Goal: Task Accomplishment & Management: Manage account settings

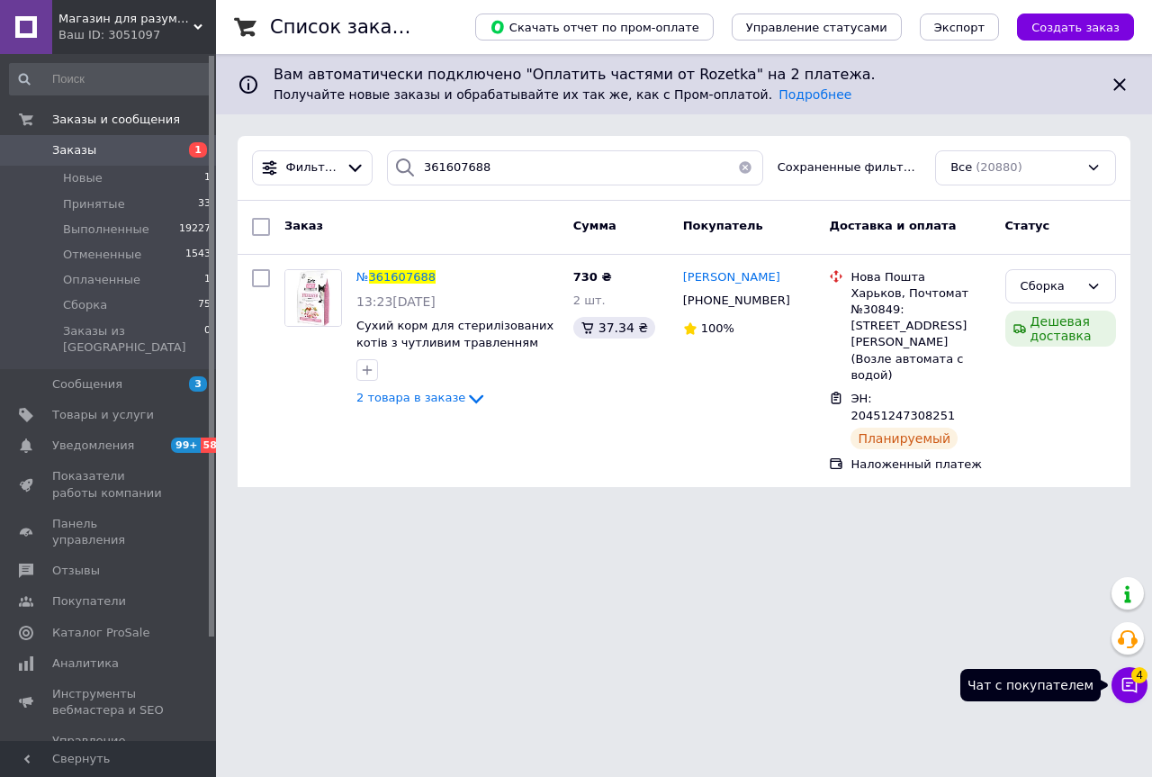
click at [1130, 690] on icon at bounding box center [1129, 685] width 15 height 15
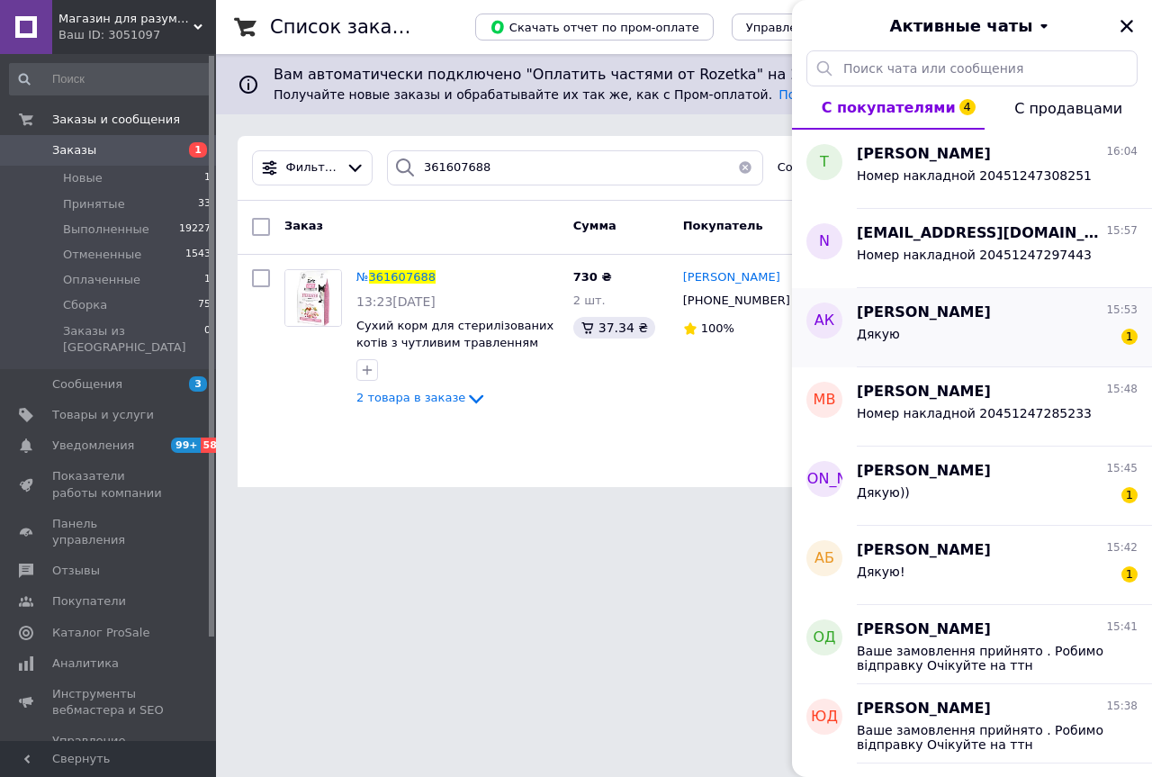
click at [991, 309] on span "[PERSON_NAME]" at bounding box center [924, 312] width 134 height 21
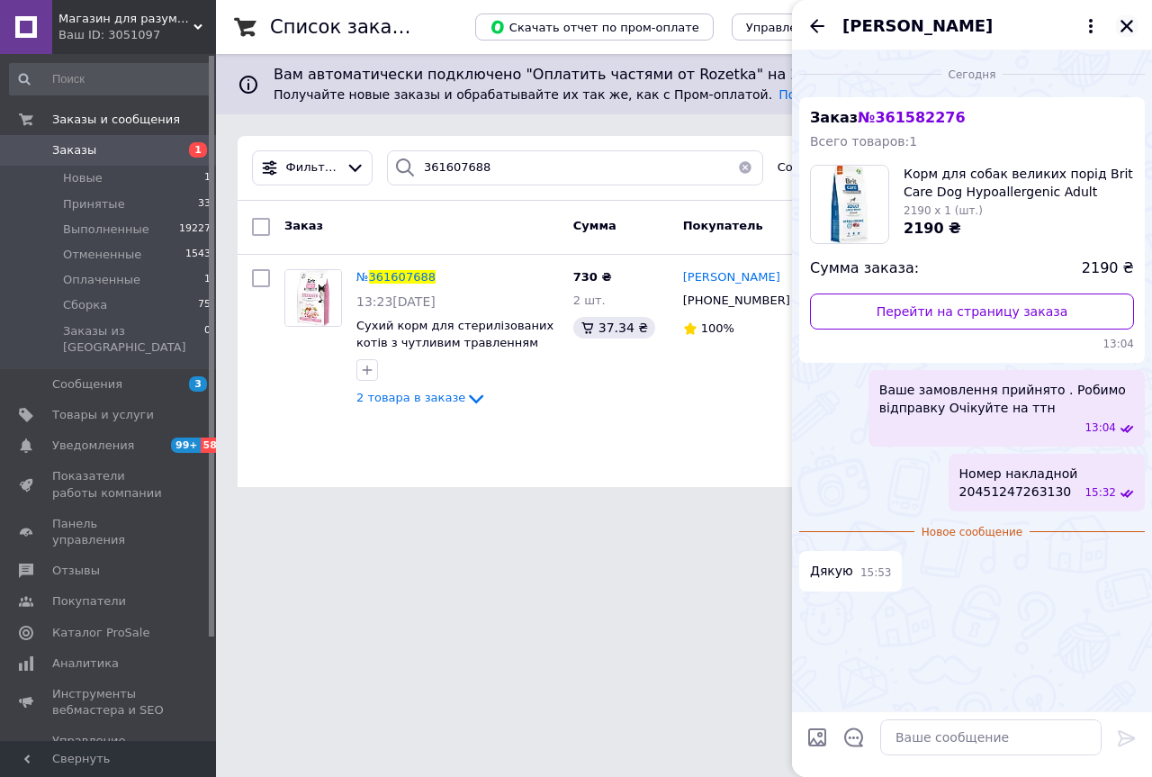
click at [1130, 22] on icon "Закрыть" at bounding box center [1127, 26] width 13 height 13
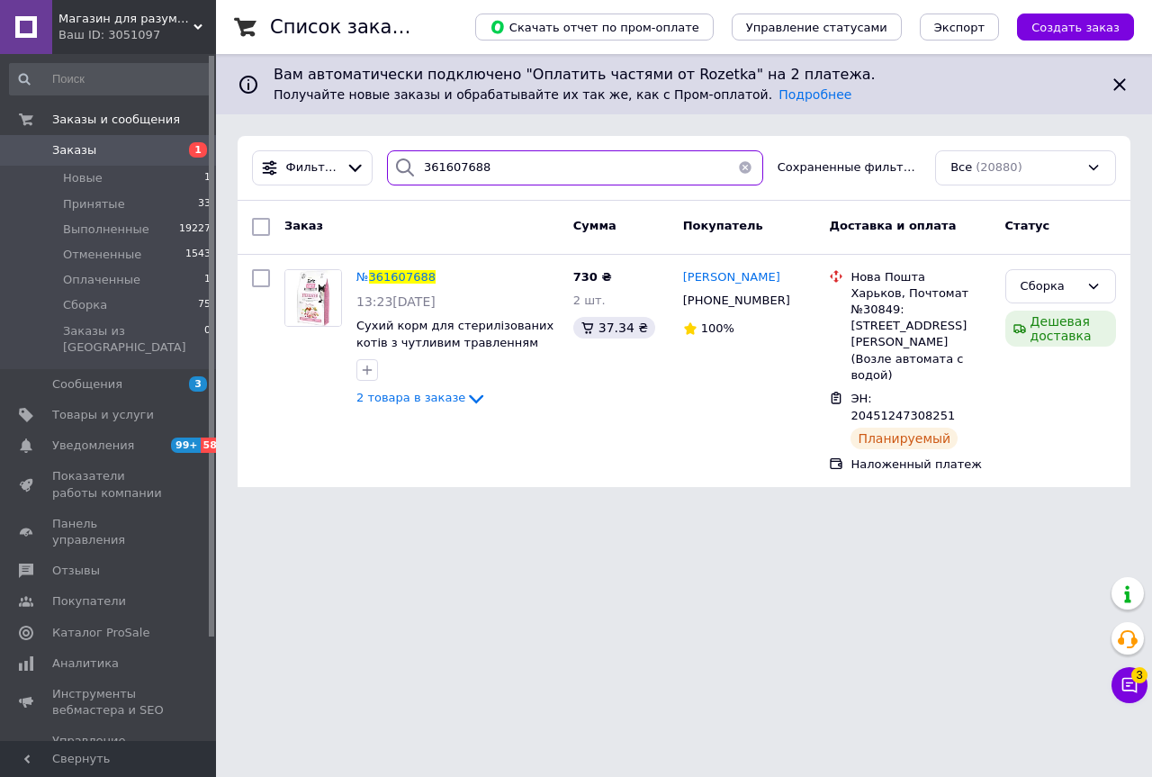
drag, startPoint x: 574, startPoint y: 171, endPoint x: 453, endPoint y: 182, distance: 122.0
click at [453, 182] on input "361607688" at bounding box center [575, 167] width 376 height 35
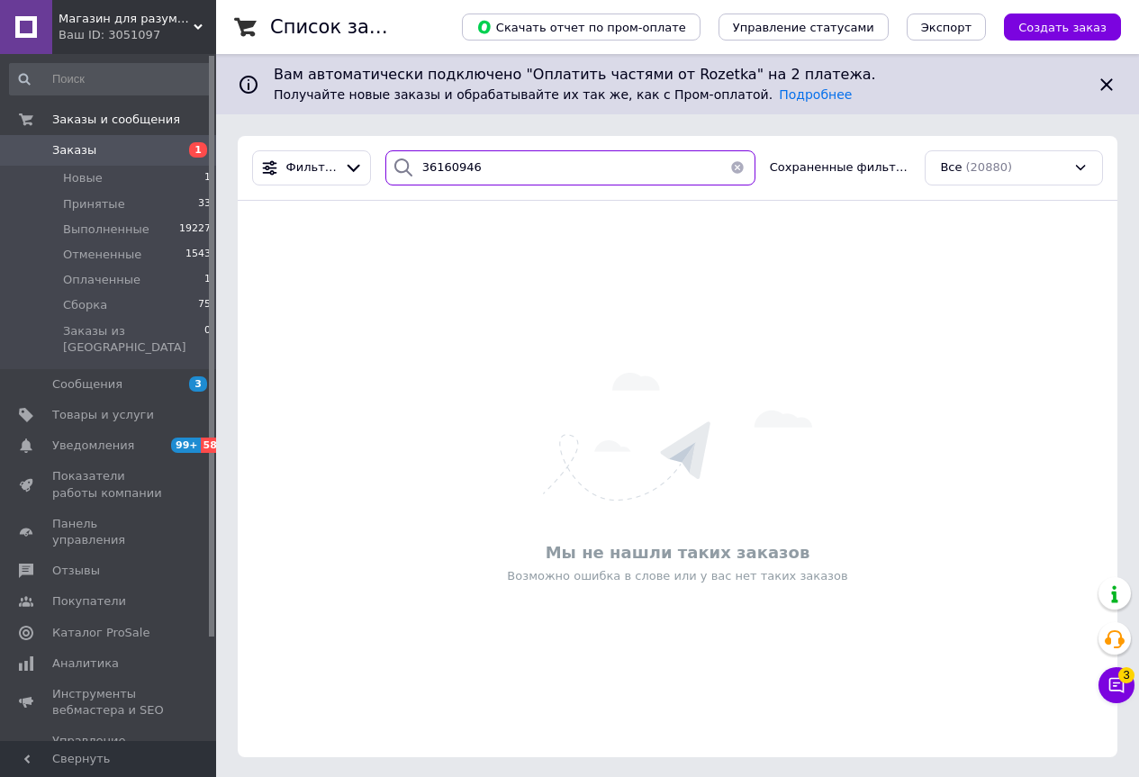
click at [455, 171] on input "36160946" at bounding box center [570, 167] width 370 height 35
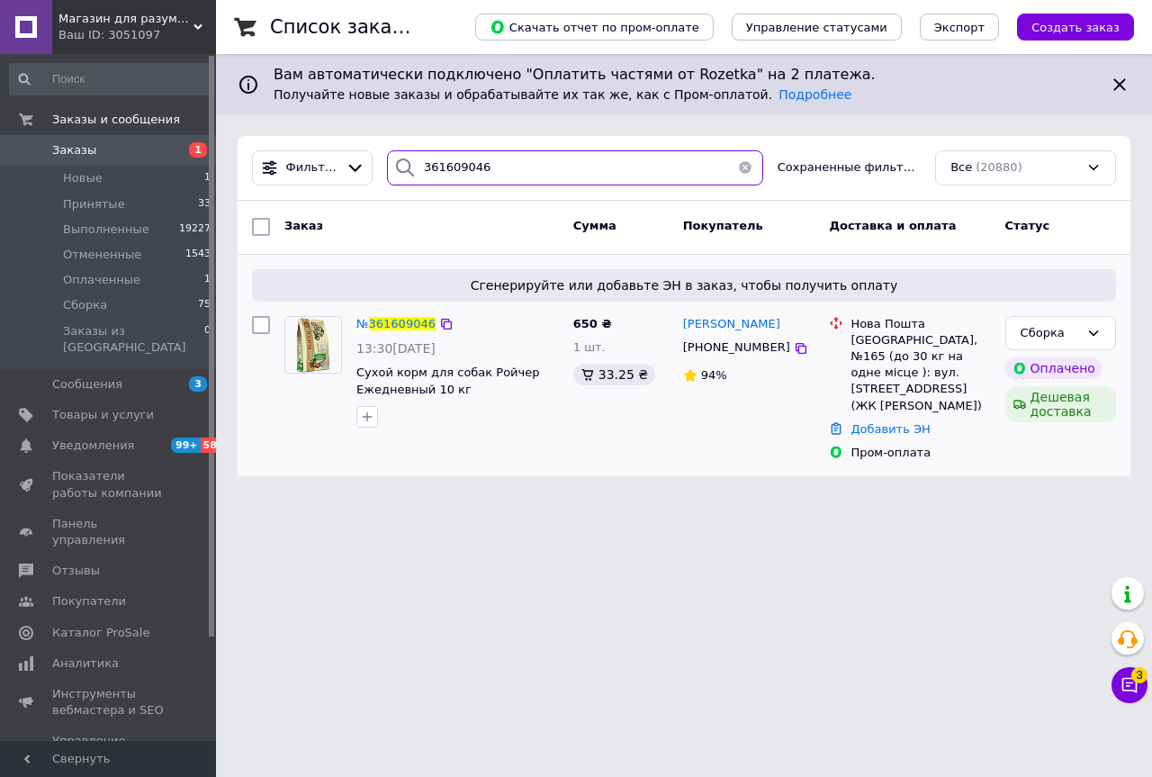
type input "361609046"
click at [428, 314] on div "№ 361609046" at bounding box center [396, 324] width 83 height 21
click at [411, 325] on span "361609046" at bounding box center [402, 324] width 67 height 14
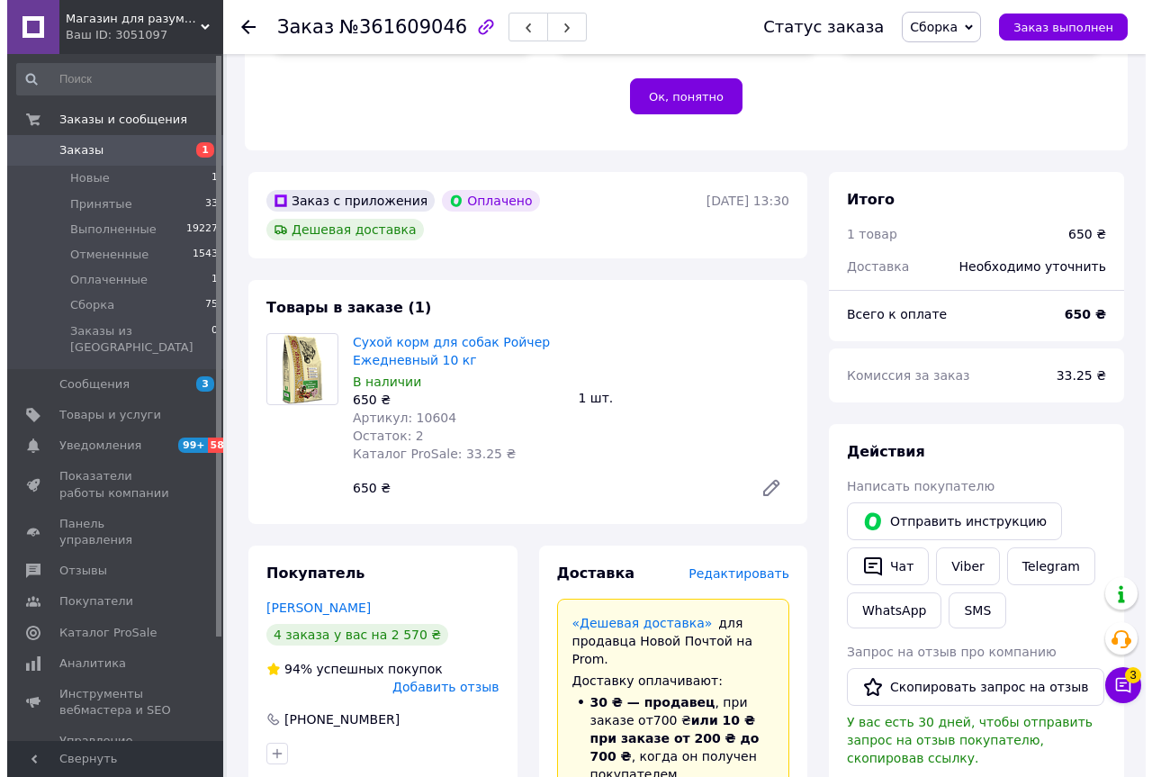
scroll to position [540, 0]
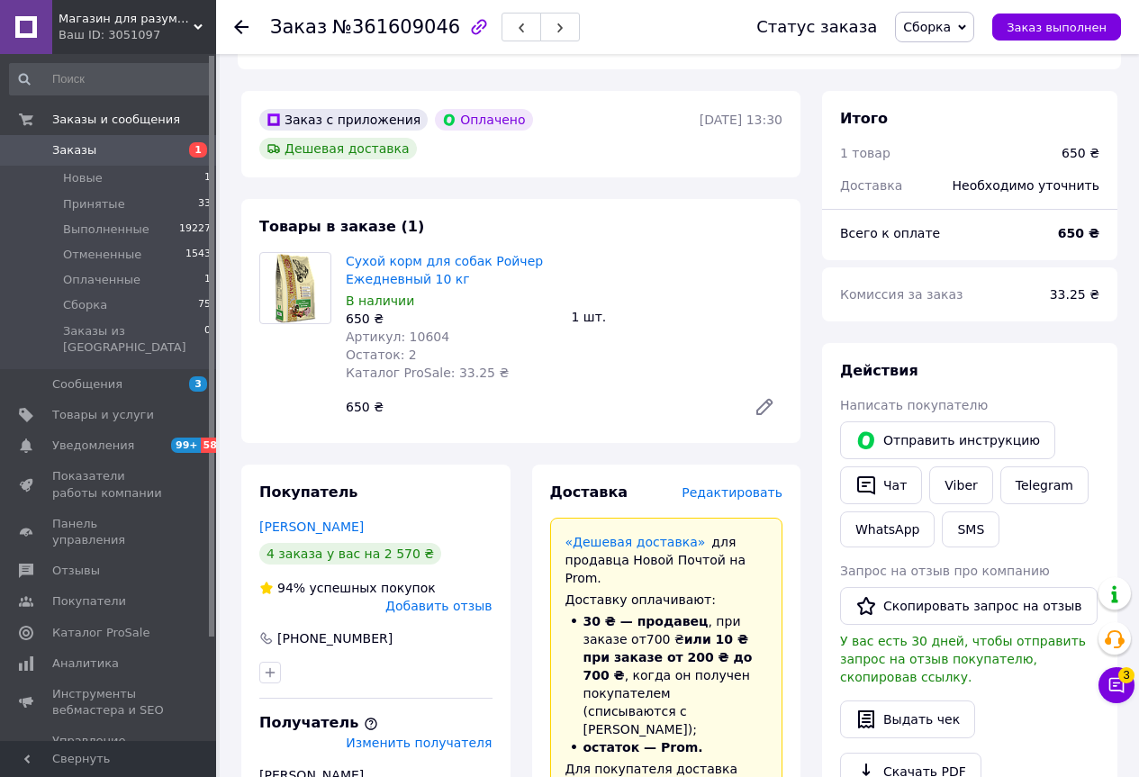
click at [738, 485] on span "Редактировать" at bounding box center [731, 492] width 101 height 14
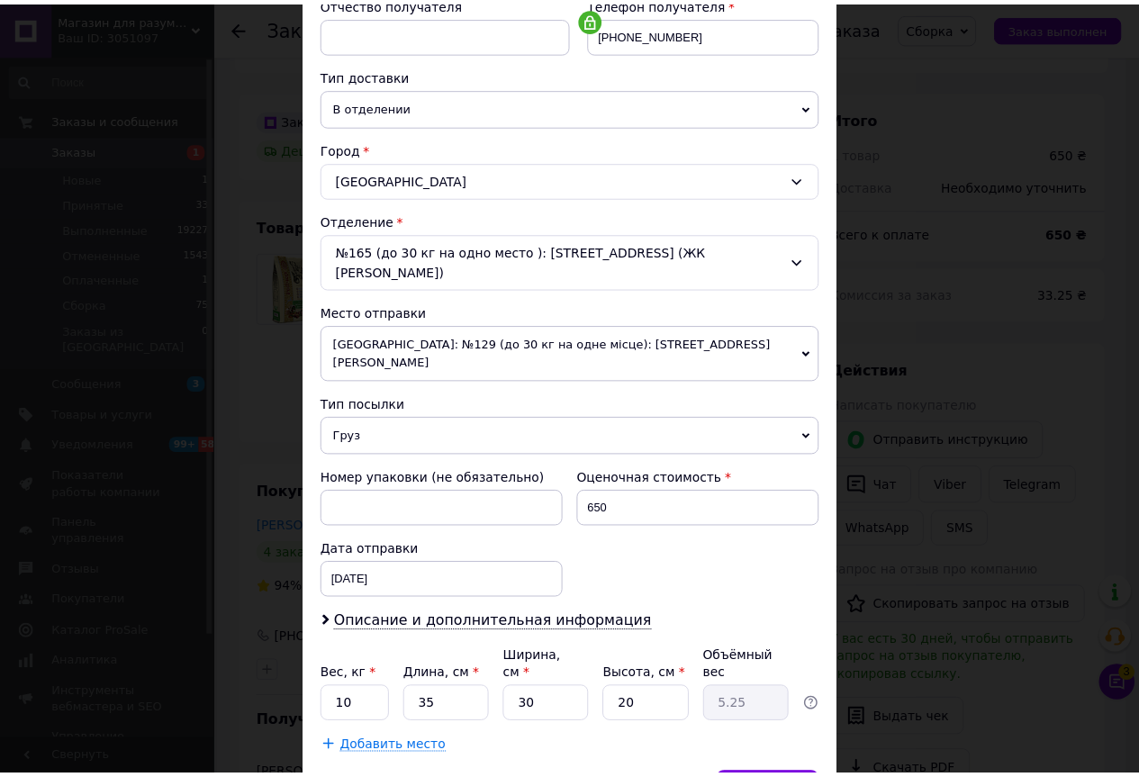
scroll to position [419, 0]
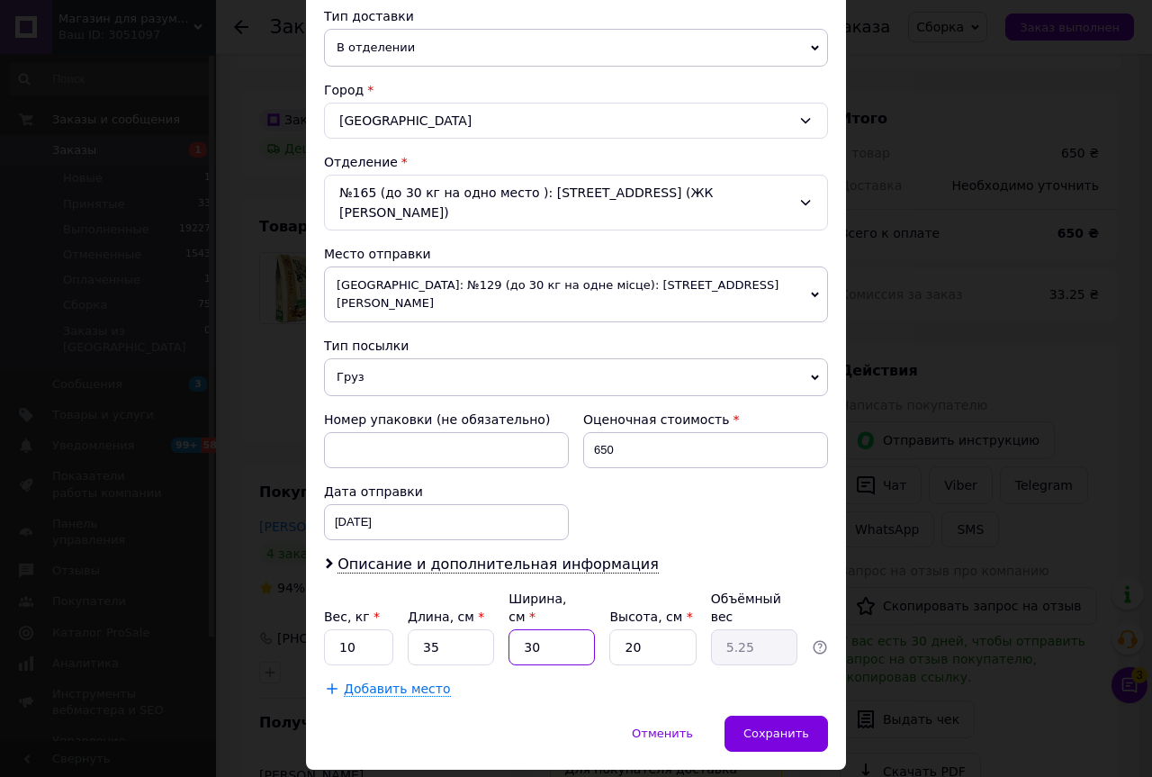
drag, startPoint x: 548, startPoint y: 595, endPoint x: 503, endPoint y: 563, distance: 55.5
click at [503, 590] on div "Вес, кг * 10 Длина, см * 35 Ширина, см * 30 Высота, см * 20 Объёмный вес 5.25" at bounding box center [576, 628] width 504 height 76
type input "2"
type input "0.35"
type input "25"
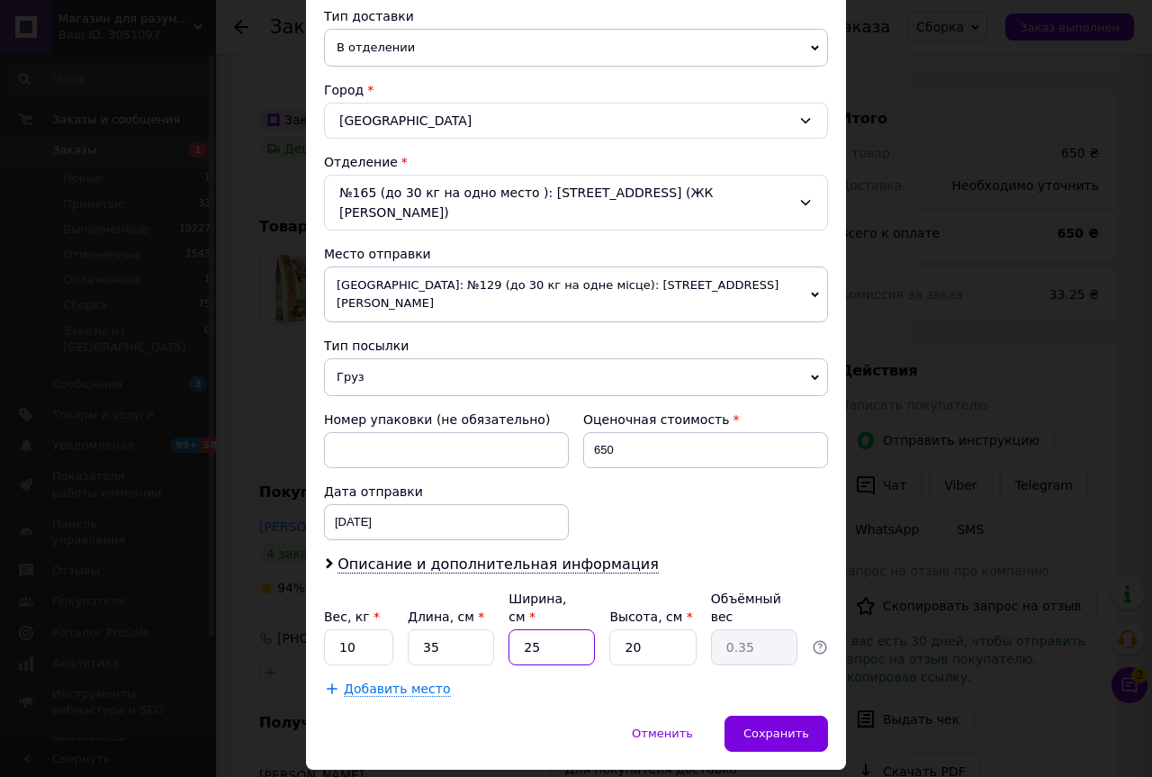
type input "4.38"
type input "25"
click at [770, 726] on span "Сохранить" at bounding box center [776, 733] width 66 height 14
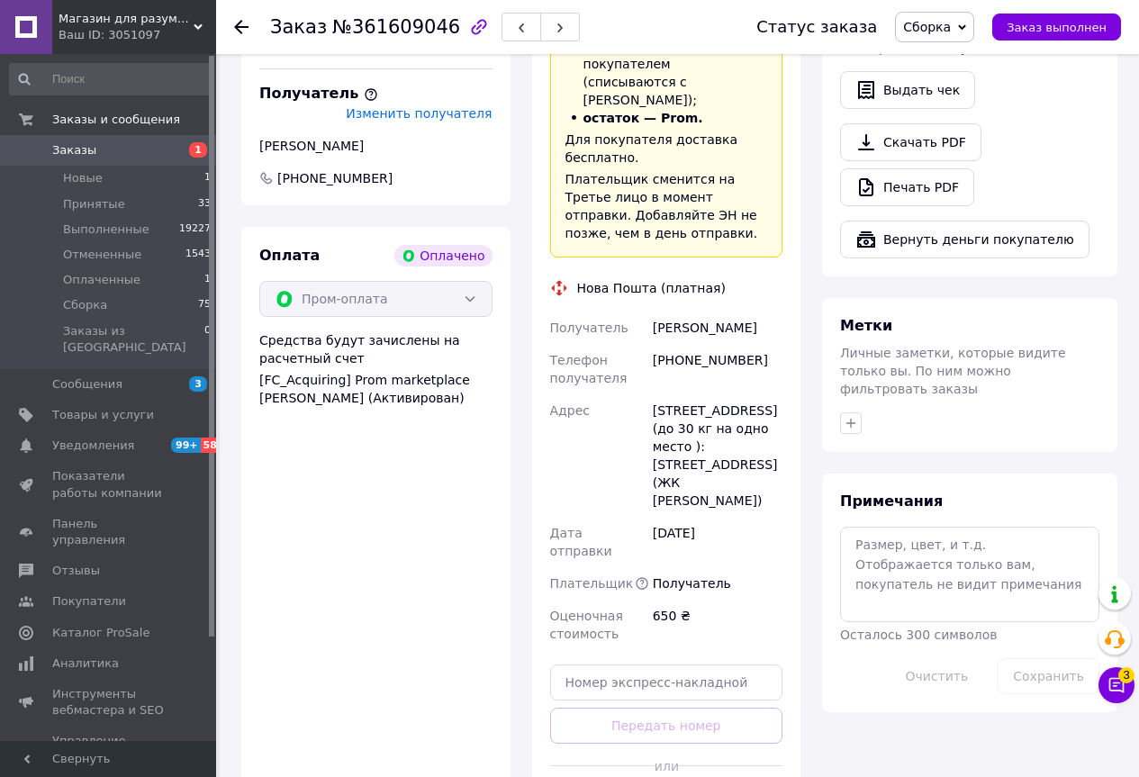
scroll to position [1170, 0]
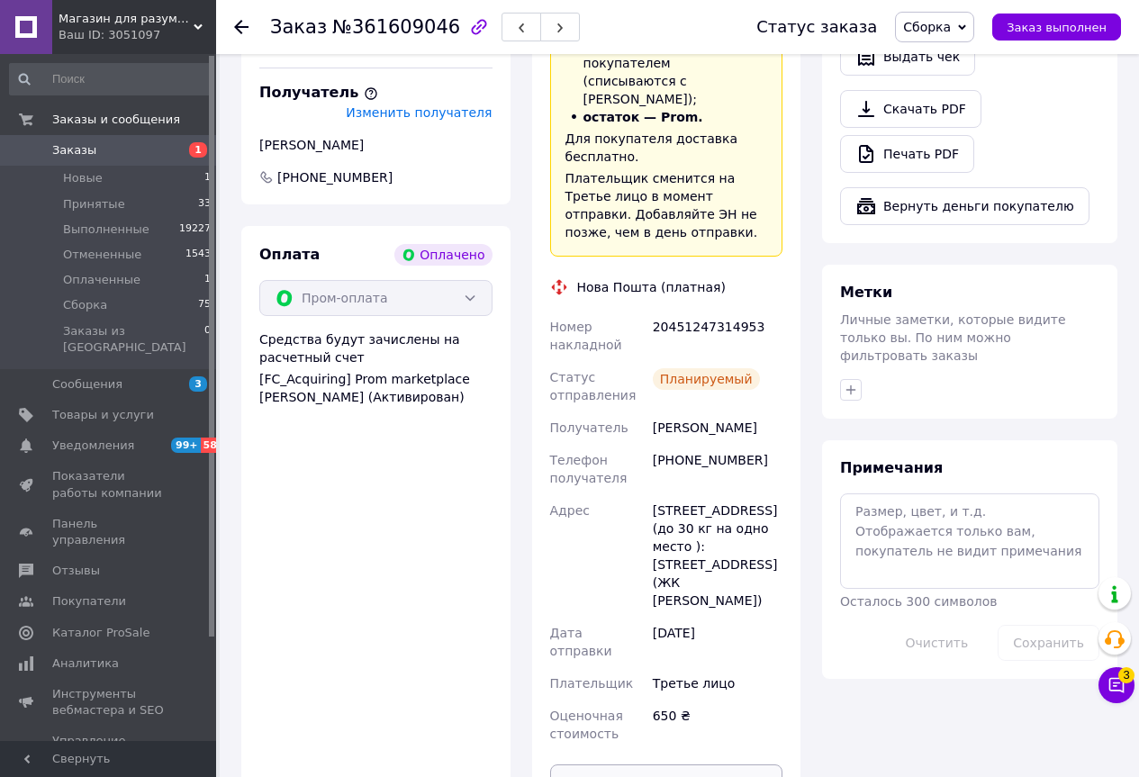
click at [682, 764] on button "Распечатать ЭН" at bounding box center [666, 782] width 233 height 36
drag, startPoint x: 537, startPoint y: 207, endPoint x: 748, endPoint y: 213, distance: 210.7
click at [748, 213] on div "Доставка Редактировать «Дешевая доставка»   для продавца [GEOGRAPHIC_DATA] на P…" at bounding box center [666, 326] width 269 height 984
copy div "Номер накладной 20451247314953"
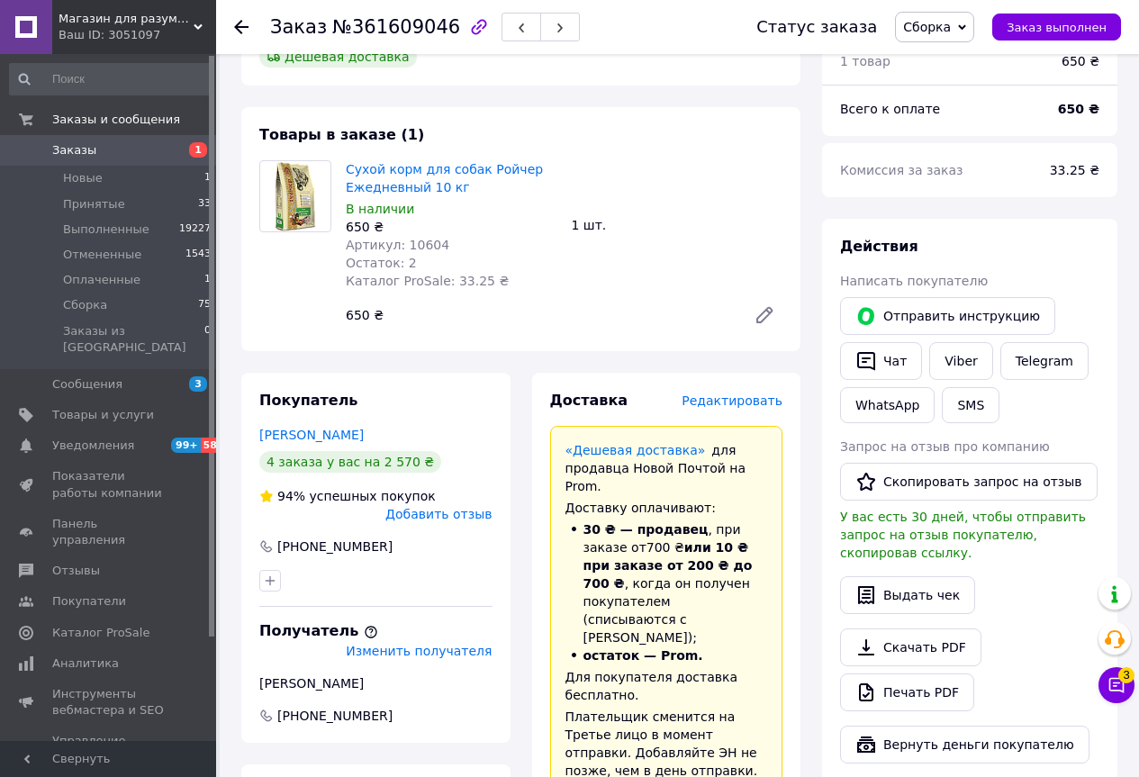
scroll to position [630, 0]
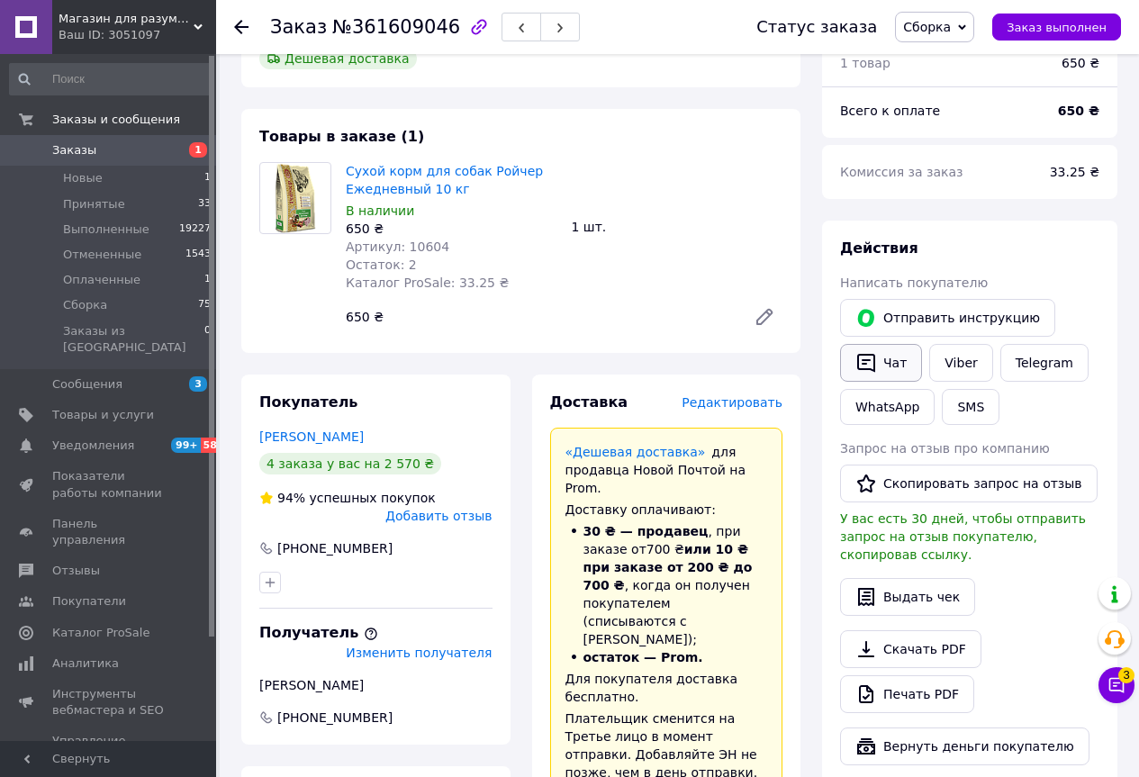
click at [868, 352] on icon "button" at bounding box center [866, 363] width 22 height 22
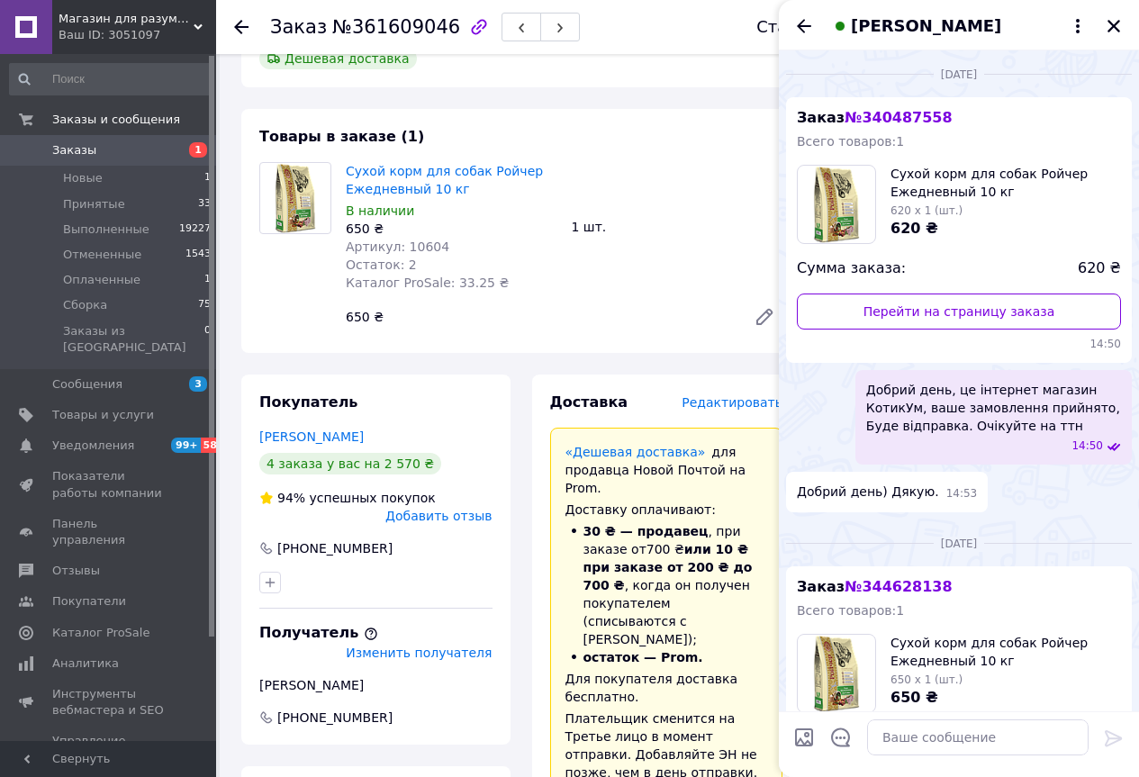
scroll to position [1164, 0]
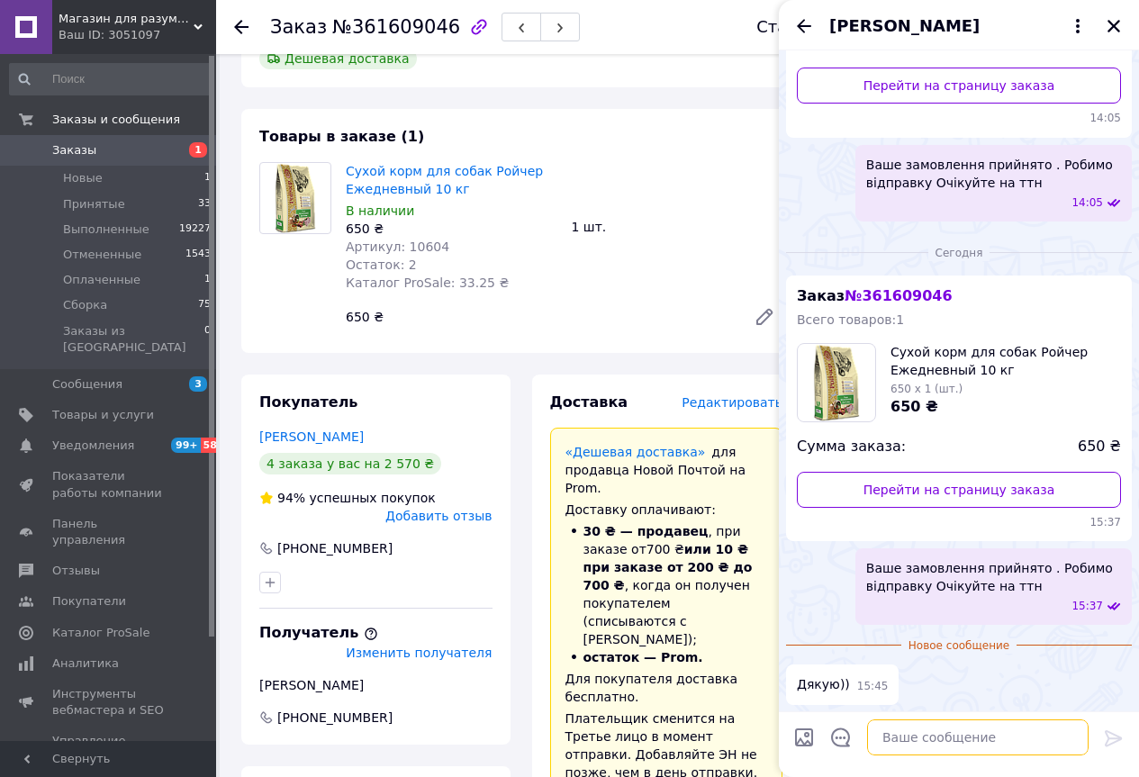
paste textarea "Номер накладной 20451247314953"
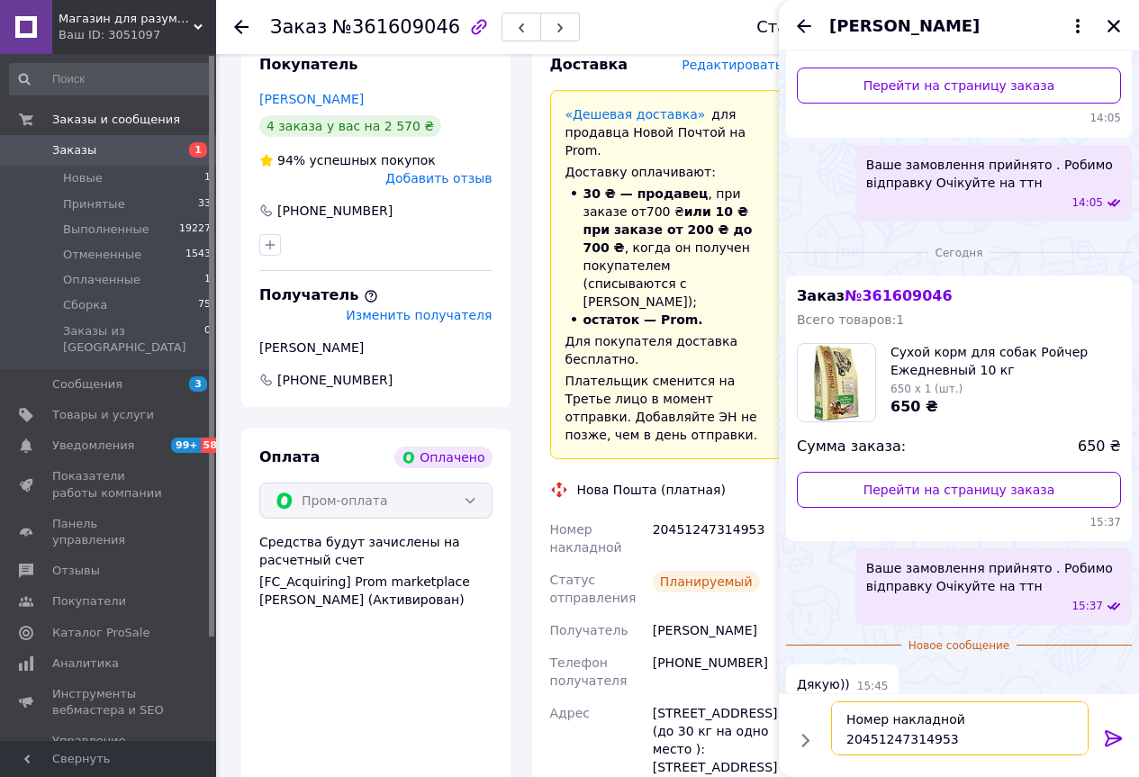
scroll to position [990, 0]
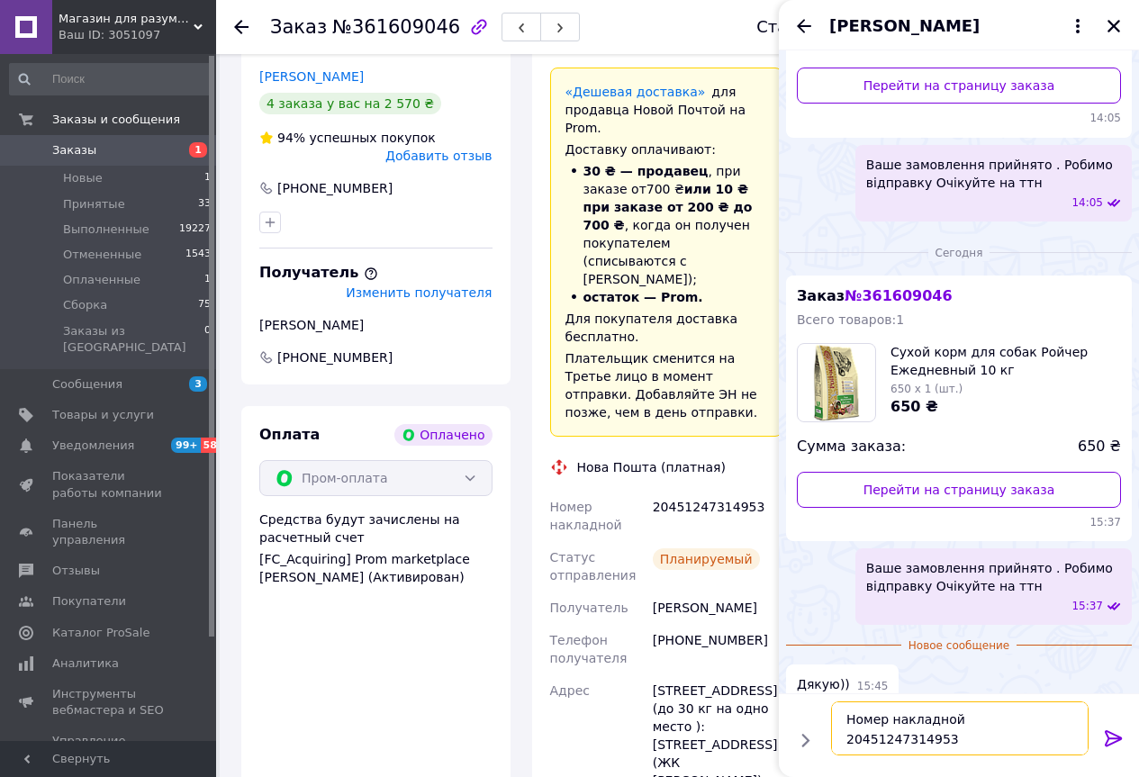
type textarea "Номер накладной 20451247314953"
click at [1113, 734] on icon at bounding box center [1114, 738] width 22 height 22
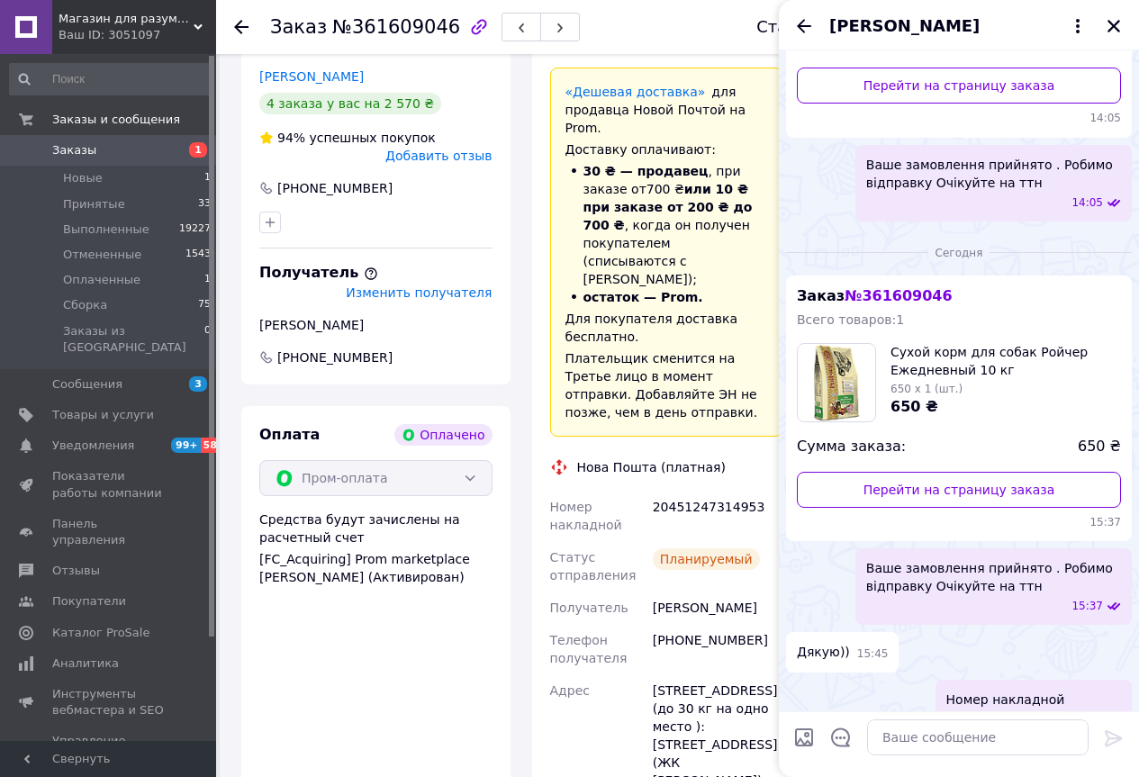
scroll to position [1196, 0]
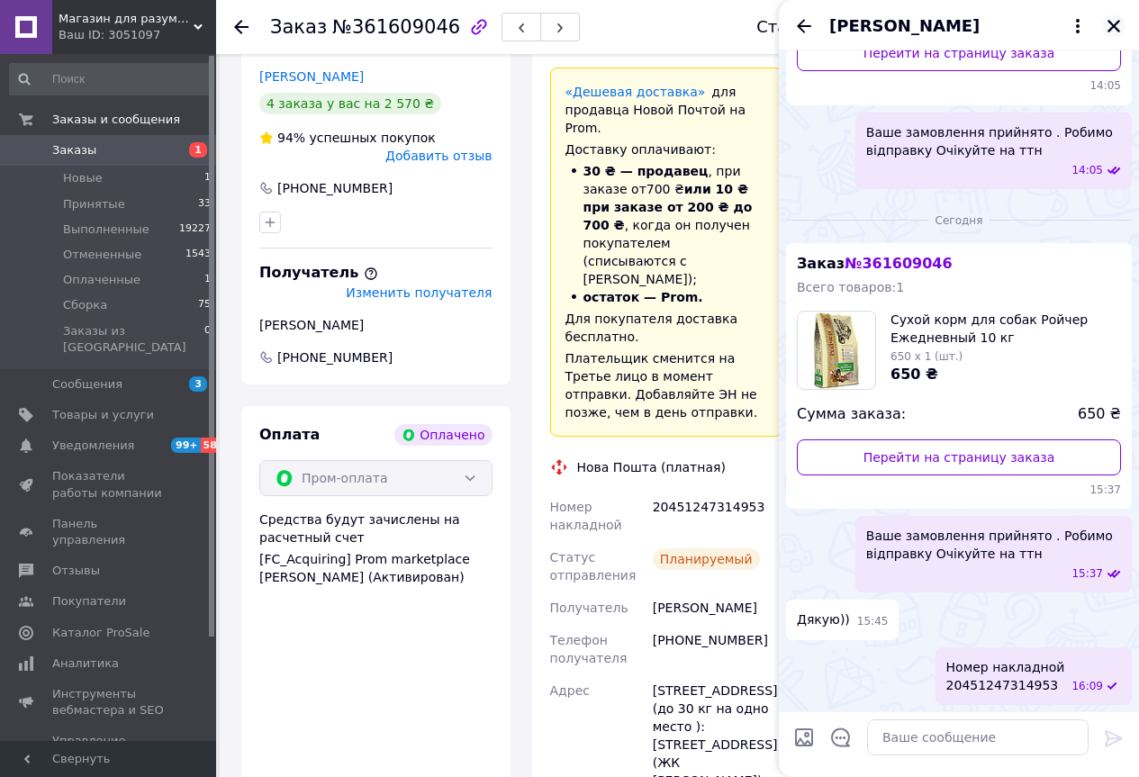
click at [1118, 26] on icon "Закрыть" at bounding box center [1113, 26] width 16 height 16
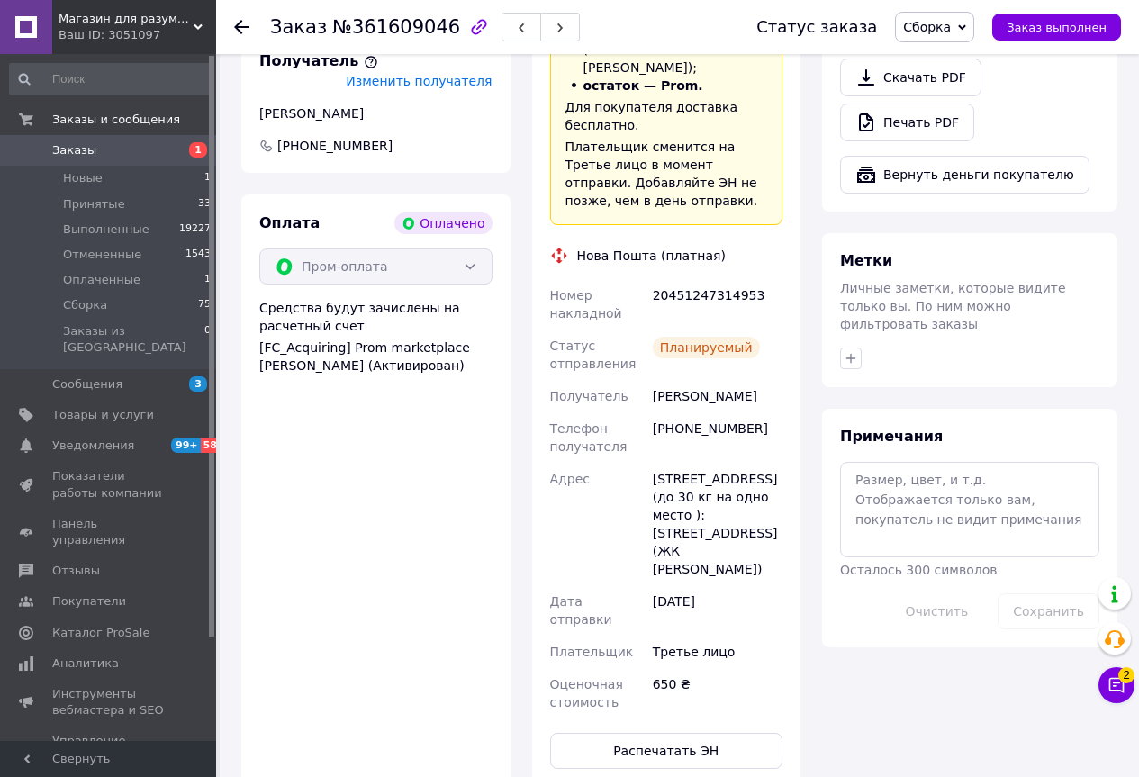
scroll to position [1170, 0]
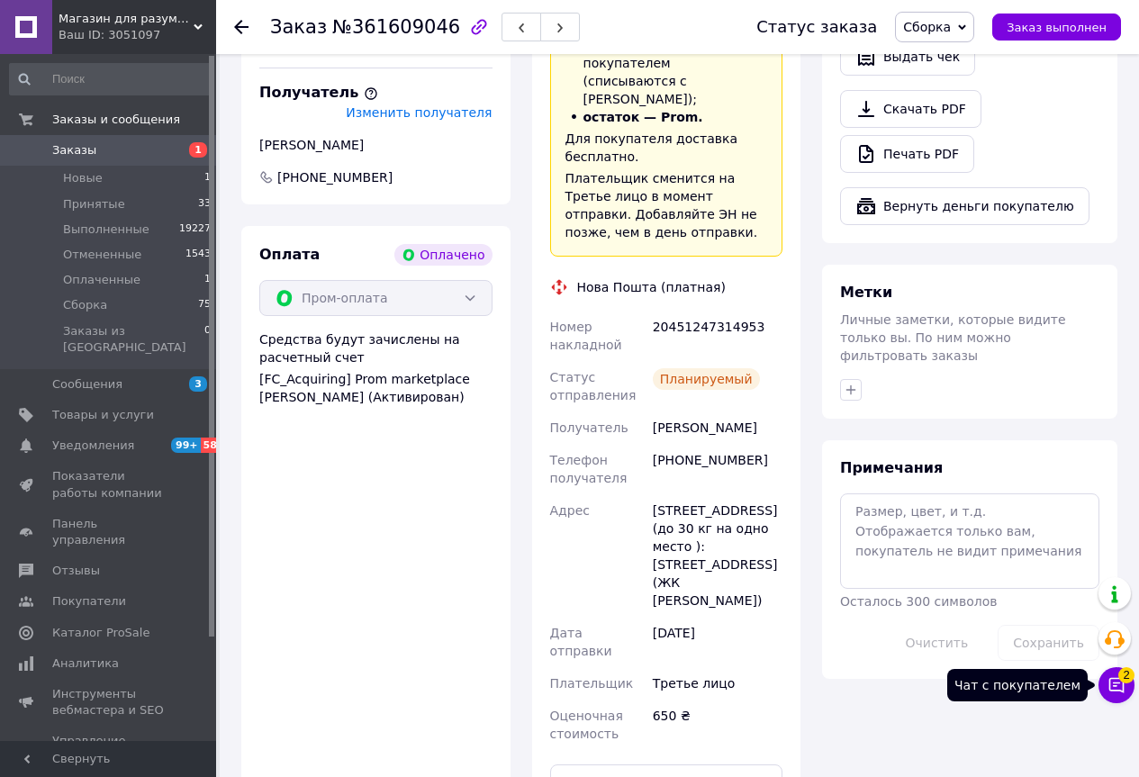
click at [1124, 680] on span "2" at bounding box center [1126, 675] width 16 height 16
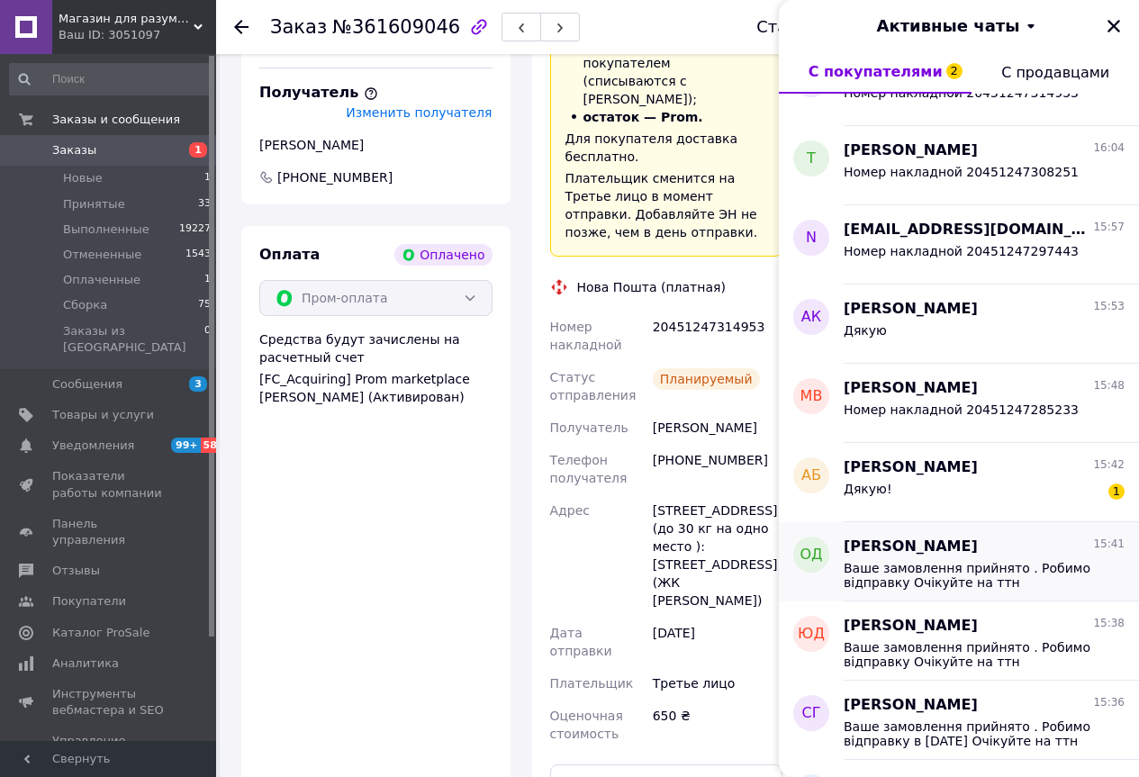
scroll to position [90, 0]
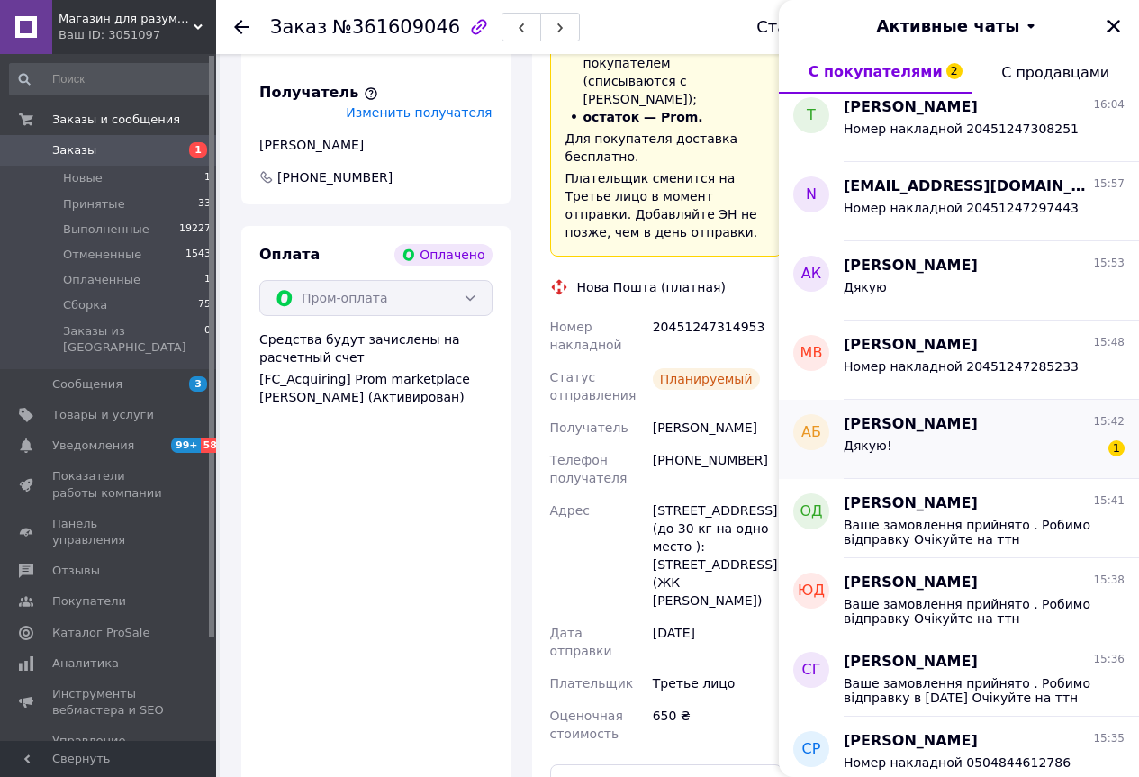
click at [924, 419] on span "[PERSON_NAME]" at bounding box center [910, 424] width 134 height 21
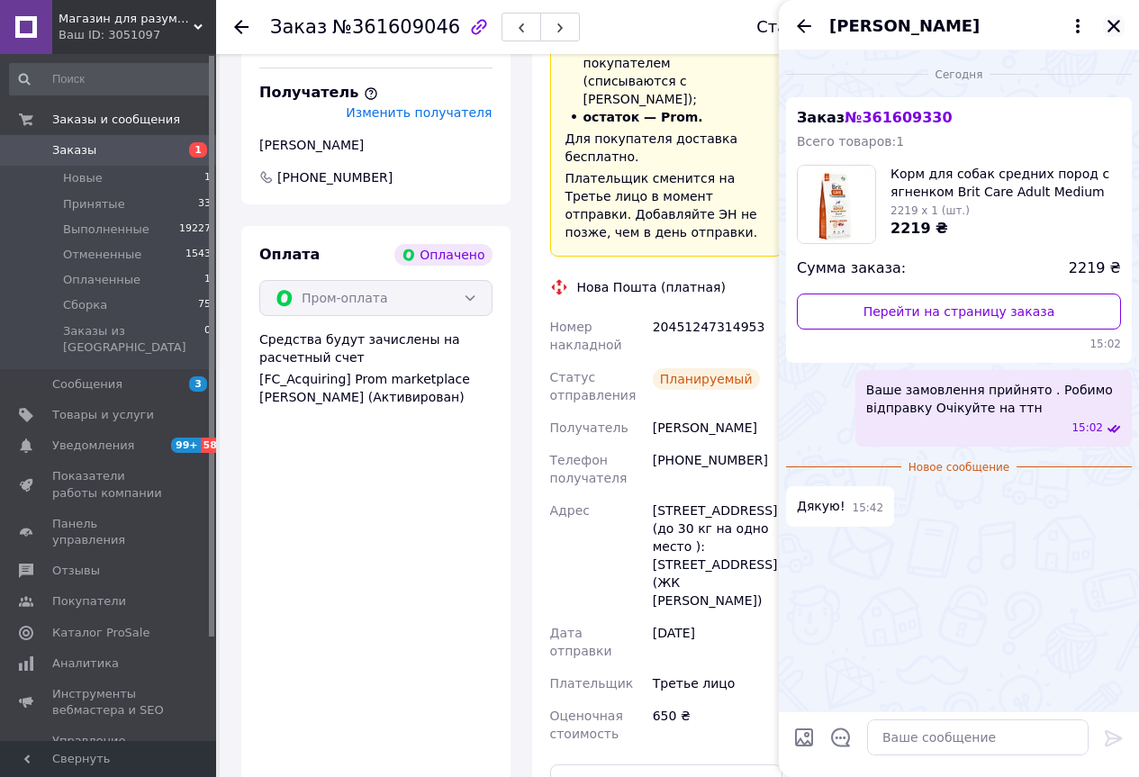
click at [1118, 32] on icon "Закрыть" at bounding box center [1113, 26] width 16 height 16
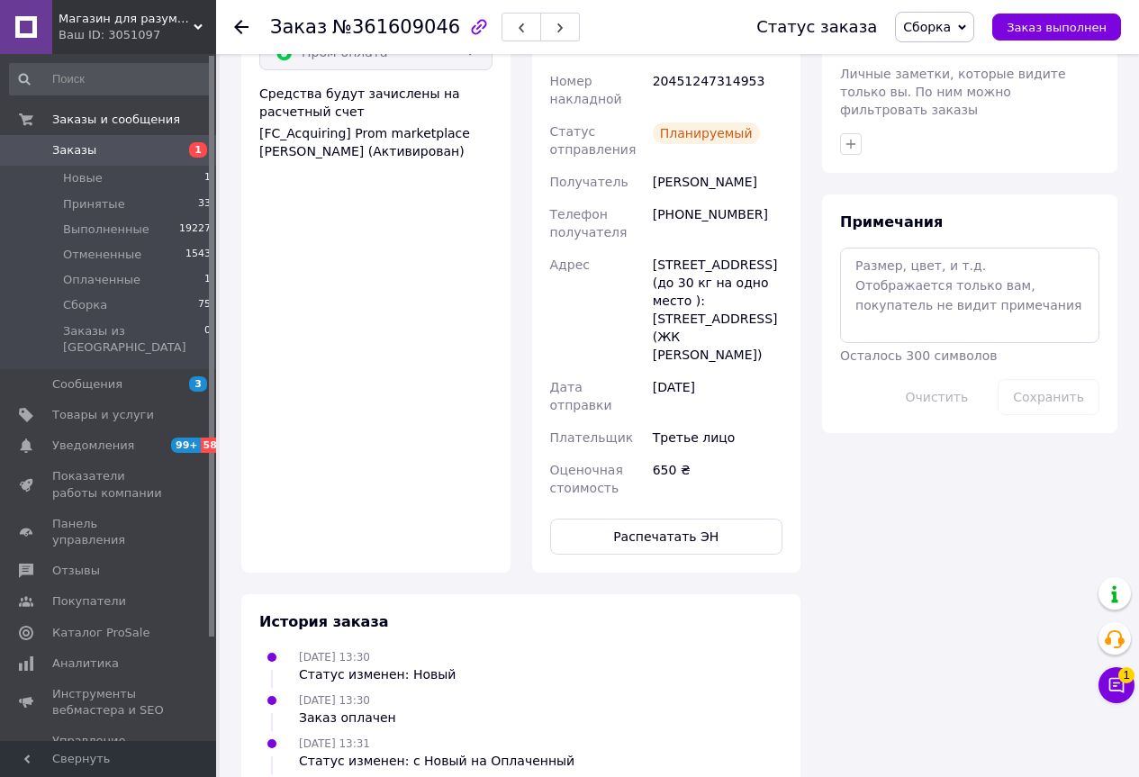
scroll to position [1440, 0]
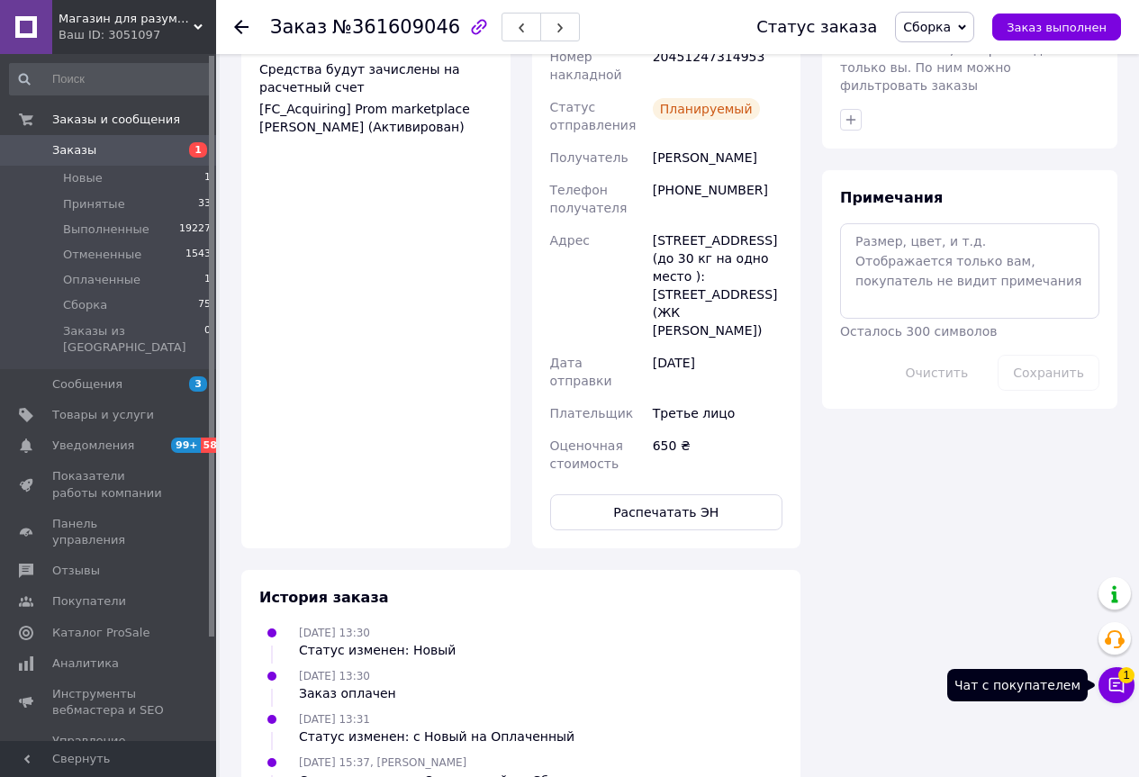
click at [1113, 677] on icon at bounding box center [1116, 685] width 18 height 18
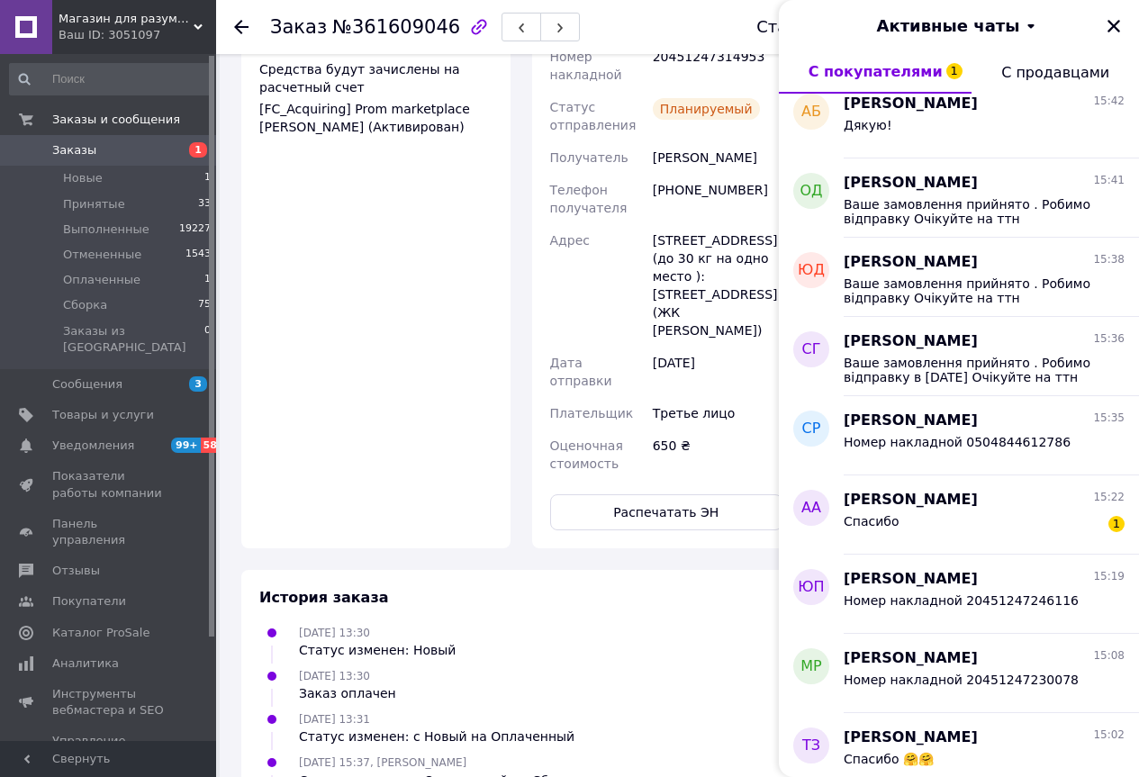
scroll to position [450, 0]
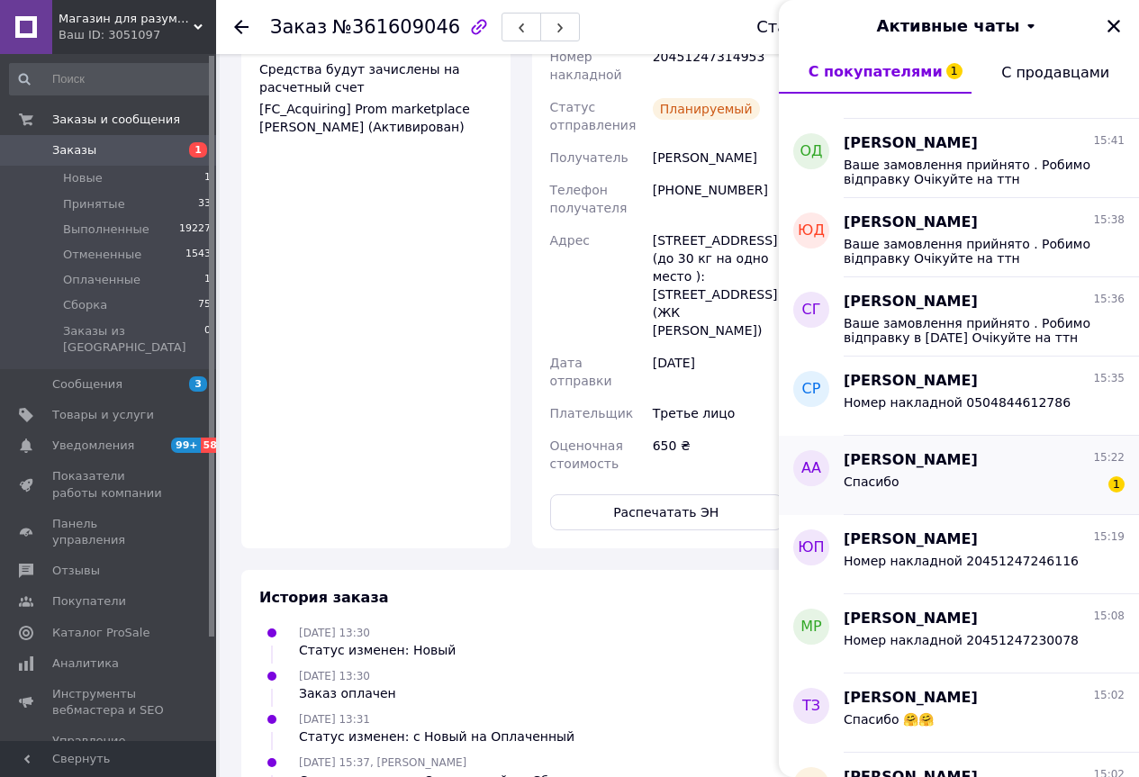
click at [876, 479] on span "Спасибо" at bounding box center [871, 481] width 56 height 14
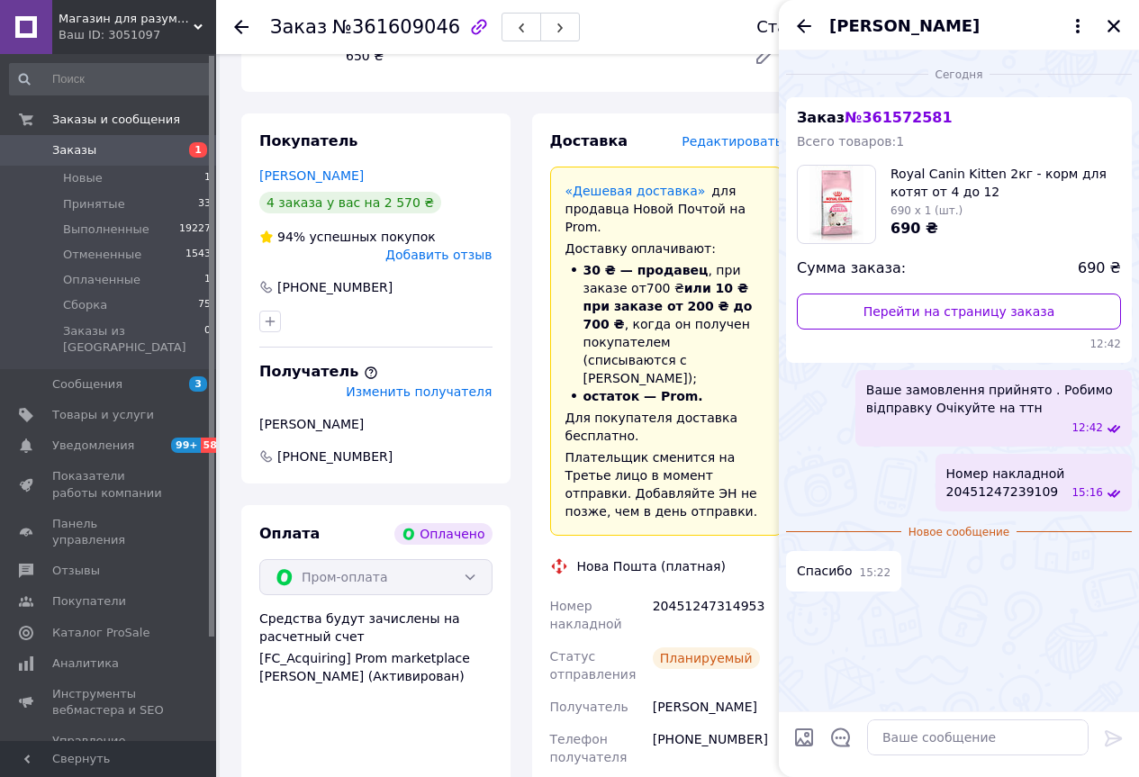
scroll to position [890, 0]
click at [1115, 30] on icon "Закрыть" at bounding box center [1113, 26] width 16 height 16
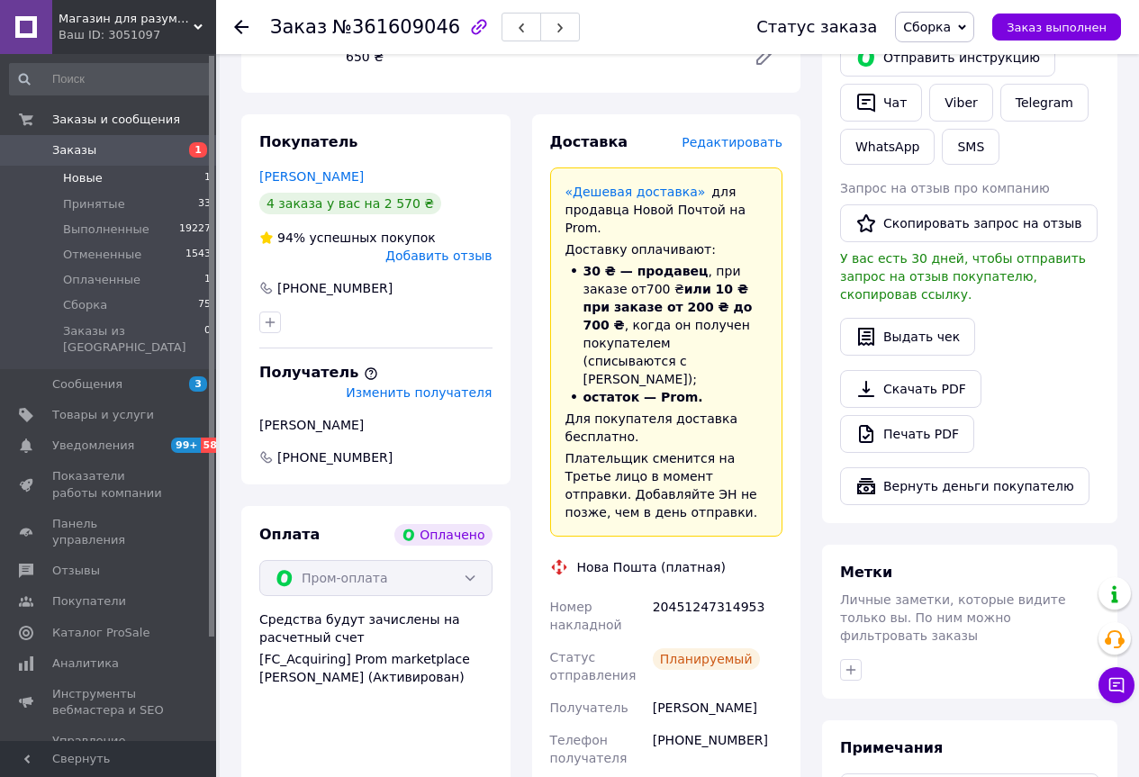
click at [95, 170] on span "Новые" at bounding box center [83, 178] width 40 height 16
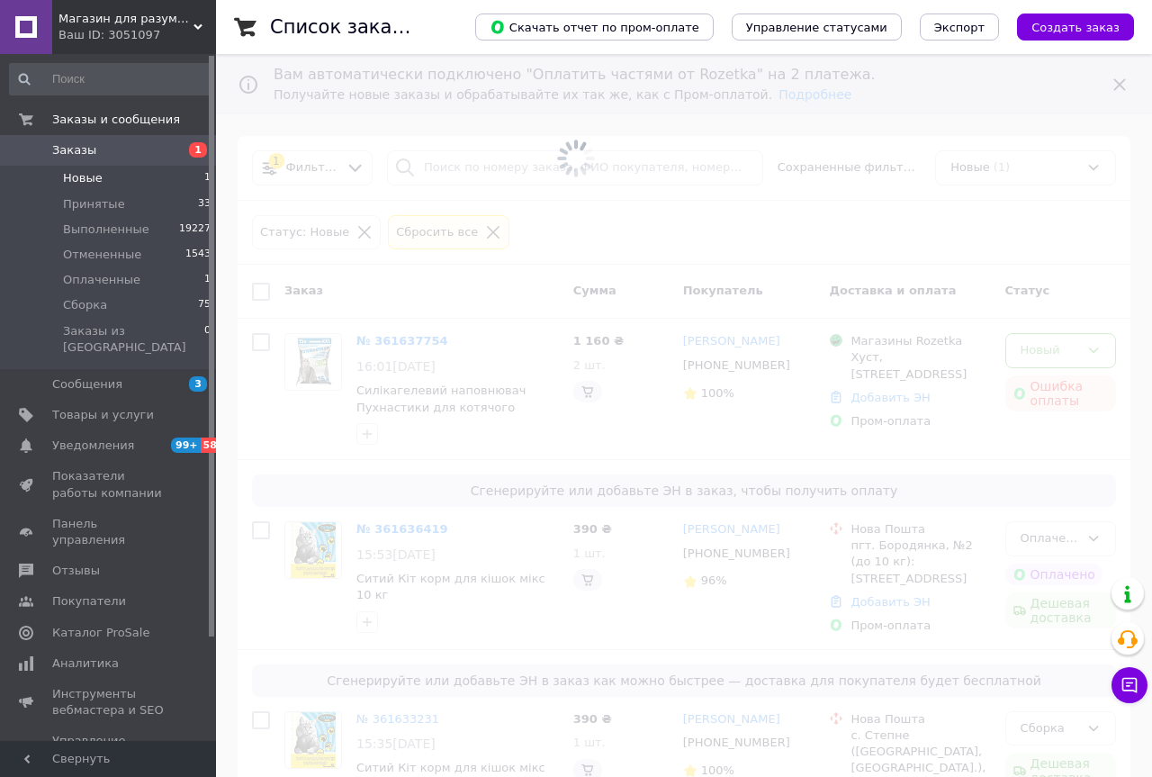
click at [1085, 696] on span at bounding box center [576, 388] width 1152 height 777
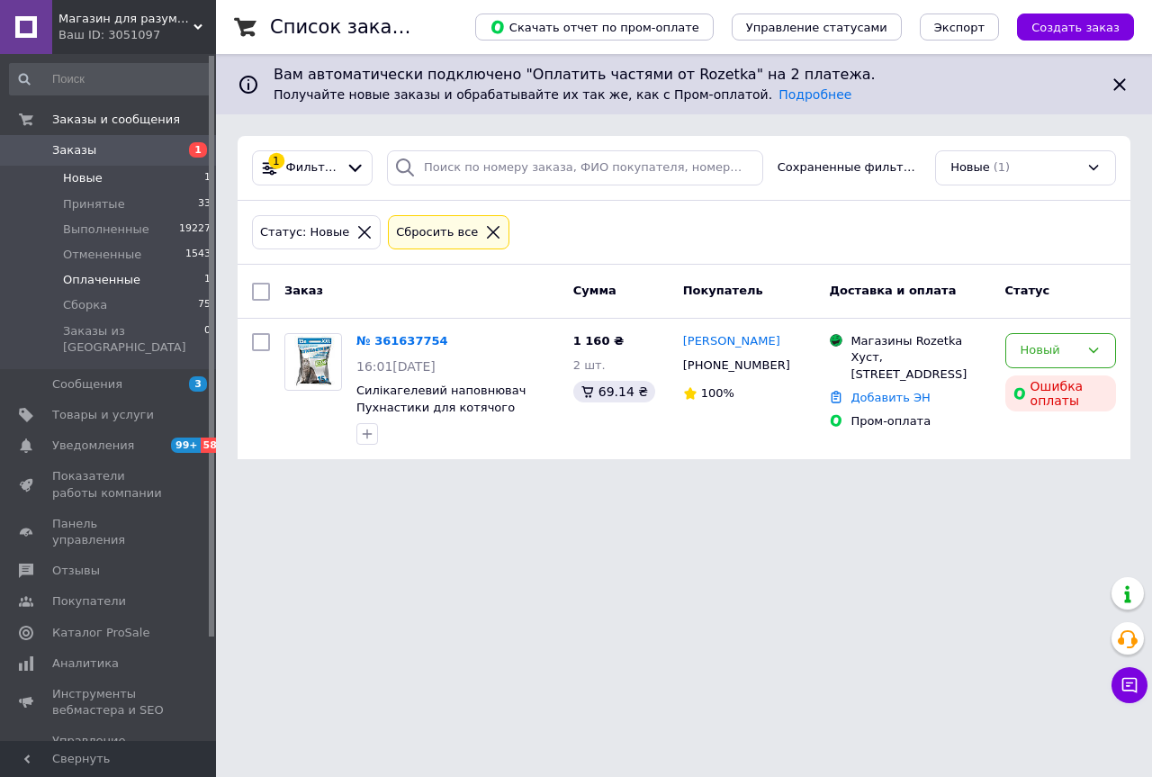
click at [115, 275] on span "Оплаченные" at bounding box center [101, 280] width 77 height 16
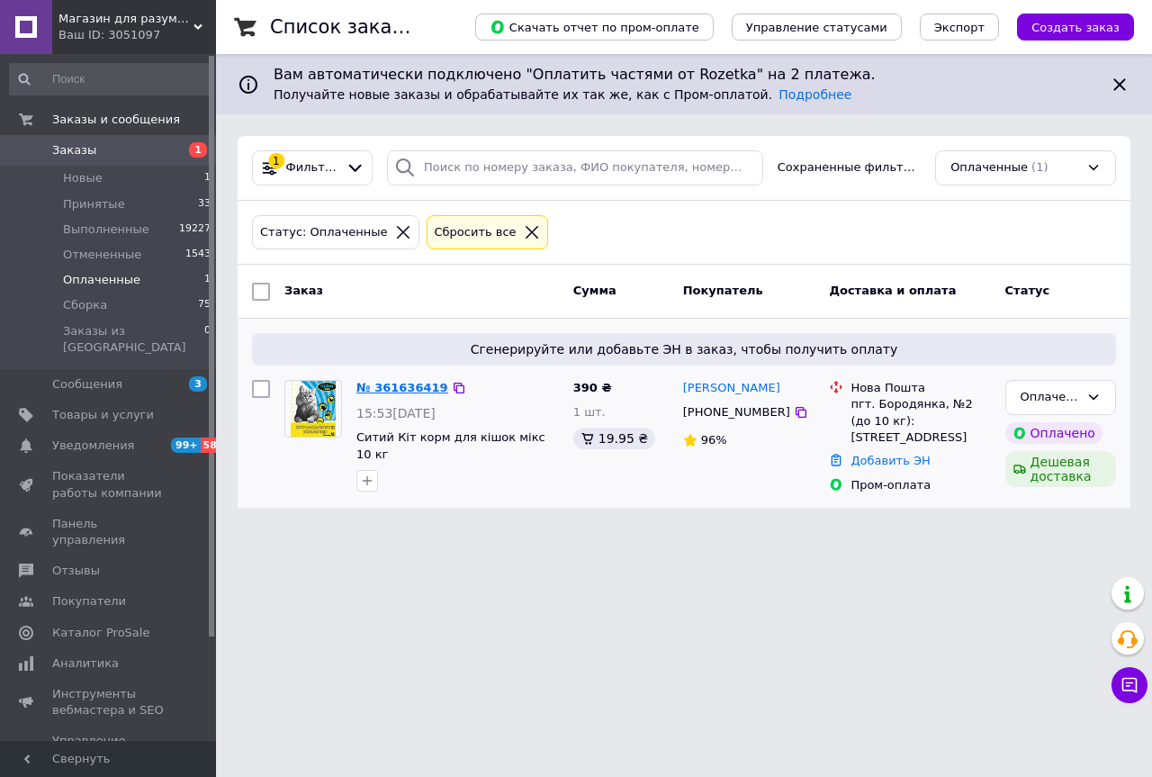
click at [396, 389] on link "№ 361636419" at bounding box center [402, 388] width 92 height 14
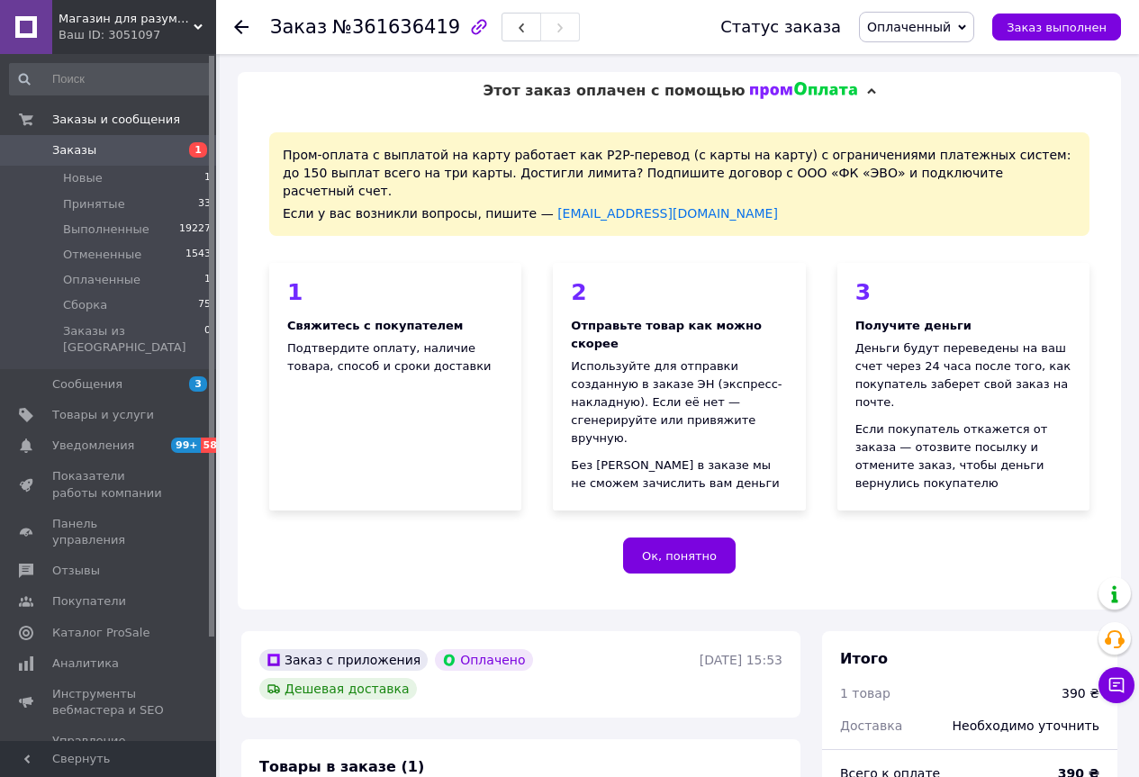
click at [950, 29] on span "Оплаченный" at bounding box center [909, 27] width 84 height 14
click at [935, 142] on li "Сборка" at bounding box center [916, 144] width 113 height 27
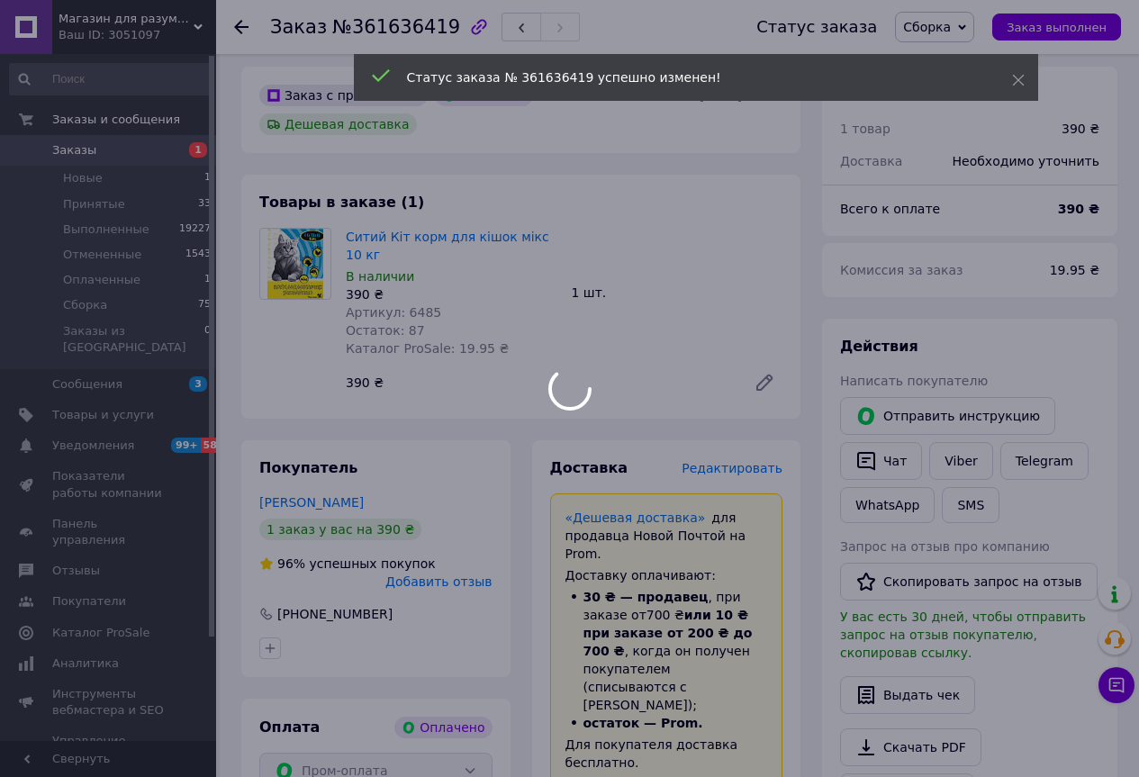
scroll to position [630, 0]
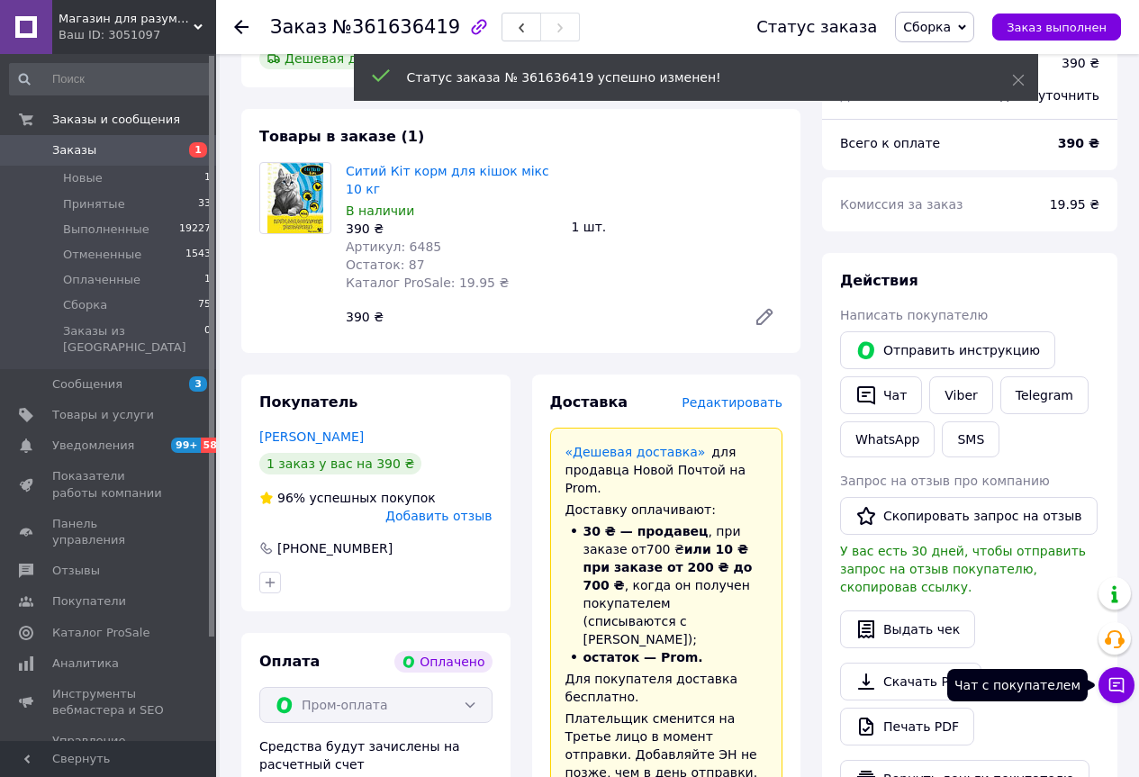
click at [1124, 672] on button "Чат с покупателем" at bounding box center [1116, 685] width 36 height 36
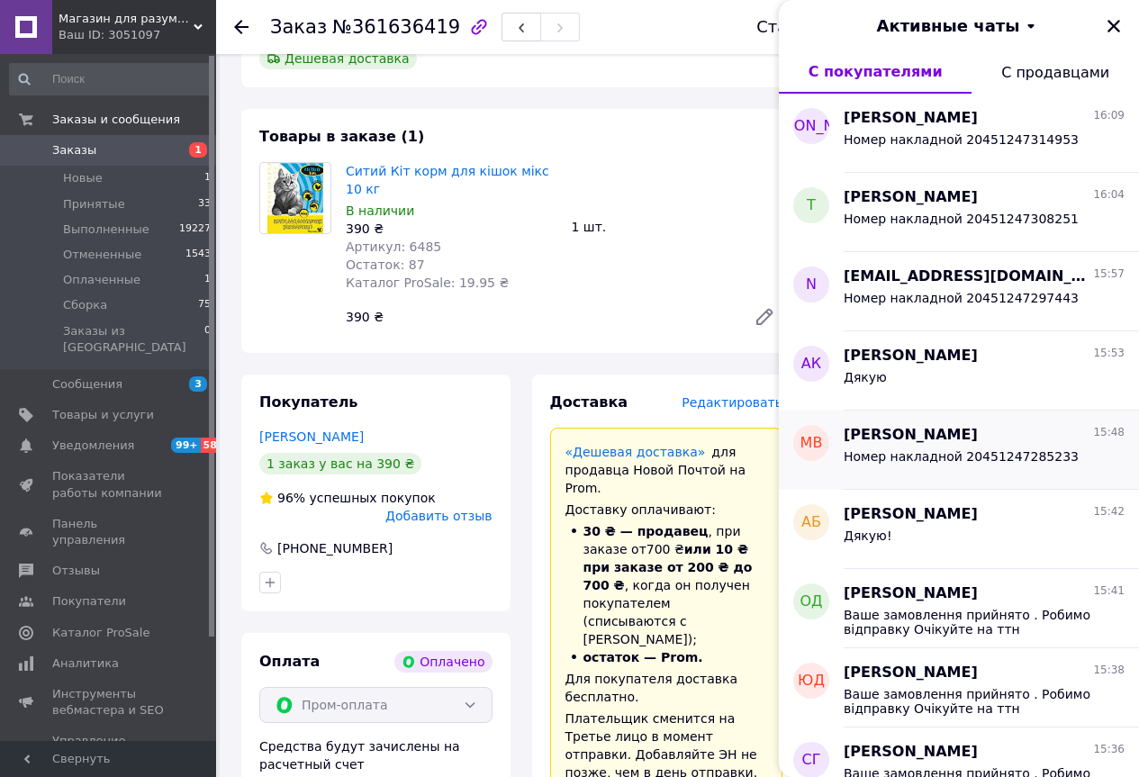
click at [1018, 454] on span "Номер накладной 20451247285233" at bounding box center [960, 456] width 235 height 14
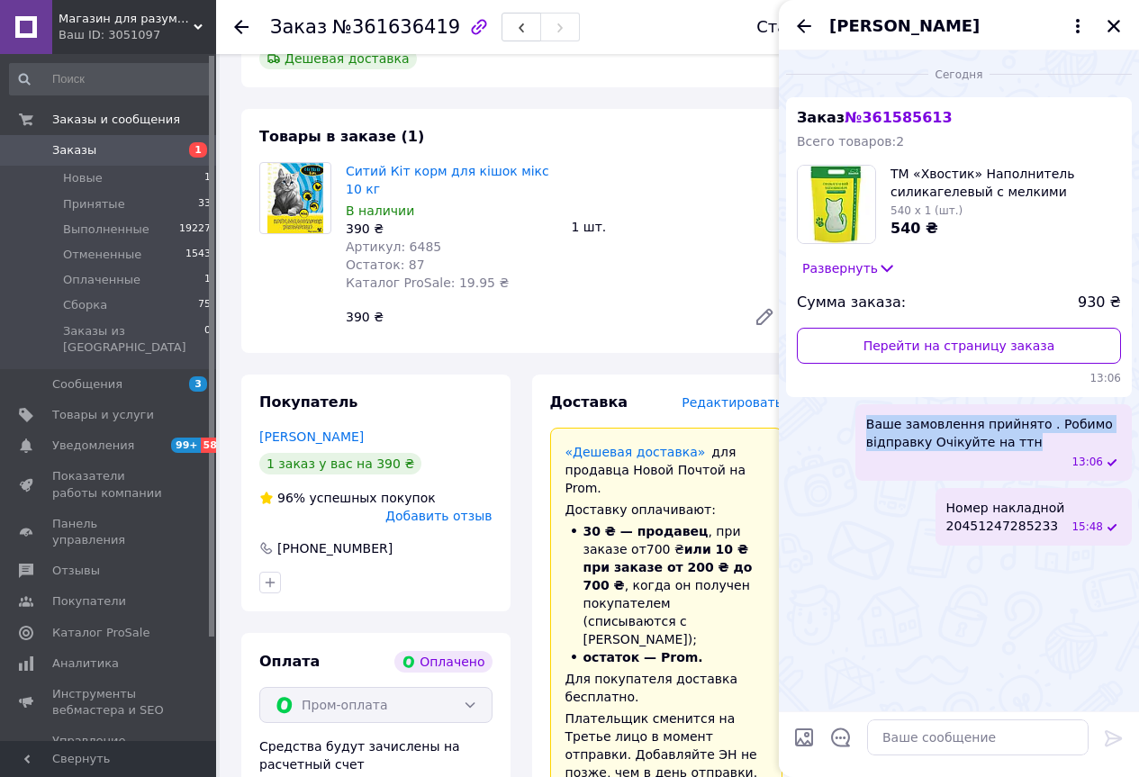
drag, startPoint x: 850, startPoint y: 422, endPoint x: 1026, endPoint y: 434, distance: 176.8
click at [1026, 434] on div "Ваше замовлення прийнято . Робимо відправку Очікуйте на ттн 13:06" at bounding box center [959, 442] width 346 height 77
copy span "Ваше замовлення прийнято . Робимо відправку Очікуйте на ттн"
click at [1106, 26] on icon "Закрыть" at bounding box center [1113, 26] width 16 height 16
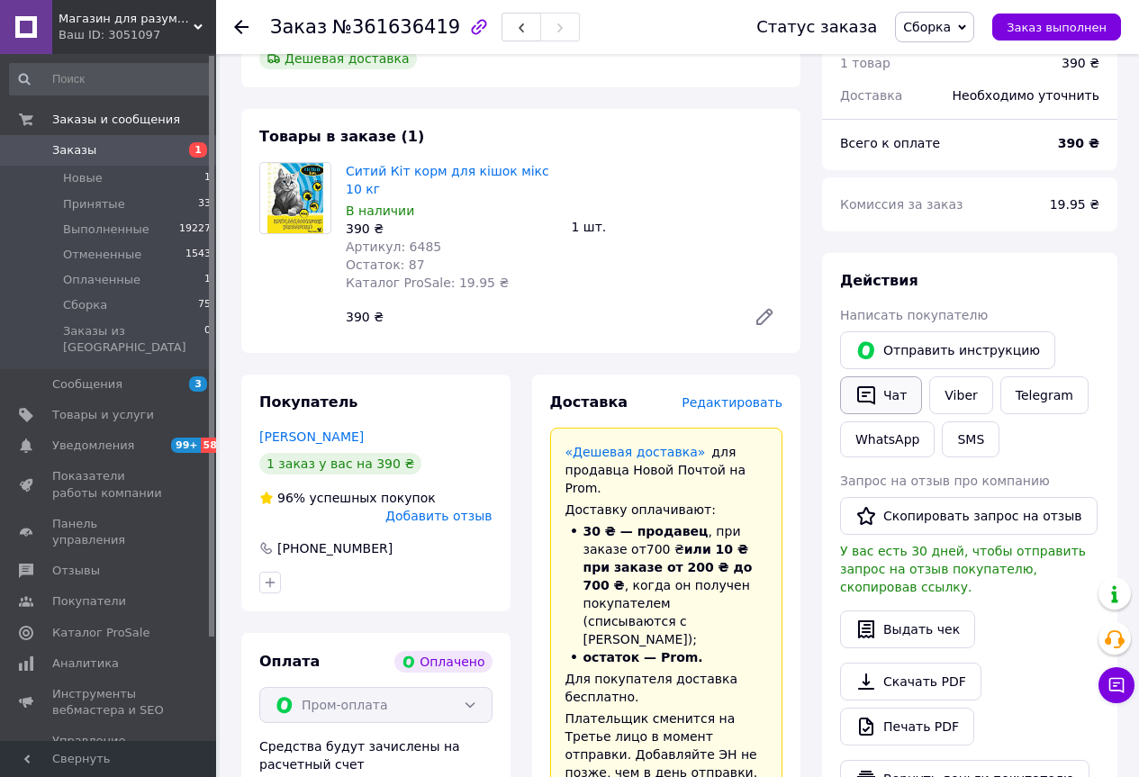
click at [874, 376] on button "Чат" at bounding box center [881, 395] width 82 height 38
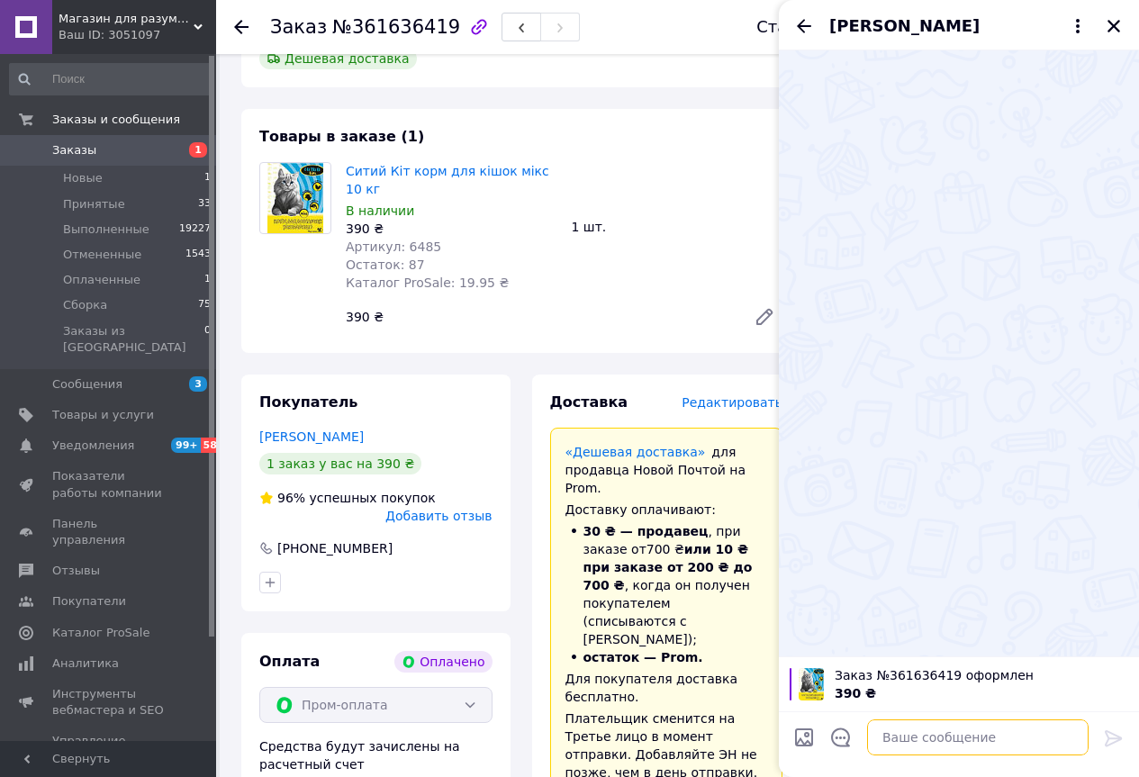
paste textarea "Ваше замовлення прийнято . Робимо відправку Очікуйте на ттн"
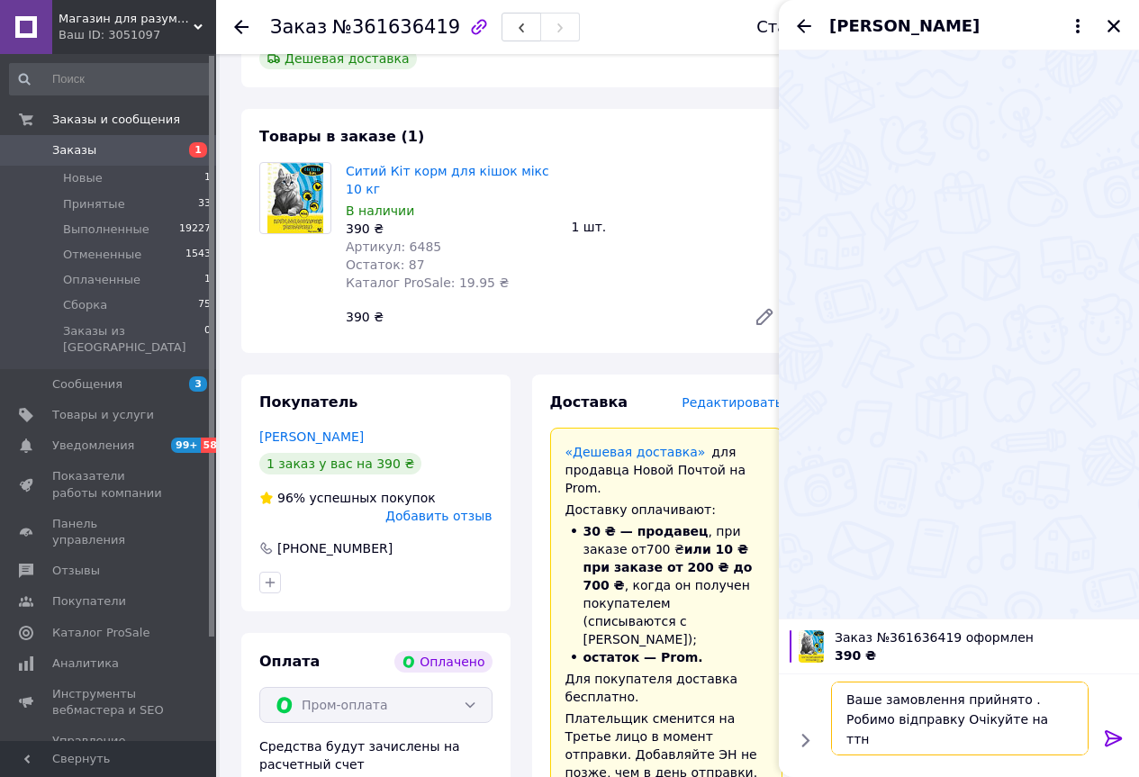
type textarea "Ваше замовлення прийнято . Робимо відправку Очікуйте на ттн"
click at [1115, 734] on icon at bounding box center [1112, 738] width 17 height 16
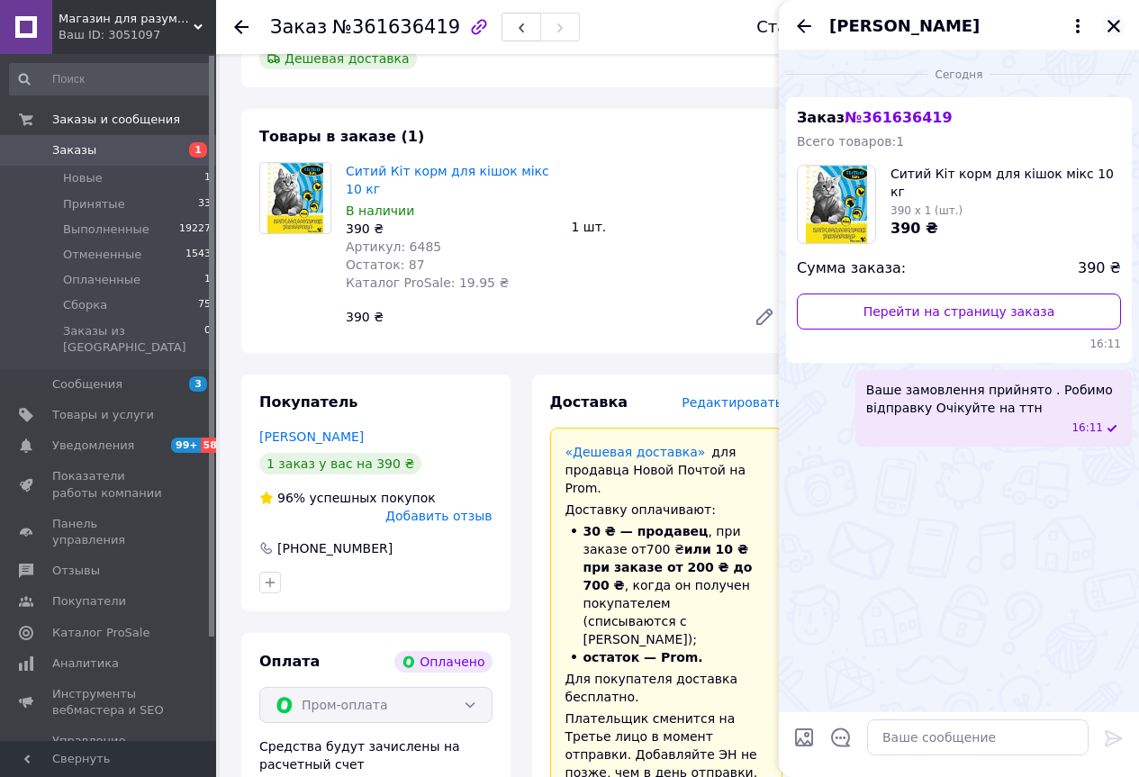
click at [1112, 27] on icon "Закрыть" at bounding box center [1113, 26] width 13 height 13
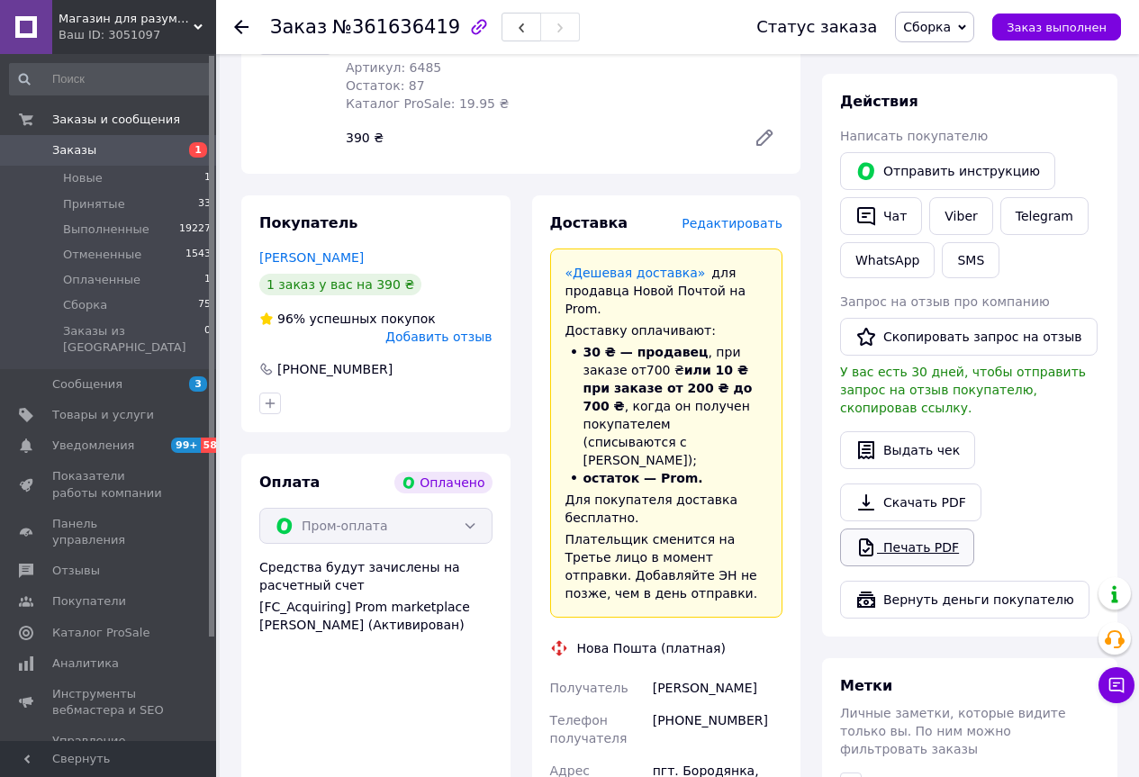
scroll to position [810, 0]
click at [899, 527] on link "Печать PDF" at bounding box center [907, 546] width 134 height 38
click at [169, 184] on li "Новые 1" at bounding box center [110, 178] width 221 height 25
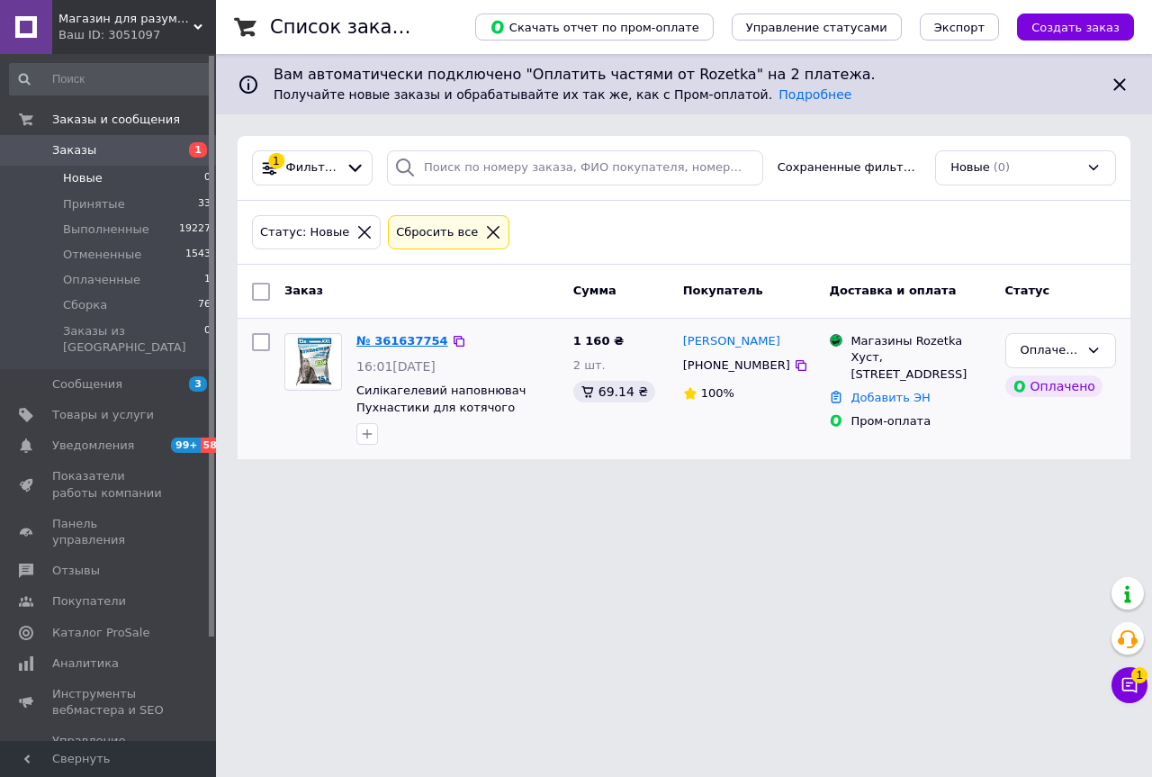
click at [404, 334] on link "№ 361637754" at bounding box center [402, 341] width 92 height 14
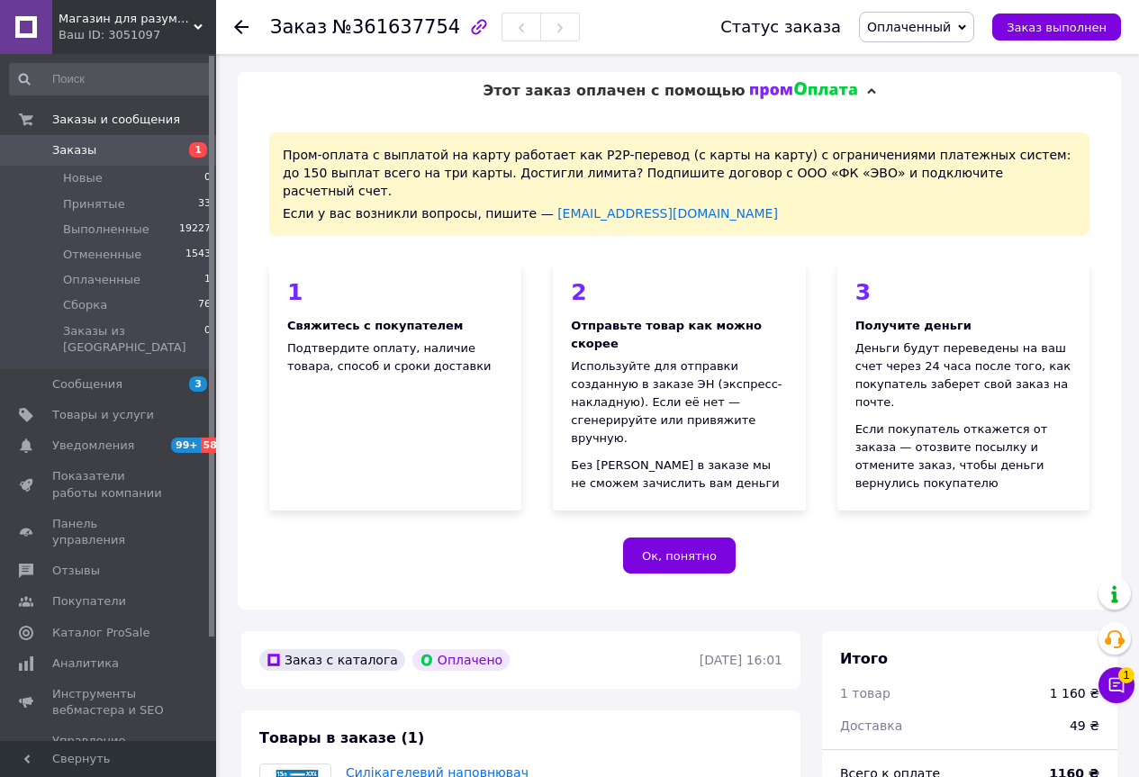
click at [911, 20] on span "Оплаченный" at bounding box center [909, 27] width 84 height 14
click at [909, 140] on li "Сборка" at bounding box center [916, 144] width 113 height 27
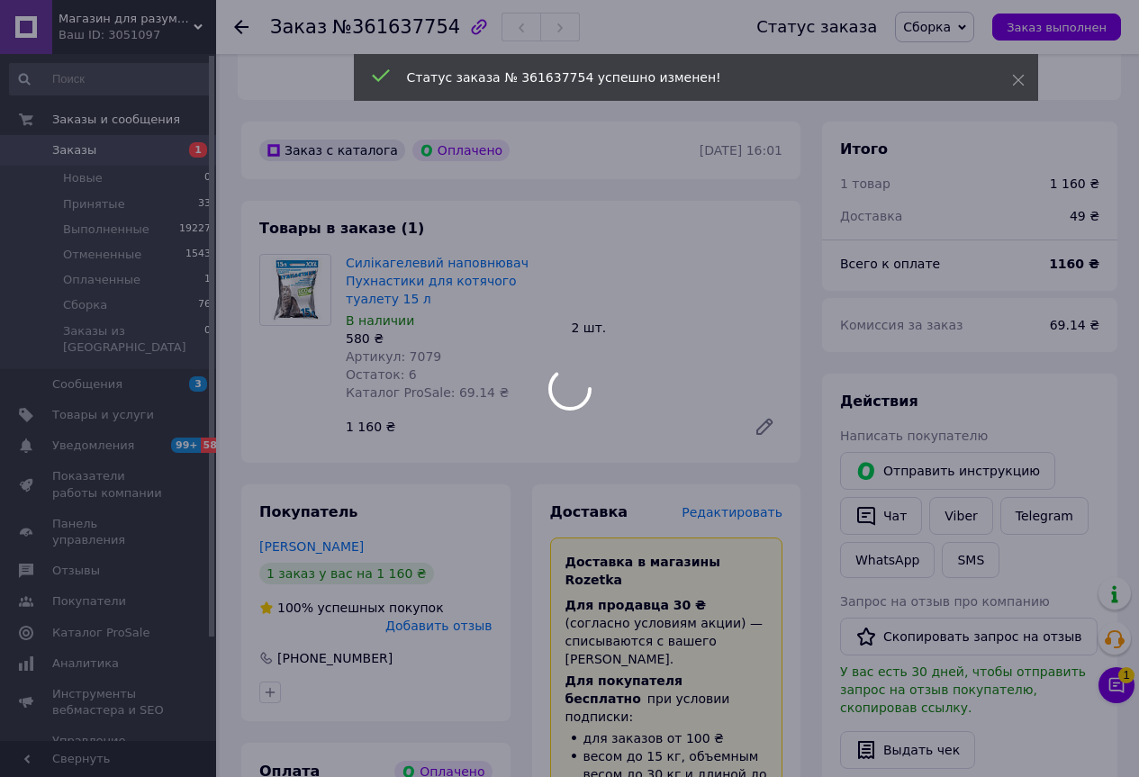
scroll to position [540, 0]
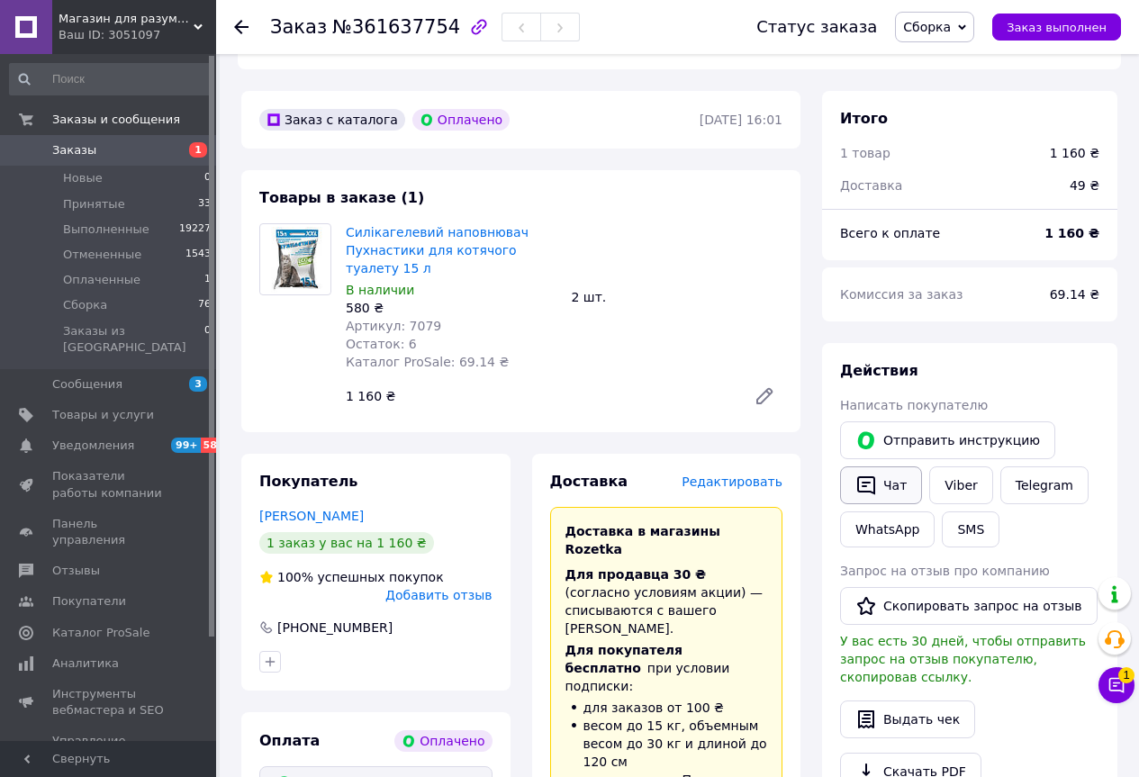
click at [878, 466] on button "Чат" at bounding box center [881, 485] width 82 height 38
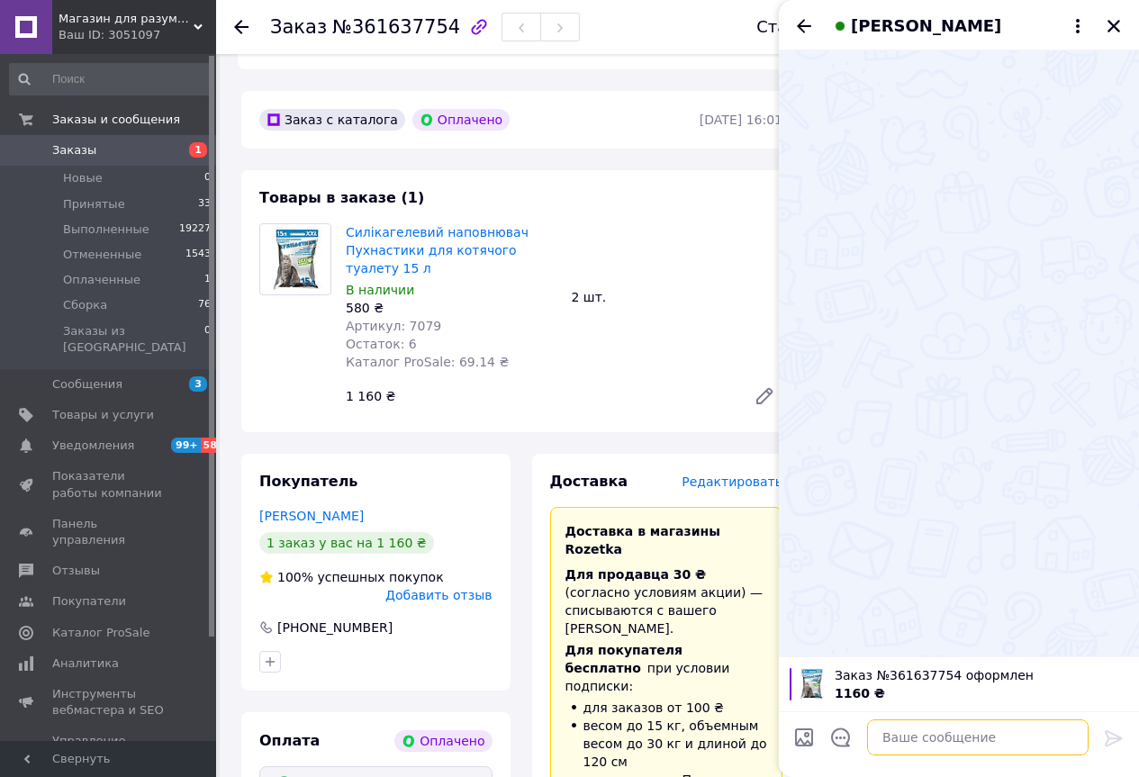
paste textarea "Ваше замовлення прийнято . Робимо відправку Очікуйте на ттн"
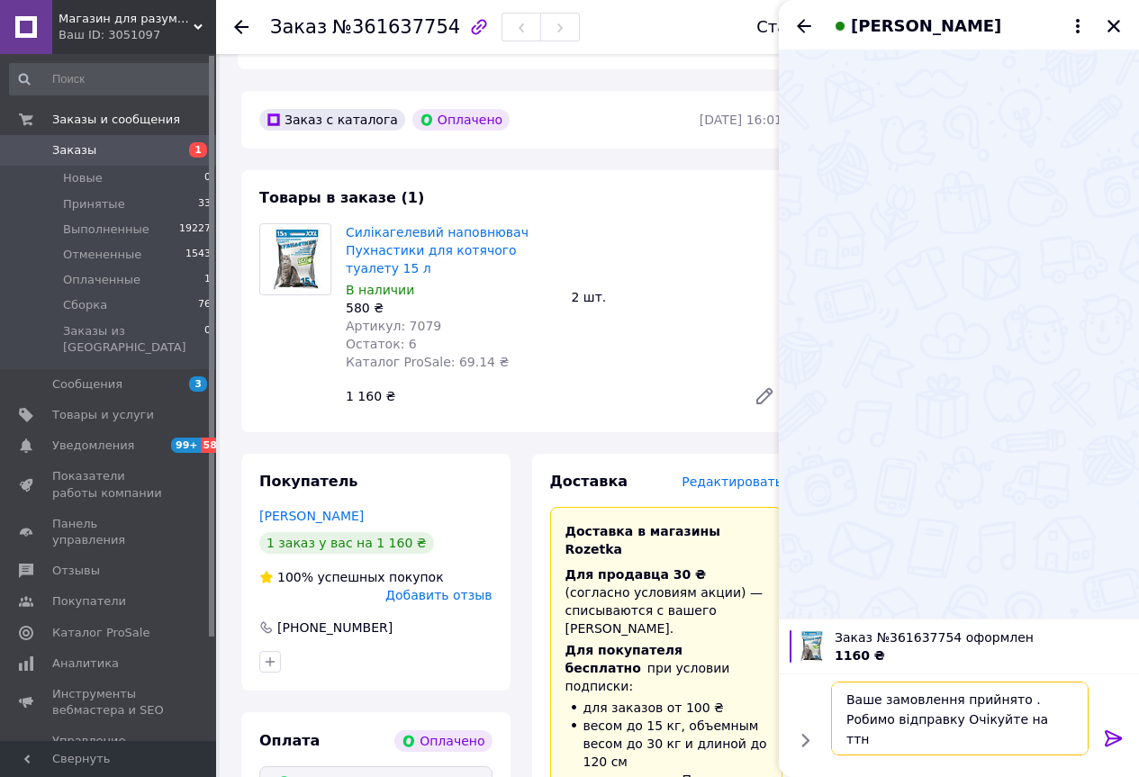
type textarea "Ваше замовлення прийнято . Робимо відправку Очікуйте на ттн"
click at [1111, 733] on icon at bounding box center [1112, 738] width 17 height 16
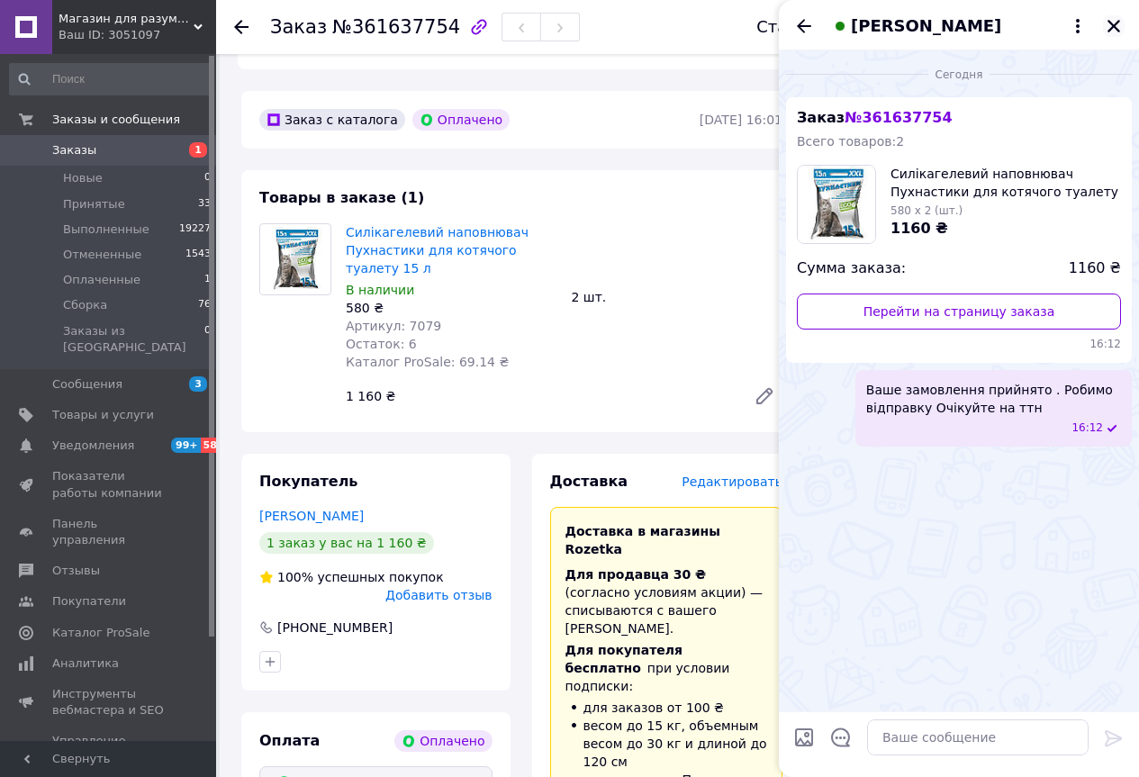
click at [1103, 20] on button "Закрыть" at bounding box center [1114, 26] width 22 height 22
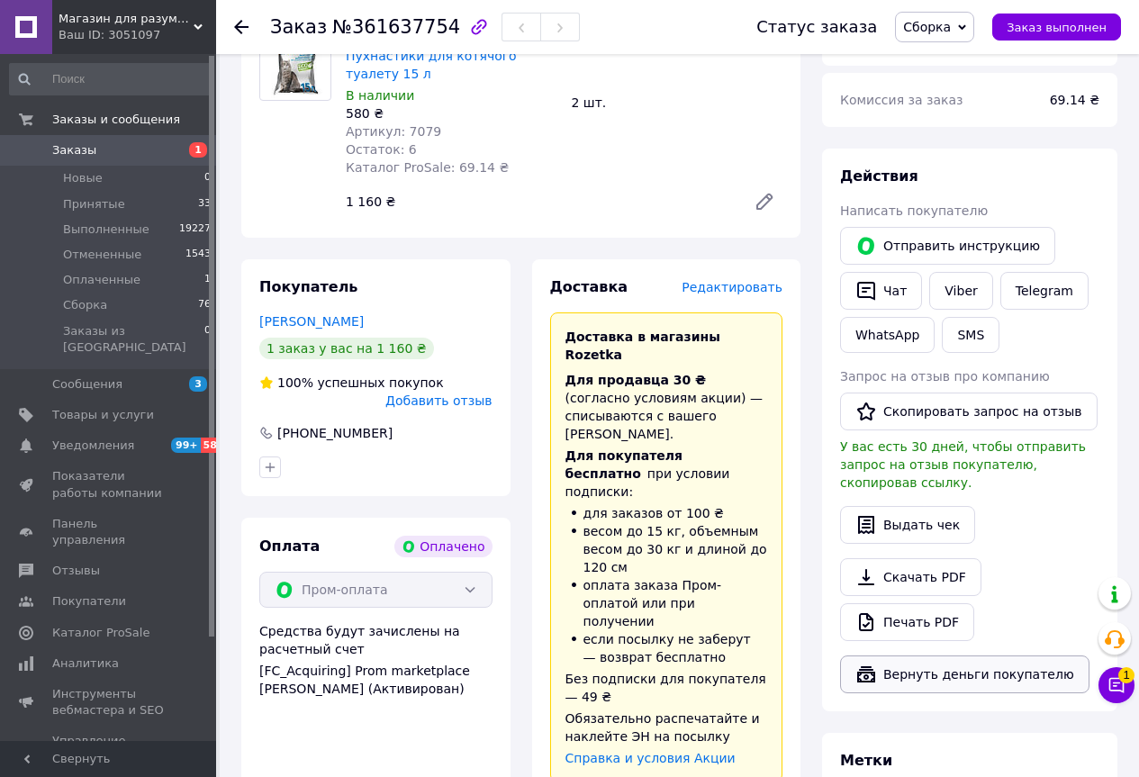
scroll to position [810, 0]
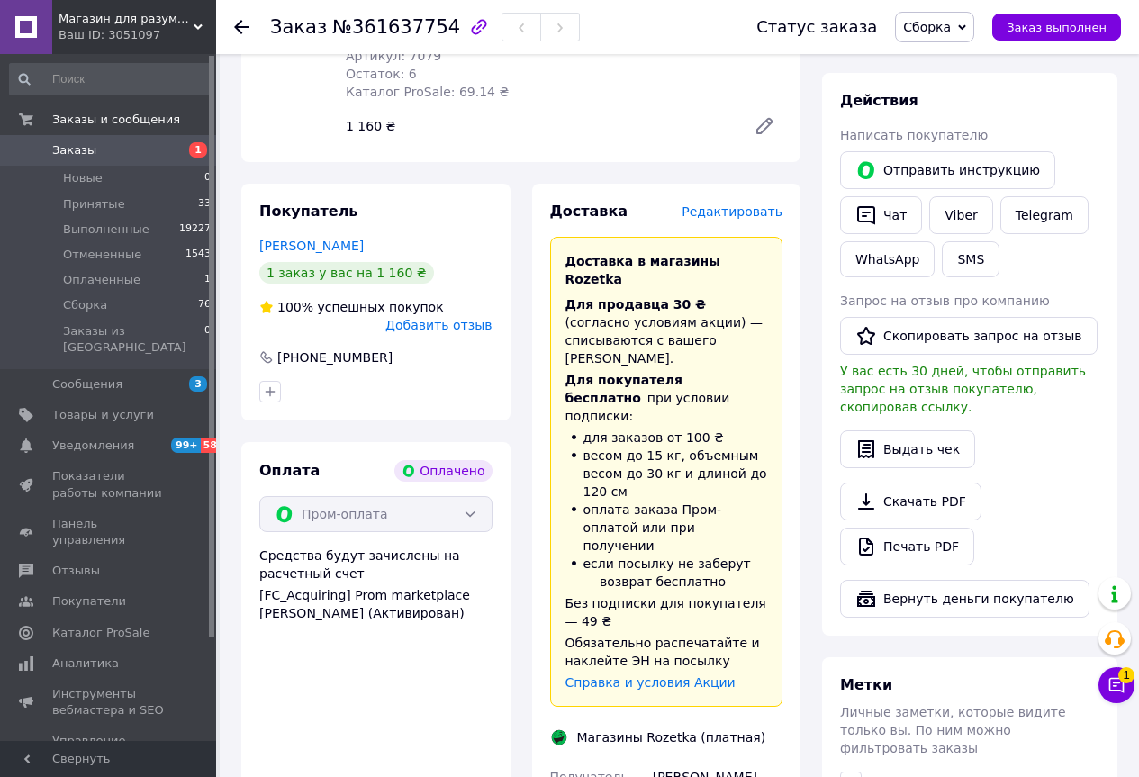
click at [916, 482] on div "Скачать PDF   Печать PDF" at bounding box center [969, 523] width 259 height 83
click at [906, 527] on link "Печать PDF" at bounding box center [907, 546] width 134 height 38
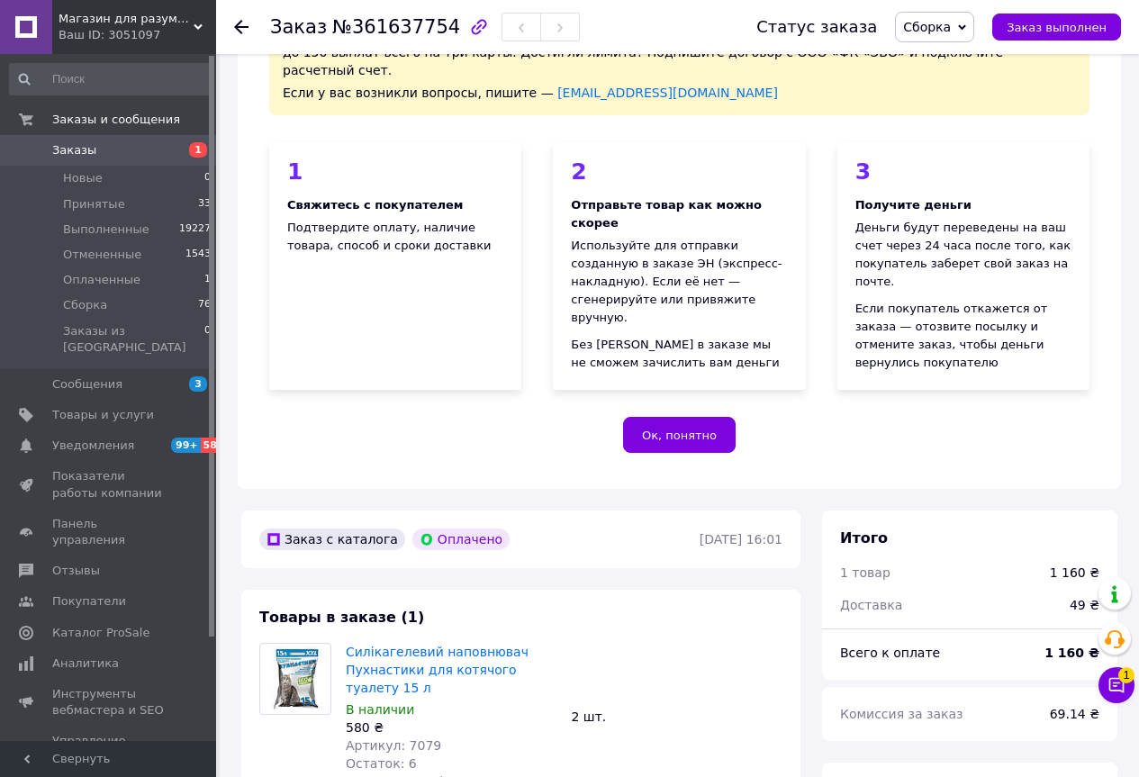
scroll to position [90, 0]
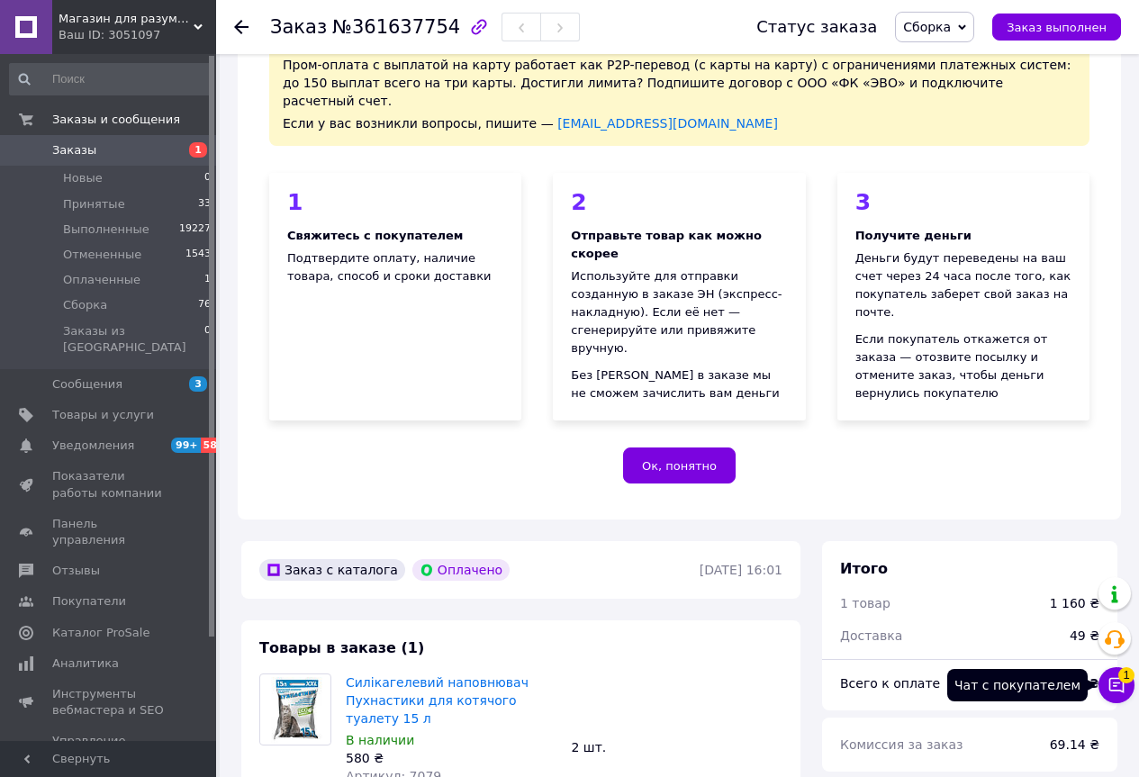
click at [1119, 688] on icon at bounding box center [1116, 685] width 18 height 18
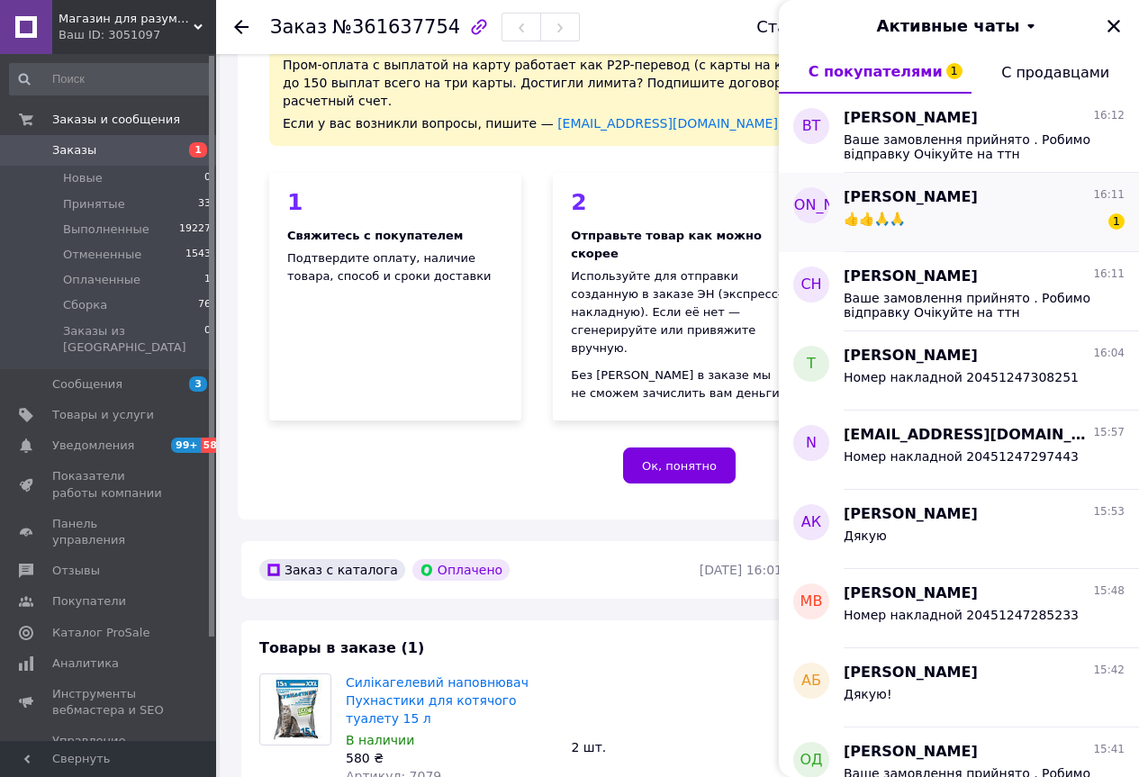
click at [909, 201] on span "[PERSON_NAME]" at bounding box center [910, 197] width 134 height 21
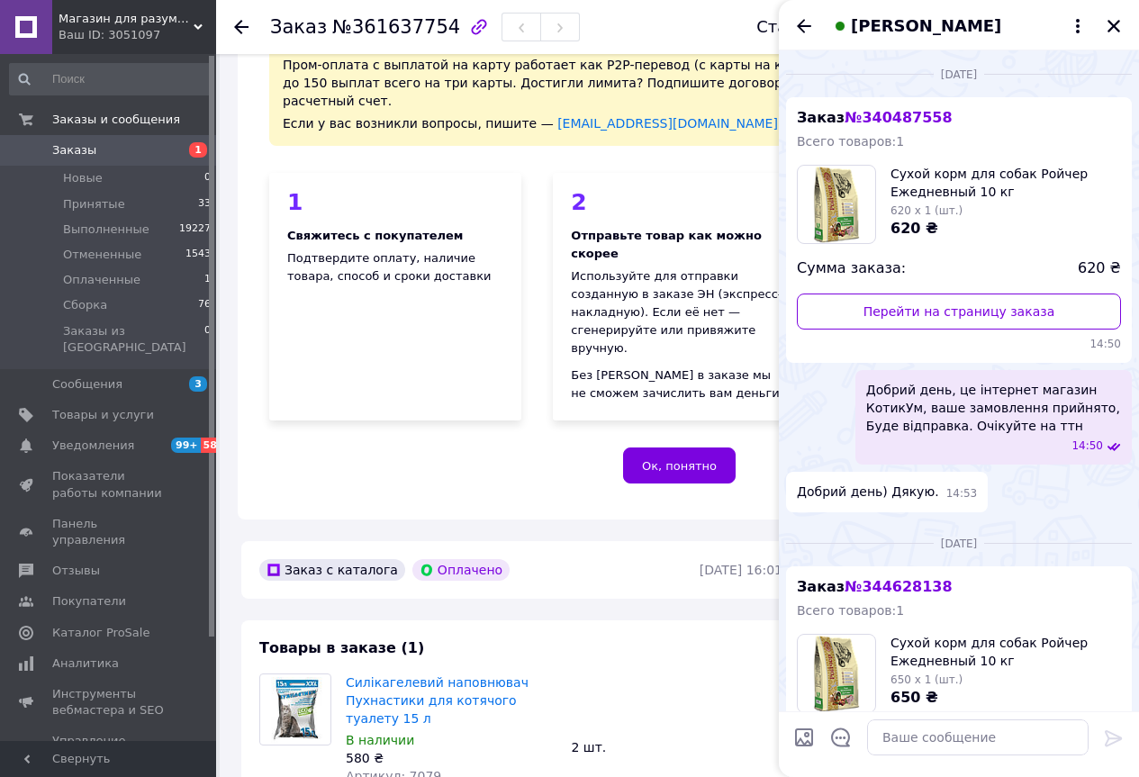
scroll to position [1277, 0]
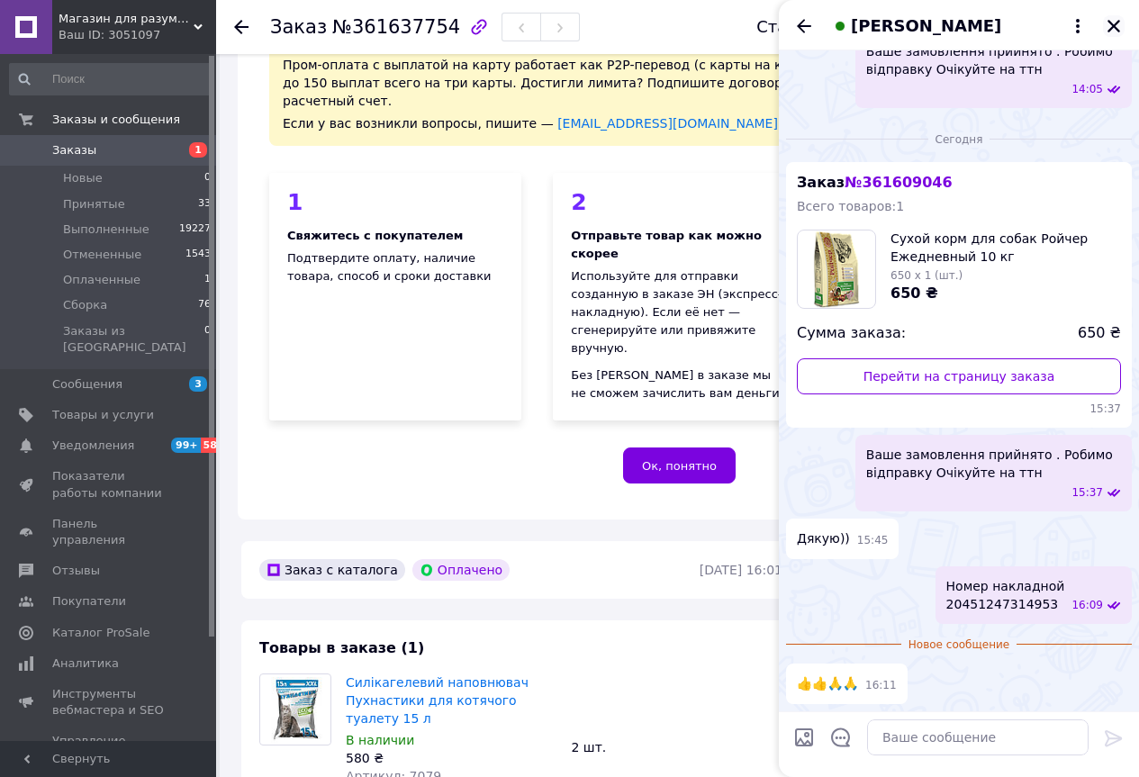
click at [1107, 32] on icon "Закрыть" at bounding box center [1113, 26] width 16 height 16
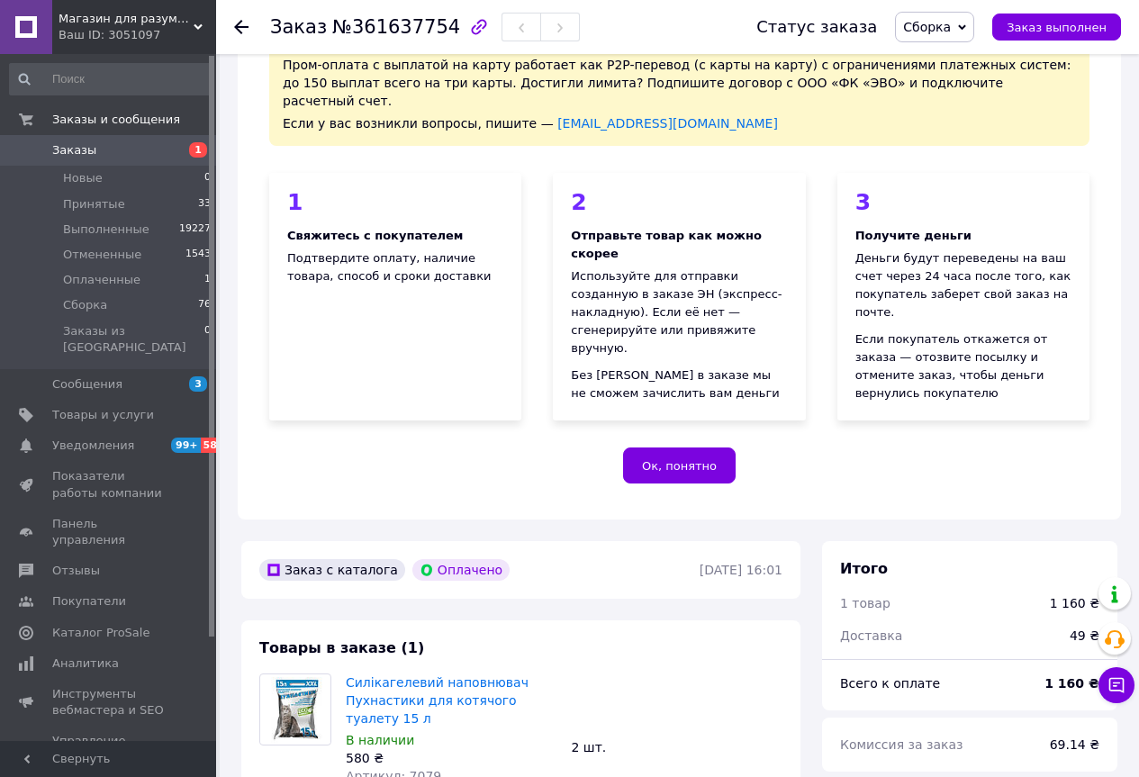
click at [239, 32] on use at bounding box center [241, 27] width 14 height 14
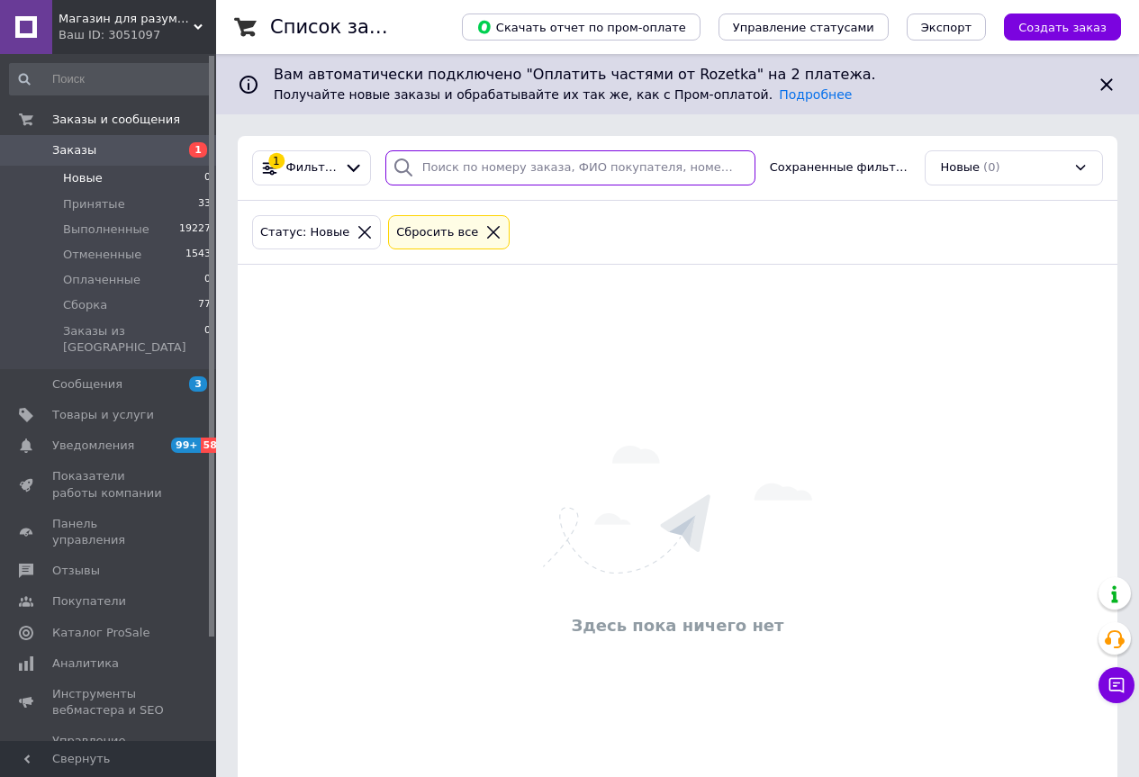
click at [565, 175] on input "search" at bounding box center [570, 167] width 370 height 35
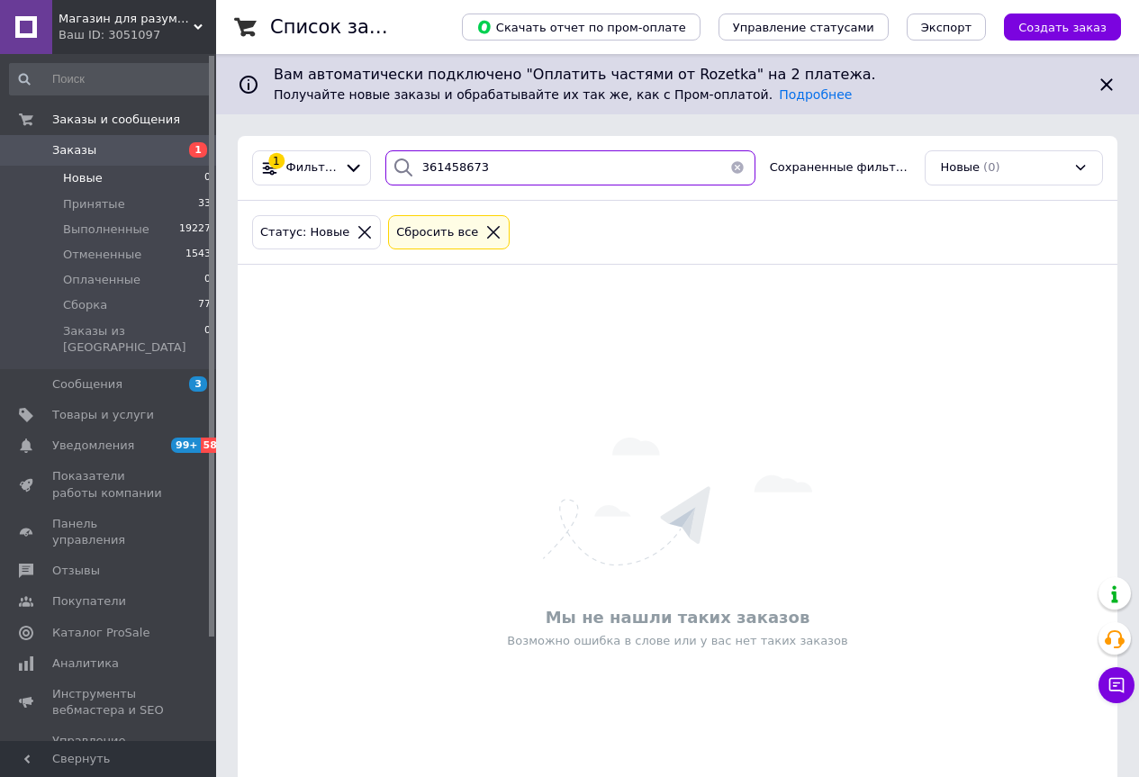
type input "361458673"
click at [177, 138] on link "Заказы 1" at bounding box center [110, 150] width 221 height 31
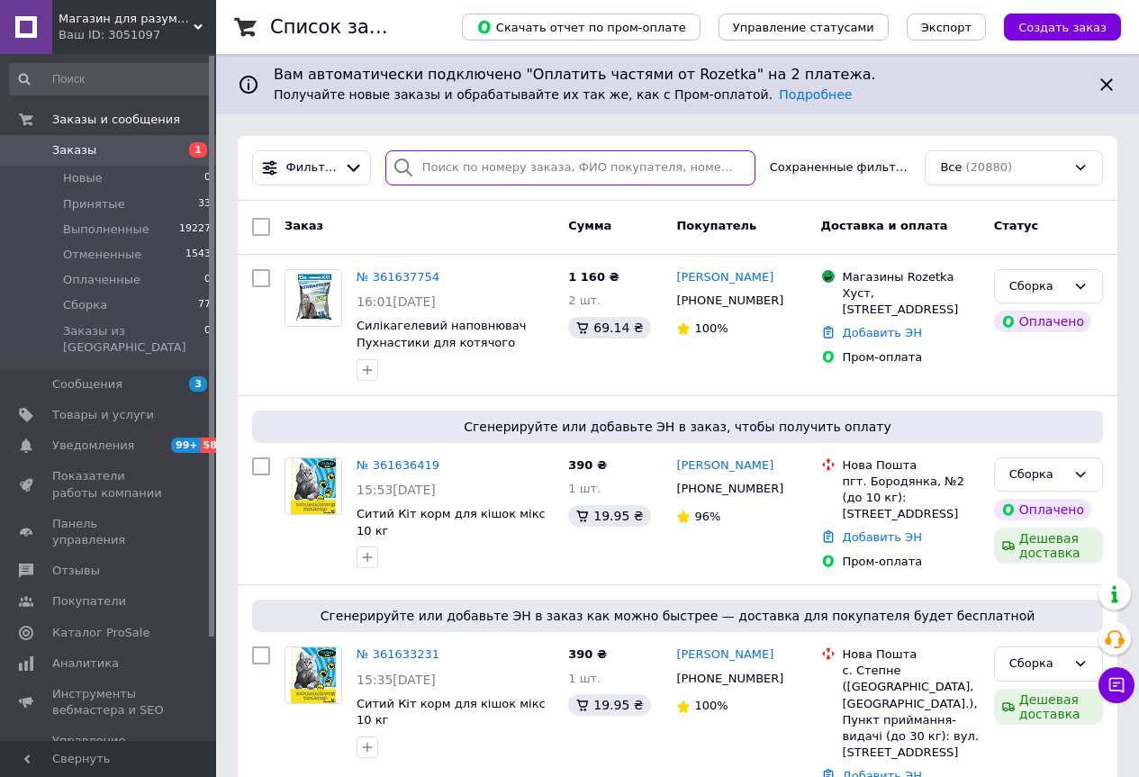
click at [480, 171] on input "search" at bounding box center [570, 167] width 370 height 35
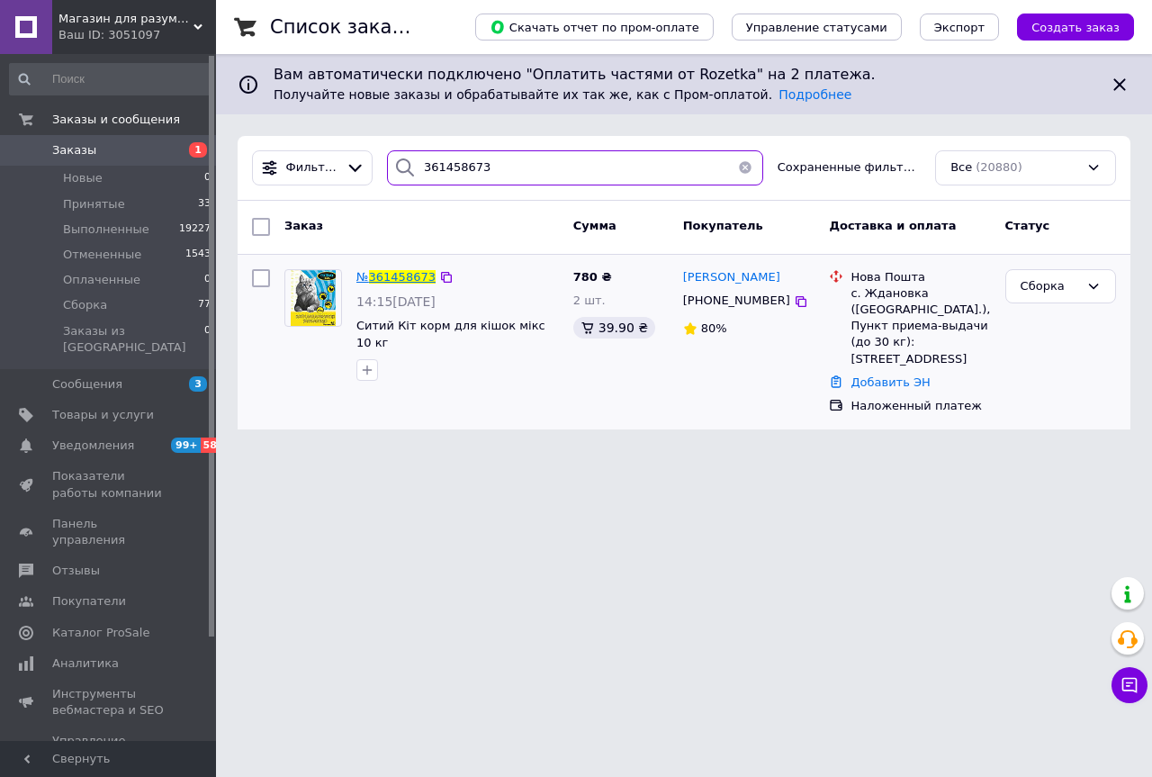
type input "361458673"
click at [391, 273] on span "361458673" at bounding box center [402, 277] width 67 height 14
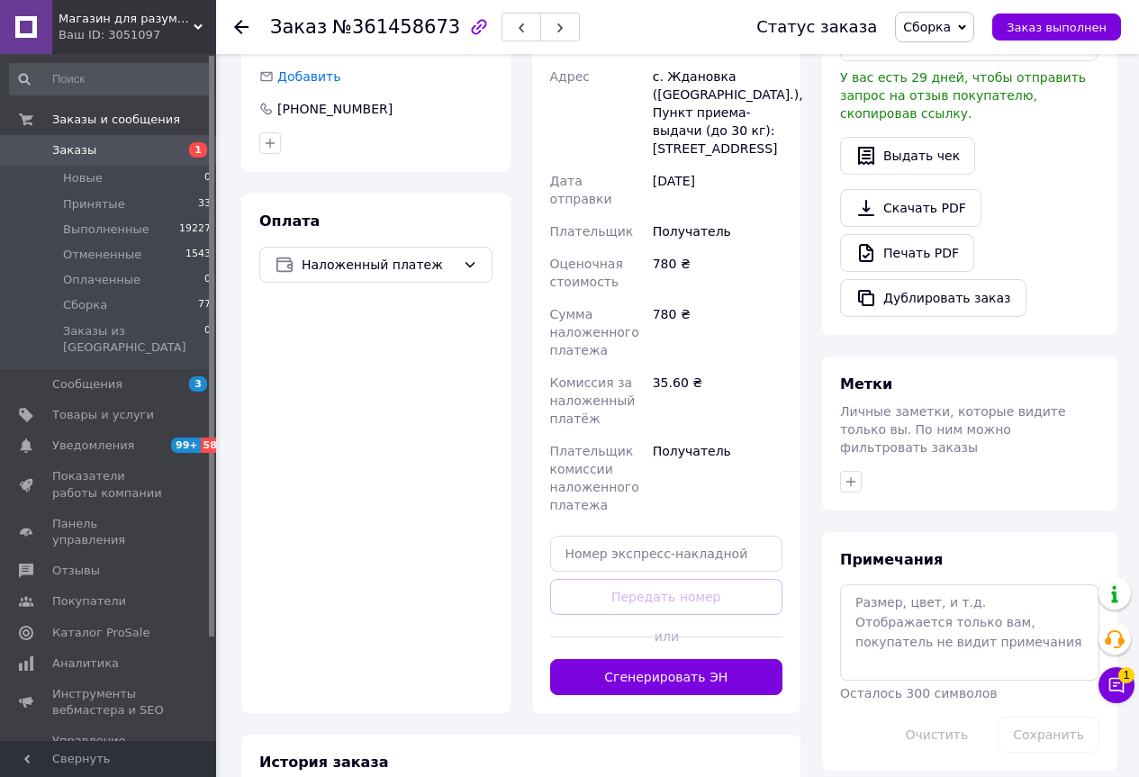
scroll to position [540, 0]
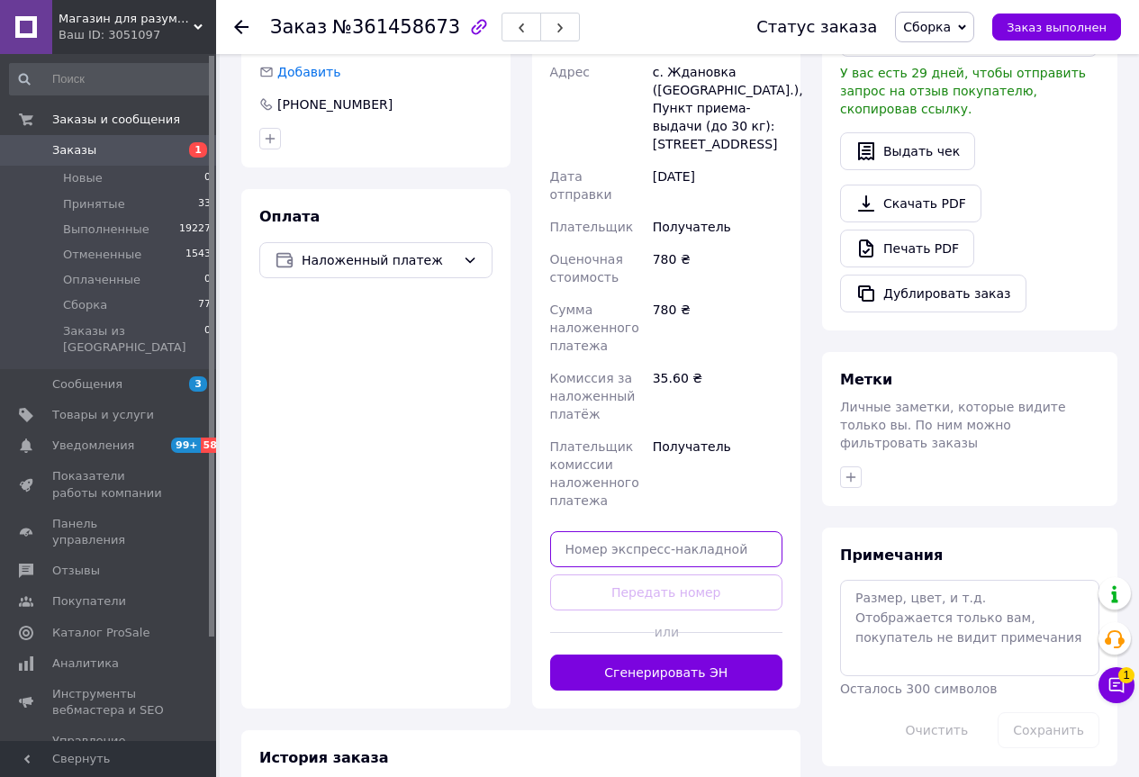
paste input "Вашезамовленняприйнято"
type input "Вашезамовленняприйнято"
drag, startPoint x: 761, startPoint y: 517, endPoint x: 541, endPoint y: 540, distance: 220.9
click at [541, 540] on div "Доставка Редактировать Нова Пошта (платная) Получатель [PERSON_NAME] Телефон по…" at bounding box center [666, 294] width 269 height 828
paste input "20451247330172"
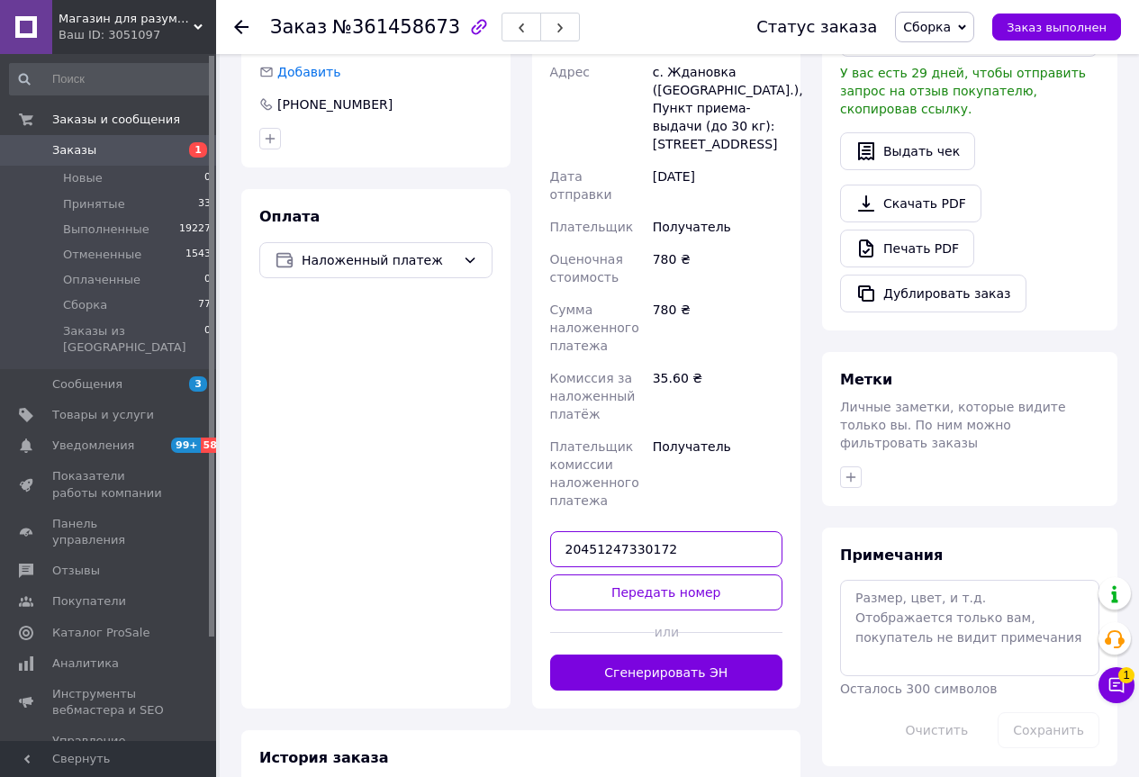
type input "20451247330172"
click at [653, 574] on button "Передать номер" at bounding box center [666, 592] width 233 height 36
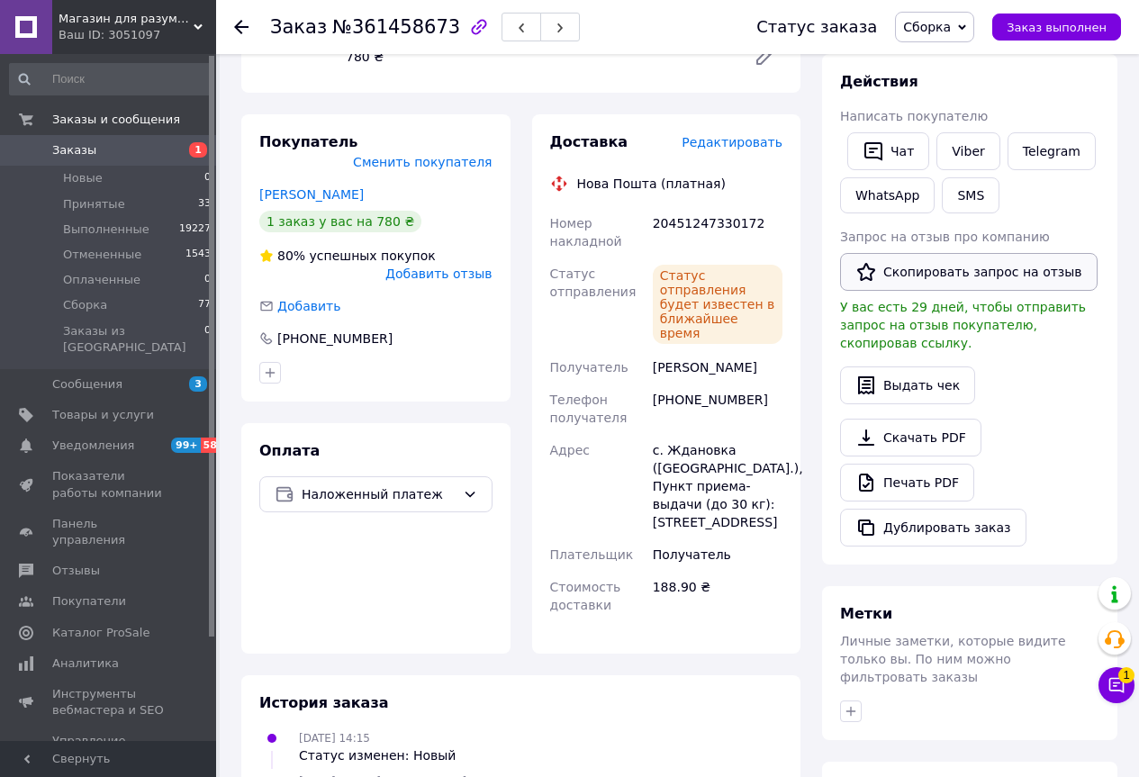
scroll to position [155, 0]
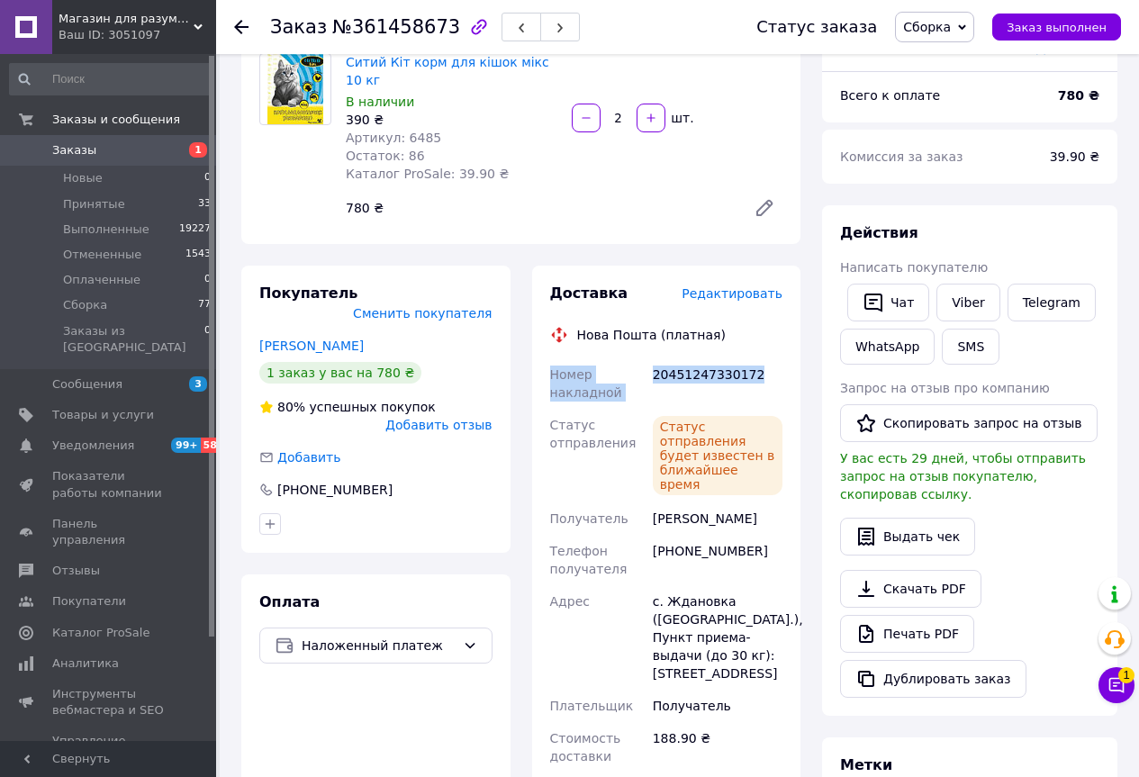
drag, startPoint x: 545, startPoint y: 356, endPoint x: 752, endPoint y: 379, distance: 208.2
click at [749, 380] on div "Доставка Редактировать Нова Пошта (платная) Номер накладной 20451247330172 Стат…" at bounding box center [666, 535] width 269 height 539
copy div "Номер накладной 20451247330172"
click at [886, 291] on button "Чат" at bounding box center [888, 303] width 82 height 38
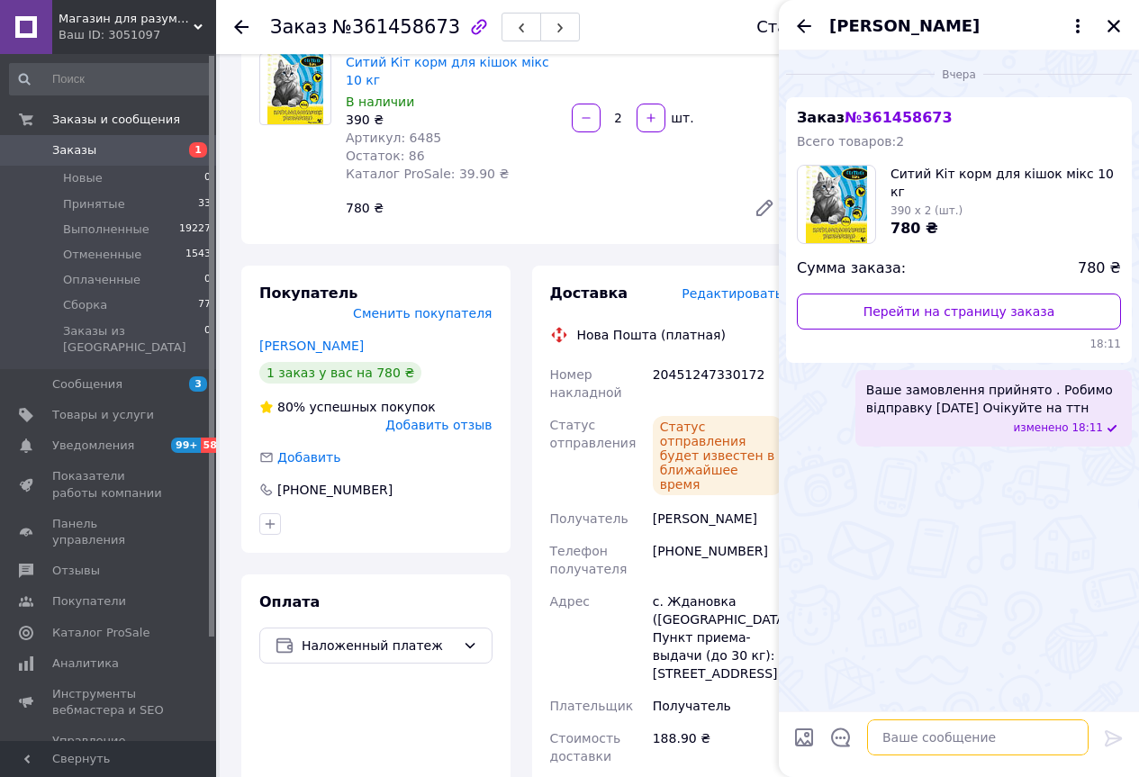
paste textarea "Номер накладной 20451247330172"
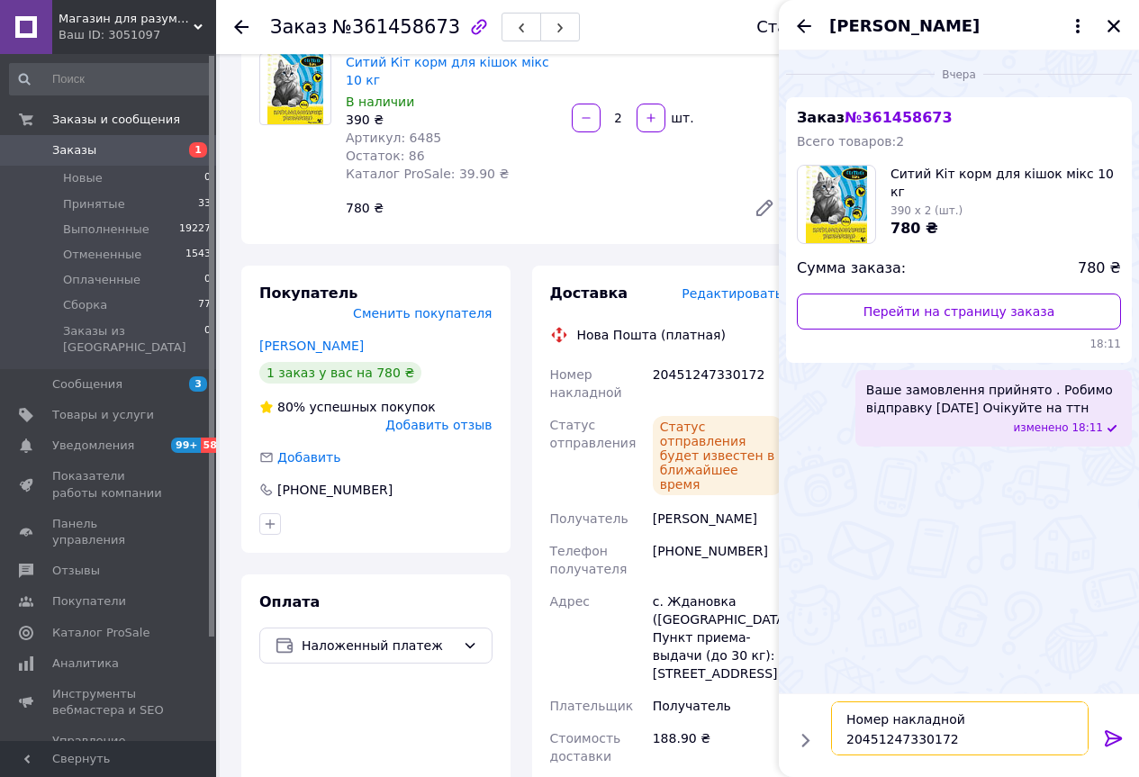
type textarea "Номер накладной 20451247330172"
click at [1110, 737] on icon at bounding box center [1112, 738] width 17 height 16
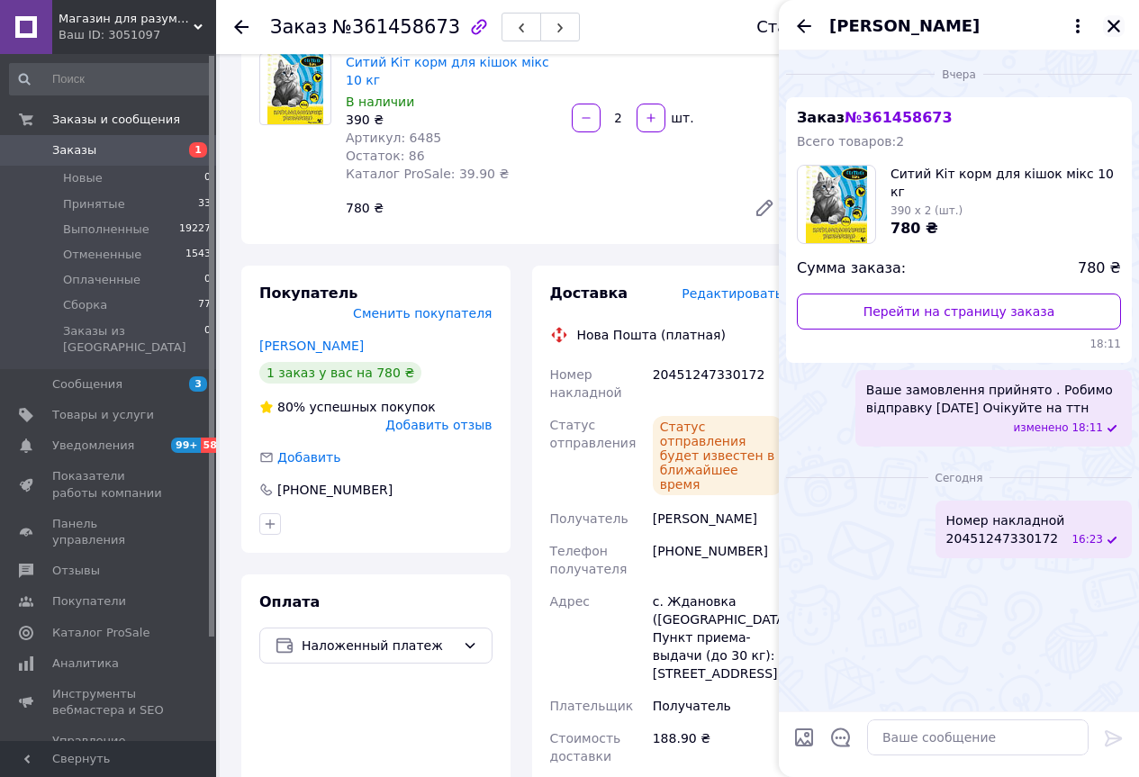
click at [1107, 24] on icon "Закрыть" at bounding box center [1113, 26] width 16 height 16
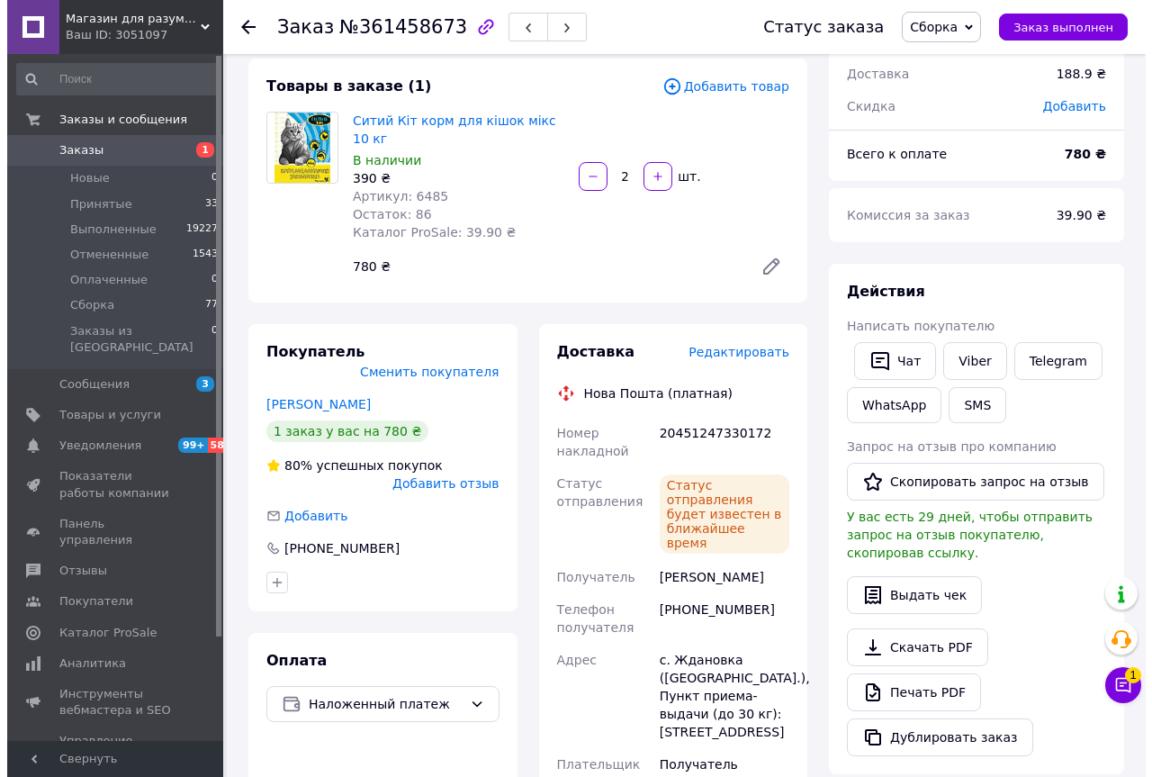
scroll to position [0, 0]
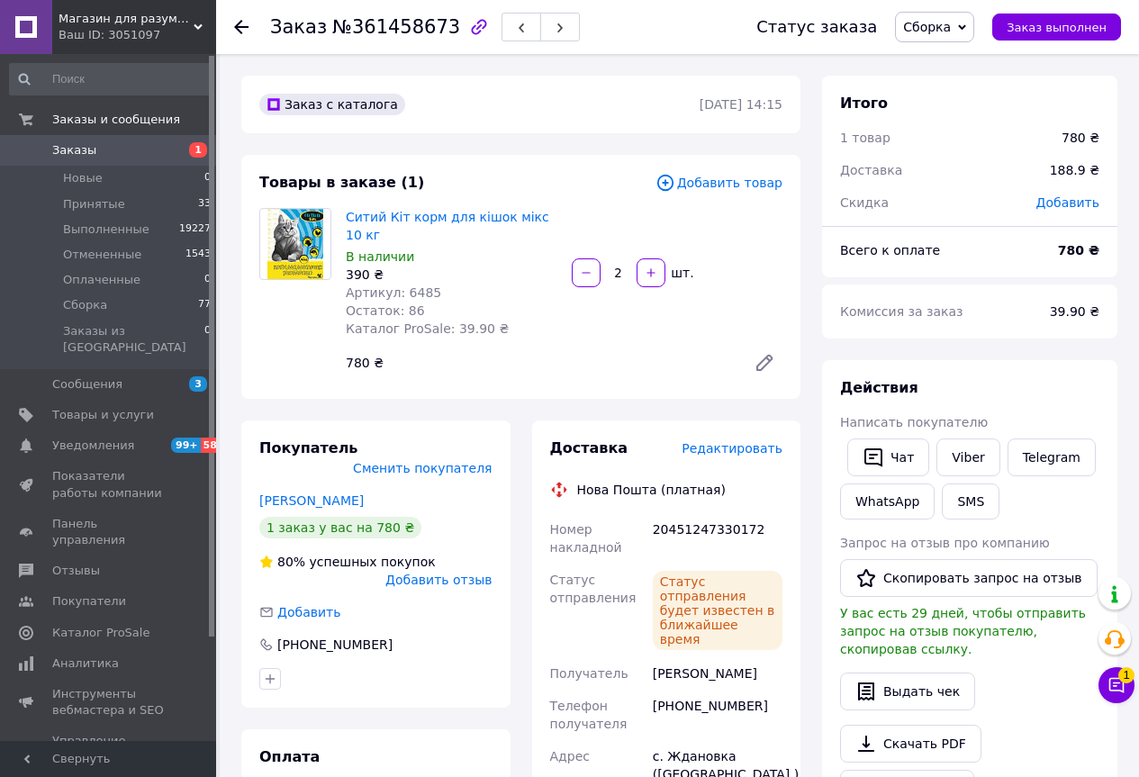
click at [237, 20] on icon at bounding box center [241, 27] width 14 height 14
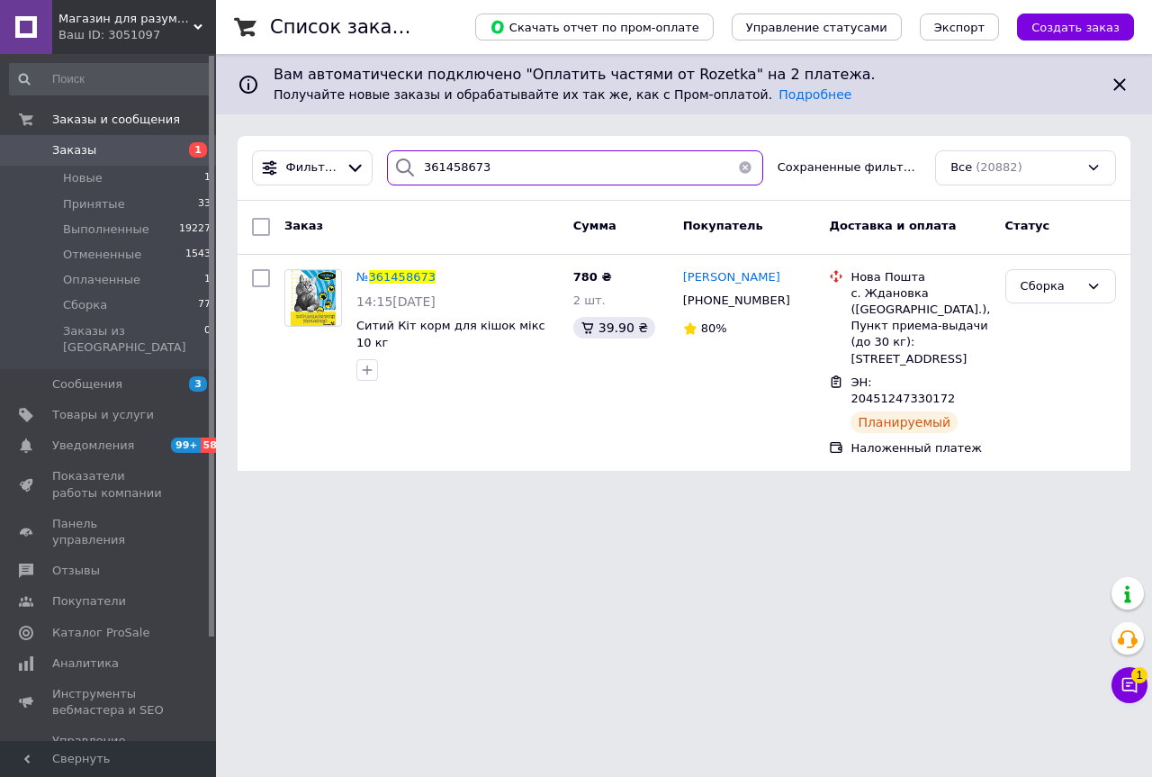
drag, startPoint x: 476, startPoint y: 175, endPoint x: 433, endPoint y: 169, distance: 43.5
click at [434, 167] on input "361458673" at bounding box center [575, 167] width 376 height 35
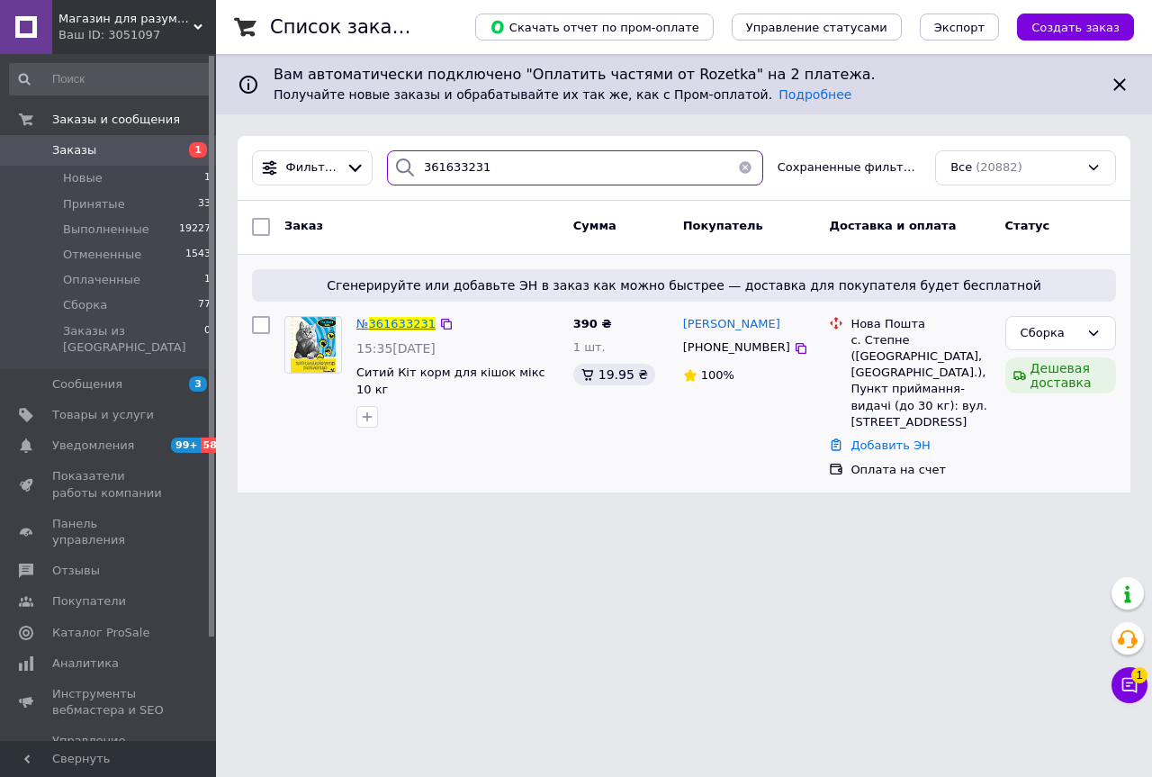
type input "361633231"
click at [415, 326] on span "361633231" at bounding box center [402, 324] width 67 height 14
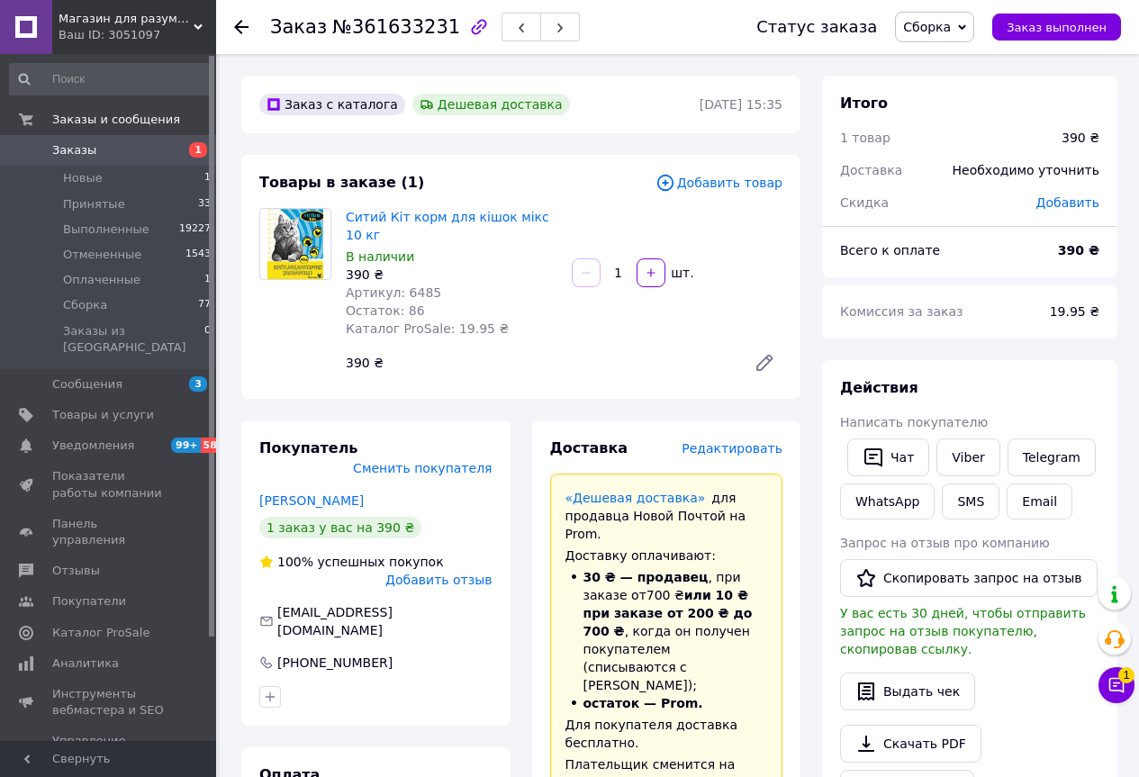
click at [765, 441] on span "Редактировать" at bounding box center [731, 448] width 101 height 14
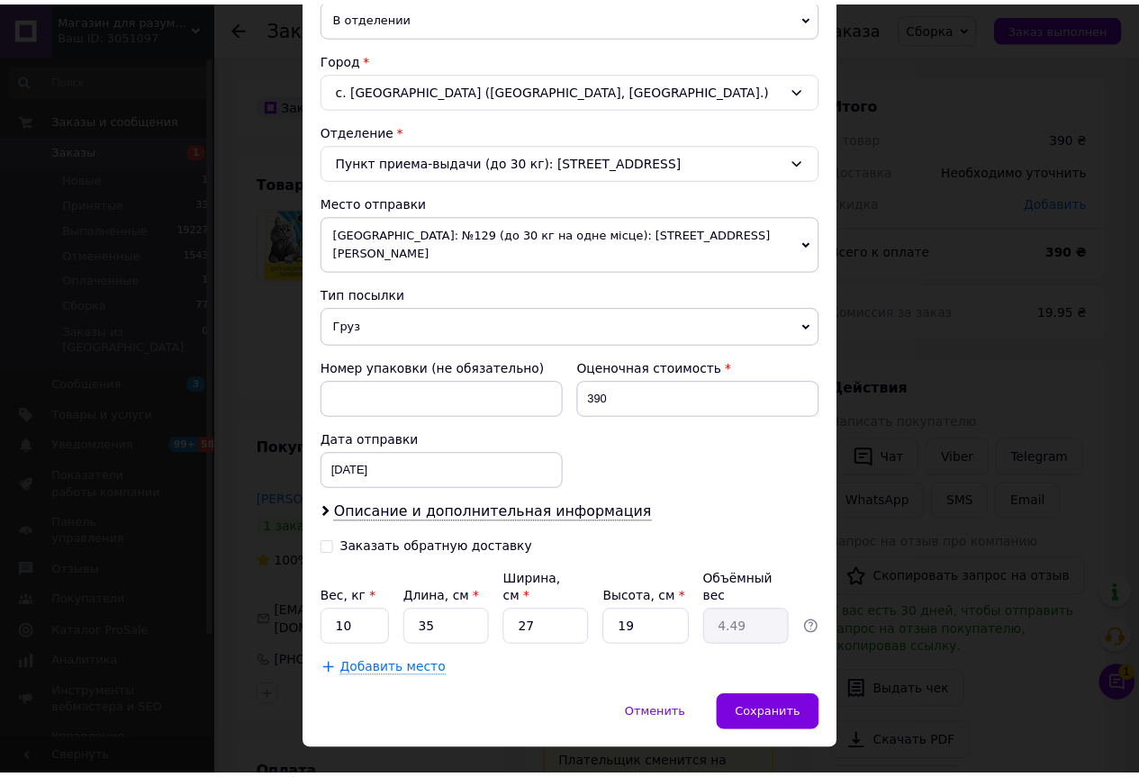
scroll to position [451, 0]
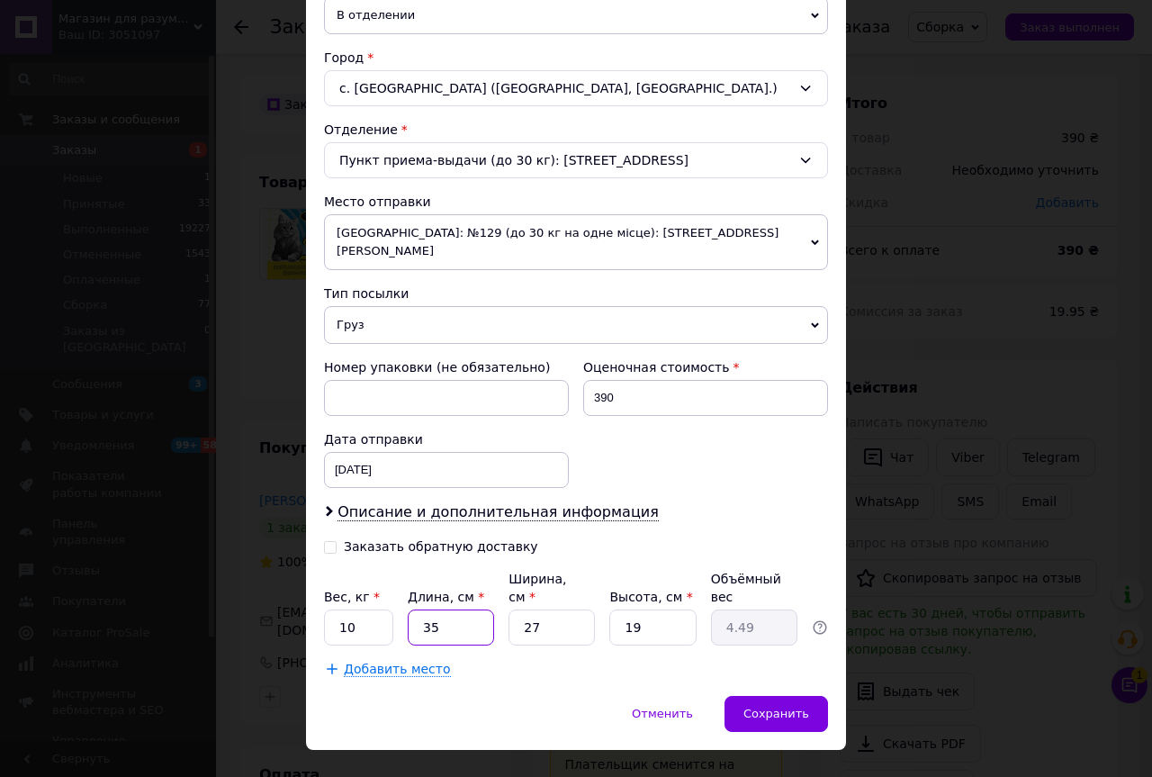
click at [460, 609] on input "35" at bounding box center [451, 627] width 86 height 36
type input "3"
type input "0.38"
type input "35"
type input "4.49"
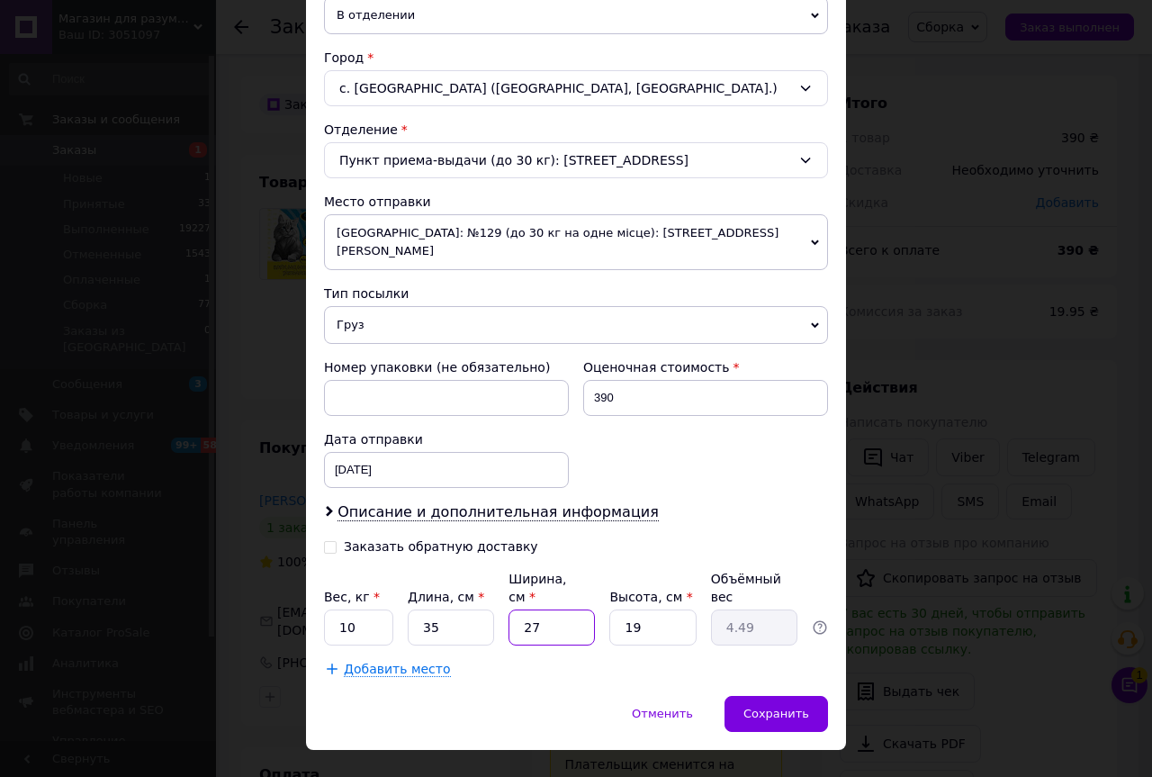
drag, startPoint x: 545, startPoint y: 596, endPoint x: 529, endPoint y: 601, distance: 17.1
click at [545, 609] on input "27" at bounding box center [552, 627] width 86 height 36
type input "2"
type input "0.33"
type input "25"
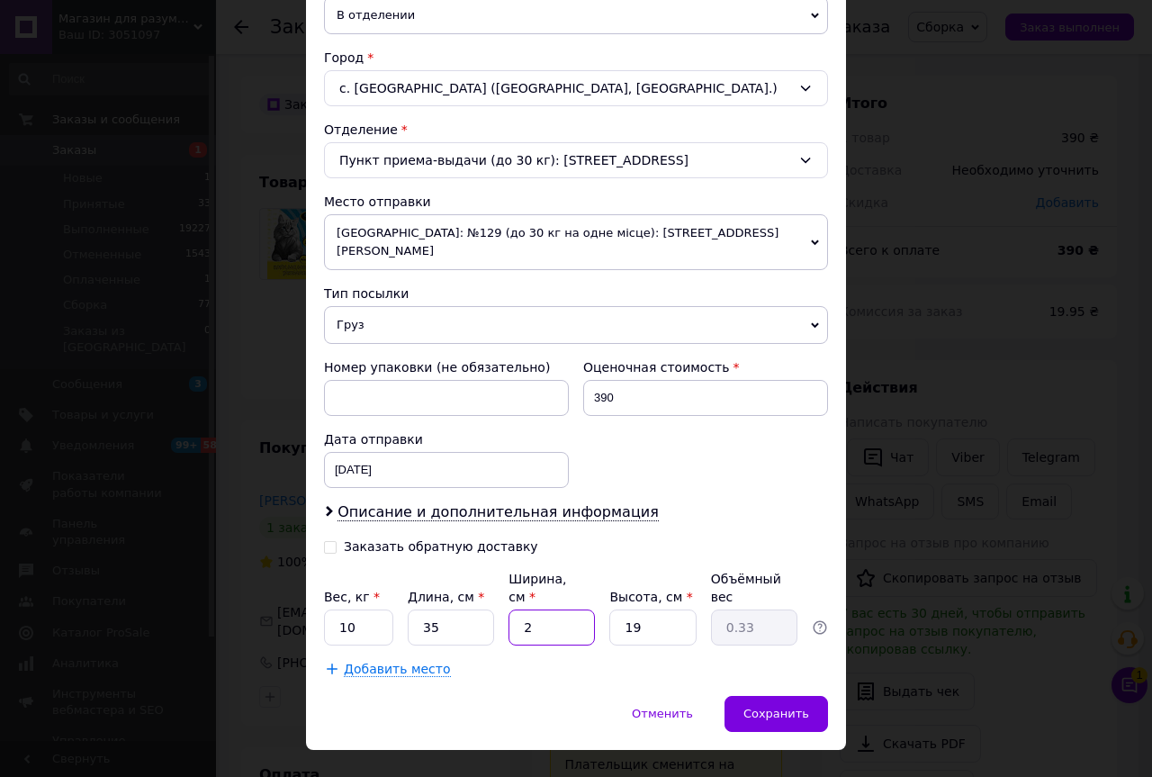
type input "4.16"
type input "25"
drag, startPoint x: 603, startPoint y: 583, endPoint x: 570, endPoint y: 592, distance: 34.5
click at [570, 592] on div "Вес, кг * 10 Длина, см * 35 Ширина, см * 25 Высота, см * 19 Объёмный вес 4.16" at bounding box center [576, 608] width 504 height 76
type input "2"
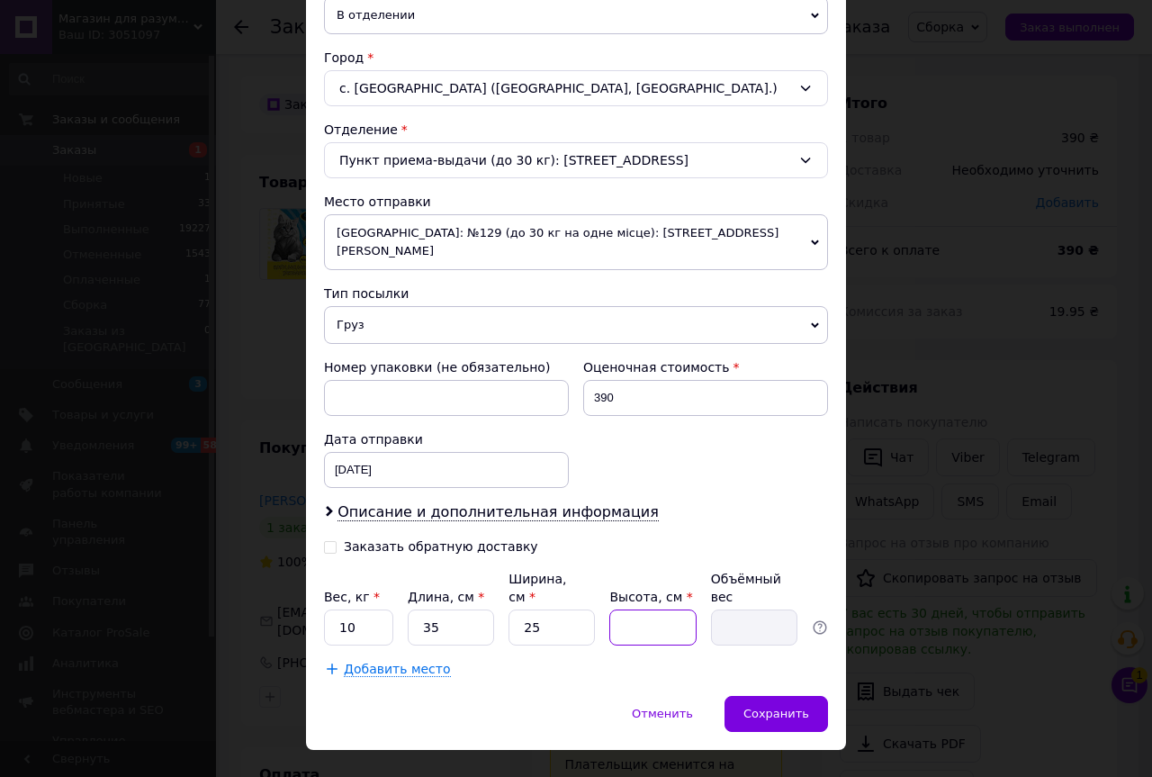
type input "0.44"
type input "20"
type input "4.38"
type input "20"
click at [762, 707] on span "Сохранить" at bounding box center [776, 714] width 66 height 14
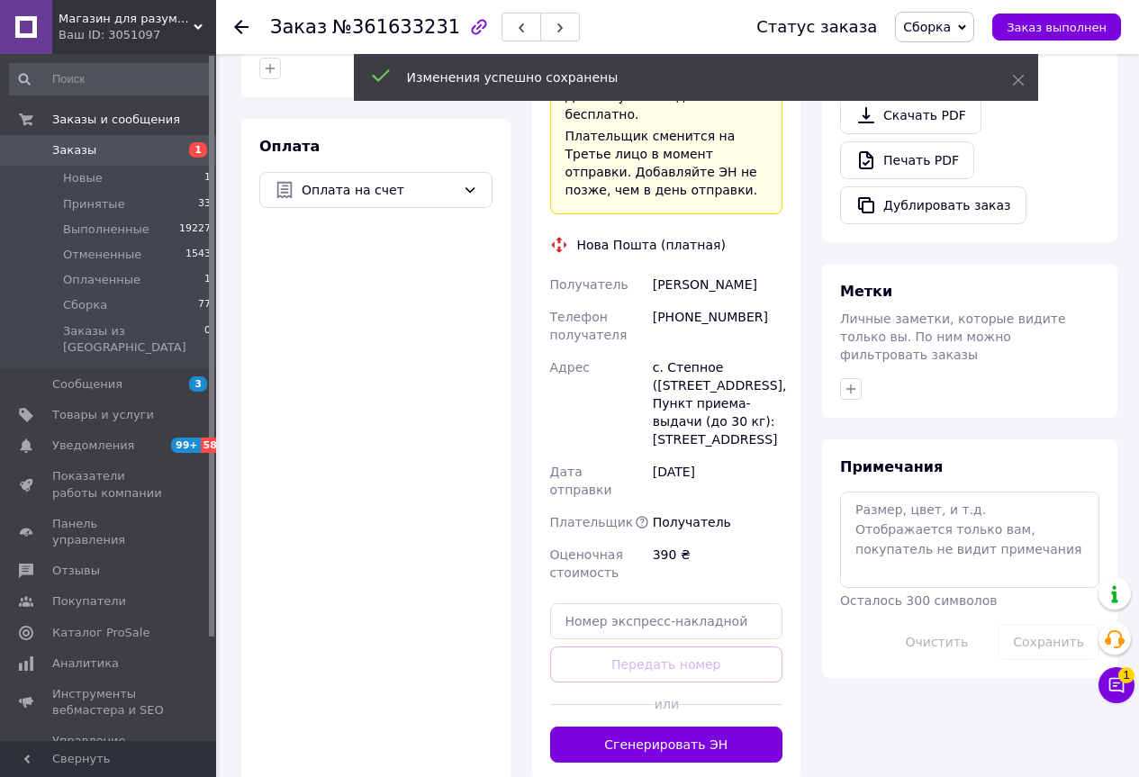
scroll to position [630, 0]
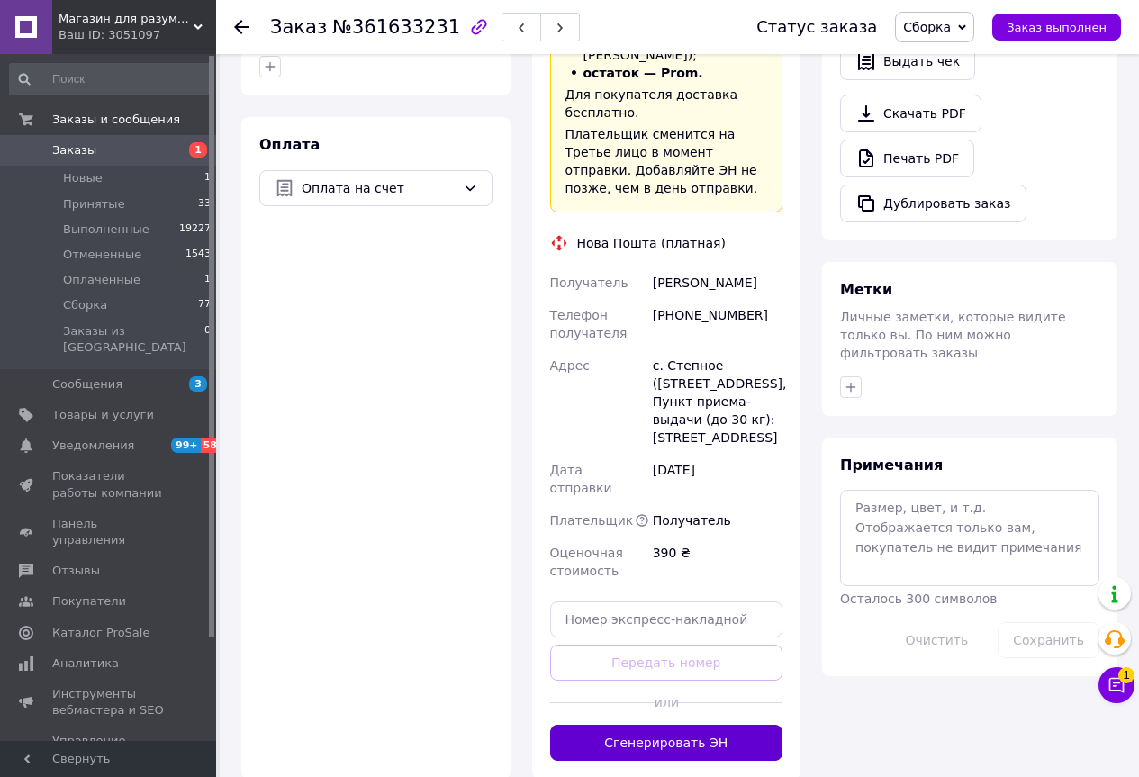
click at [616, 725] on button "Сгенерировать ЭН" at bounding box center [666, 743] width 233 height 36
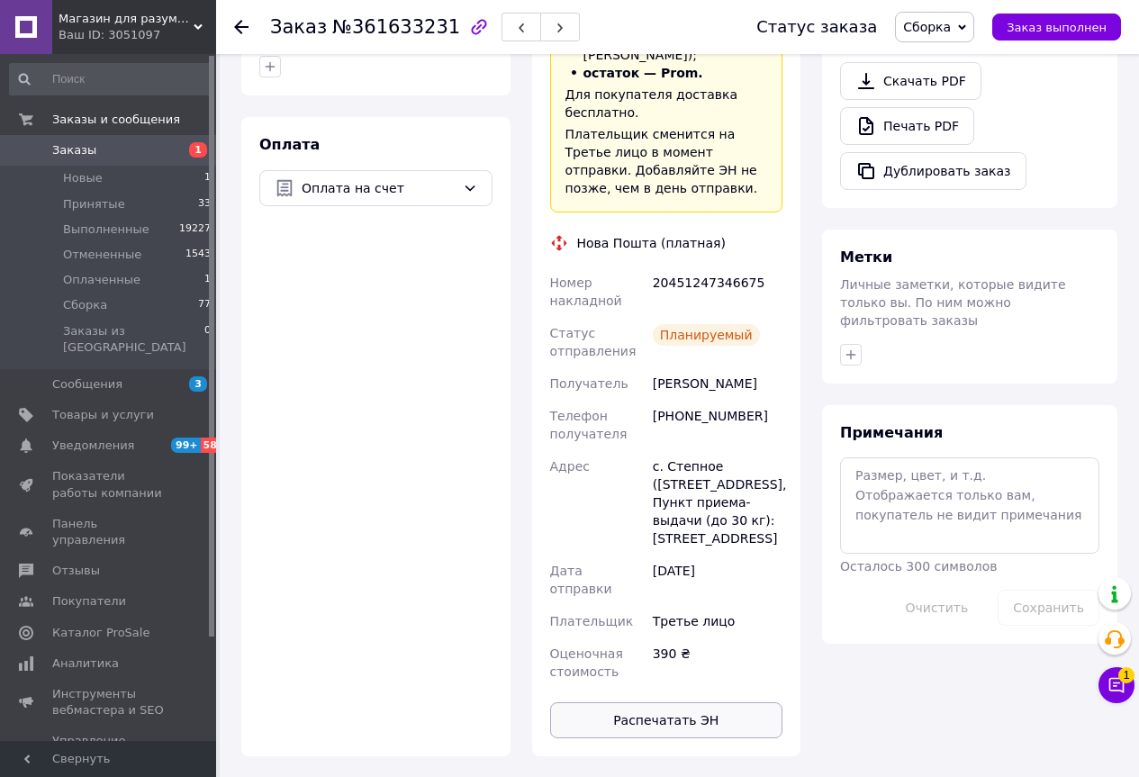
click at [649, 702] on button "Распечатать ЭН" at bounding box center [666, 720] width 233 height 36
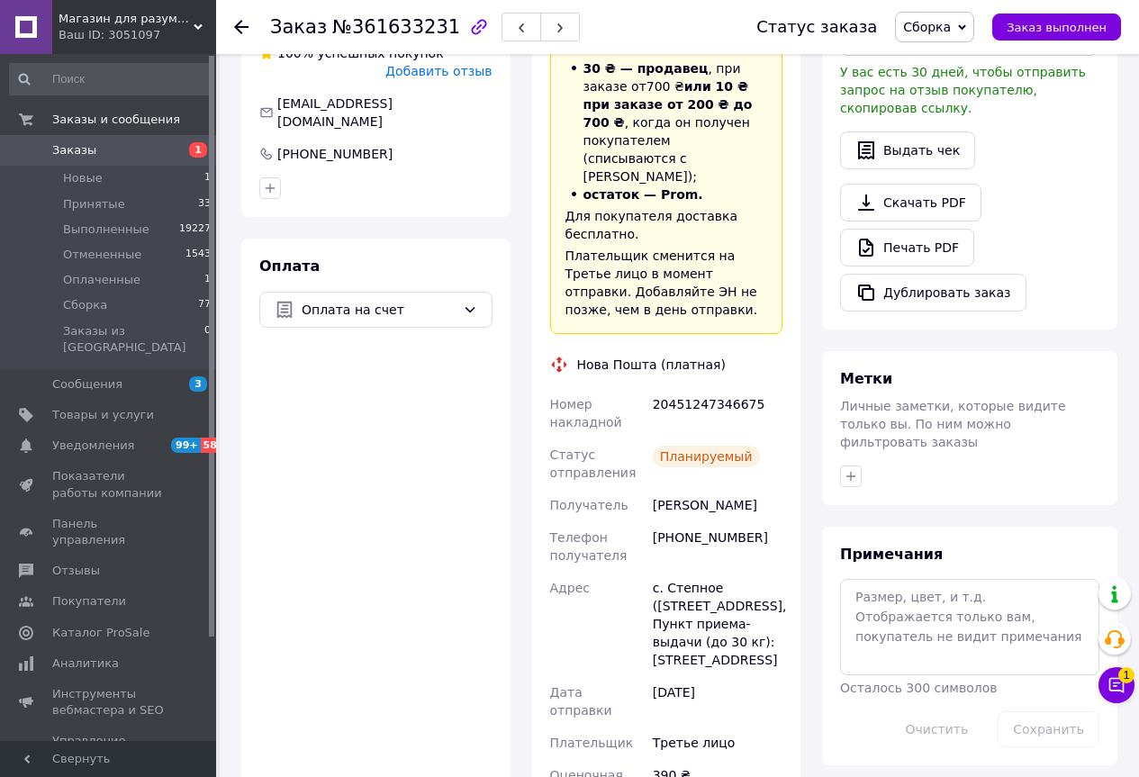
scroll to position [540, 0]
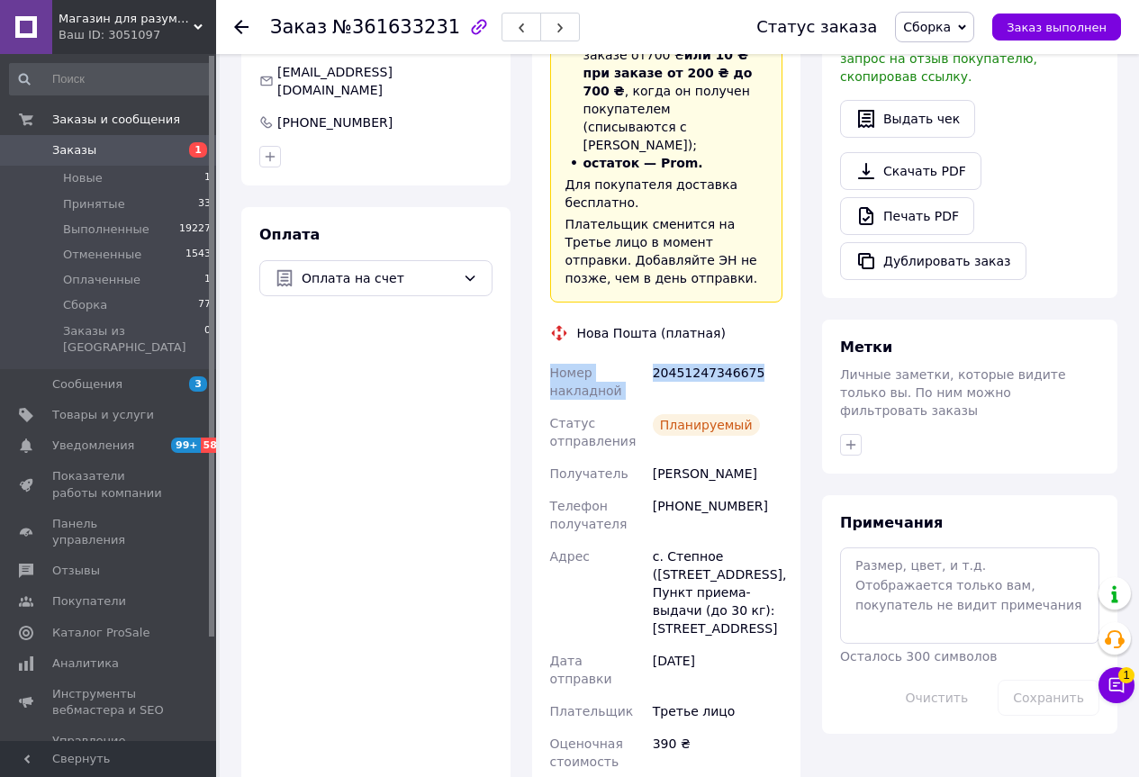
drag, startPoint x: 547, startPoint y: 300, endPoint x: 746, endPoint y: 320, distance: 199.9
click at [746, 356] on div "Номер накладной 20451247346675 Статус отправления Планируемый Получатель [PERSO…" at bounding box center [666, 566] width 240 height 421
copy div "Номер накладной 20451247346675"
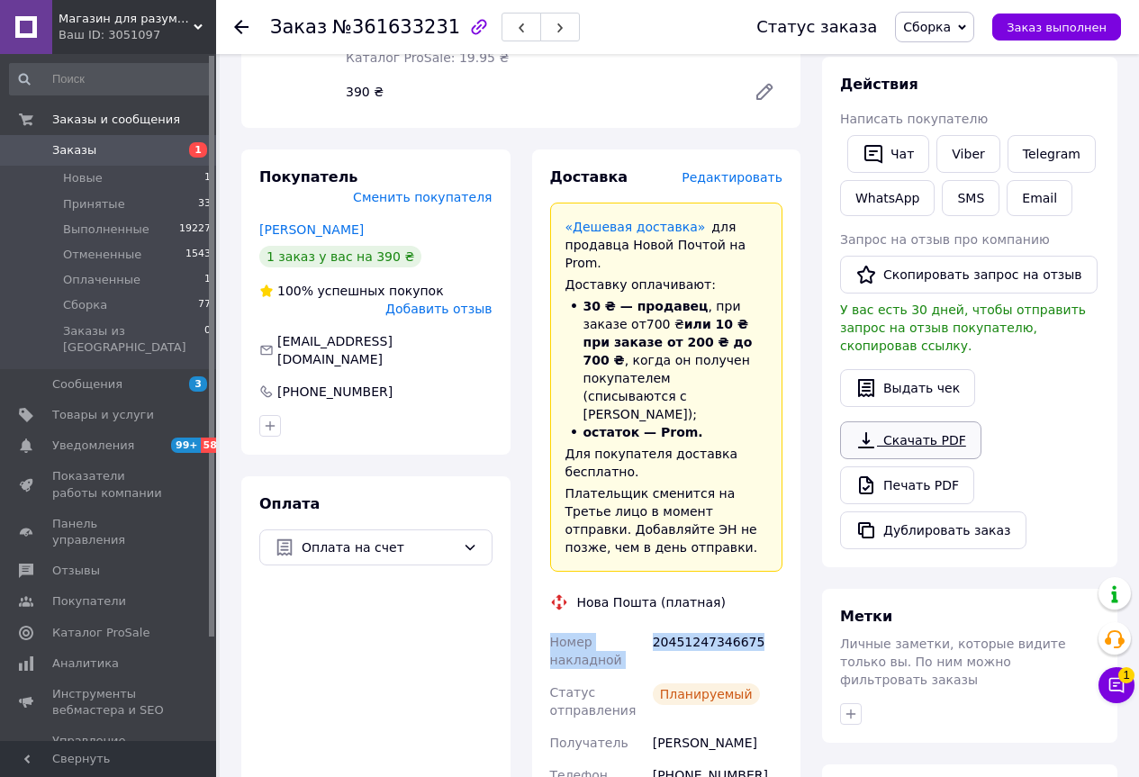
scroll to position [270, 0]
click at [877, 149] on icon "button" at bounding box center [873, 155] width 22 height 22
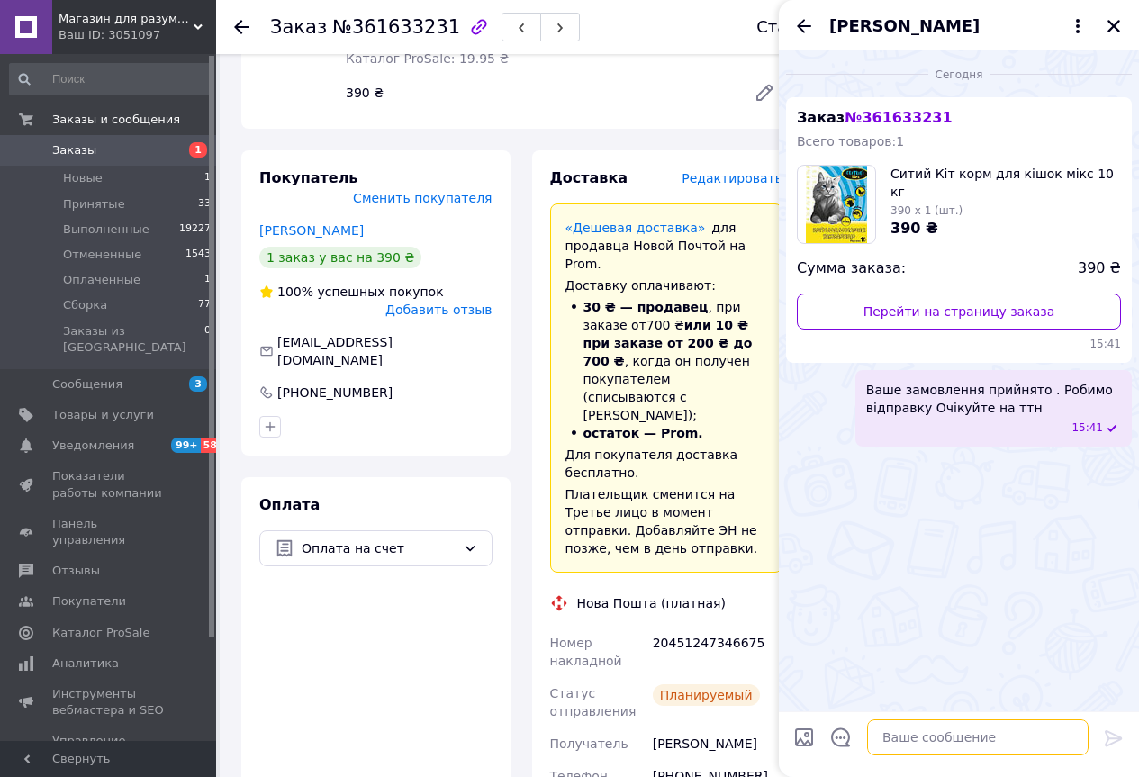
paste textarea "Номер накладной 20451247346675"
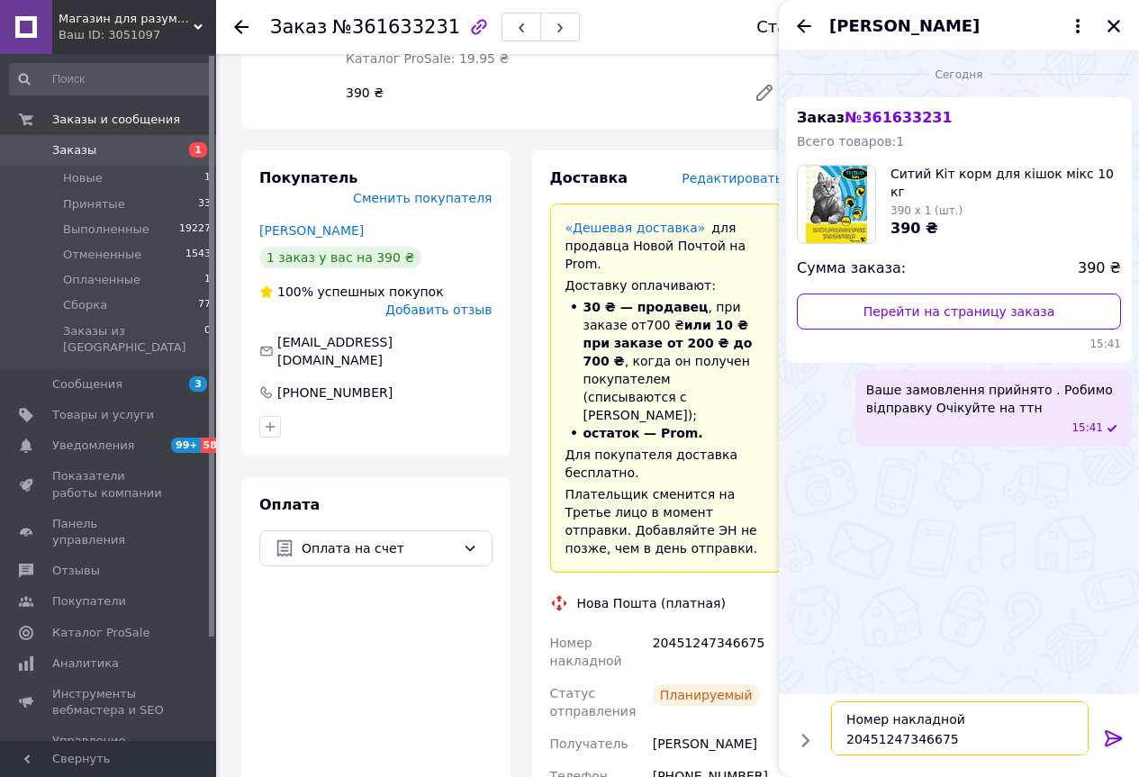
type textarea "Номер накладной 20451247346675"
click at [1113, 740] on icon at bounding box center [1114, 738] width 22 height 22
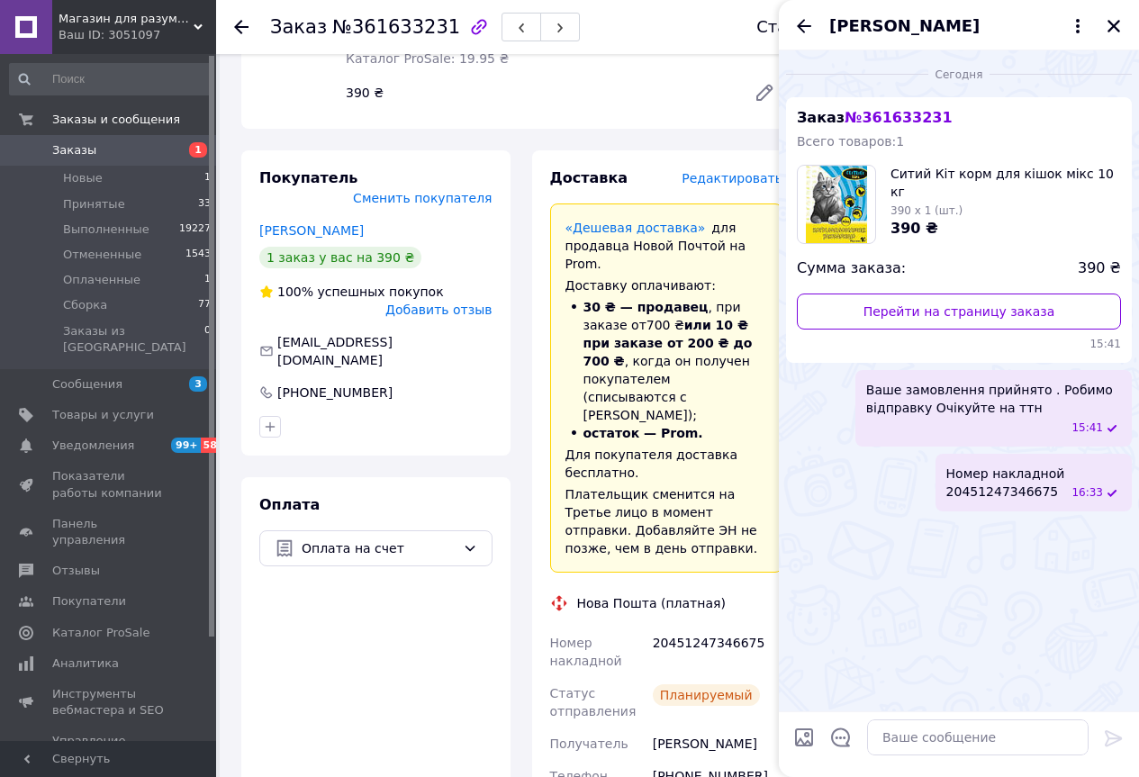
drag, startPoint x: 1112, startPoint y: 27, endPoint x: 1013, endPoint y: 97, distance: 121.4
click at [1091, 41] on div "[PERSON_NAME]" at bounding box center [959, 25] width 360 height 50
click at [808, 21] on icon "Назад" at bounding box center [804, 26] width 22 height 22
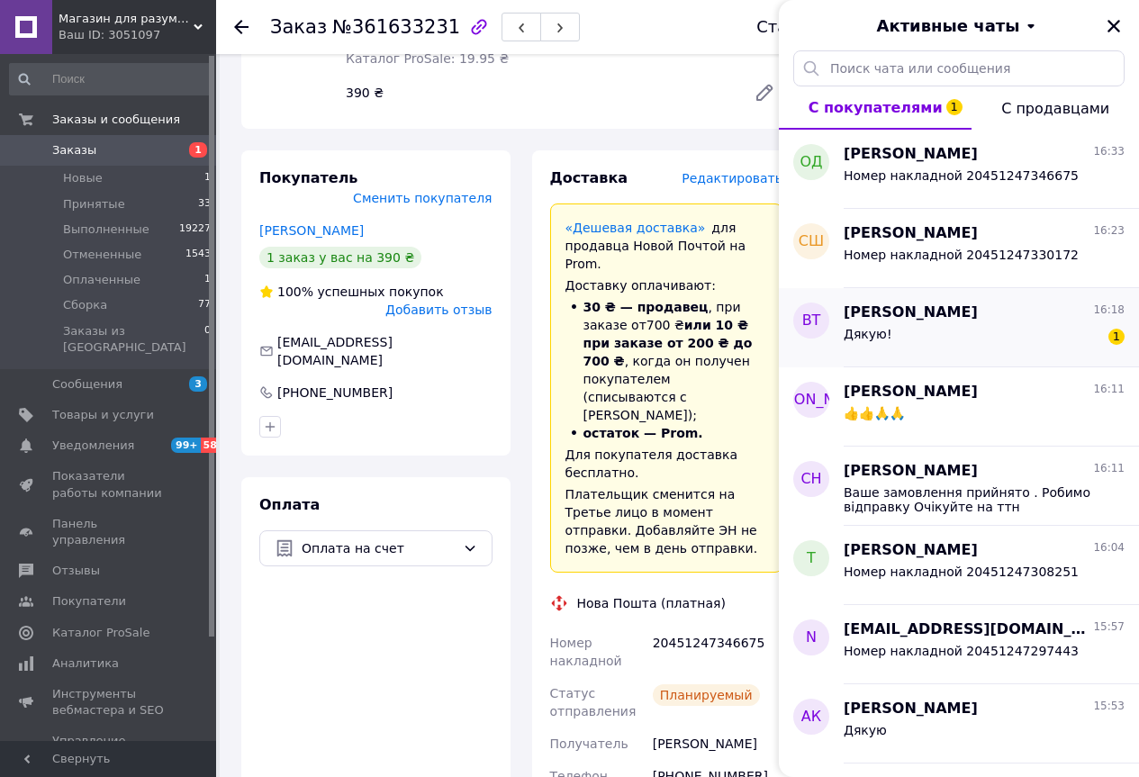
click at [913, 335] on div "Дякую! 1" at bounding box center [983, 337] width 281 height 29
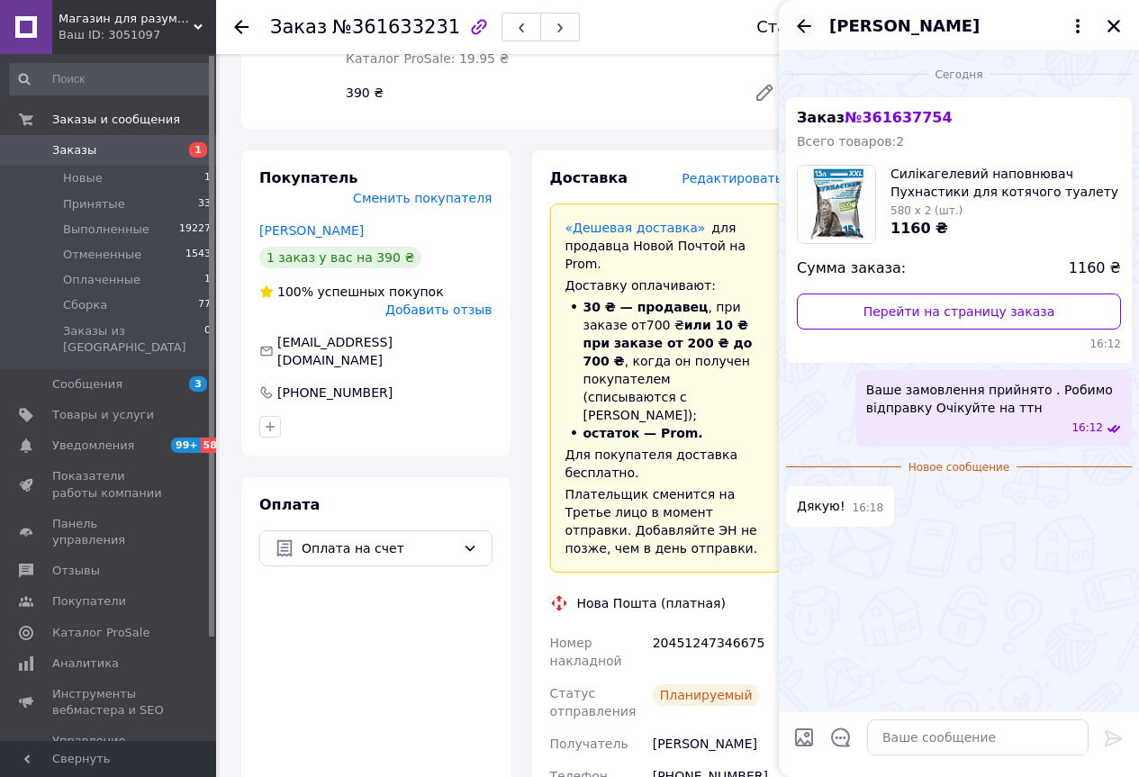
click at [803, 20] on icon "Назад" at bounding box center [804, 26] width 14 height 14
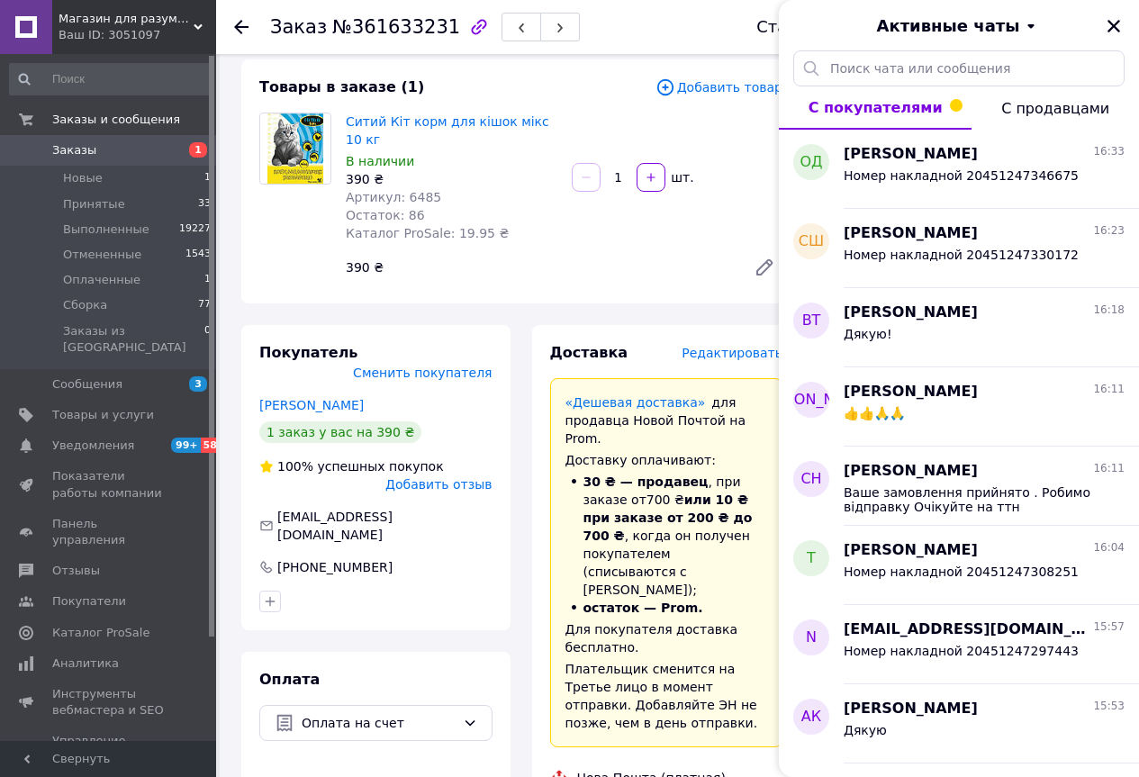
scroll to position [0, 0]
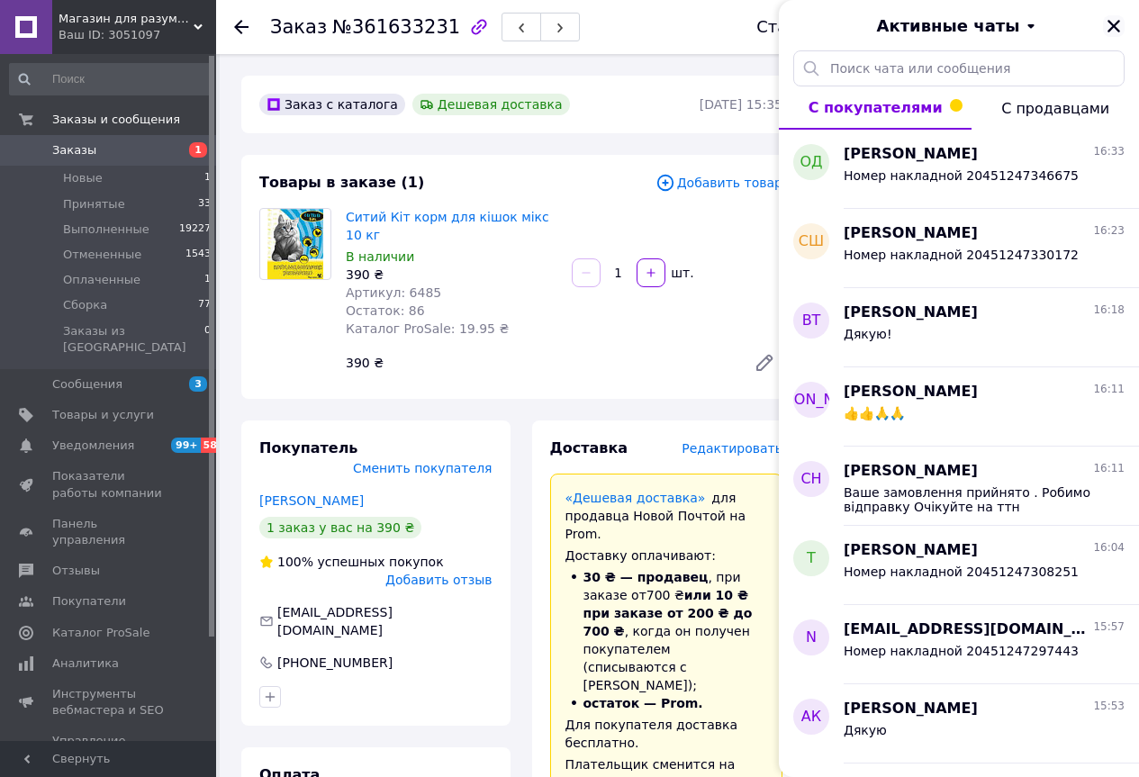
click at [1113, 33] on icon "Закрыть" at bounding box center [1113, 26] width 16 height 16
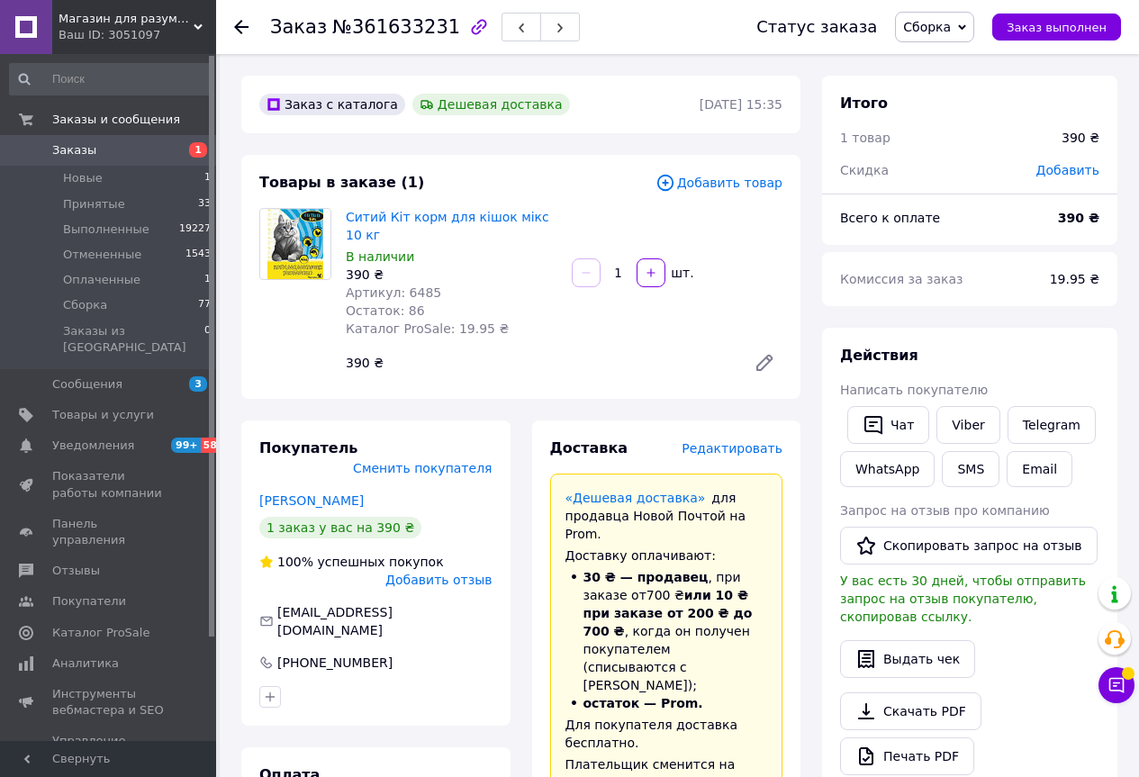
click at [241, 26] on use at bounding box center [241, 27] width 14 height 14
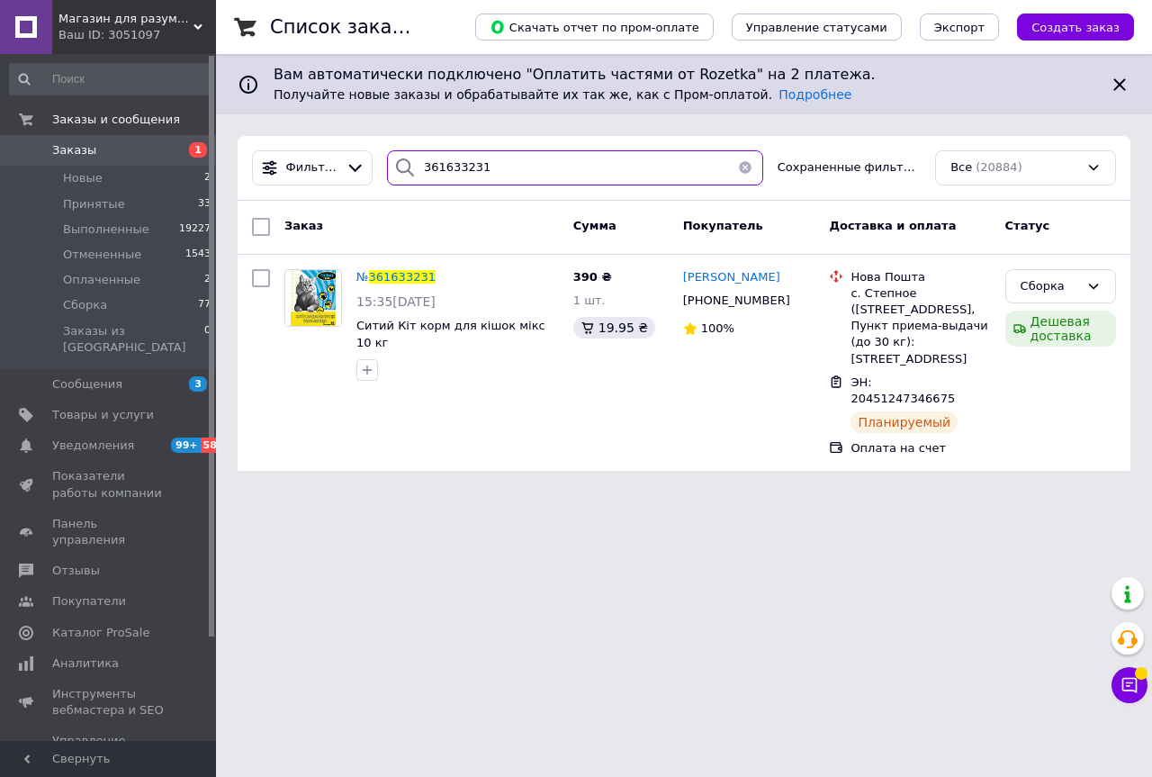
drag, startPoint x: 480, startPoint y: 167, endPoint x: 446, endPoint y: 184, distance: 37.4
click at [446, 184] on input "361633231" at bounding box center [575, 167] width 376 height 35
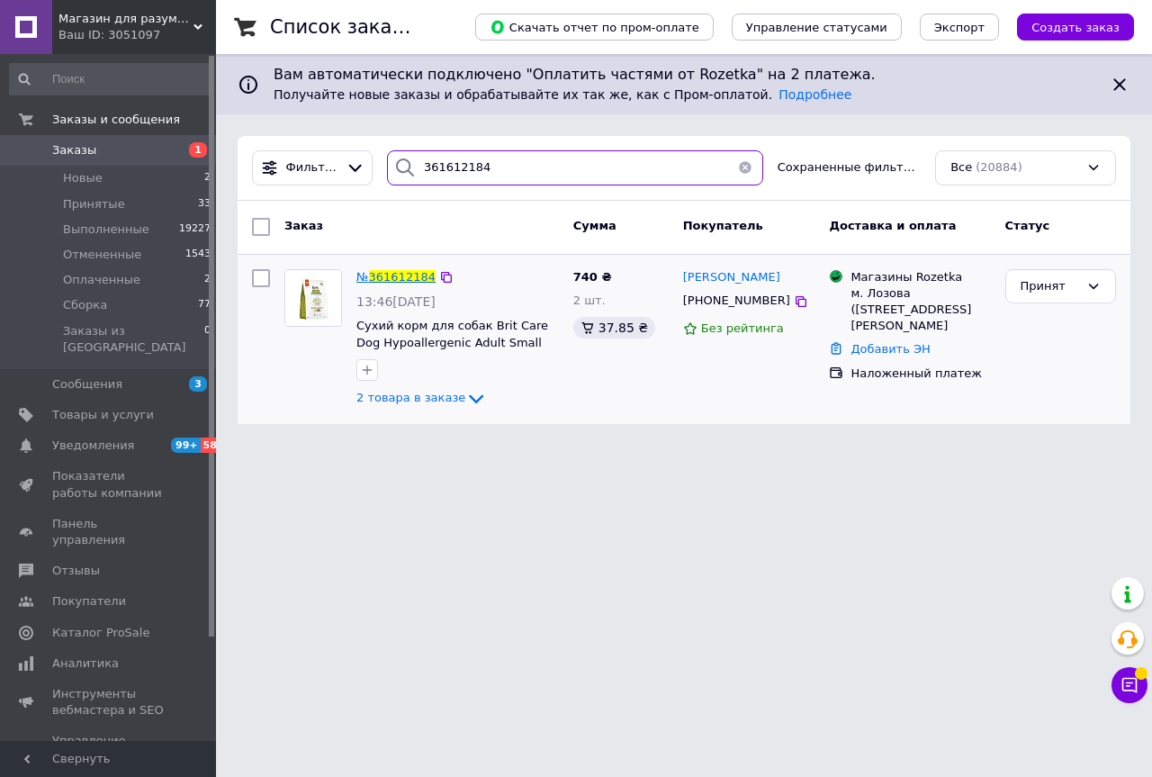
type input "361612184"
click at [396, 275] on span "361612184" at bounding box center [402, 277] width 67 height 14
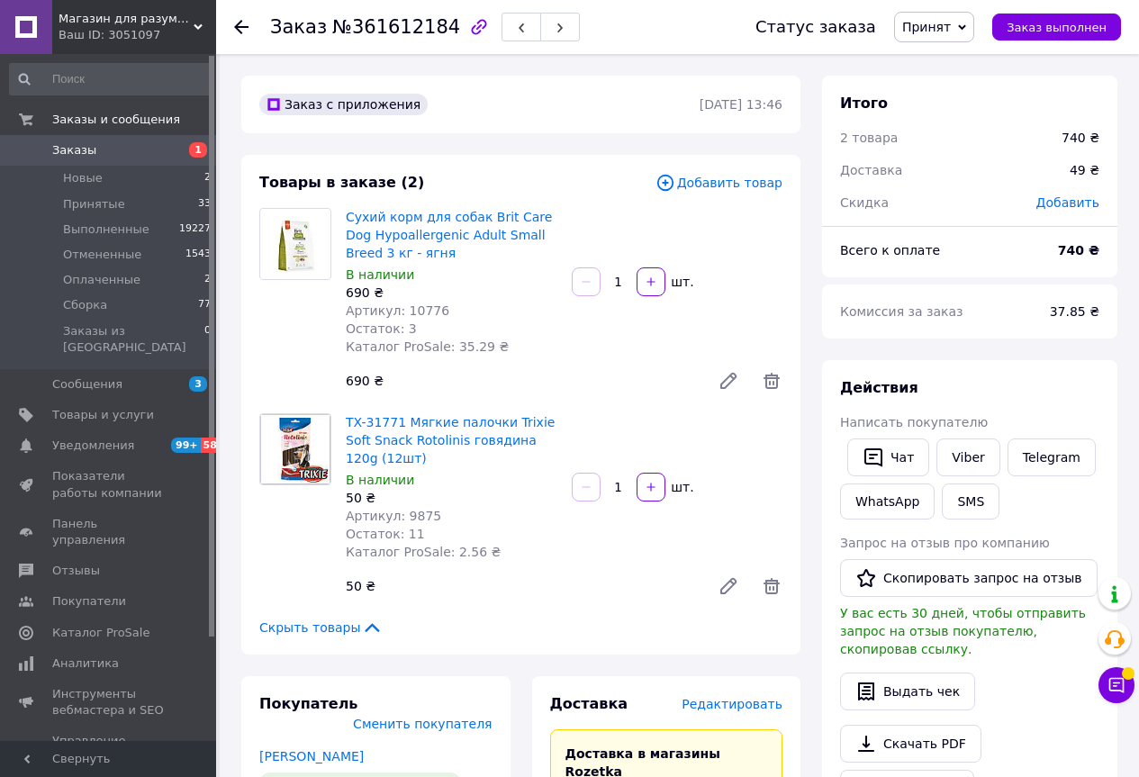
click at [726, 705] on span "Редактировать" at bounding box center [731, 704] width 101 height 14
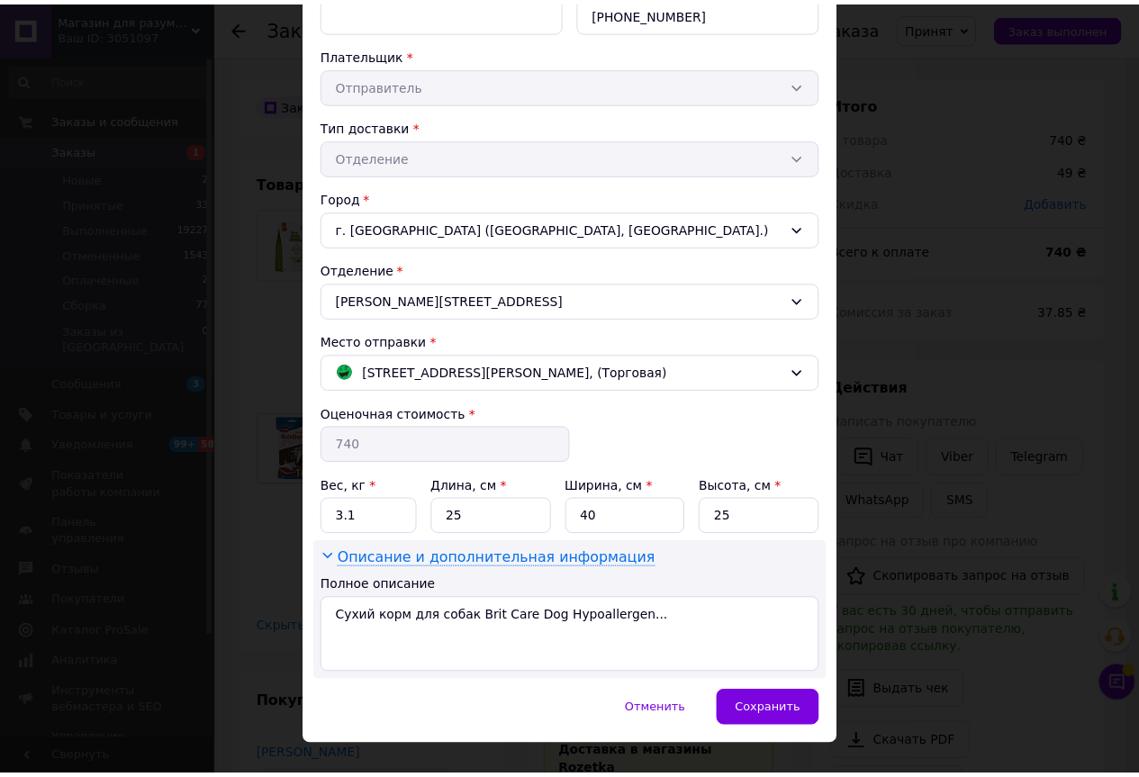
scroll to position [339, 0]
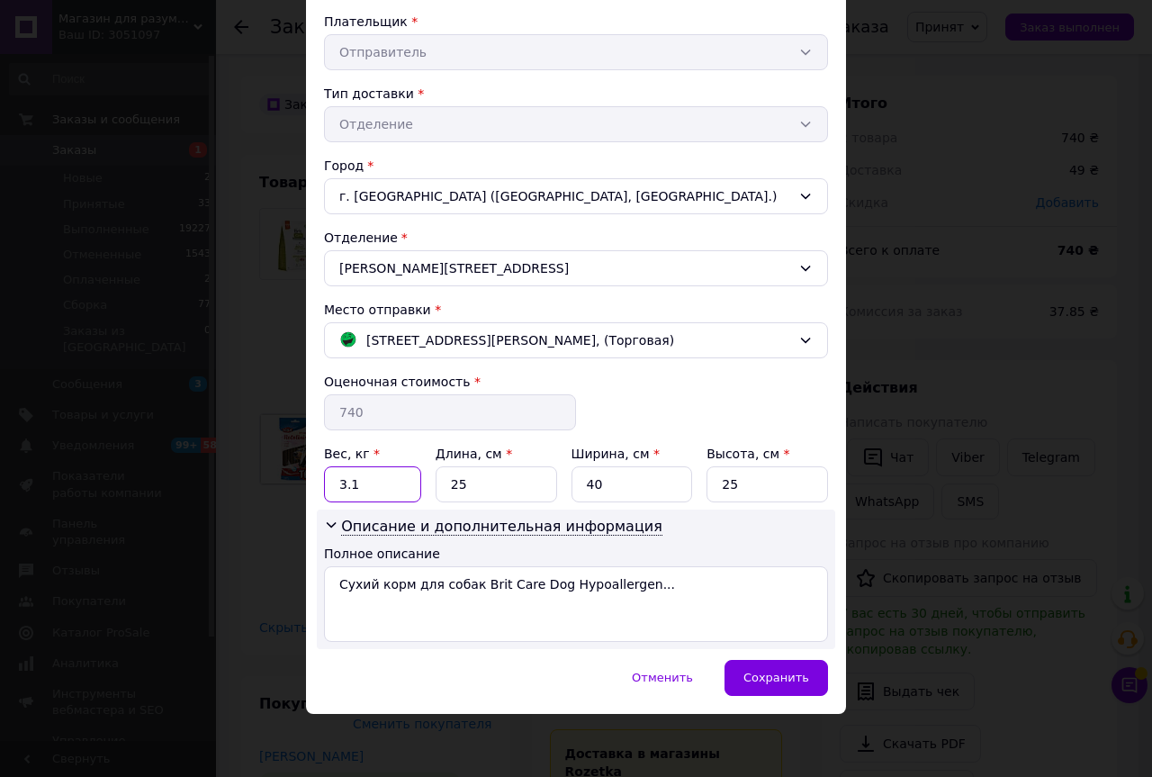
click at [382, 490] on input "3.1" at bounding box center [372, 484] width 97 height 36
type input "3.2"
click at [478, 494] on input "25" at bounding box center [497, 484] width 122 height 36
drag, startPoint x: 472, startPoint y: 496, endPoint x: 429, endPoint y: 499, distance: 42.4
click at [431, 499] on div "Вес, кг * 3.2 Длина, см * 25 Ширина, см * 40 Высота, см * 25" at bounding box center [576, 474] width 504 height 58
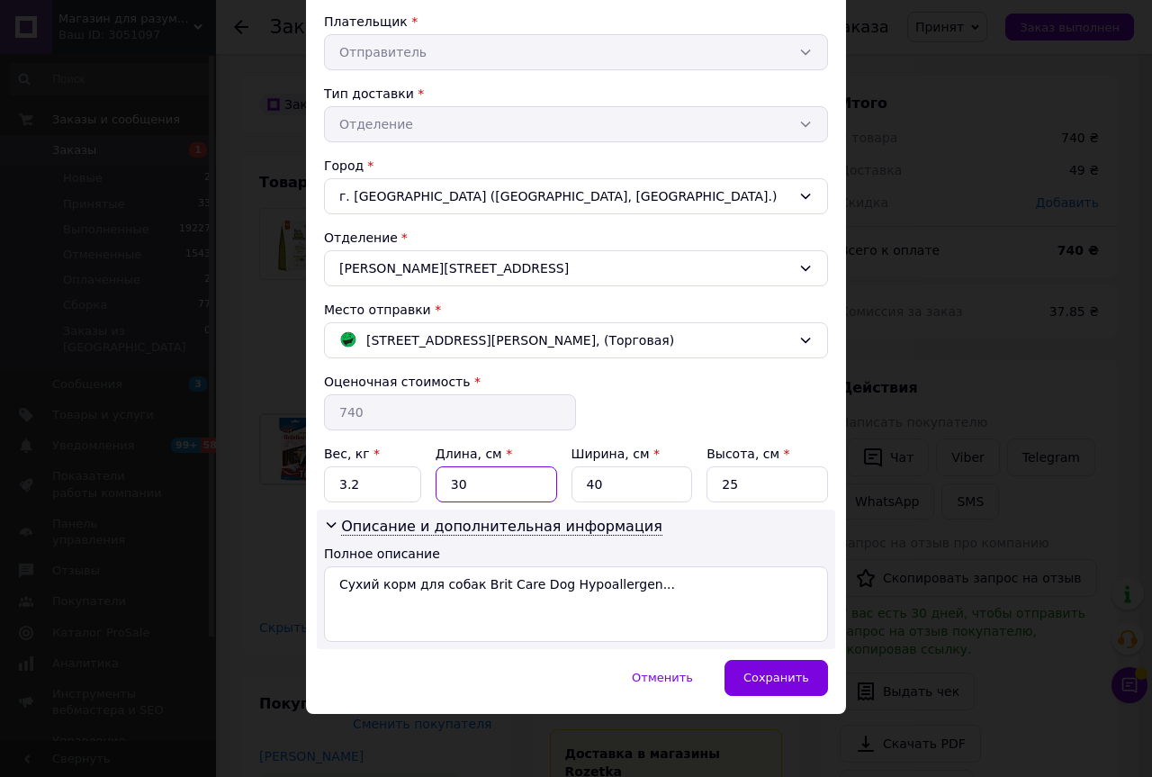
type input "30"
click at [597, 494] on input "40" at bounding box center [633, 484] width 122 height 36
click at [594, 494] on input "40" at bounding box center [633, 484] width 122 height 36
type input "25"
click at [771, 496] on input "25" at bounding box center [768, 484] width 122 height 36
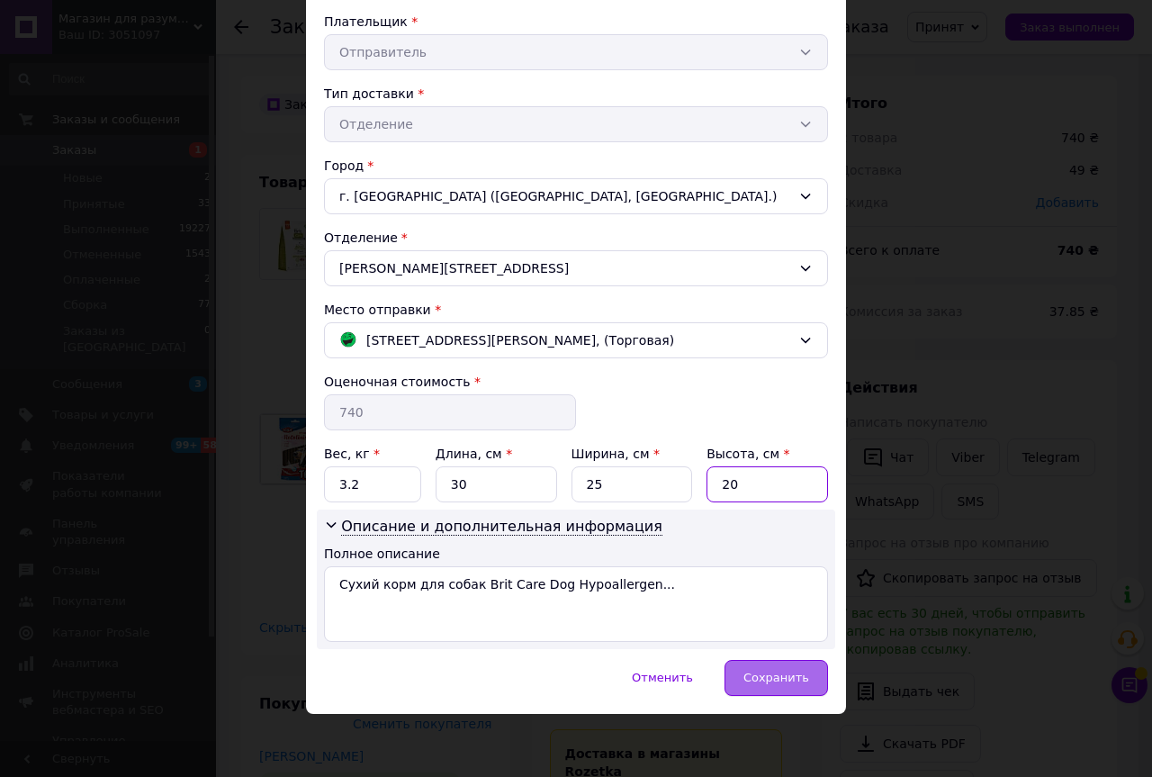
type input "20"
click at [758, 672] on span "Сохранить" at bounding box center [776, 678] width 66 height 14
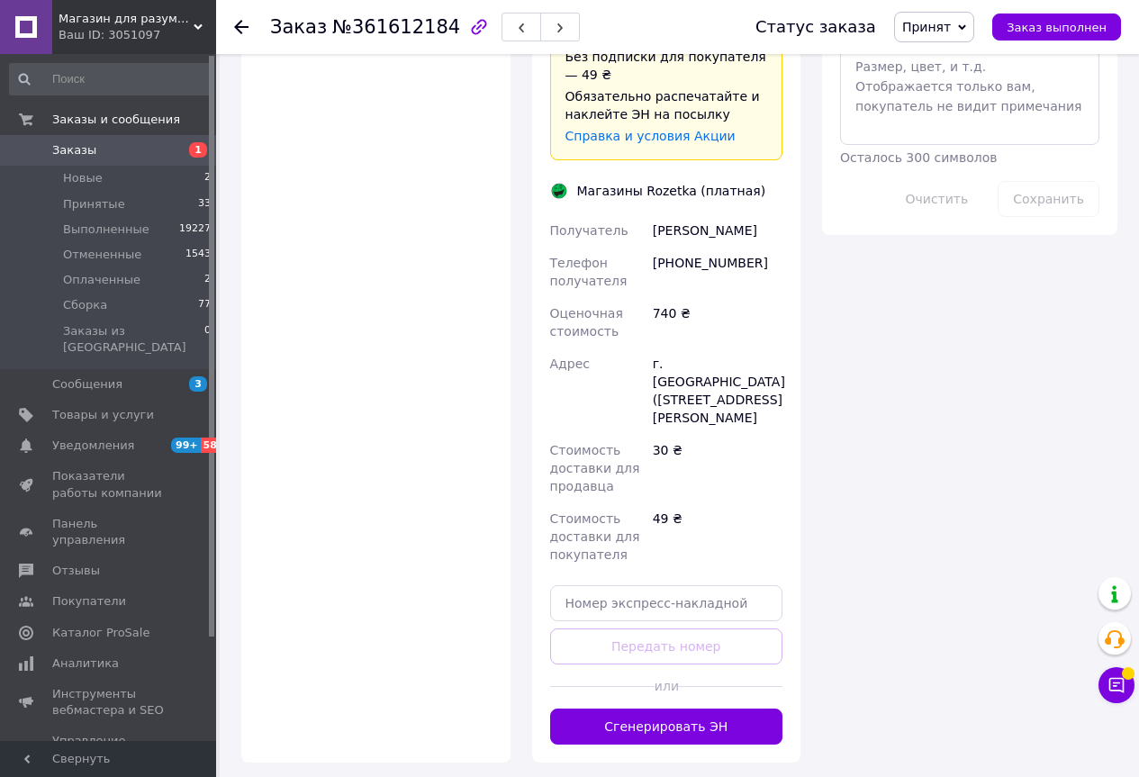
scroll to position [1080, 0]
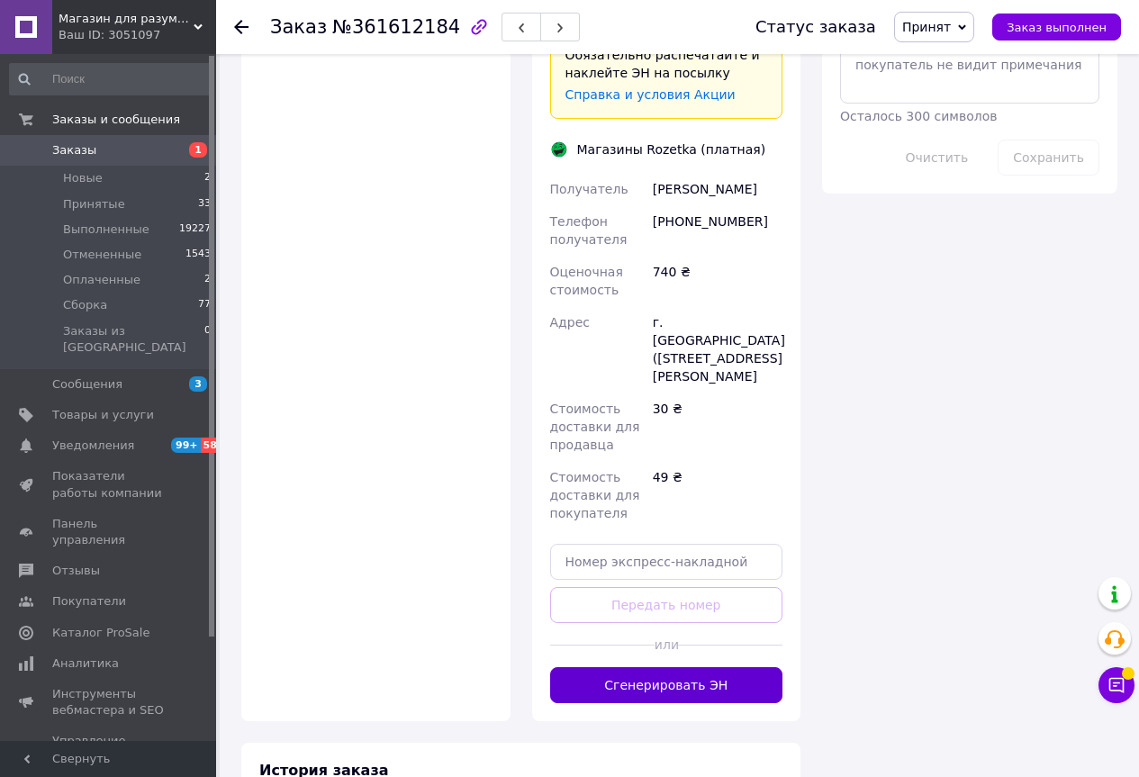
click at [675, 667] on button "Сгенерировать ЭН" at bounding box center [666, 685] width 233 height 36
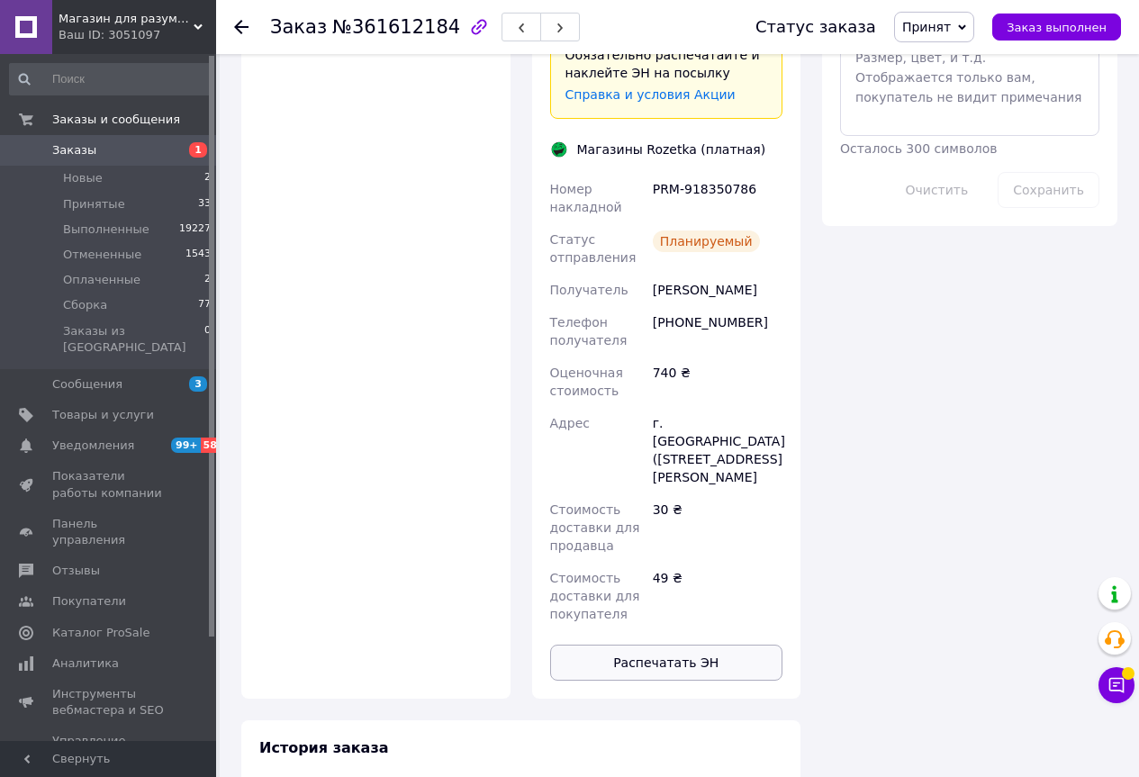
click at [677, 644] on button "Распечатать ЭН" at bounding box center [666, 662] width 233 height 36
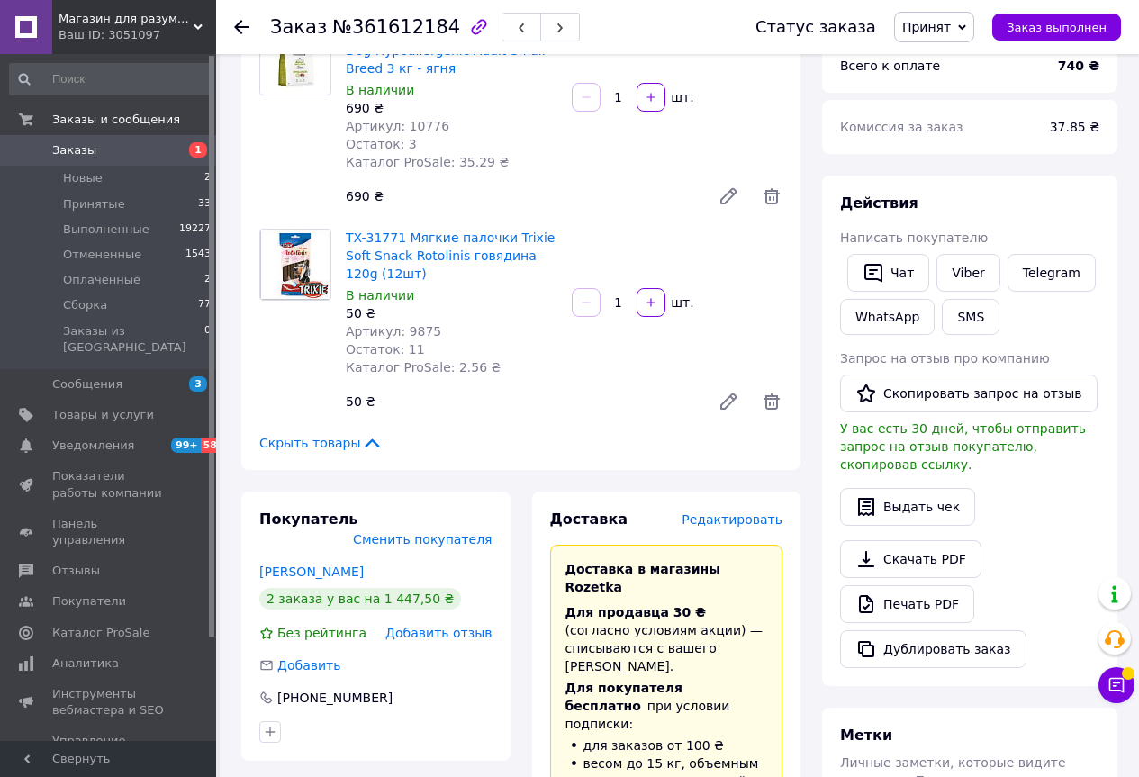
scroll to position [180, 0]
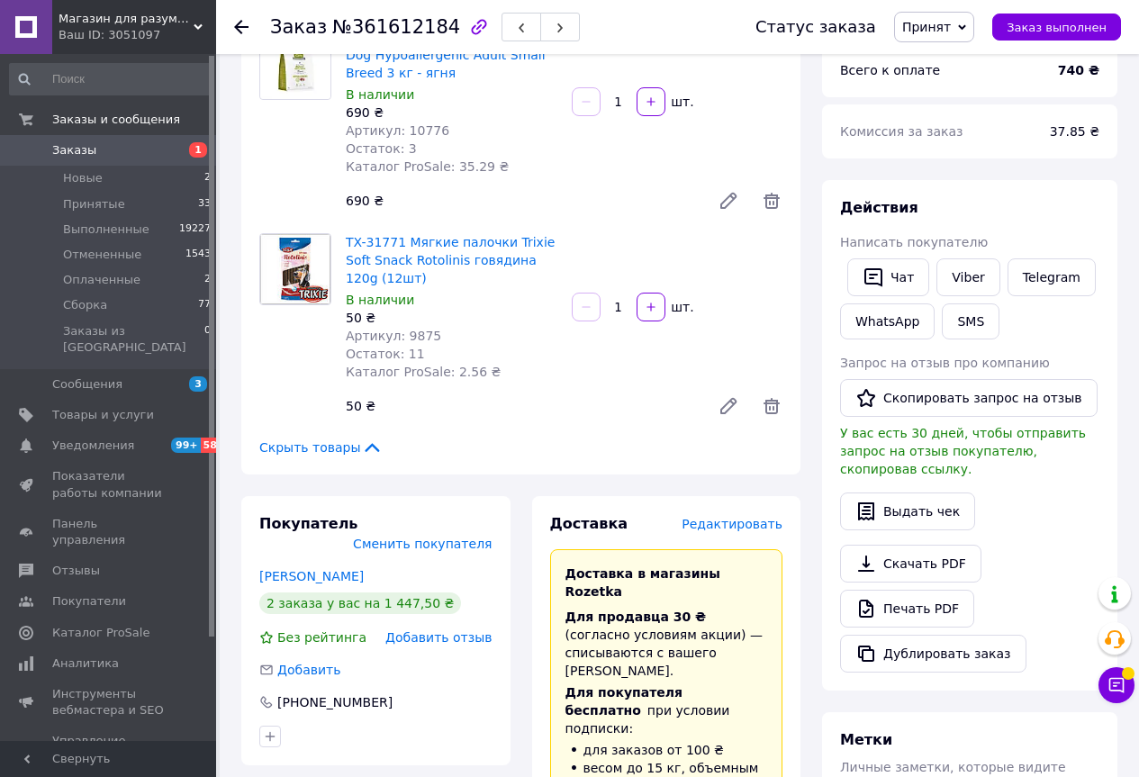
click at [871, 252] on div "Действия Написать покупателю   Чат Viber Telegram WhatsApp SMS Запрос на отзыв …" at bounding box center [969, 435] width 259 height 474
click at [869, 272] on icon "button" at bounding box center [873, 277] width 22 height 22
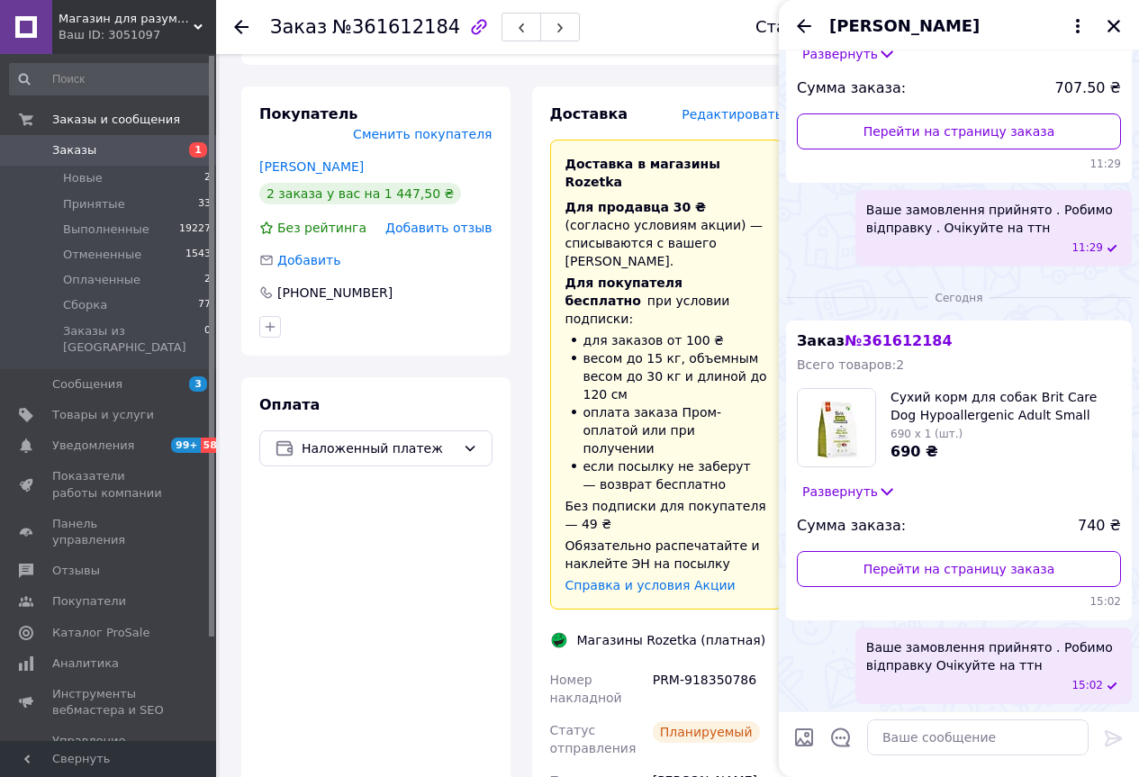
scroll to position [720, 0]
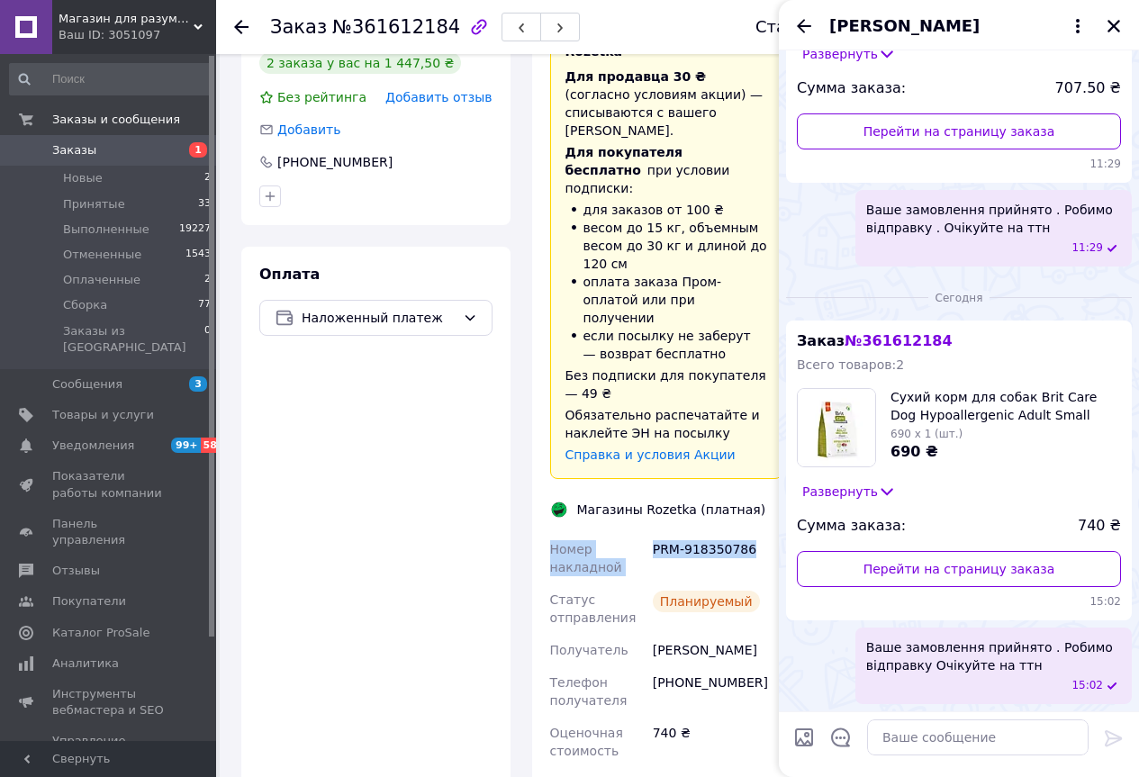
drag, startPoint x: 596, startPoint y: 480, endPoint x: 758, endPoint y: 490, distance: 162.3
click at [758, 533] on div "Номер накладной PRM-918350786 Статус отправления Планируемый Получатель [PERSON…" at bounding box center [666, 761] width 240 height 457
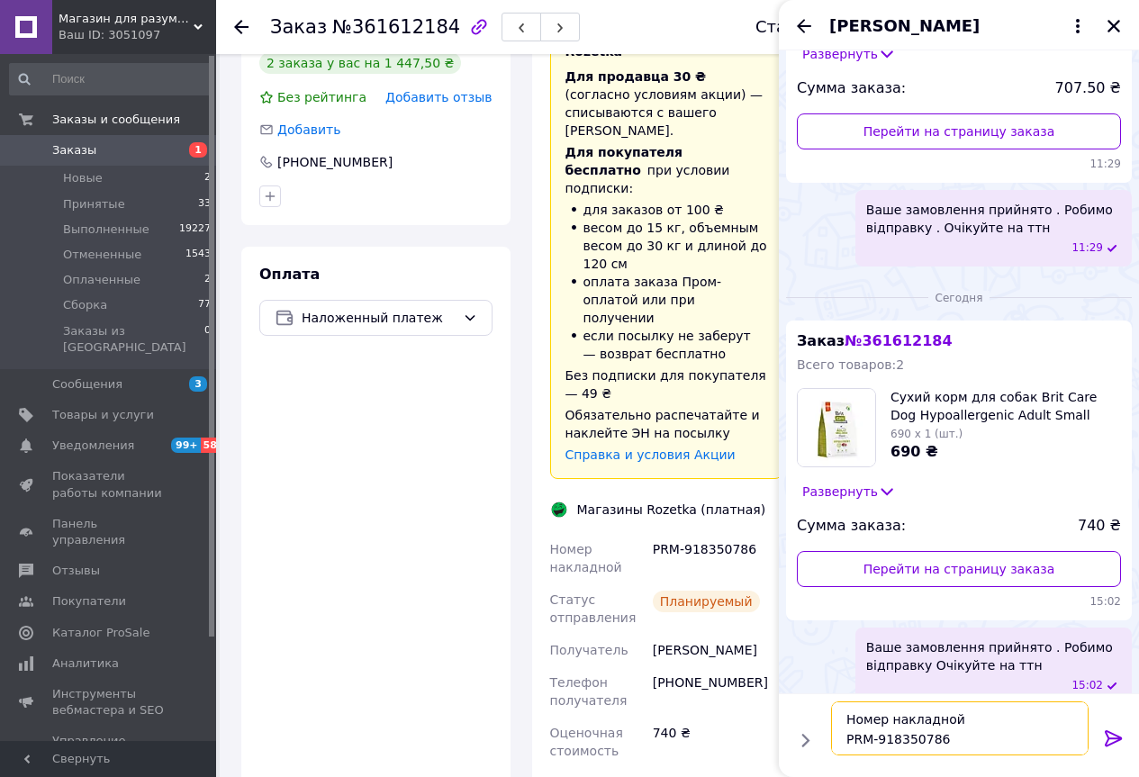
type textarea "Номер накладной PRM-918350786"
click at [1115, 738] on icon at bounding box center [1112, 738] width 17 height 16
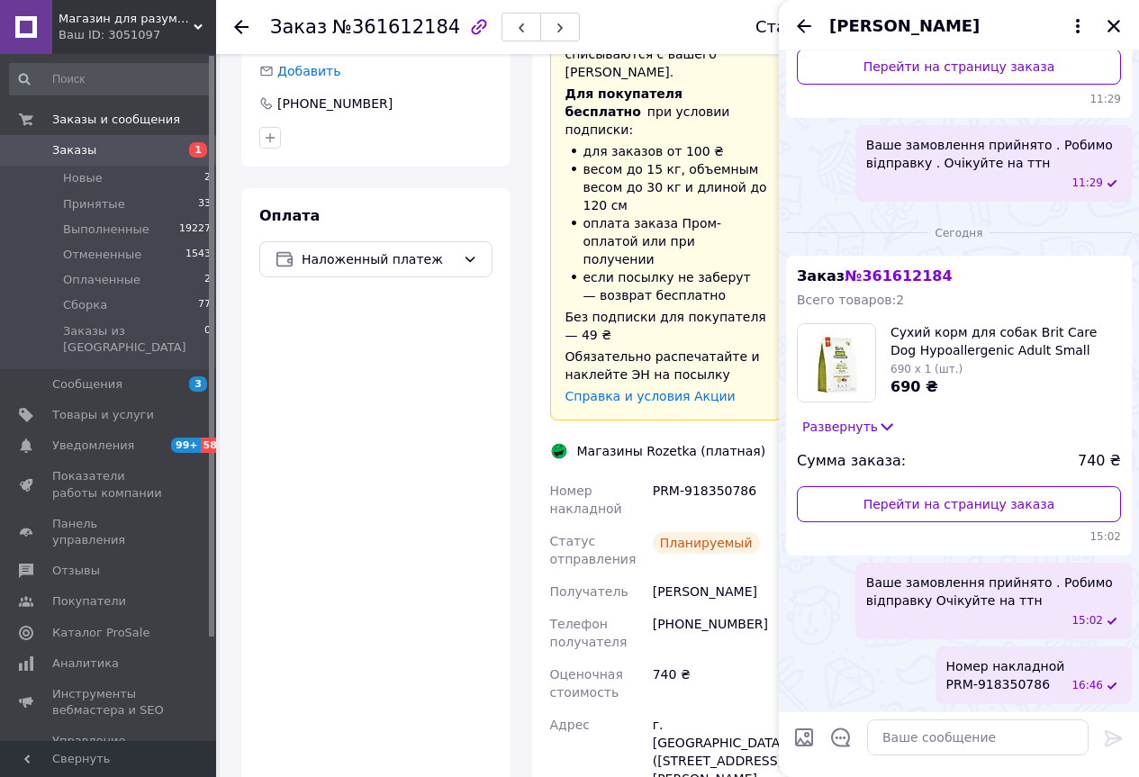
scroll to position [810, 0]
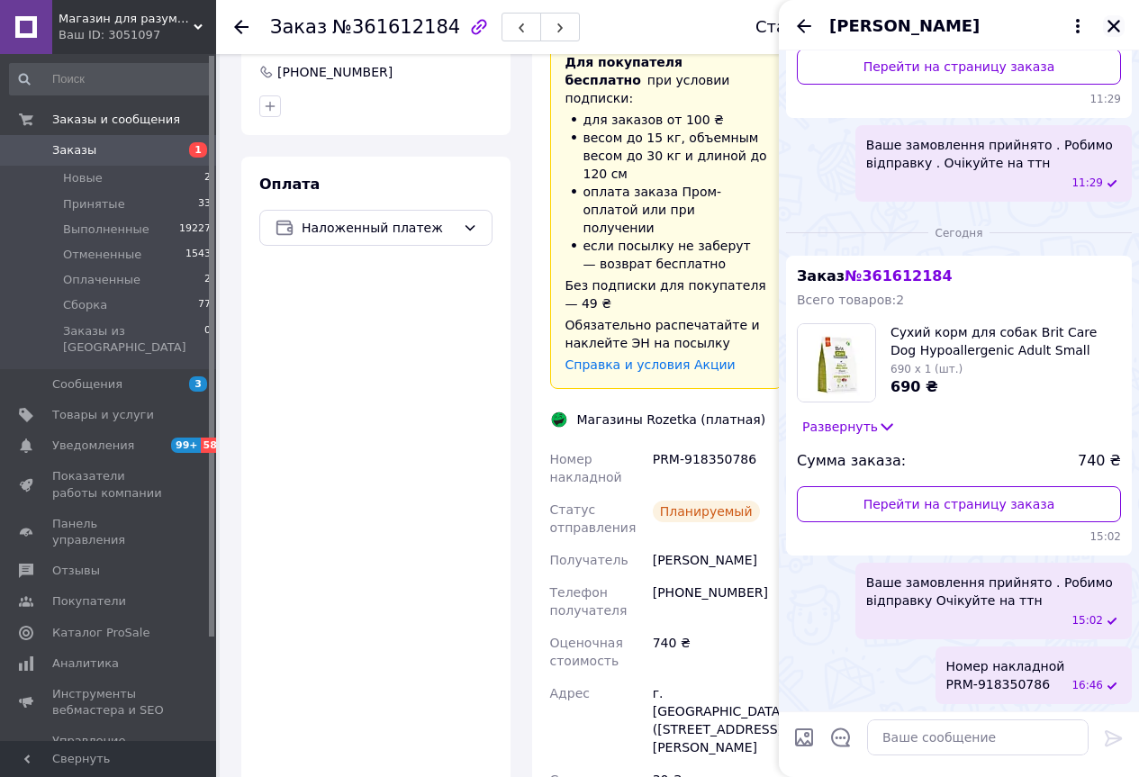
click at [1111, 18] on icon "Закрыть" at bounding box center [1113, 26] width 16 height 16
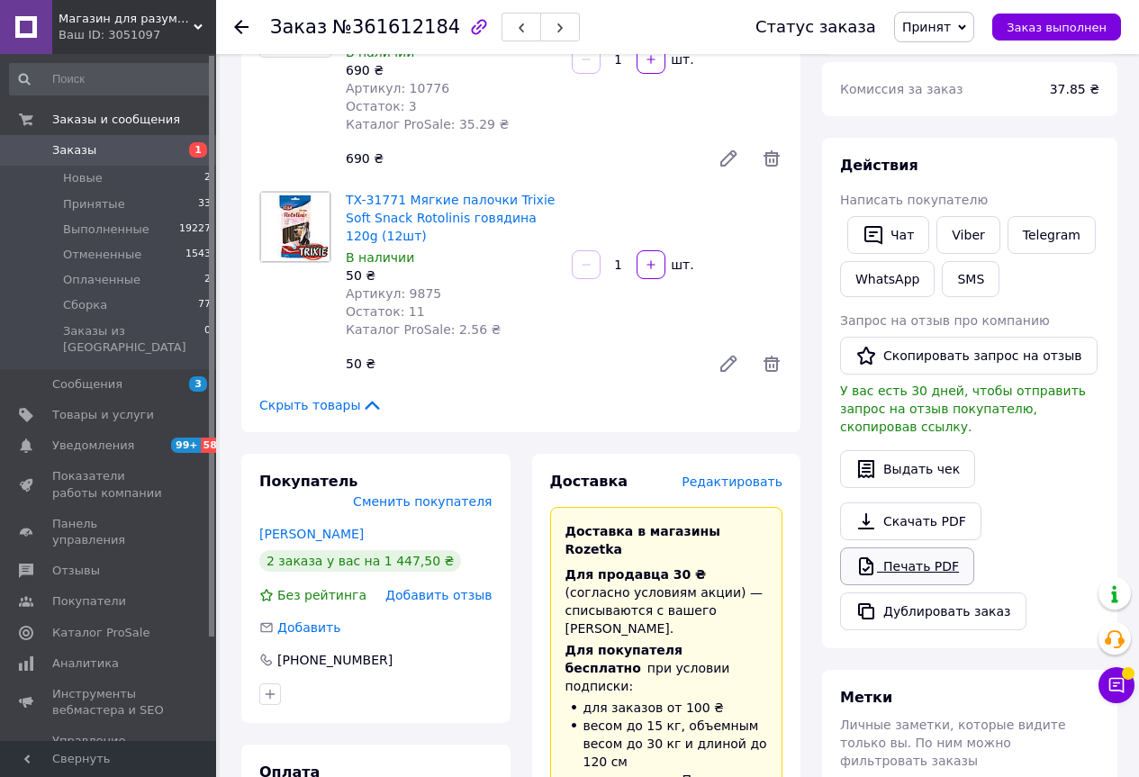
scroll to position [180, 0]
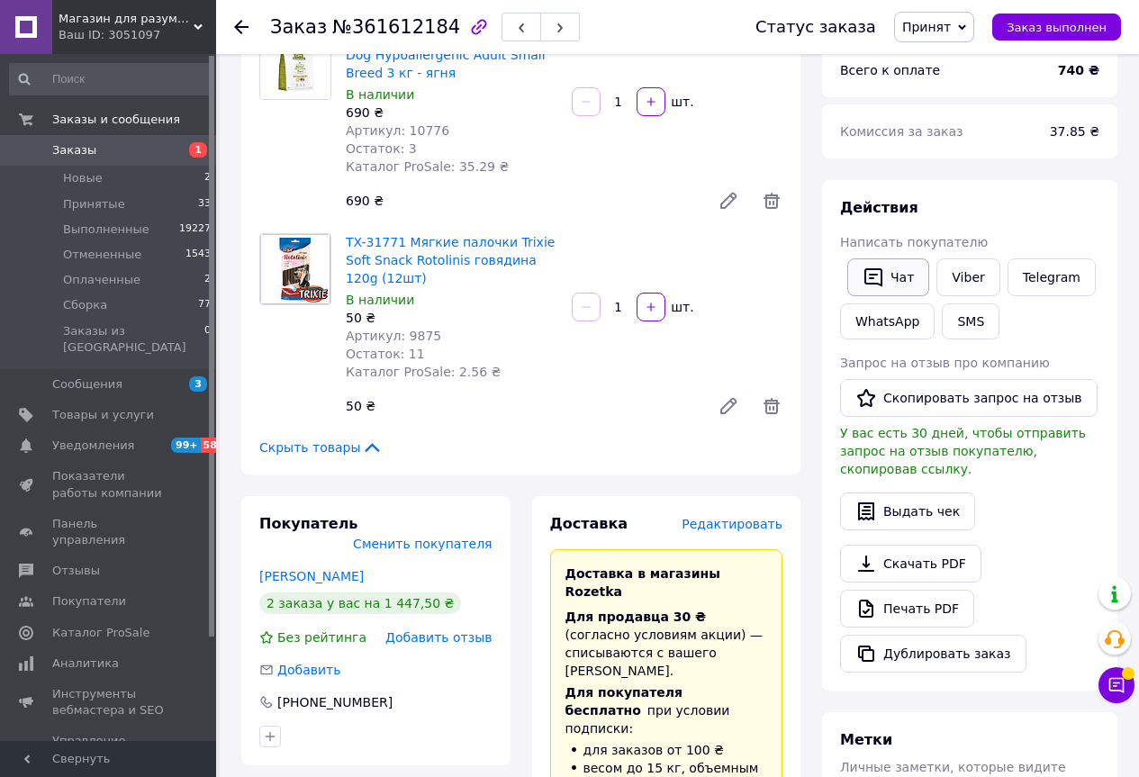
click at [862, 271] on icon "button" at bounding box center [873, 277] width 22 height 22
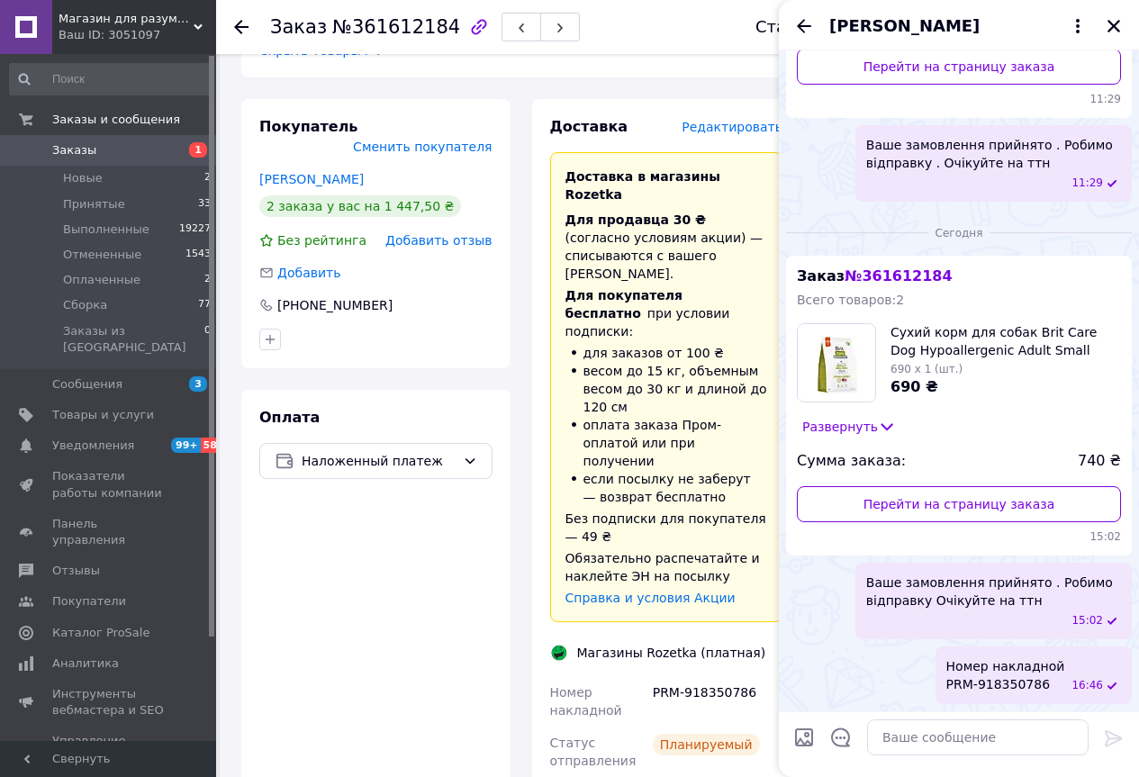
scroll to position [540, 0]
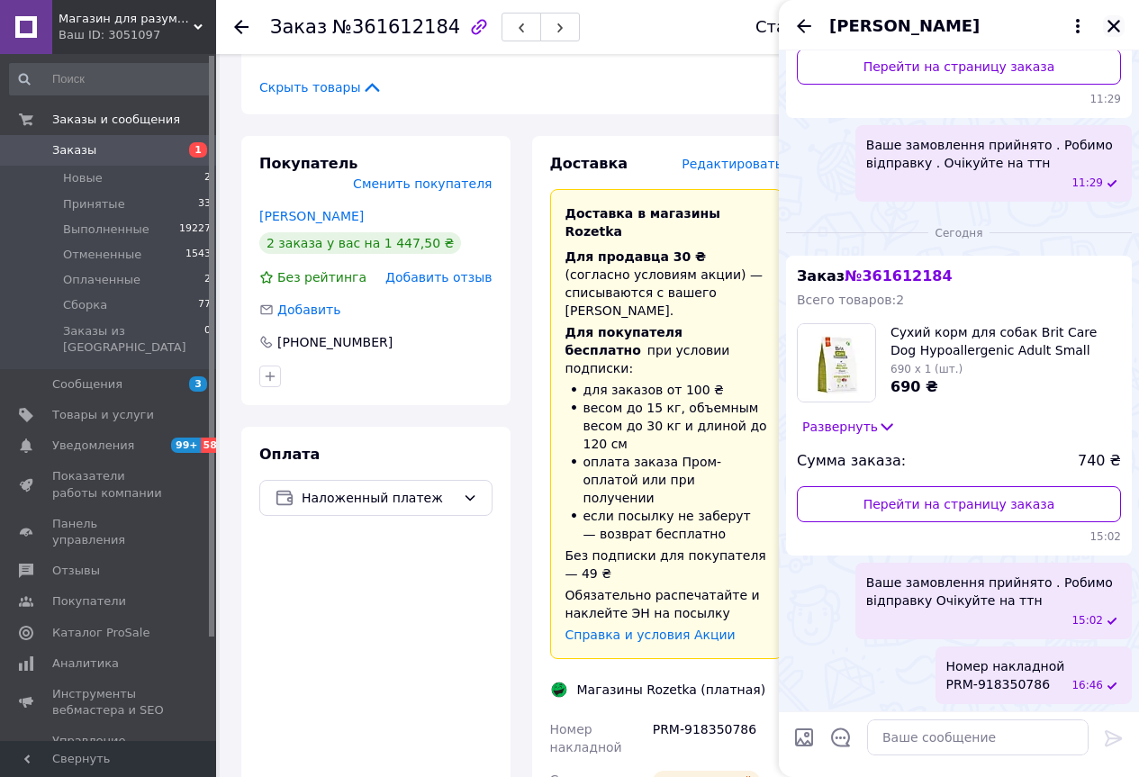
click at [1110, 22] on icon "Закрыть" at bounding box center [1113, 26] width 13 height 13
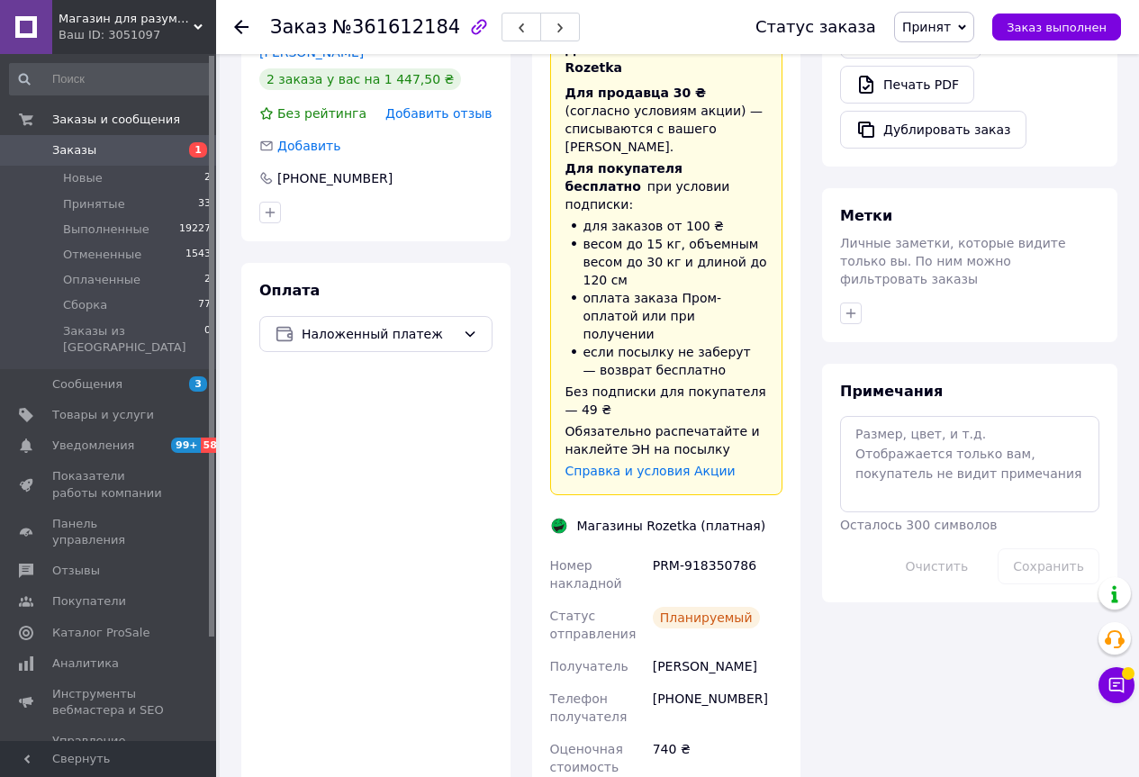
scroll to position [720, 0]
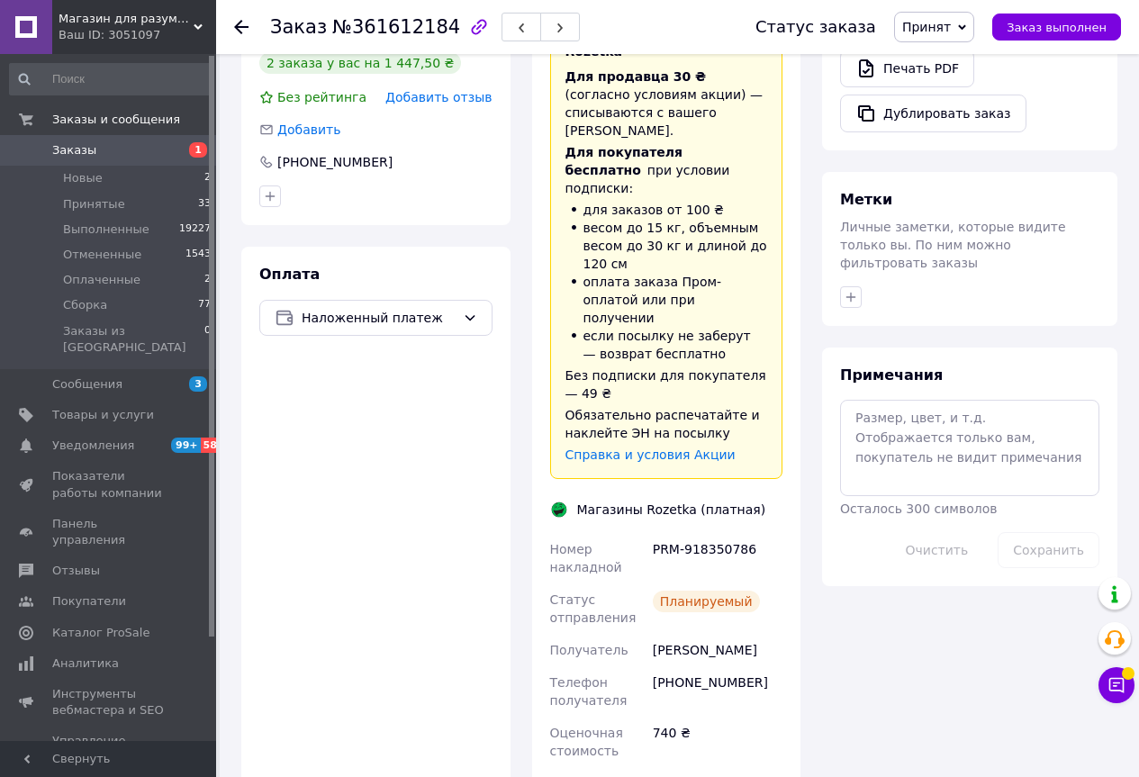
click at [236, 28] on use at bounding box center [241, 27] width 14 height 14
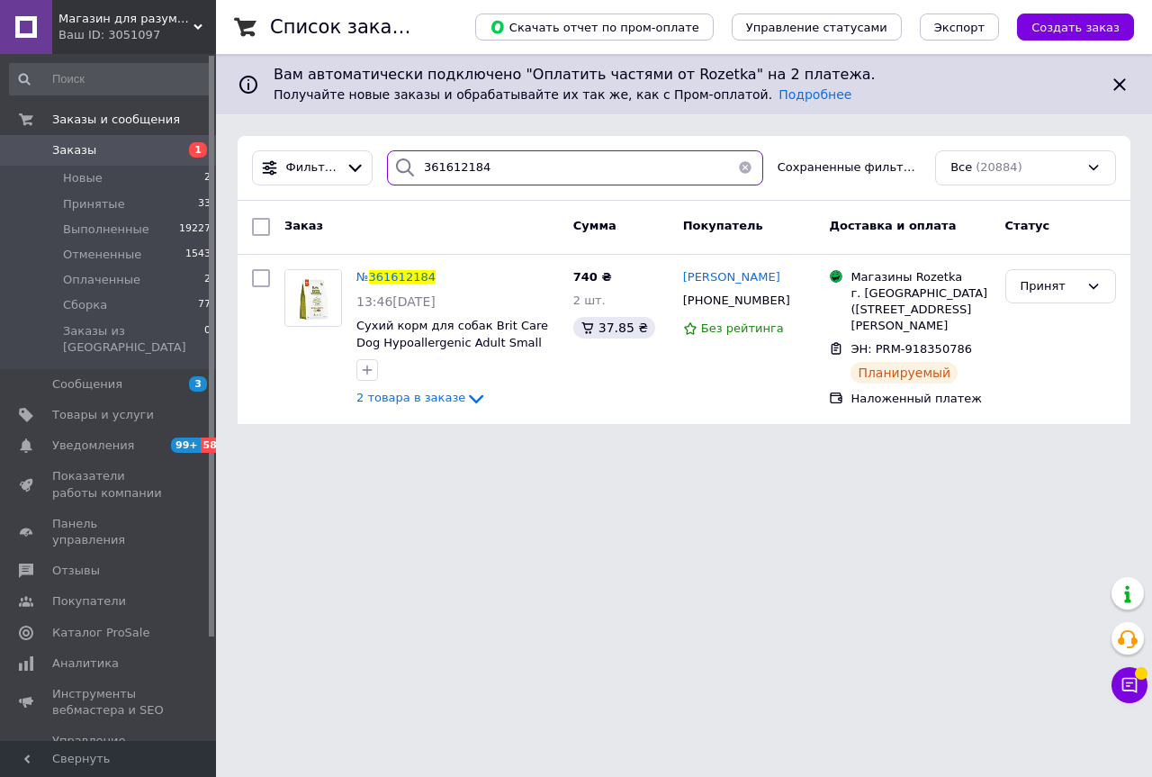
drag, startPoint x: 482, startPoint y: 167, endPoint x: 443, endPoint y: 185, distance: 42.7
click at [443, 185] on input "361612184" at bounding box center [575, 167] width 376 height 35
drag, startPoint x: 512, startPoint y: 176, endPoint x: 437, endPoint y: 196, distance: 78.2
click at [437, 196] on div "Фильтры 361612184 Сохраненные фильтры: Все (20884)" at bounding box center [684, 168] width 893 height 65
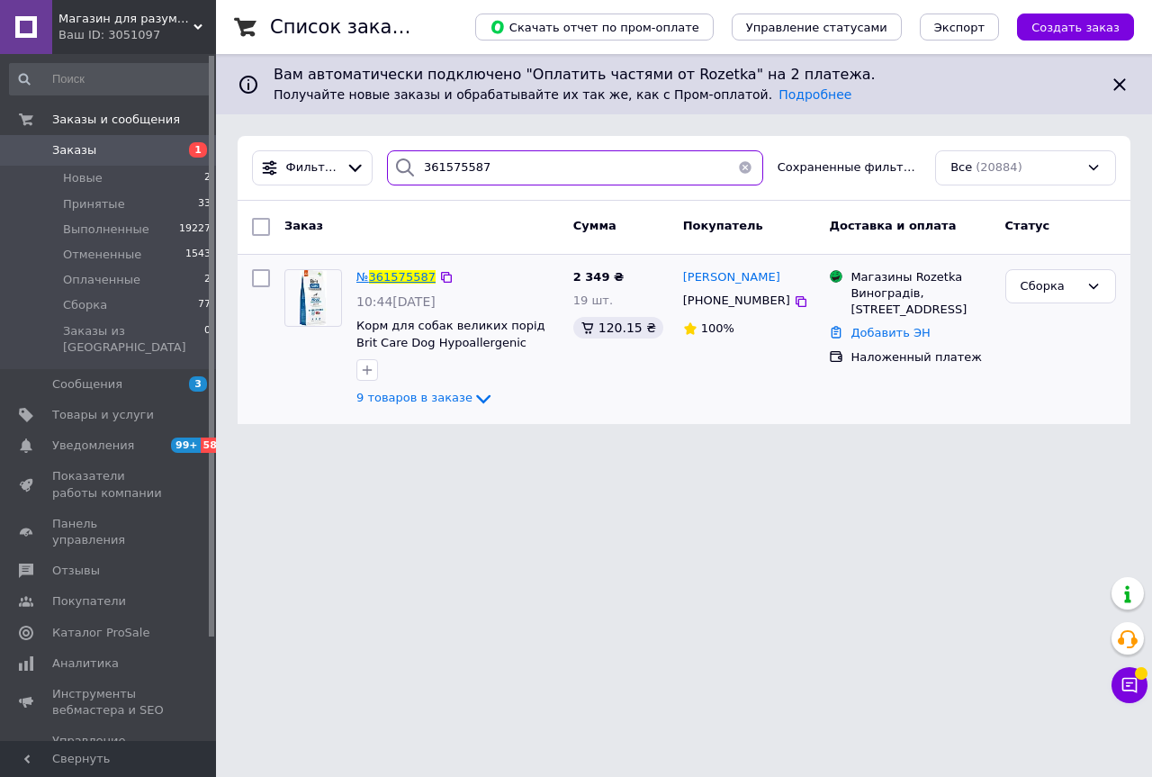
type input "361575587"
click at [391, 278] on span "361575587" at bounding box center [402, 277] width 67 height 14
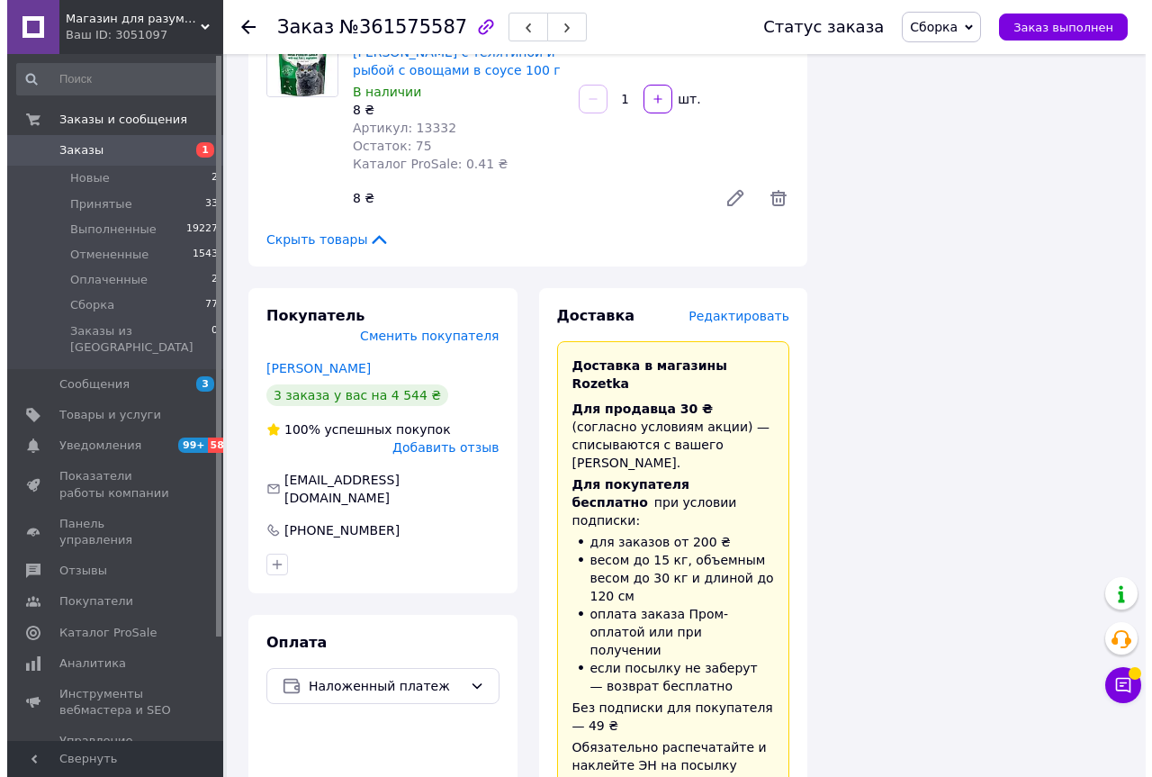
scroll to position [1890, 0]
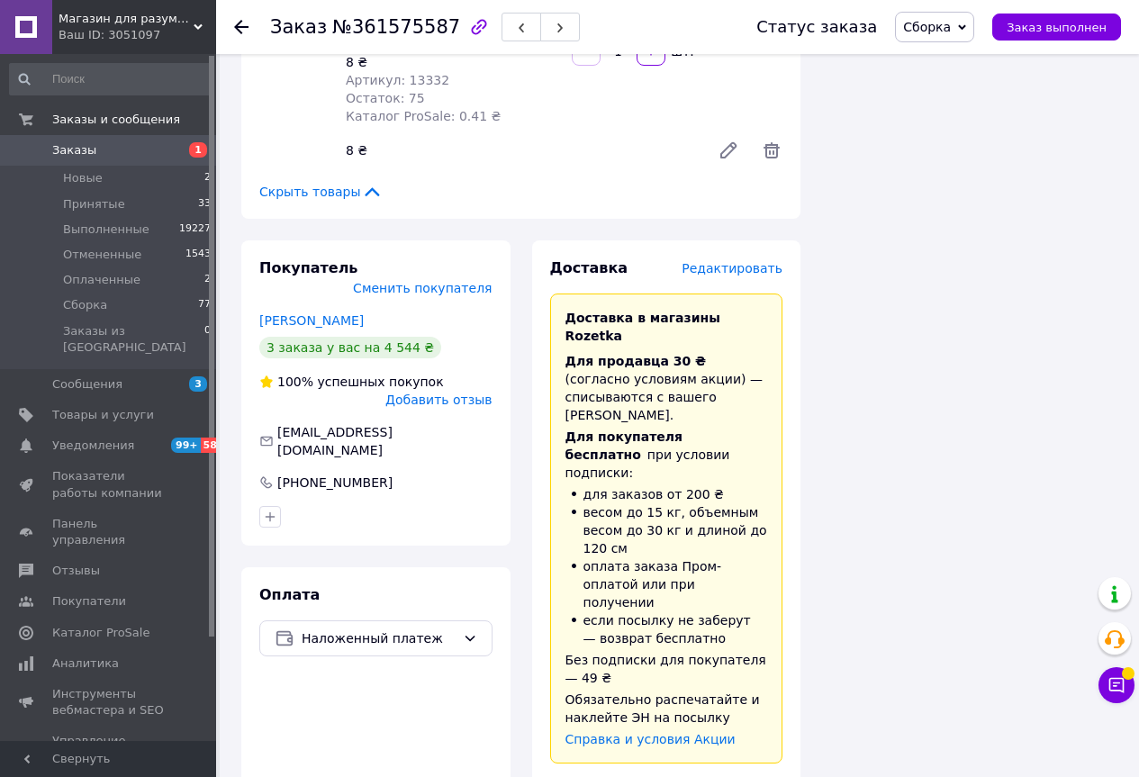
click at [757, 261] on span "Редактировать" at bounding box center [731, 268] width 101 height 14
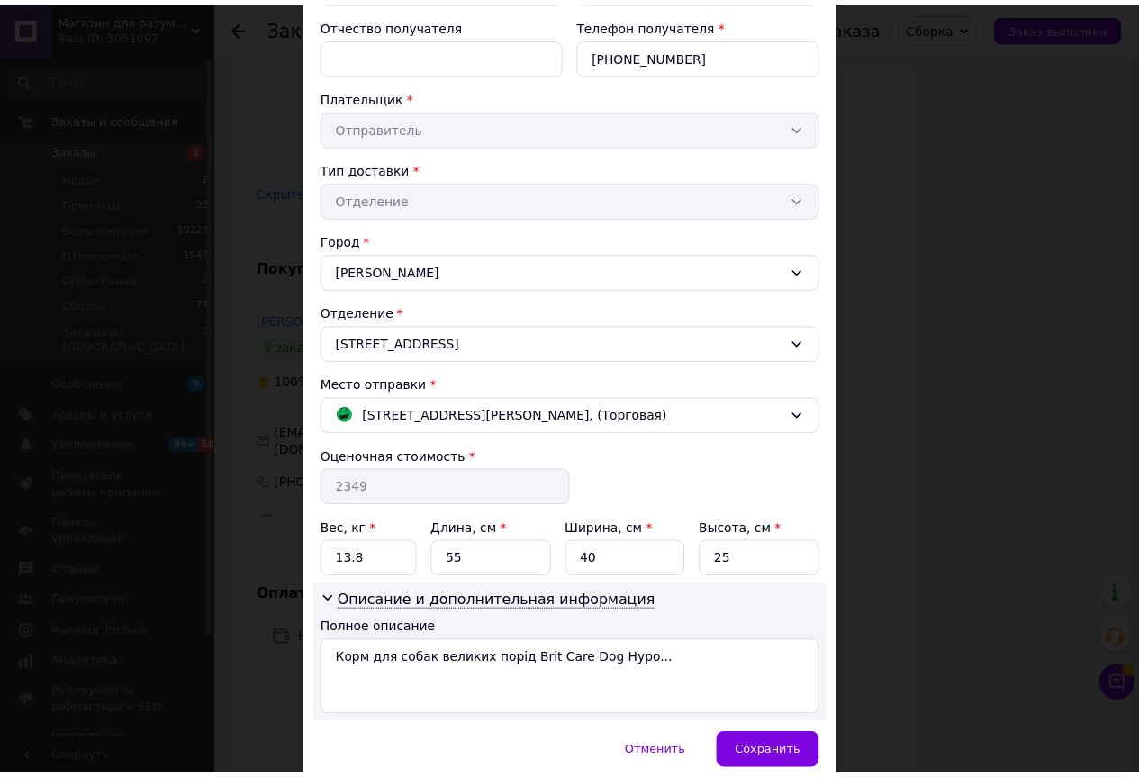
scroll to position [339, 0]
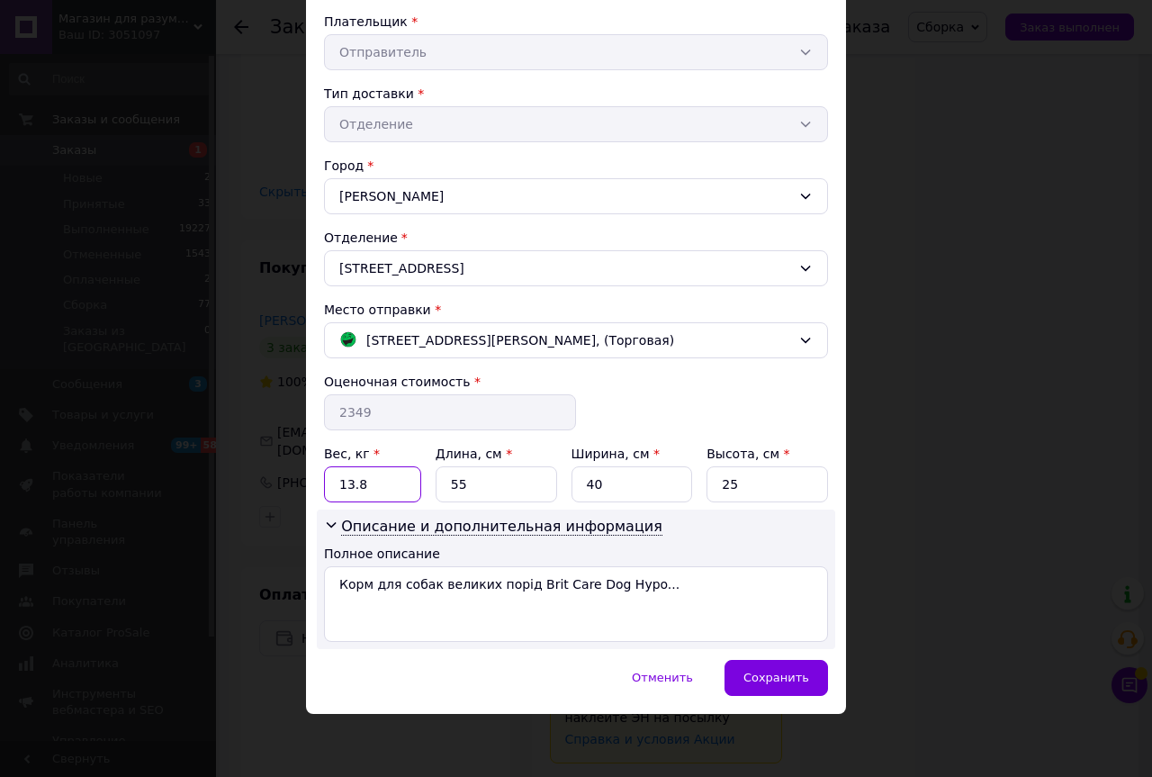
click at [360, 478] on input "13.8" at bounding box center [372, 484] width 97 height 36
type input "14"
drag, startPoint x: 638, startPoint y: 481, endPoint x: 559, endPoint y: 449, distance: 85.2
click at [559, 449] on div "Вес, кг * 14 Длина, см * 55 Ширина, см * 40 Высота, см * 25" at bounding box center [576, 474] width 504 height 58
type input "30"
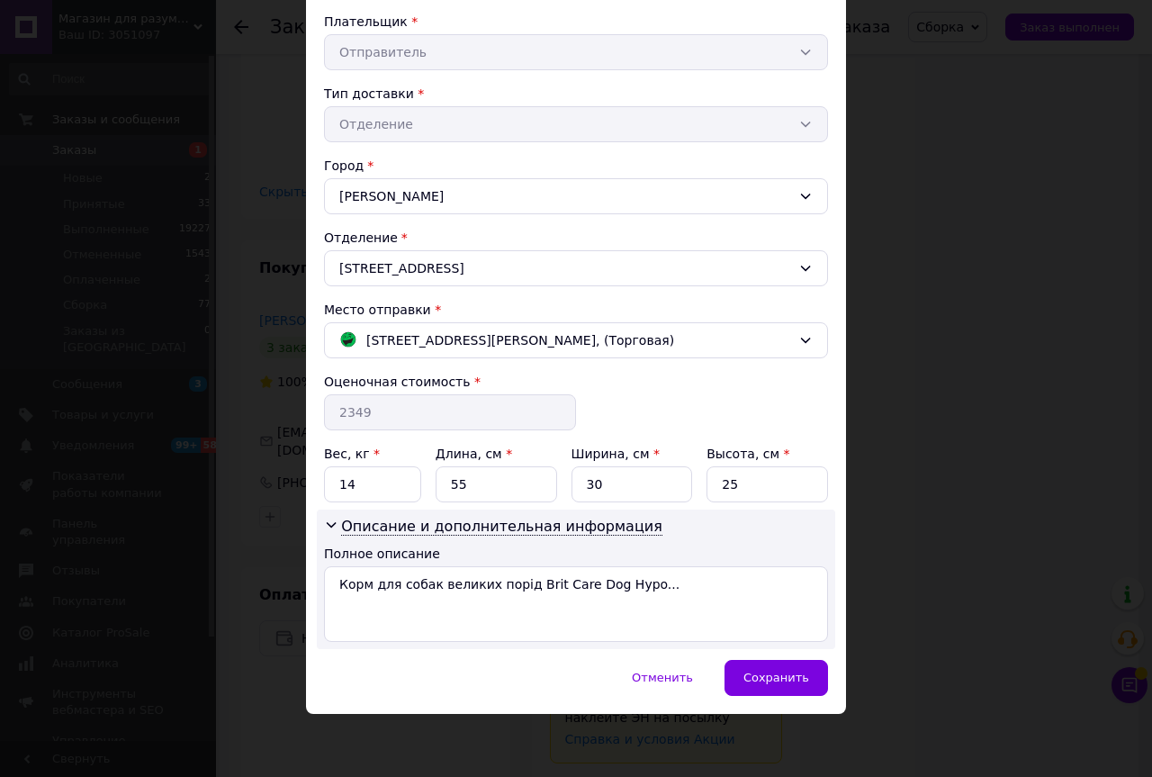
click at [778, 704] on div "Отменить   Сохранить" at bounding box center [576, 687] width 540 height 54
click at [781, 680] on span "Сохранить" at bounding box center [776, 678] width 66 height 14
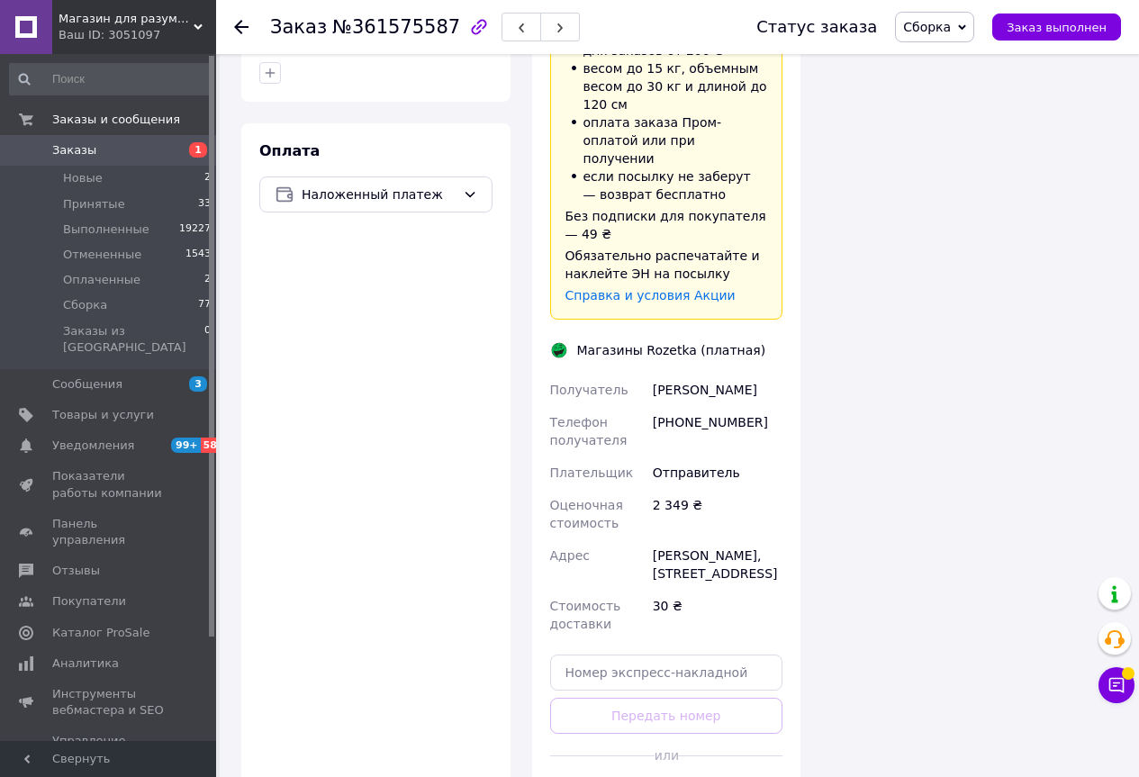
scroll to position [2340, 0]
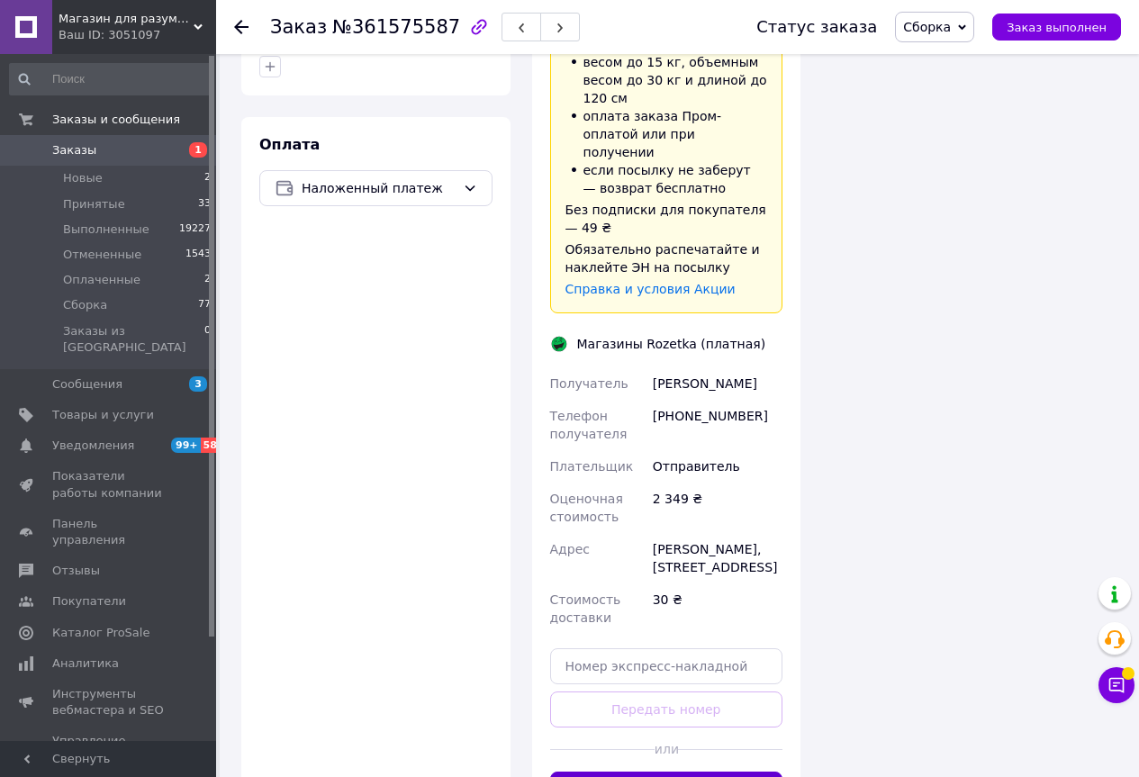
click at [635, 771] on button "Сгенерировать ЭН" at bounding box center [666, 789] width 233 height 36
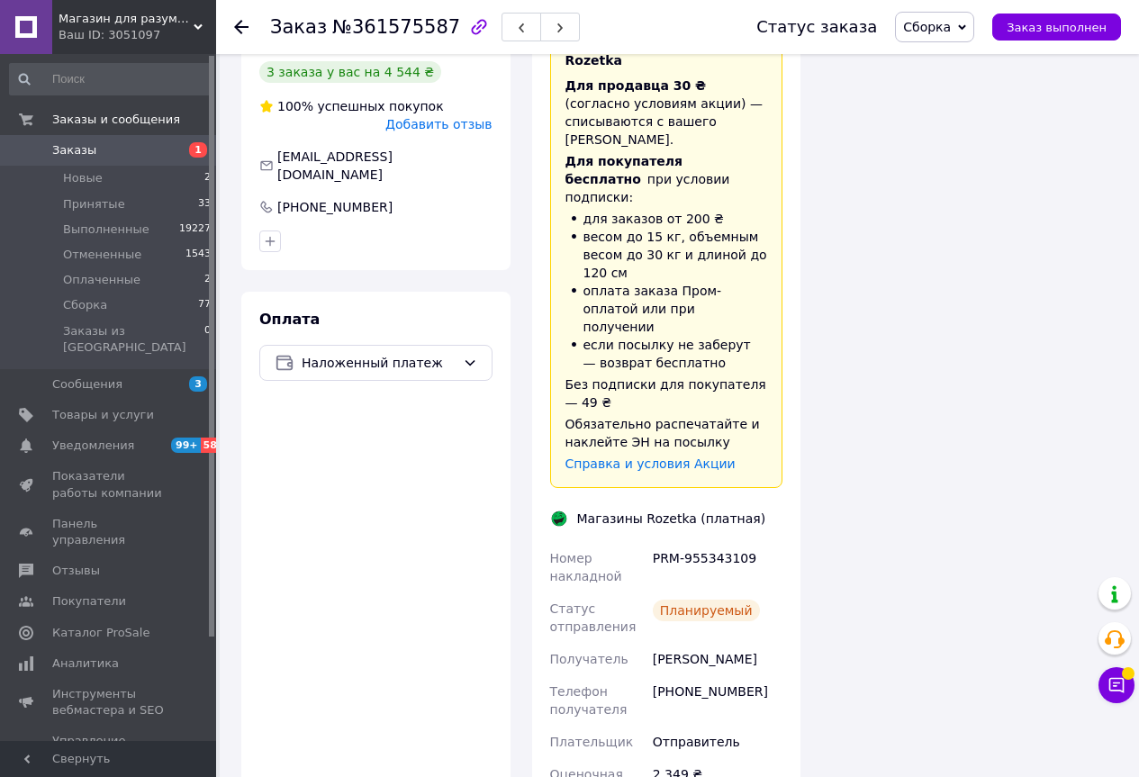
scroll to position [2160, 0]
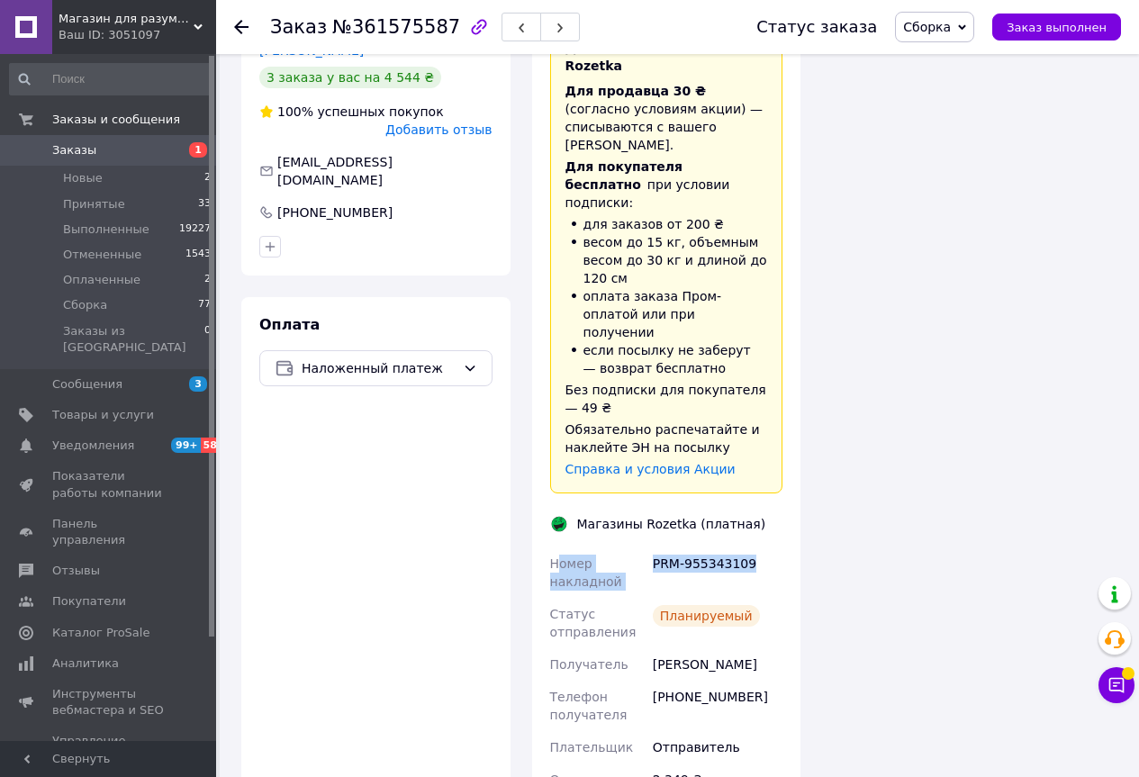
drag, startPoint x: 608, startPoint y: 428, endPoint x: 752, endPoint y: 428, distance: 143.1
click at [752, 547] on div "Номер накладной PRM-955343109 Статус отправления Планируемый Получатель [PERSON…" at bounding box center [666, 730] width 240 height 367
drag, startPoint x: 534, startPoint y: 433, endPoint x: 741, endPoint y: 435, distance: 207.0
click at [741, 435] on div "Доставка Редактировать Доставка в магазины Rozetka Для продавца 30 ₴   (согласн…" at bounding box center [666, 476] width 269 height 1013
drag, startPoint x: 743, startPoint y: 441, endPoint x: 548, endPoint y: 437, distance: 195.4
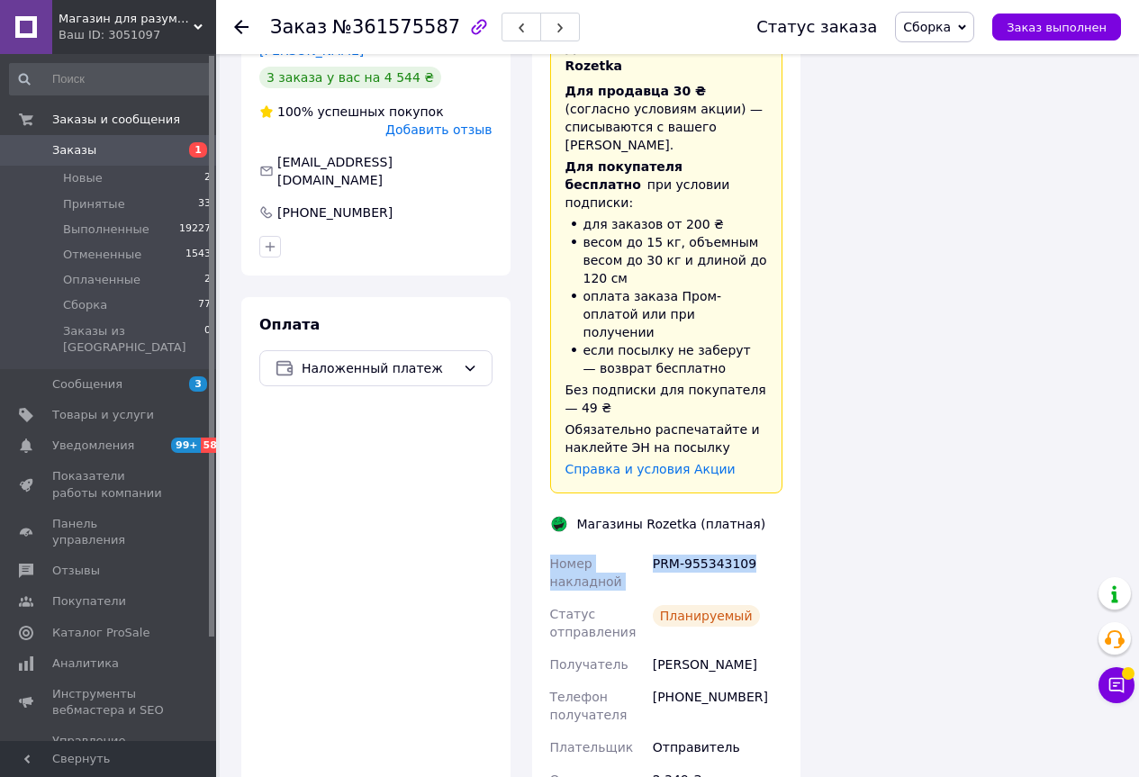
click at [548, 547] on div "Номер накладной PRM-955343109 Статус отправления Планируемый Получатель [PERSON…" at bounding box center [666, 730] width 240 height 367
copy div "Номер накладной PRM-955343109"
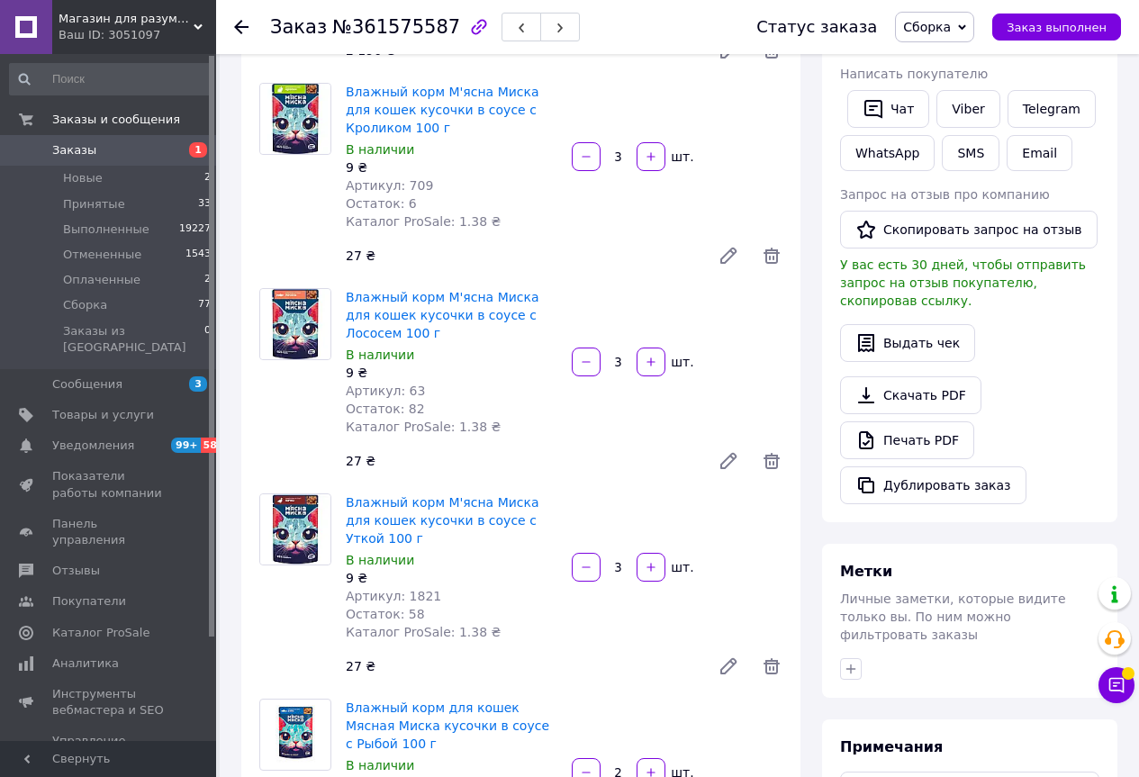
scroll to position [180, 0]
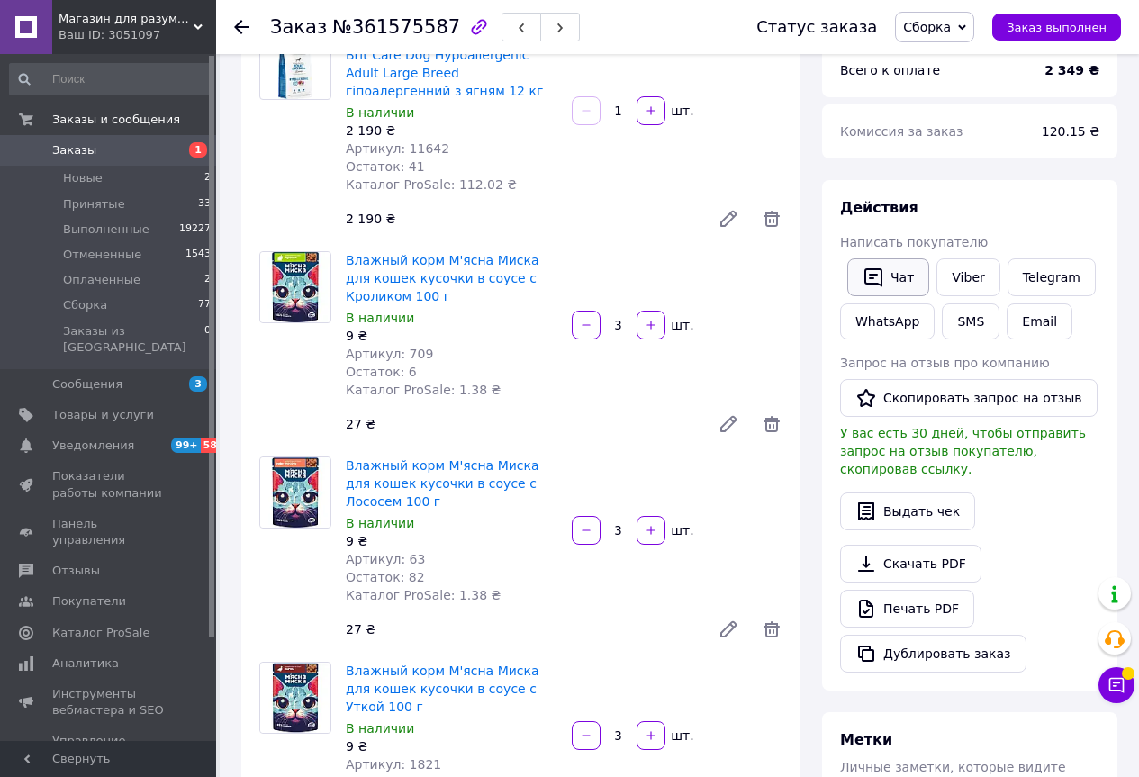
click at [892, 266] on button "Чат" at bounding box center [888, 277] width 82 height 38
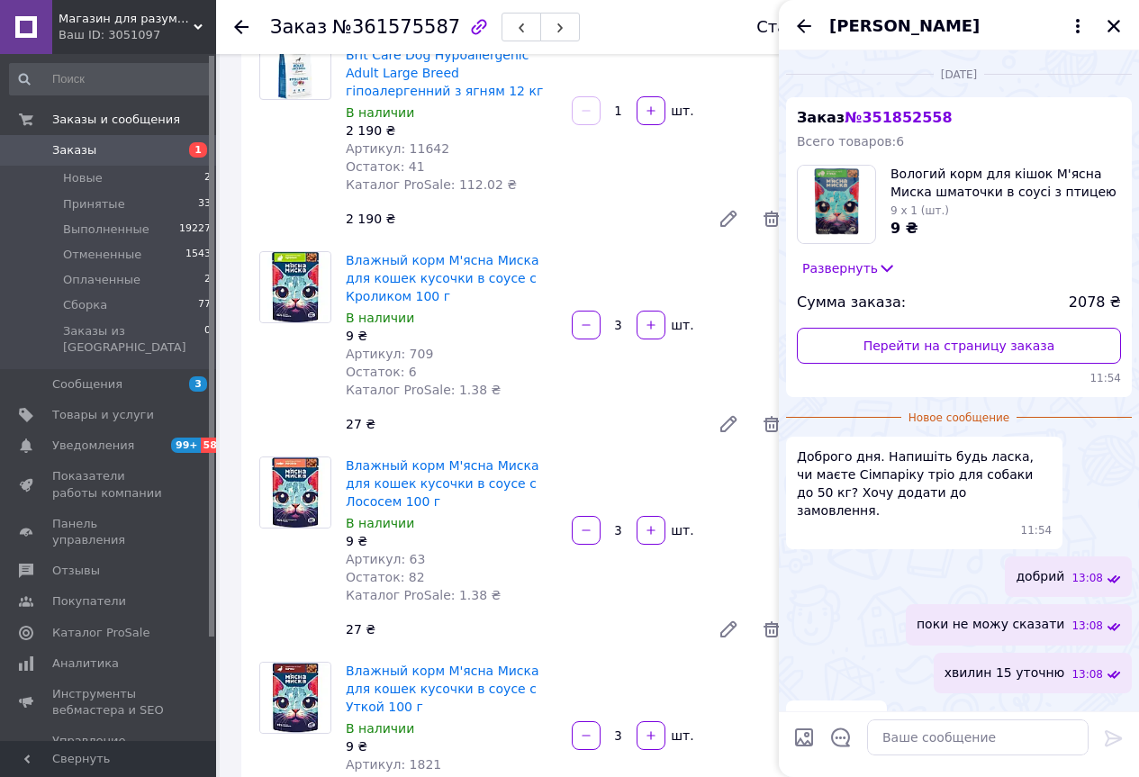
scroll to position [256, 0]
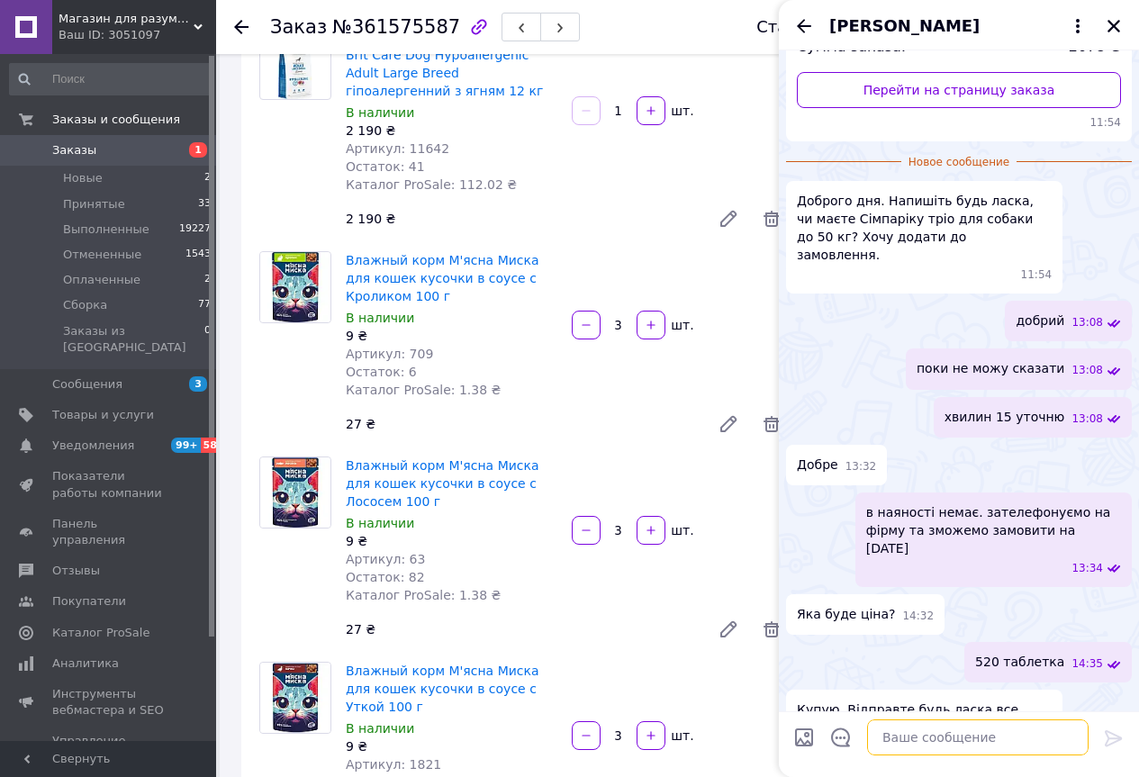
paste textarea "Номер накладной PRM-955343109"
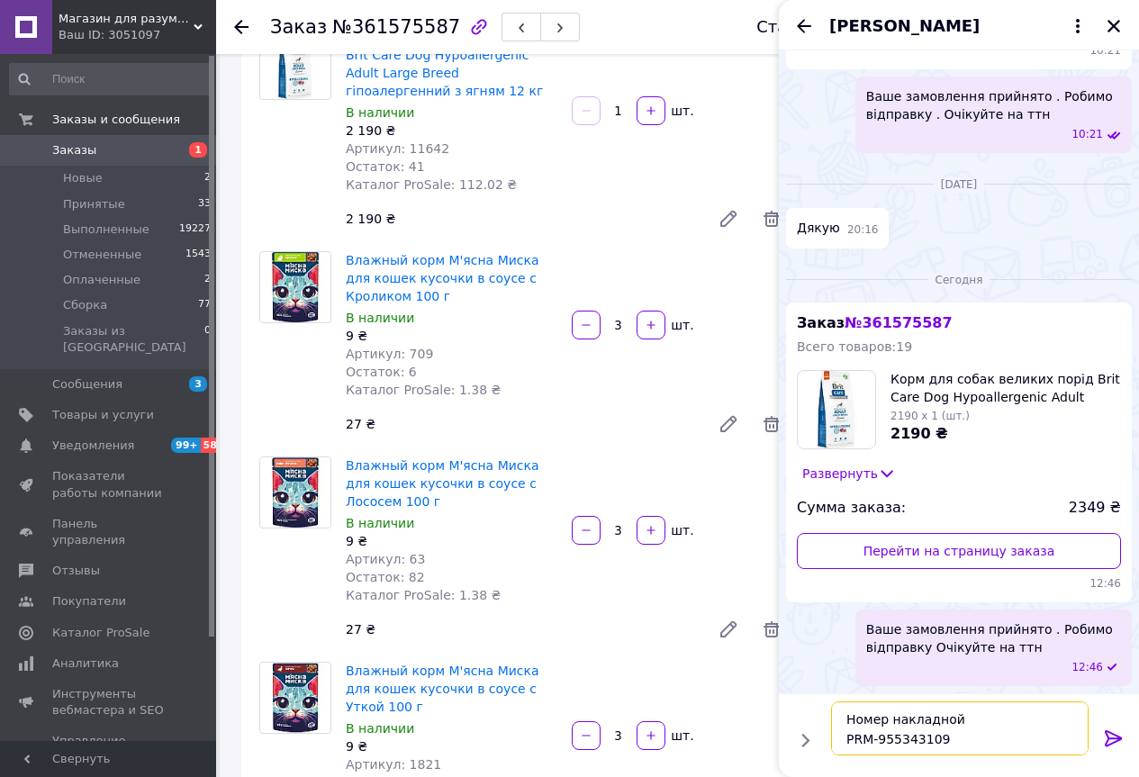
scroll to position [1835, 0]
type textarea "Номер накладной PRM-955343109"
click at [1102, 735] on div at bounding box center [1113, 741] width 36 height 42
click at [1108, 733] on icon at bounding box center [1114, 738] width 22 height 22
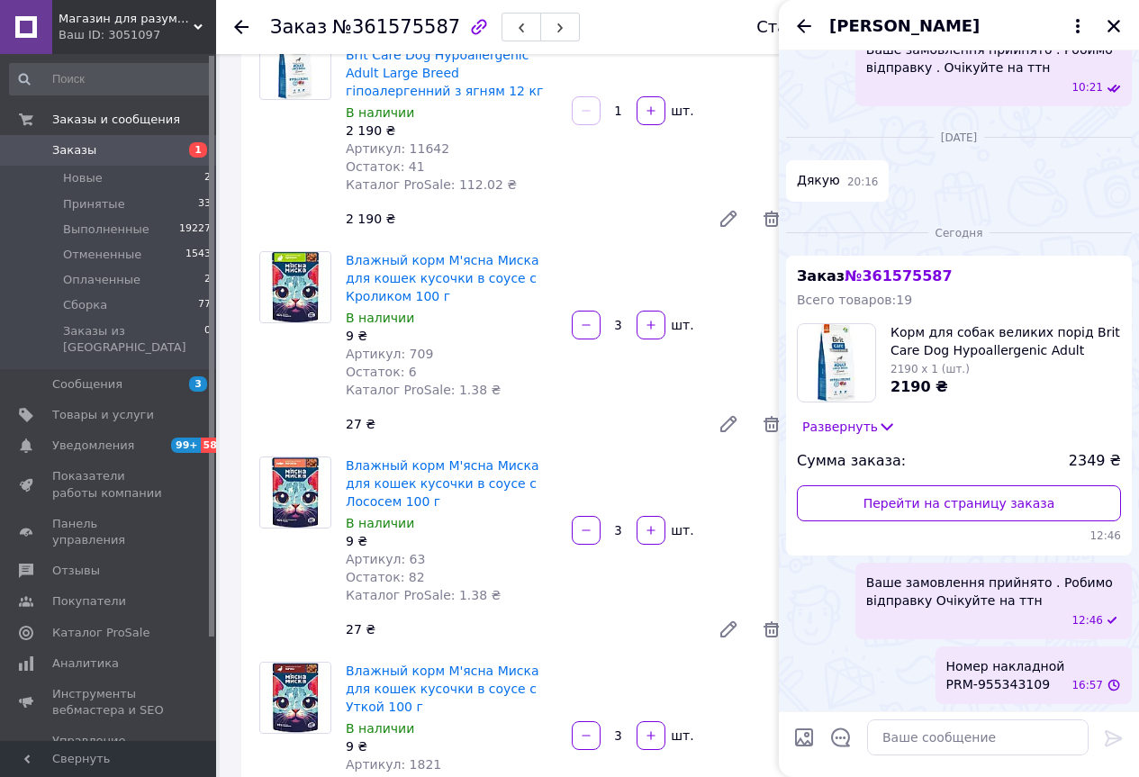
scroll to position [1850, 0]
click at [1109, 15] on button "Закрыть" at bounding box center [1114, 26] width 22 height 22
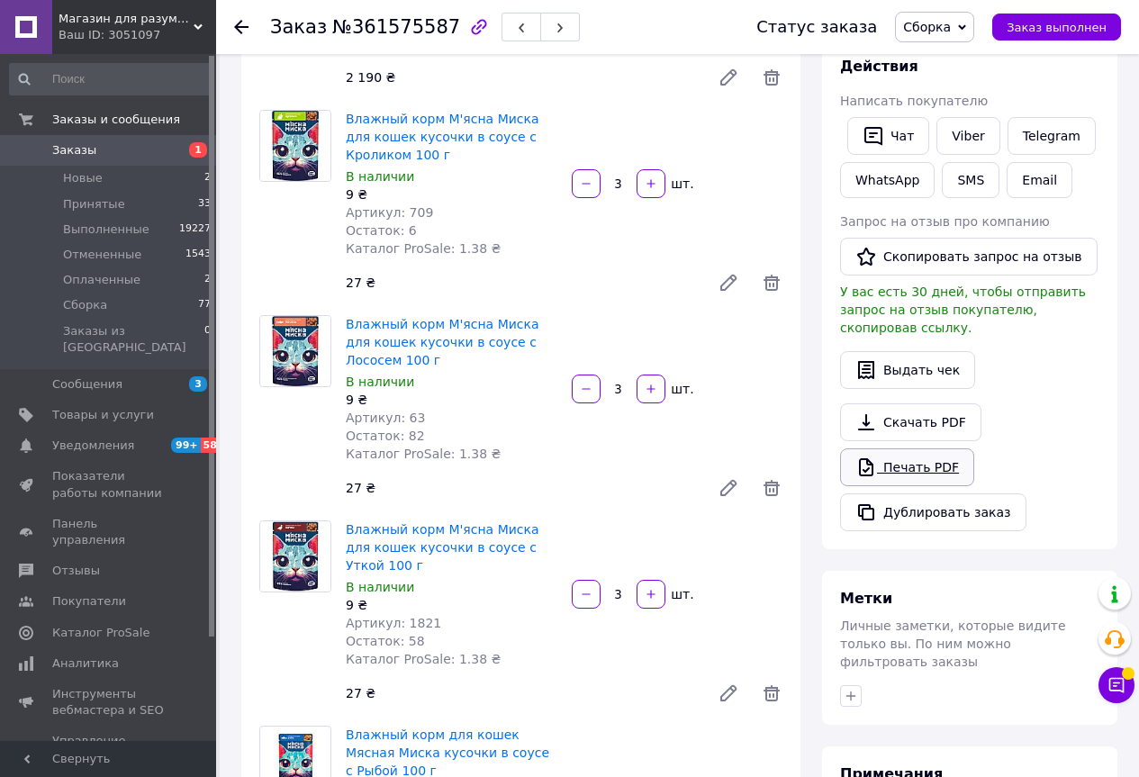
scroll to position [360, 0]
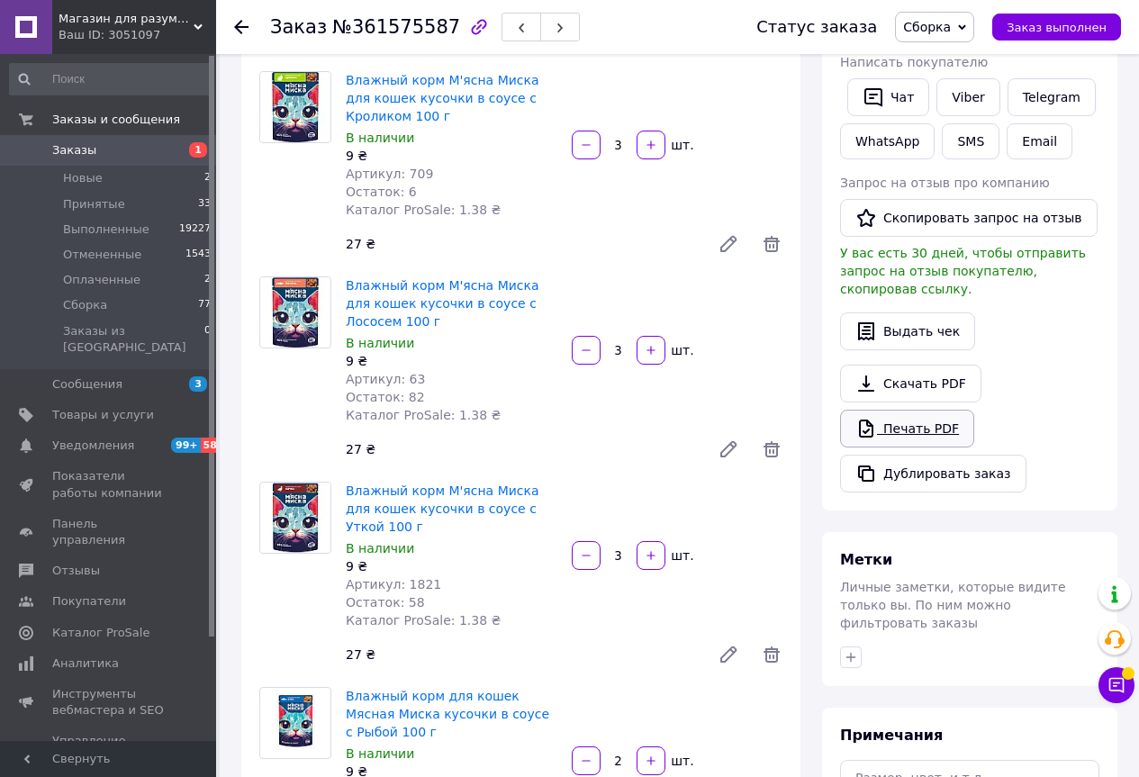
click at [925, 418] on link "Печать PDF" at bounding box center [907, 429] width 134 height 38
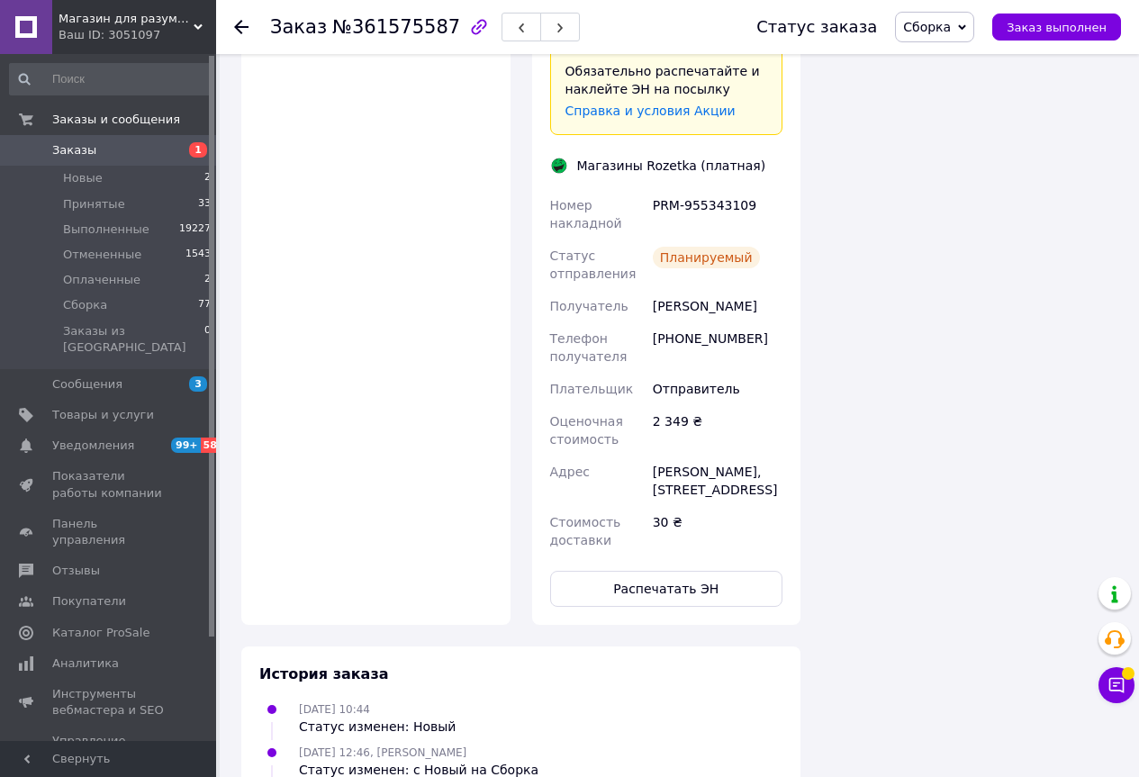
scroll to position [2520, 0]
click at [626, 569] on button "Распечатать ЭН" at bounding box center [666, 587] width 233 height 36
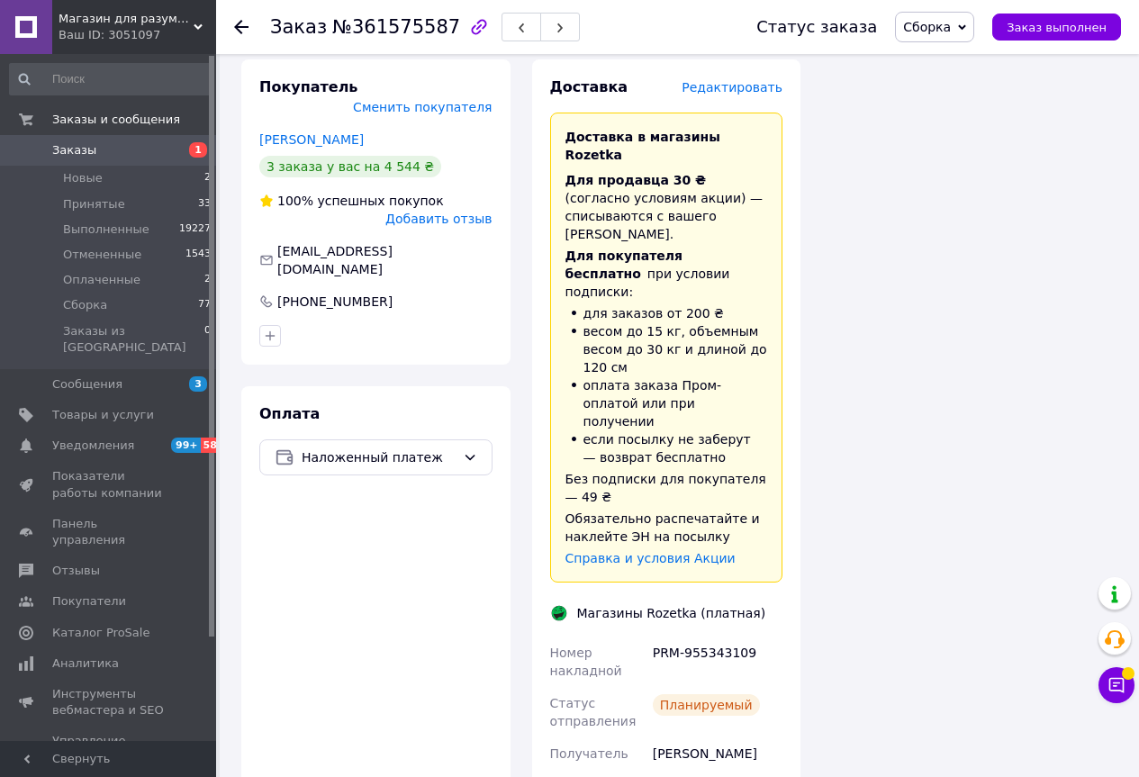
scroll to position [2070, 0]
drag, startPoint x: 545, startPoint y: 522, endPoint x: 761, endPoint y: 509, distance: 217.3
click at [761, 509] on div "Доставка Редактировать Доставка в магазины Rozetka Для продавца 30 ₴   (согласн…" at bounding box center [666, 566] width 269 height 1013
copy div "Номер накладной PRM-955343109"
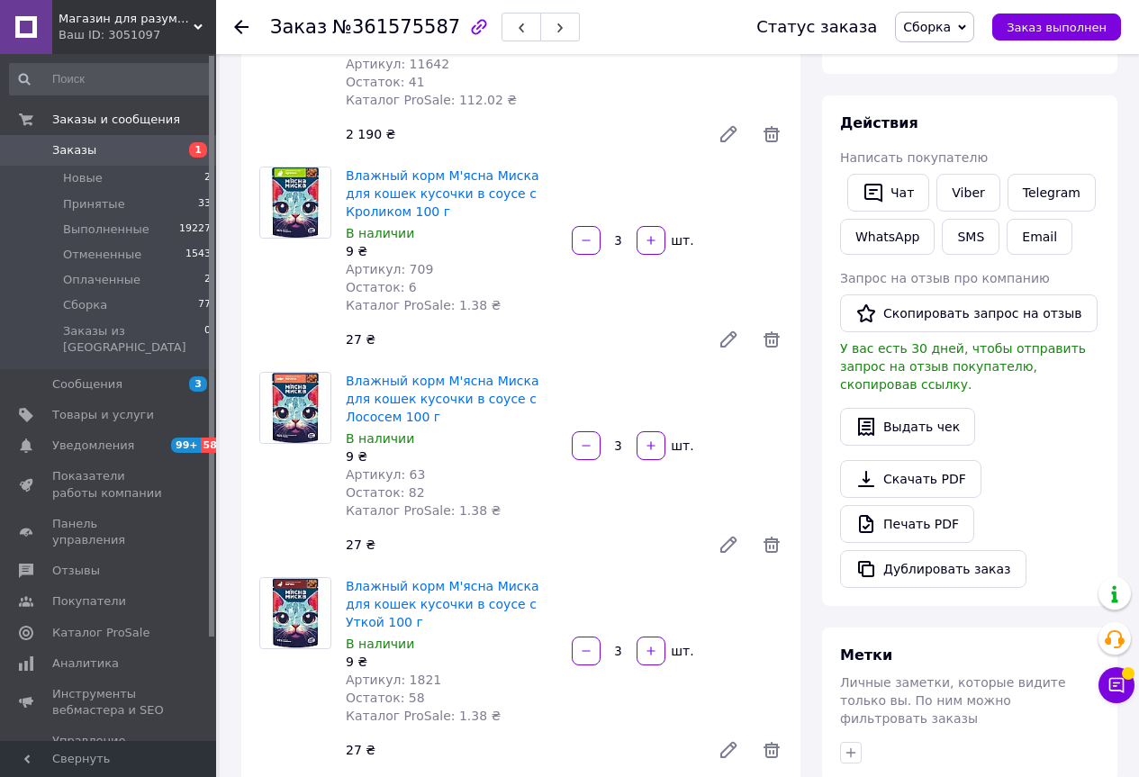
scroll to position [0, 0]
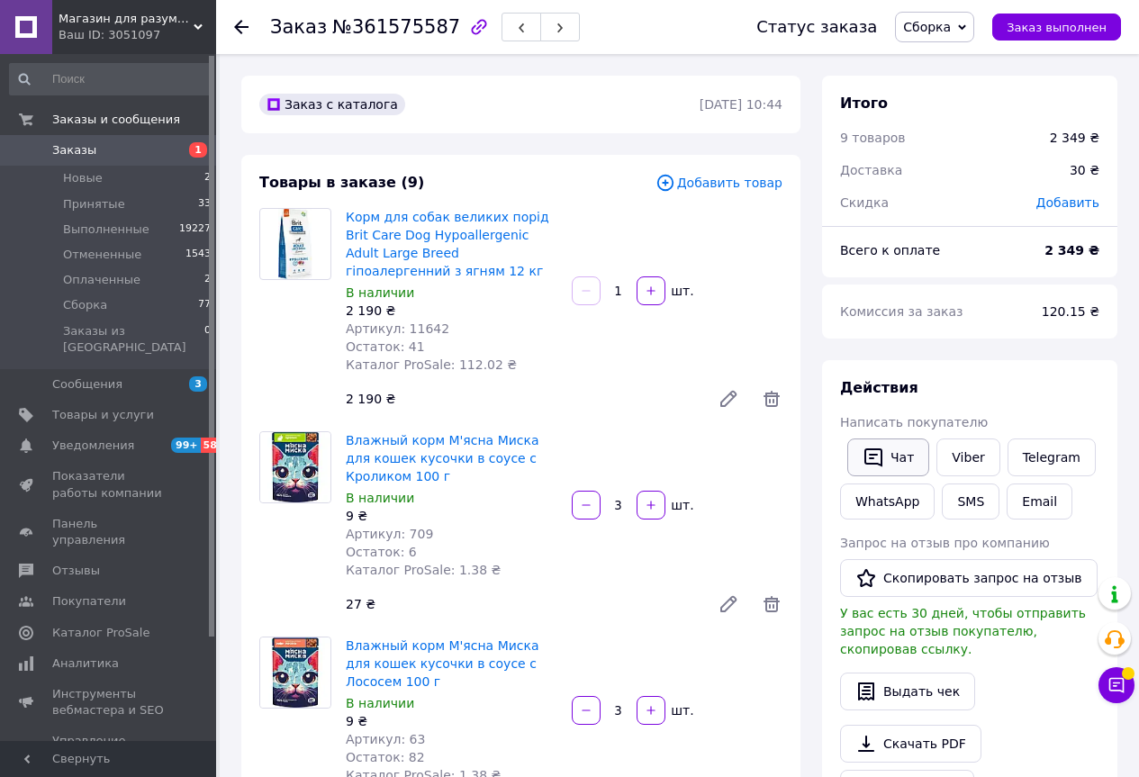
click at [875, 456] on icon "button" at bounding box center [873, 457] width 22 height 22
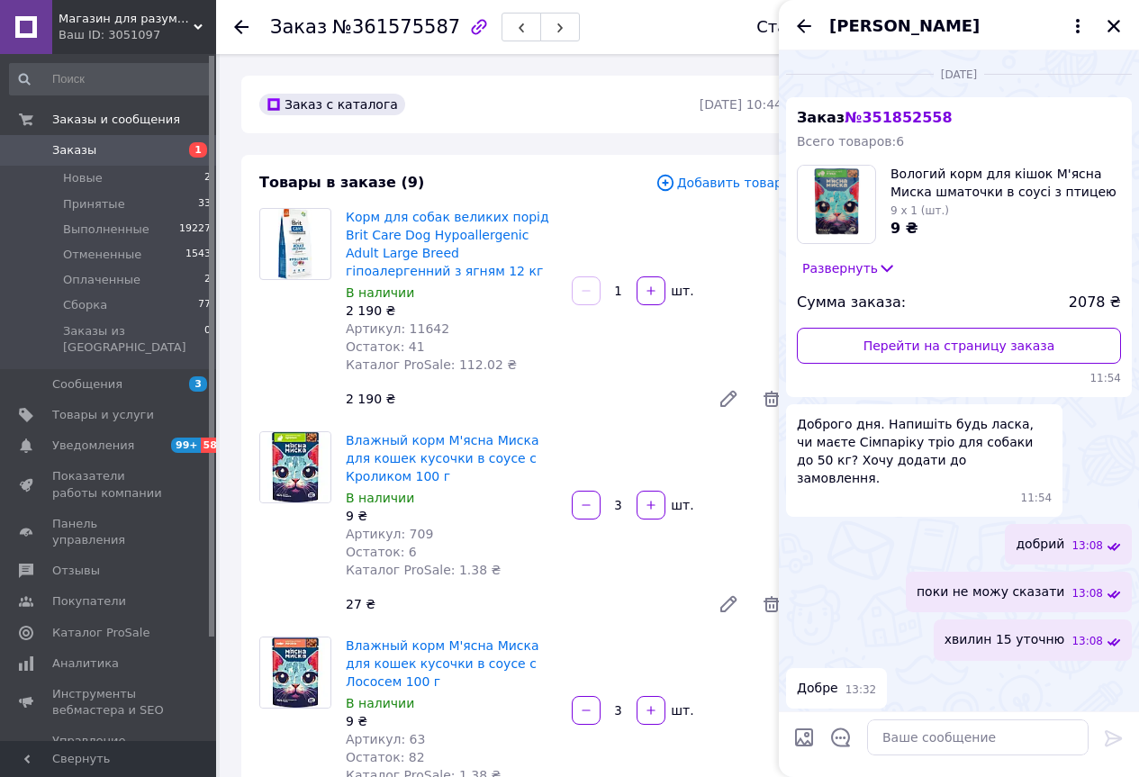
scroll to position [1850, 0]
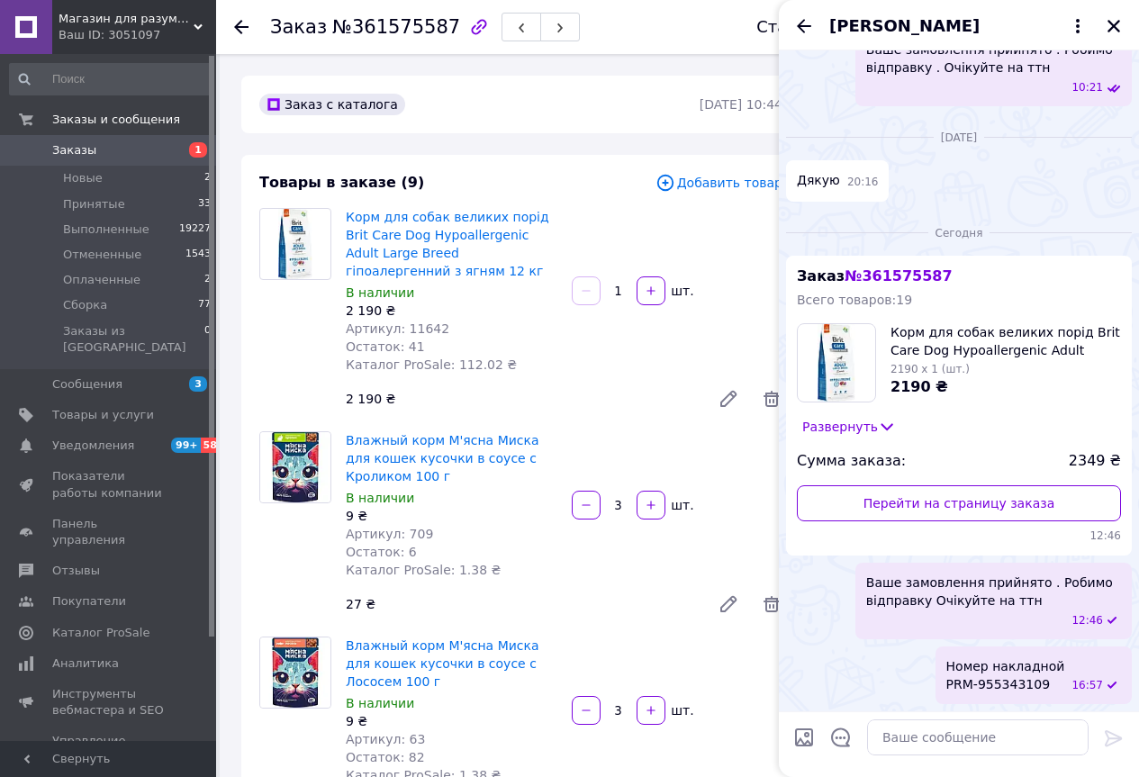
click at [239, 18] on div at bounding box center [241, 27] width 14 height 18
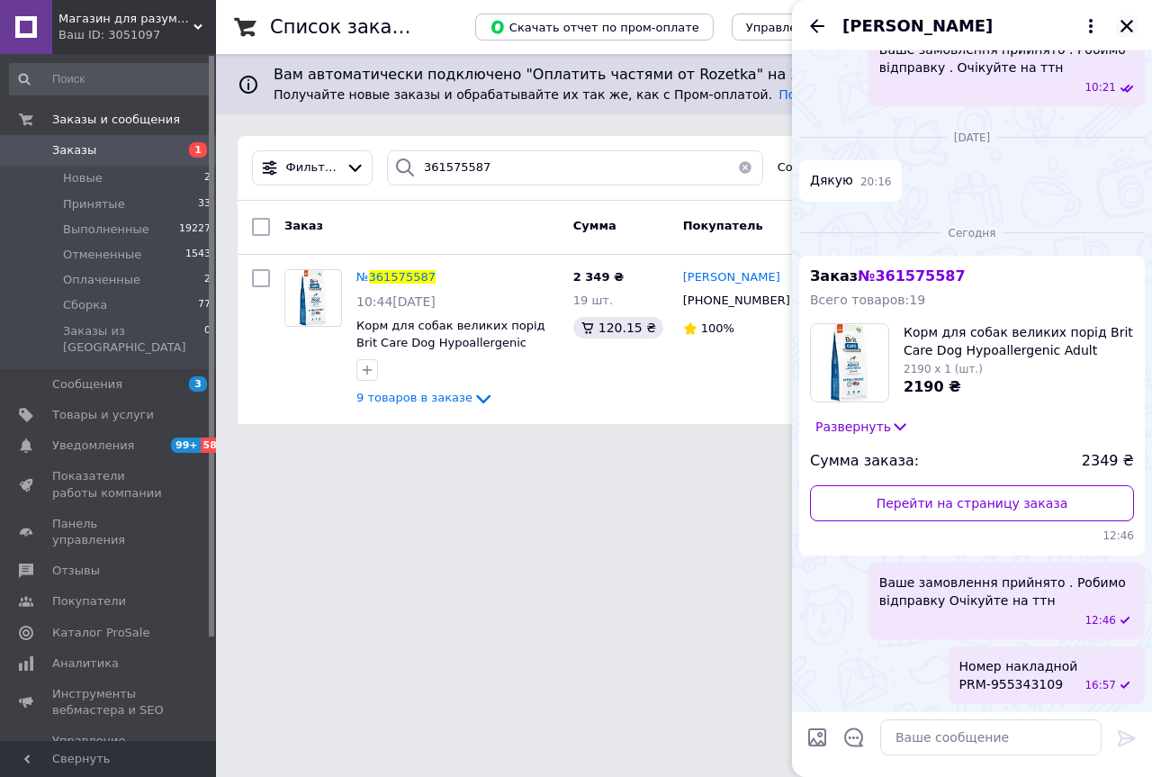
click at [1123, 29] on icon "Закрыть" at bounding box center [1127, 26] width 13 height 13
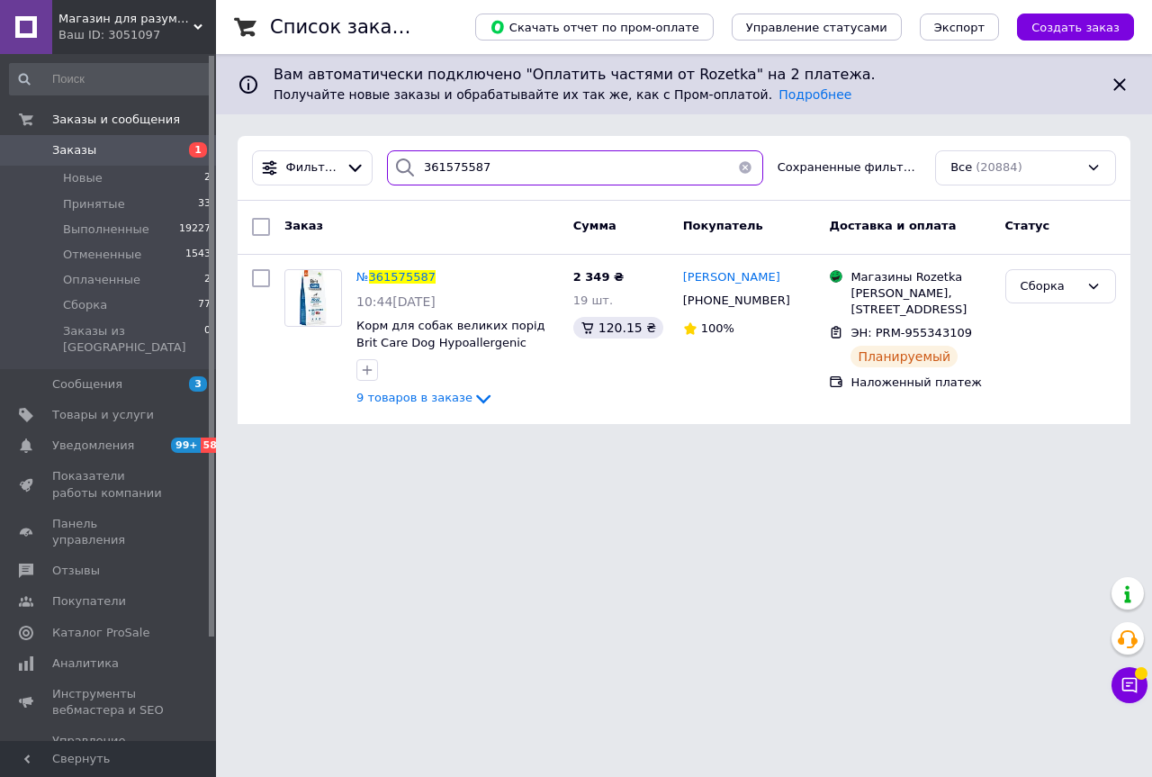
drag, startPoint x: 464, startPoint y: 174, endPoint x: 438, endPoint y: 168, distance: 25.8
click at [438, 168] on input "361575587" at bounding box center [575, 167] width 376 height 35
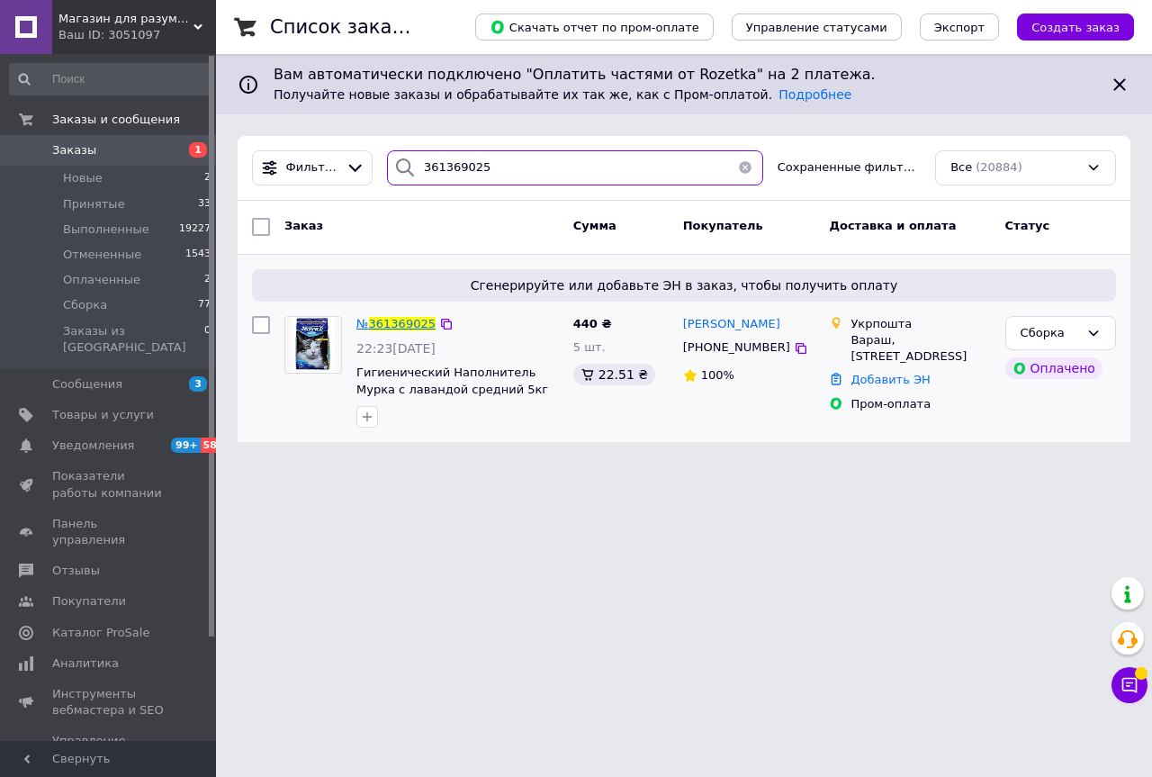
type input "361369025"
click at [406, 323] on span "361369025" at bounding box center [402, 324] width 67 height 14
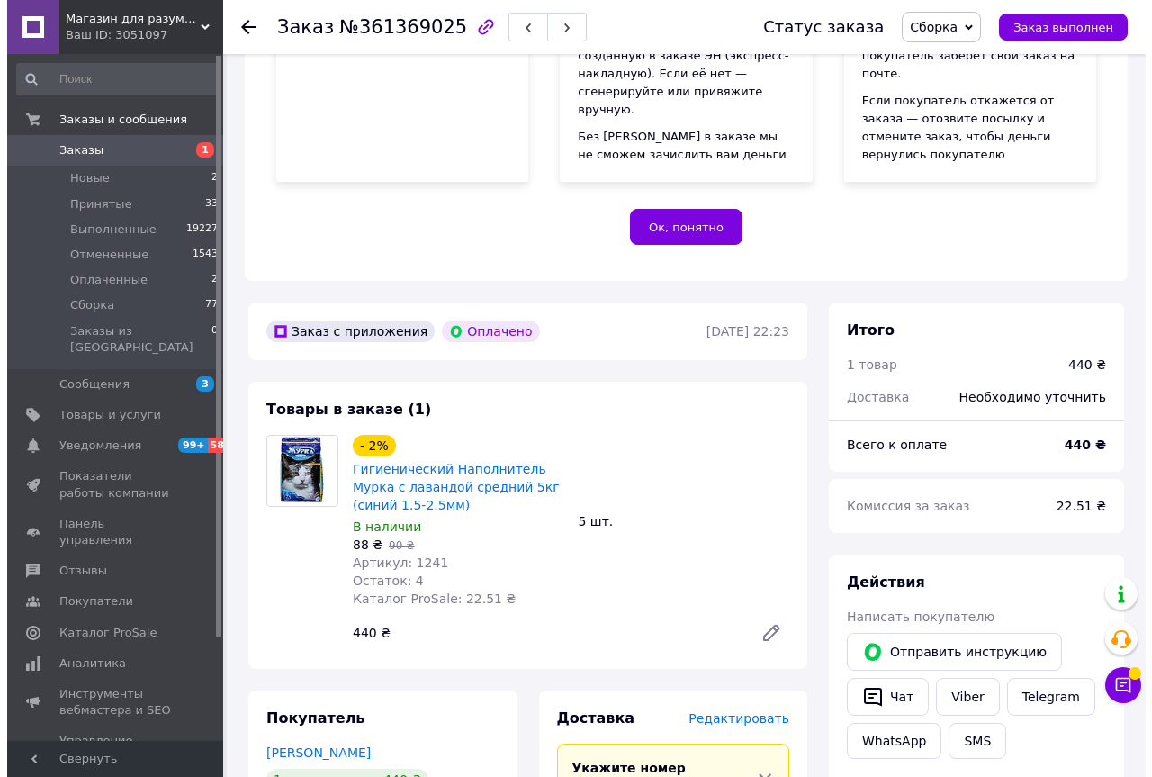
scroll to position [360, 0]
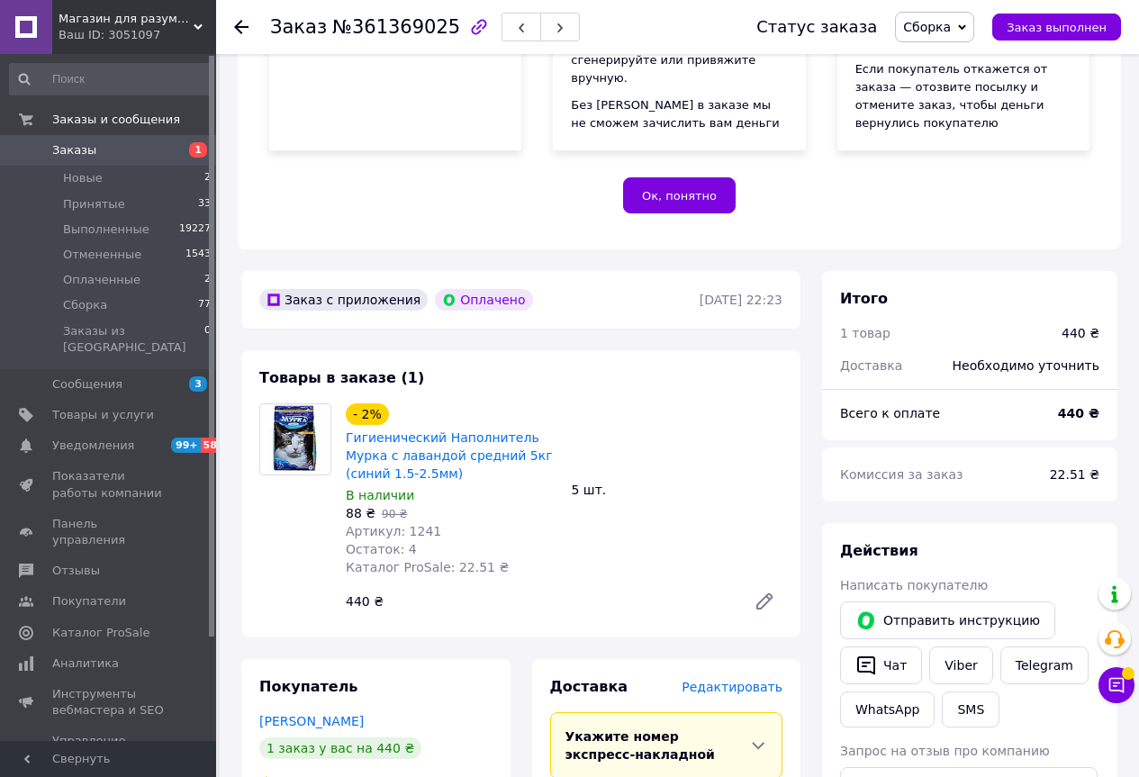
drag, startPoint x: 740, startPoint y: 641, endPoint x: 735, endPoint y: 669, distance: 28.3
click at [710, 680] on span "Редактировать" at bounding box center [731, 687] width 101 height 14
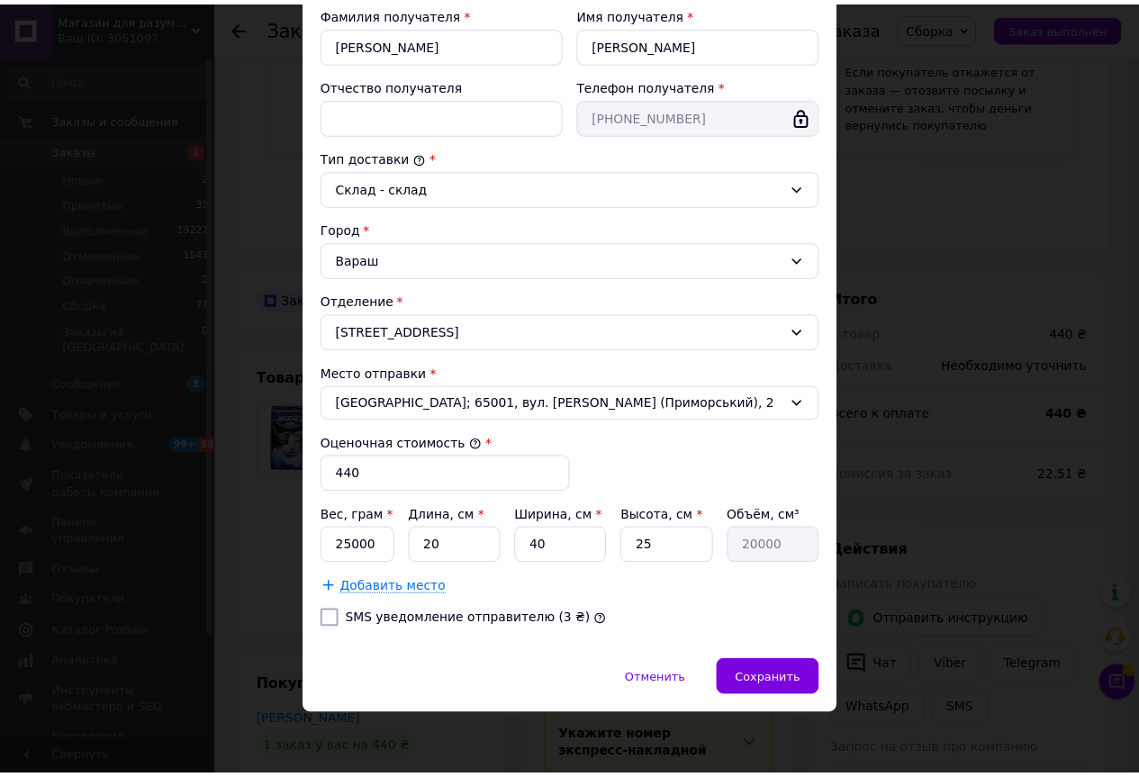
scroll to position [349, 0]
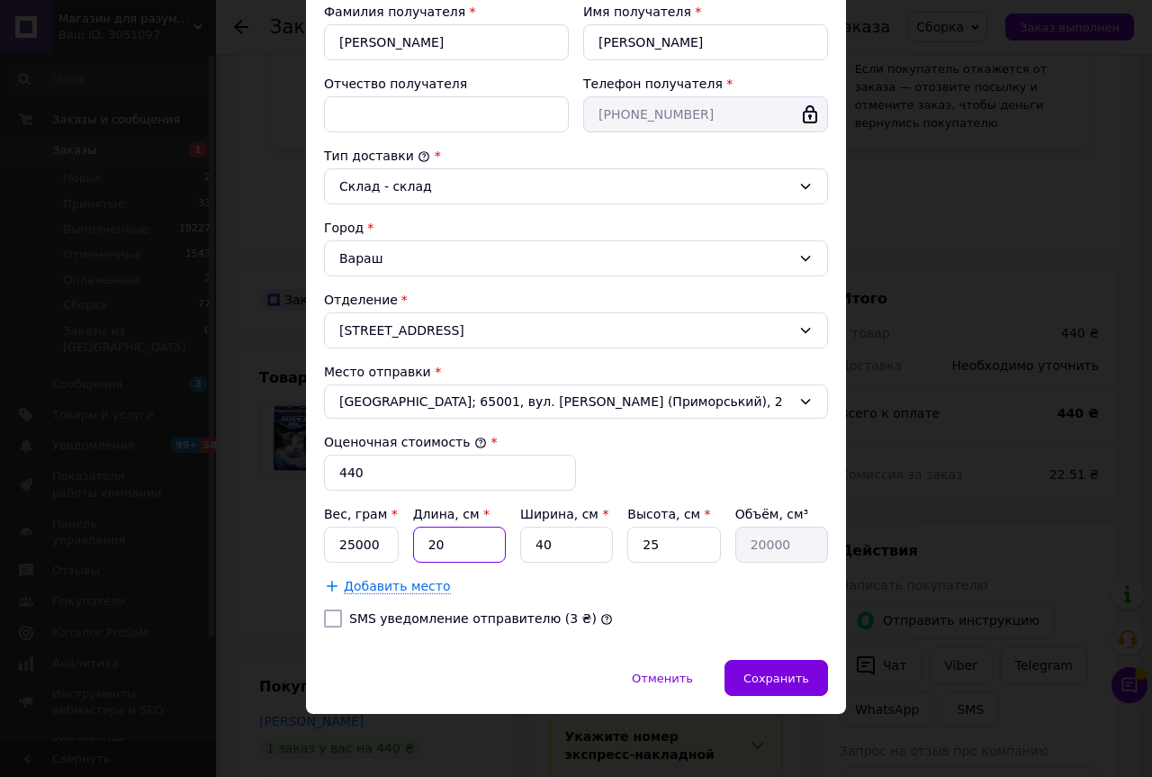
click at [446, 555] on input "20" at bounding box center [459, 545] width 93 height 36
type input "2"
type input "2000"
type input "3"
type input "3000"
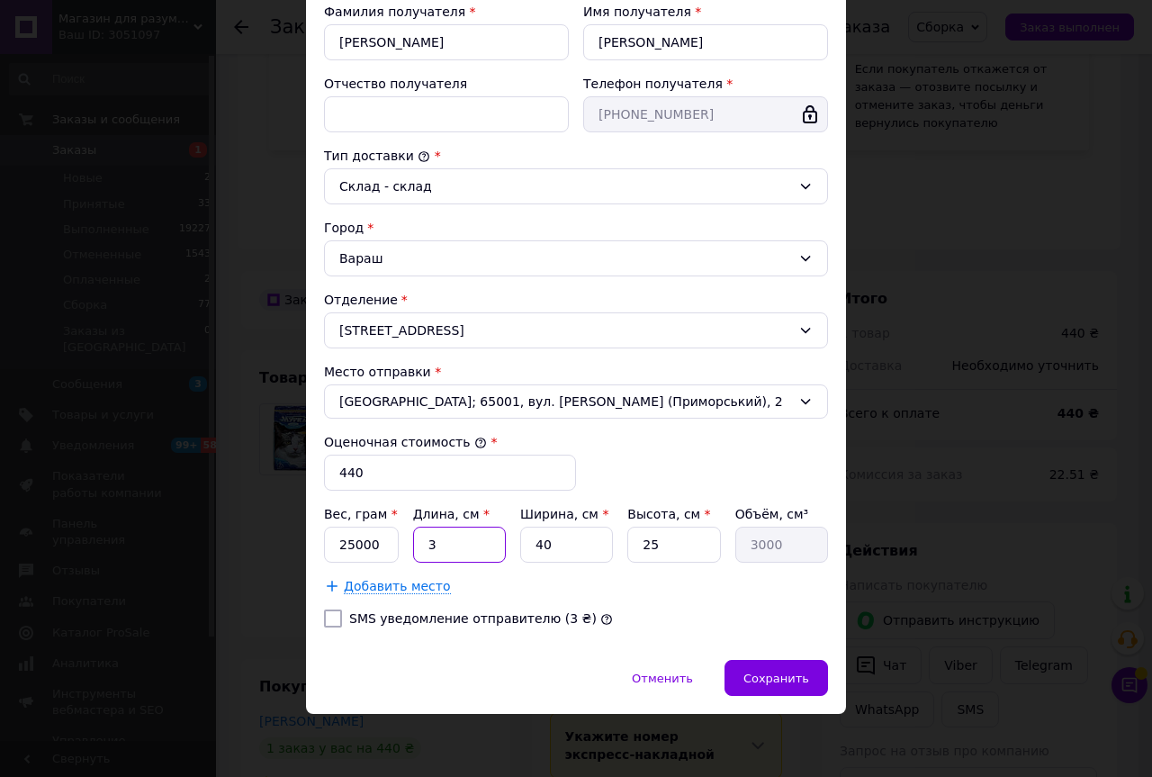
type input "35"
type input "35000"
type input "35"
click at [545, 537] on input "40" at bounding box center [566, 545] width 93 height 36
click at [545, 539] on input "40" at bounding box center [566, 545] width 93 height 36
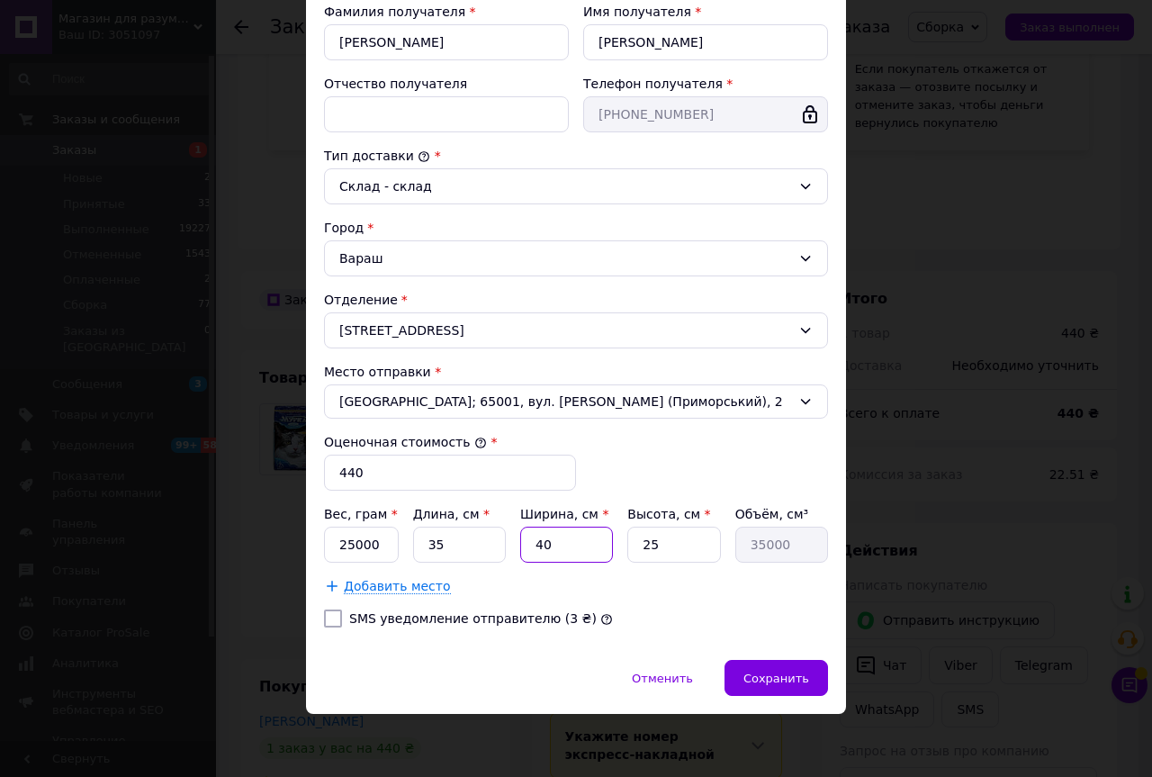
type input "4"
type input "3500"
type input "2"
type input "1750"
type input "25"
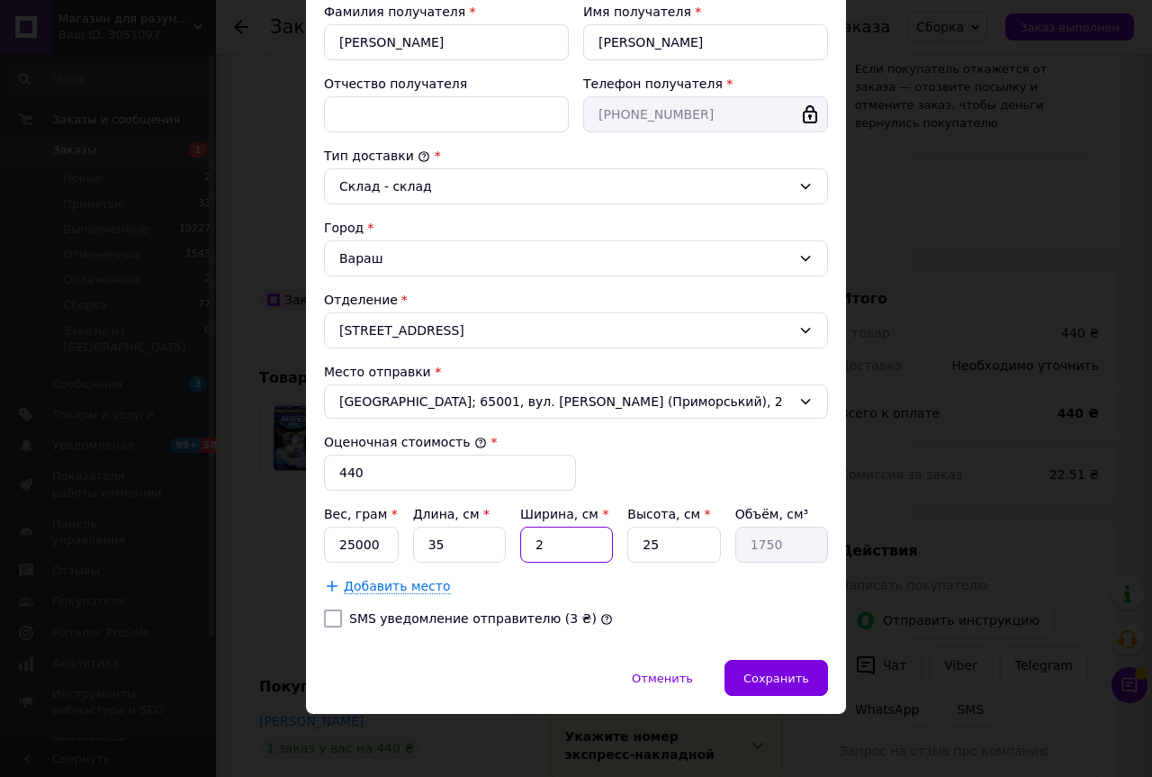
type input "21875"
type input "25"
click at [703, 545] on input "25" at bounding box center [673, 545] width 93 height 36
type input "2"
type input "1750"
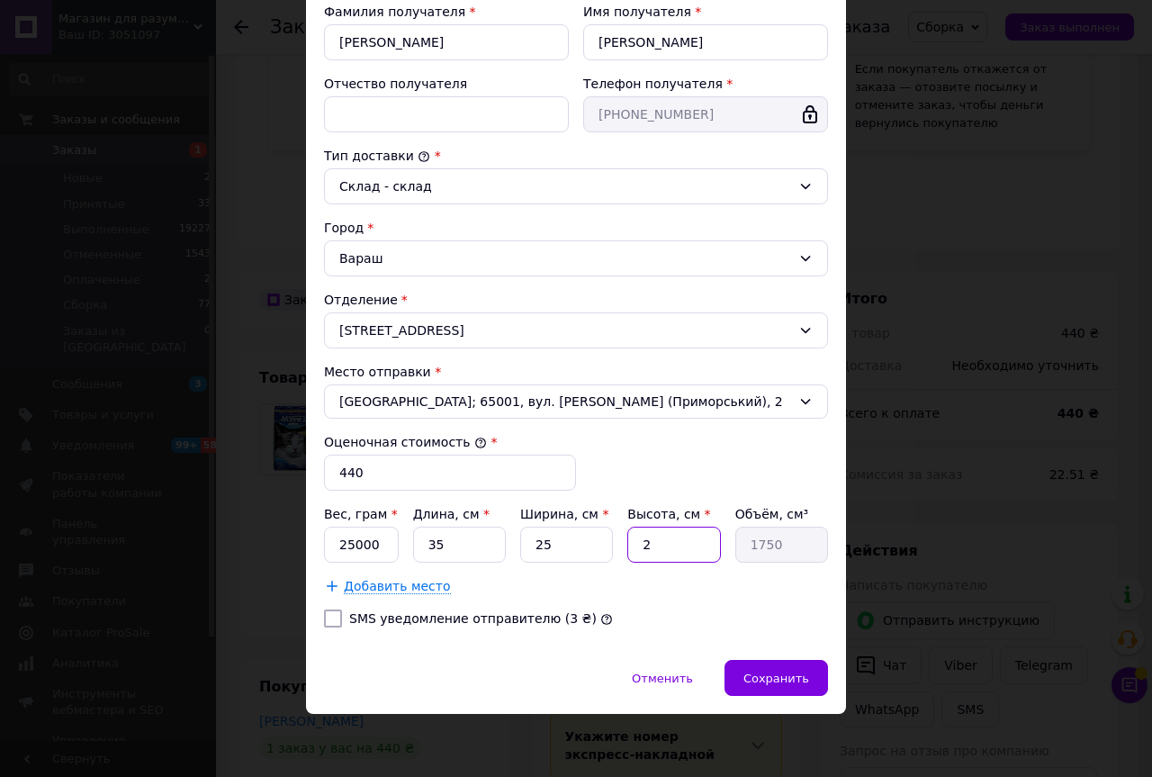
type input "20"
type input "17500"
type input "20"
click at [776, 684] on span "Сохранить" at bounding box center [776, 678] width 66 height 14
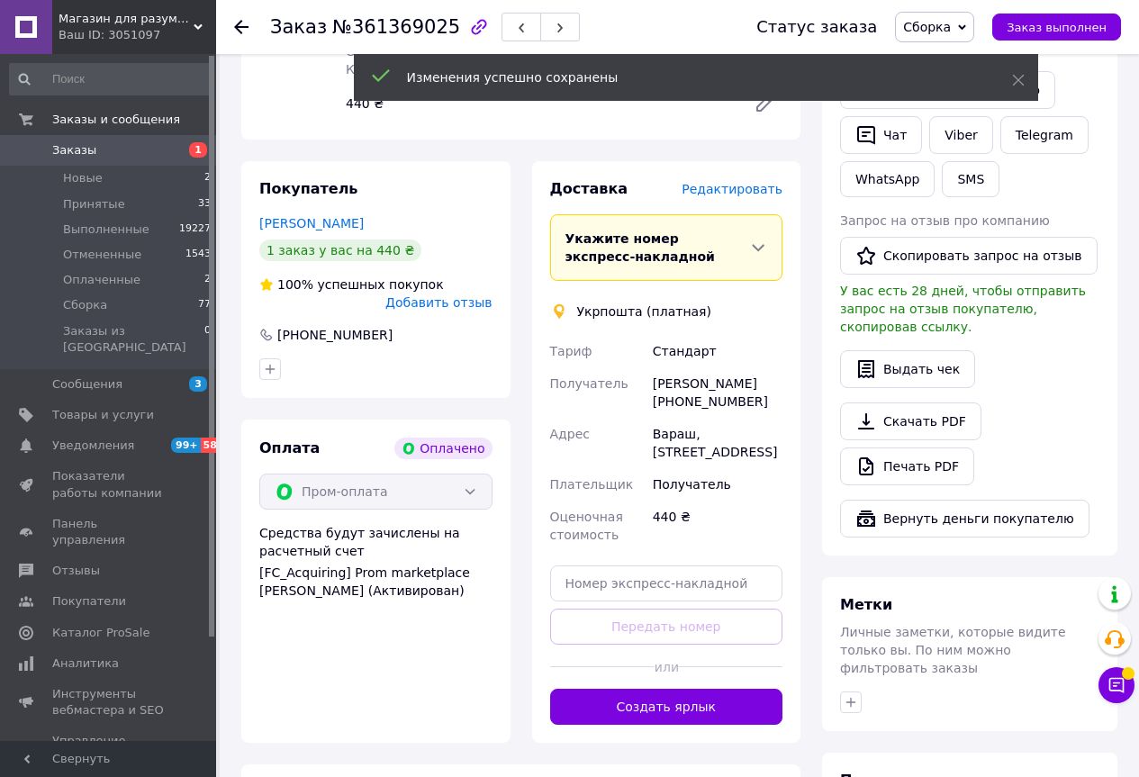
scroll to position [990, 0]
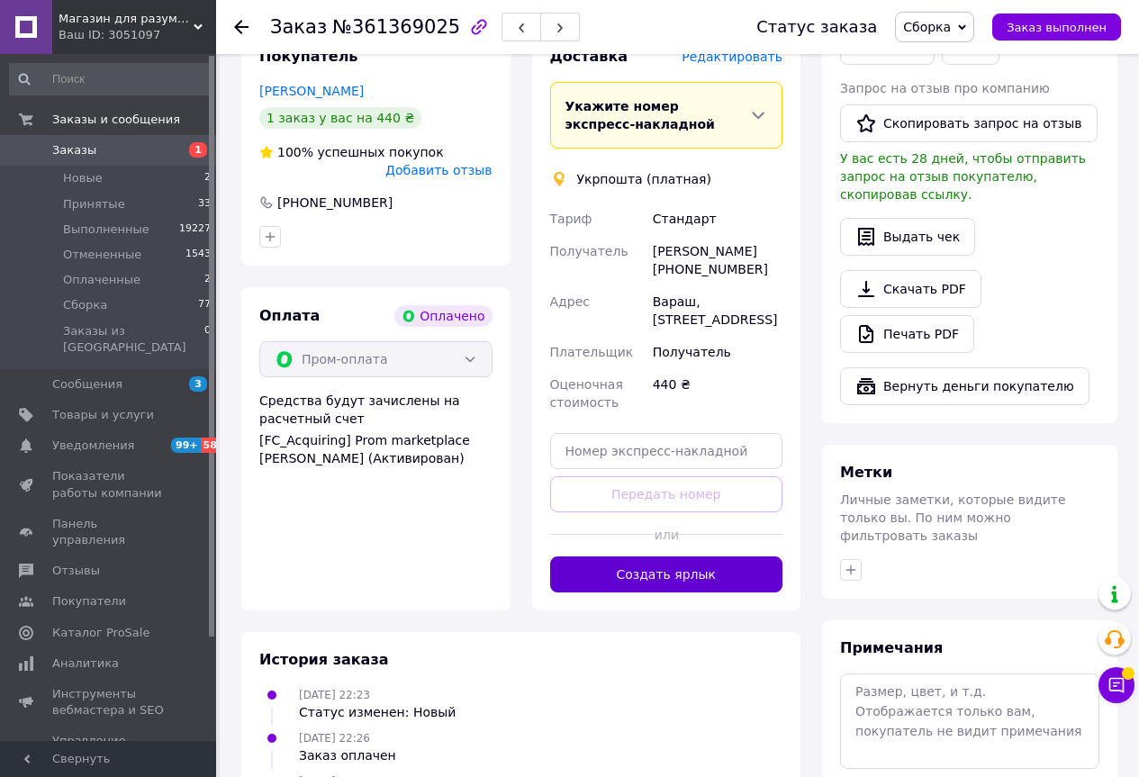
click at [591, 556] on button "Создать ярлык" at bounding box center [666, 574] width 233 height 36
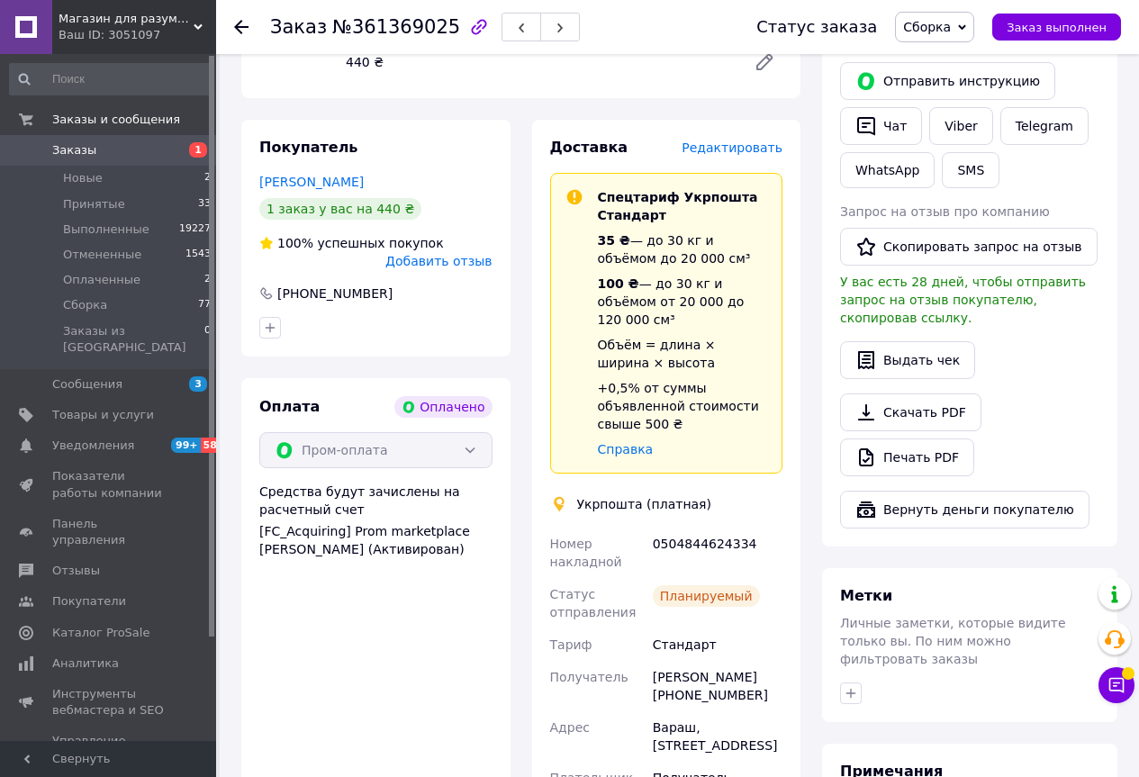
scroll to position [900, 0]
drag, startPoint x: 526, startPoint y: 479, endPoint x: 736, endPoint y: 474, distance: 210.7
click at [738, 475] on div "Доставка Редактировать Спецтариф Укрпошта Стандарт 35 ₴ — до 30 кг и объёмом до…" at bounding box center [666, 540] width 291 height 843
copy div "Номер накладной 0504844624334"
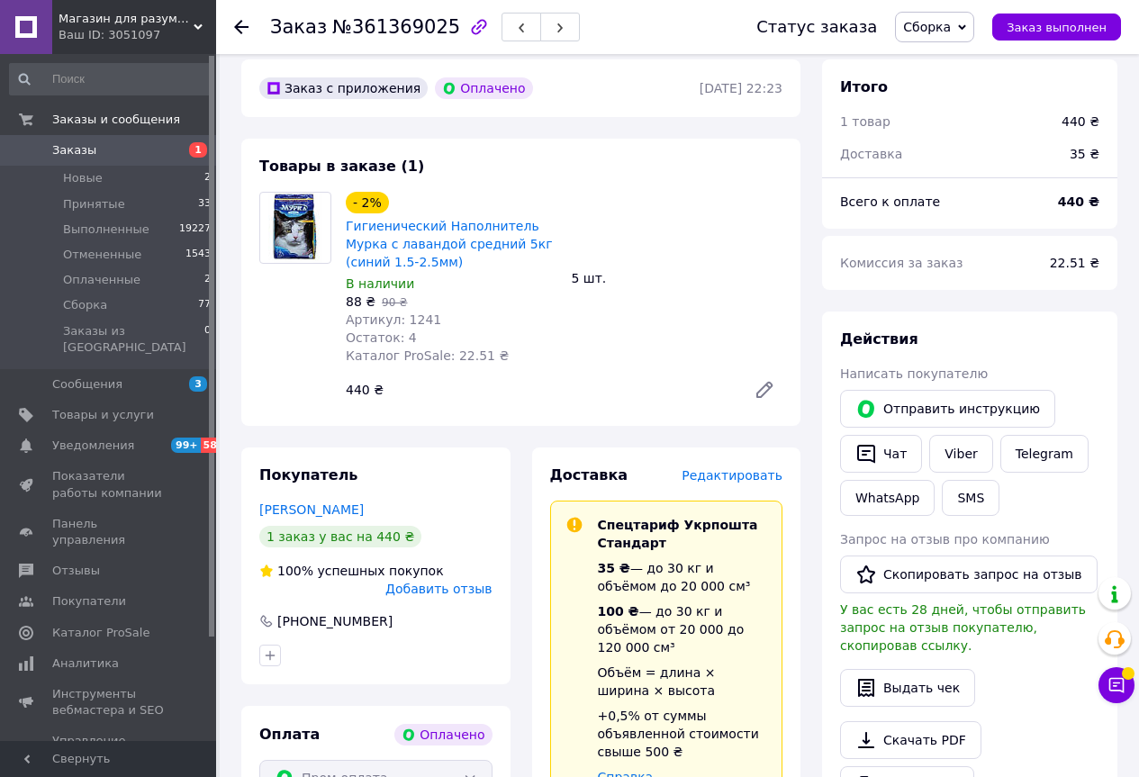
scroll to position [540, 0]
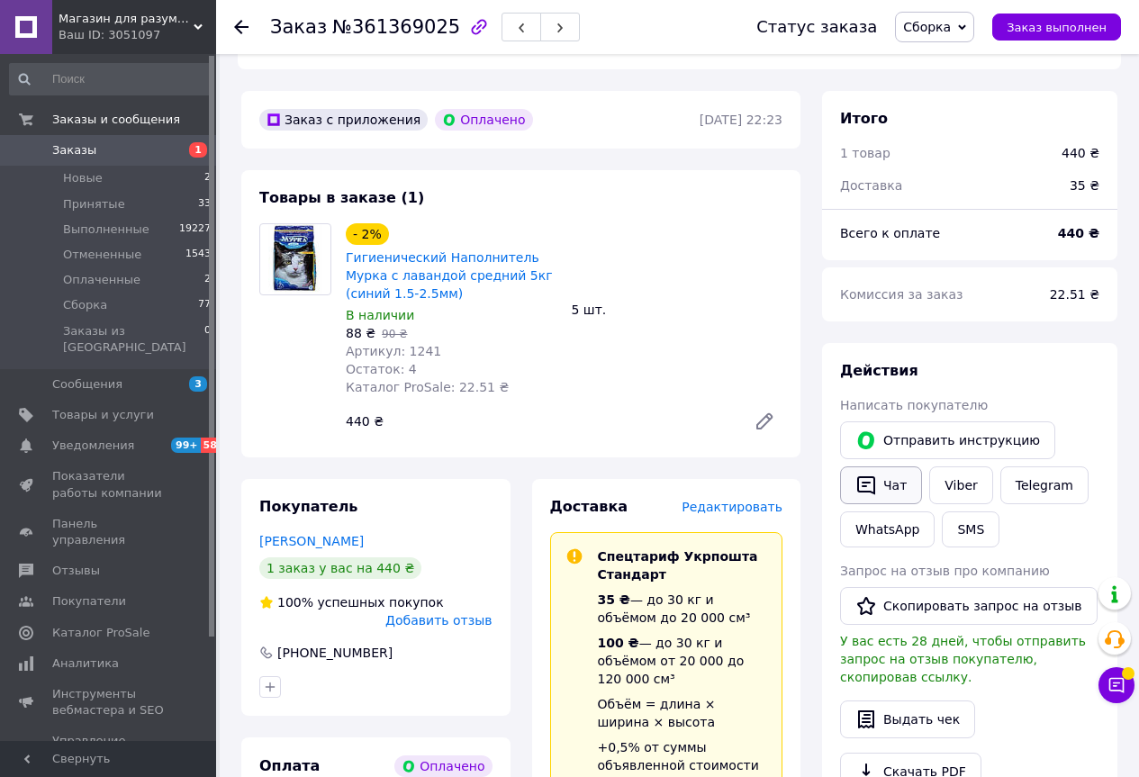
click at [867, 474] on icon "button" at bounding box center [866, 485] width 22 height 22
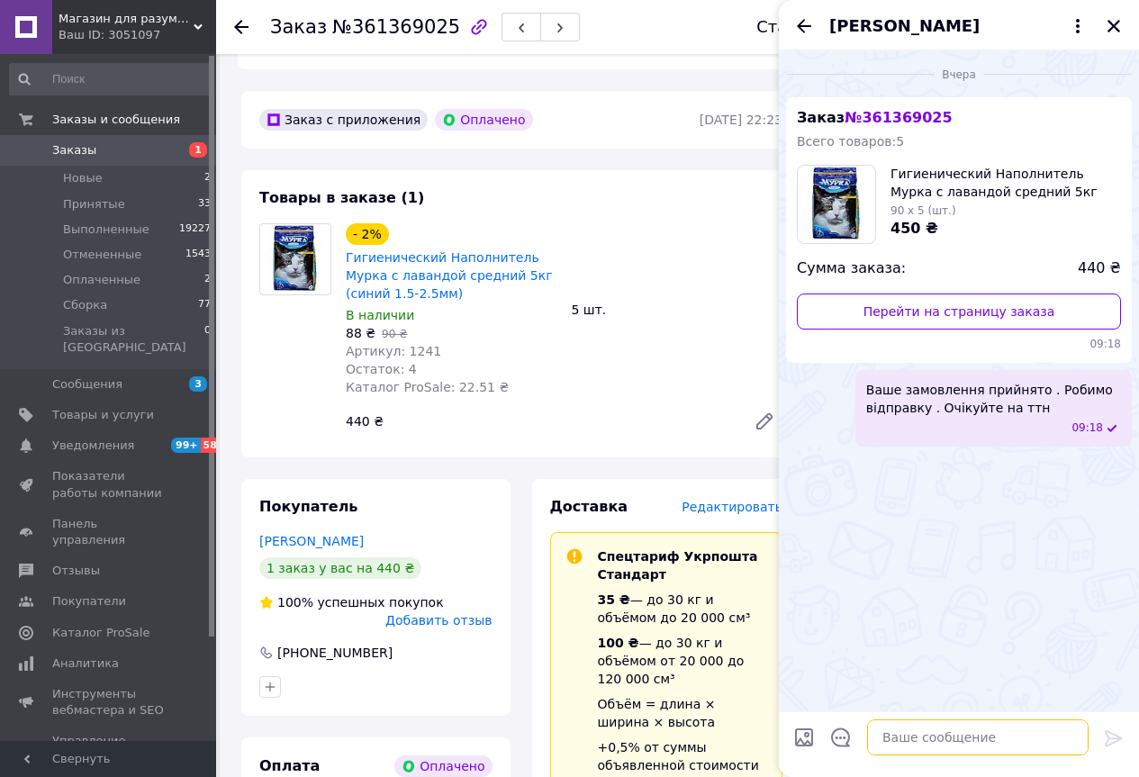
paste textarea "Номер накладной 0504844624334"
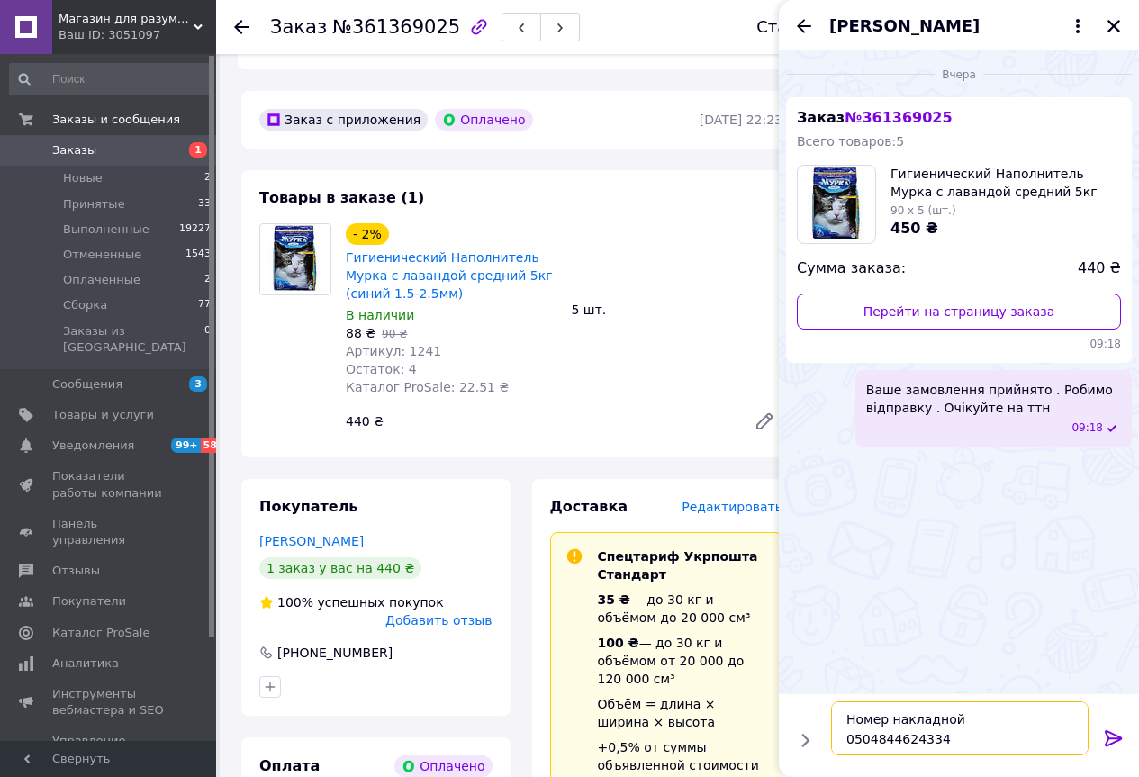
type textarea "Номер накладной 0504844624334"
click at [1111, 743] on icon at bounding box center [1112, 738] width 17 height 16
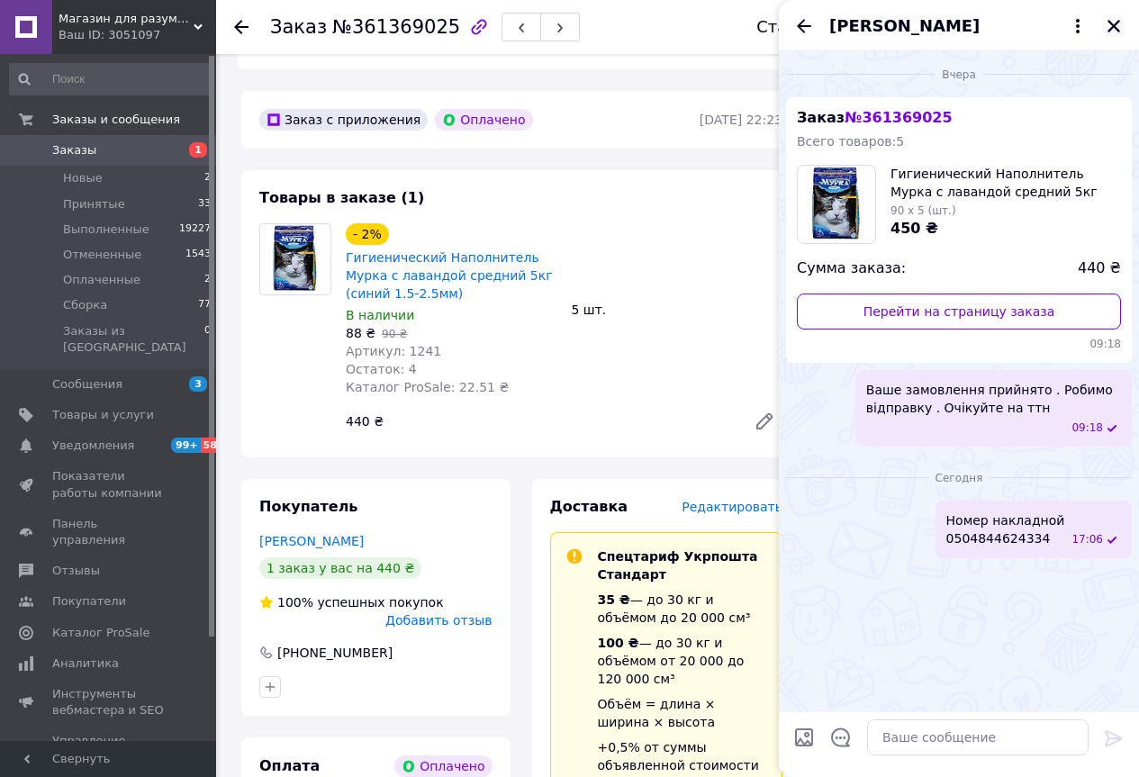
click at [1111, 32] on icon "Закрыть" at bounding box center [1113, 26] width 16 height 16
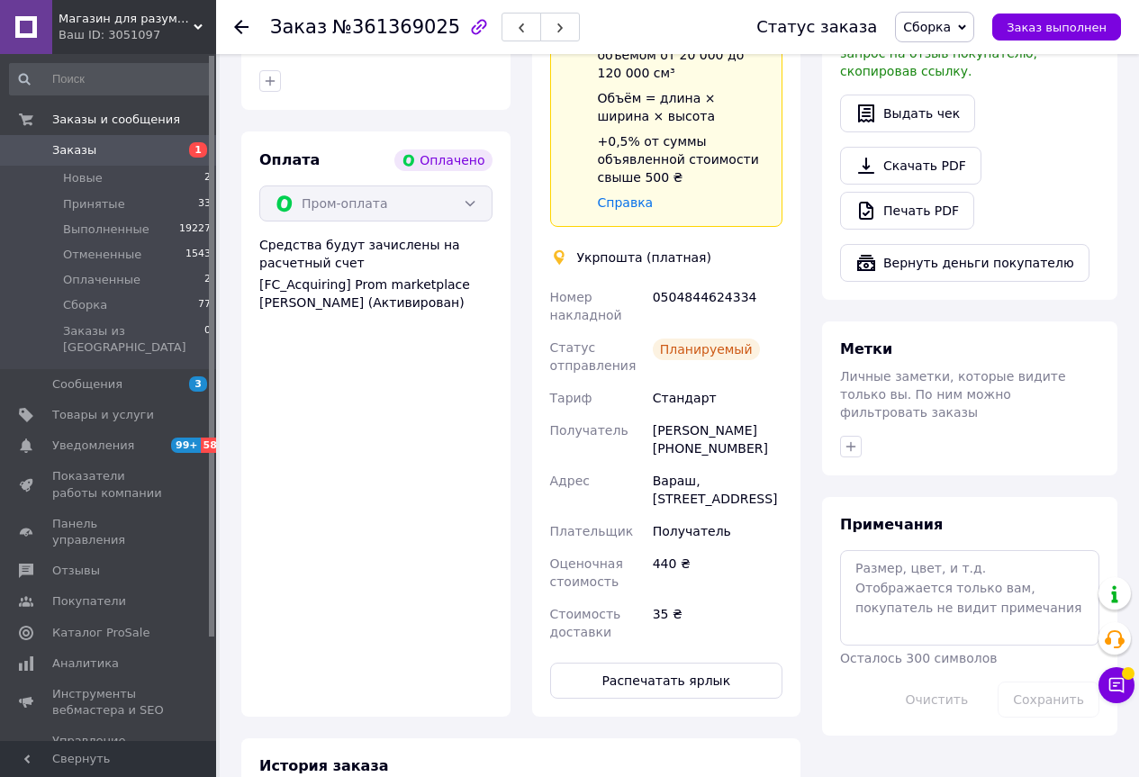
scroll to position [1170, 0]
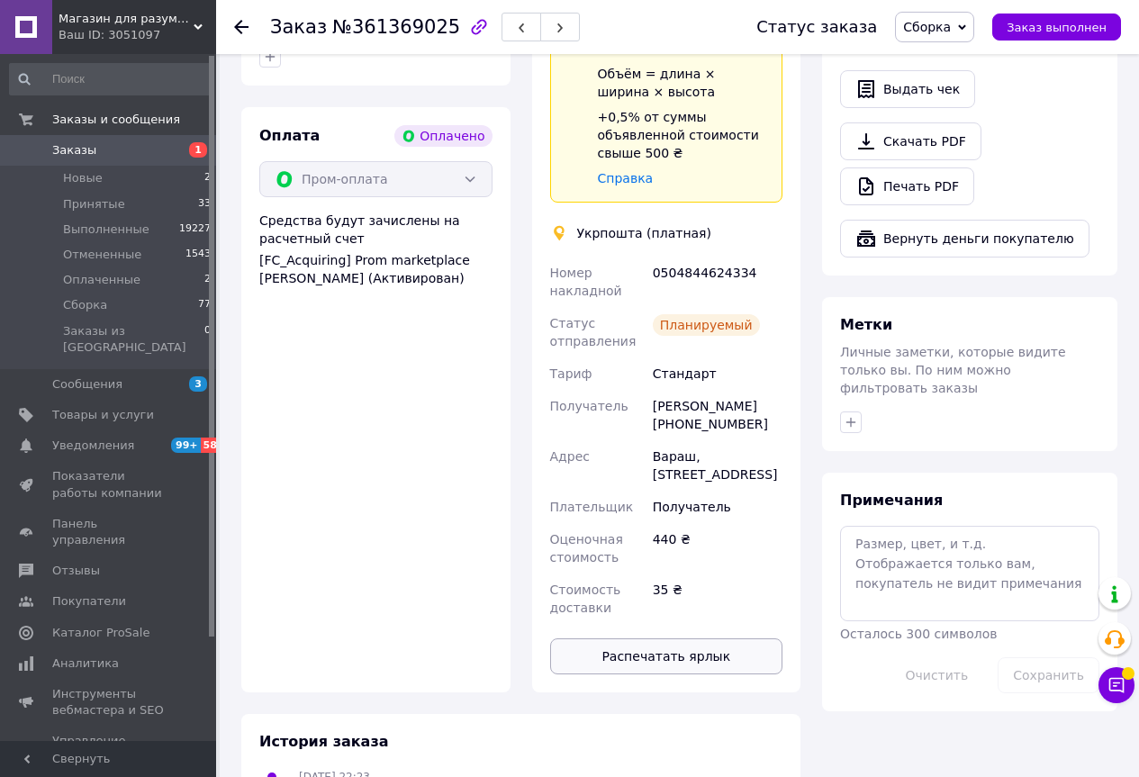
click at [605, 638] on button "Распечатать ярлык" at bounding box center [666, 656] width 233 height 36
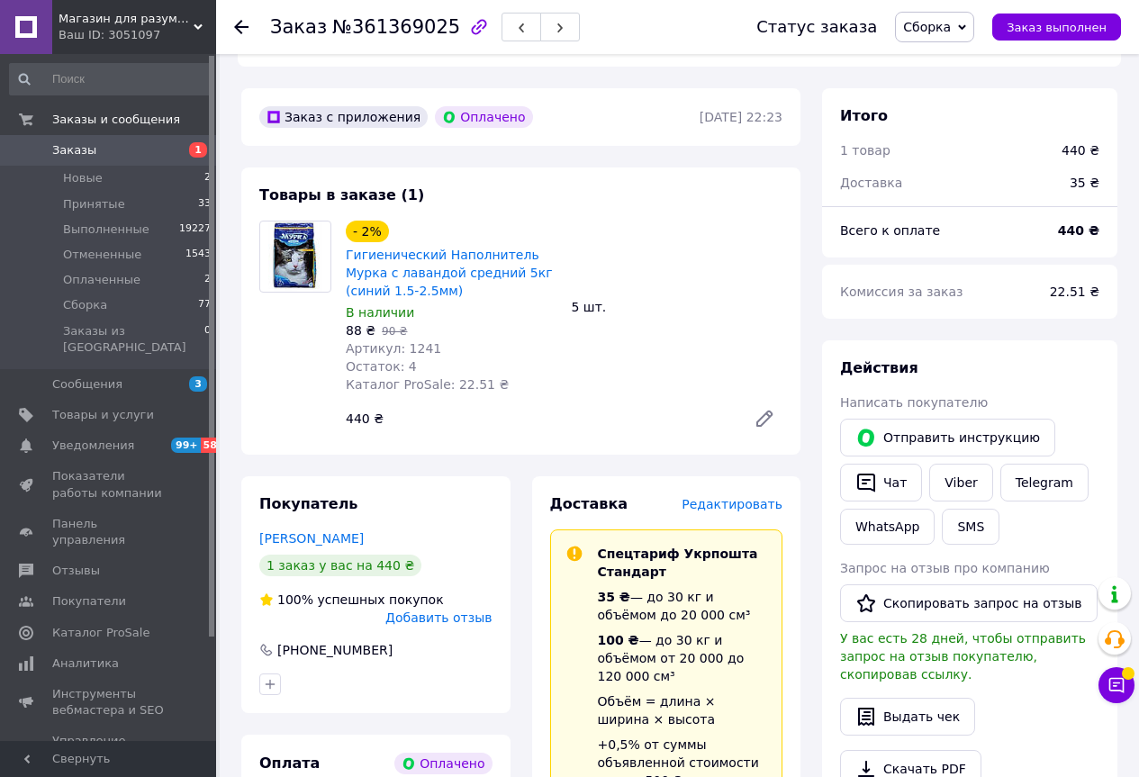
scroll to position [540, 0]
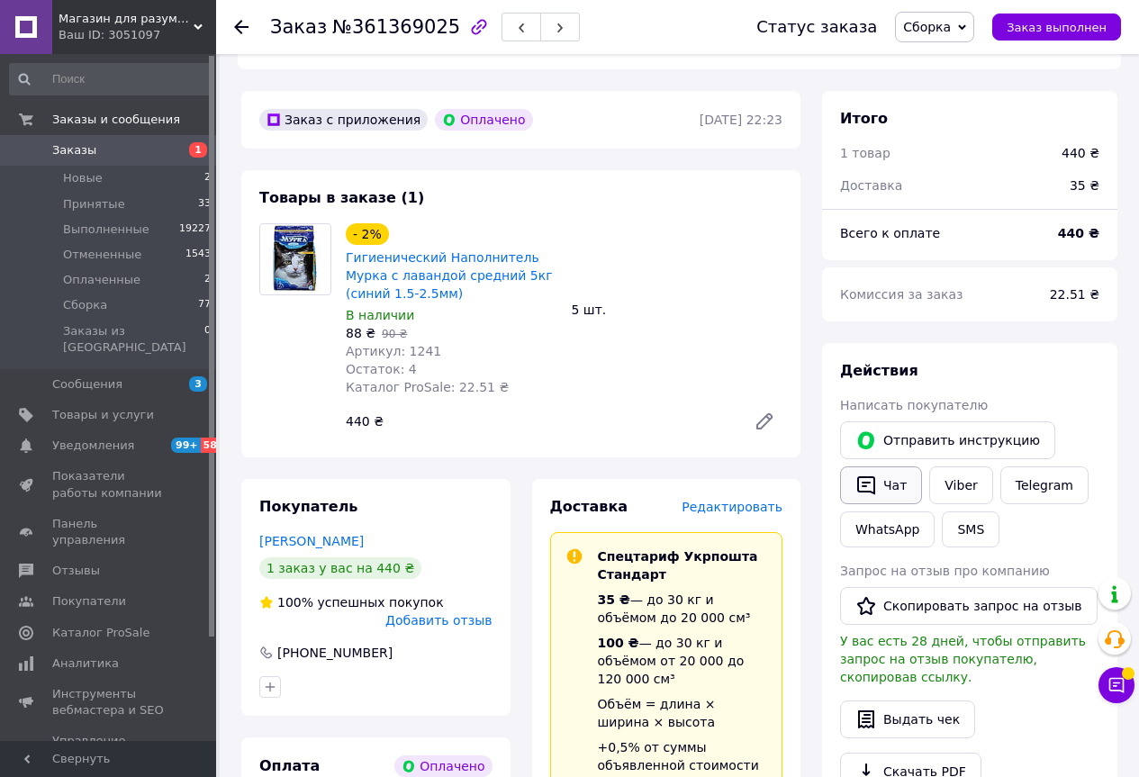
click at [896, 466] on button "Чат" at bounding box center [881, 485] width 82 height 38
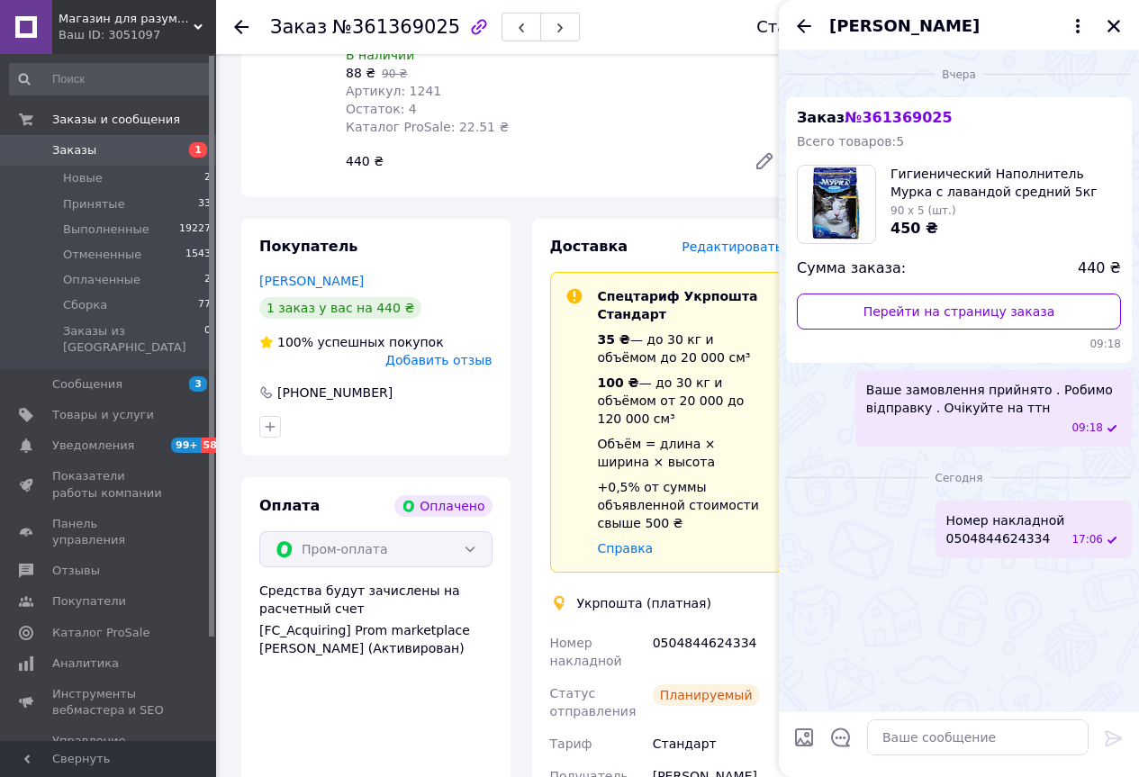
scroll to position [810, 0]
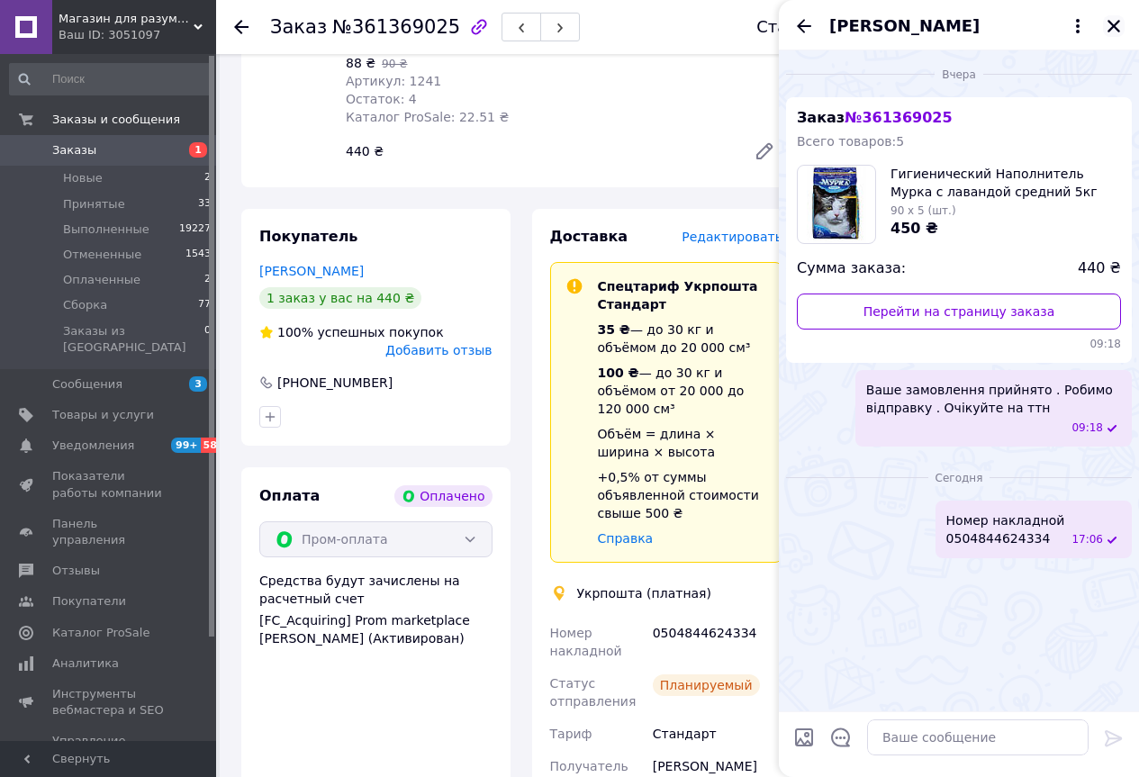
drag, startPoint x: 1112, startPoint y: 24, endPoint x: 1103, endPoint y: 29, distance: 10.1
click at [1109, 23] on icon "Закрыть" at bounding box center [1113, 26] width 16 height 16
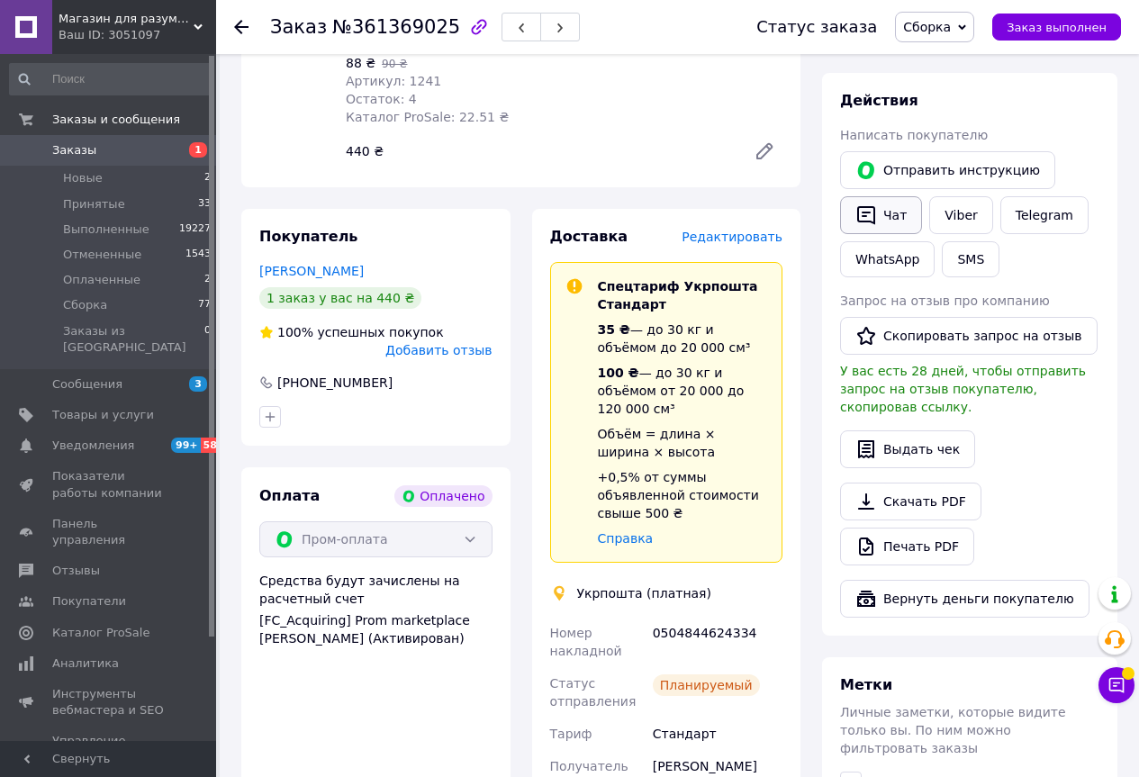
click at [844, 196] on button "Чат" at bounding box center [881, 215] width 82 height 38
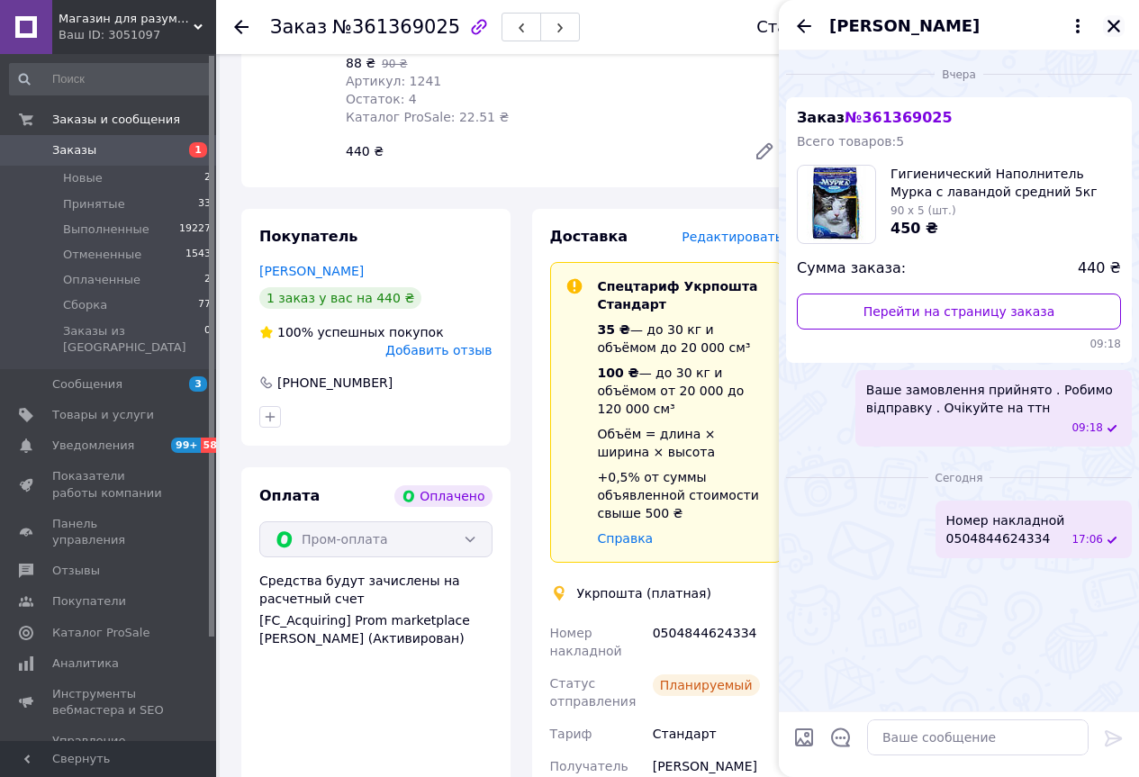
click at [1112, 23] on icon "Закрыть" at bounding box center [1113, 26] width 16 height 16
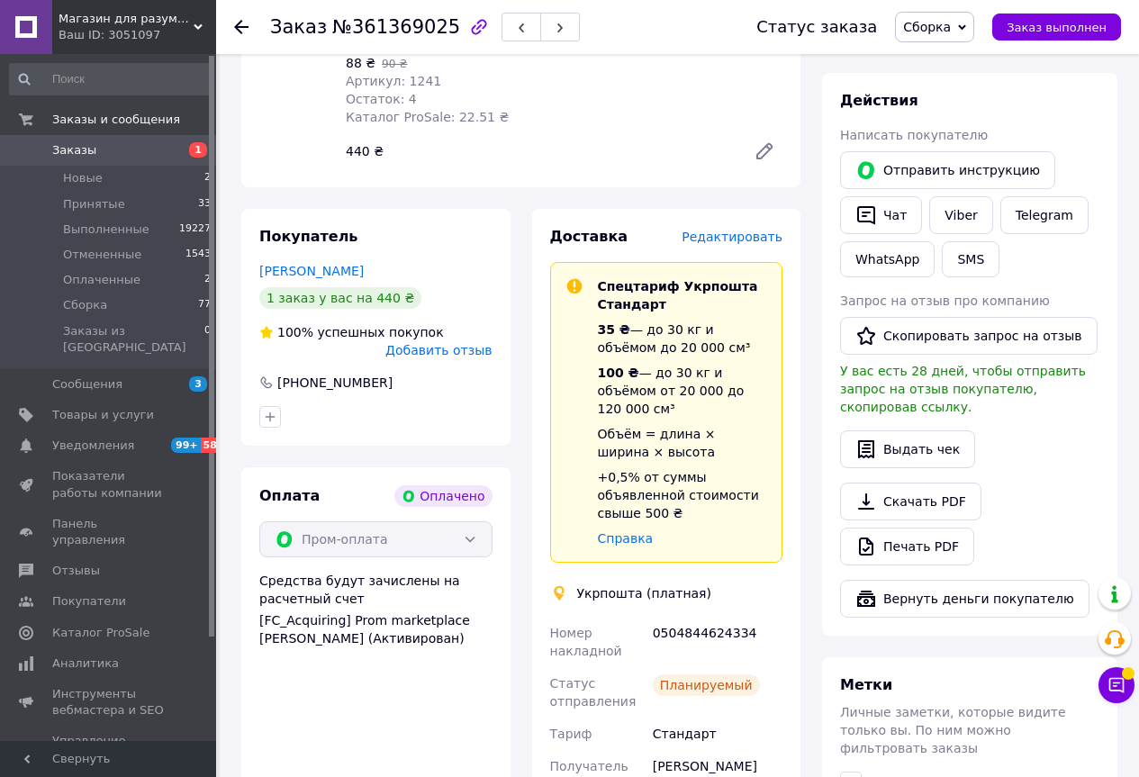
click at [242, 32] on icon at bounding box center [241, 27] width 14 height 14
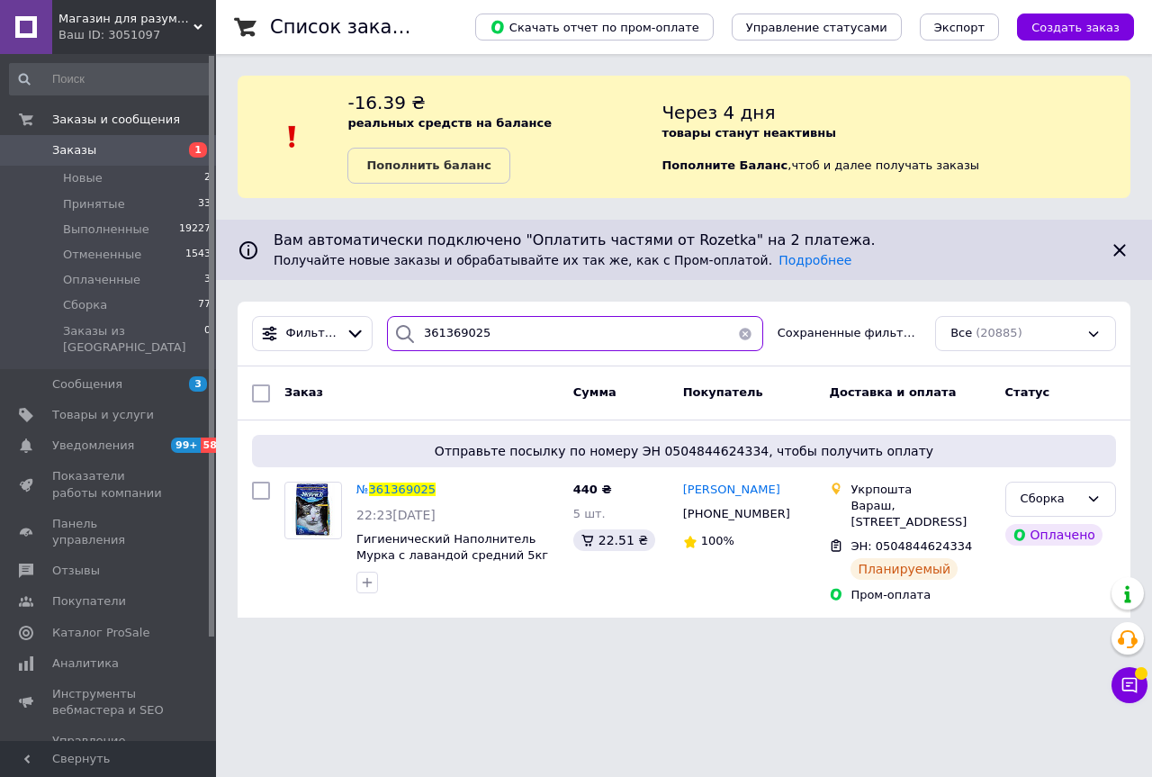
drag, startPoint x: 528, startPoint y: 332, endPoint x: 439, endPoint y: 342, distance: 89.7
click at [439, 342] on input "361369025" at bounding box center [575, 333] width 376 height 35
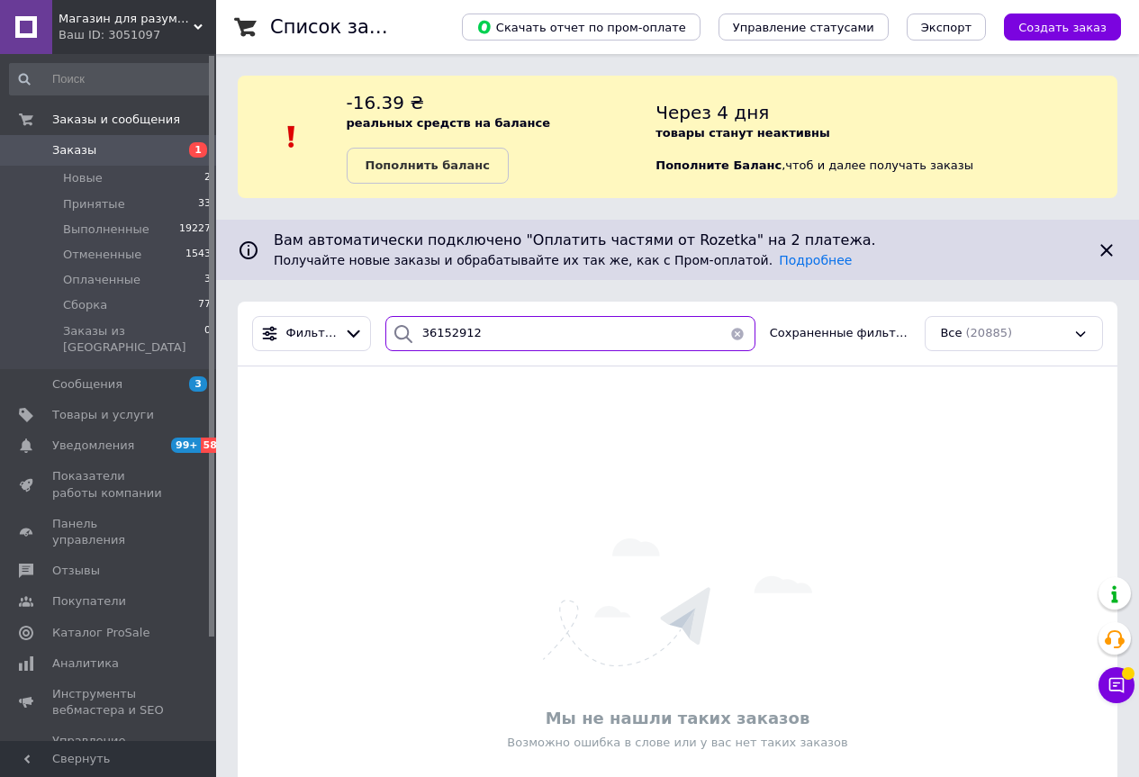
type input "361529123"
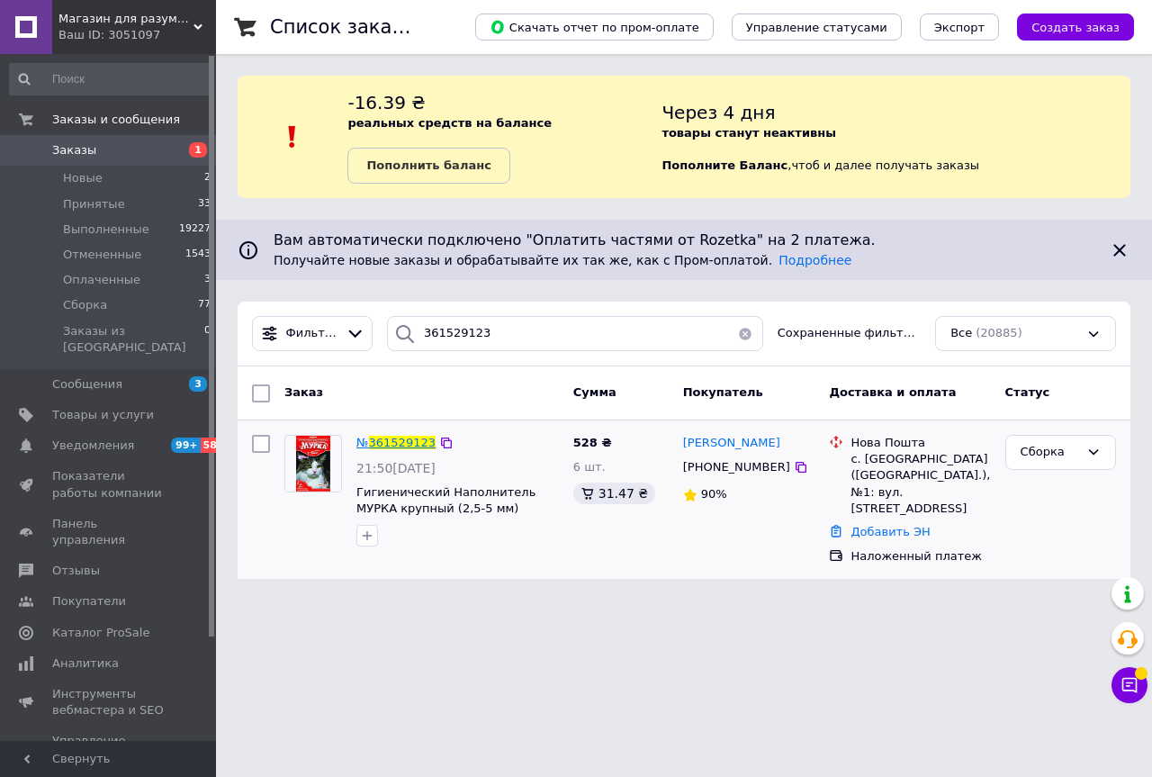
click at [410, 442] on span "361529123" at bounding box center [402, 443] width 67 height 14
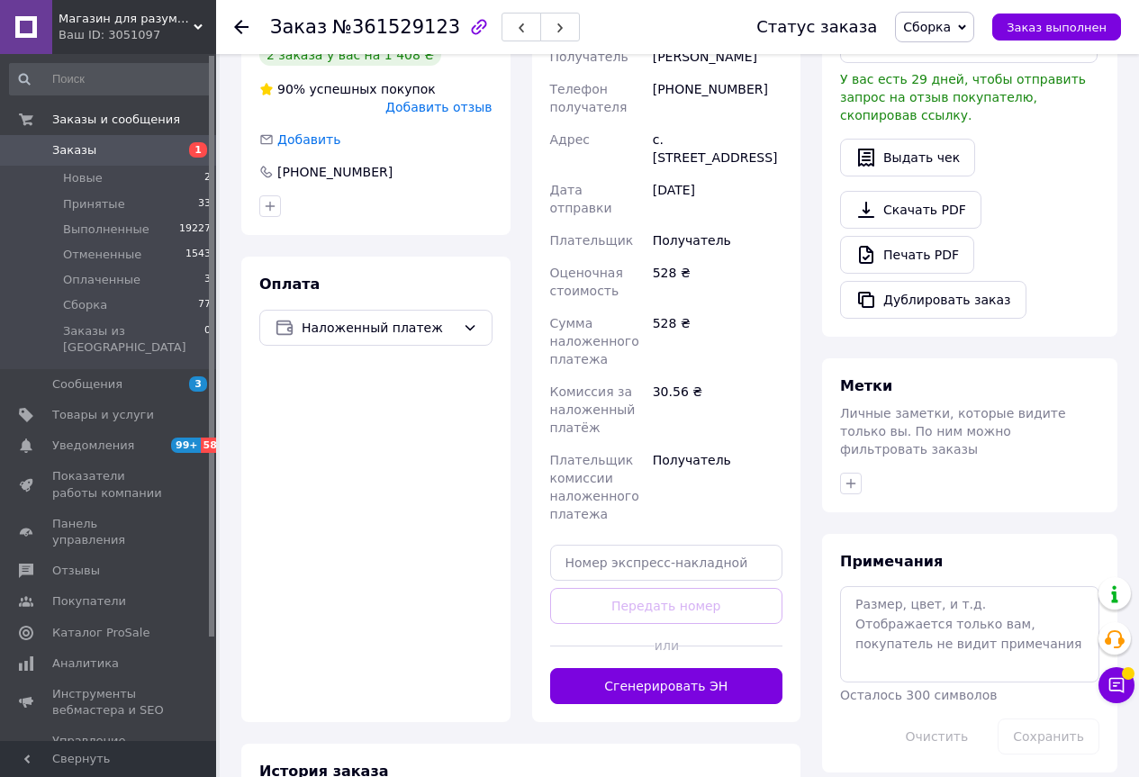
scroll to position [563, 0]
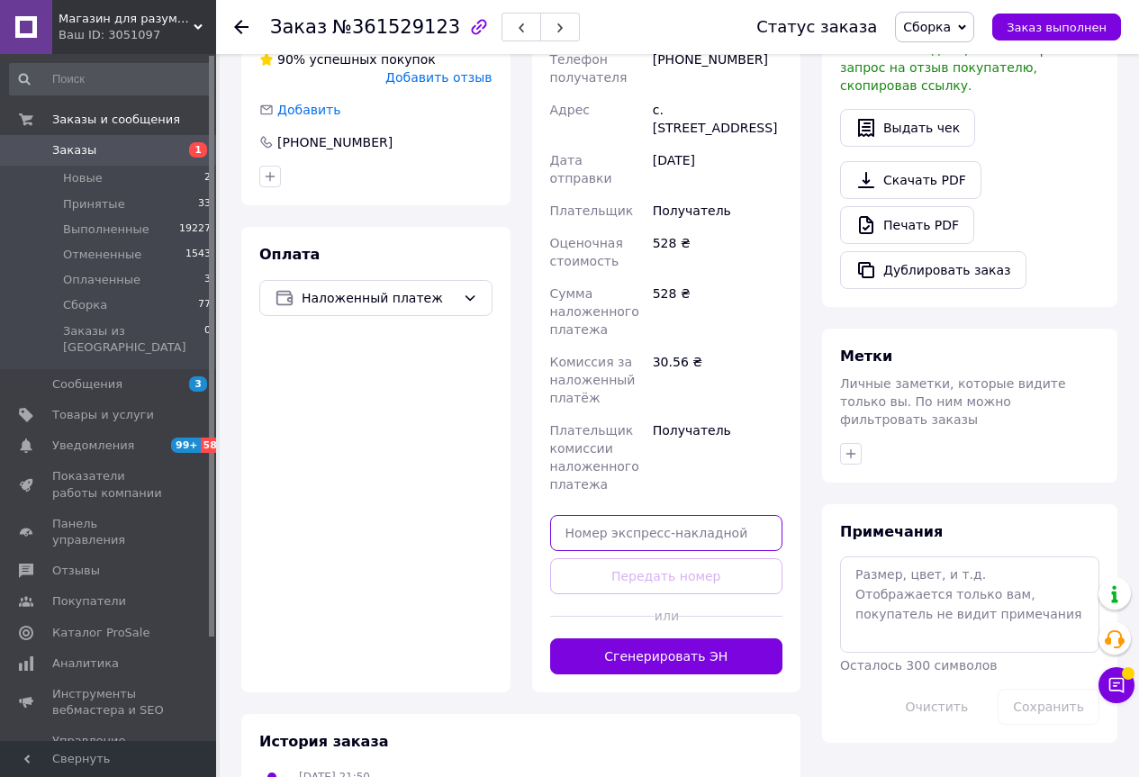
paste input "20451247393236"
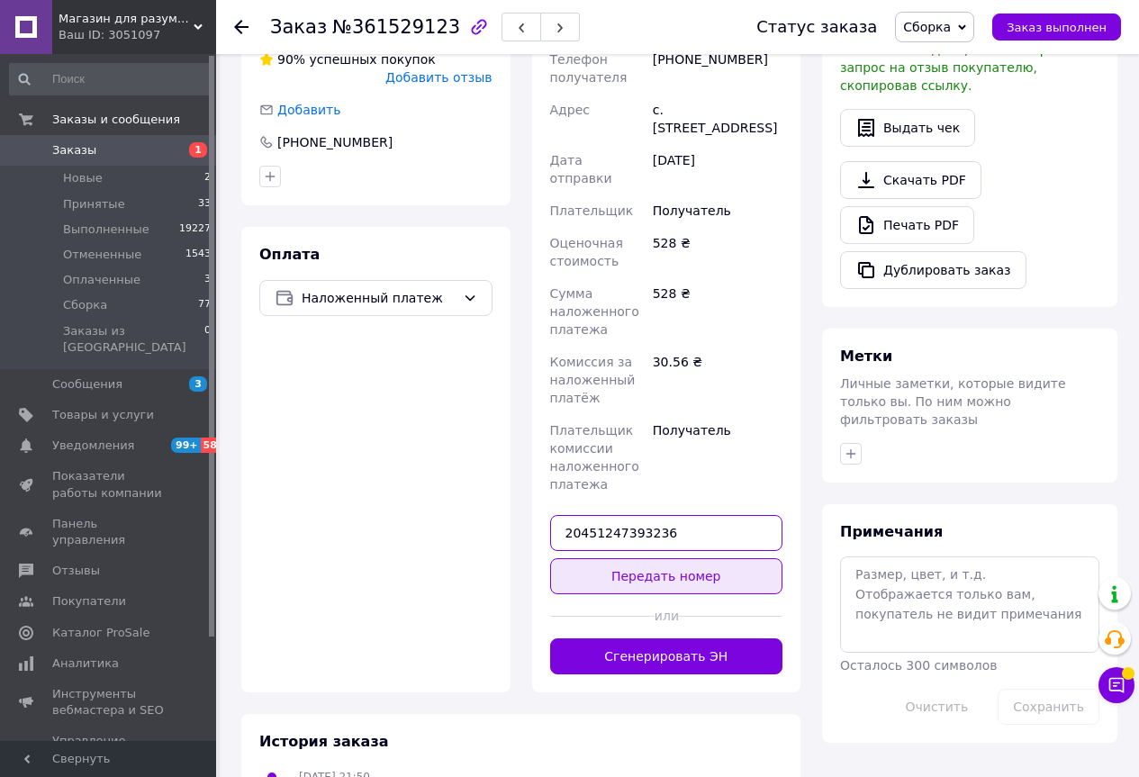
type input "20451247393236"
click at [599, 583] on button "Передать номер" at bounding box center [666, 576] width 233 height 36
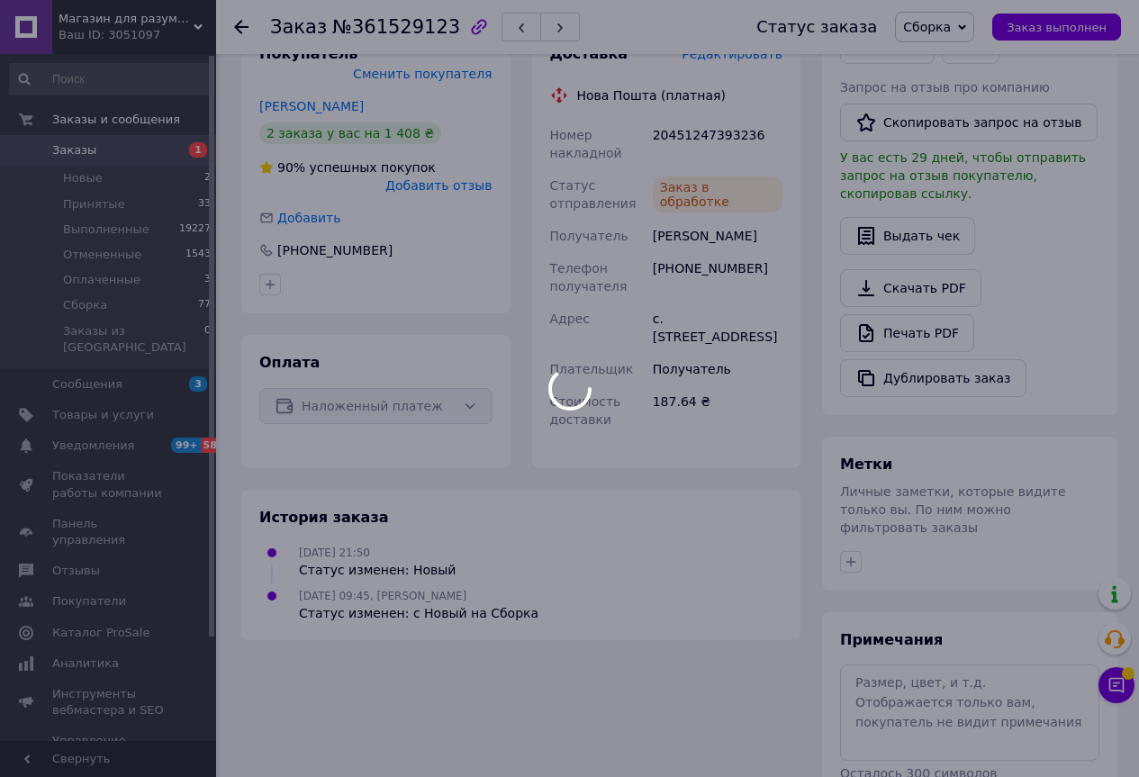
scroll to position [425, 0]
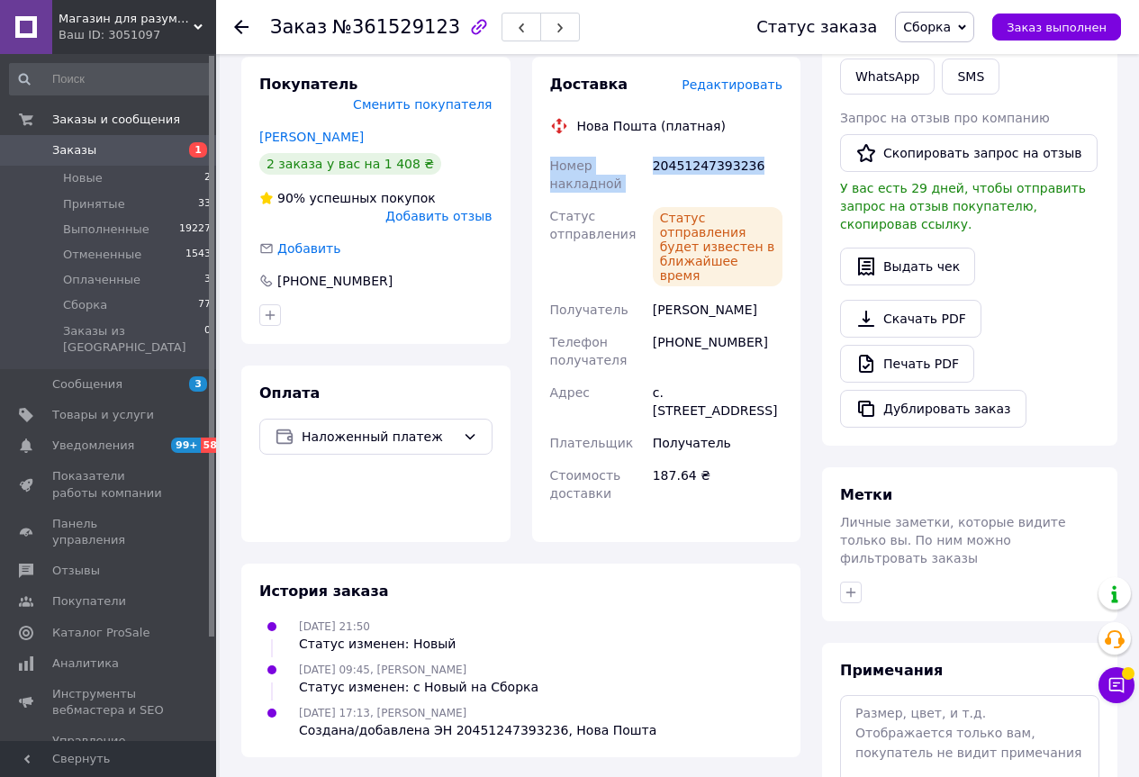
drag, startPoint x: 551, startPoint y: 152, endPoint x: 748, endPoint y: 145, distance: 197.2
click at [748, 149] on div "Номер накладной 20451247393236 Статус отправления Статус отправления будет изве…" at bounding box center [666, 329] width 240 height 360
copy div "Номер накладной 20451247393236"
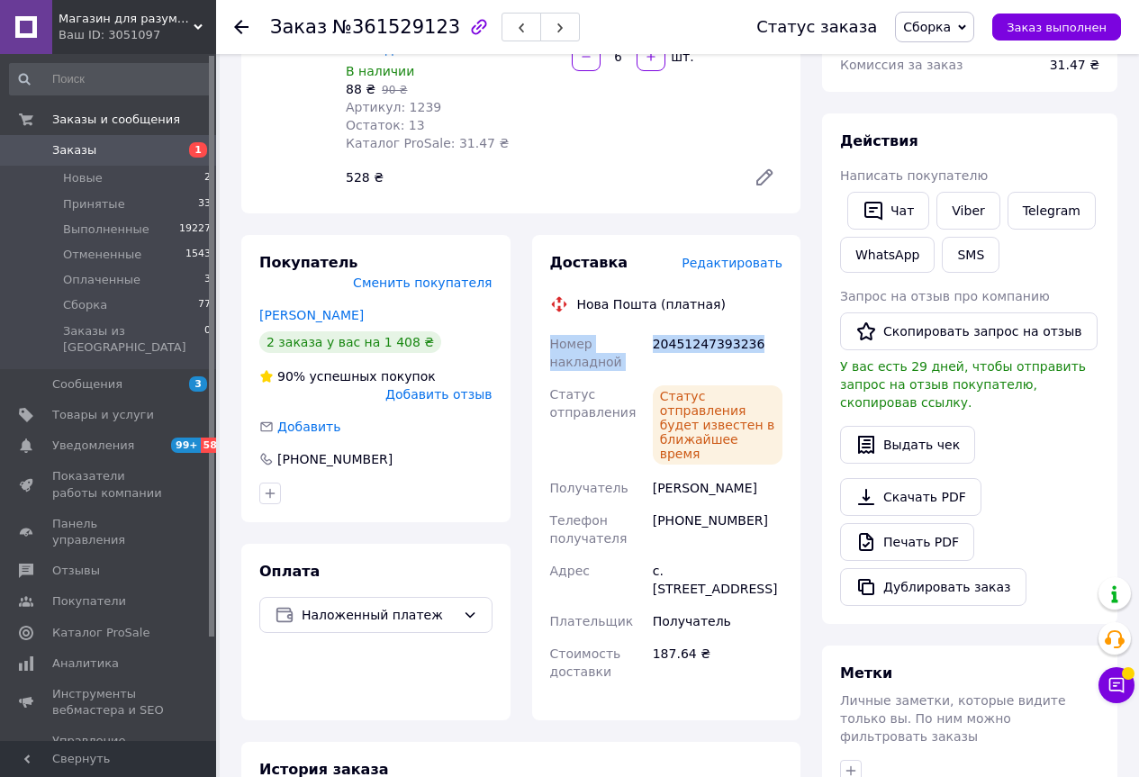
scroll to position [245, 0]
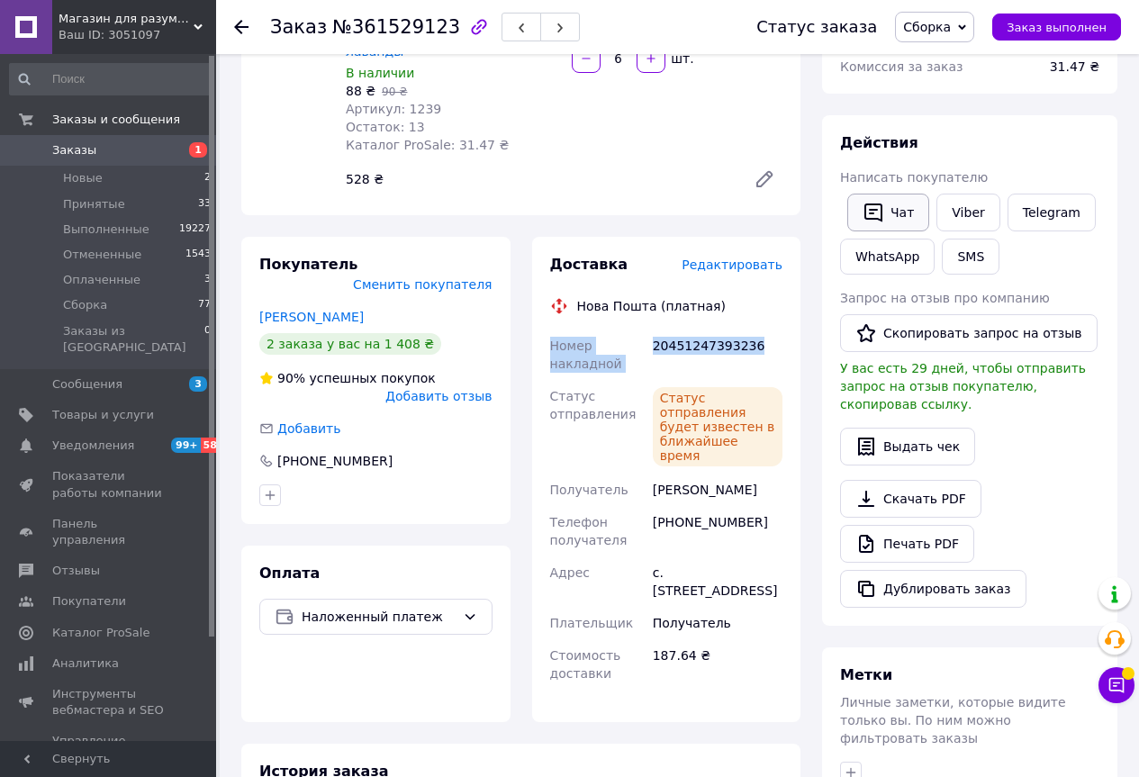
click at [877, 218] on icon "button" at bounding box center [873, 212] width 18 height 19
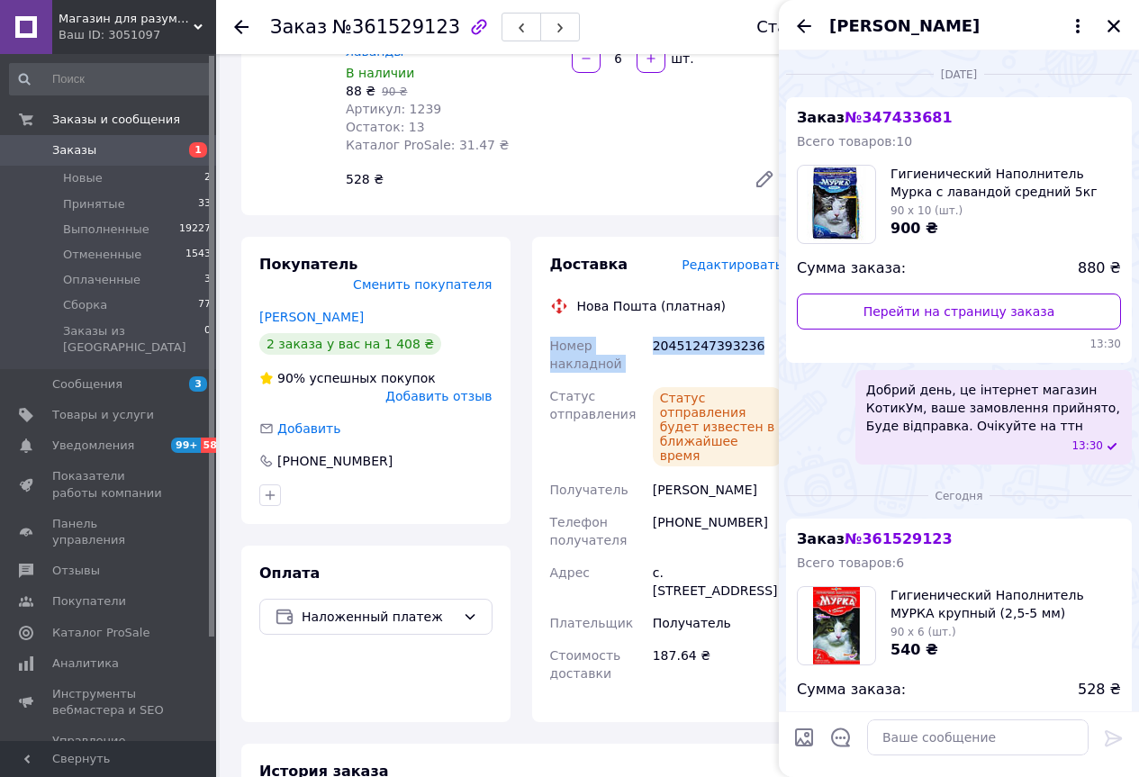
scroll to position [164, 0]
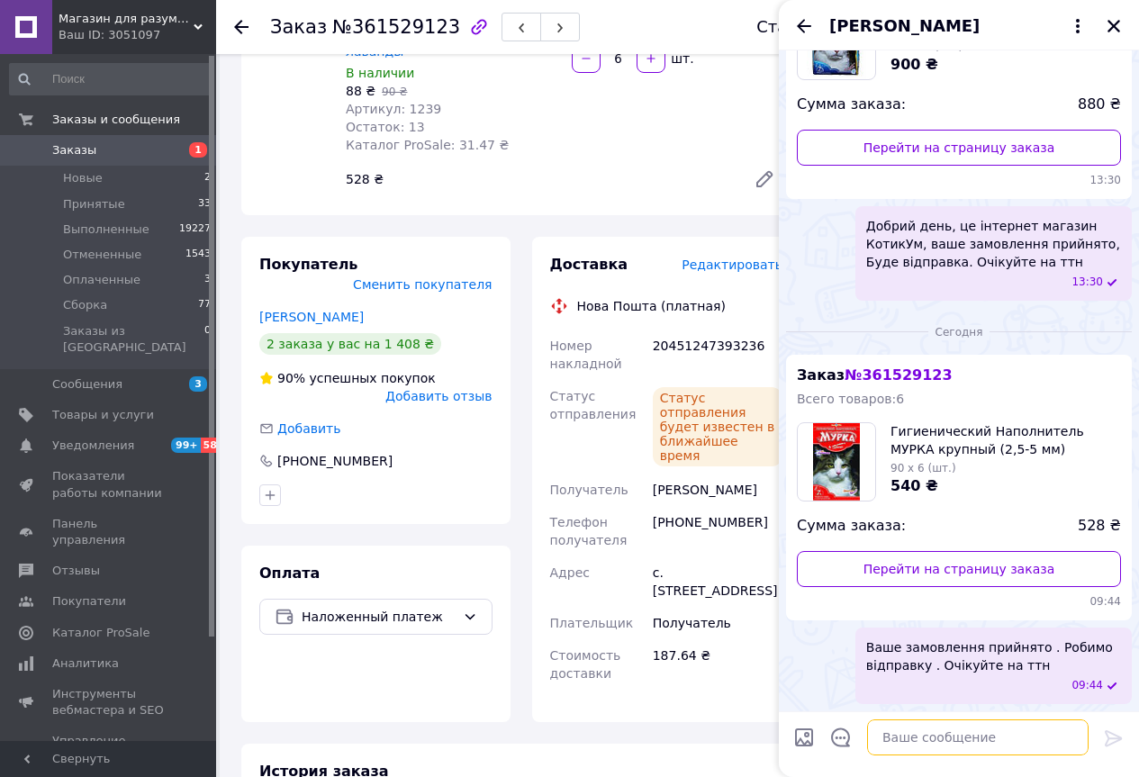
paste textarea "Номер накладной 20451247393236"
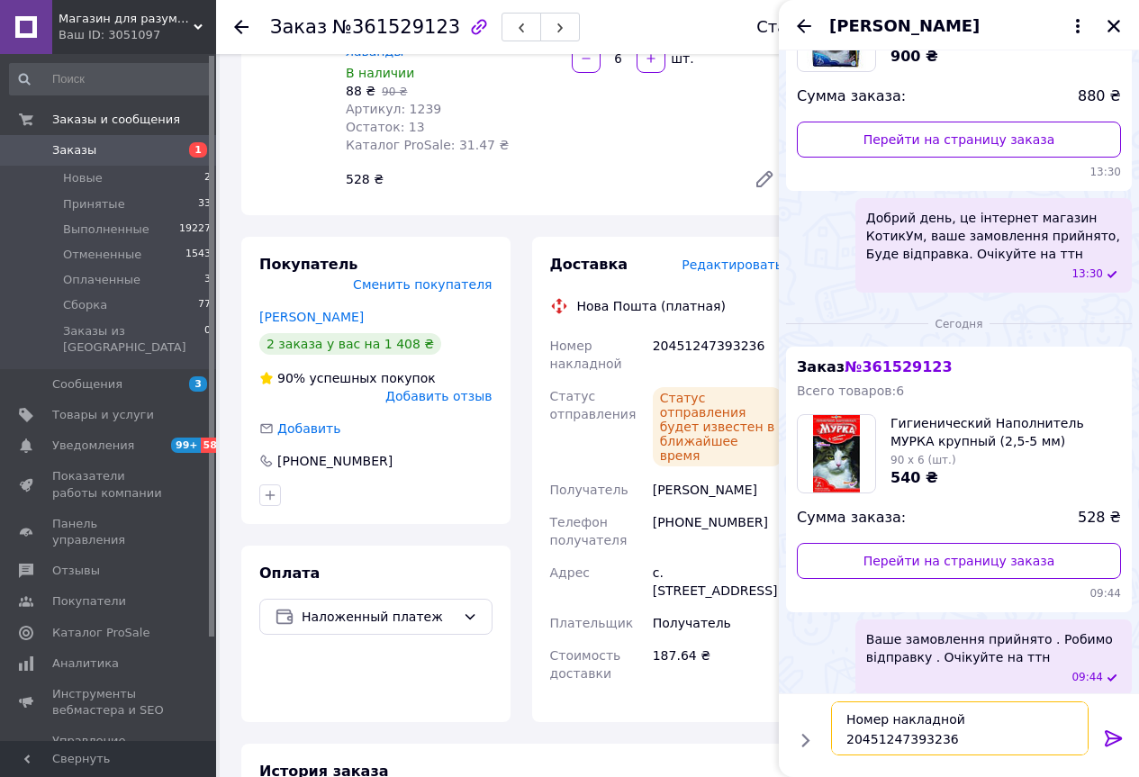
scroll to position [182, 0]
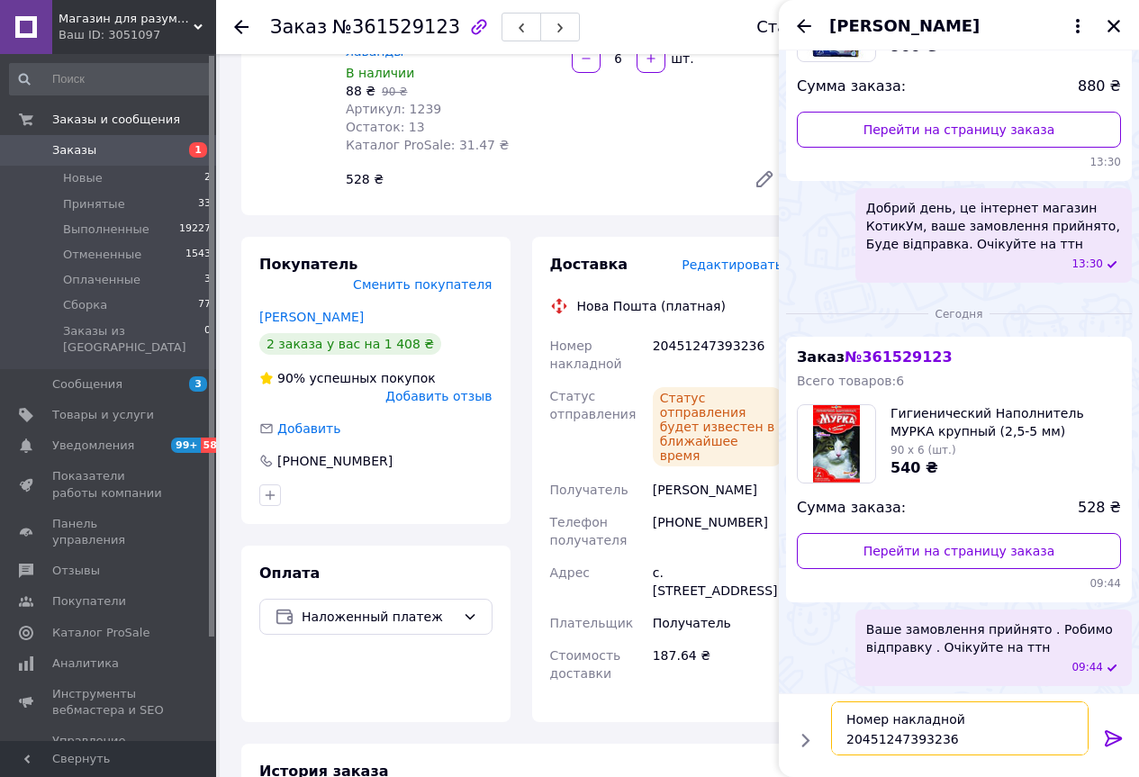
type textarea "Номер накладной 20451247393236"
click at [1110, 732] on icon at bounding box center [1112, 738] width 17 height 16
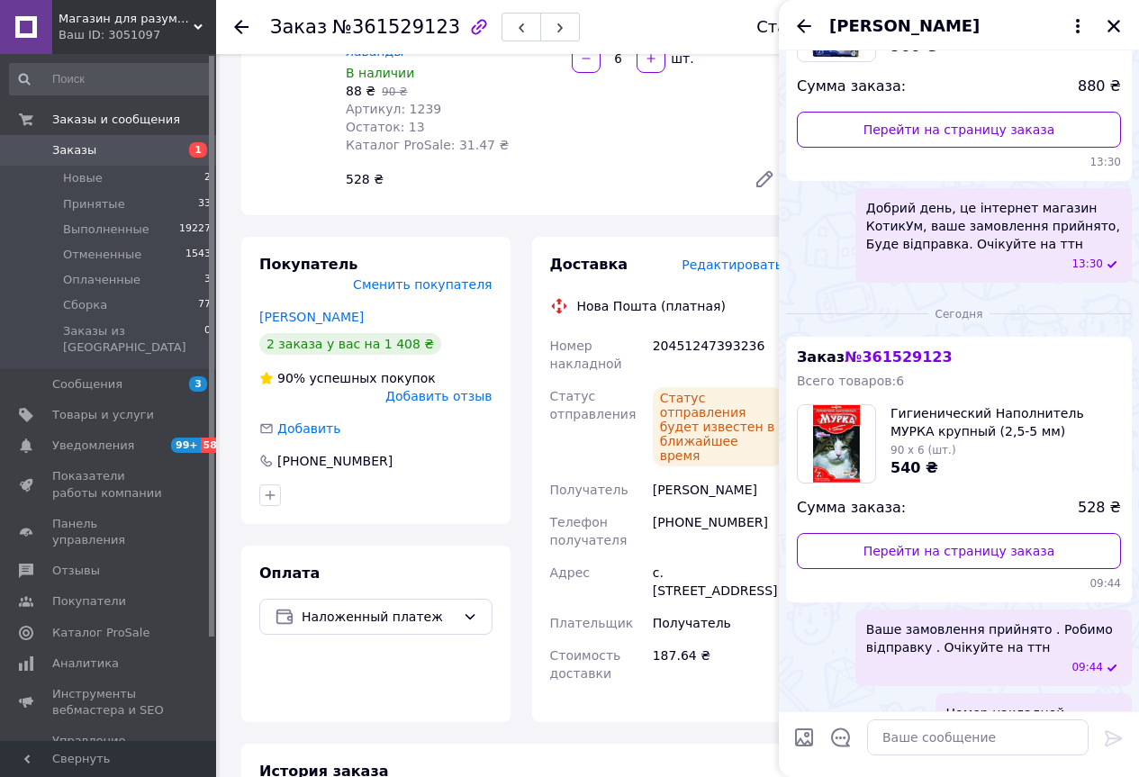
scroll to position [229, 0]
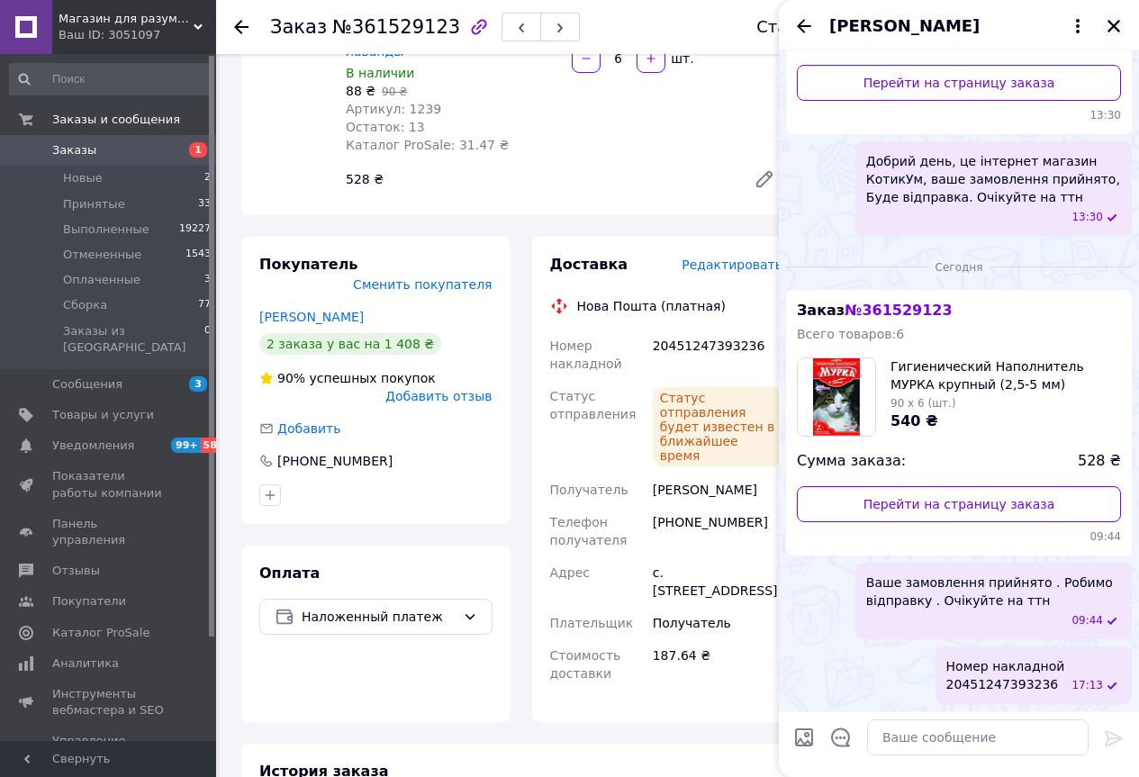
click at [1118, 25] on icon "Закрыть" at bounding box center [1113, 26] width 16 height 16
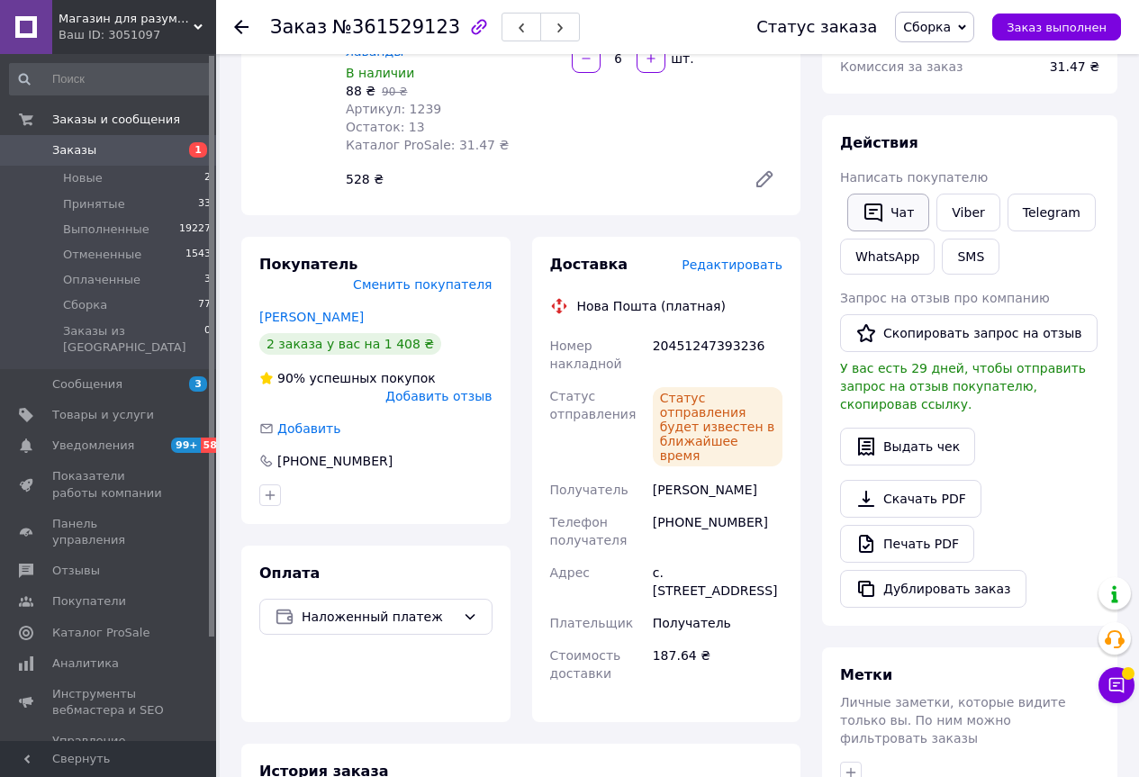
drag, startPoint x: 894, startPoint y: 221, endPoint x: 877, endPoint y: 226, distance: 17.9
click at [878, 225] on button "Чат" at bounding box center [888, 213] width 82 height 38
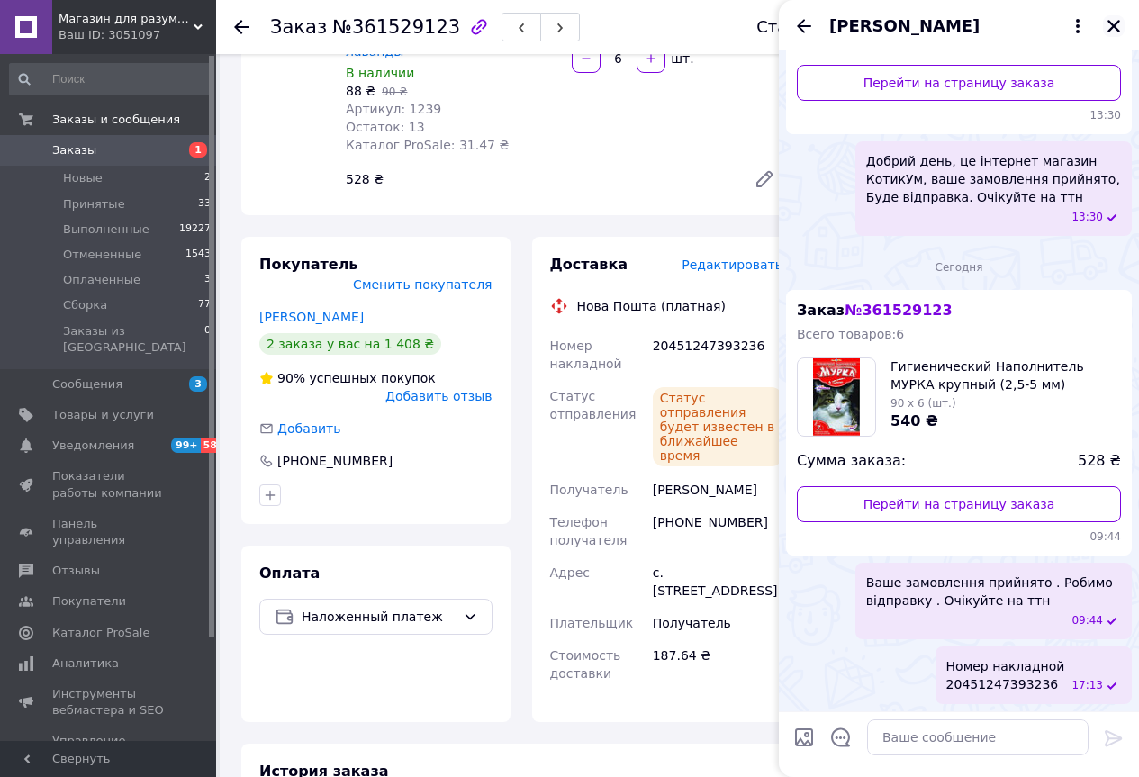
click at [1111, 24] on icon "Закрыть" at bounding box center [1113, 26] width 13 height 13
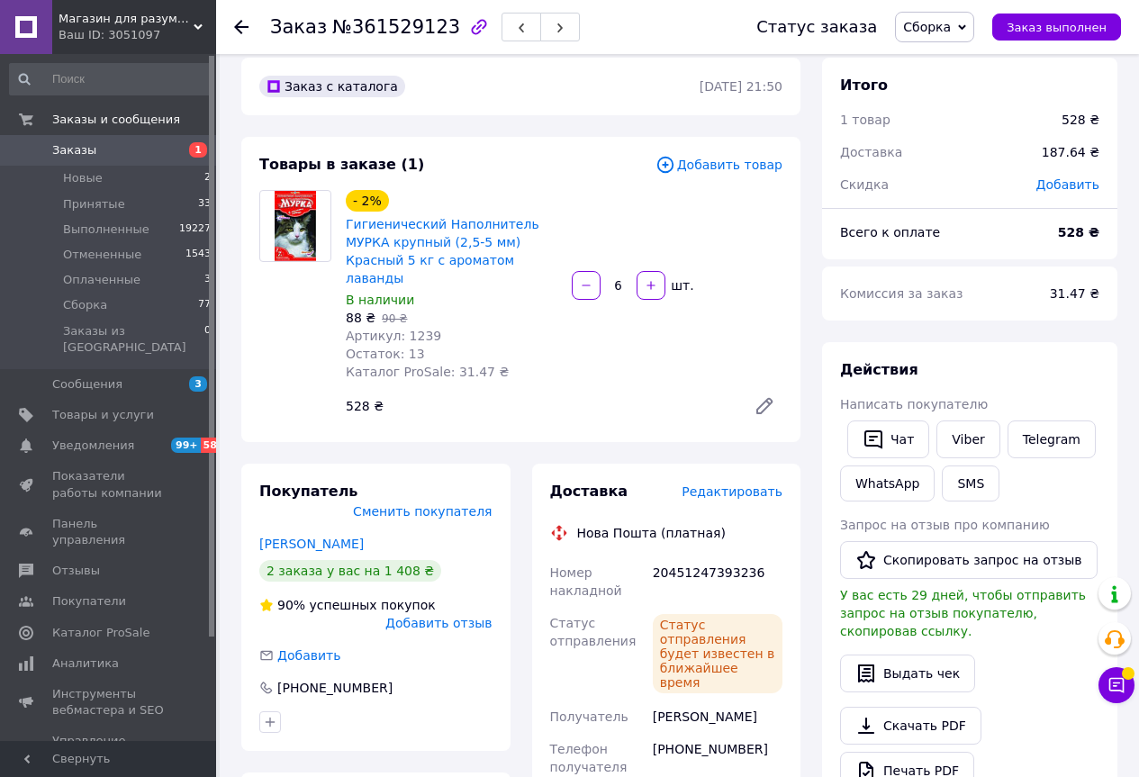
scroll to position [0, 0]
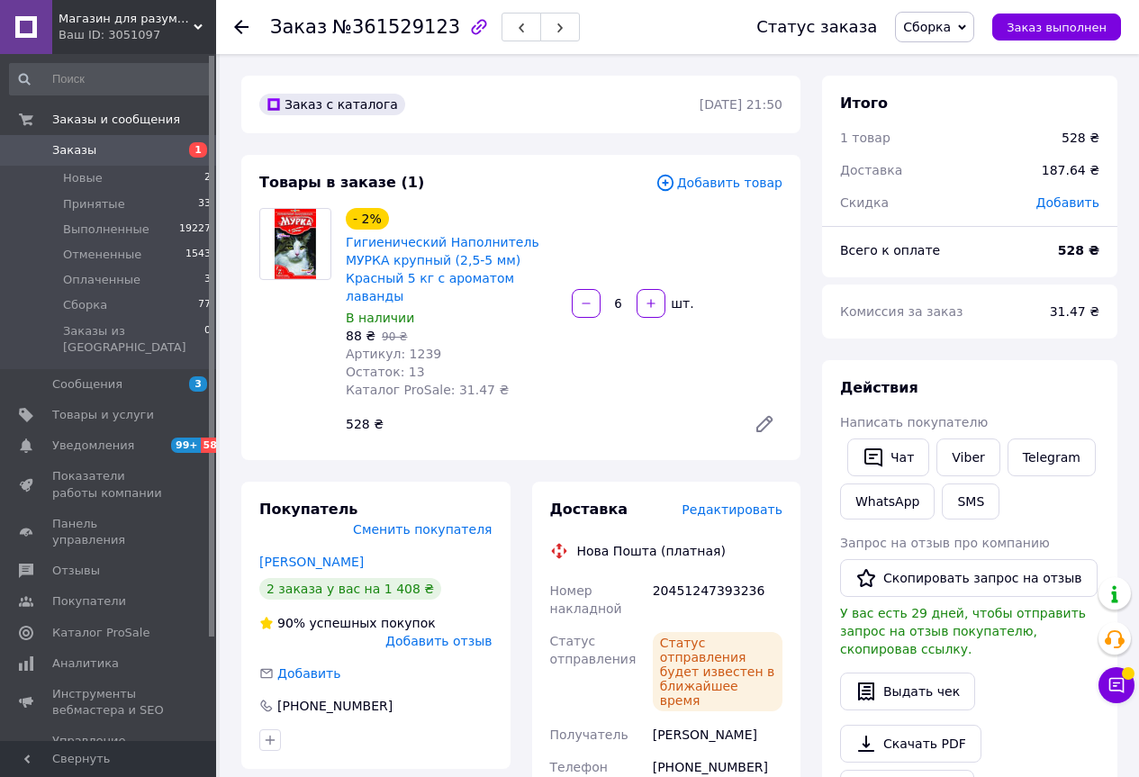
click at [236, 20] on icon at bounding box center [241, 27] width 14 height 14
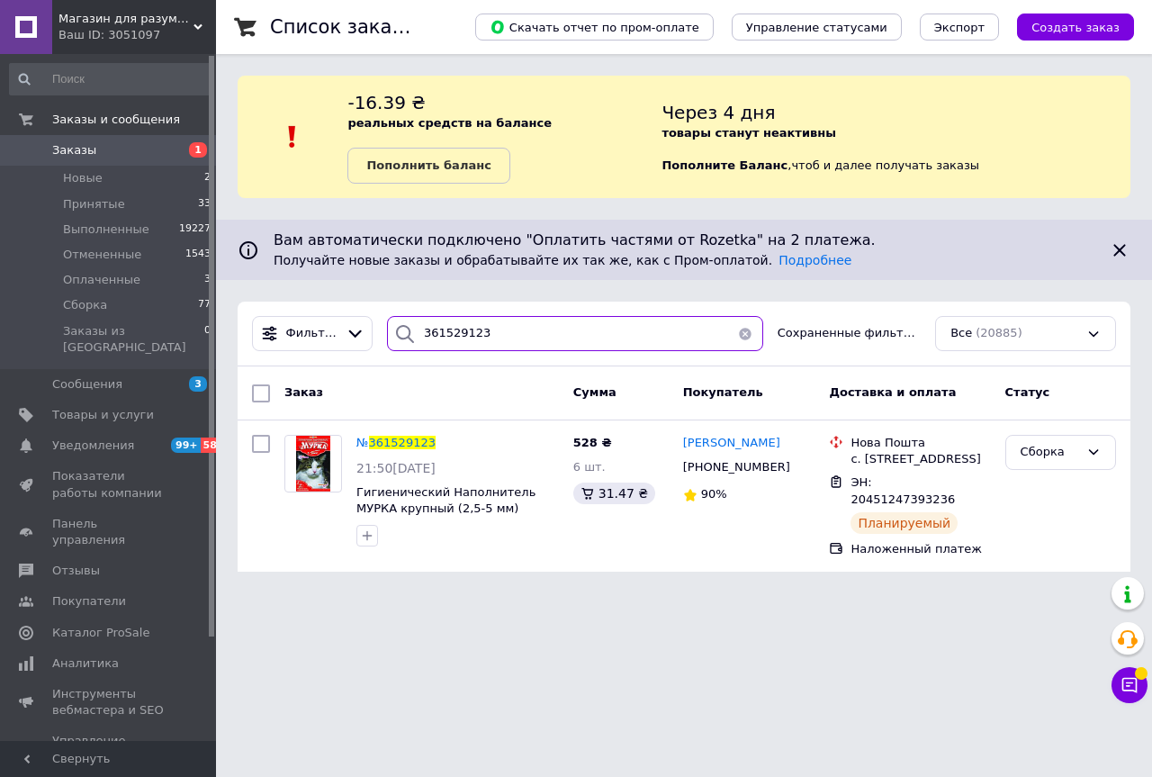
drag, startPoint x: 503, startPoint y: 331, endPoint x: 435, endPoint y: 349, distance: 70.7
click at [435, 349] on input "361529123" at bounding box center [575, 333] width 376 height 35
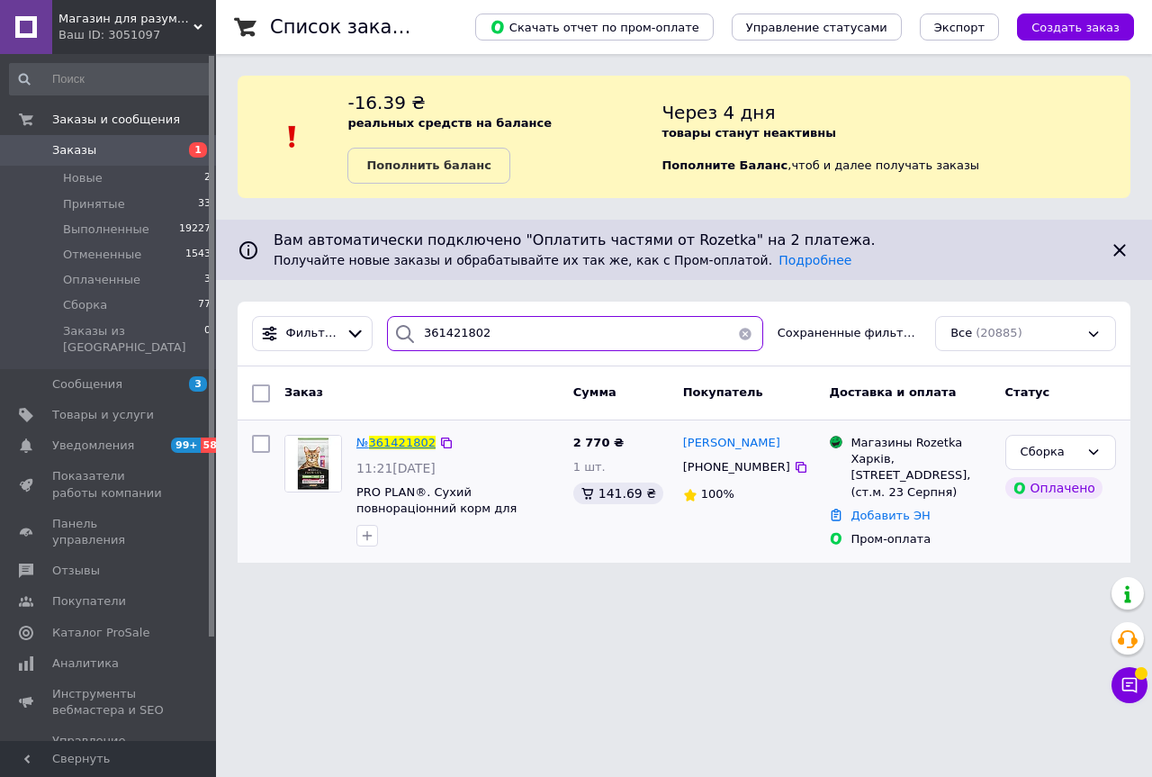
type input "361421802"
click at [398, 440] on span "361421802" at bounding box center [402, 443] width 67 height 14
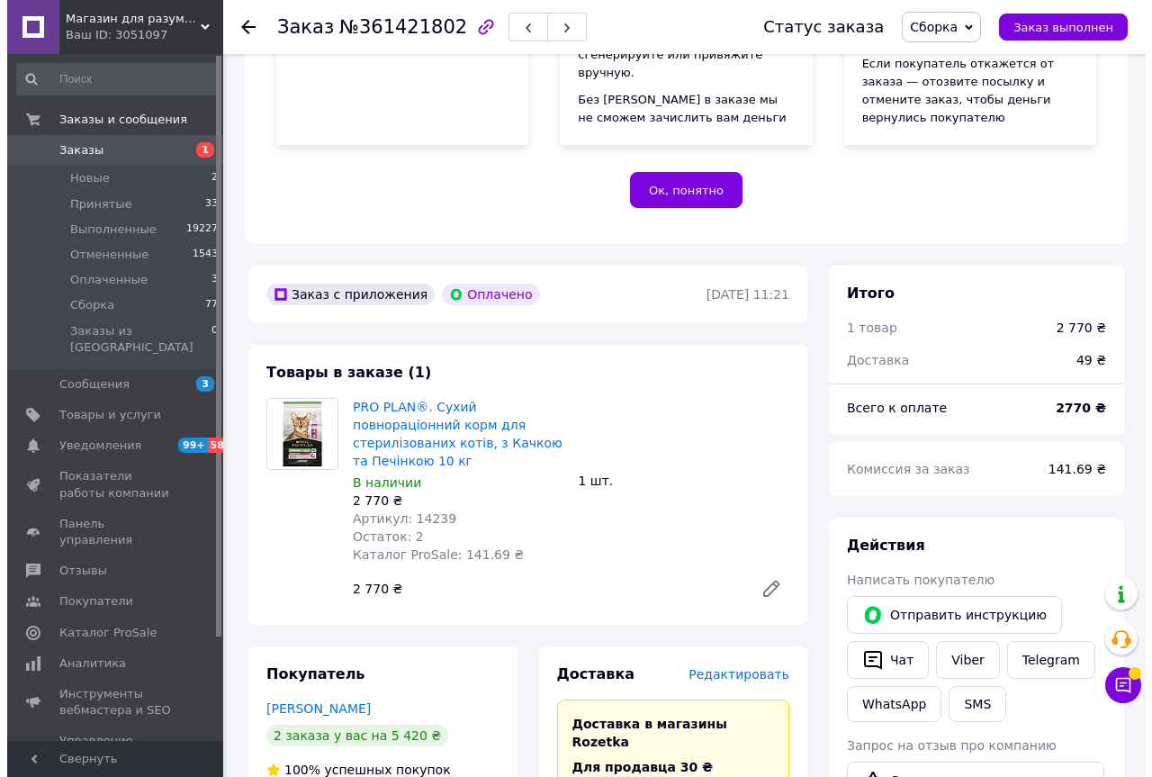
scroll to position [496, 0]
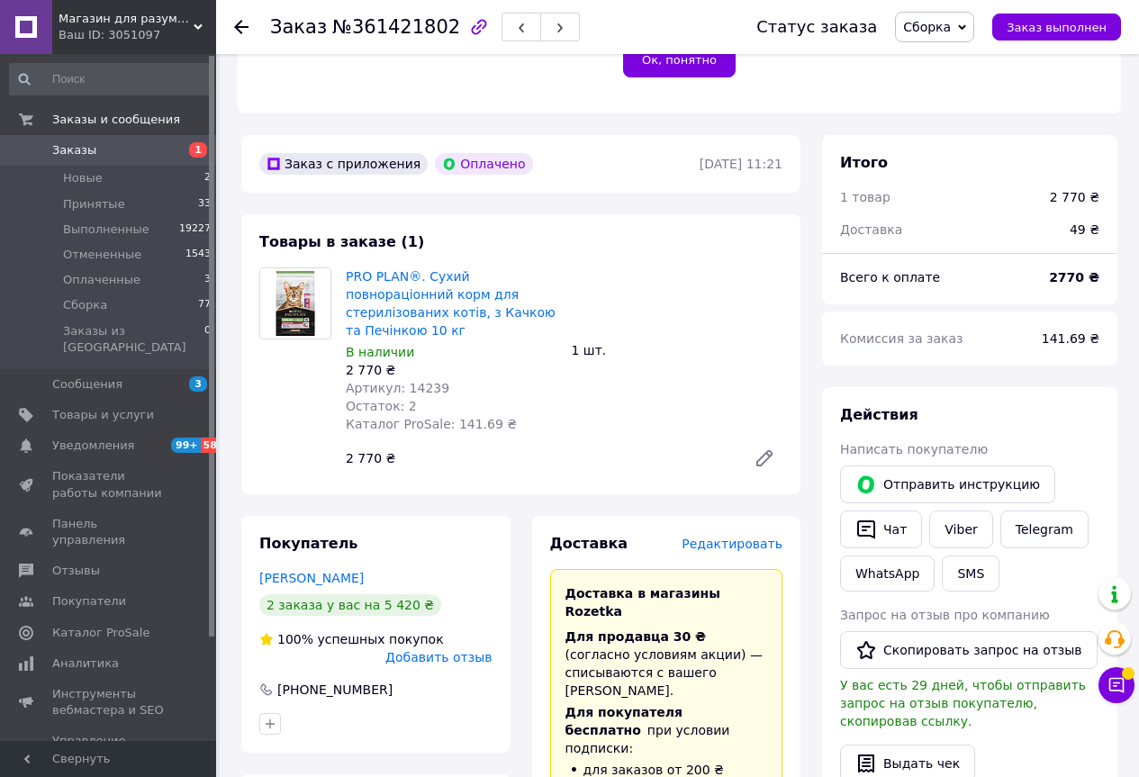
click at [769, 536] on span "Редактировать" at bounding box center [731, 543] width 101 height 14
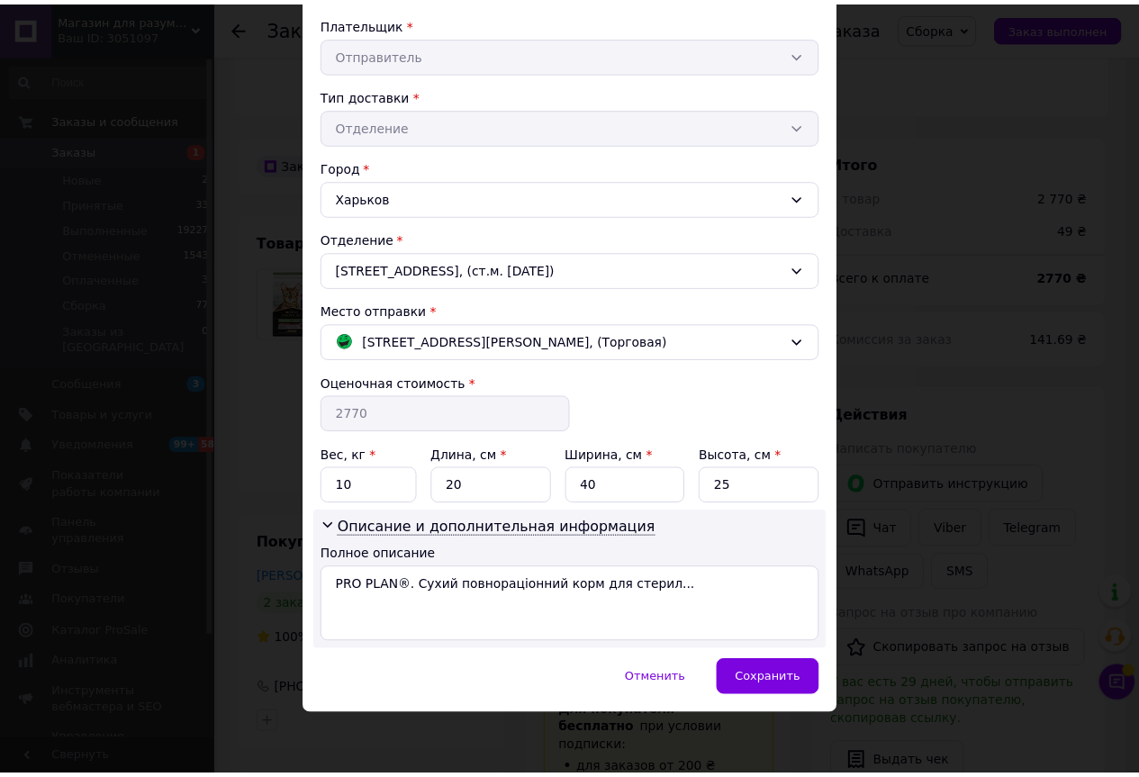
scroll to position [339, 0]
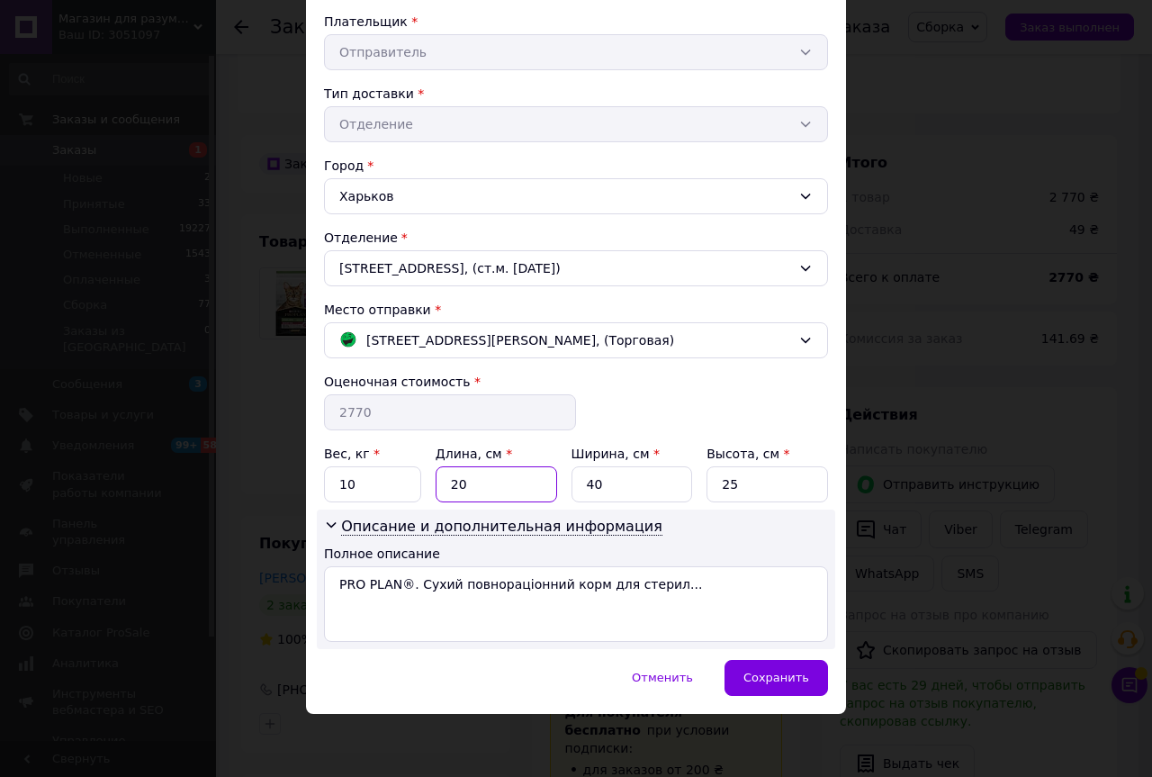
drag, startPoint x: 474, startPoint y: 485, endPoint x: 400, endPoint y: 481, distance: 74.8
click at [411, 478] on div "Вес, кг * 10 Длина, см * 20 Ширина, см * 40 Высота, см * 25" at bounding box center [576, 474] width 504 height 58
type input "35"
drag, startPoint x: 605, startPoint y: 495, endPoint x: 532, endPoint y: 499, distance: 73.0
click at [538, 494] on div "Вес, кг * 10 Длина, см * 35 Ширина, см * 40 Высота, см * 25" at bounding box center [576, 474] width 504 height 58
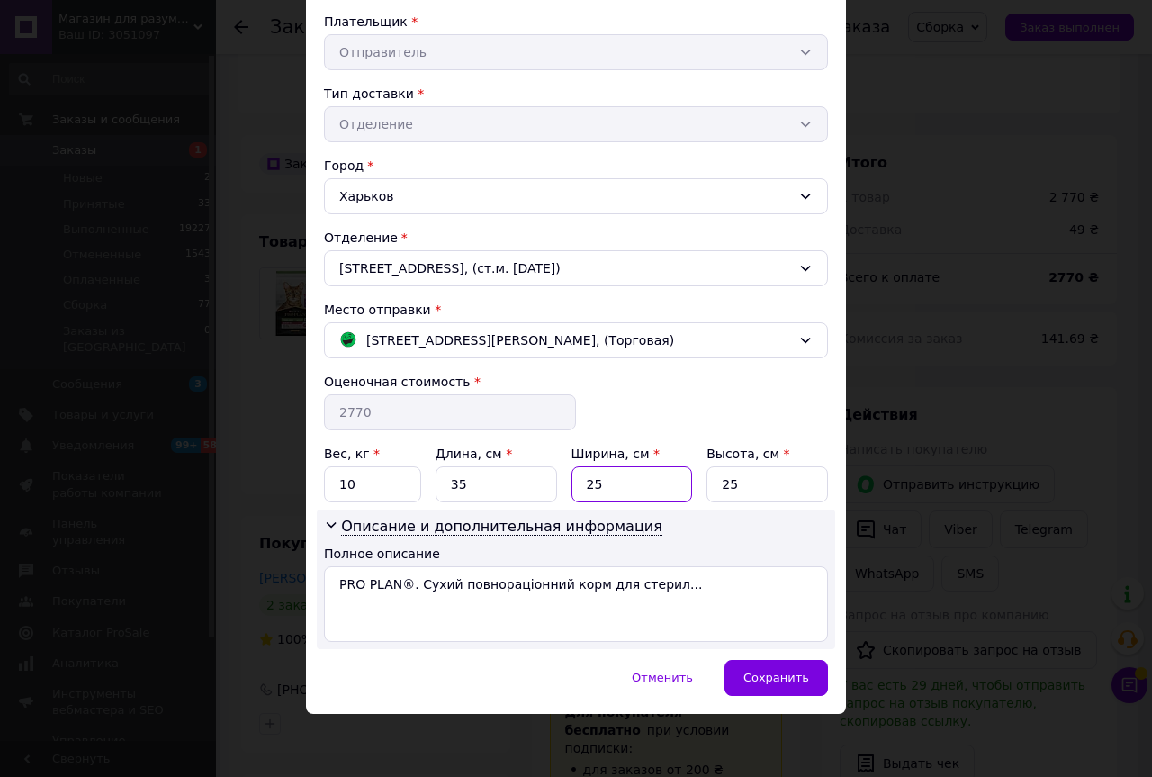
type input "25"
drag, startPoint x: 748, startPoint y: 487, endPoint x: 720, endPoint y: 500, distance: 30.6
click at [746, 488] on input "25" at bounding box center [768, 484] width 122 height 36
type input "20"
click at [743, 661] on div "Сохранить" at bounding box center [777, 678] width 104 height 36
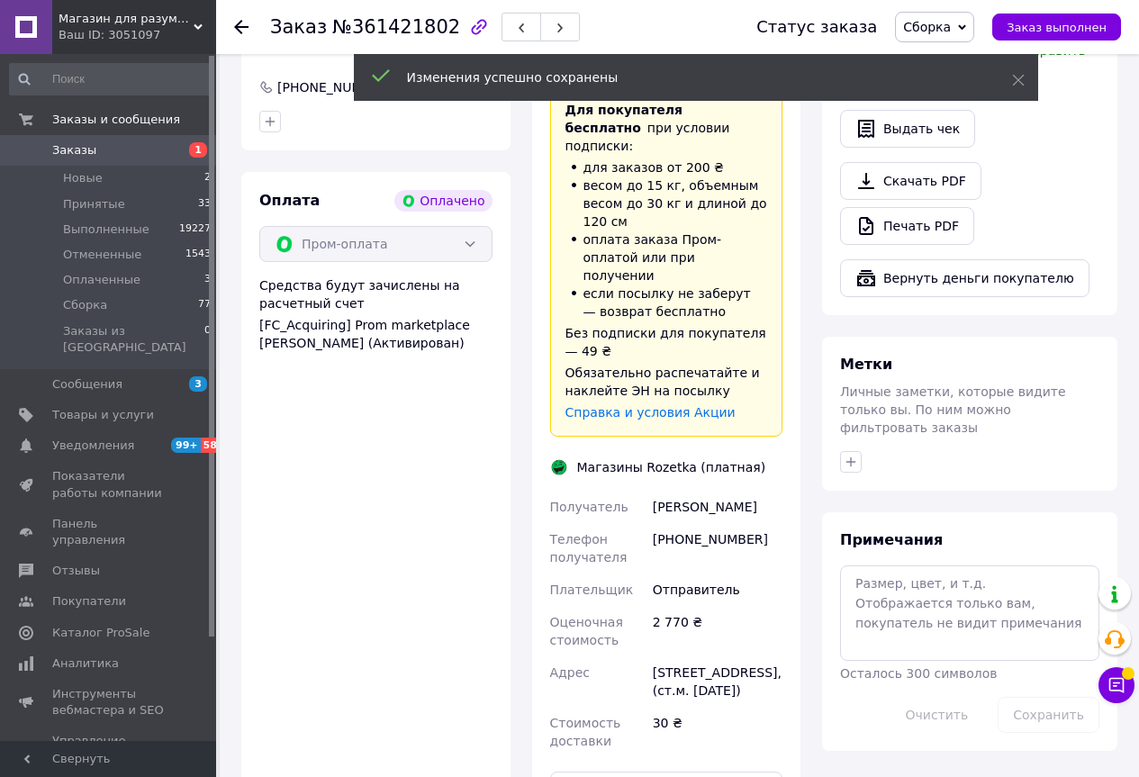
scroll to position [1216, 0]
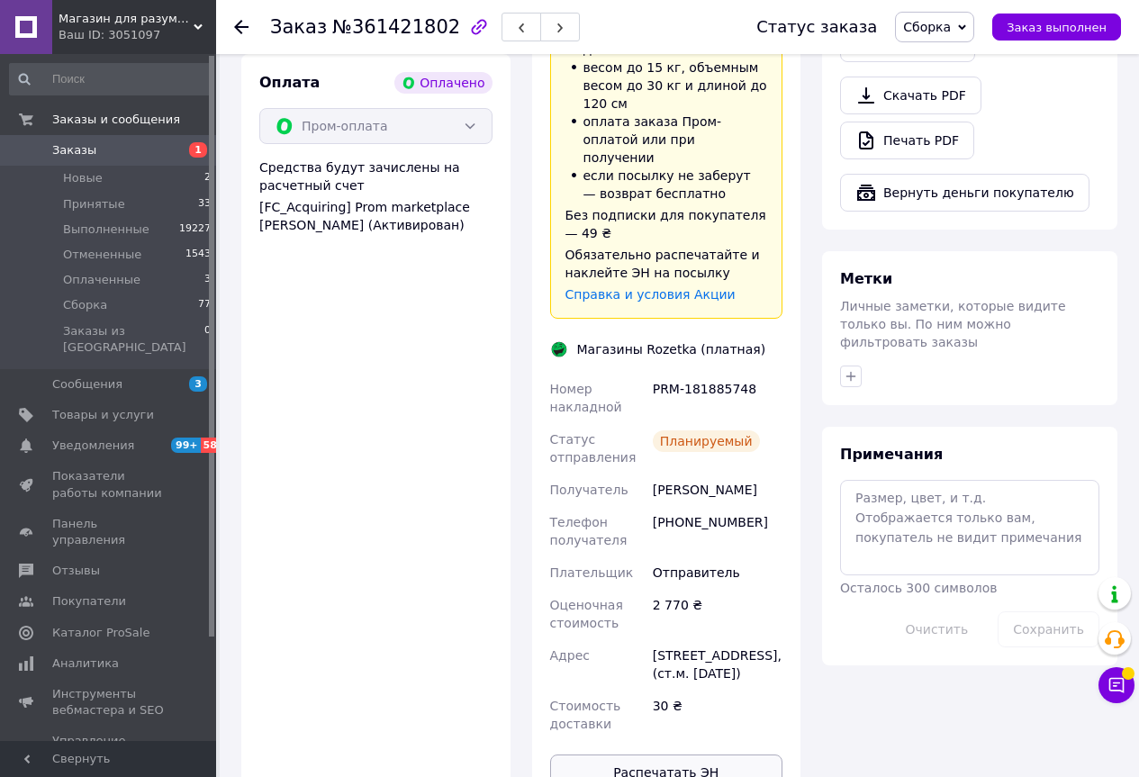
click at [571, 754] on button "Распечатать ЭН" at bounding box center [666, 772] width 233 height 36
drag, startPoint x: 546, startPoint y: 271, endPoint x: 743, endPoint y: 268, distance: 197.1
click at [743, 373] on div "Номер накладной PRM-181885748 Статус отправления Планируемый Получатель [PERSON…" at bounding box center [666, 556] width 240 height 367
copy div "Номер накладной PRM-181885748"
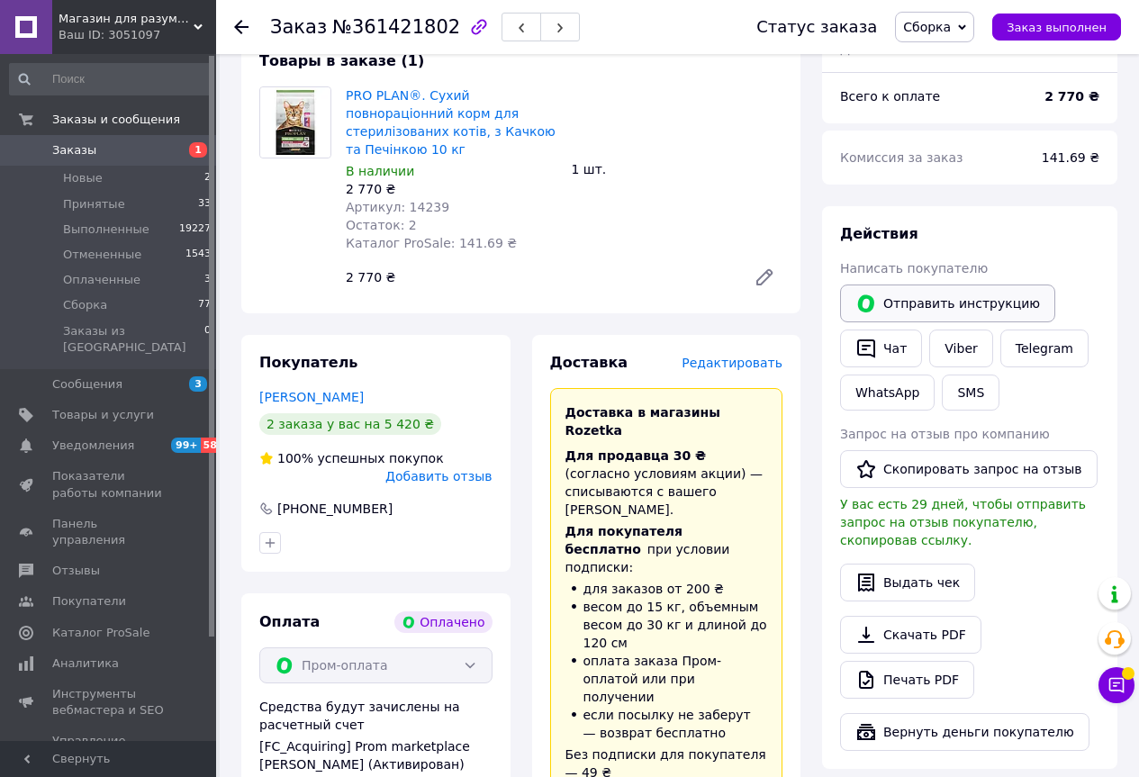
scroll to position [676, 0]
click at [875, 340] on icon "button" at bounding box center [866, 349] width 18 height 19
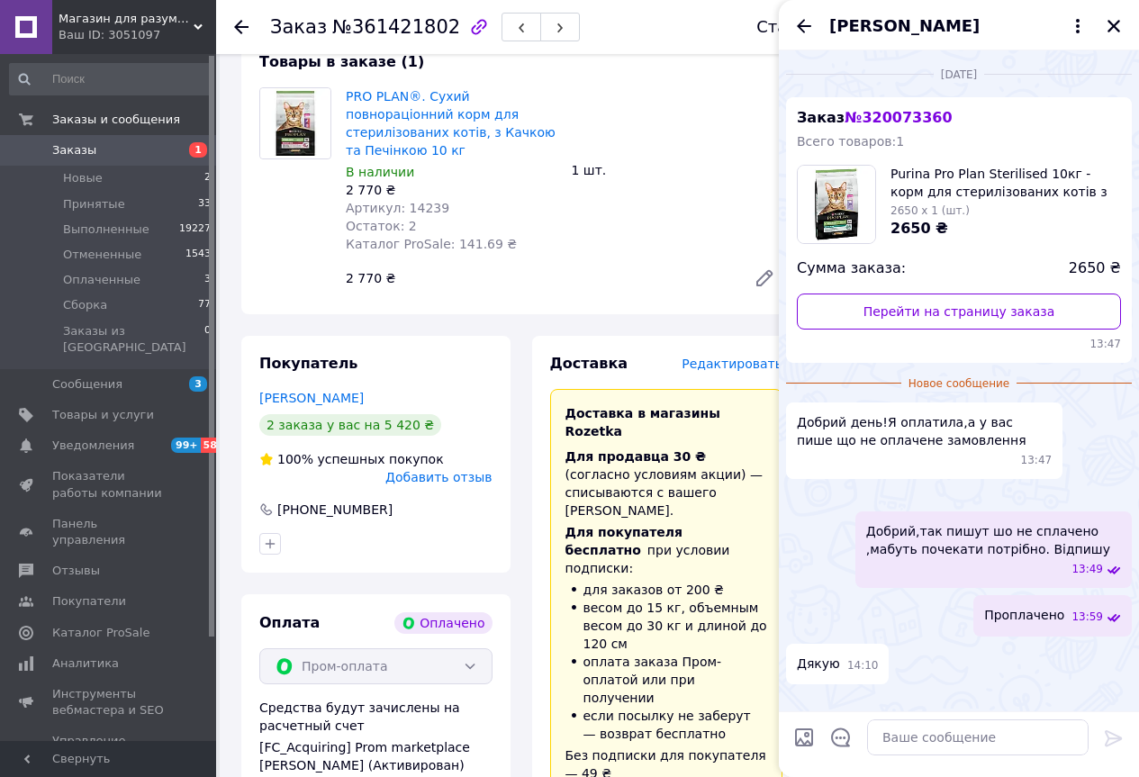
scroll to position [221, 0]
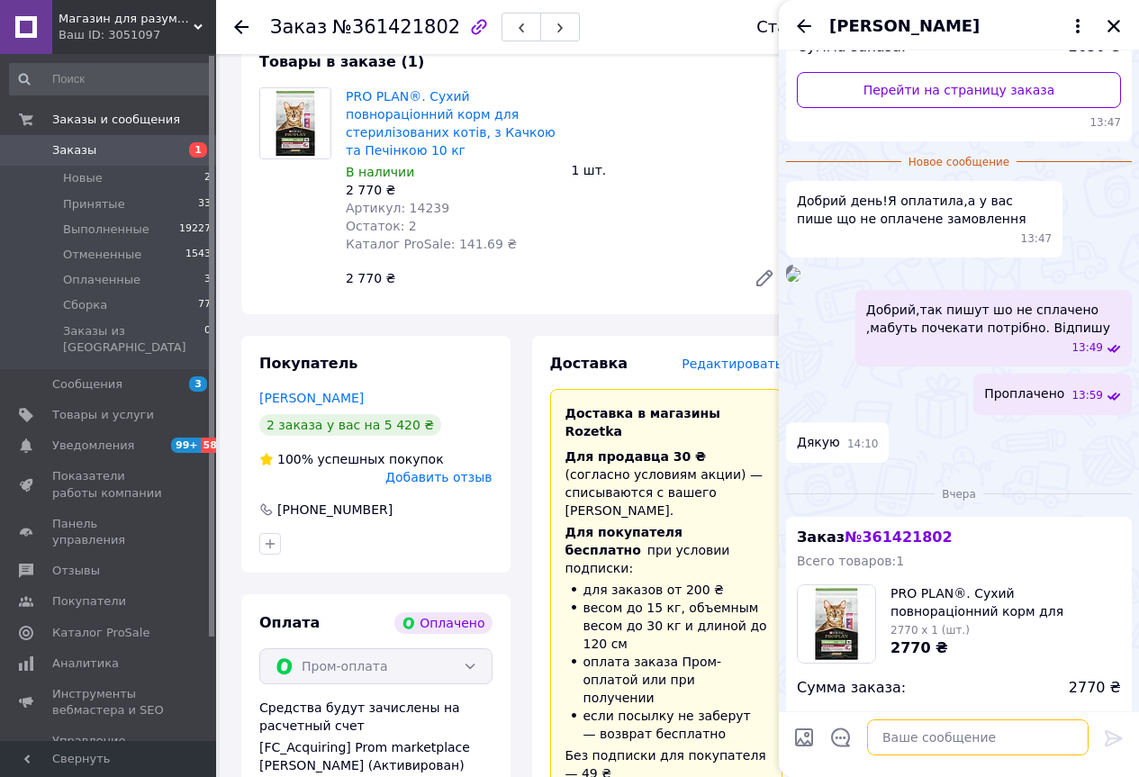
paste textarea "Номер накладной PRM-181885748"
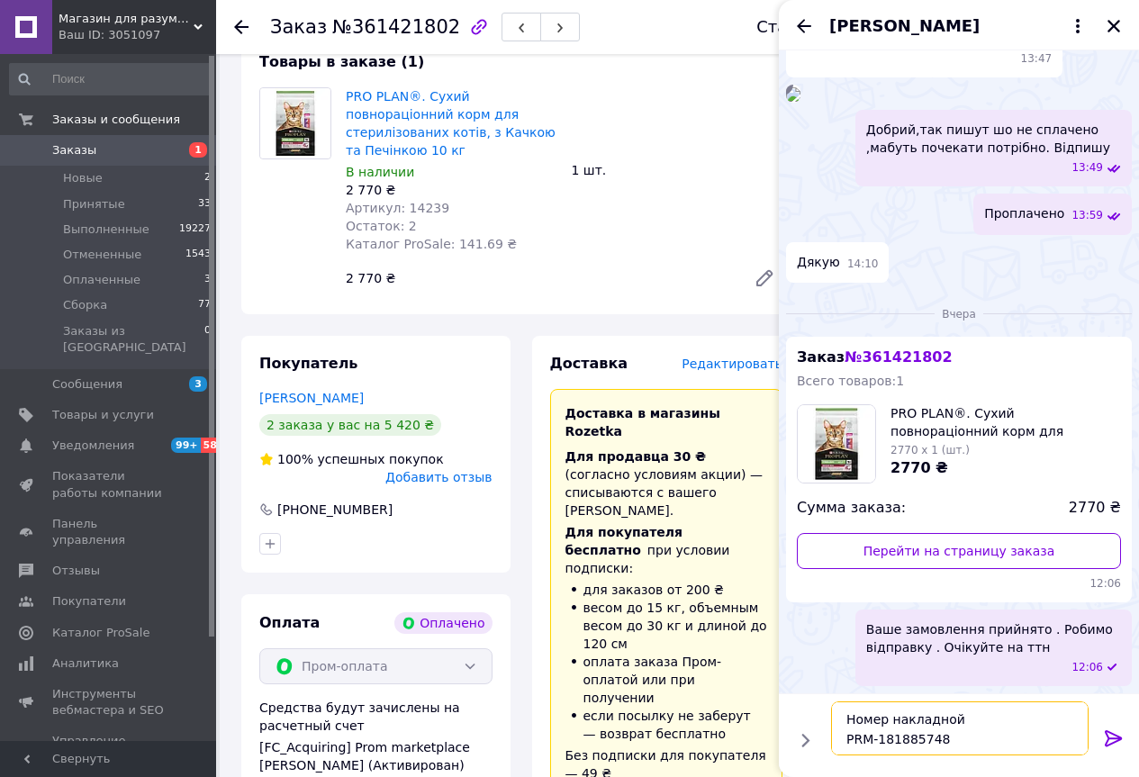
scroll to position [653, 0]
type textarea "Номер накладной PRM-181885748"
click at [1111, 733] on icon at bounding box center [1112, 738] width 17 height 16
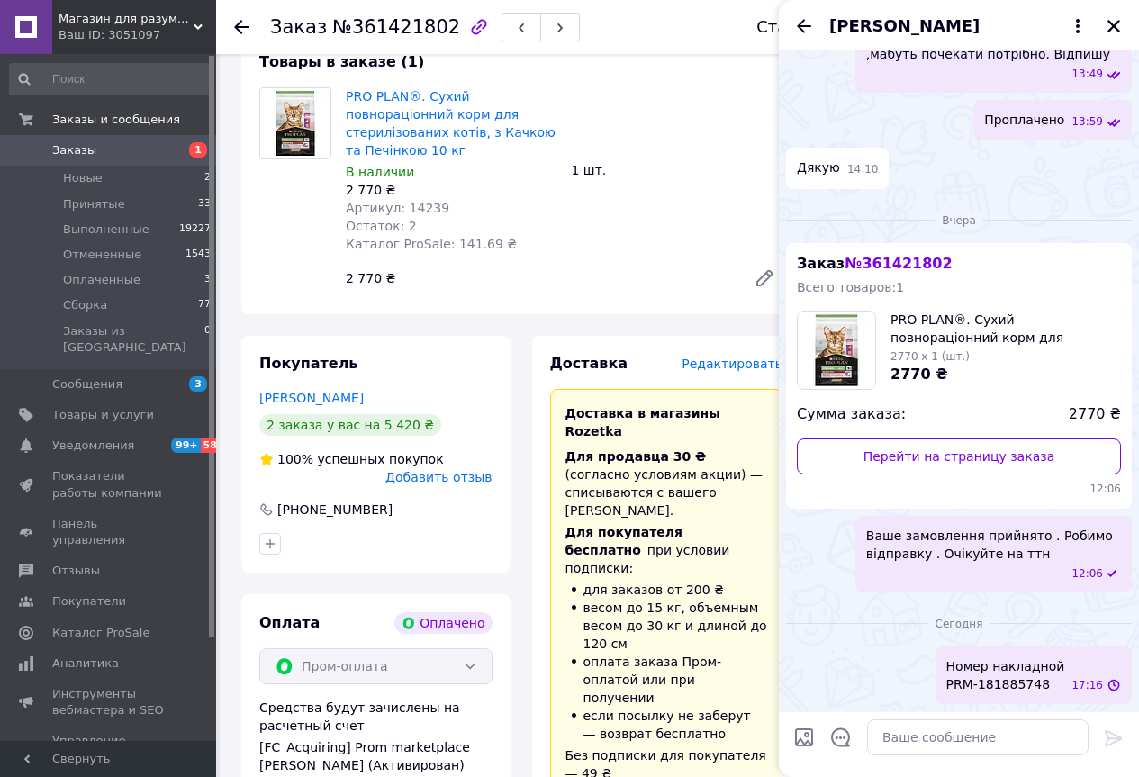
scroll to position [714, 0]
click at [239, 21] on icon at bounding box center [241, 27] width 14 height 14
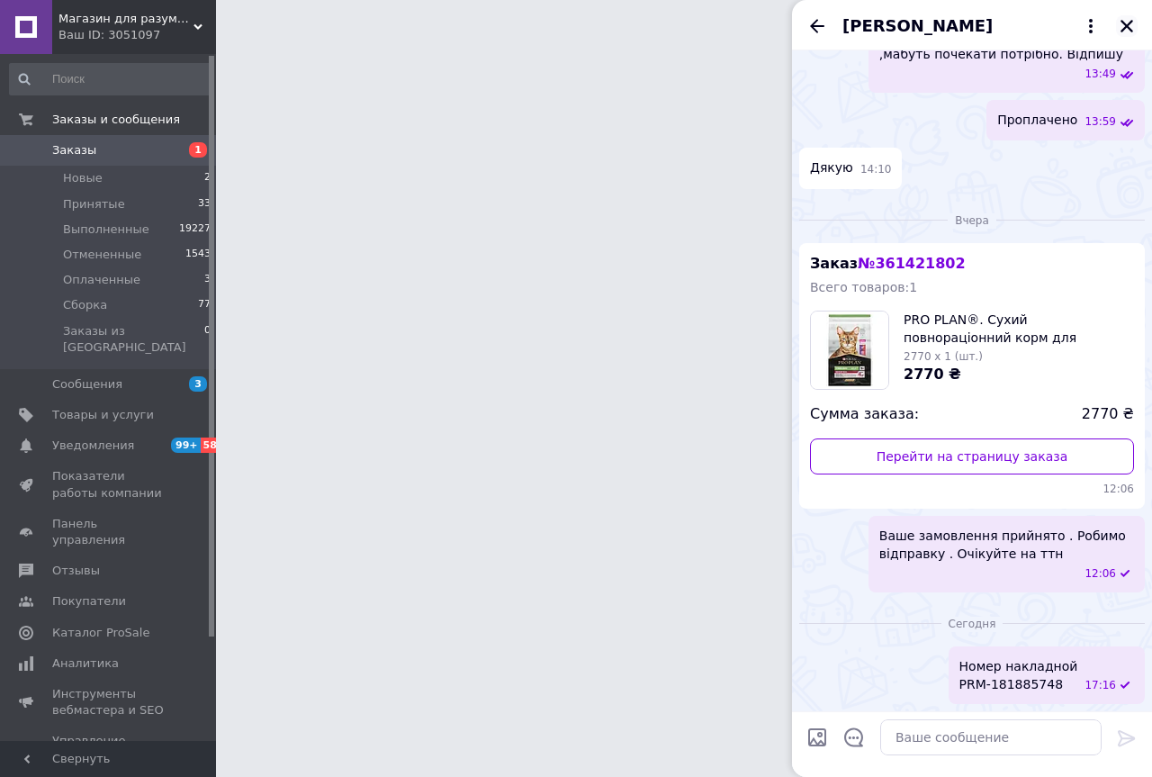
click at [1127, 23] on icon "Закрыть" at bounding box center [1127, 26] width 16 height 16
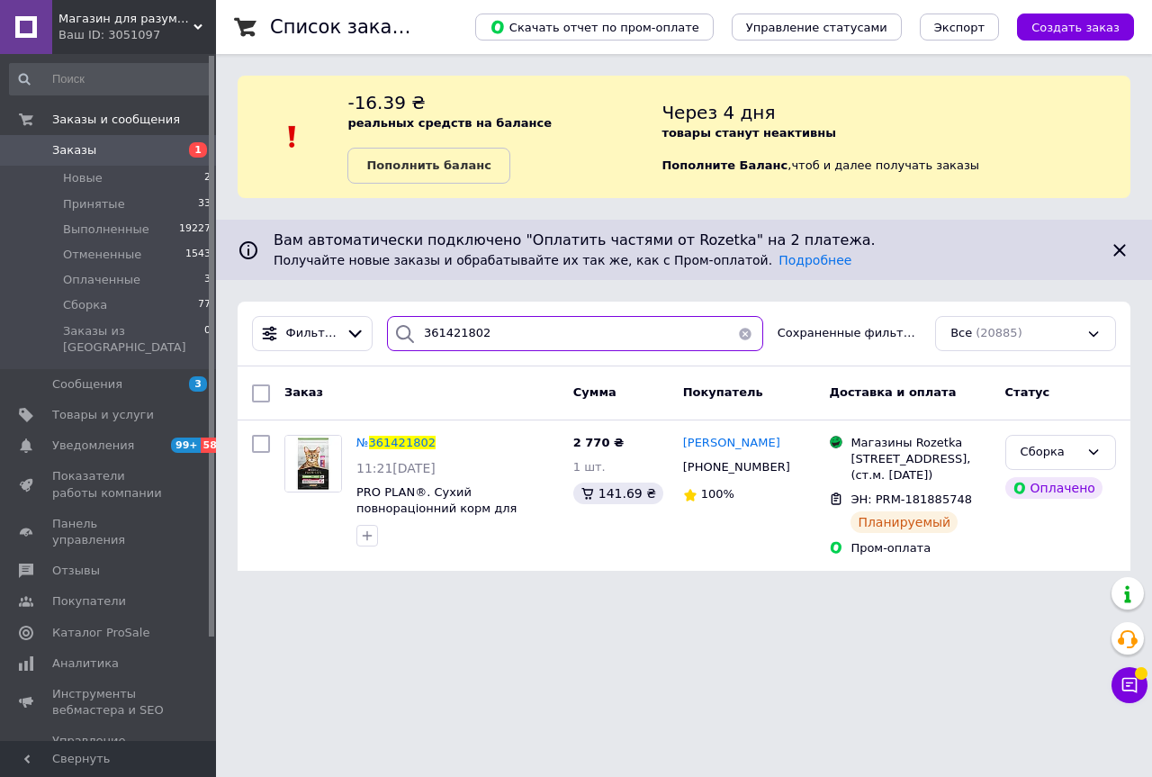
drag, startPoint x: 498, startPoint y: 339, endPoint x: 437, endPoint y: 343, distance: 61.3
click at [437, 343] on input "361421802" at bounding box center [575, 333] width 376 height 35
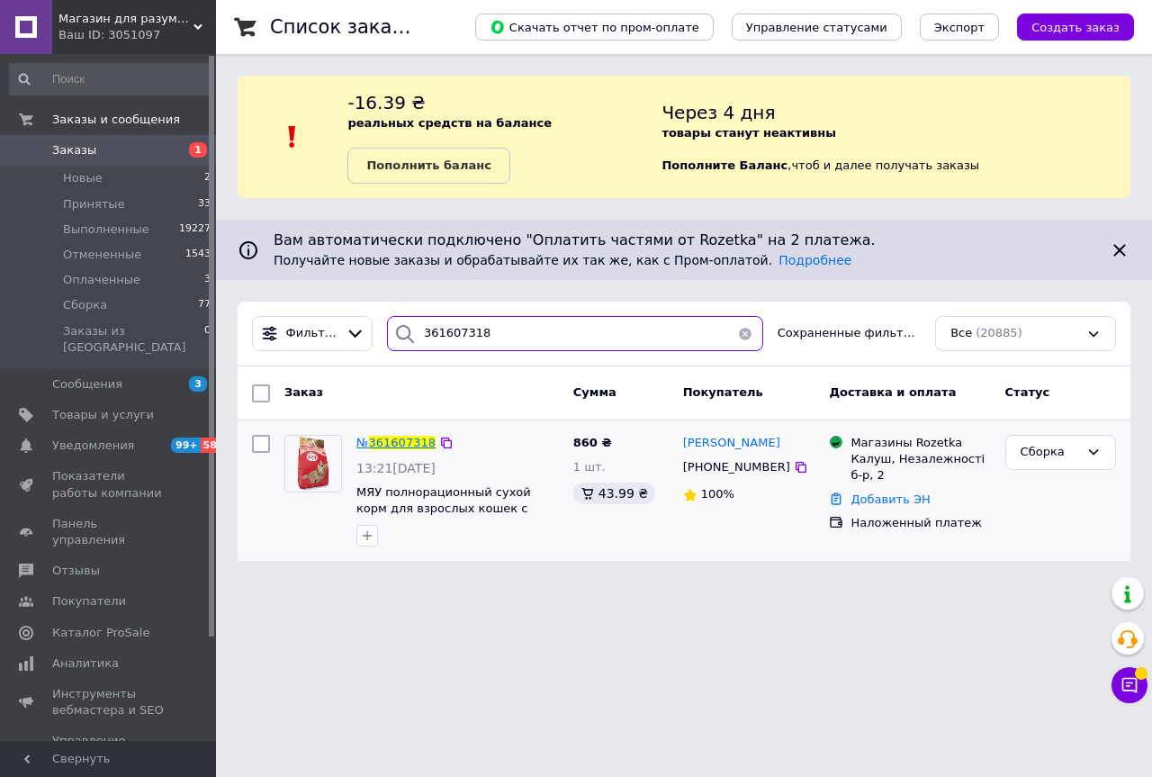
type input "361607318"
click at [411, 446] on span "361607318" at bounding box center [402, 443] width 67 height 14
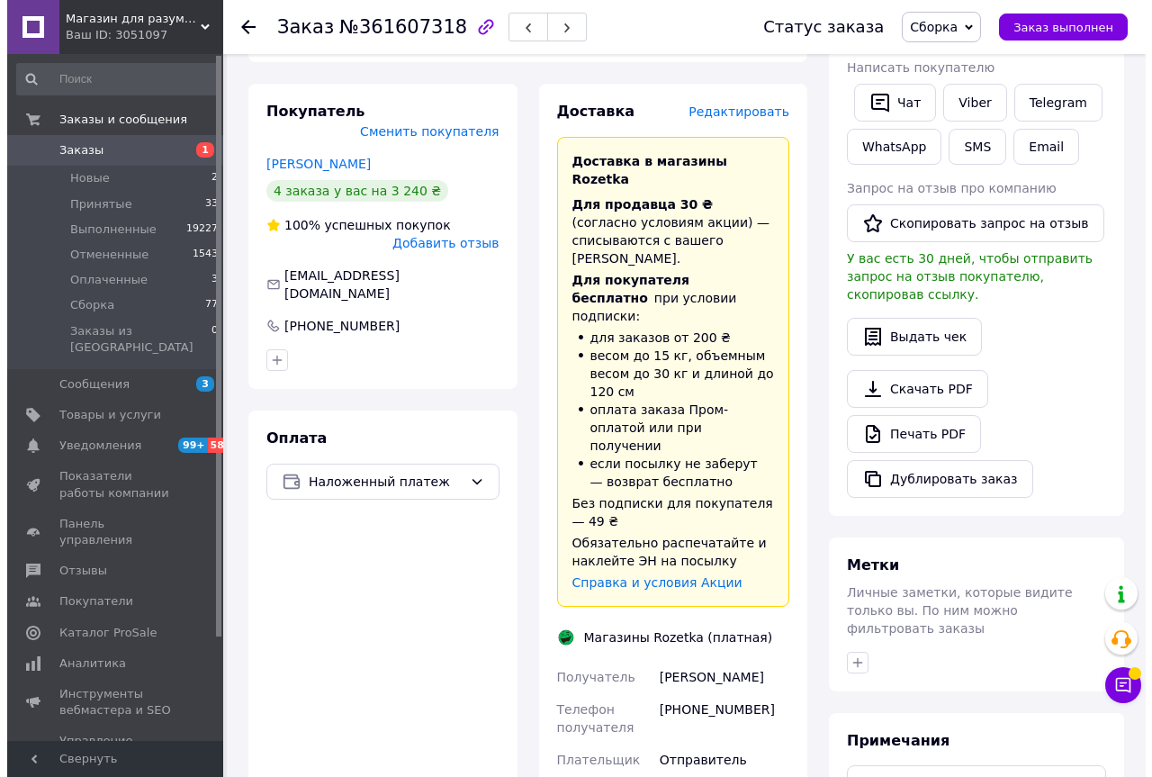
scroll to position [358, 0]
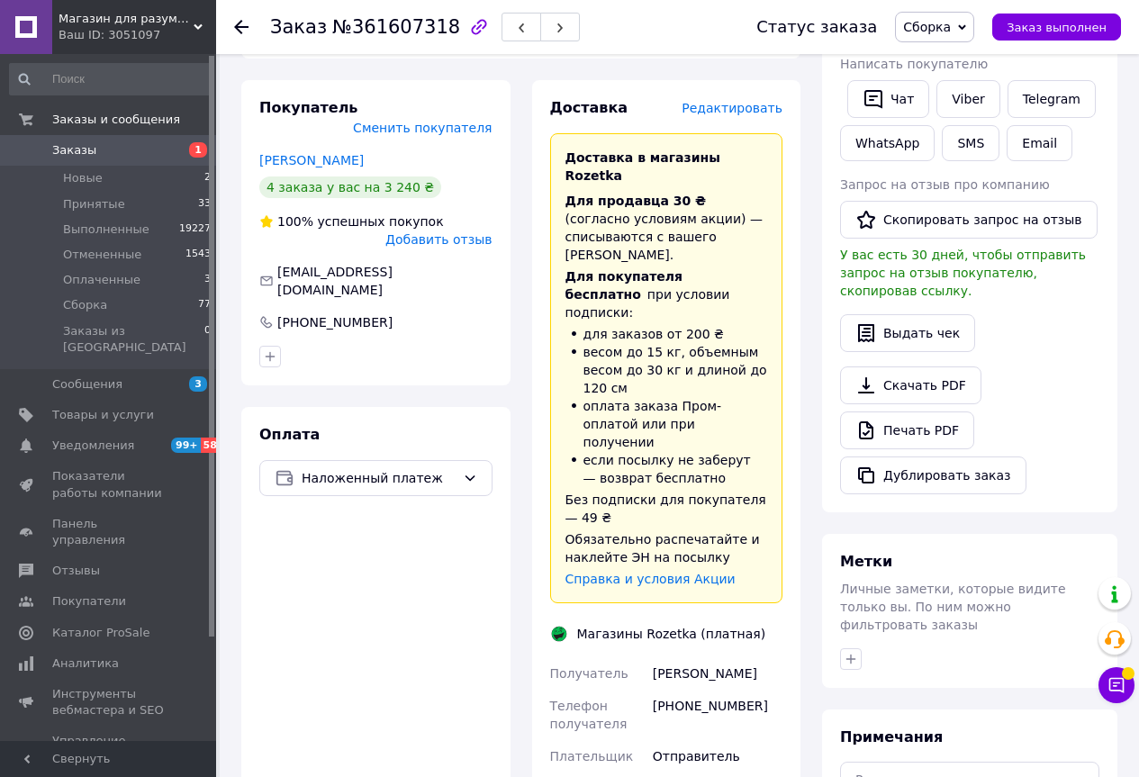
click at [716, 106] on span "Редактировать" at bounding box center [731, 108] width 101 height 14
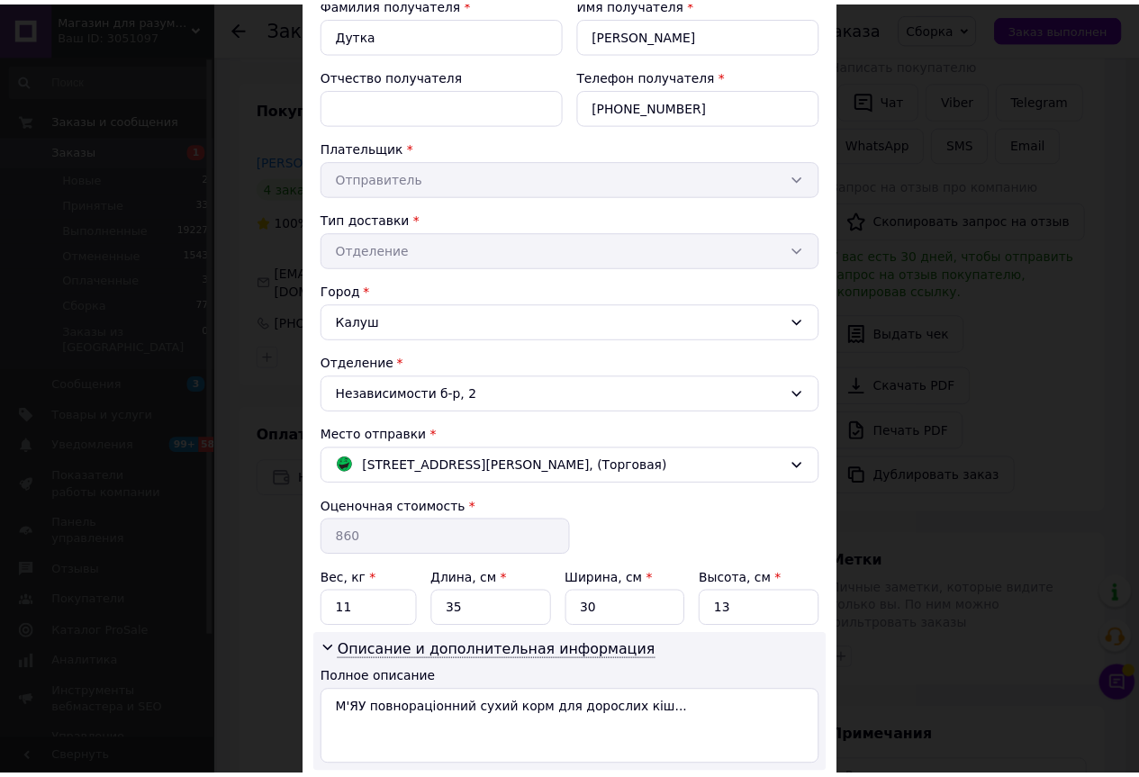
scroll to position [339, 0]
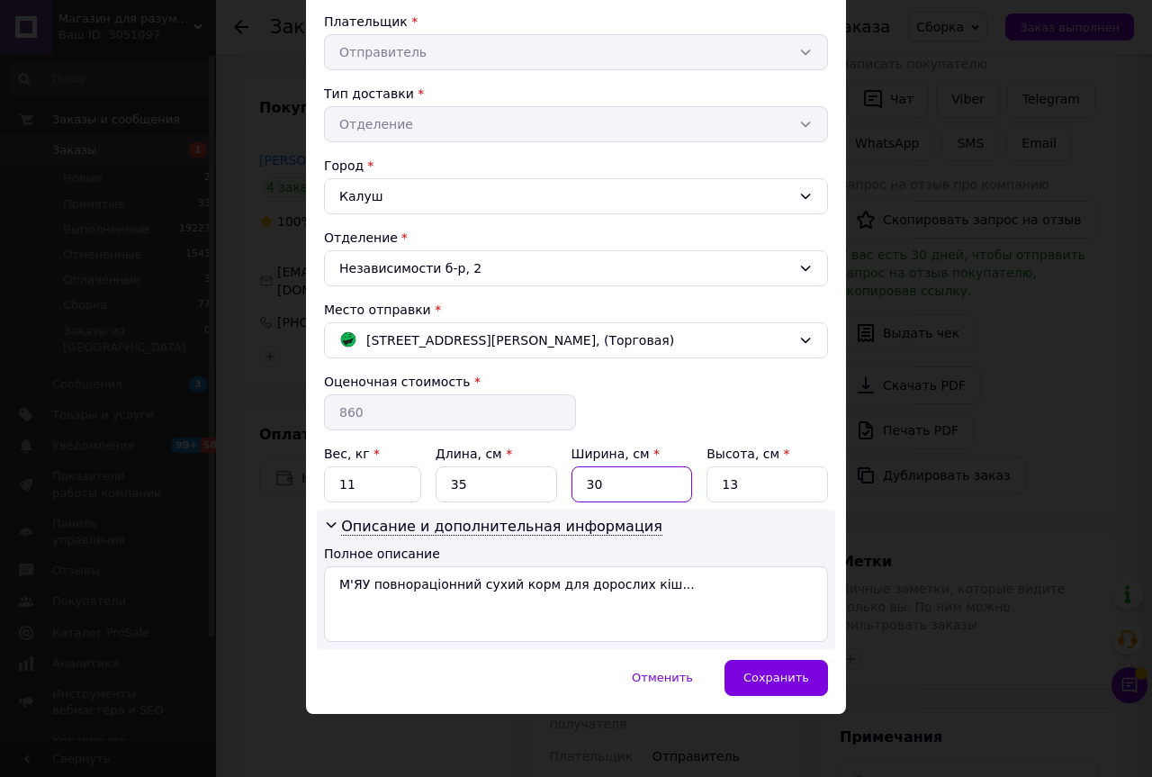
click at [619, 485] on input "30" at bounding box center [633, 484] width 122 height 36
type input "25"
click at [734, 489] on input "13" at bounding box center [768, 484] width 122 height 36
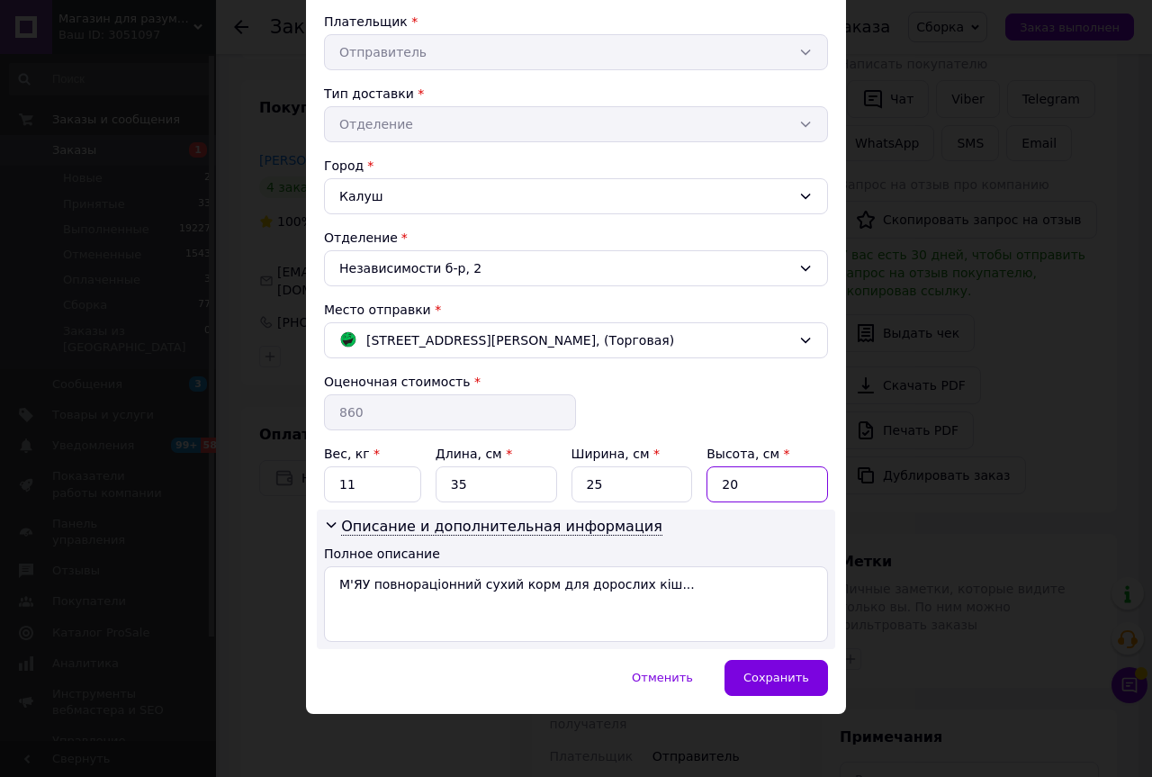
type input "20"
drag, startPoint x: 568, startPoint y: 493, endPoint x: 544, endPoint y: 493, distance: 24.3
click at [544, 493] on div "Вес, кг * 11 Длина, см * 35 Ширина, см * 25 Высота, см * 20" at bounding box center [576, 474] width 504 height 58
type input "30"
click at [779, 680] on span "Сохранить" at bounding box center [776, 678] width 66 height 14
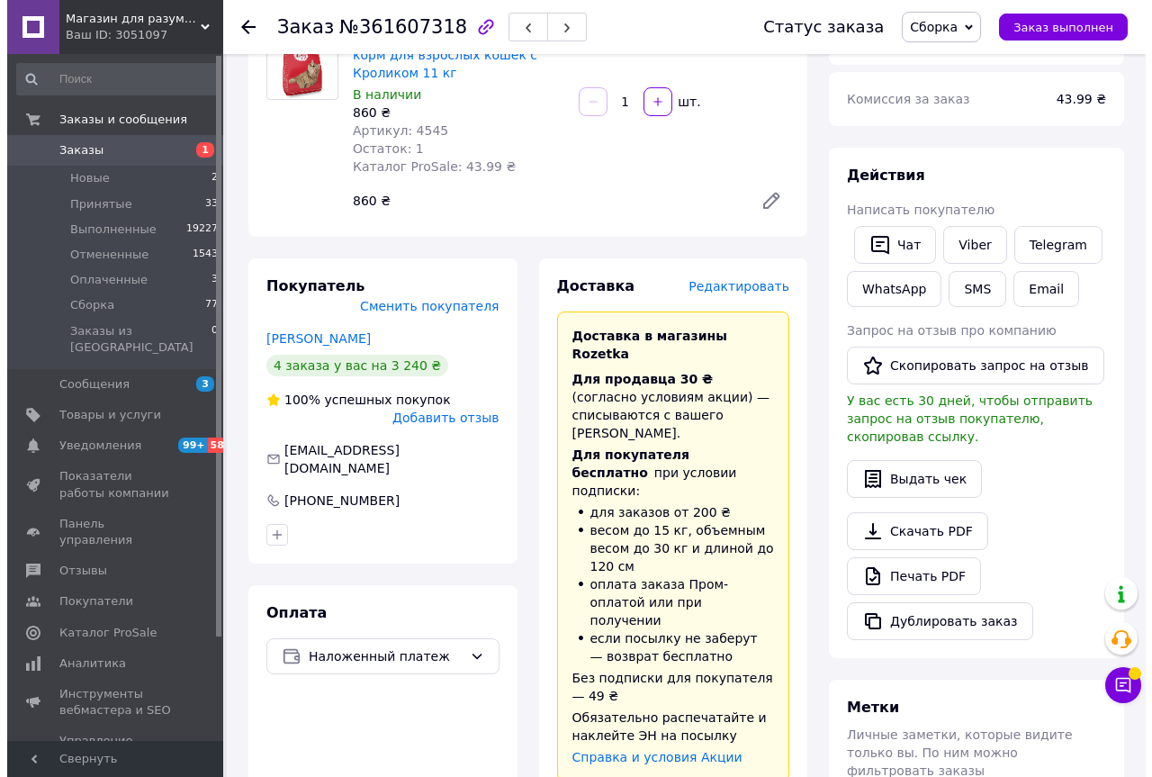
scroll to position [178, 0]
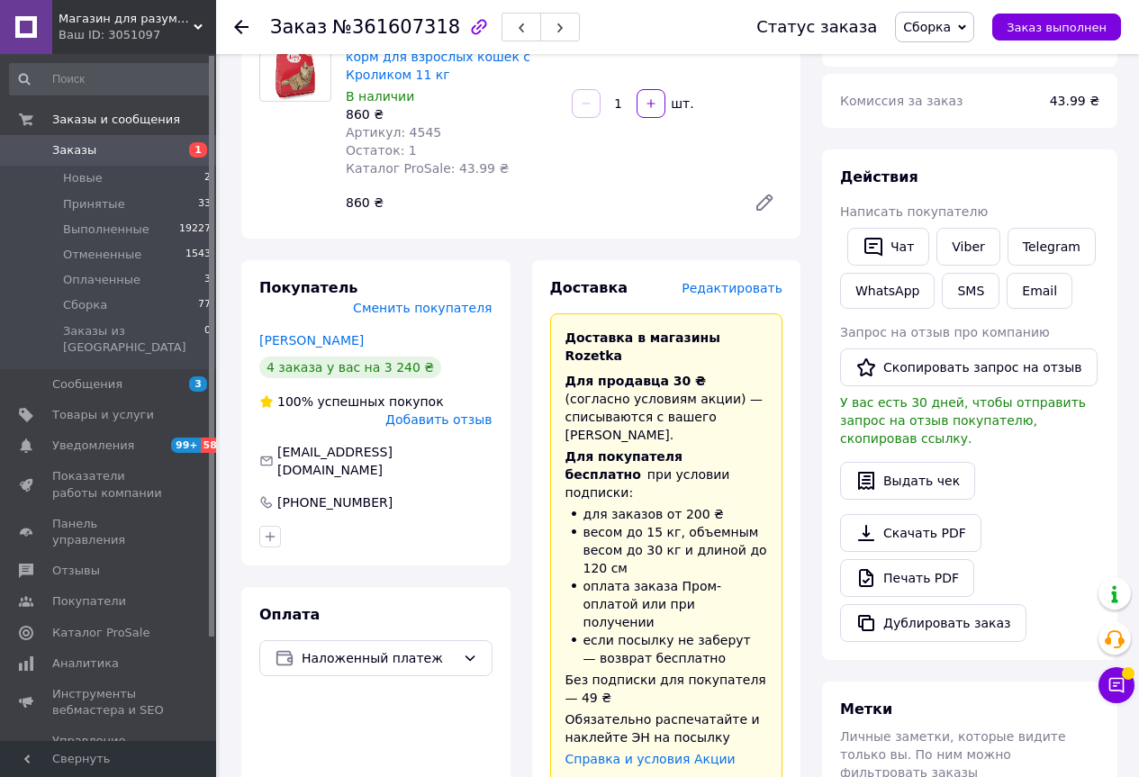
click at [716, 284] on span "Редактировать" at bounding box center [731, 288] width 101 height 14
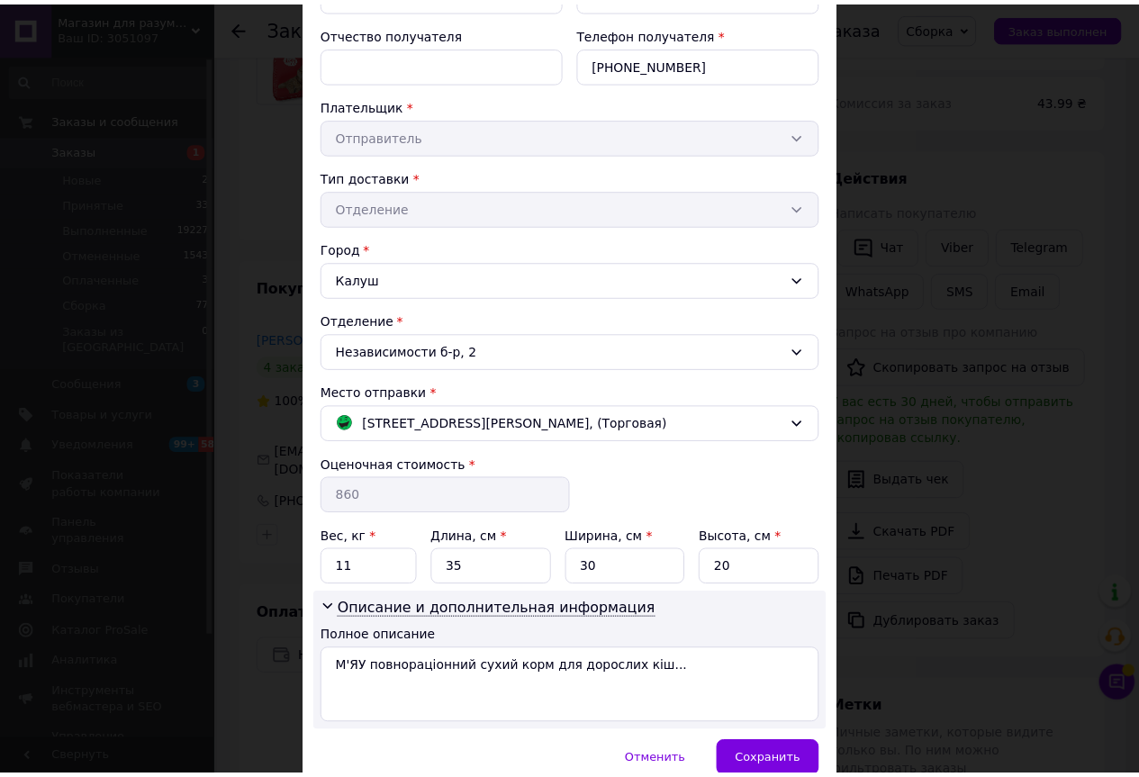
scroll to position [339, 0]
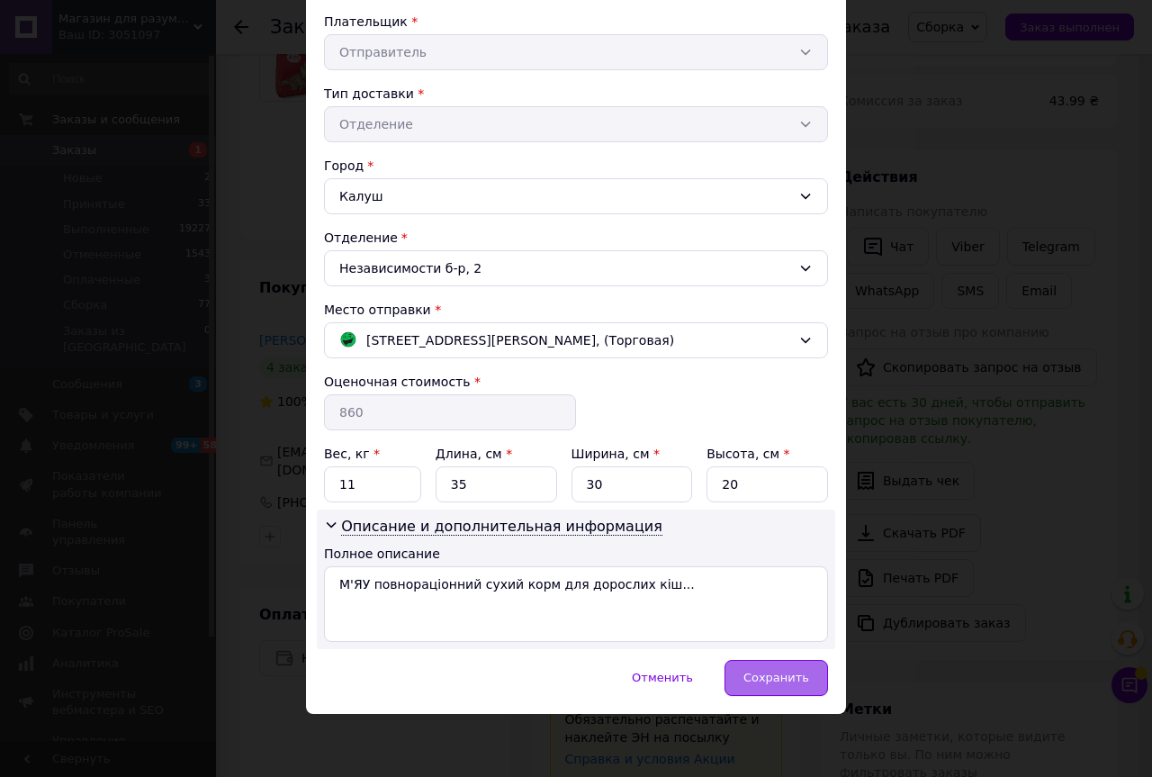
click at [777, 671] on span "Сохранить" at bounding box center [776, 678] width 66 height 14
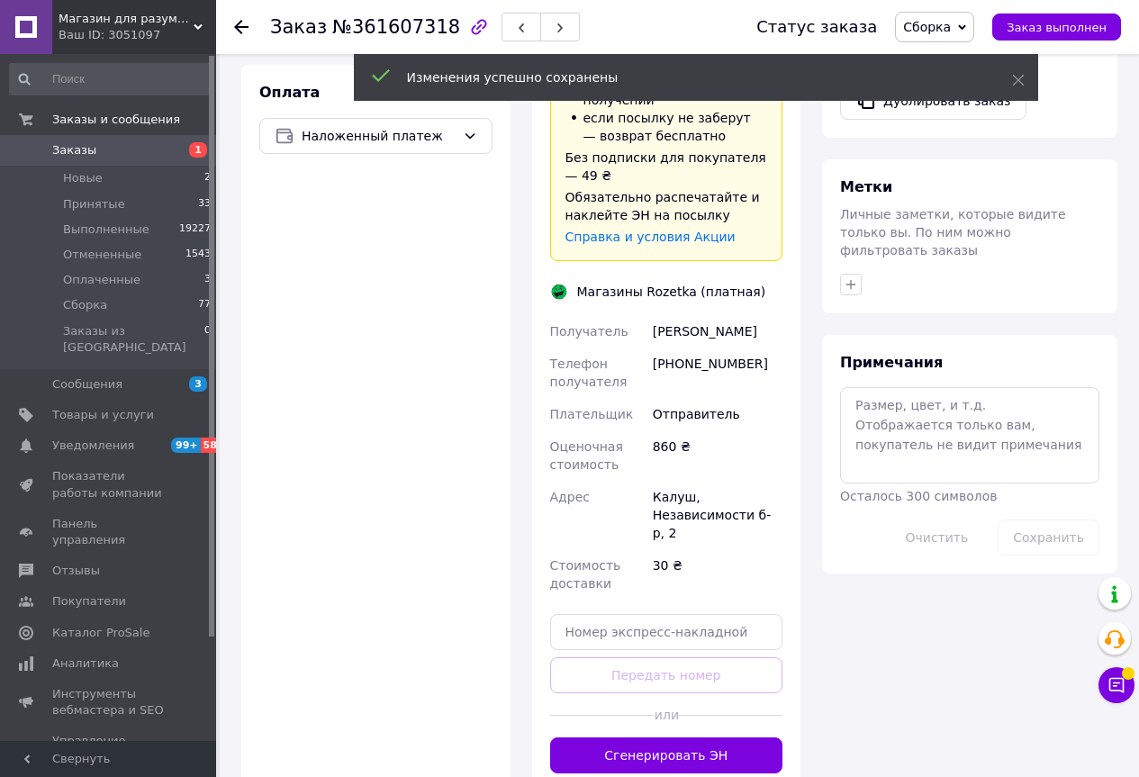
scroll to position [718, 0]
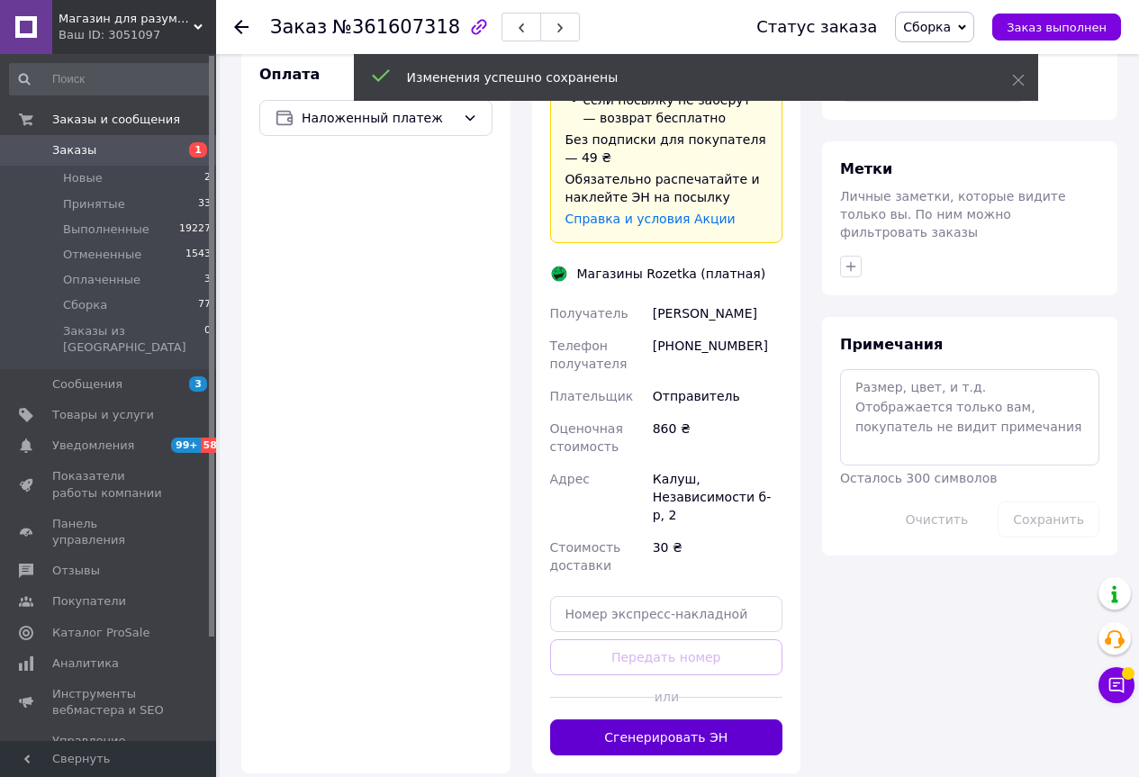
click at [696, 719] on button "Сгенерировать ЭН" at bounding box center [666, 737] width 233 height 36
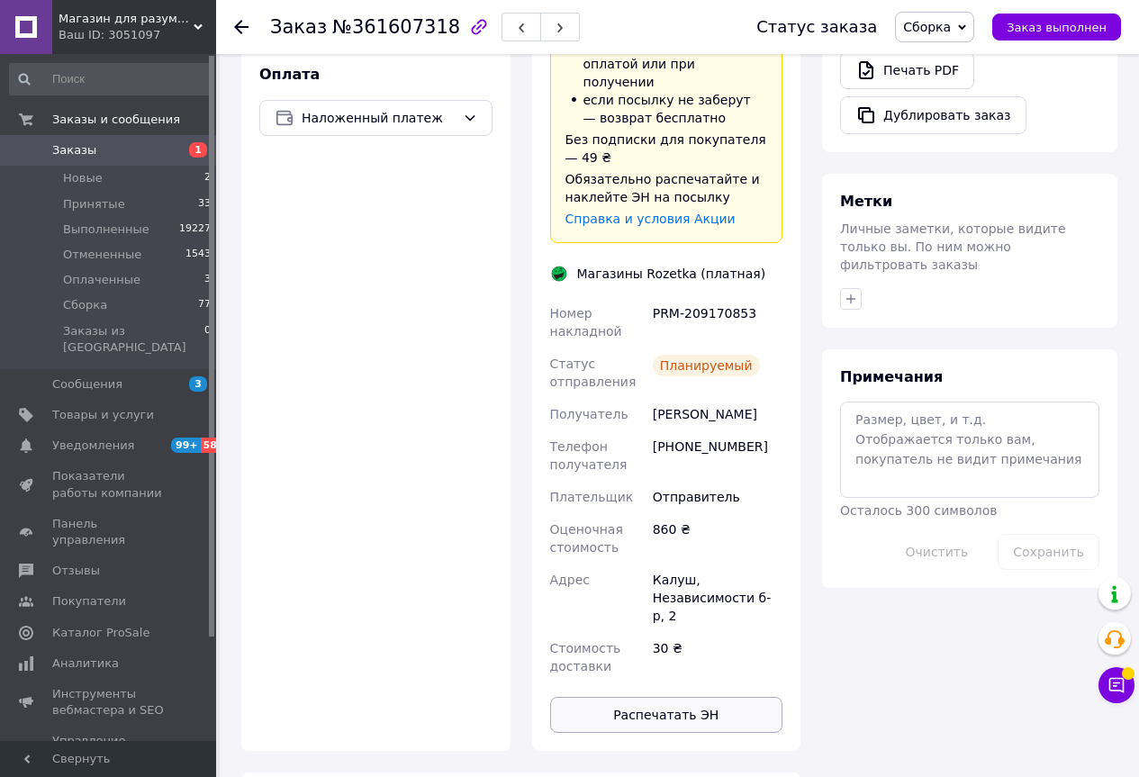
click at [668, 697] on button "Распечатать ЭН" at bounding box center [666, 715] width 233 height 36
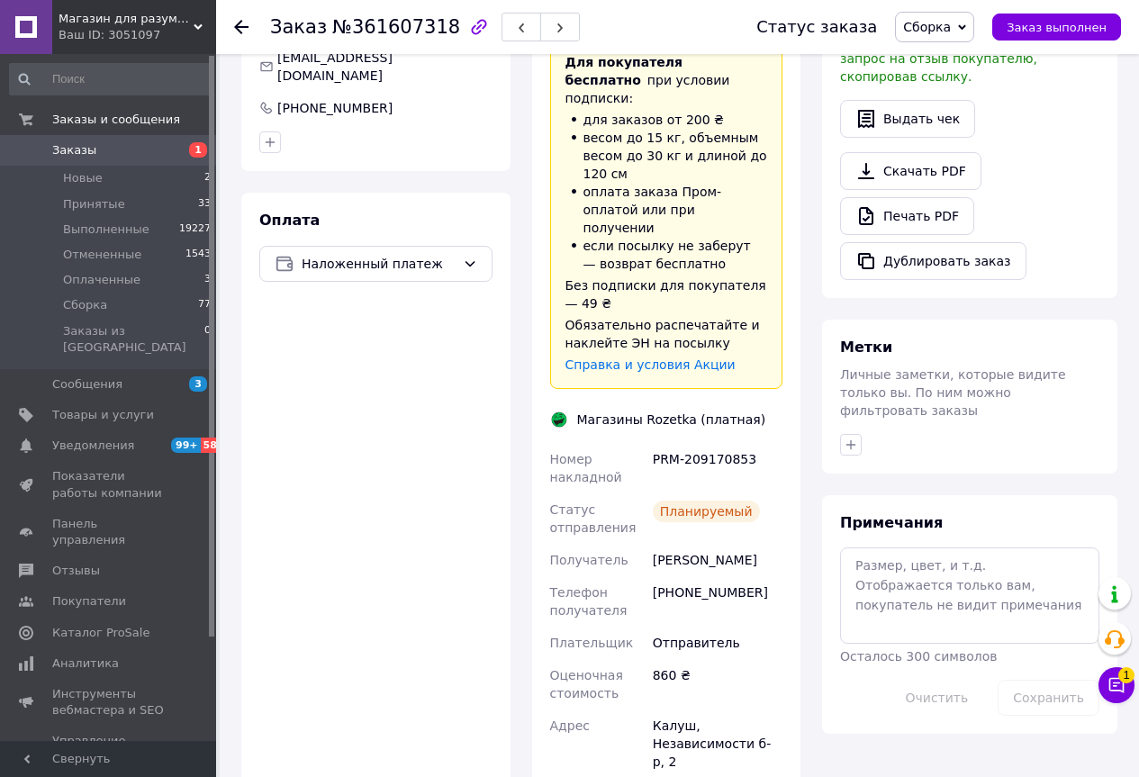
scroll to position [538, 0]
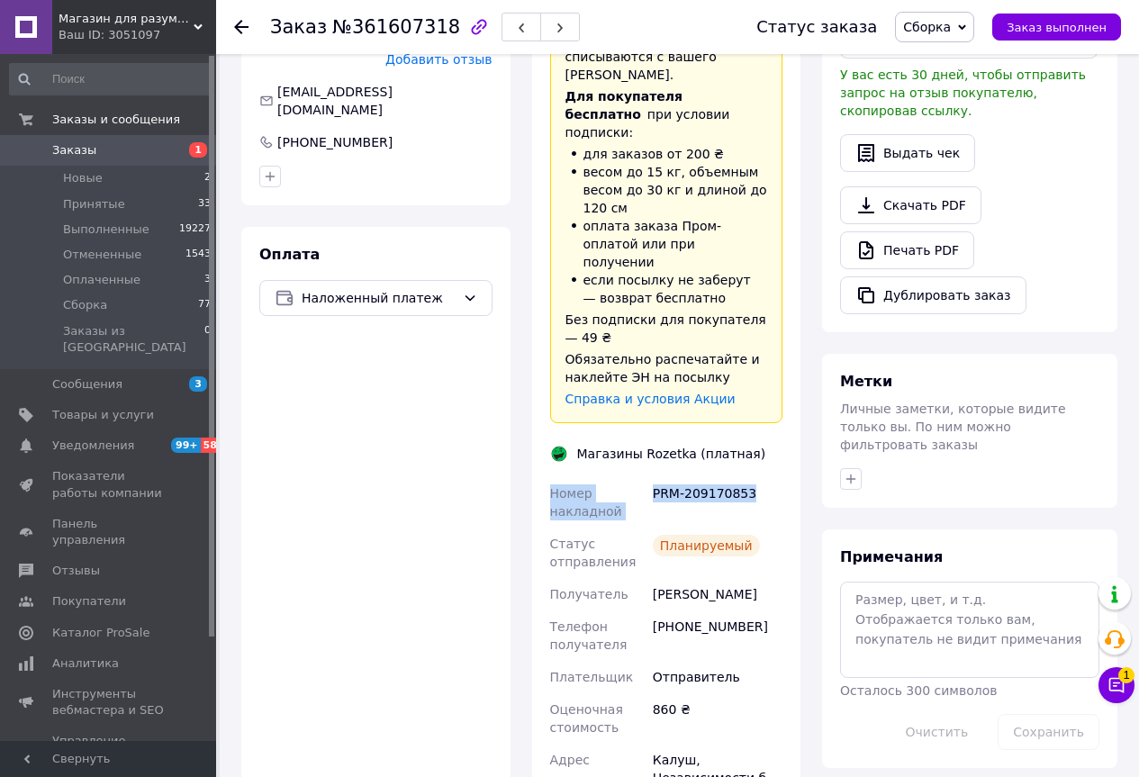
drag, startPoint x: 524, startPoint y: 421, endPoint x: 746, endPoint y: 424, distance: 222.3
click at [746, 424] on div "Доставка Редактировать Доставка в магазины Rozetka Для продавца 30 ₴   (согласн…" at bounding box center [666, 415] width 291 height 1031
copy div "Номер накладной PRM-209170853"
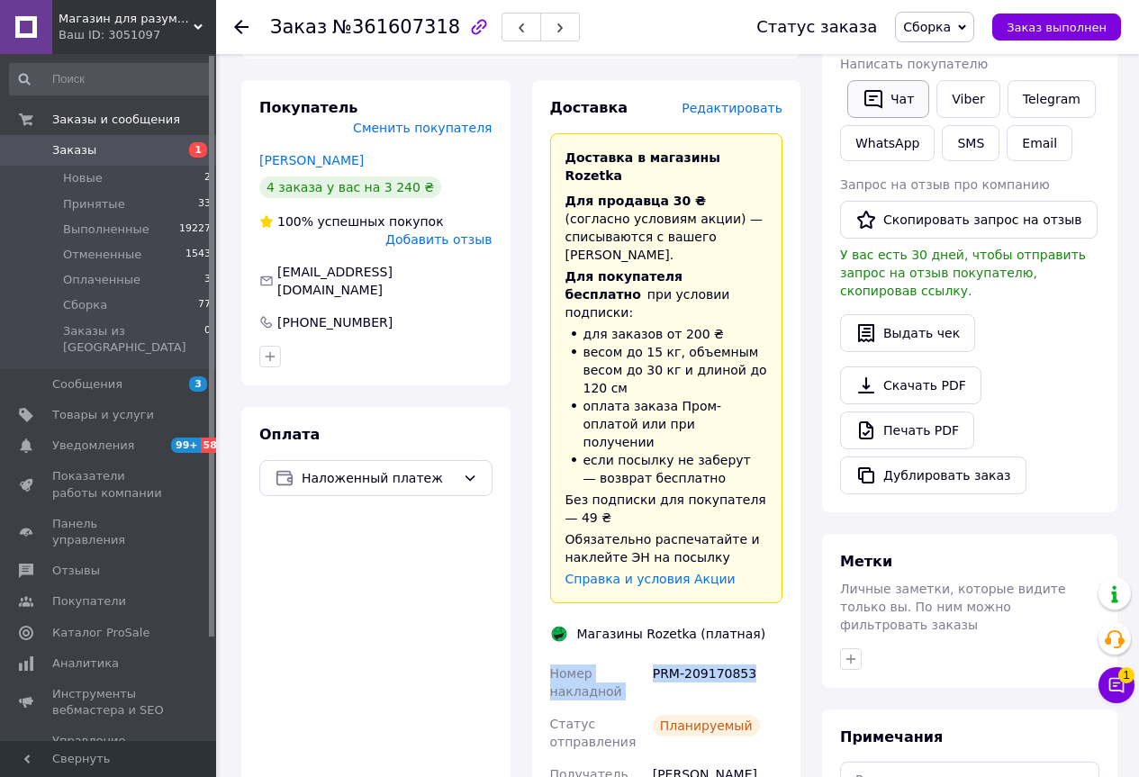
click at [873, 100] on icon "button" at bounding box center [873, 99] width 18 height 19
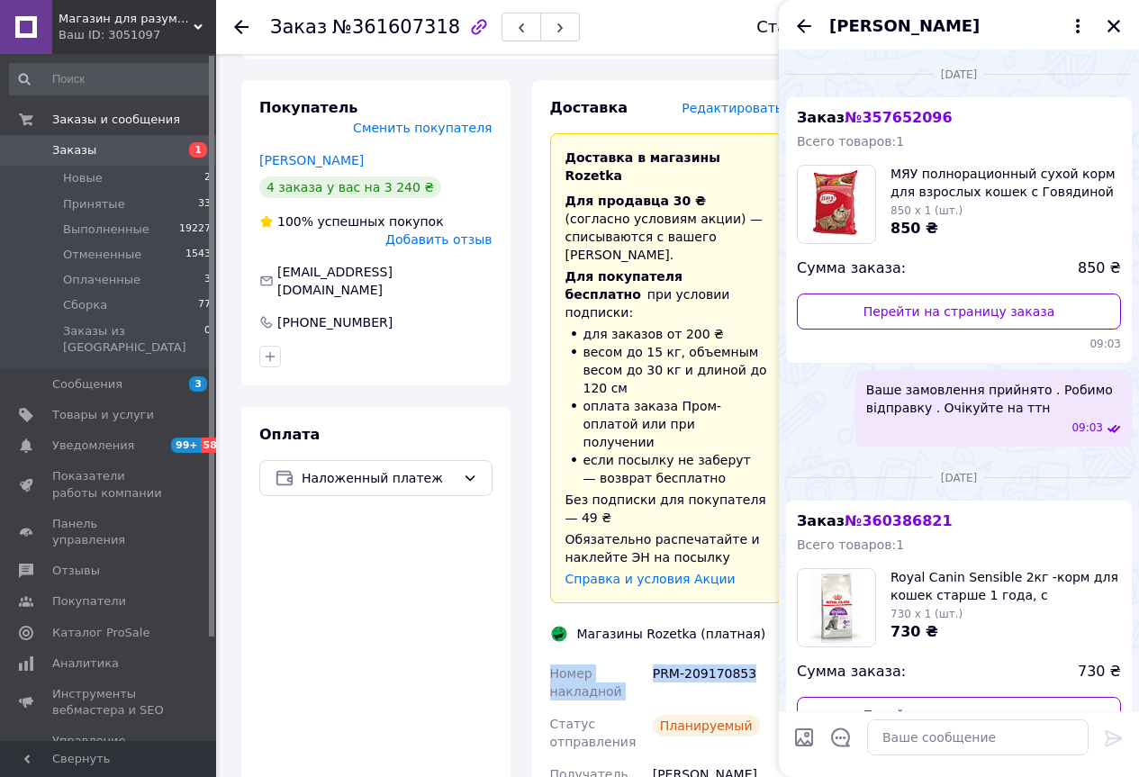
scroll to position [597, 0]
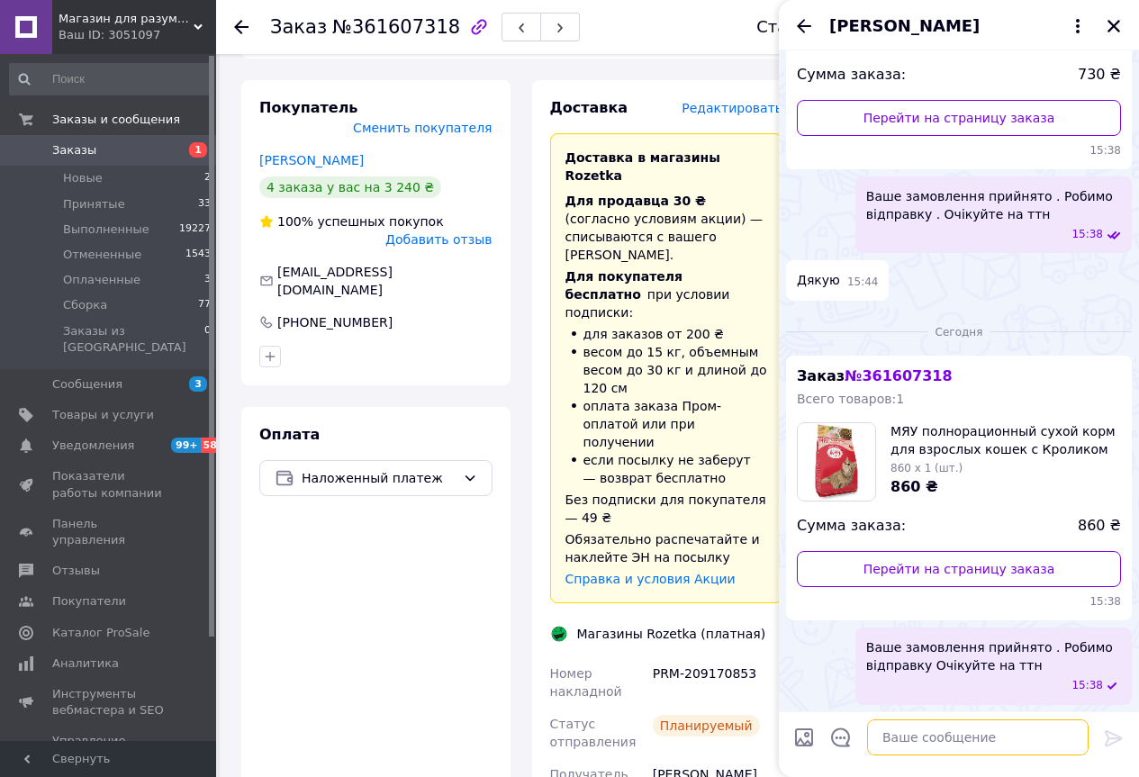
paste textarea "Номер накладной PRM-209170853"
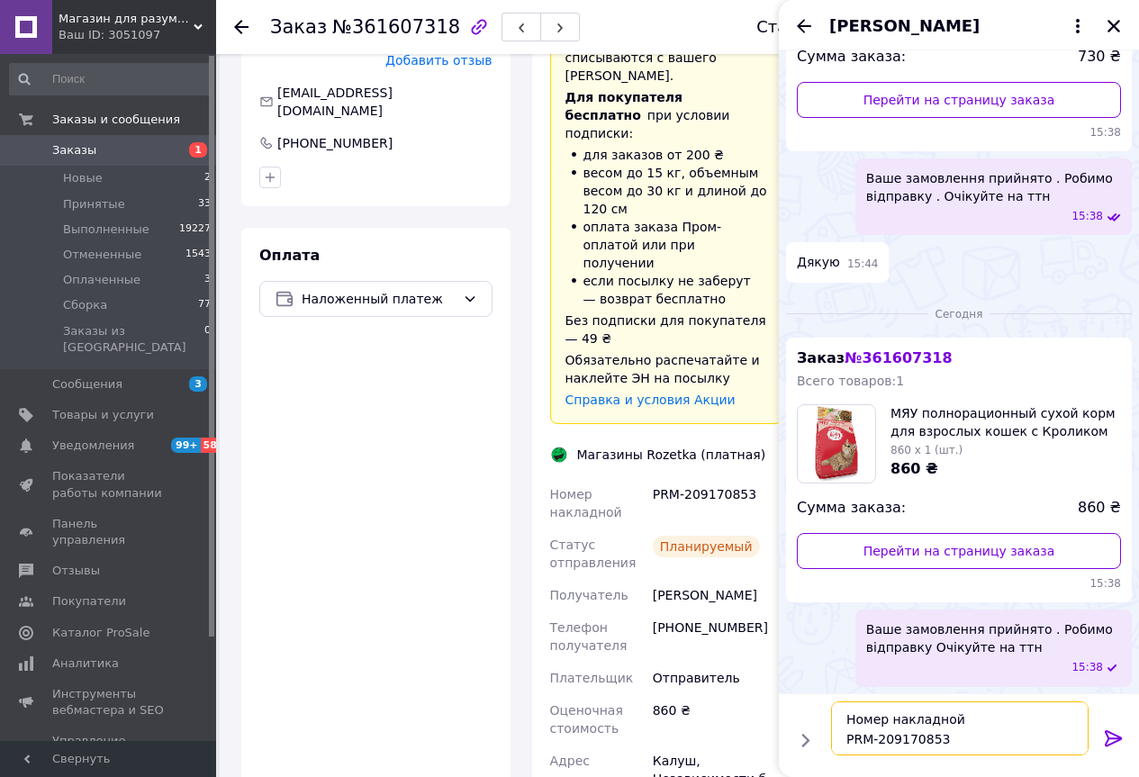
scroll to position [538, 0]
type textarea "Номер накладной PRM-209170853"
click at [1110, 740] on icon at bounding box center [1114, 738] width 22 height 22
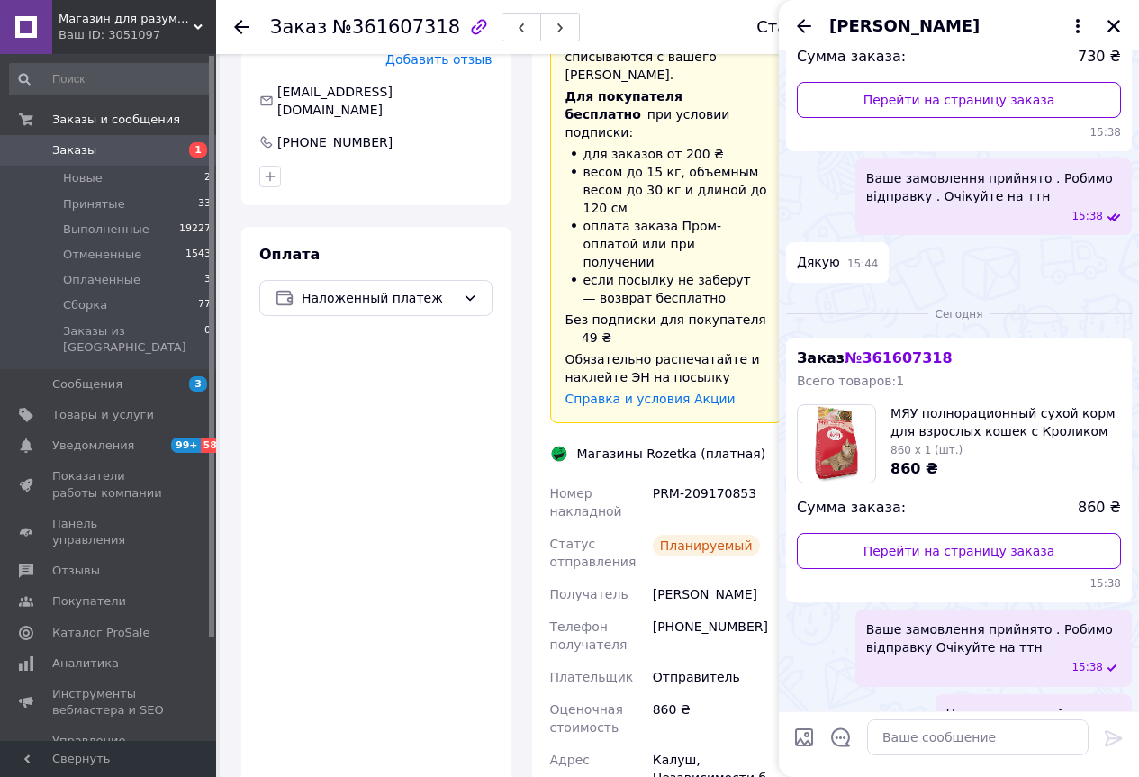
scroll to position [662, 0]
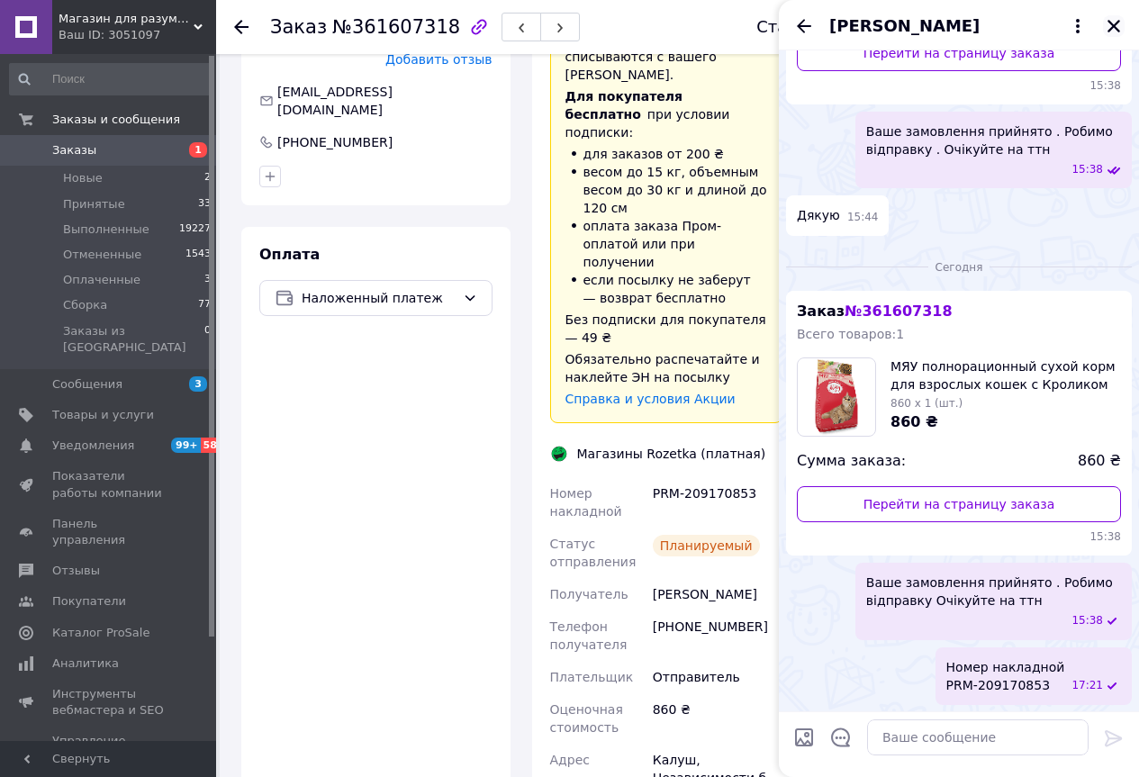
click at [1113, 23] on icon "Закрыть" at bounding box center [1113, 26] width 16 height 16
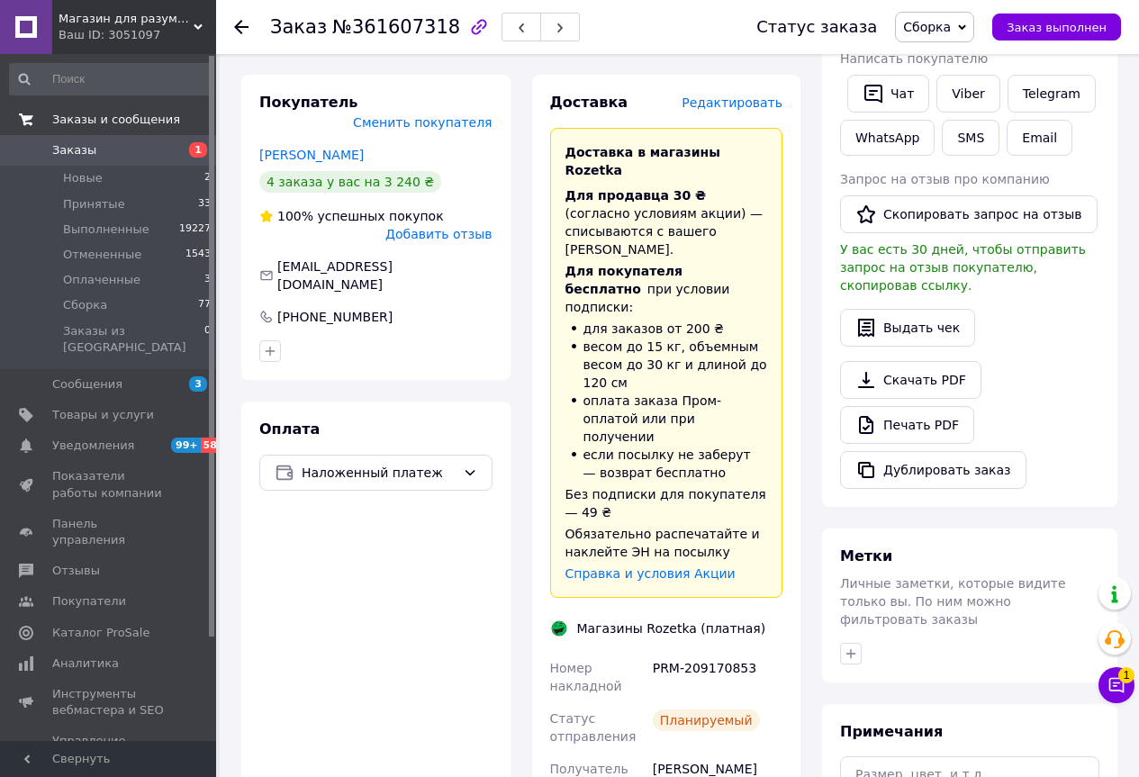
scroll to position [358, 0]
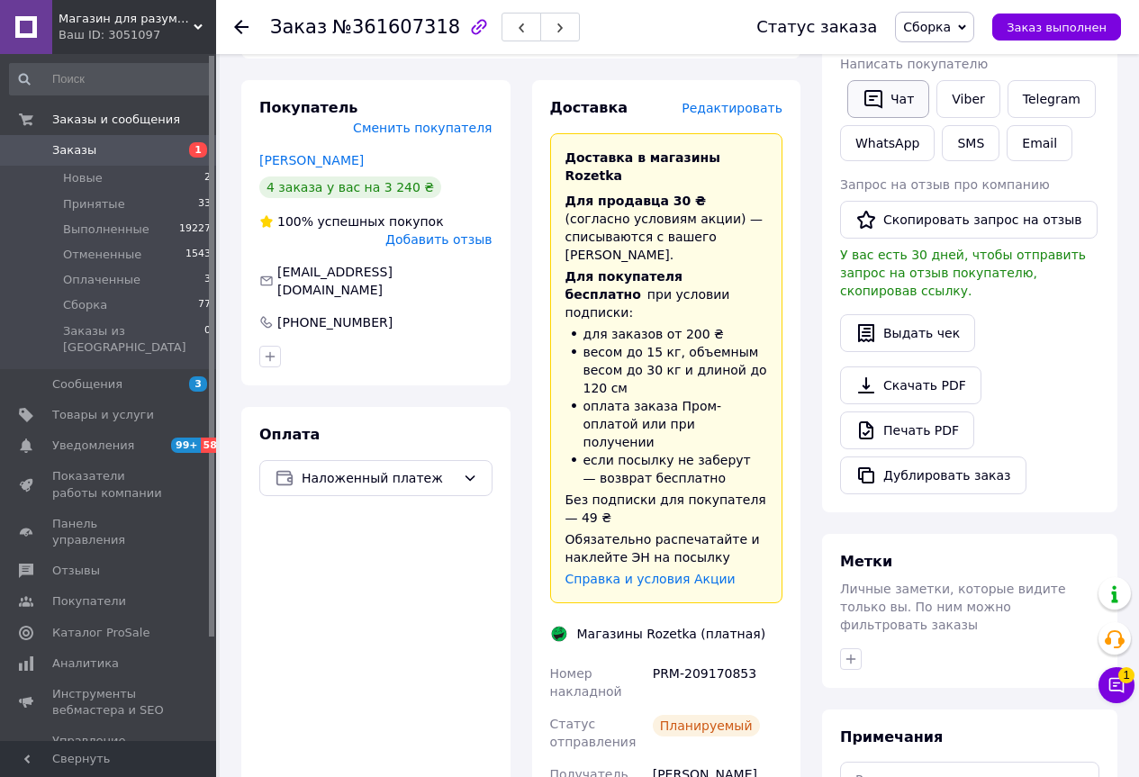
click at [896, 112] on button "Чат" at bounding box center [888, 99] width 82 height 38
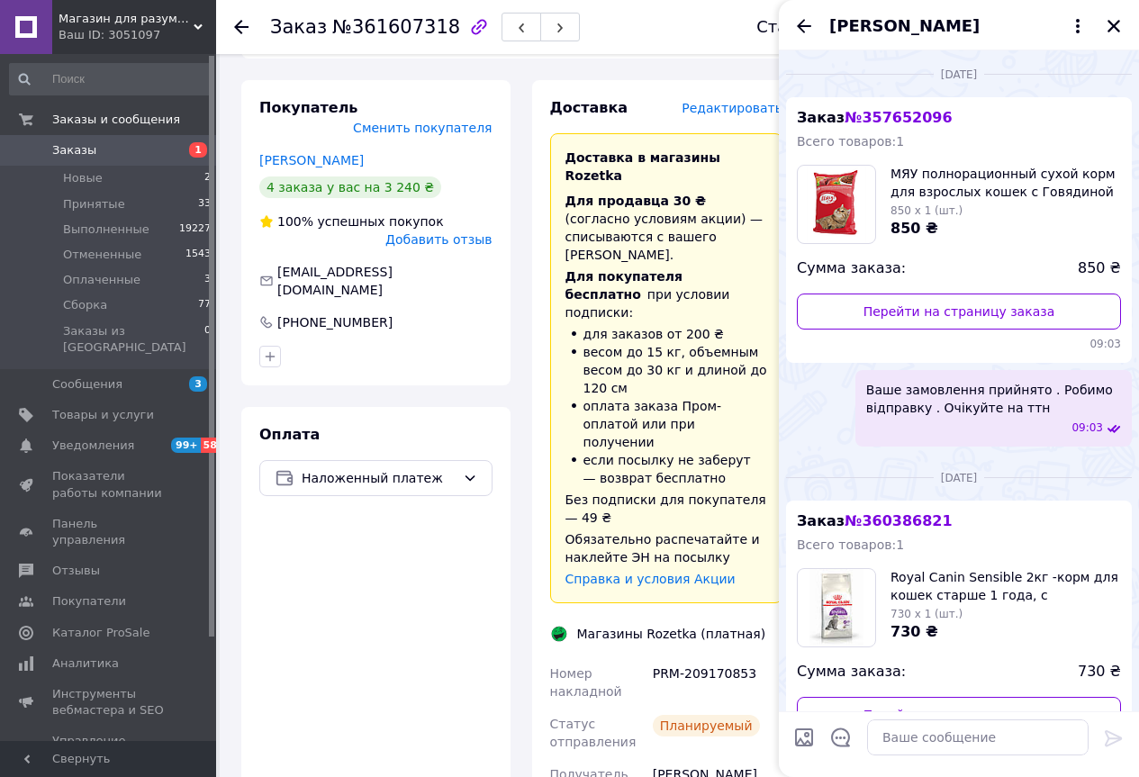
scroll to position [662, 0]
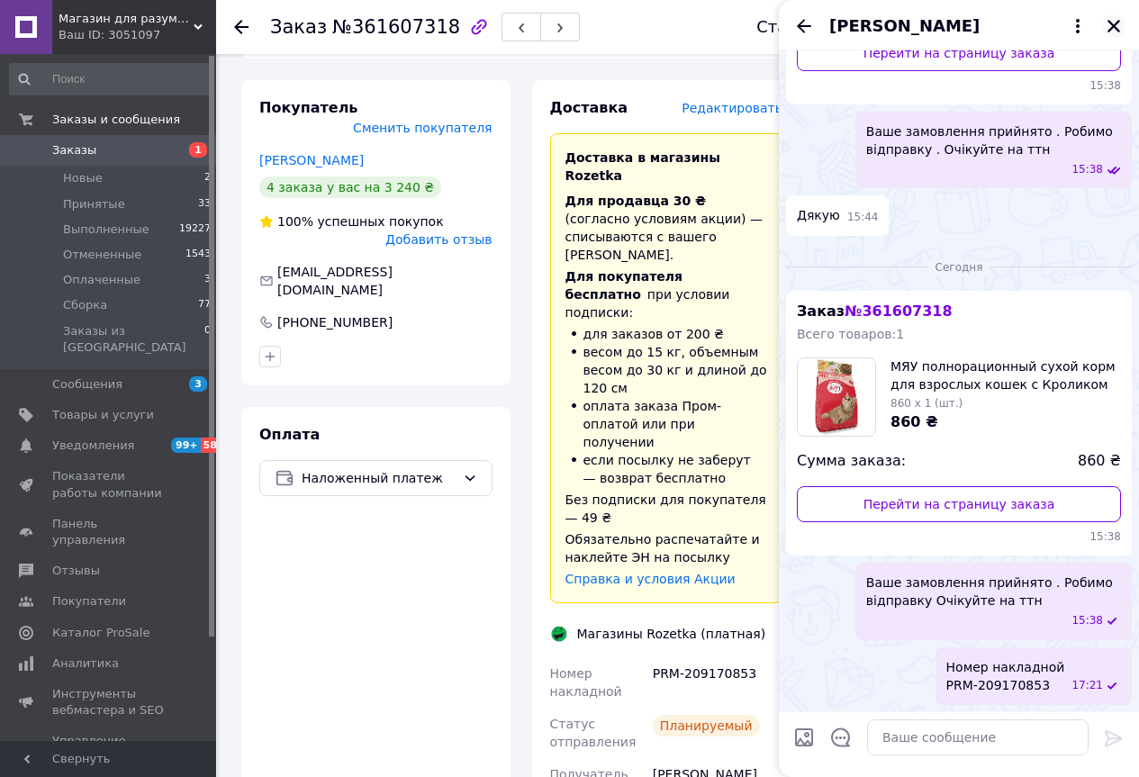
click at [1103, 19] on button "Закрыть" at bounding box center [1114, 26] width 22 height 22
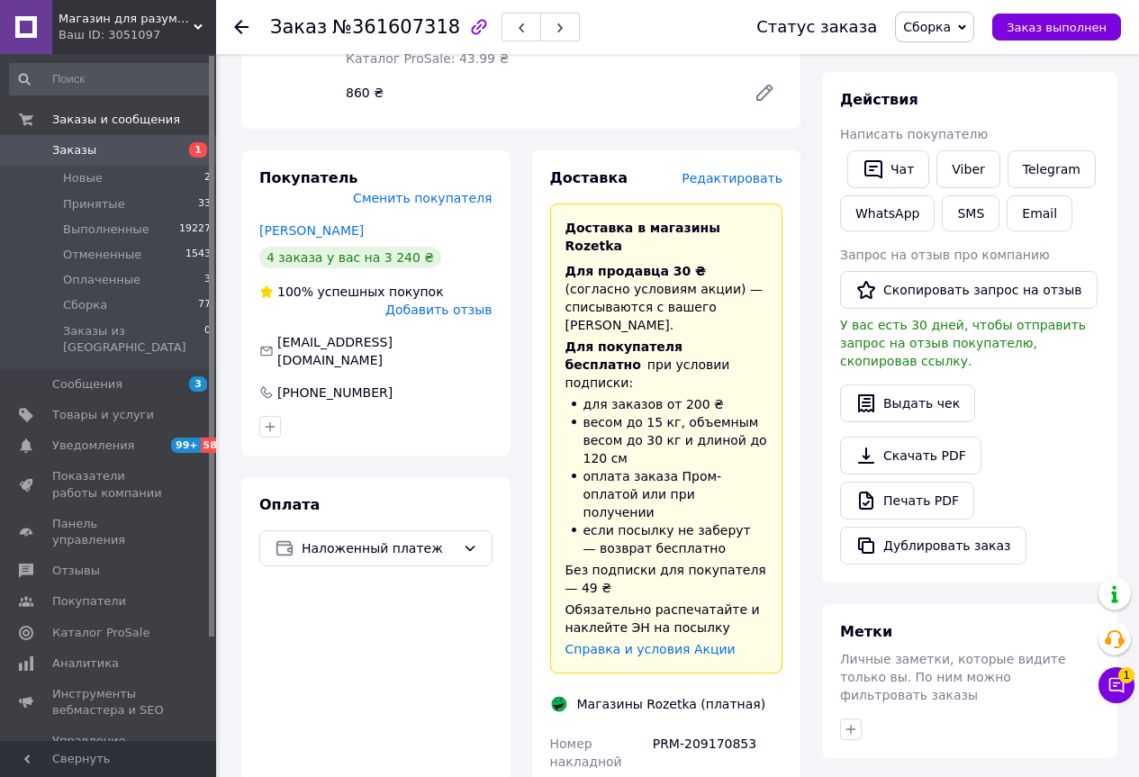
scroll to position [268, 0]
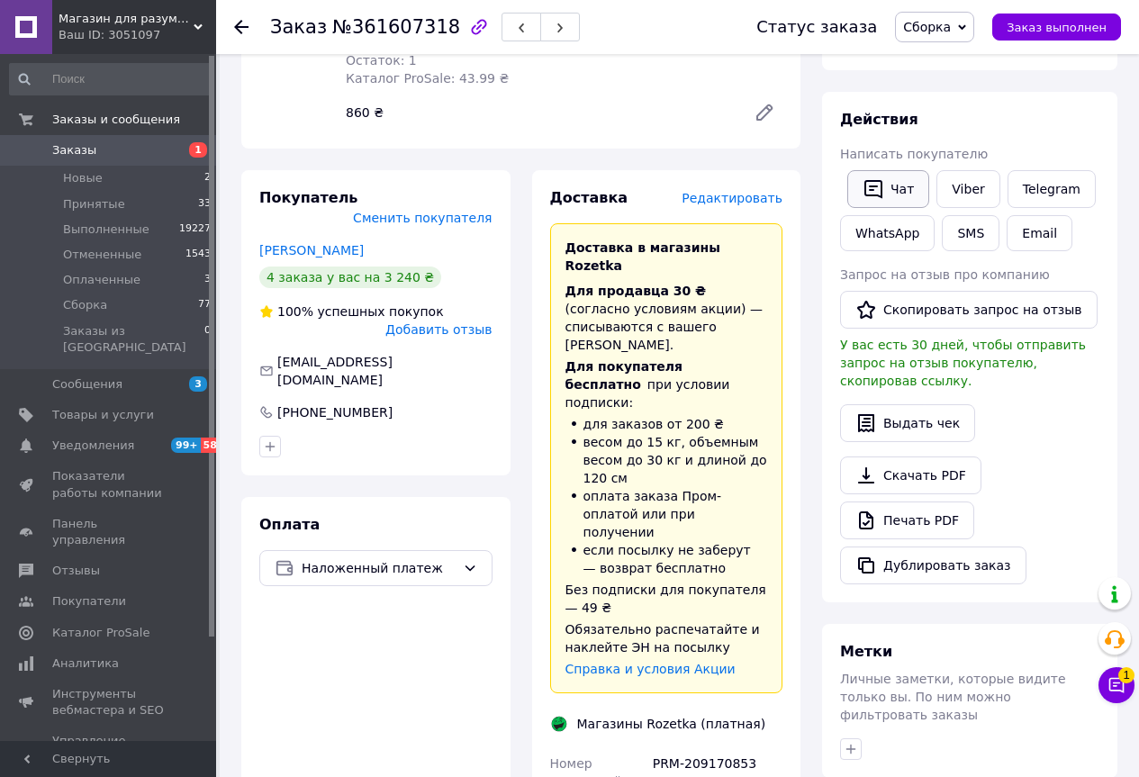
click at [859, 191] on button "Чат" at bounding box center [888, 189] width 82 height 38
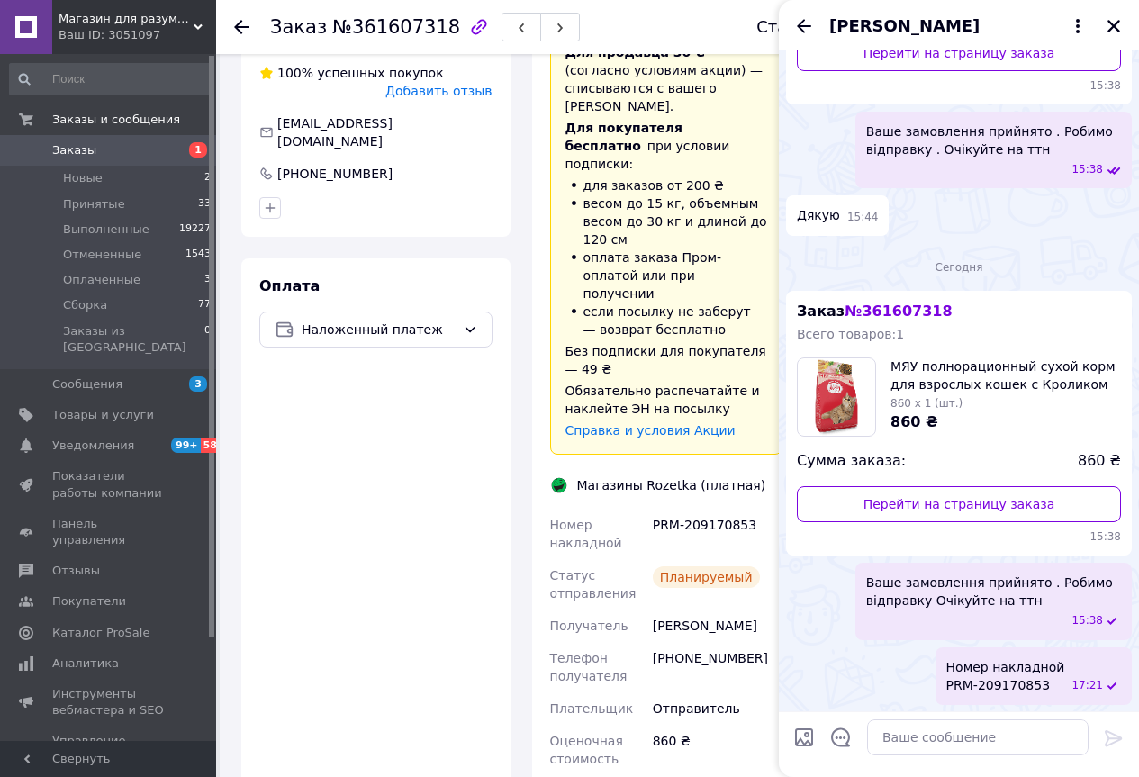
scroll to position [538, 0]
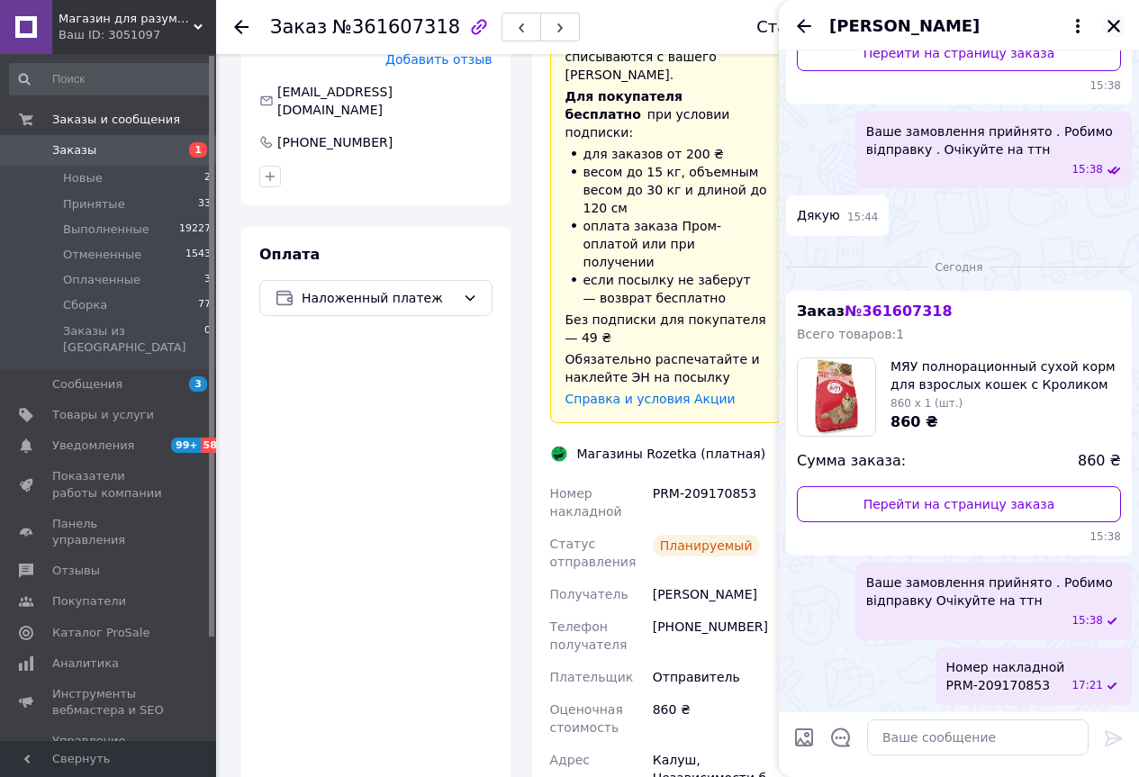
click at [1119, 26] on icon "Закрыть" at bounding box center [1113, 26] width 16 height 16
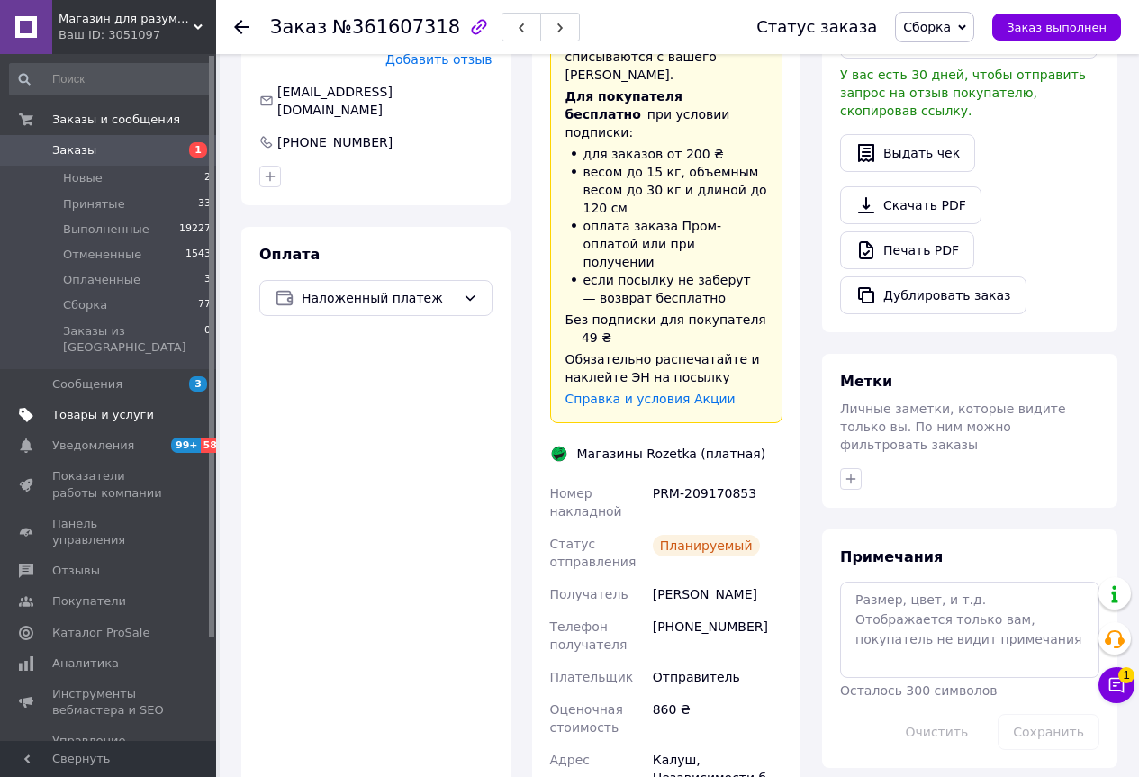
click at [64, 407] on span "Товары и услуги" at bounding box center [103, 415] width 102 height 16
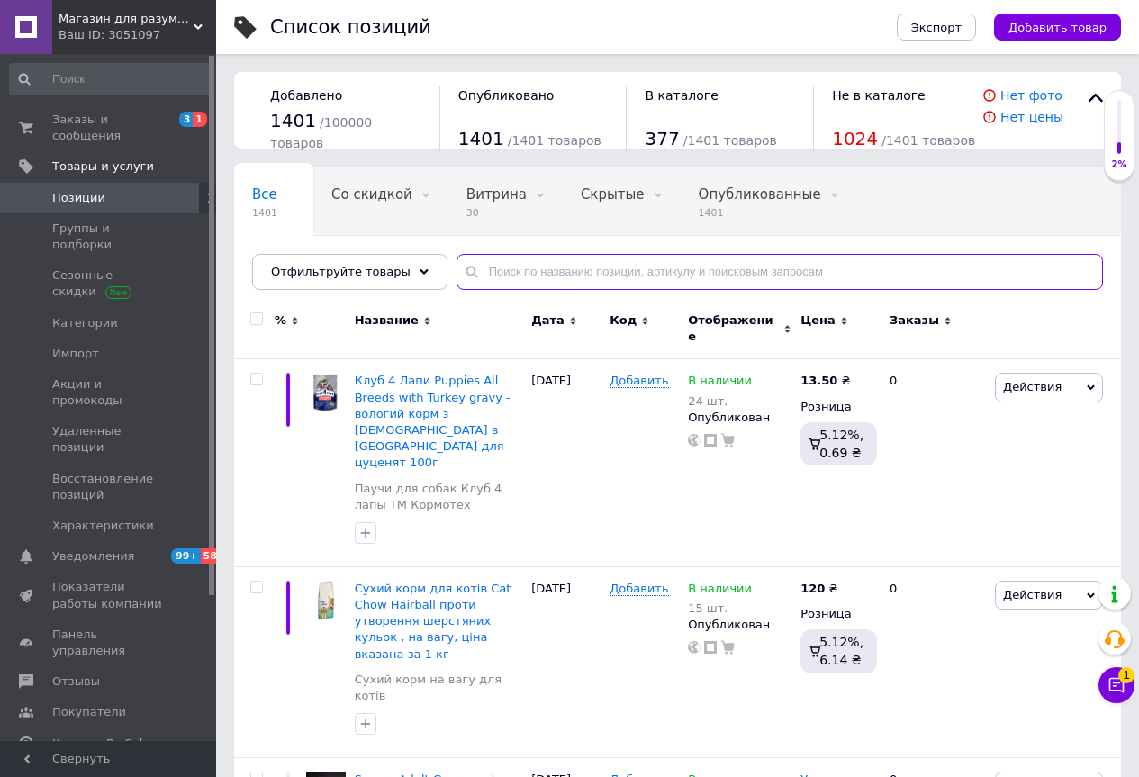
click at [483, 272] on input "text" at bounding box center [779, 272] width 646 height 36
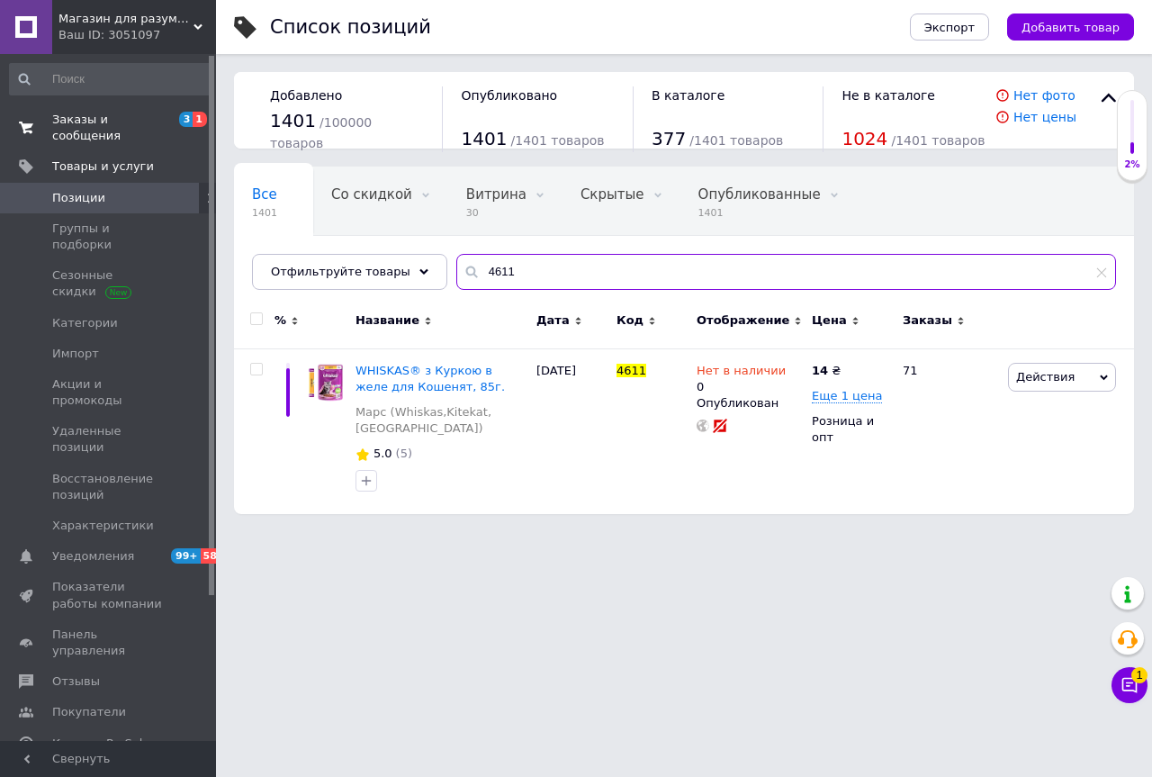
type input "4611"
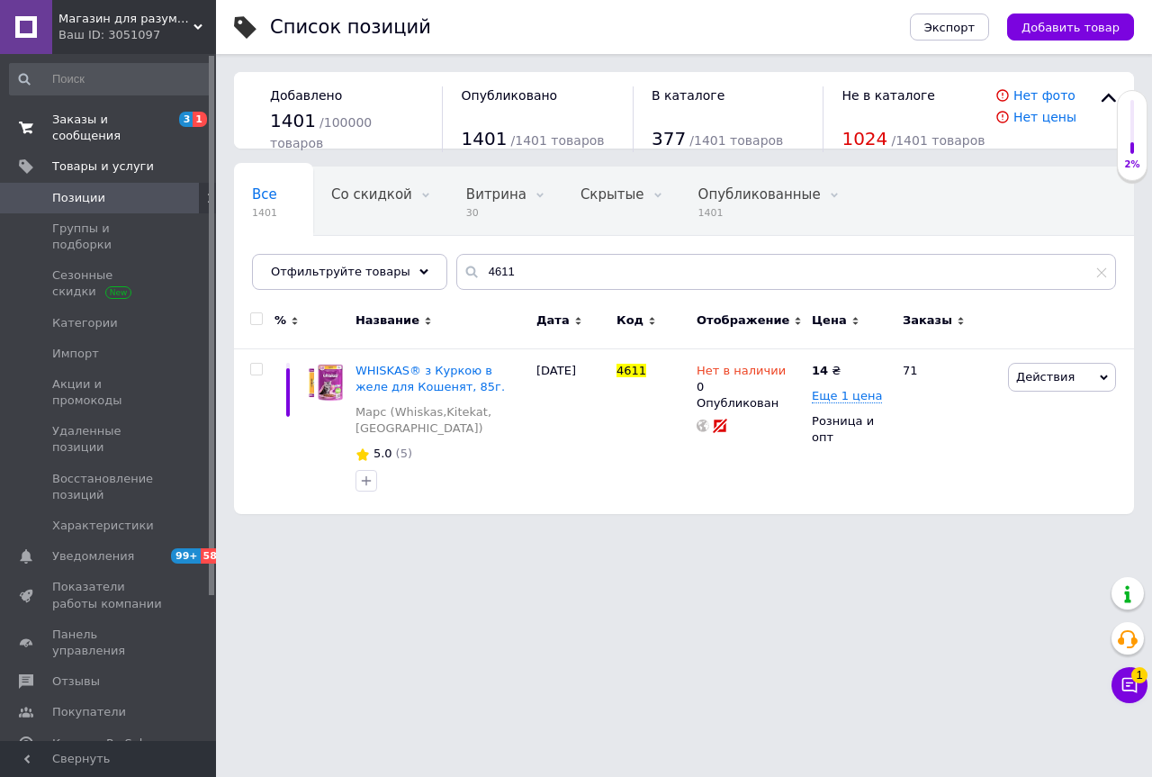
click at [95, 113] on span "Заказы и сообщения" at bounding box center [109, 128] width 114 height 32
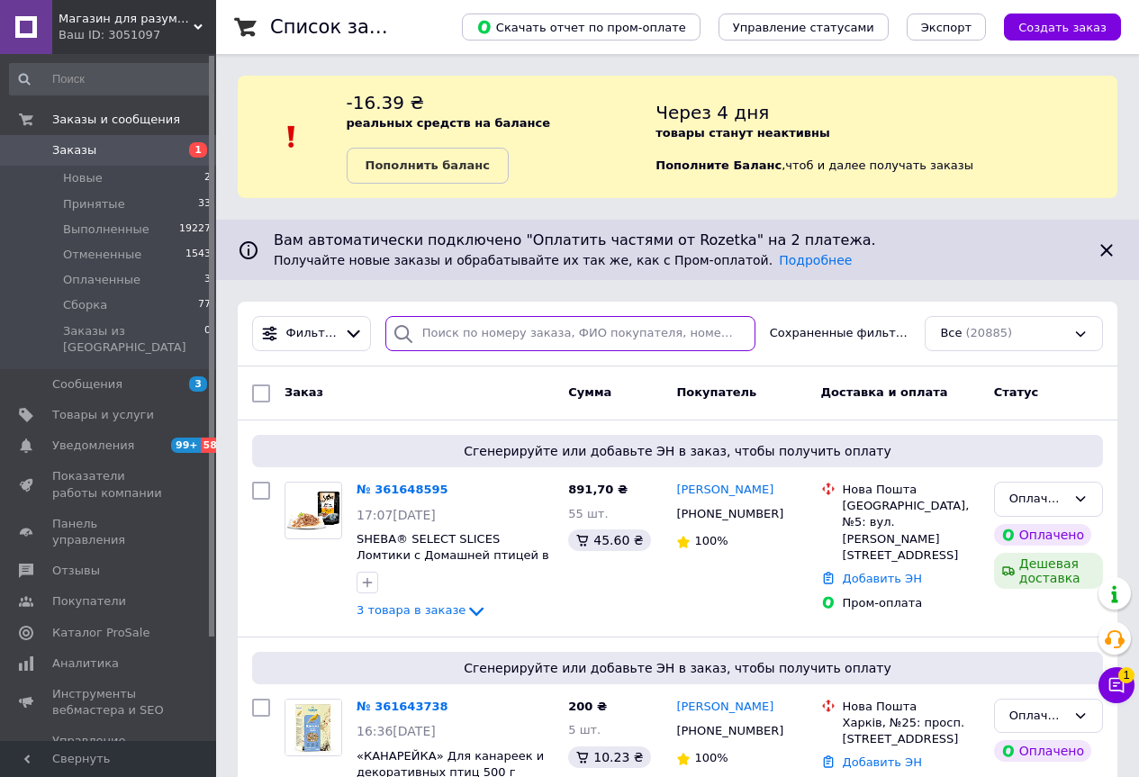
click at [430, 328] on input "search" at bounding box center [570, 333] width 370 height 35
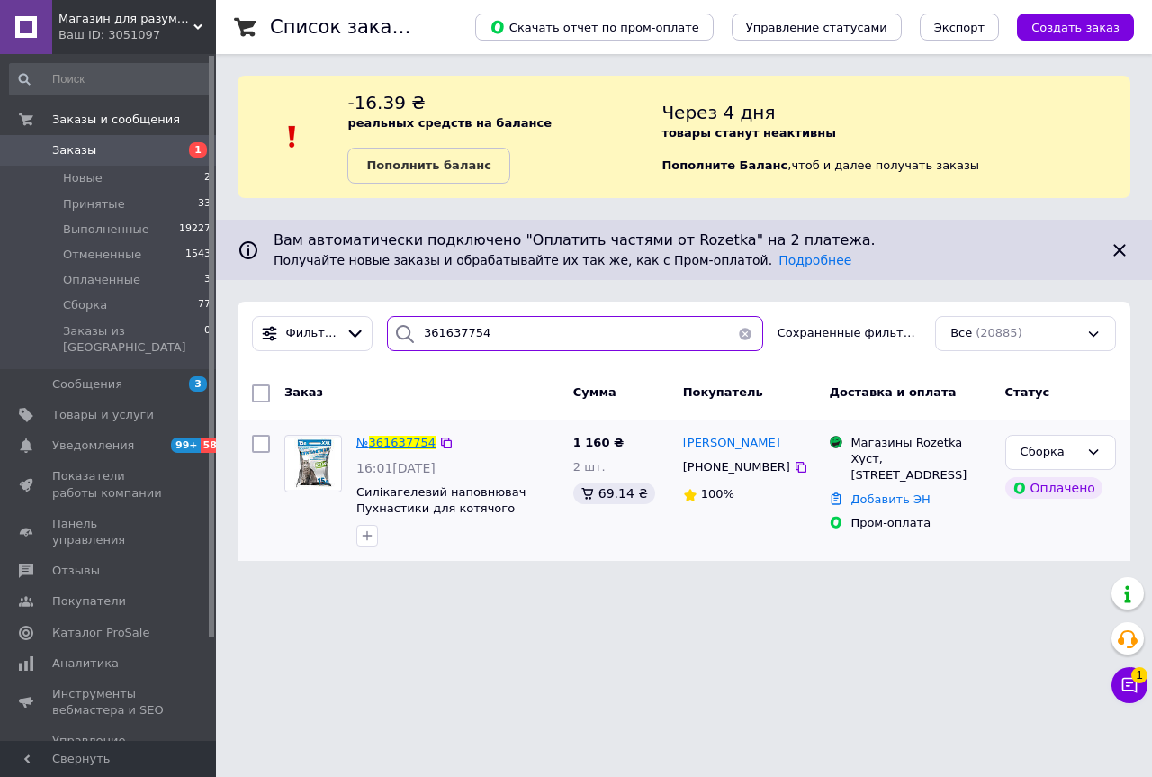
type input "361637754"
click at [404, 441] on span "361637754" at bounding box center [402, 443] width 67 height 14
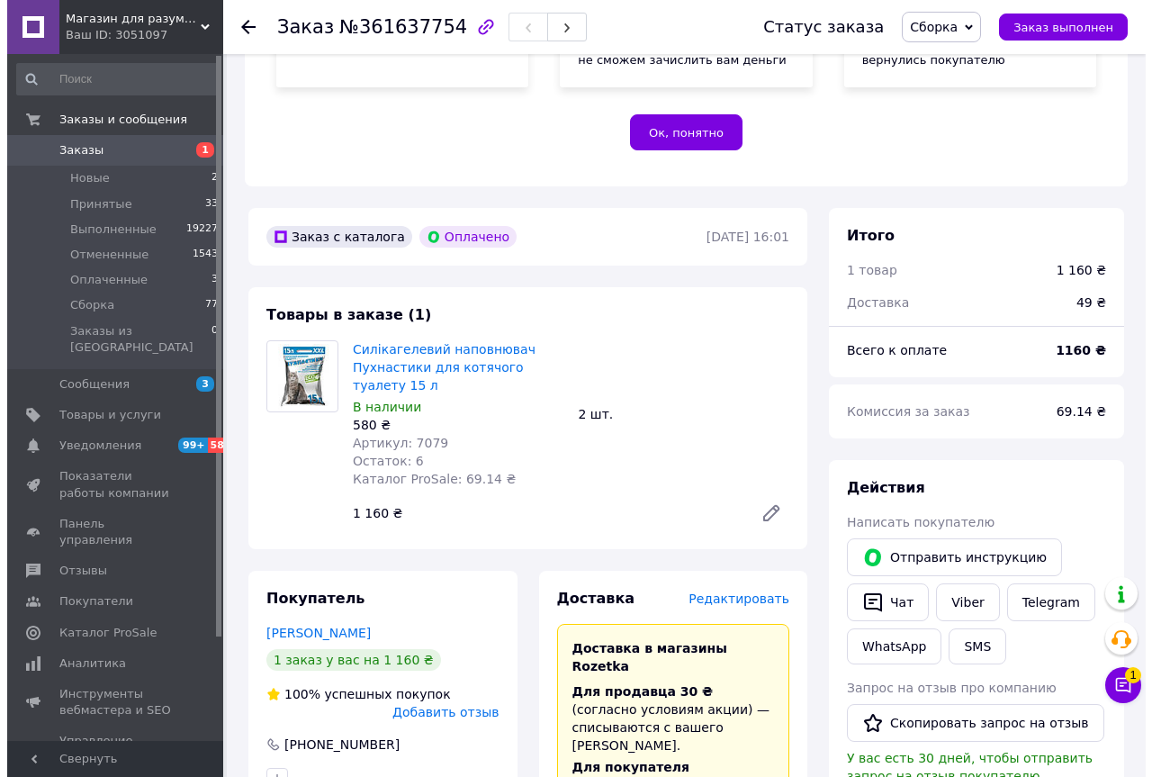
scroll to position [450, 0]
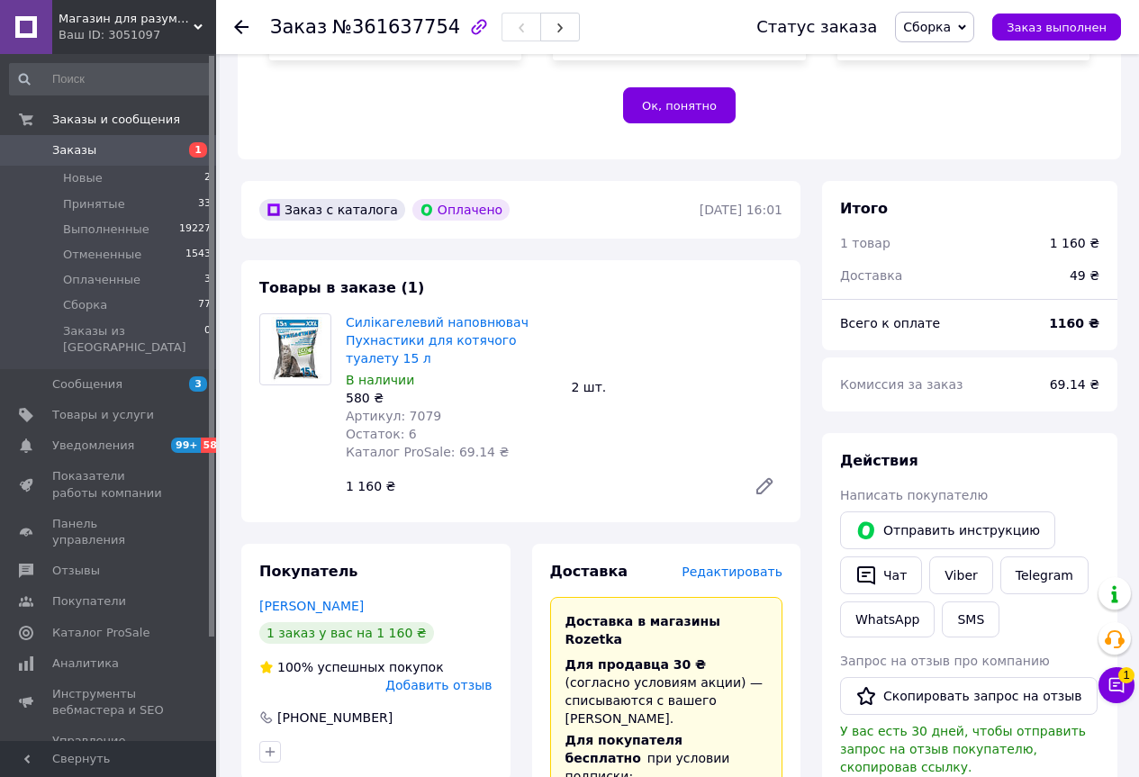
click at [743, 564] on span "Редактировать" at bounding box center [731, 571] width 101 height 14
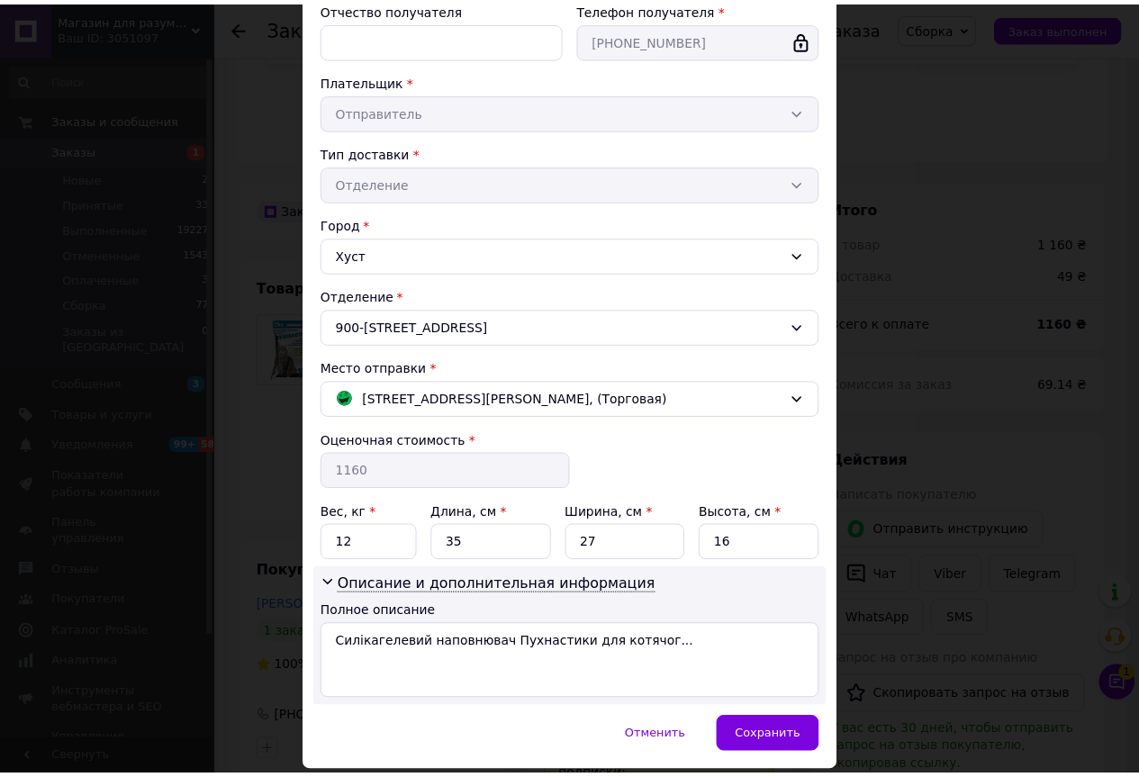
scroll to position [339, 0]
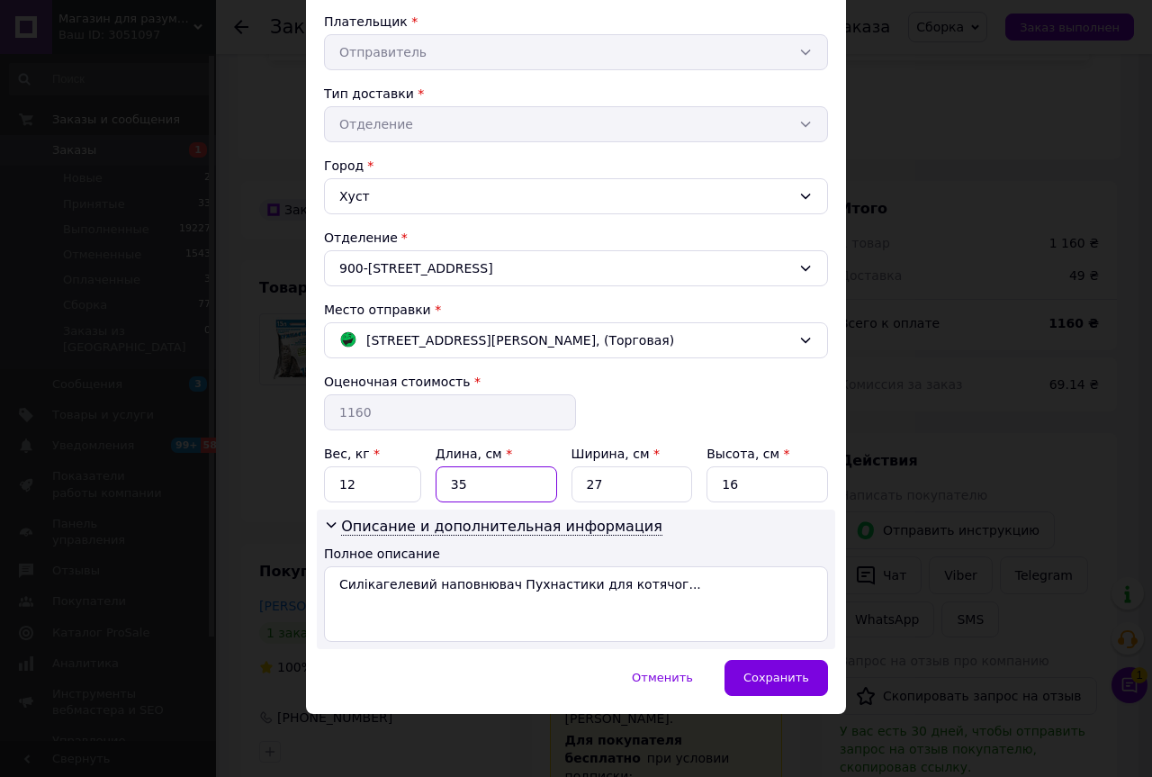
click at [448, 498] on input "35" at bounding box center [497, 484] width 122 height 36
drag, startPoint x: 487, startPoint y: 498, endPoint x: 455, endPoint y: 496, distance: 31.6
click at [455, 496] on input "35" at bounding box center [497, 484] width 122 height 36
click at [621, 492] on input "27" at bounding box center [633, 484] width 122 height 36
drag, startPoint x: 765, startPoint y: 481, endPoint x: 701, endPoint y: 469, distance: 65.0
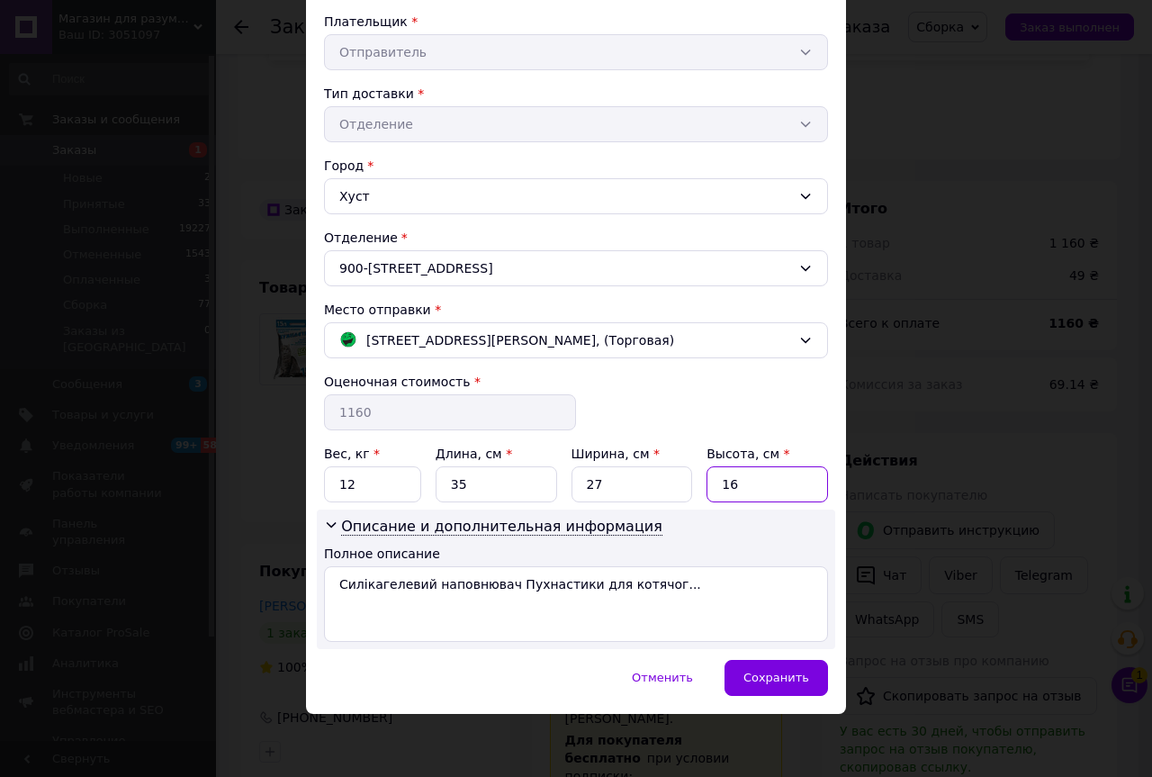
click at [707, 464] on div "Вес, кг * 12 Длина, см * 35 Ширина, см * 27 Высота, см * 16" at bounding box center [576, 474] width 504 height 58
type input "30"
click at [767, 662] on div "Сохранить" at bounding box center [777, 678] width 104 height 36
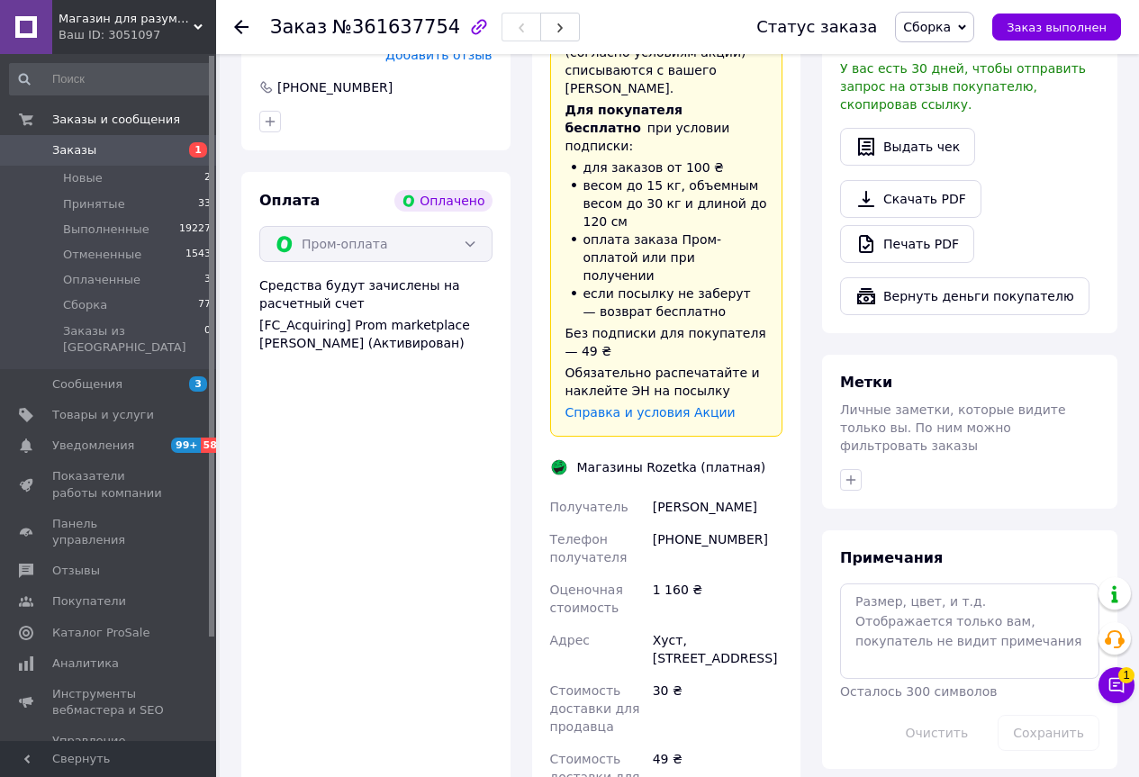
scroll to position [1350, 0]
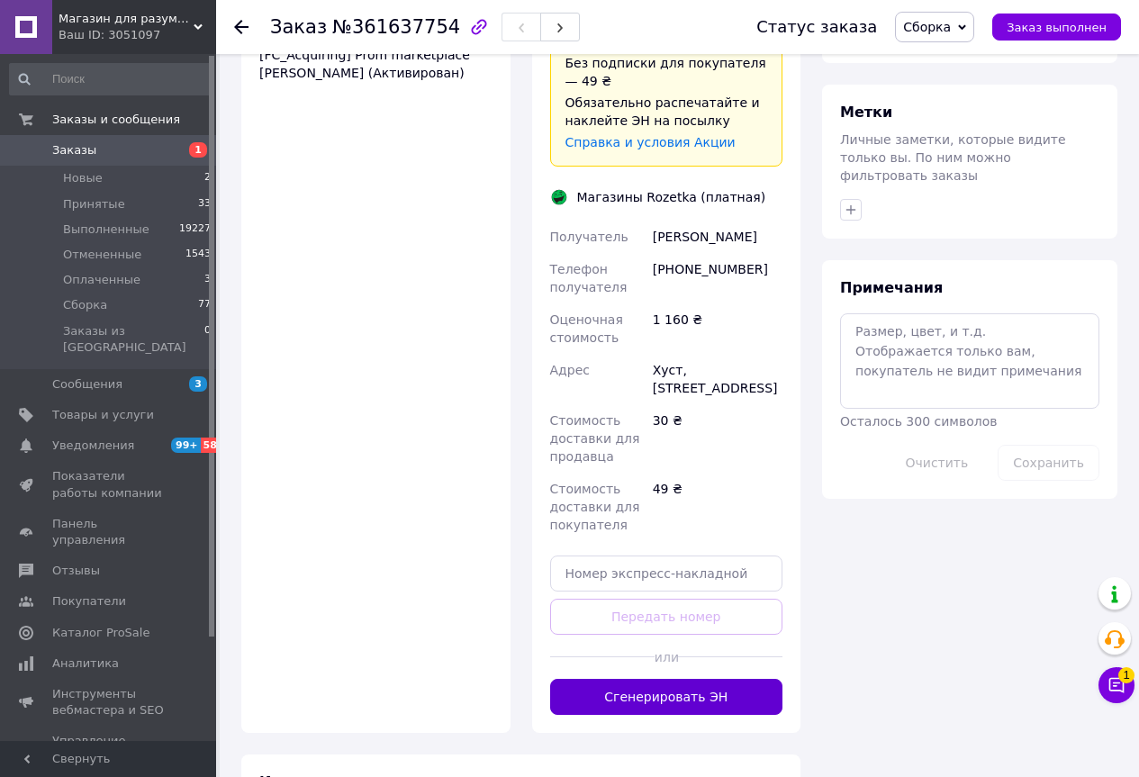
click at [648, 679] on button "Сгенерировать ЭН" at bounding box center [666, 697] width 233 height 36
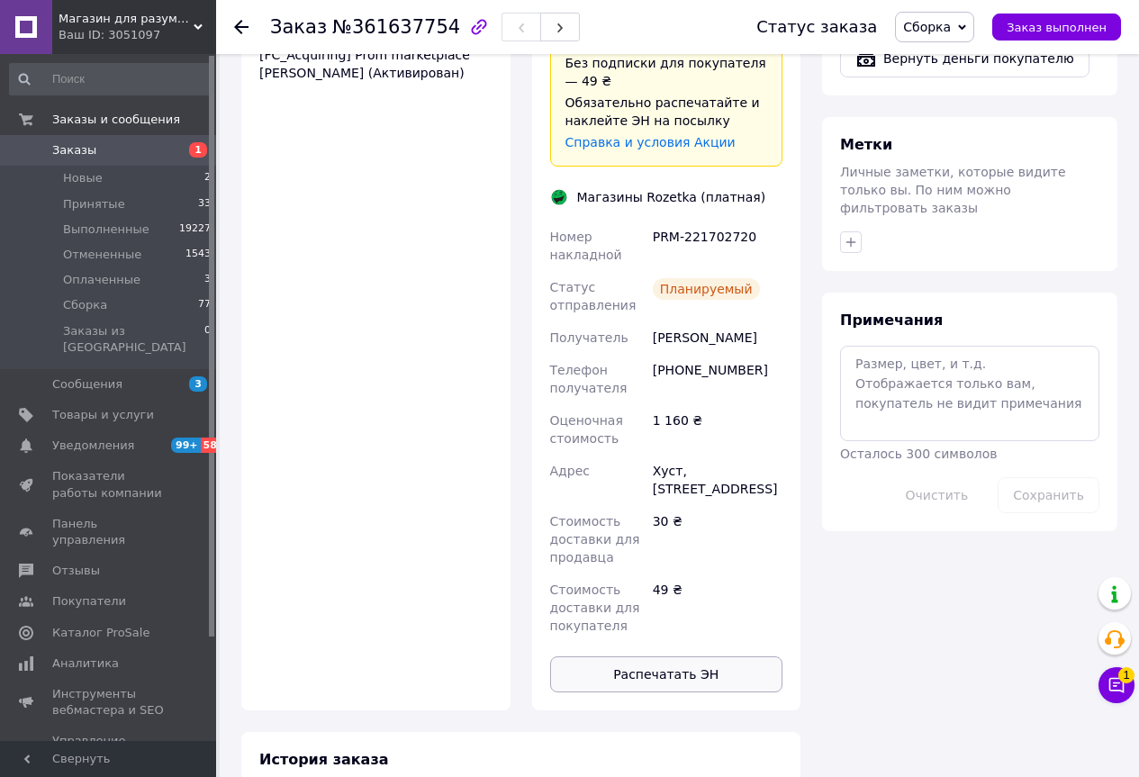
click at [610, 656] on button "Распечатать ЭН" at bounding box center [666, 674] width 233 height 36
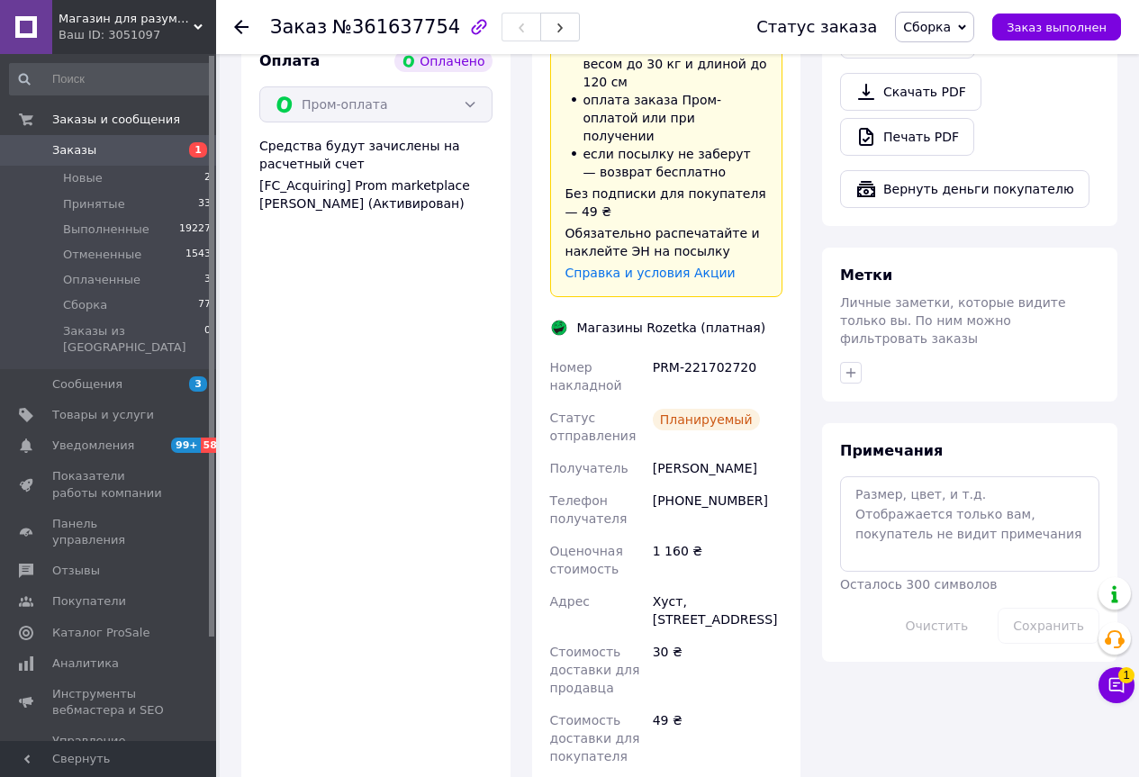
scroll to position [1080, 0]
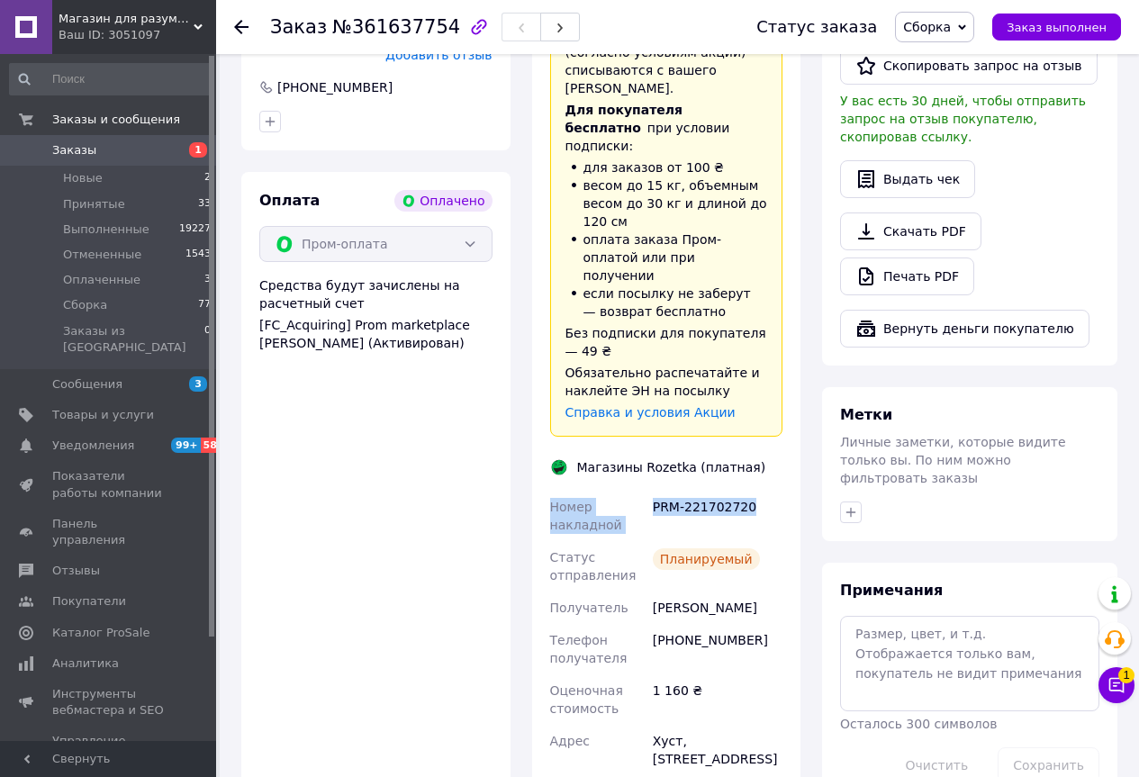
drag, startPoint x: 545, startPoint y: 397, endPoint x: 742, endPoint y: 407, distance: 197.4
click at [742, 407] on div "Доставка Редактировать Доставка в магазины Rozetka Для продавца 30 ₴   (согласн…" at bounding box center [666, 447] width 269 height 1067
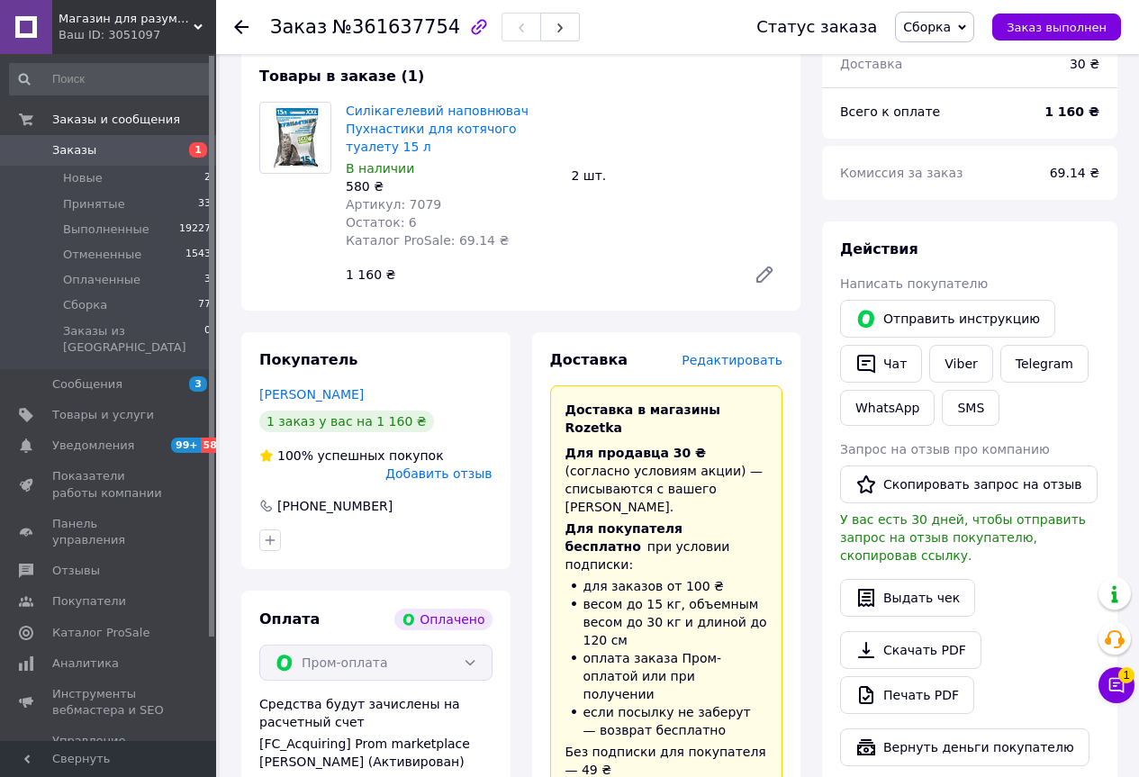
scroll to position [630, 0]
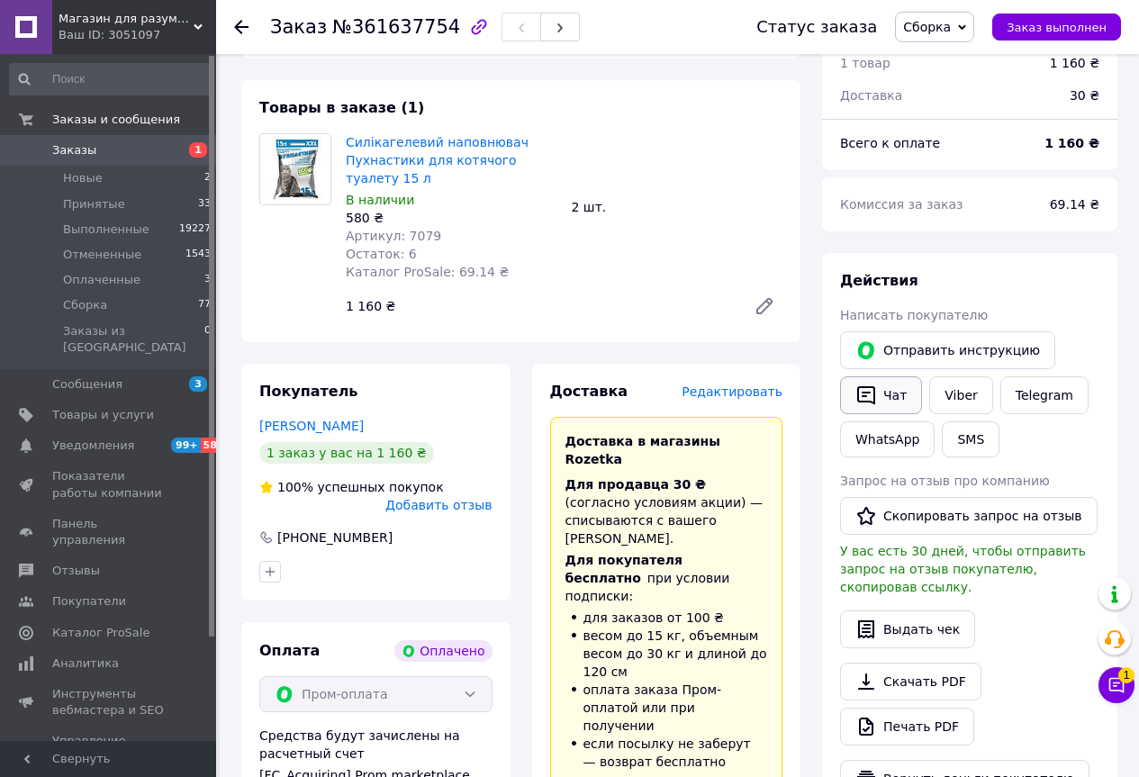
click at [887, 376] on button "Чат" at bounding box center [881, 395] width 82 height 38
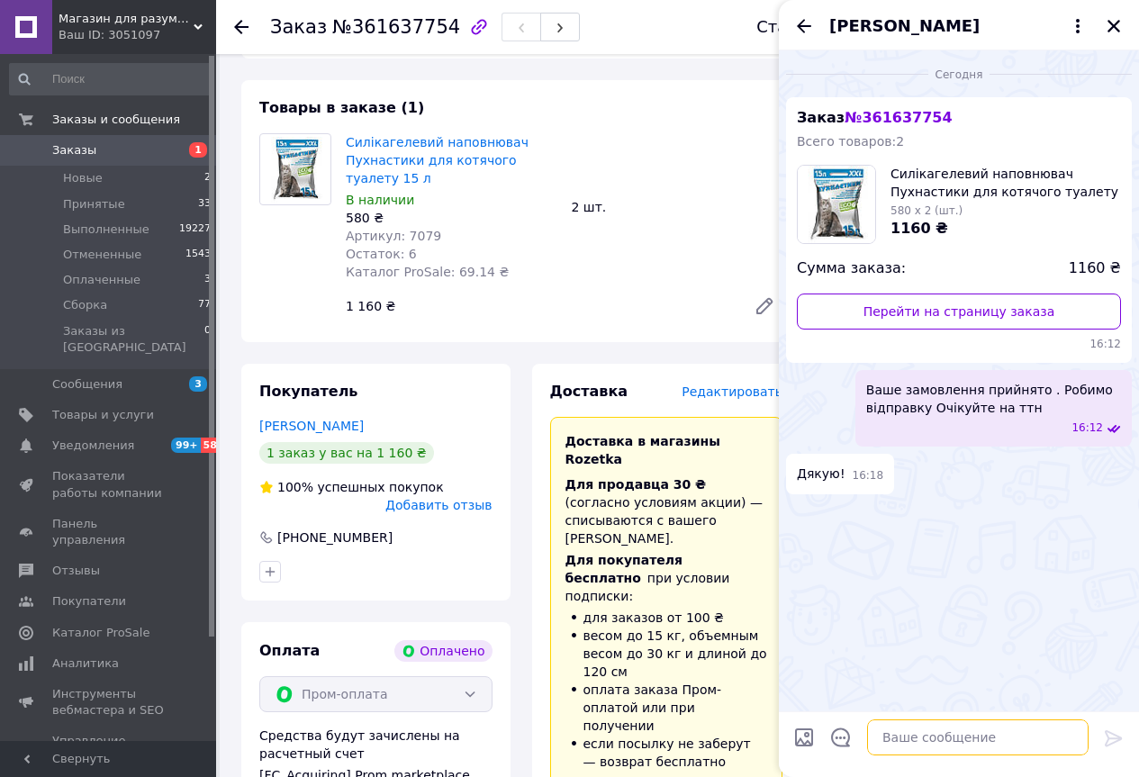
paste textarea "Номер накладной PRM-221702720"
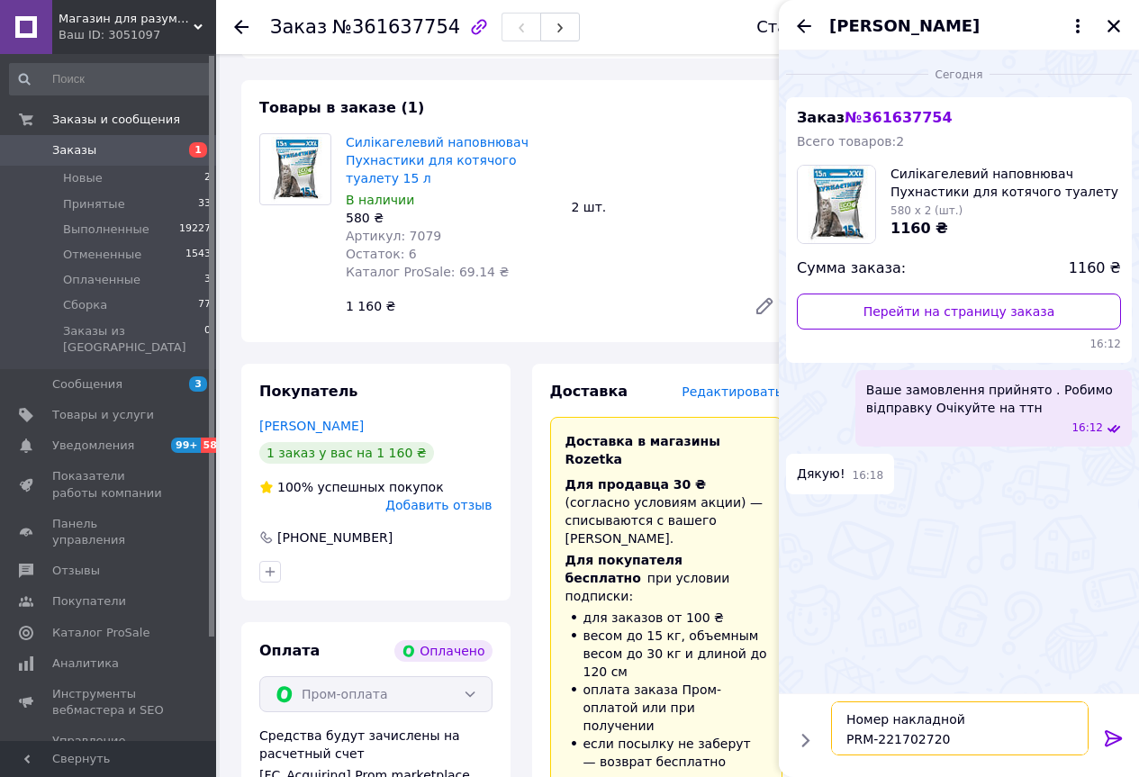
type textarea "Номер накладной PRM-221702720"
click at [1108, 738] on icon at bounding box center [1112, 738] width 17 height 16
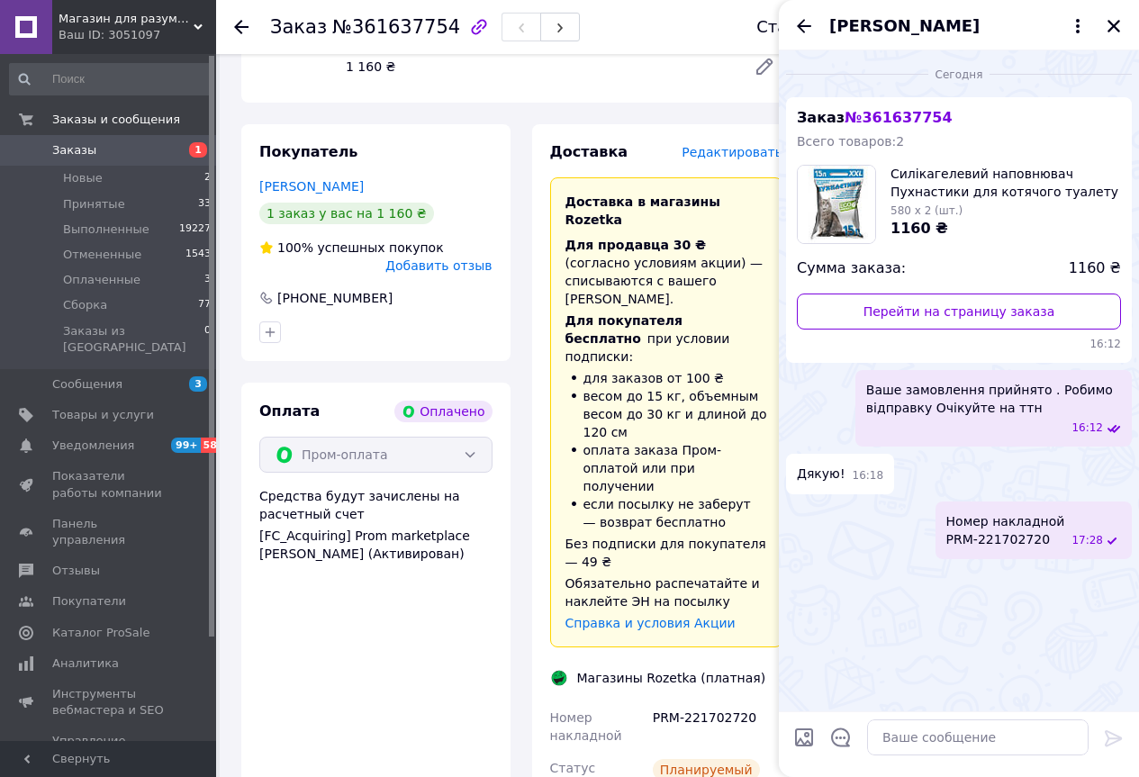
scroll to position [900, 0]
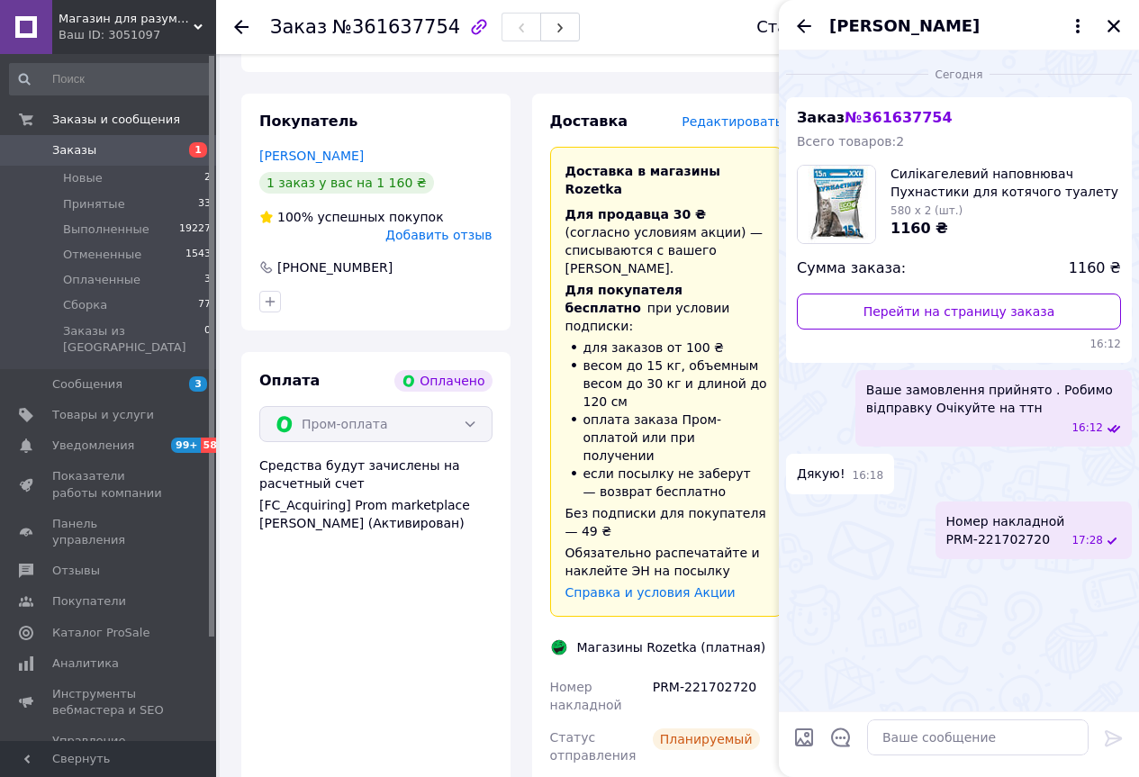
click at [245, 23] on icon at bounding box center [241, 27] width 14 height 14
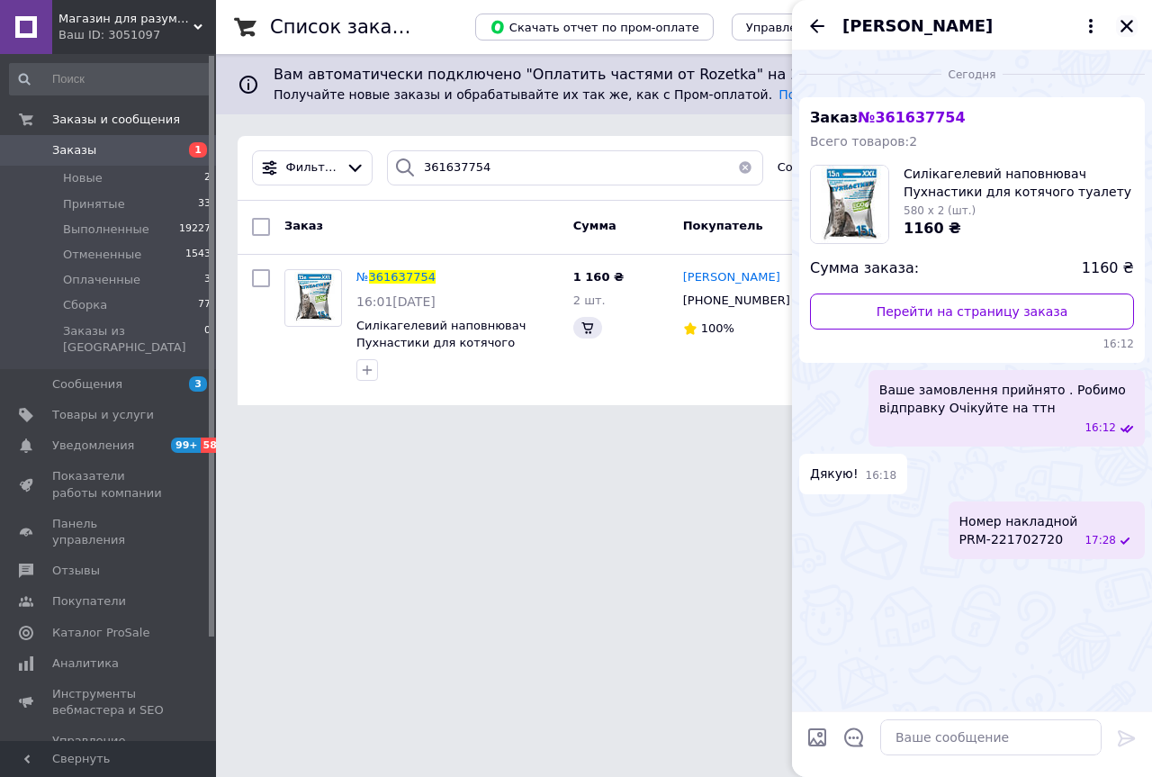
click at [1134, 22] on icon "Закрыть" at bounding box center [1127, 26] width 16 height 16
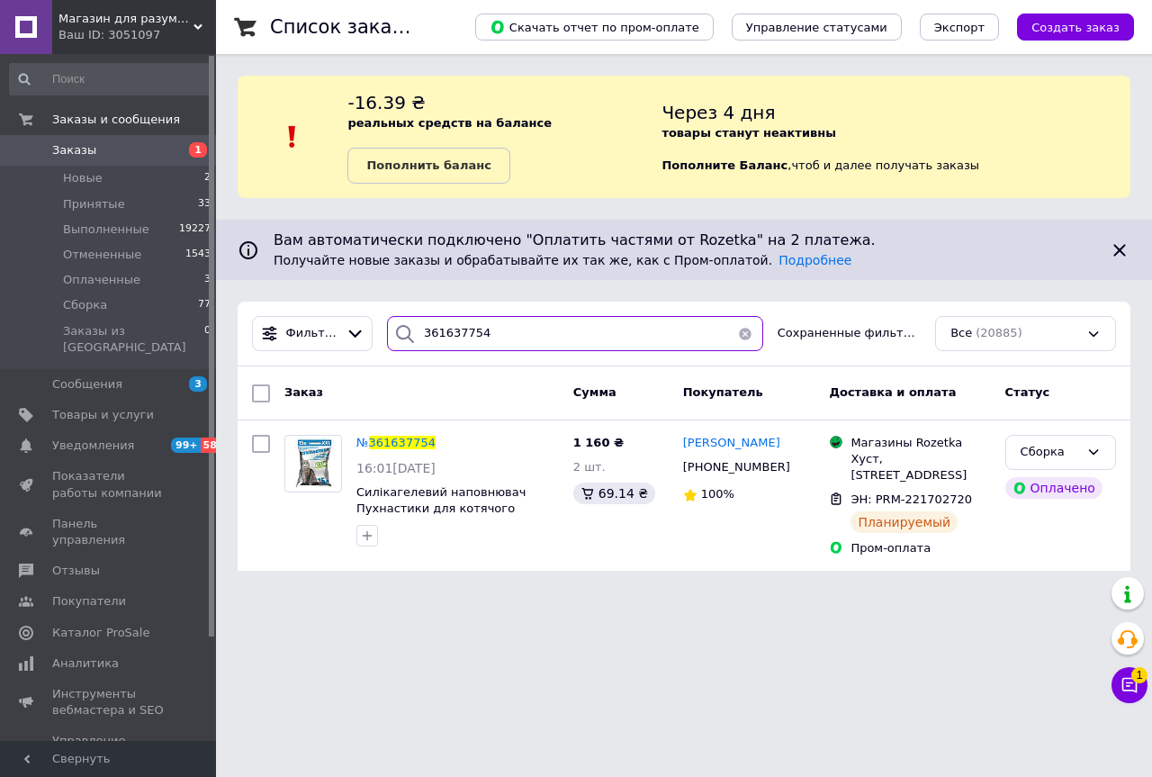
drag, startPoint x: 528, startPoint y: 348, endPoint x: 445, endPoint y: 356, distance: 84.0
click at [445, 356] on div "Фильтры 361637754 Сохраненные фильтры: Все (20885)" at bounding box center [684, 334] width 893 height 65
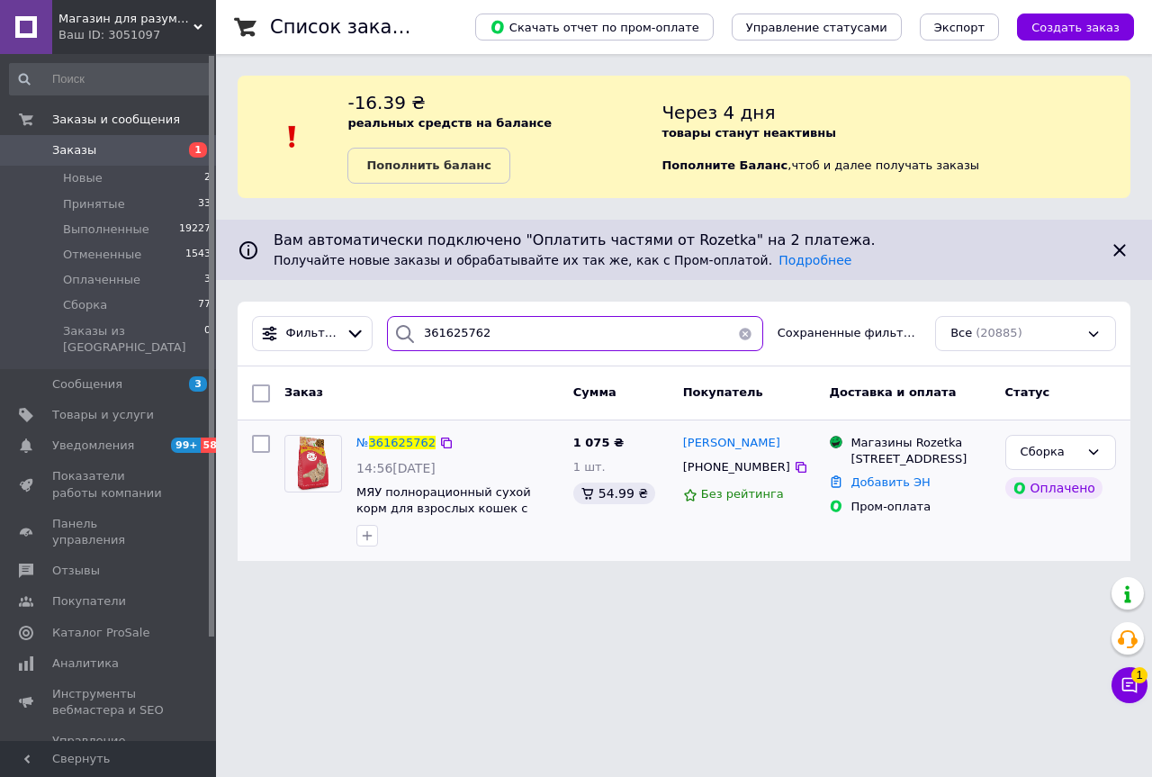
type input "361625762"
click at [398, 452] on div "№ 361625762" at bounding box center [396, 443] width 83 height 21
click at [409, 436] on span "№ 361625762" at bounding box center [395, 443] width 79 height 14
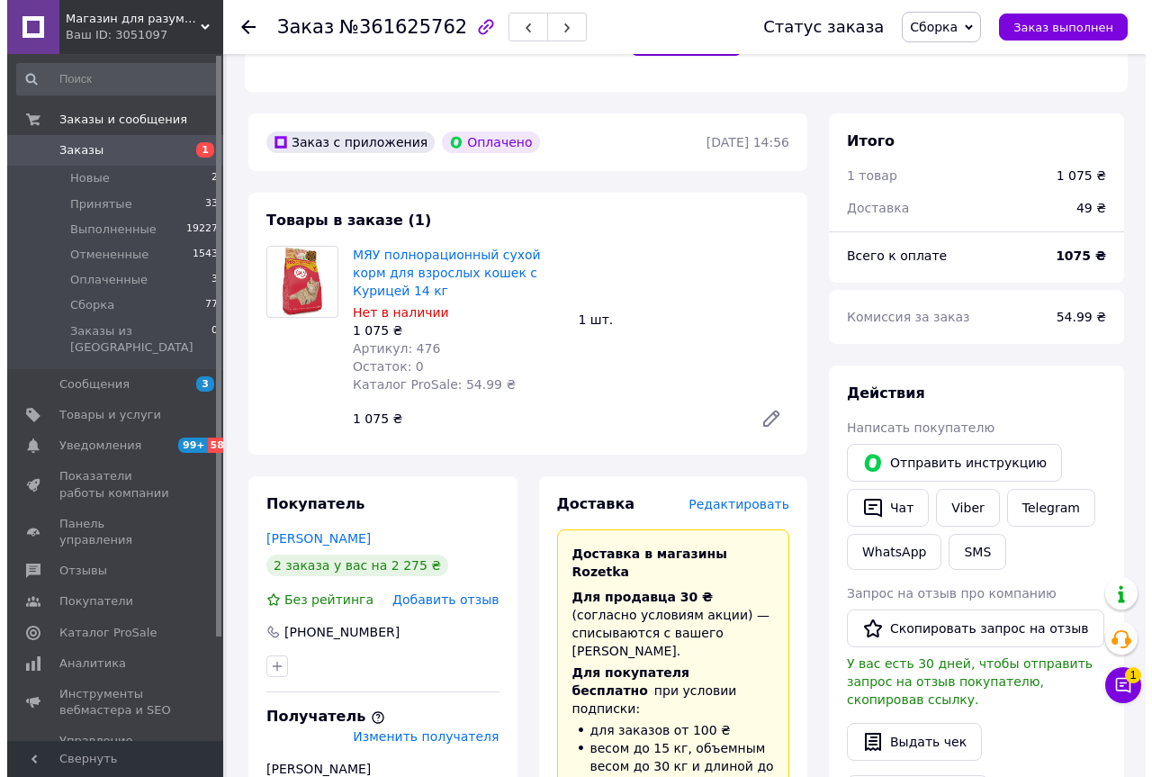
scroll to position [540, 0]
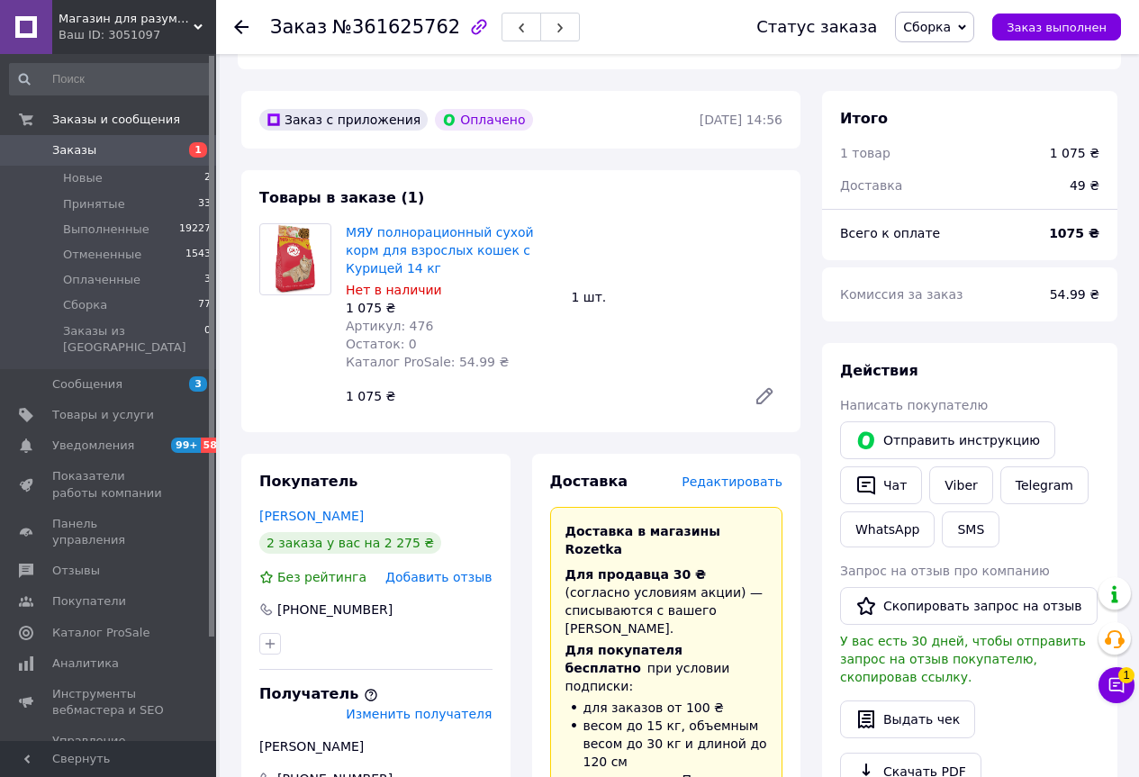
click at [716, 474] on span "Редактировать" at bounding box center [731, 481] width 101 height 14
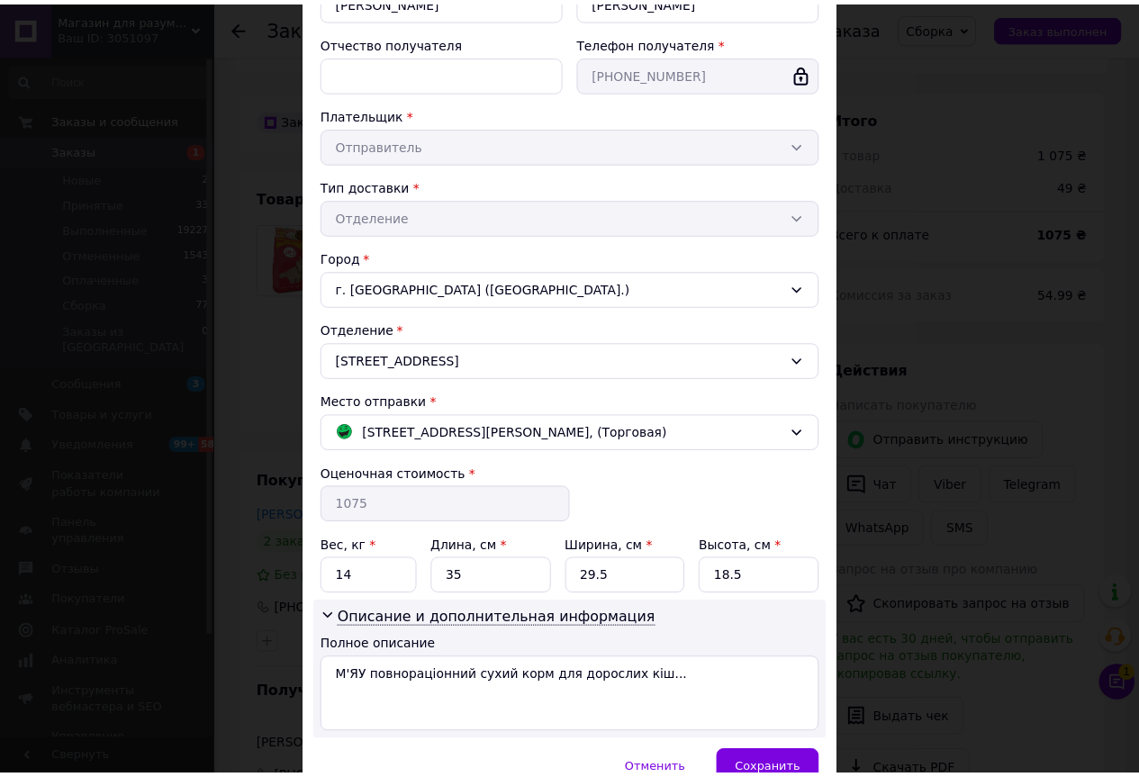
scroll to position [339, 0]
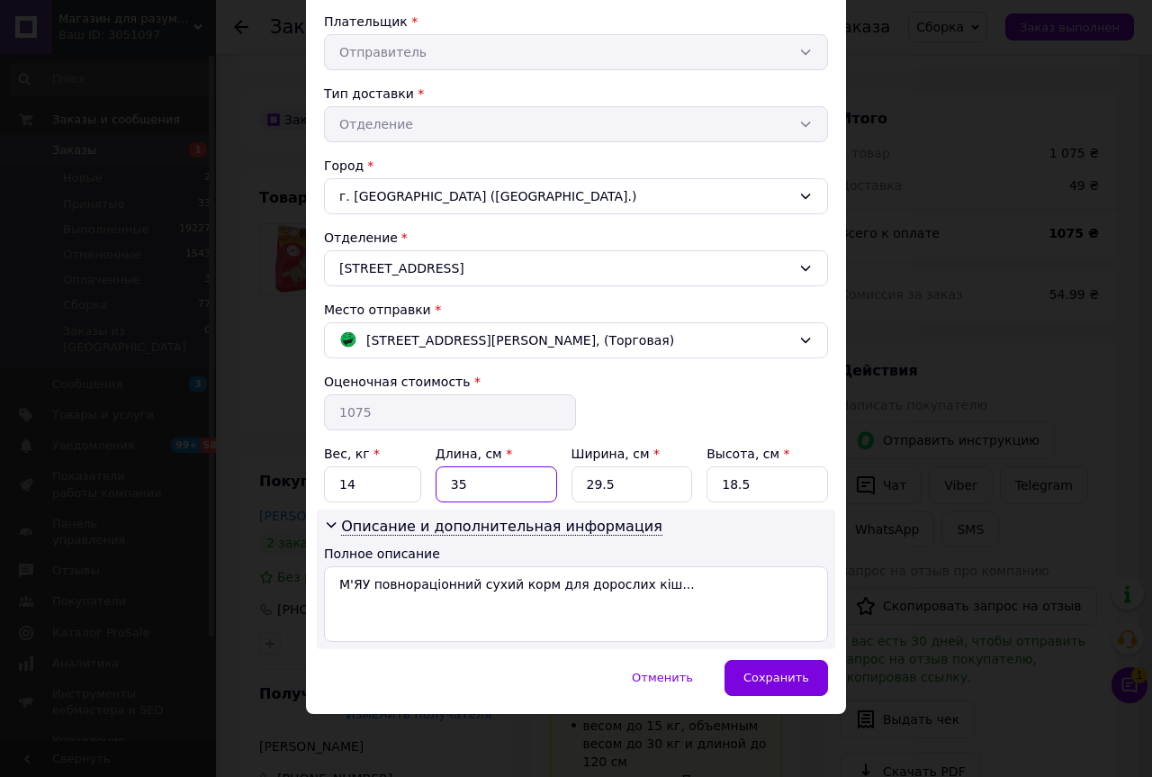
drag, startPoint x: 450, startPoint y: 485, endPoint x: 417, endPoint y: 483, distance: 33.4
click at [418, 483] on div "Вес, кг * 14 Длина, см * 35 Ширина, см * 29.5 Высота, см * 18.5" at bounding box center [576, 474] width 504 height 58
type input "35"
drag, startPoint x: 618, startPoint y: 480, endPoint x: 549, endPoint y: 478, distance: 69.3
click at [550, 478] on div "Вес, кг * 14 Длина, см * 35 Ширина, см * 29.5 Высота, см * 18.5" at bounding box center [576, 474] width 504 height 58
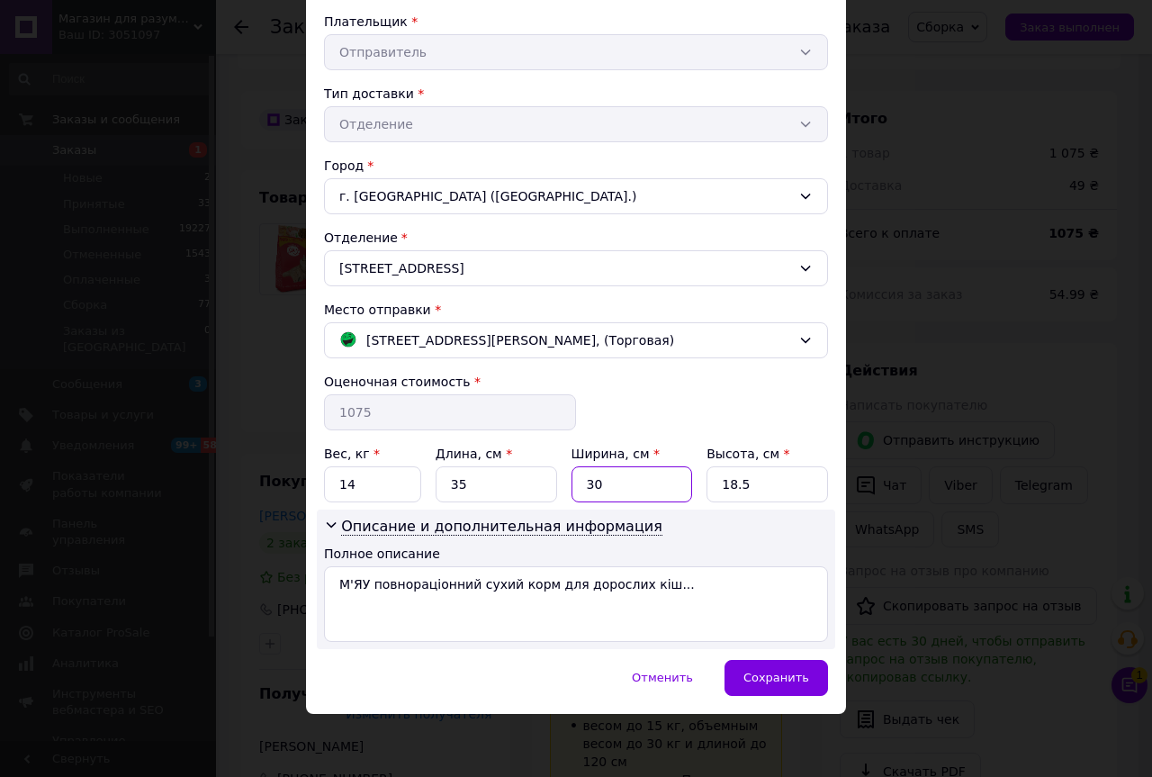
type input "30"
click at [741, 492] on input "18.5" at bounding box center [768, 484] width 122 height 36
click at [739, 490] on input "18.5" at bounding box center [768, 484] width 122 height 36
type input "35"
click at [792, 692] on div "Сохранить" at bounding box center [777, 678] width 104 height 36
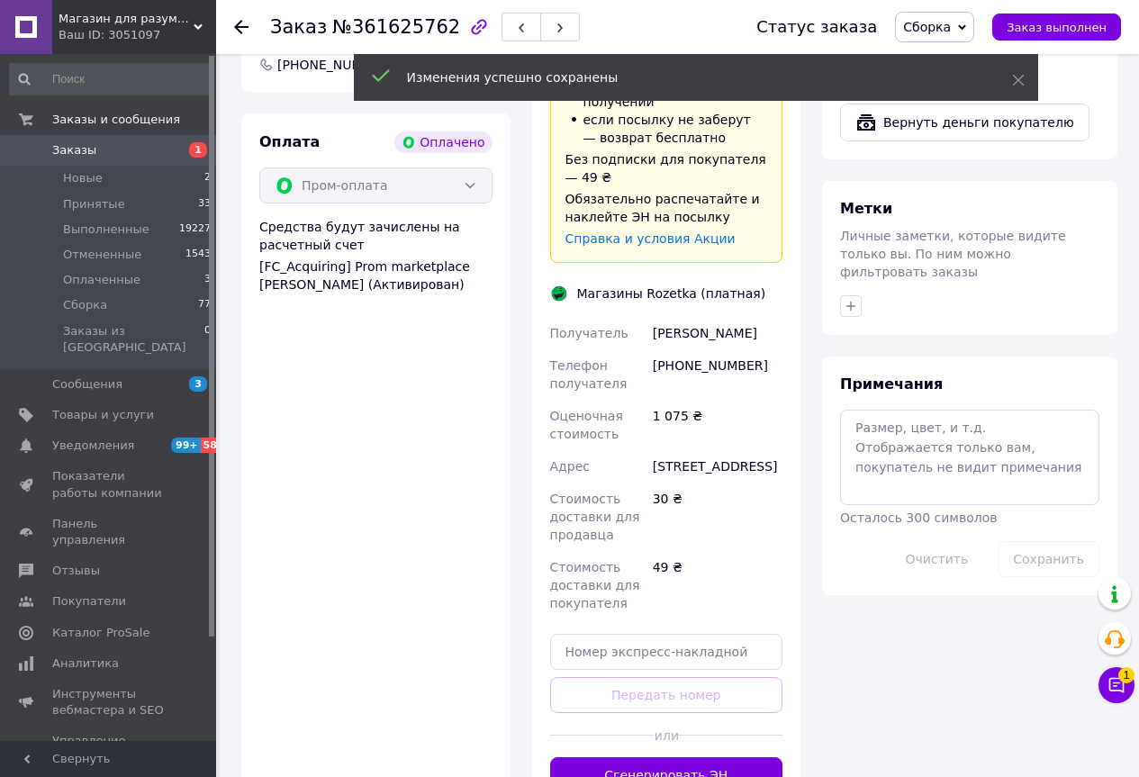
scroll to position [1260, 0]
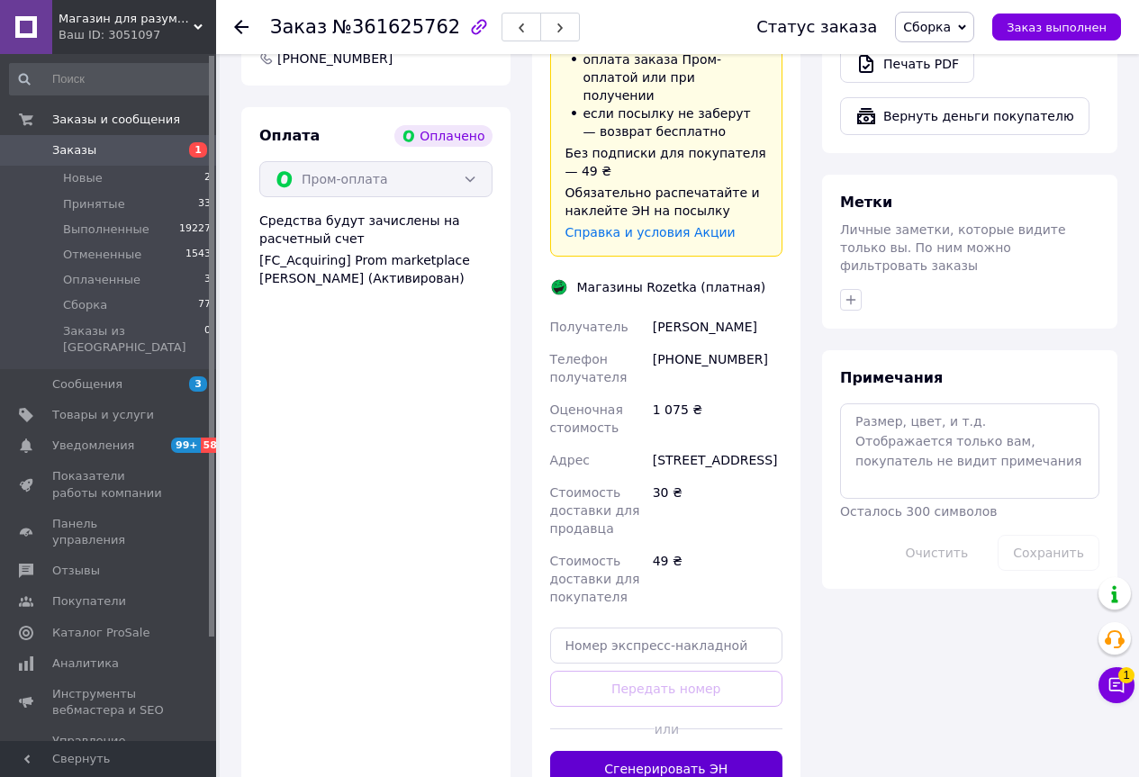
click at [587, 751] on button "Сгенерировать ЭН" at bounding box center [666, 769] width 233 height 36
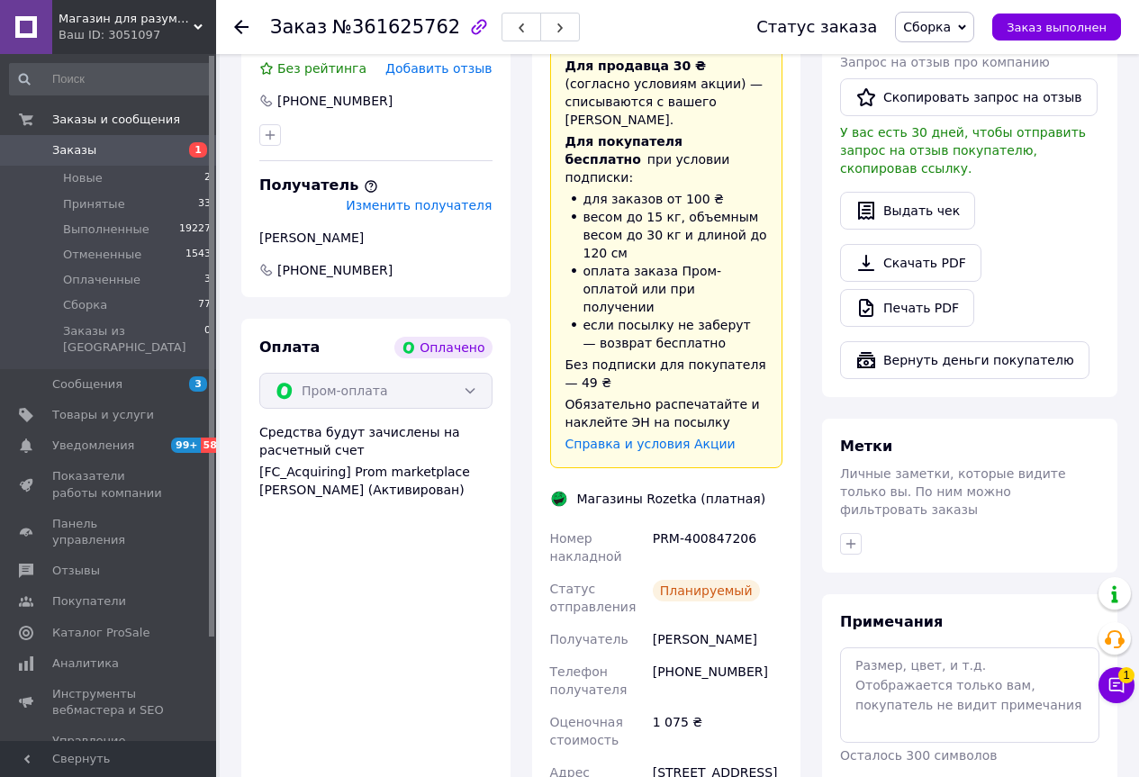
scroll to position [1080, 0]
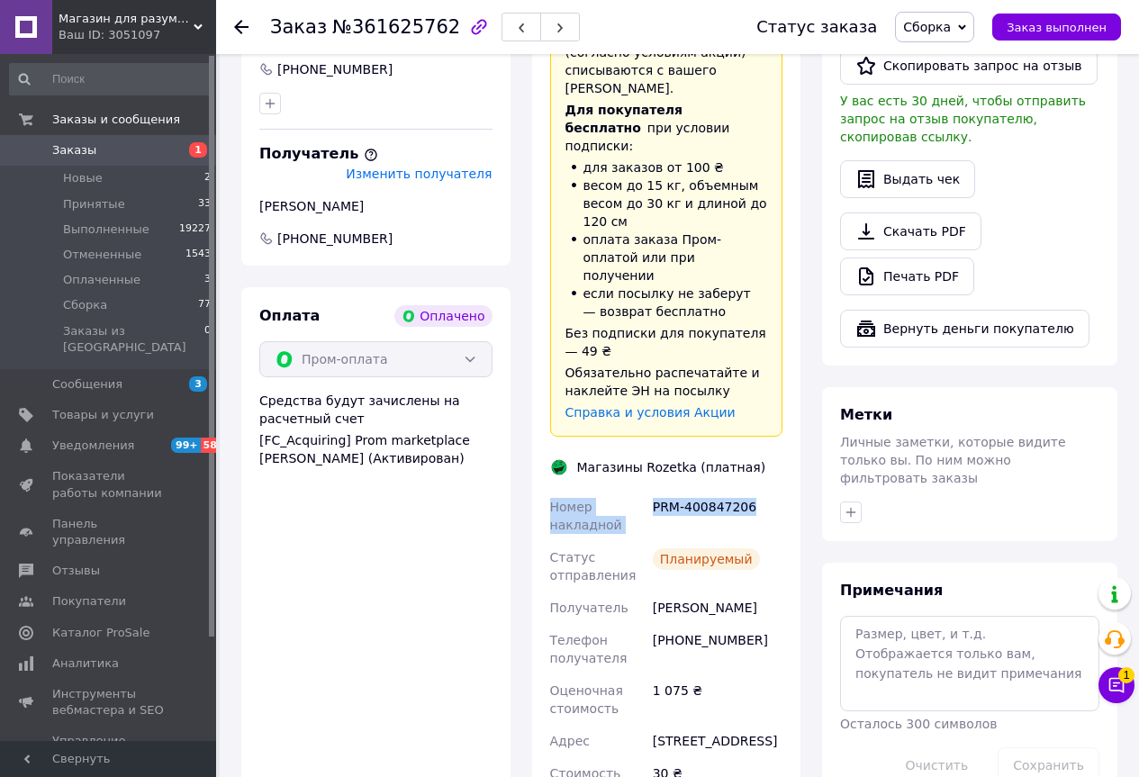
drag, startPoint x: 555, startPoint y: 401, endPoint x: 753, endPoint y: 408, distance: 198.1
click at [753, 491] on div "Номер накладной PRM-400847206 Статус отправления Планируемый Получатель [PERSON…" at bounding box center [666, 692] width 240 height 403
drag, startPoint x: 727, startPoint y: 396, endPoint x: 720, endPoint y: 412, distance: 17.7
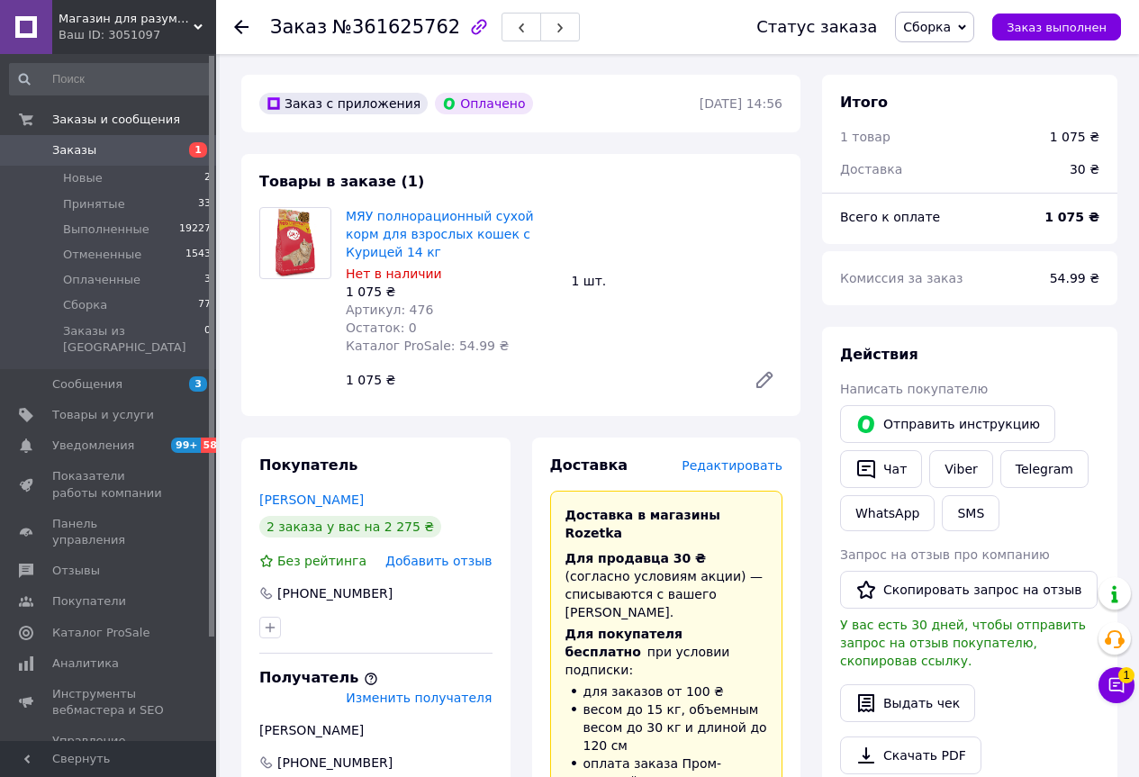
scroll to position [540, 0]
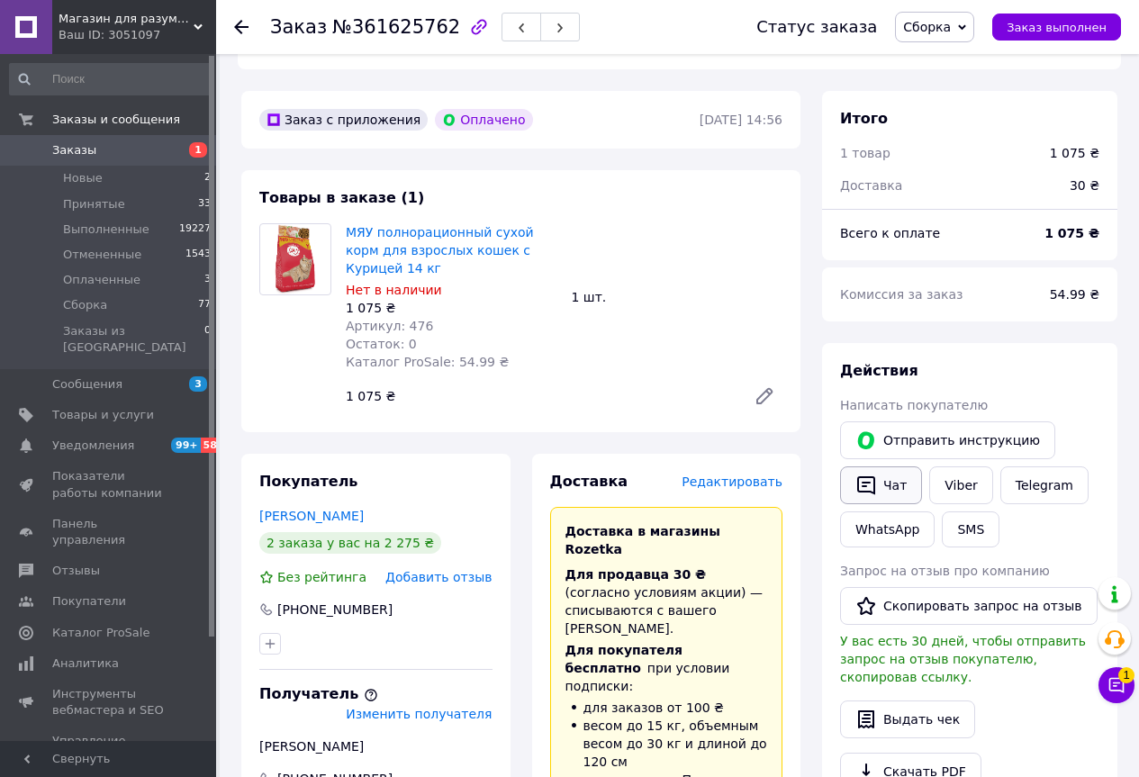
click at [872, 474] on icon "button" at bounding box center [866, 485] width 22 height 22
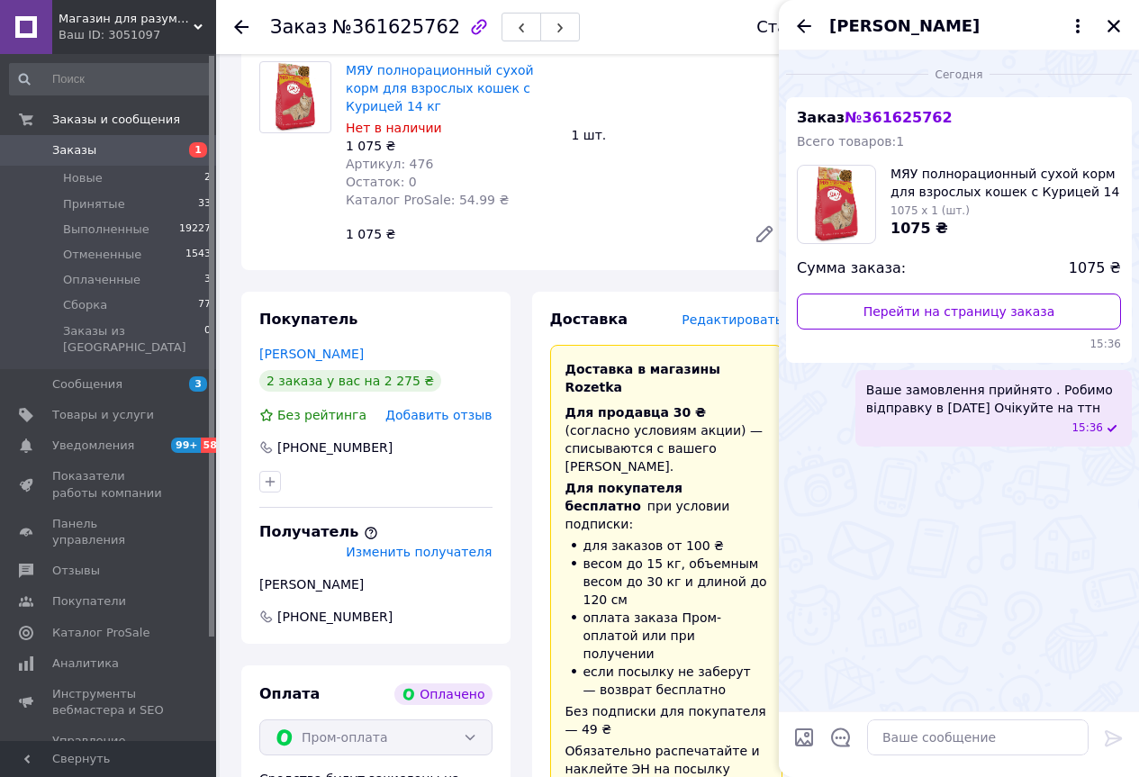
scroll to position [720, 0]
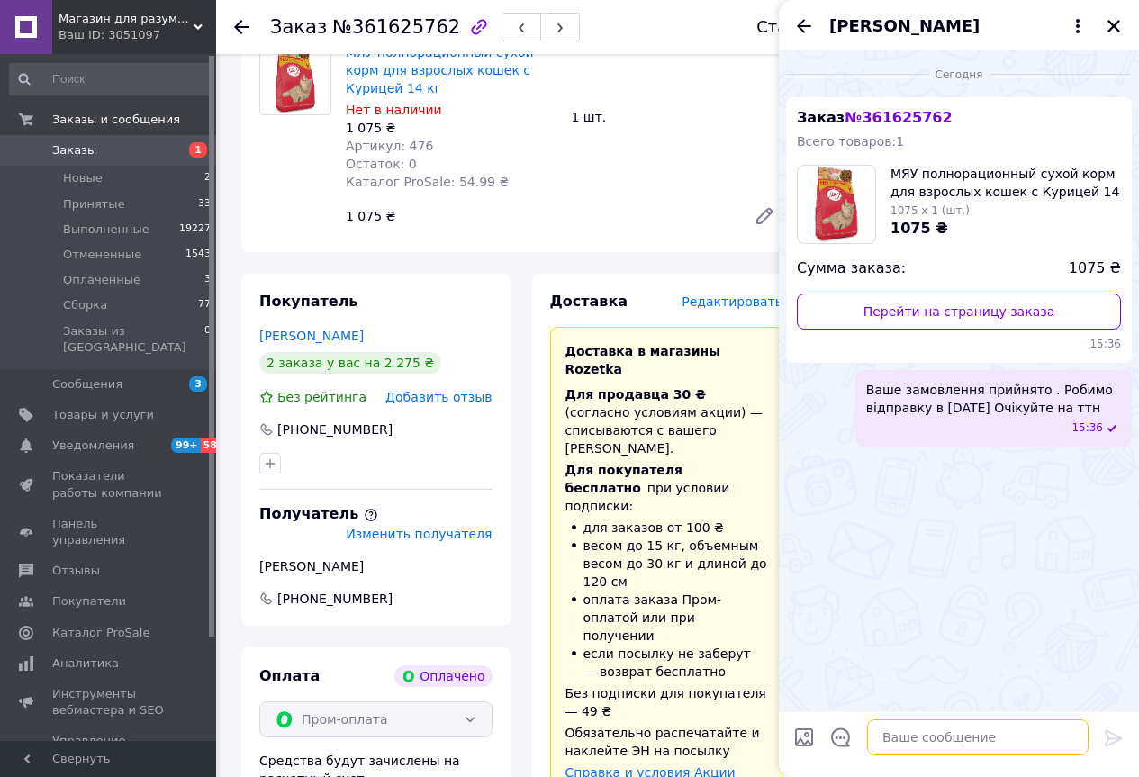
paste textarea "Номер накладной PRM-400847206"
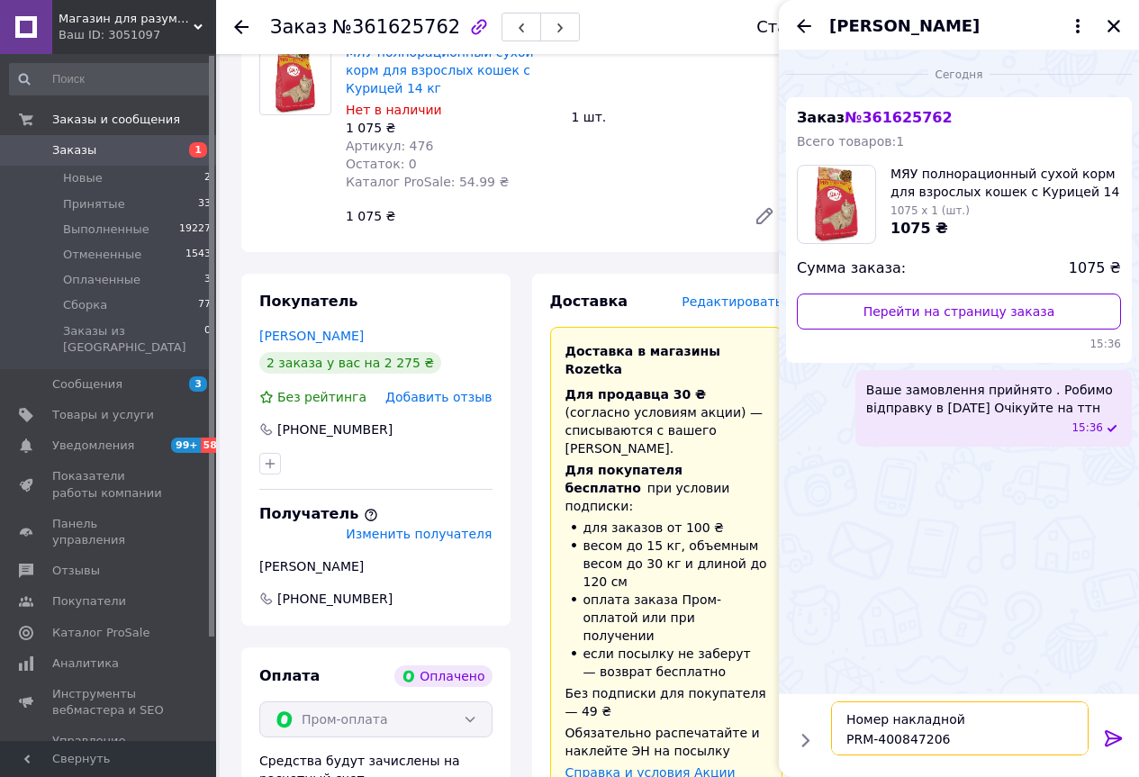
type textarea "Номер накладной PRM-400847206"
click at [1115, 741] on icon at bounding box center [1112, 738] width 17 height 16
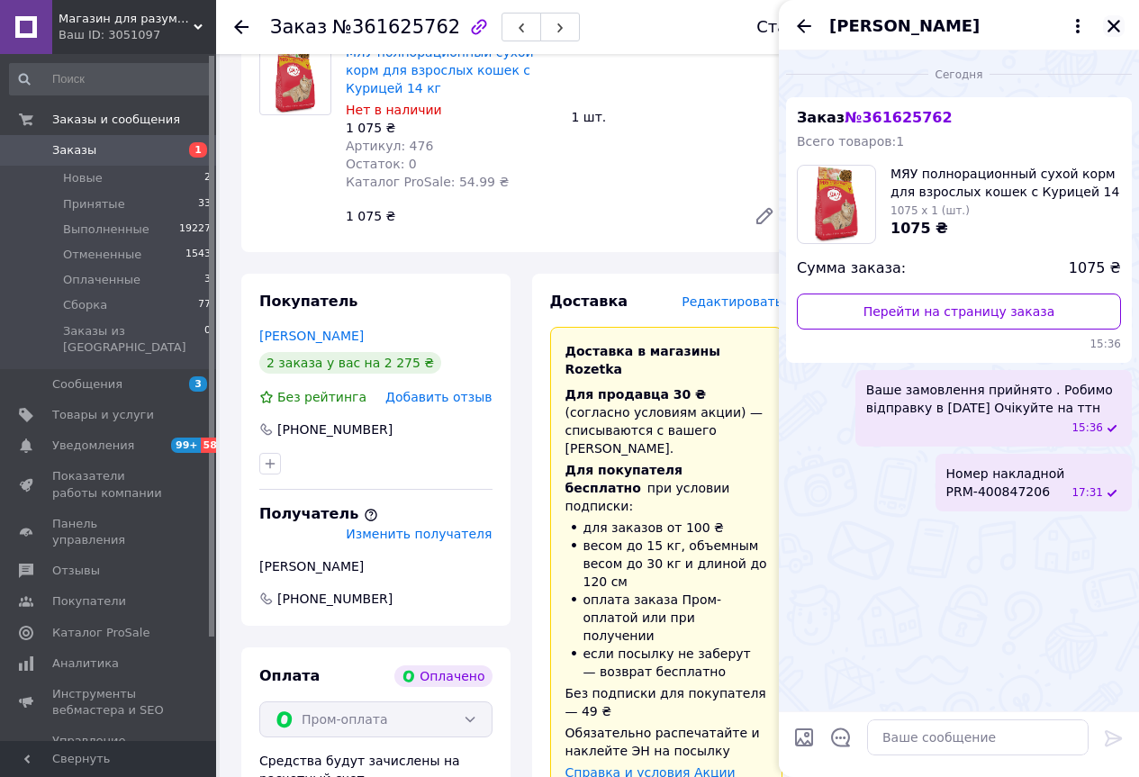
click at [1110, 18] on icon "Закрыть" at bounding box center [1113, 26] width 16 height 16
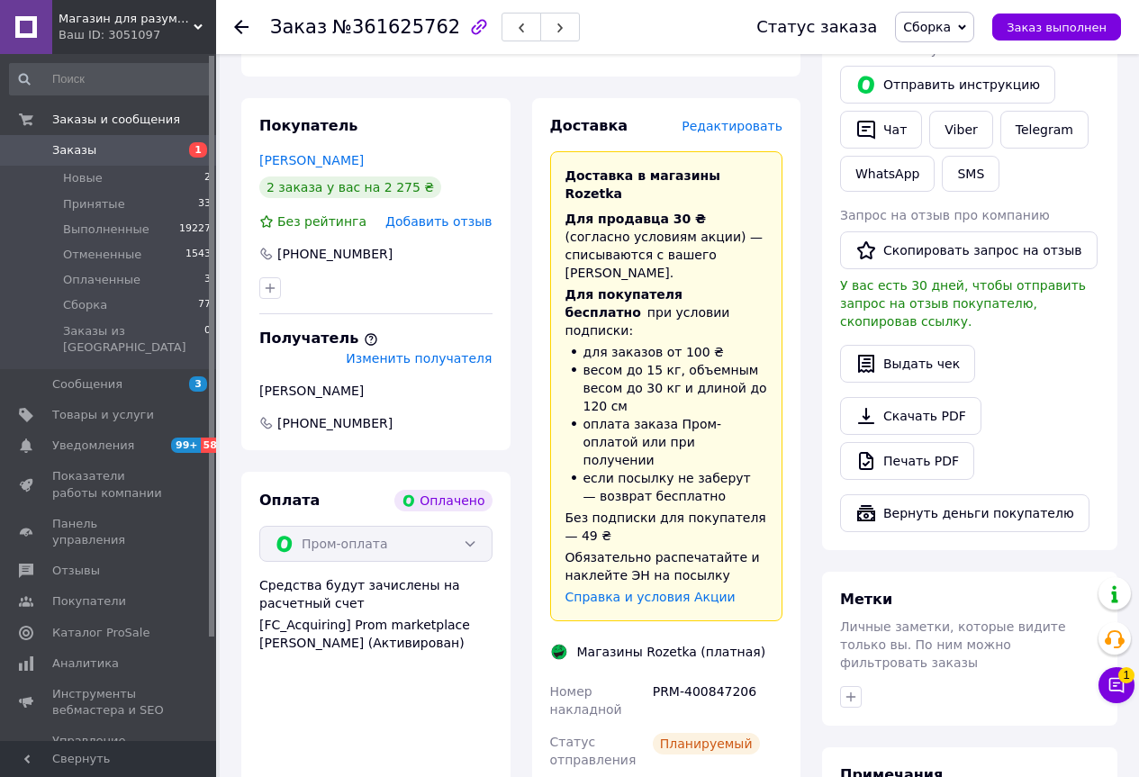
scroll to position [900, 0]
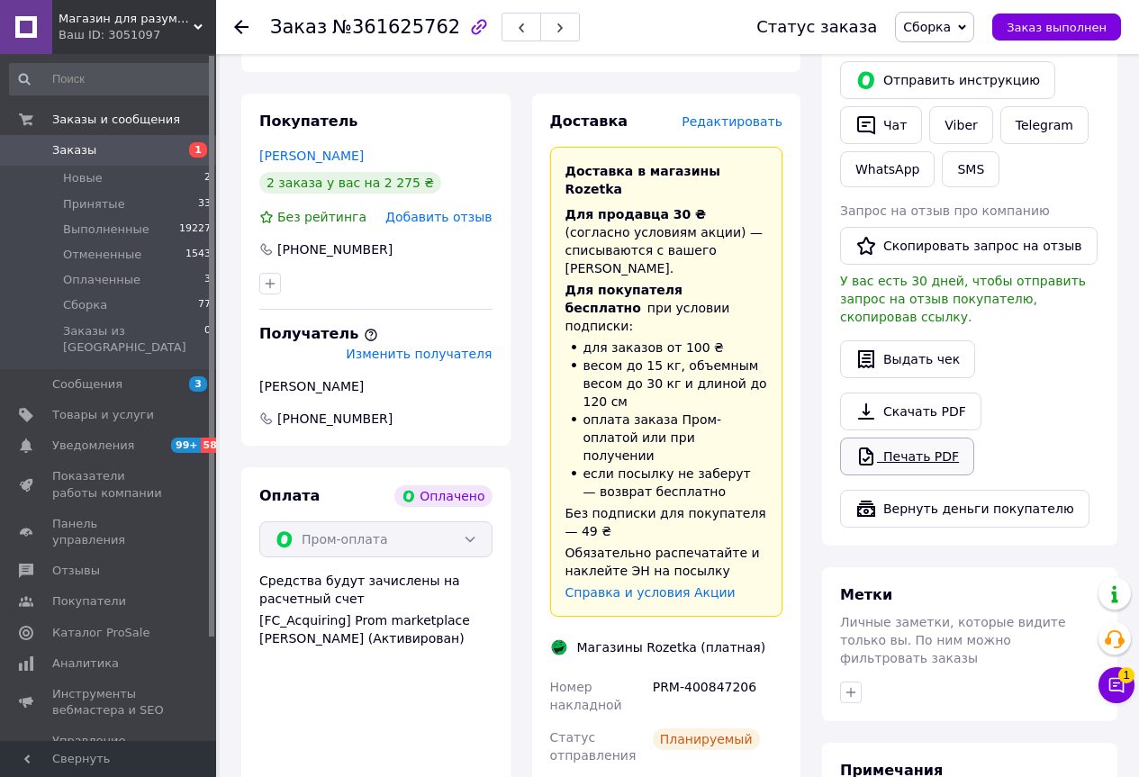
click at [875, 446] on icon at bounding box center [866, 457] width 22 height 22
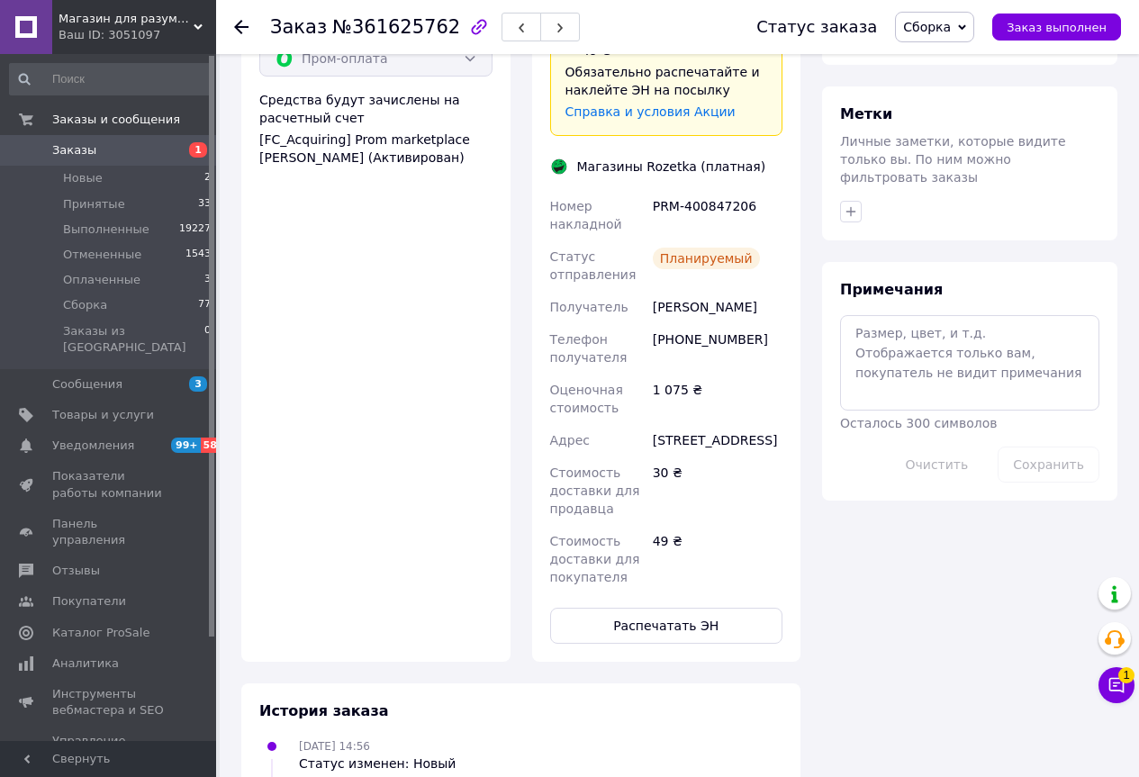
scroll to position [1350, 0]
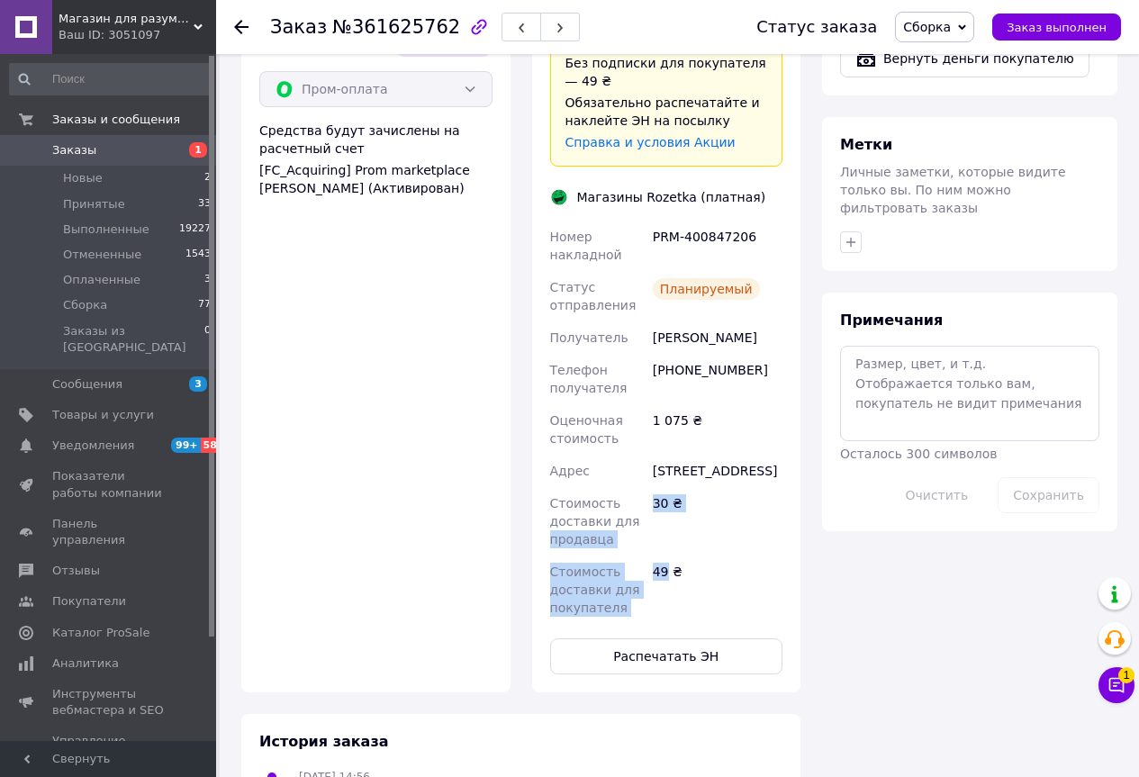
drag, startPoint x: 538, startPoint y: 498, endPoint x: 666, endPoint y: 533, distance: 132.5
click at [666, 533] on div "Доставка Редактировать Доставка в магазины Rozetka Для продавца 30 ₴   (согласн…" at bounding box center [666, 168] width 269 height 1049
drag, startPoint x: 717, startPoint y: 543, endPoint x: 676, endPoint y: 537, distance: 41.8
click at [716, 555] on div "49 ₴" at bounding box center [717, 589] width 137 height 68
drag, startPoint x: 577, startPoint y: 519, endPoint x: 719, endPoint y: 527, distance: 142.4
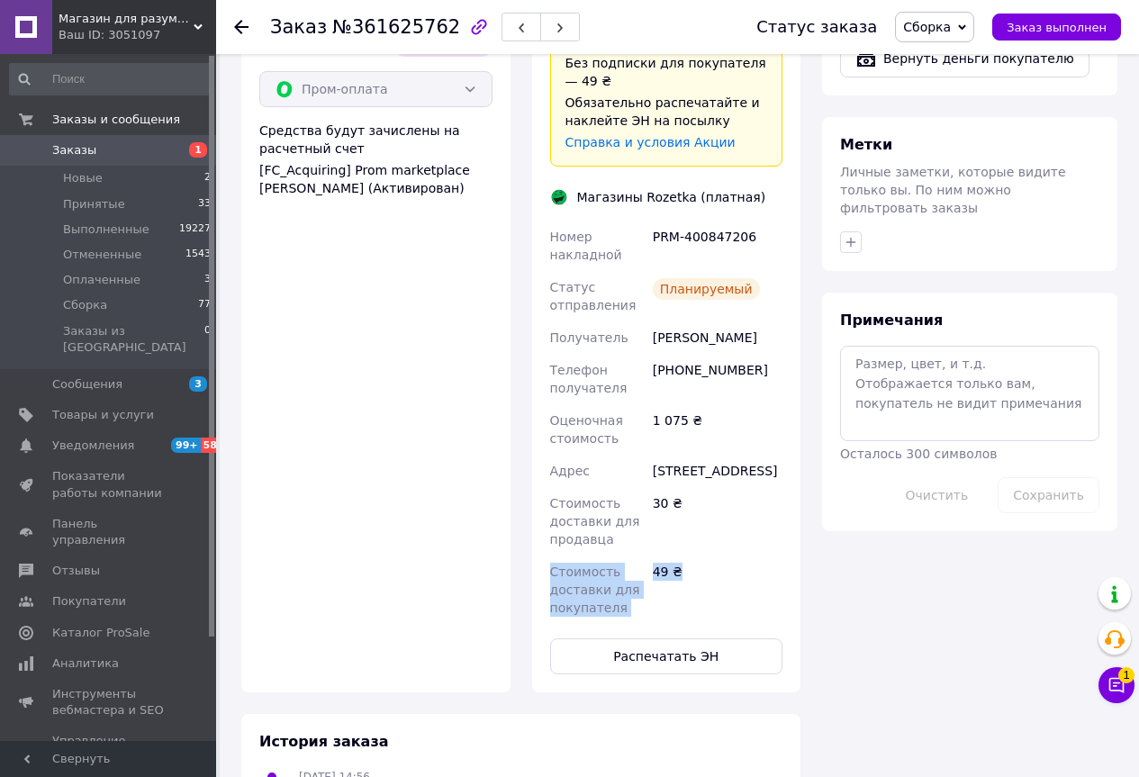
click at [719, 527] on div "Номер накладной PRM-400847206 Статус отправления Планируемый Получатель [PERSON…" at bounding box center [666, 422] width 240 height 403
click at [738, 555] on div "49 ₴" at bounding box center [717, 589] width 137 height 68
drag, startPoint x: 658, startPoint y: 483, endPoint x: 702, endPoint y: 491, distance: 44.8
click at [702, 491] on div "Номер накладной PRM-400847206 Статус отправления Планируемый Получатель [PERSON…" at bounding box center [666, 422] width 240 height 403
drag, startPoint x: 703, startPoint y: 491, endPoint x: 710, endPoint y: 481, distance: 13.0
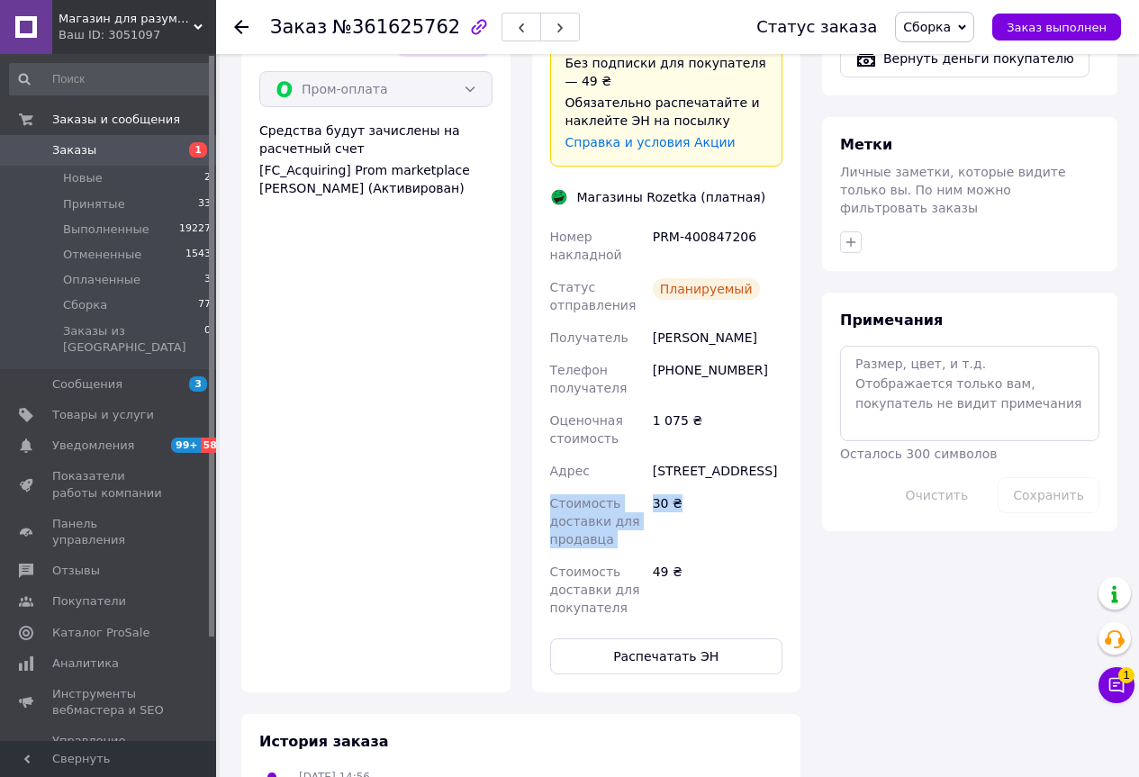
click at [706, 490] on div "30 ₴" at bounding box center [717, 521] width 137 height 68
click at [710, 487] on div "30 ₴" at bounding box center [717, 521] width 137 height 68
click at [615, 638] on button "Распечатать ЭН" at bounding box center [666, 656] width 233 height 36
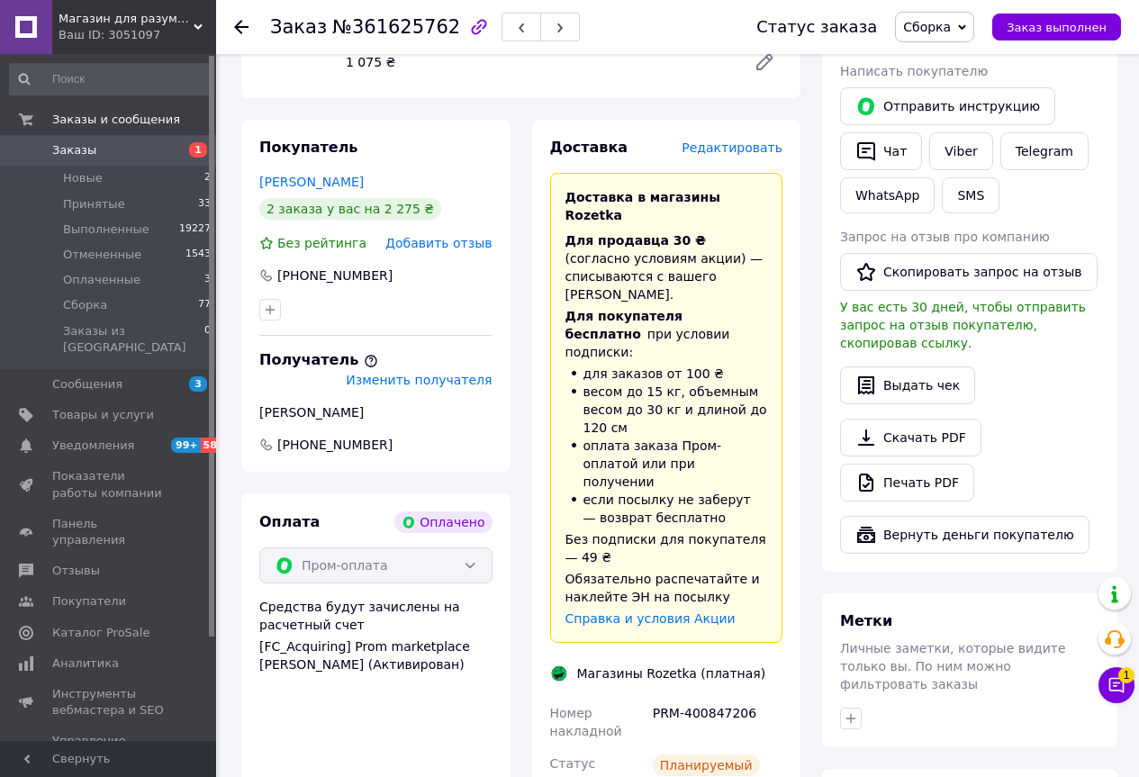
scroll to position [720, 0]
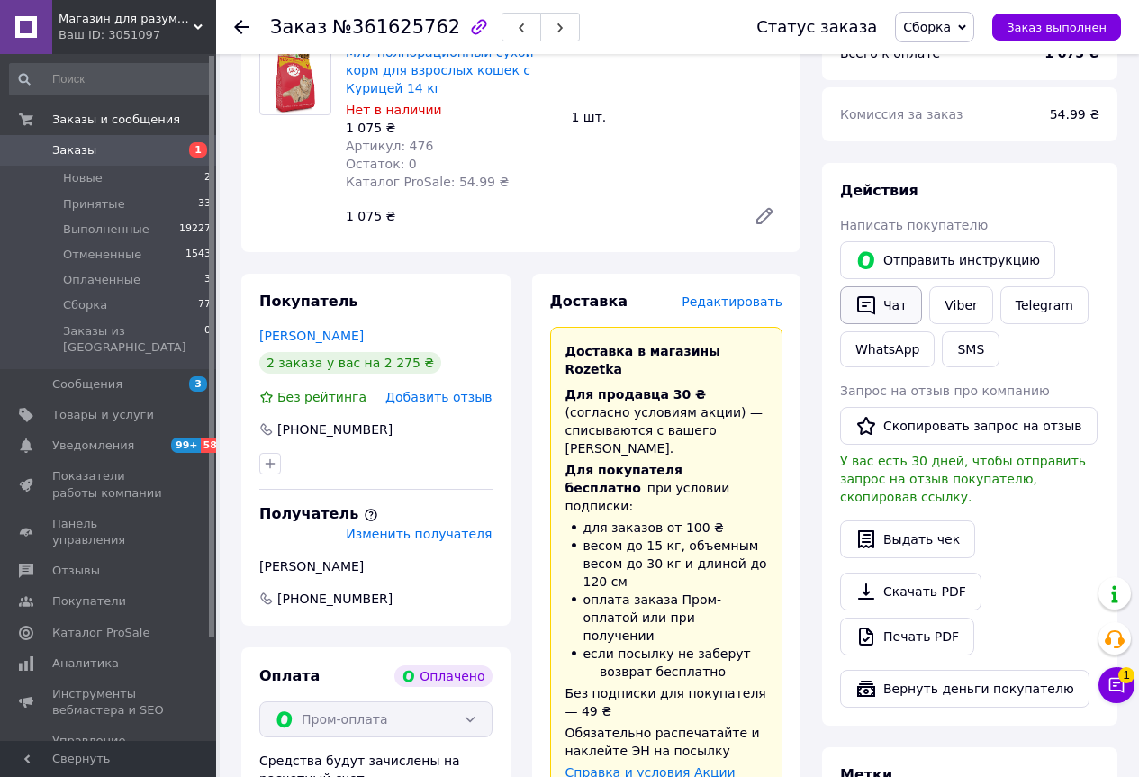
click at [878, 286] on button "Чат" at bounding box center [881, 305] width 82 height 38
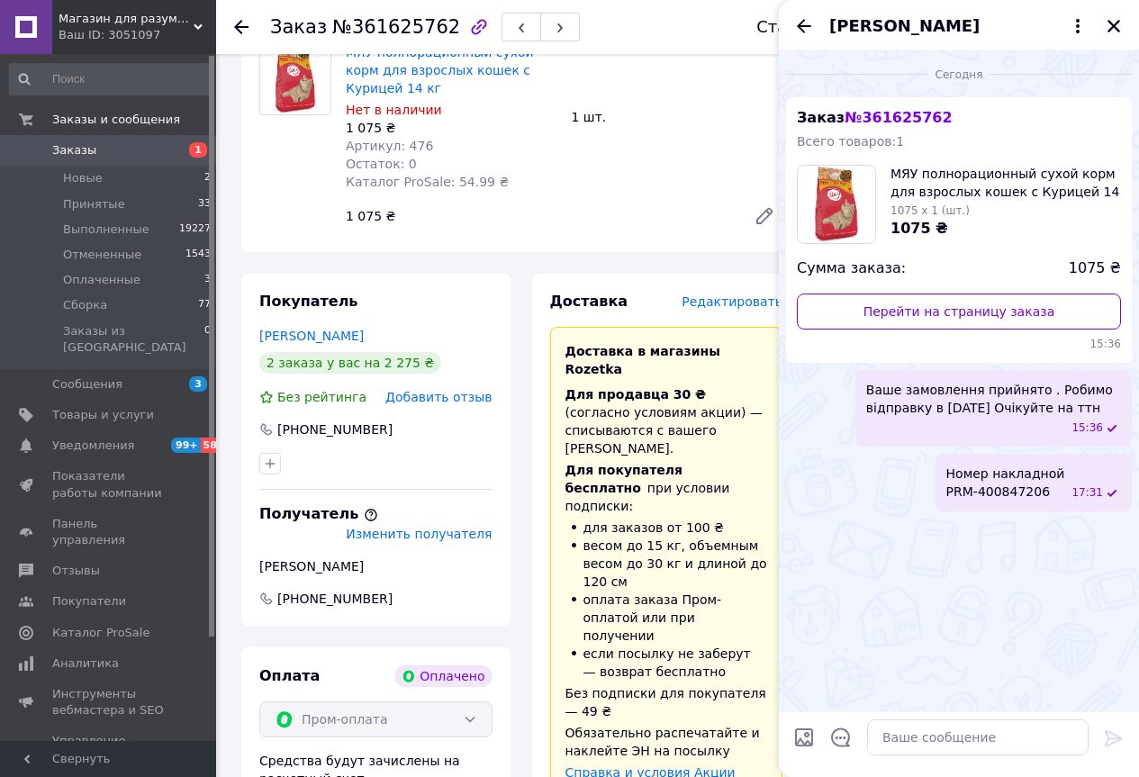
click at [237, 30] on use at bounding box center [241, 27] width 14 height 14
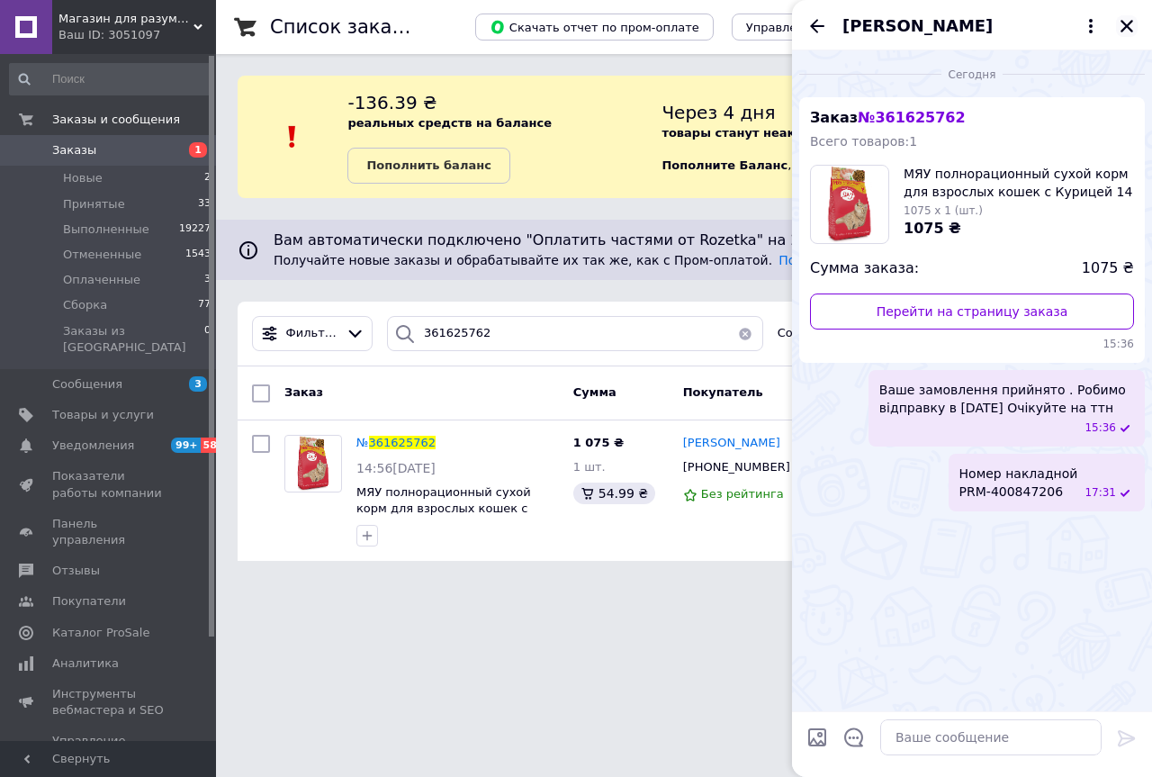
click at [1136, 23] on button "Закрыть" at bounding box center [1127, 26] width 22 height 22
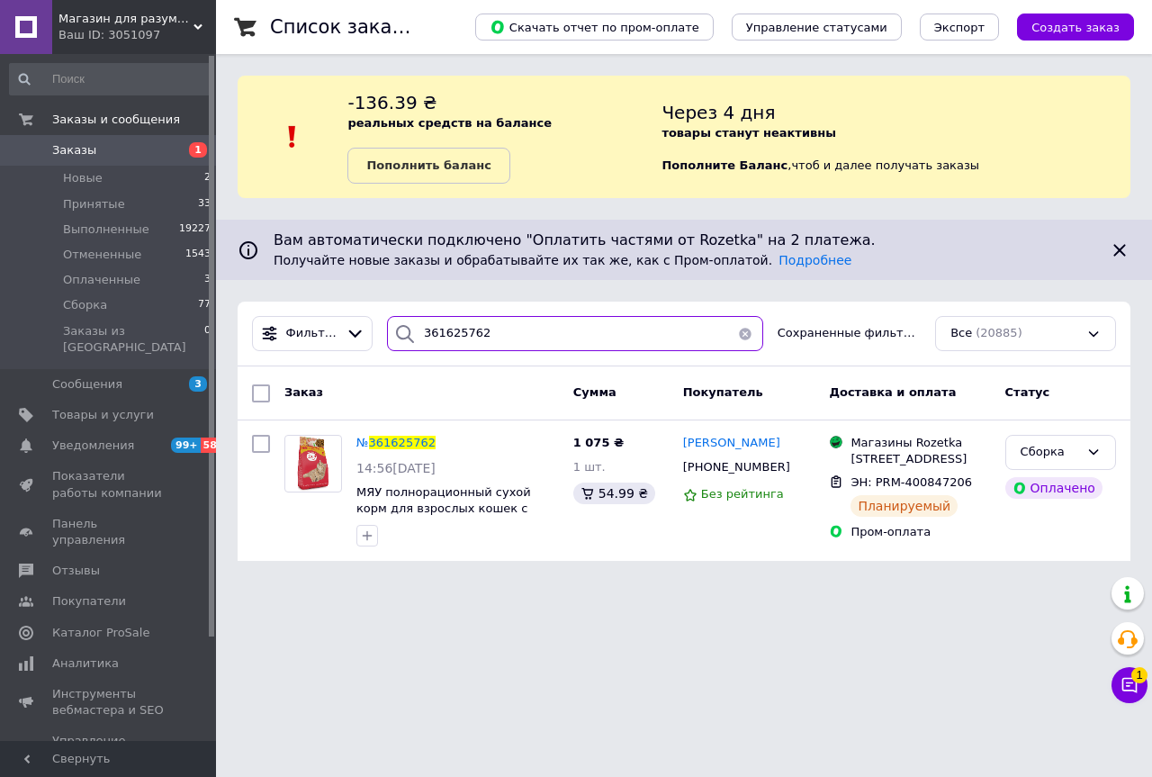
drag, startPoint x: 470, startPoint y: 341, endPoint x: 442, endPoint y: 349, distance: 29.1
click at [442, 349] on input "361625762" at bounding box center [575, 333] width 376 height 35
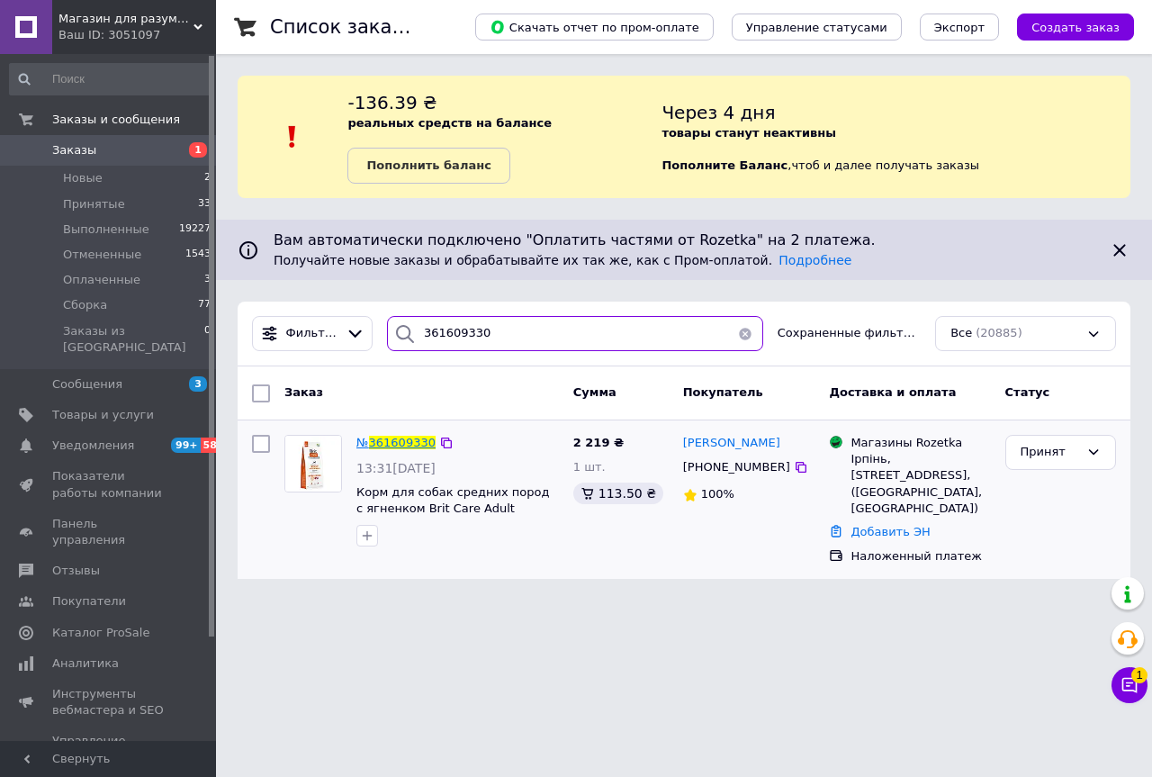
type input "361609330"
click at [420, 447] on span "361609330" at bounding box center [402, 443] width 67 height 14
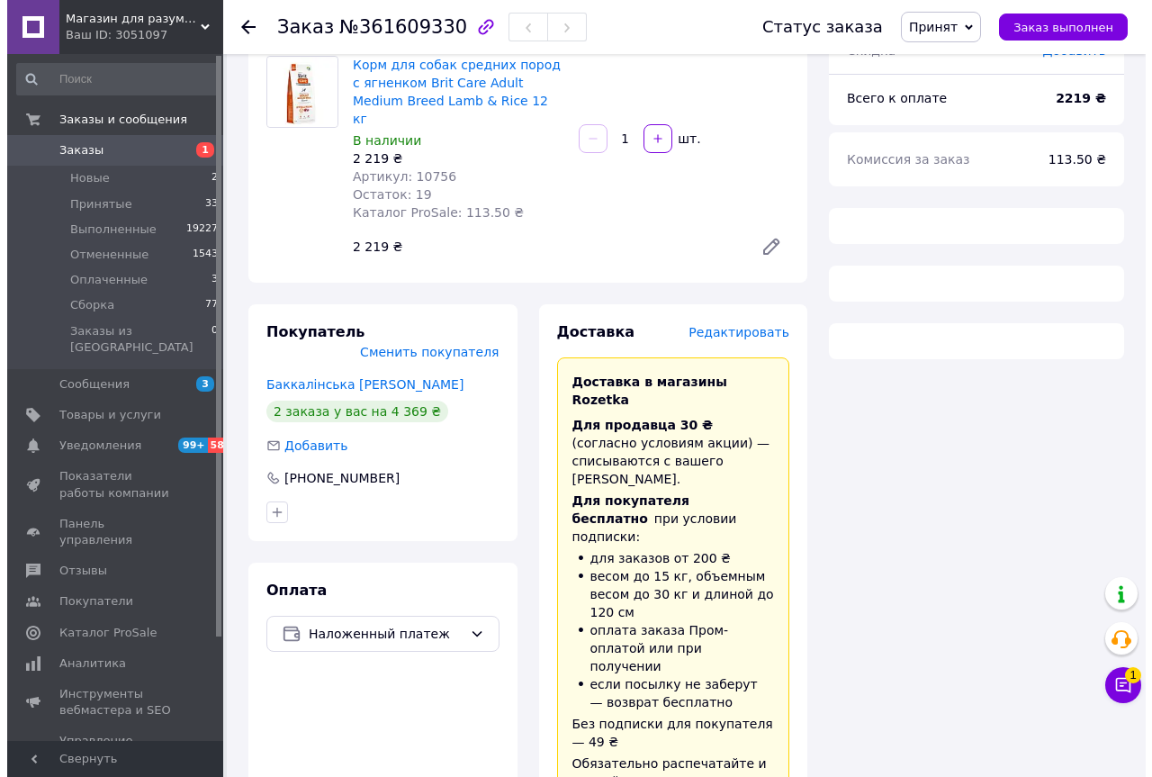
scroll to position [178, 0]
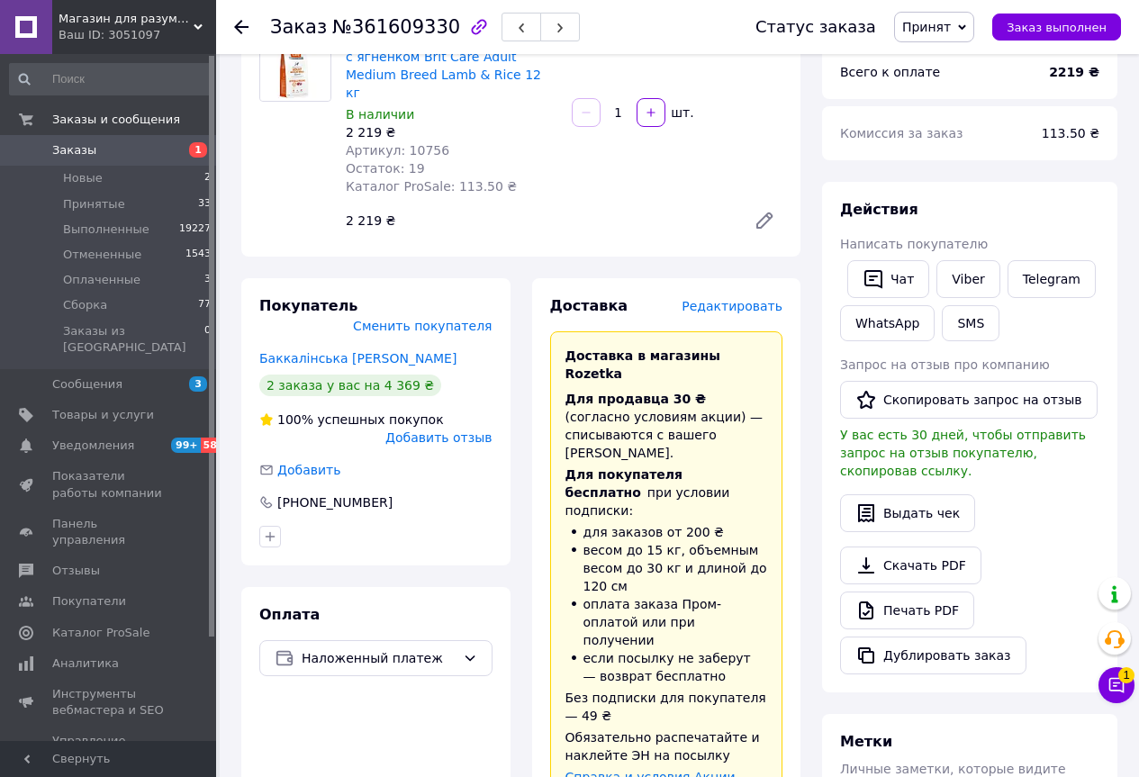
click at [752, 299] on span "Редактировать" at bounding box center [731, 306] width 101 height 14
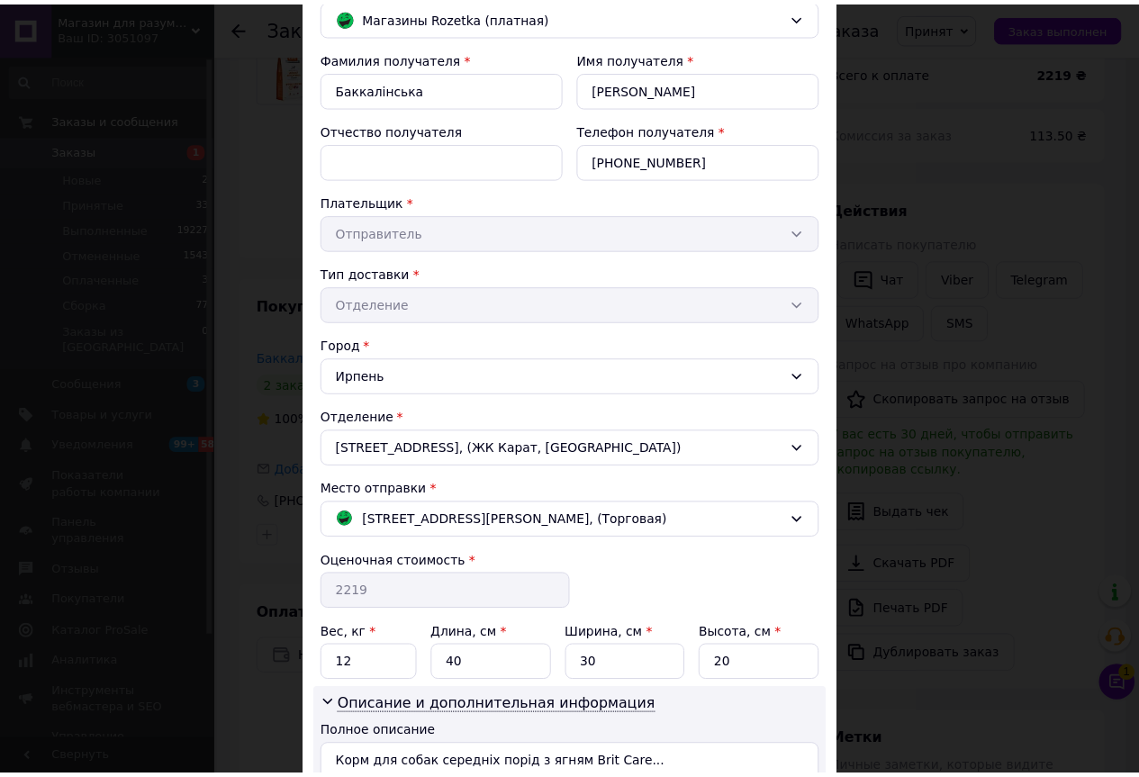
scroll to position [339, 0]
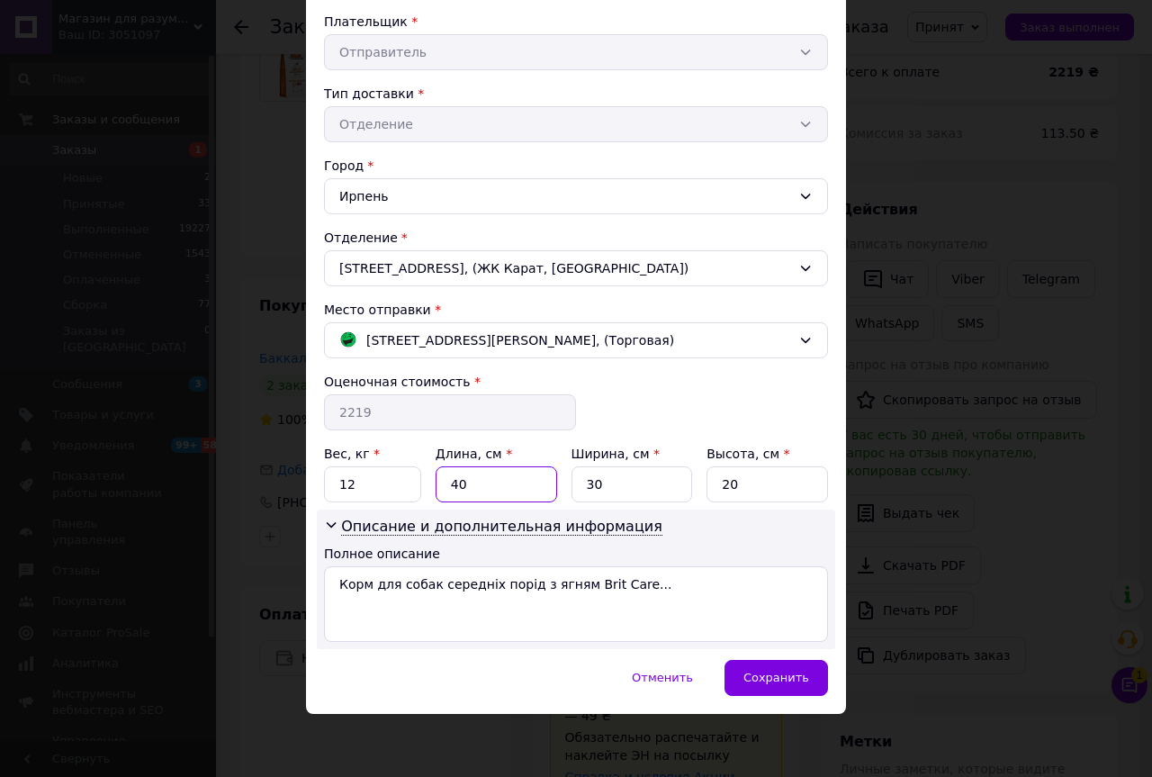
drag, startPoint x: 461, startPoint y: 491, endPoint x: 437, endPoint y: 494, distance: 24.6
click at [437, 494] on input "40" at bounding box center [497, 484] width 122 height 36
type input "70"
click at [748, 665] on div "Сохранить" at bounding box center [777, 678] width 104 height 36
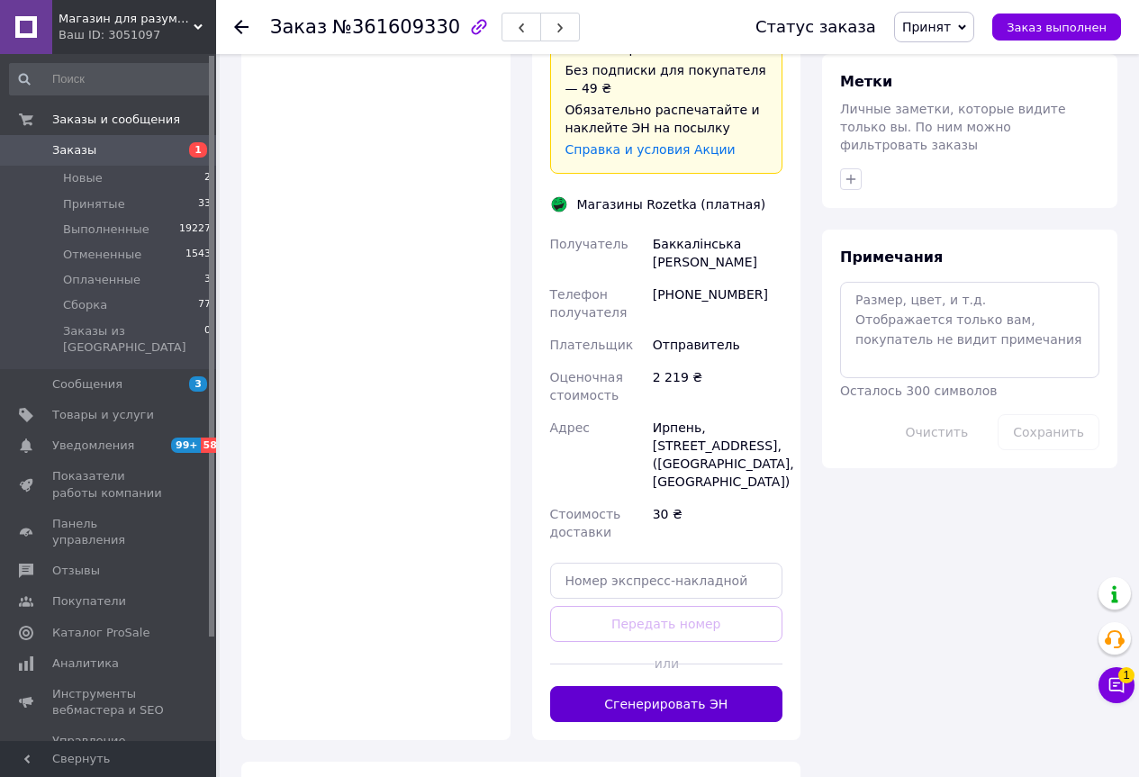
scroll to position [808, 0]
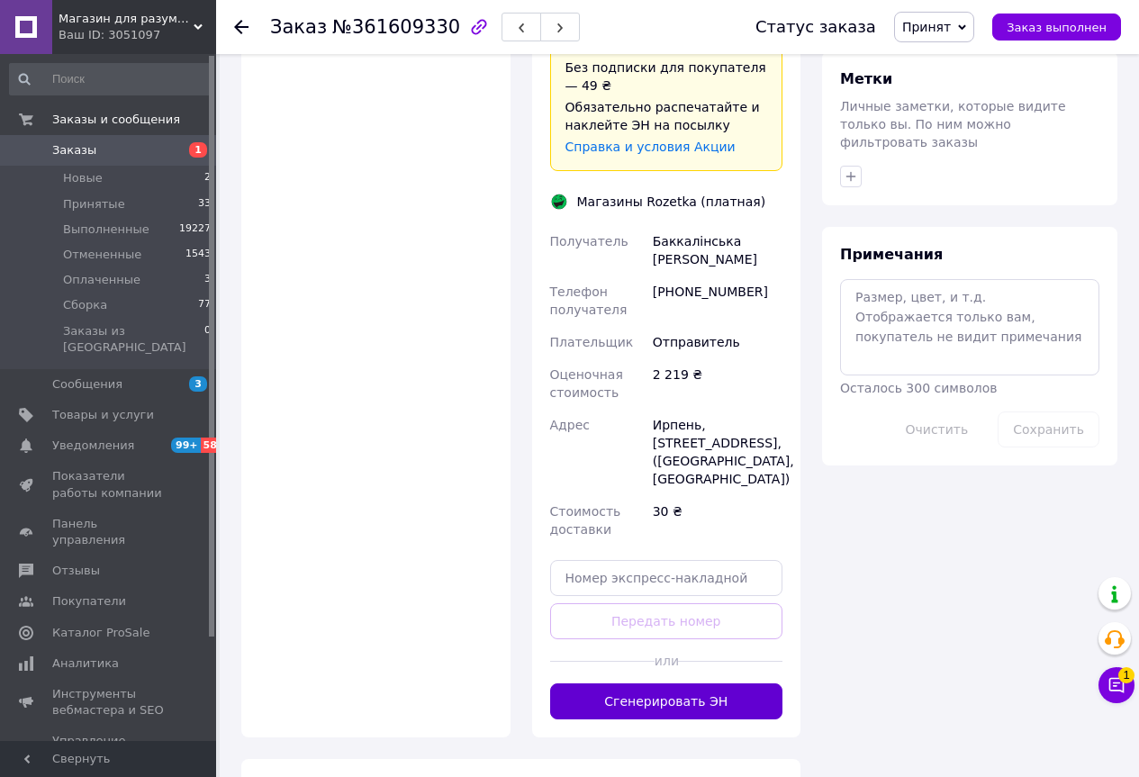
click at [674, 683] on button "Сгенерировать ЭН" at bounding box center [666, 701] width 233 height 36
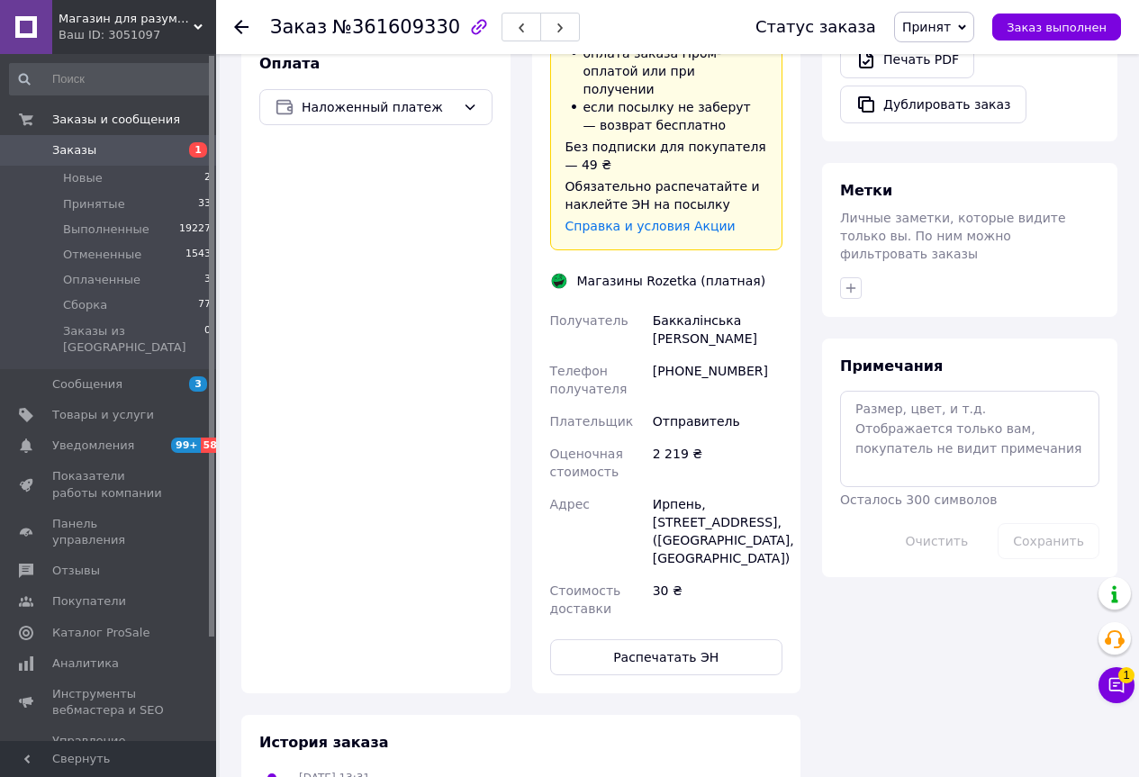
scroll to position [718, 0]
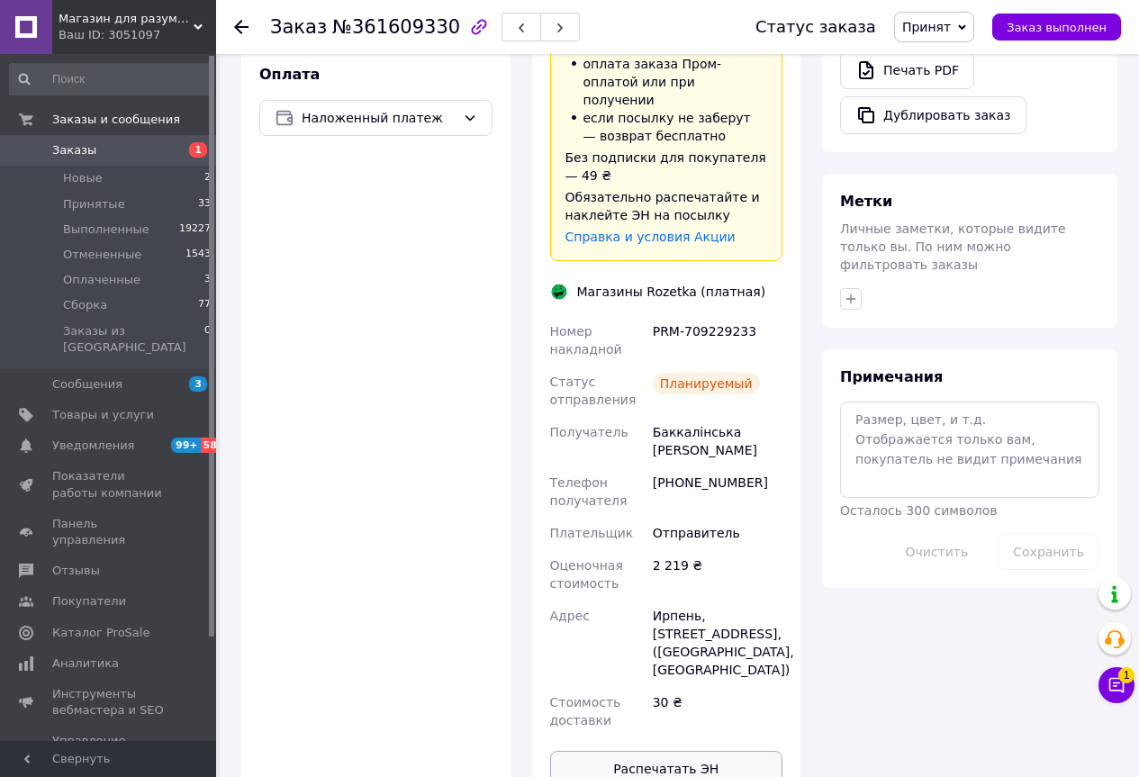
click at [635, 751] on button "Распечатать ЭН" at bounding box center [666, 769] width 233 height 36
drag, startPoint x: 553, startPoint y: 233, endPoint x: 743, endPoint y: 245, distance: 191.2
click at [743, 315] on div "Номер накладной PRM-709229233 Статус отправления Планируемый Получатель Баккалі…" at bounding box center [666, 525] width 240 height 421
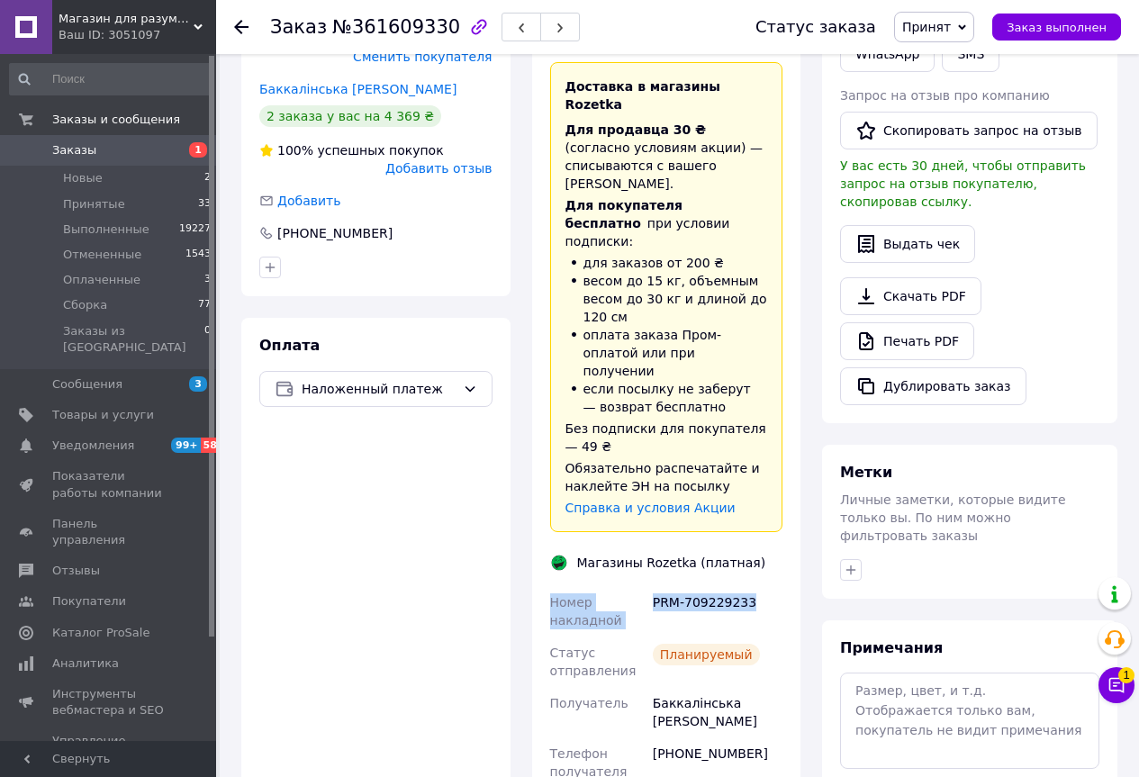
scroll to position [268, 0]
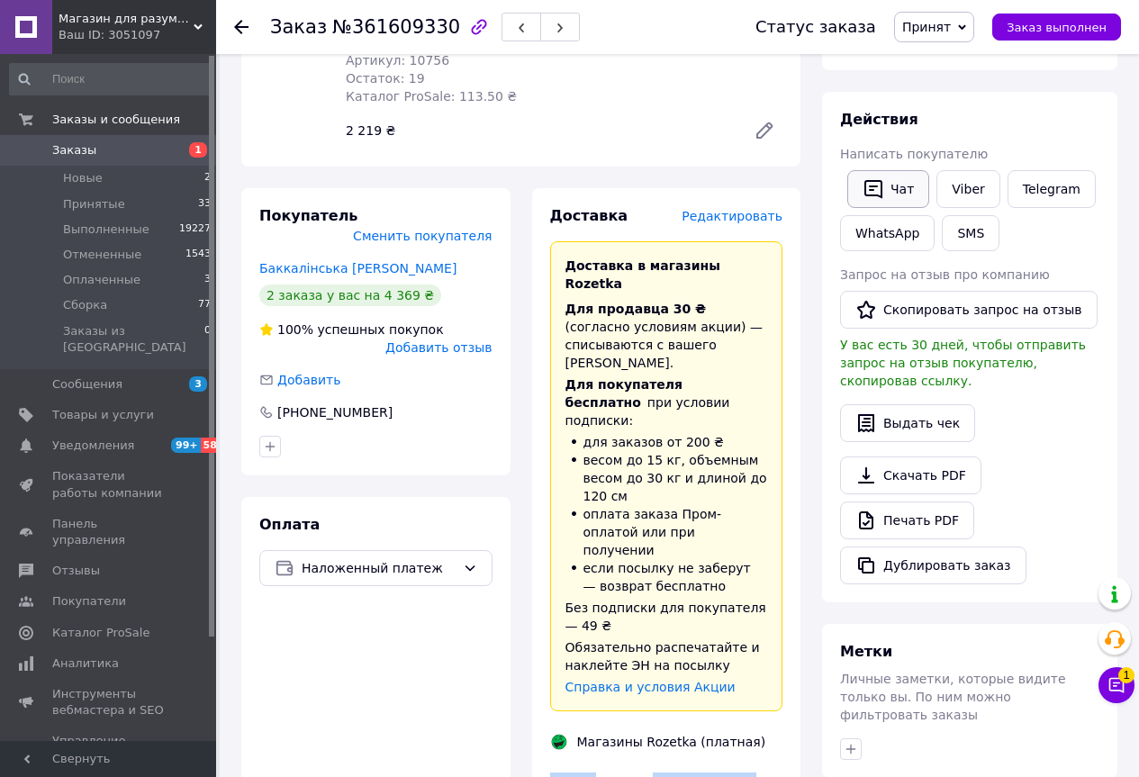
click at [894, 198] on button "Чат" at bounding box center [888, 189] width 82 height 38
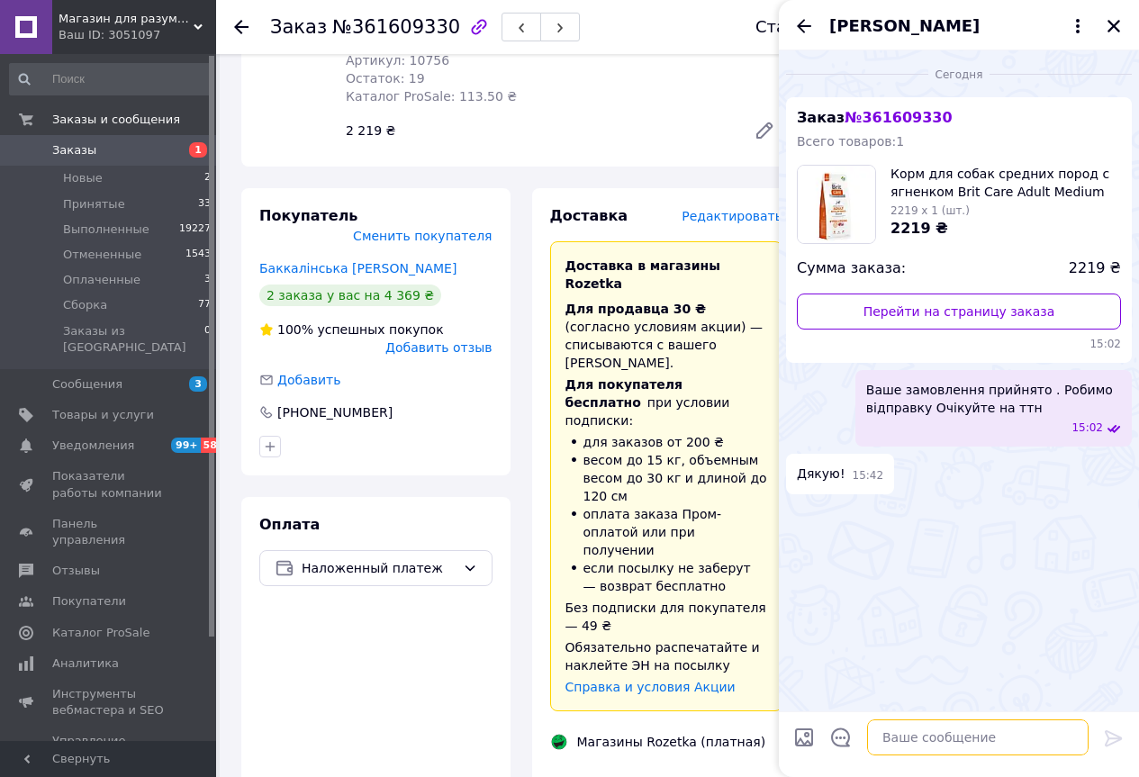
paste textarea "Номер накладной PRM-709229233"
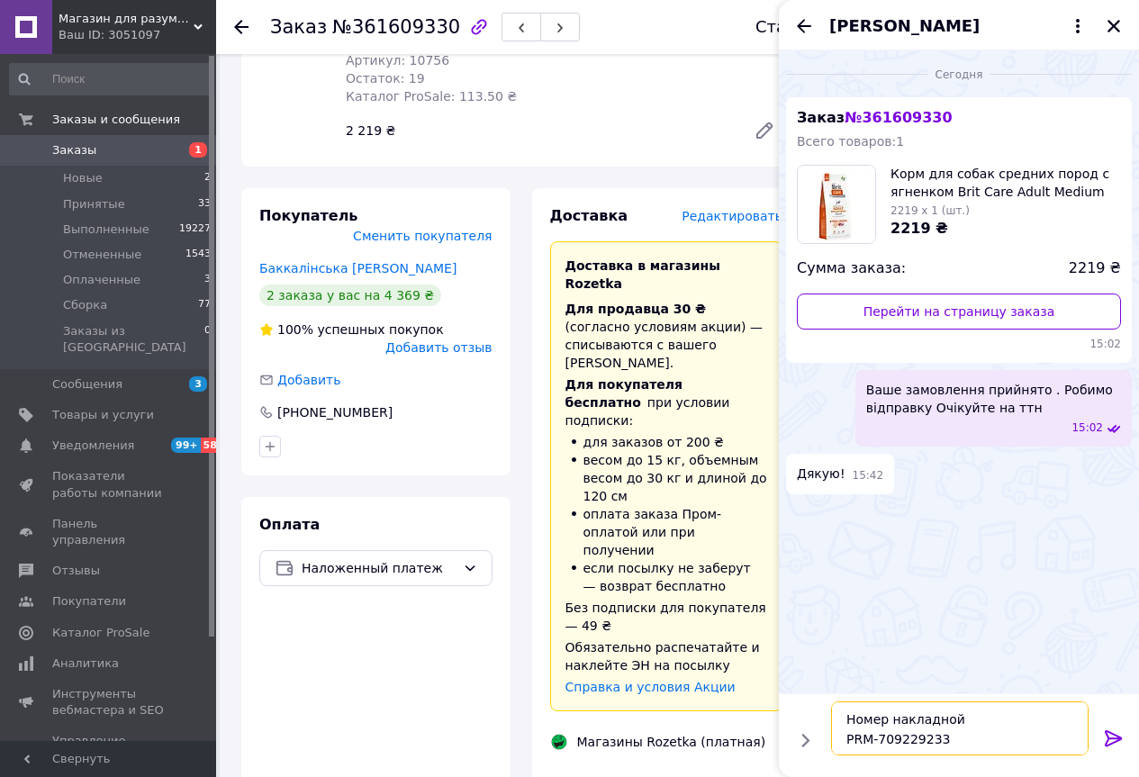
type textarea "Номер накладной PRM-709229233"
drag, startPoint x: 1107, startPoint y: 733, endPoint x: 1109, endPoint y: 723, distance: 10.1
click at [1106, 733] on icon at bounding box center [1112, 738] width 17 height 16
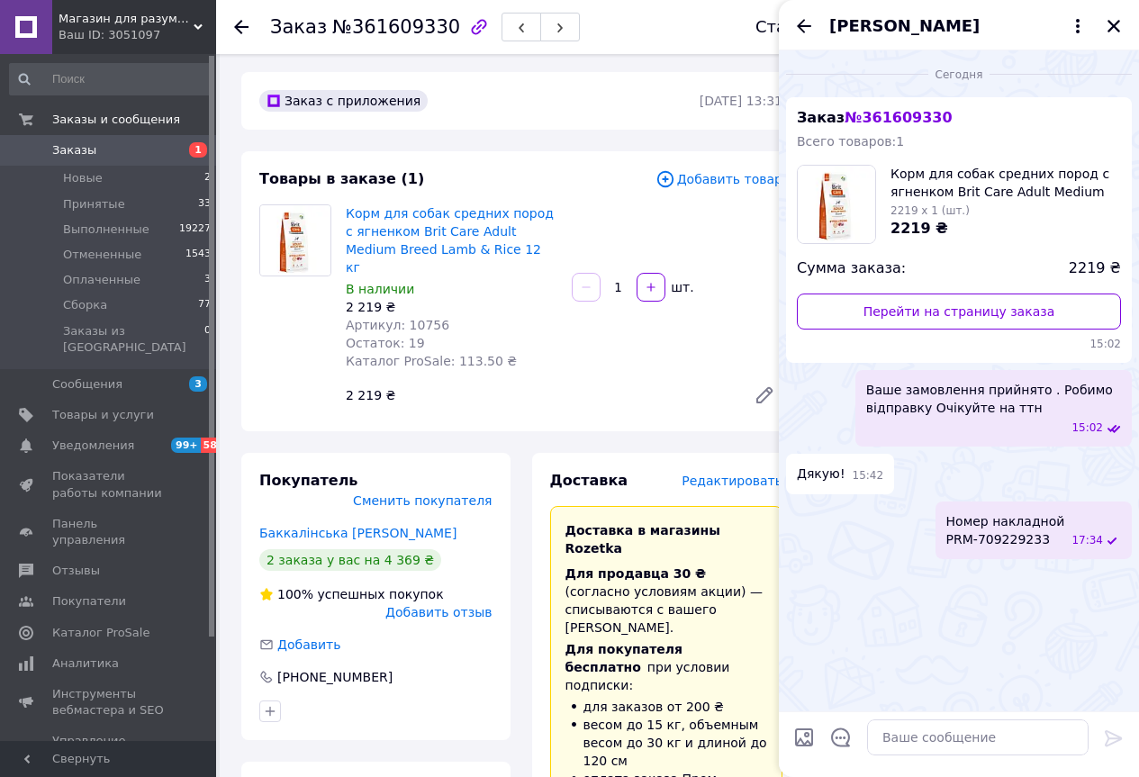
scroll to position [0, 0]
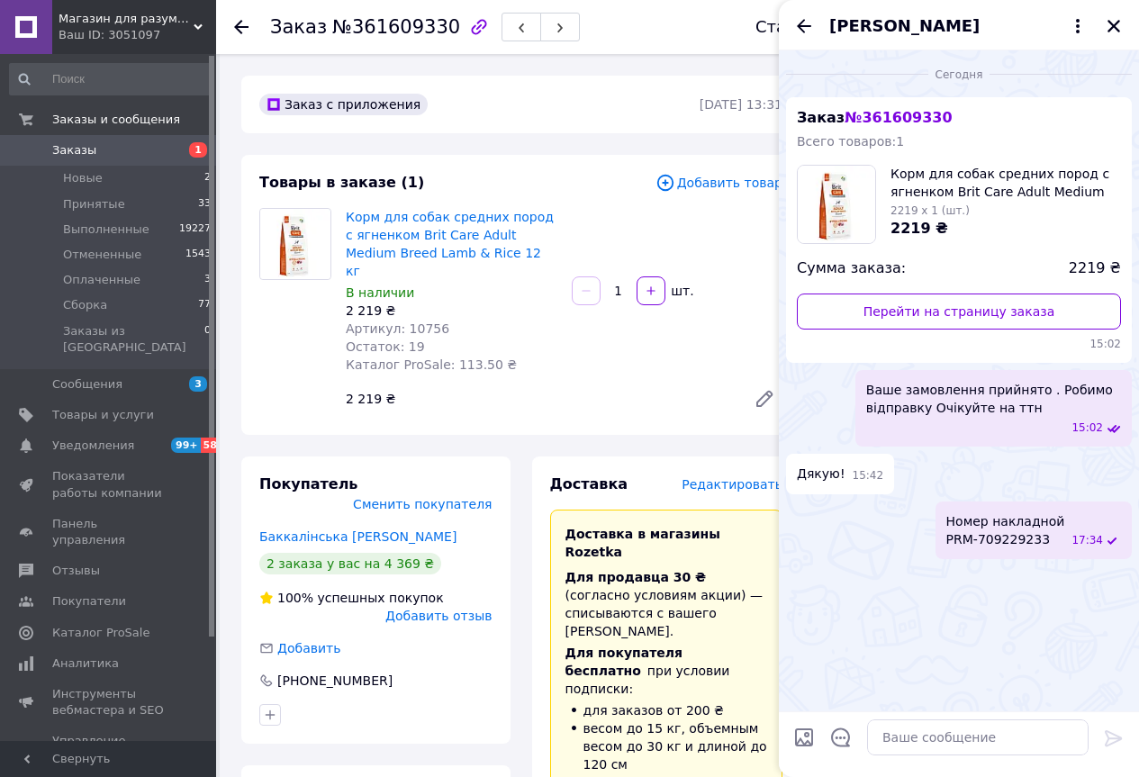
click at [229, 25] on div "Заказ №361609330 Статус заказа Принят Выполнен Отменен Оплаченный Сборка Заказ …" at bounding box center [677, 27] width 923 height 54
click at [244, 23] on icon at bounding box center [241, 27] width 14 height 14
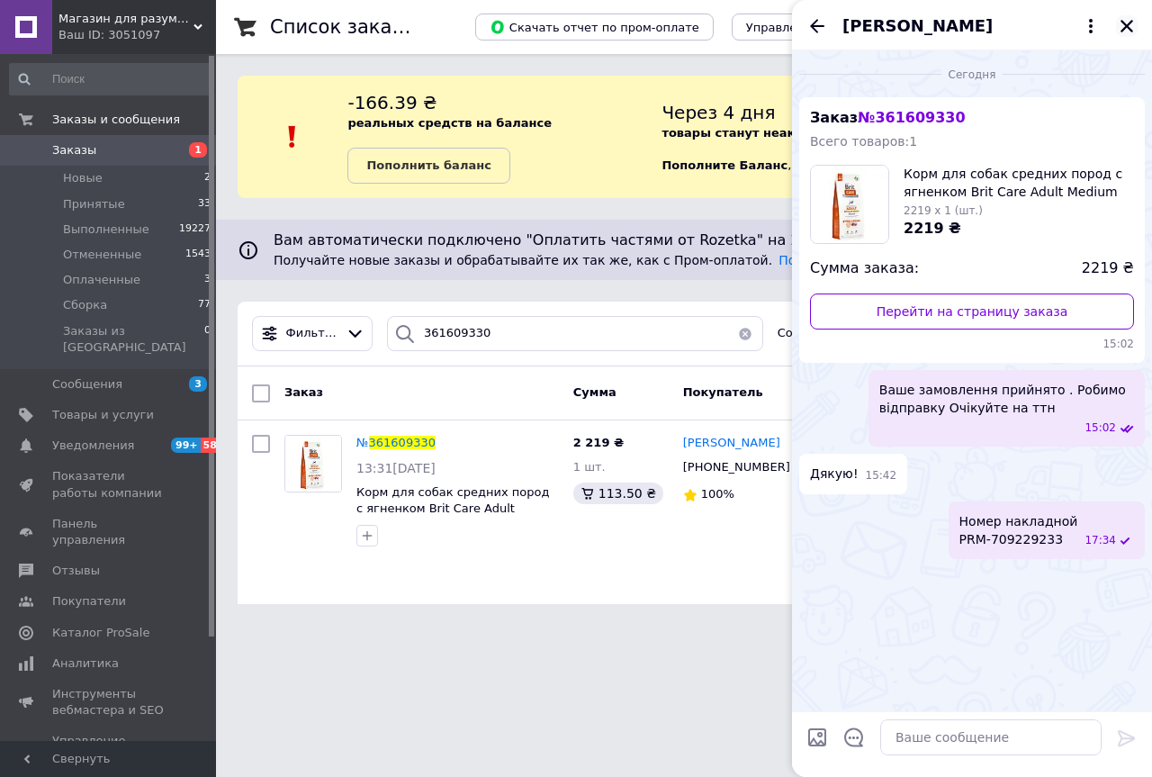
click at [1126, 25] on icon "Закрыть" at bounding box center [1127, 26] width 13 height 13
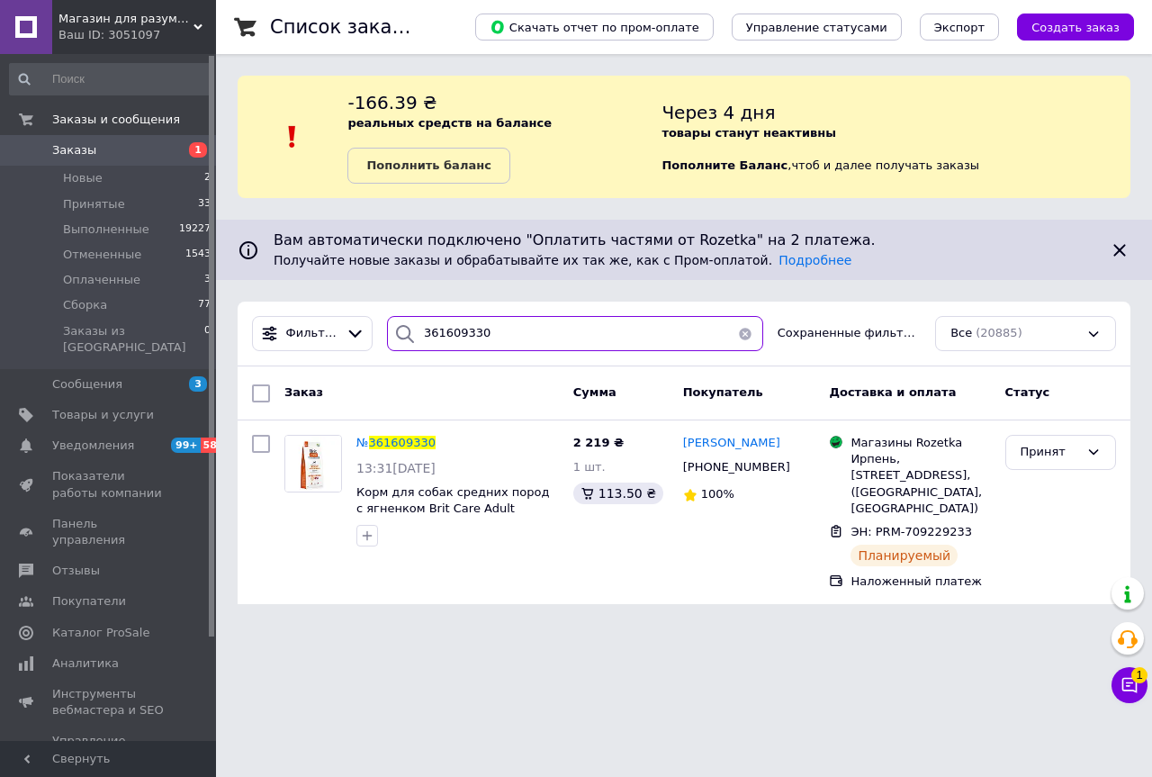
drag, startPoint x: 510, startPoint y: 345, endPoint x: 437, endPoint y: 360, distance: 75.4
click at [437, 360] on div "Фильтры 361609330 Сохраненные фильтры: Все (20885)" at bounding box center [684, 334] width 893 height 65
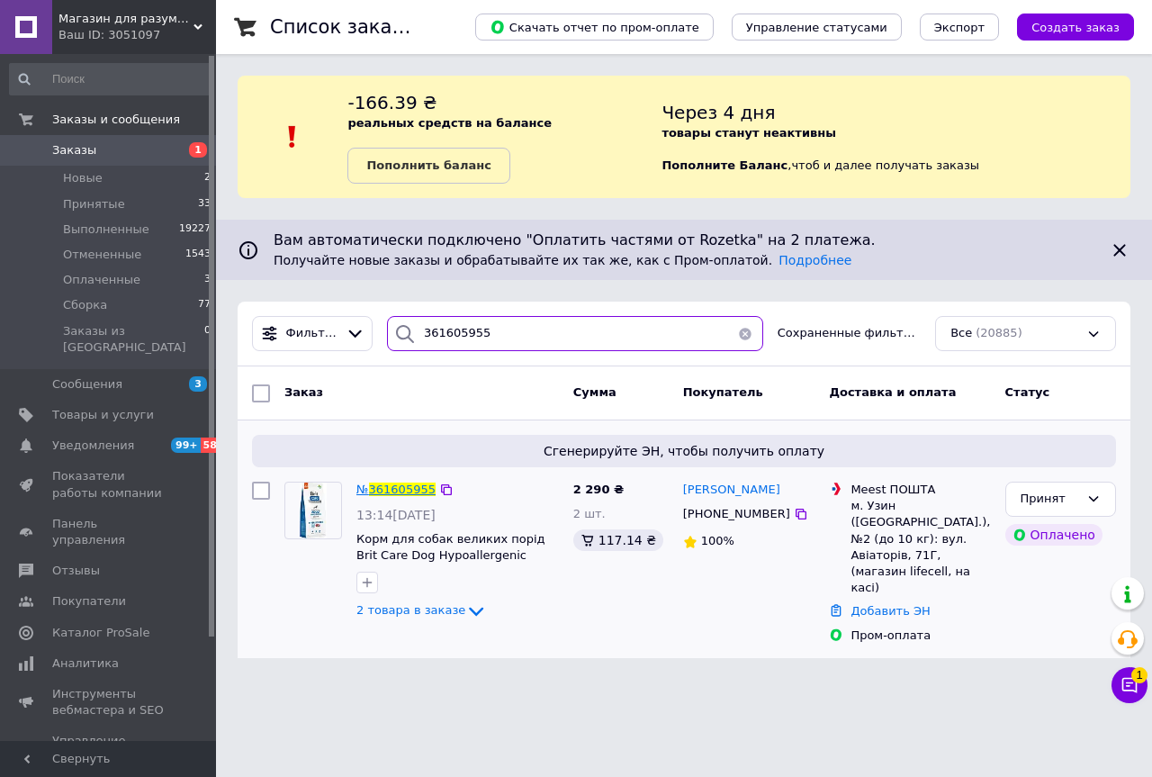
type input "361605955"
click at [415, 491] on span "361605955" at bounding box center [402, 489] width 67 height 14
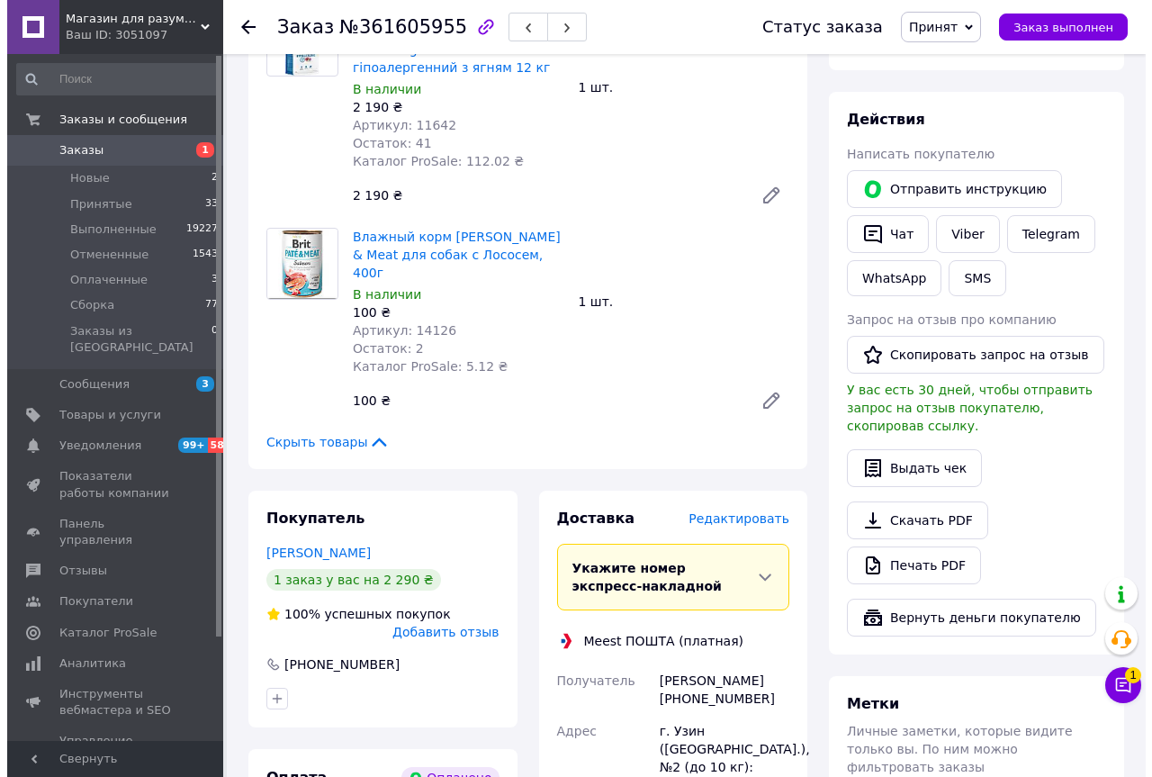
scroll to position [766, 0]
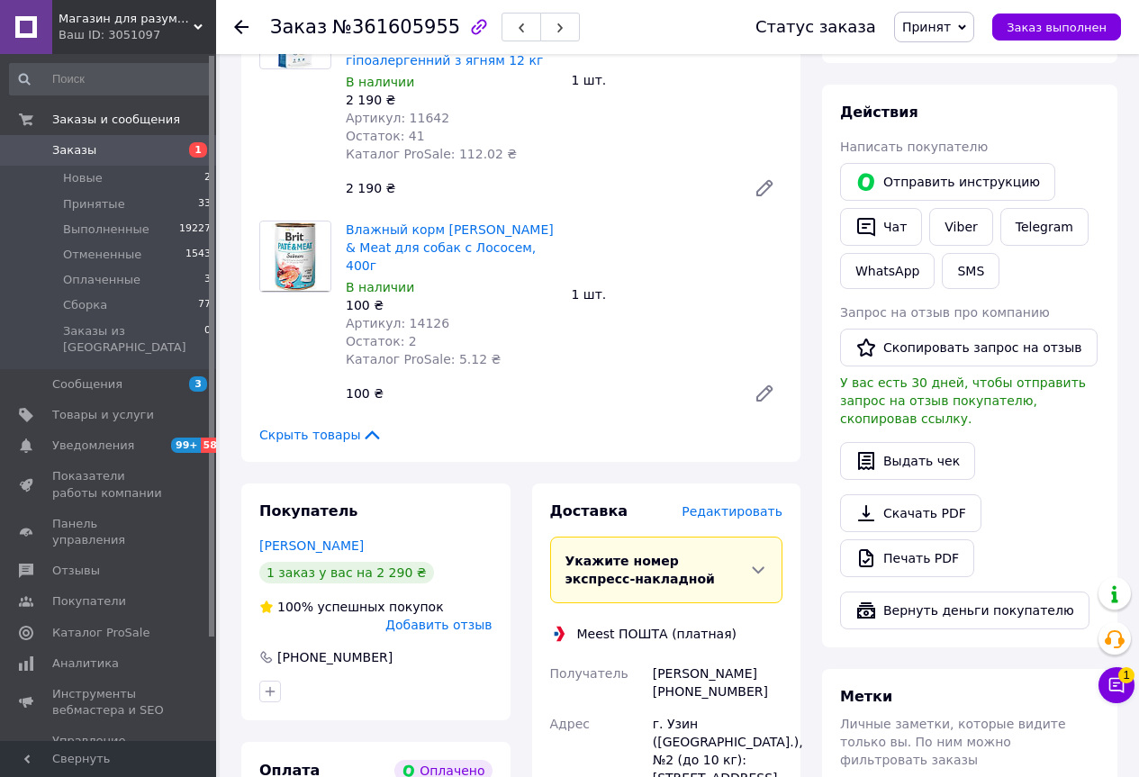
click at [733, 504] on span "Редактировать" at bounding box center [731, 511] width 101 height 14
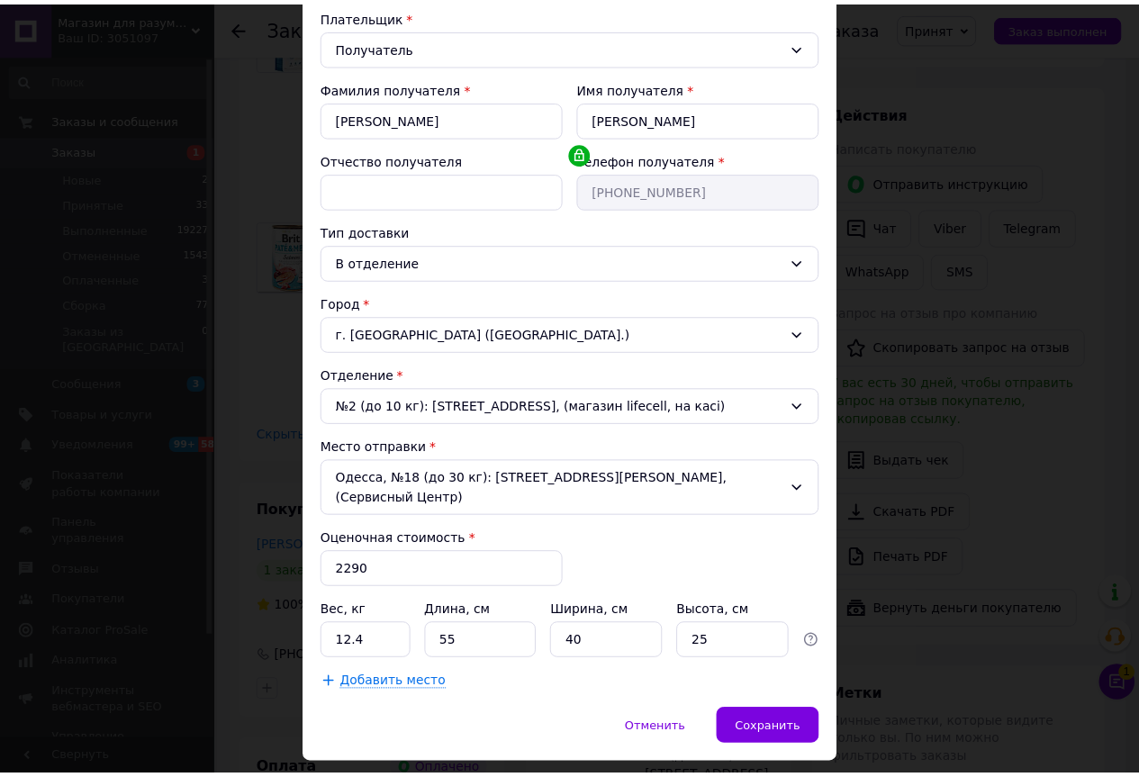
scroll to position [252, 0]
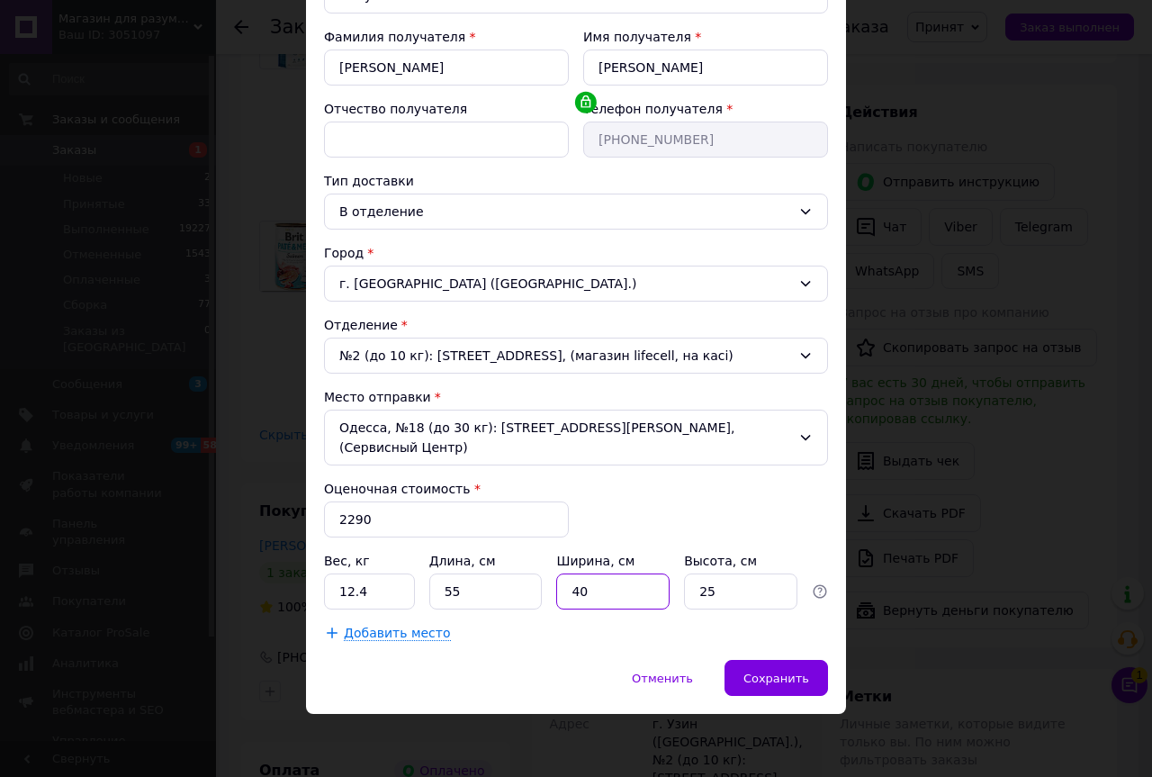
click at [596, 598] on input "40" at bounding box center [612, 591] width 113 height 36
type input "4"
type input "30"
click at [713, 588] on input "25" at bounding box center [740, 591] width 113 height 36
type input "20"
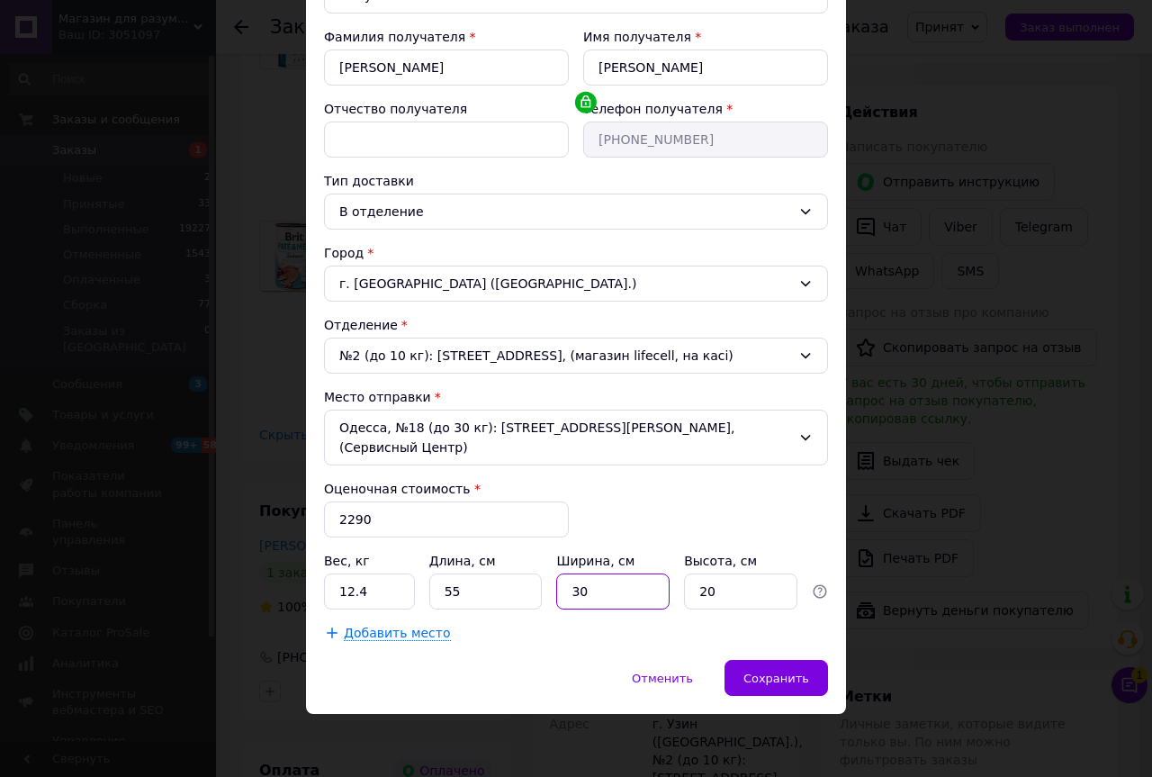
click at [626, 600] on input "30" at bounding box center [612, 591] width 113 height 36
type input "3"
type input "40"
click at [750, 669] on div "Сохранить" at bounding box center [777, 678] width 104 height 36
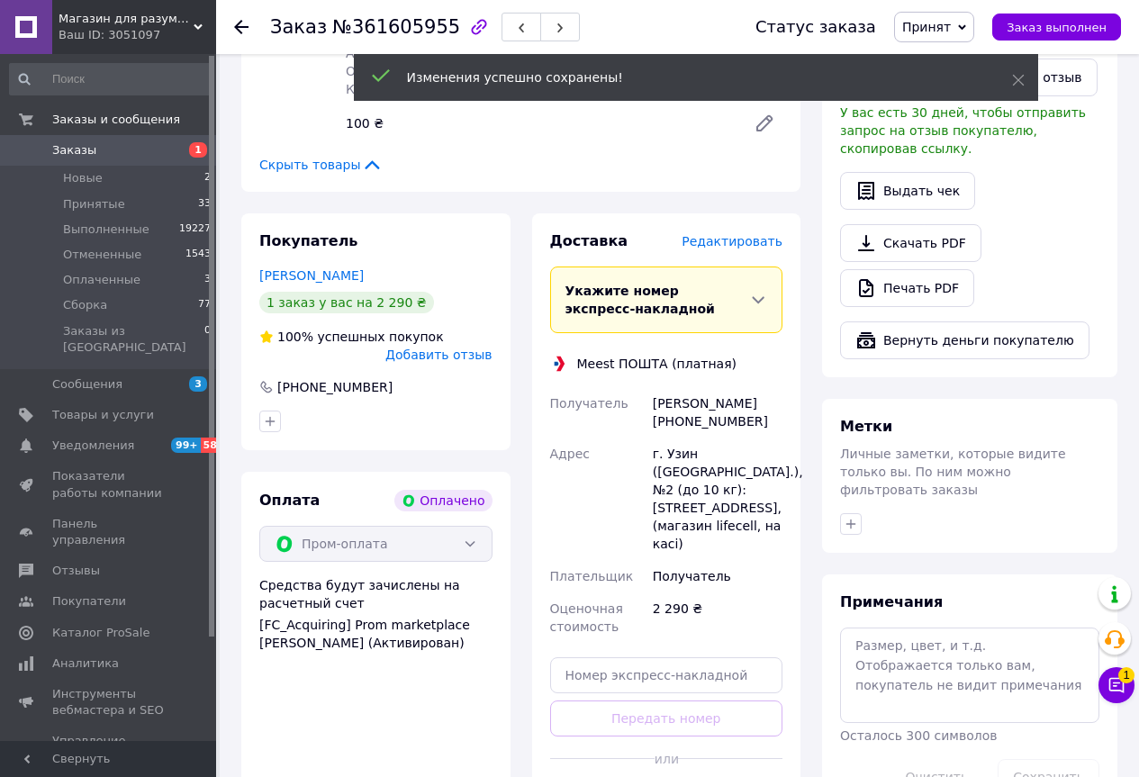
scroll to position [1126, 0]
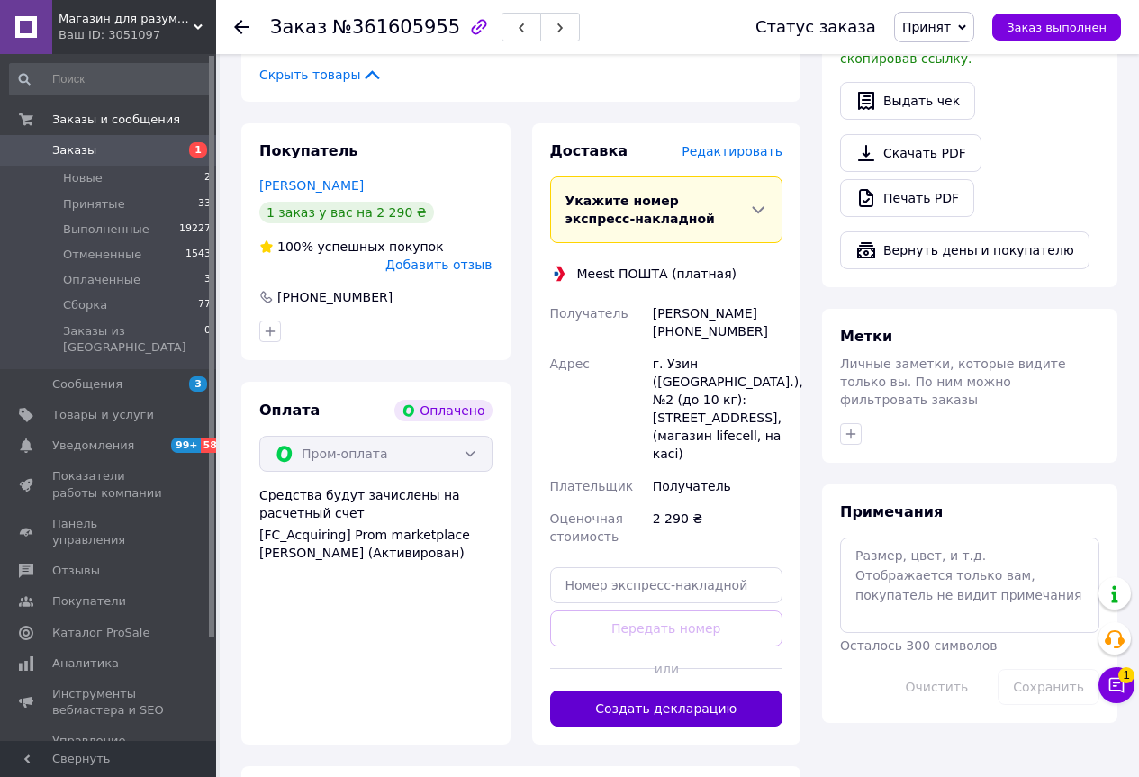
click at [633, 690] on button "Создать декларацию" at bounding box center [666, 708] width 233 height 36
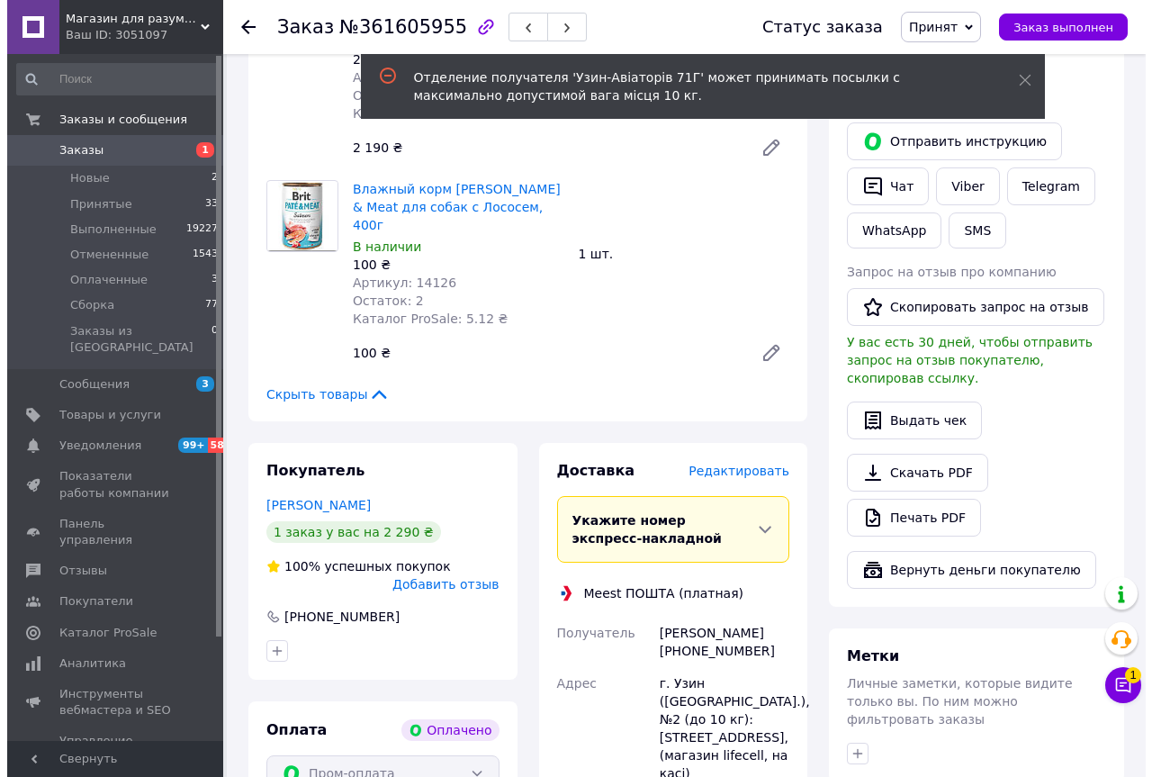
scroll to position [766, 0]
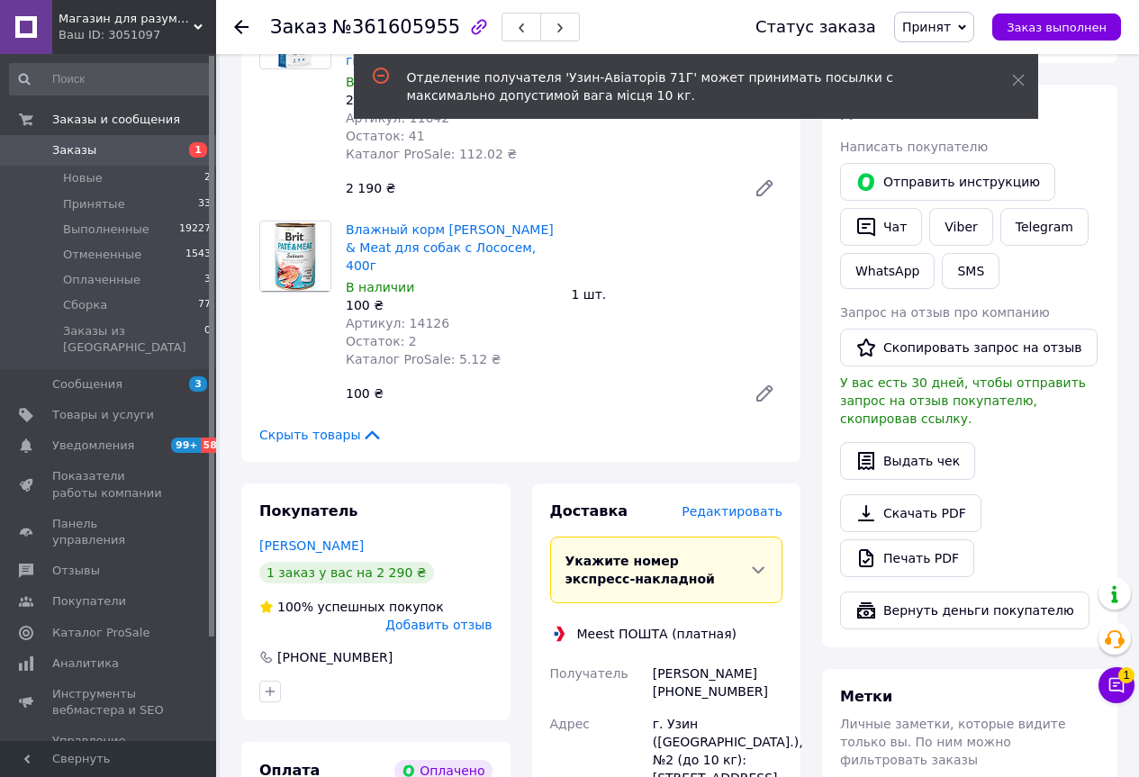
click at [733, 504] on span "Редактировать" at bounding box center [731, 511] width 101 height 14
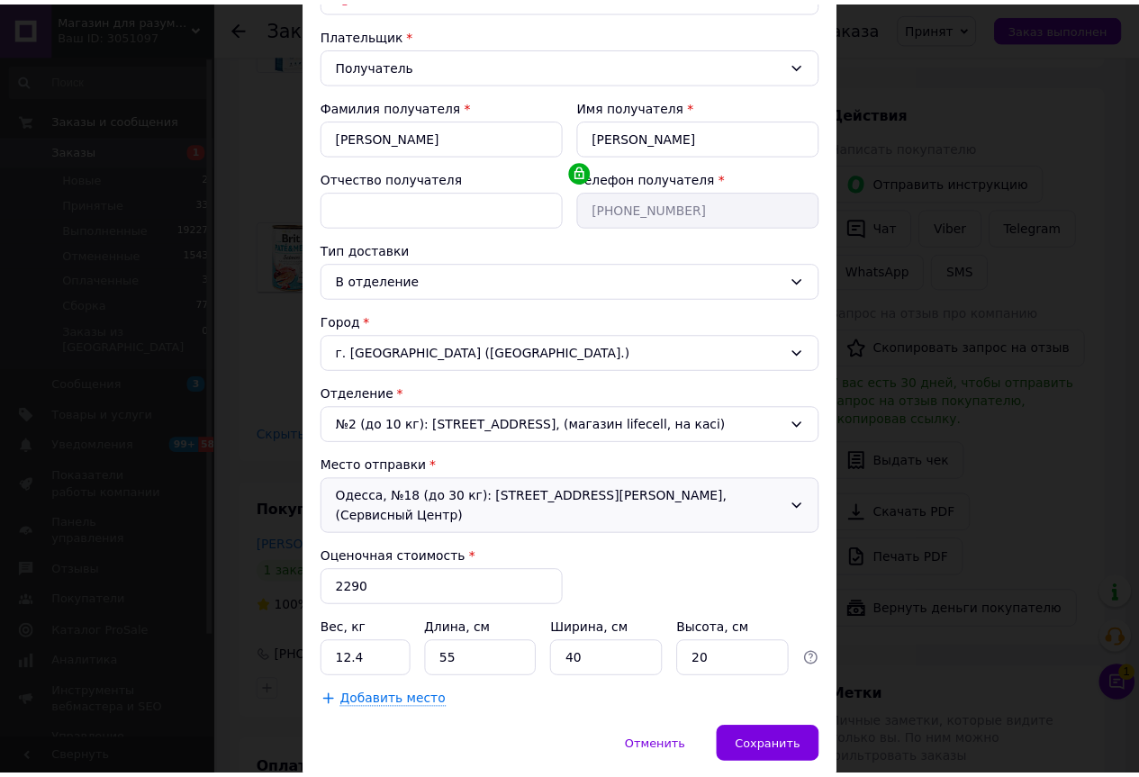
scroll to position [0, 0]
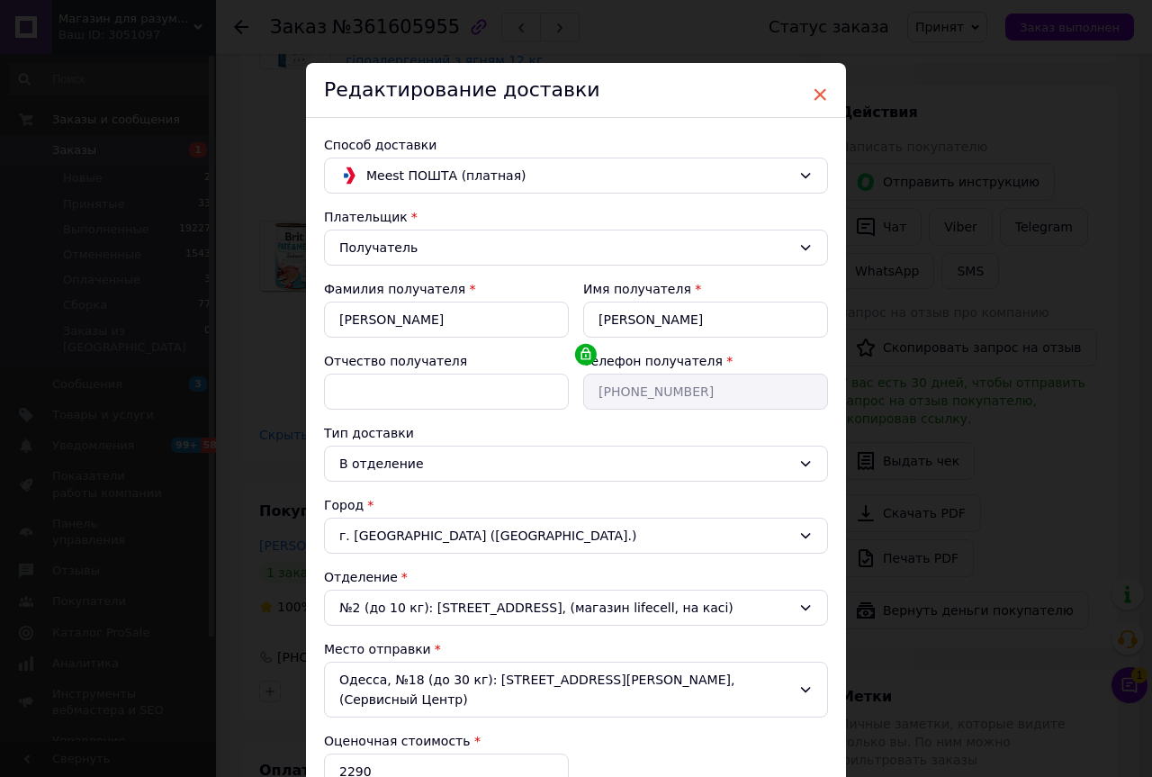
click at [818, 86] on span "×" at bounding box center [820, 94] width 16 height 31
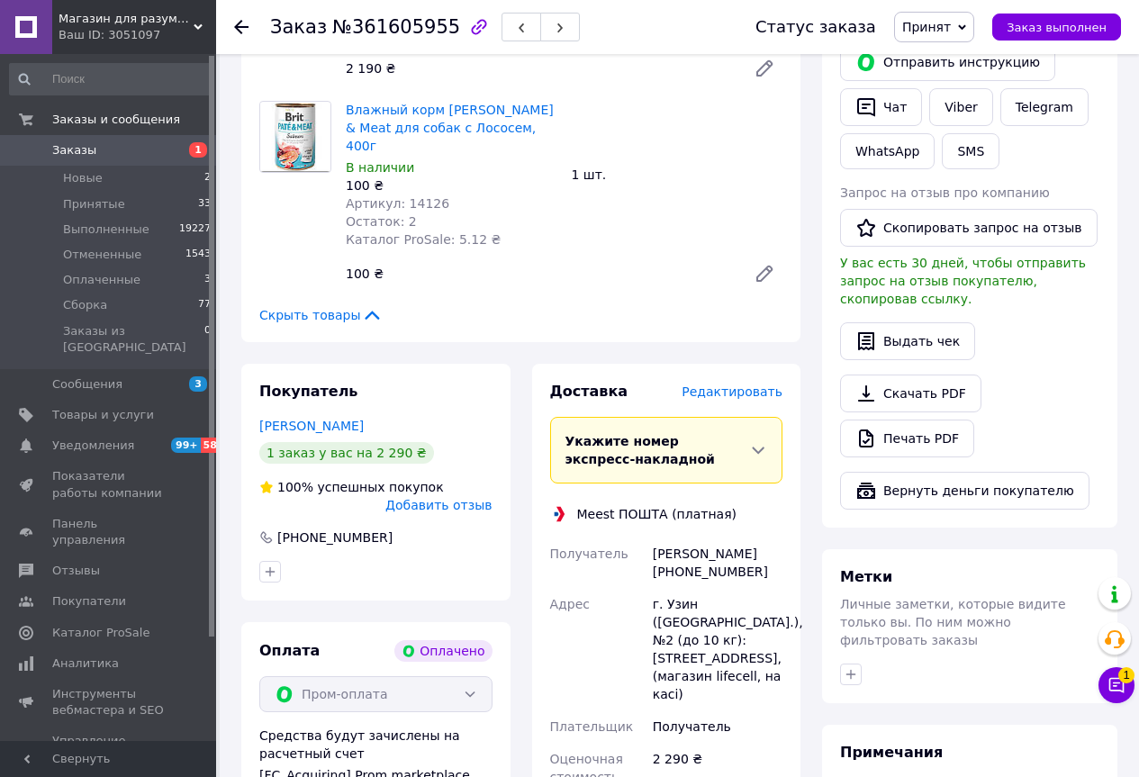
scroll to position [856, 0]
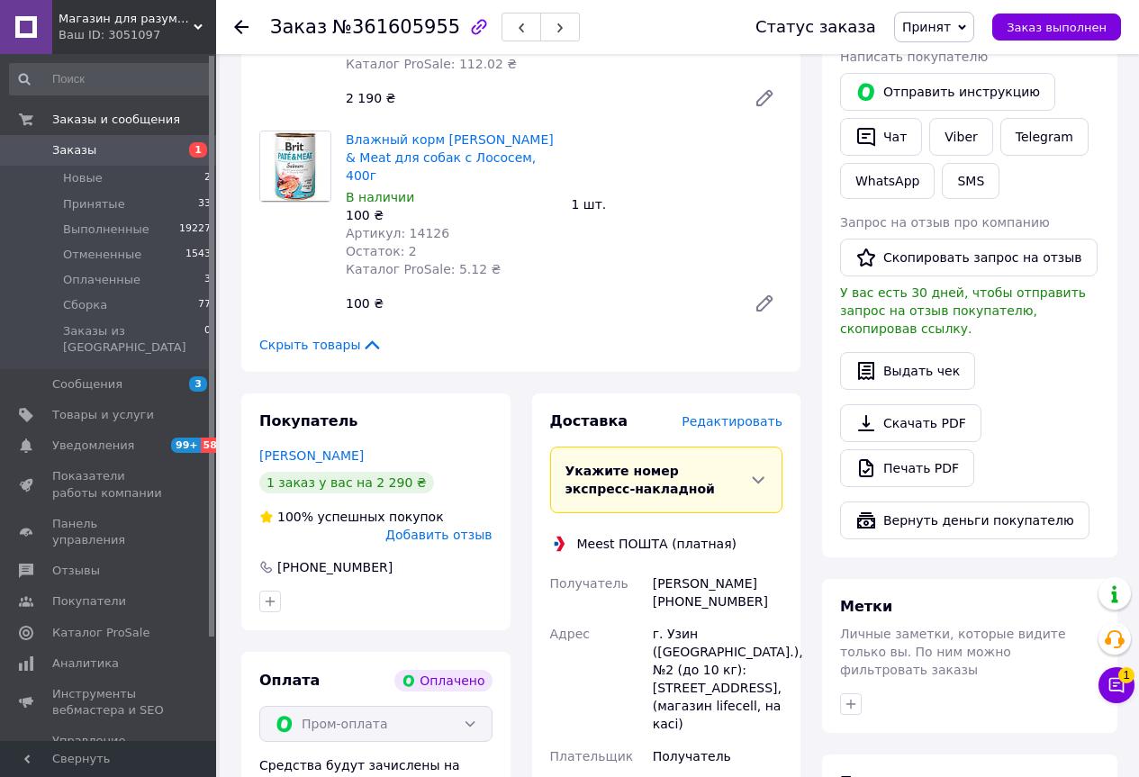
click at [248, 33] on icon at bounding box center [241, 27] width 14 height 14
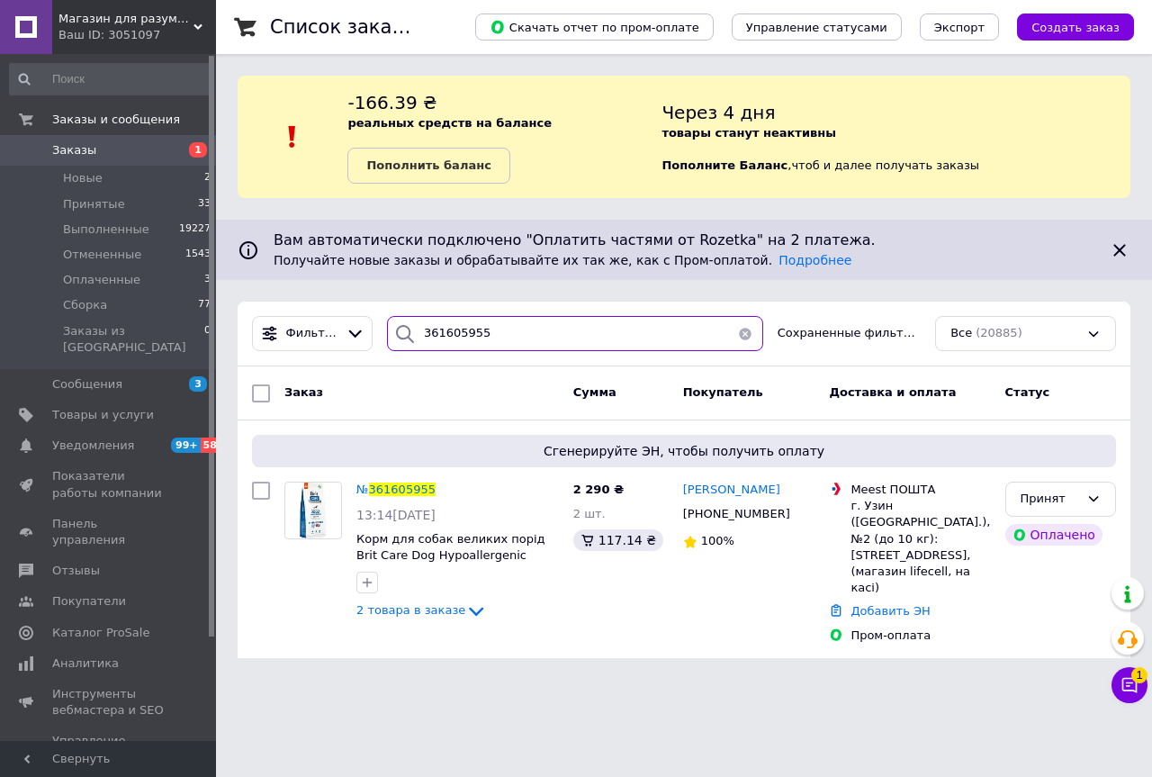
drag, startPoint x: 488, startPoint y: 325, endPoint x: 447, endPoint y: 339, distance: 43.0
click at [447, 339] on input "361605955" at bounding box center [575, 333] width 376 height 35
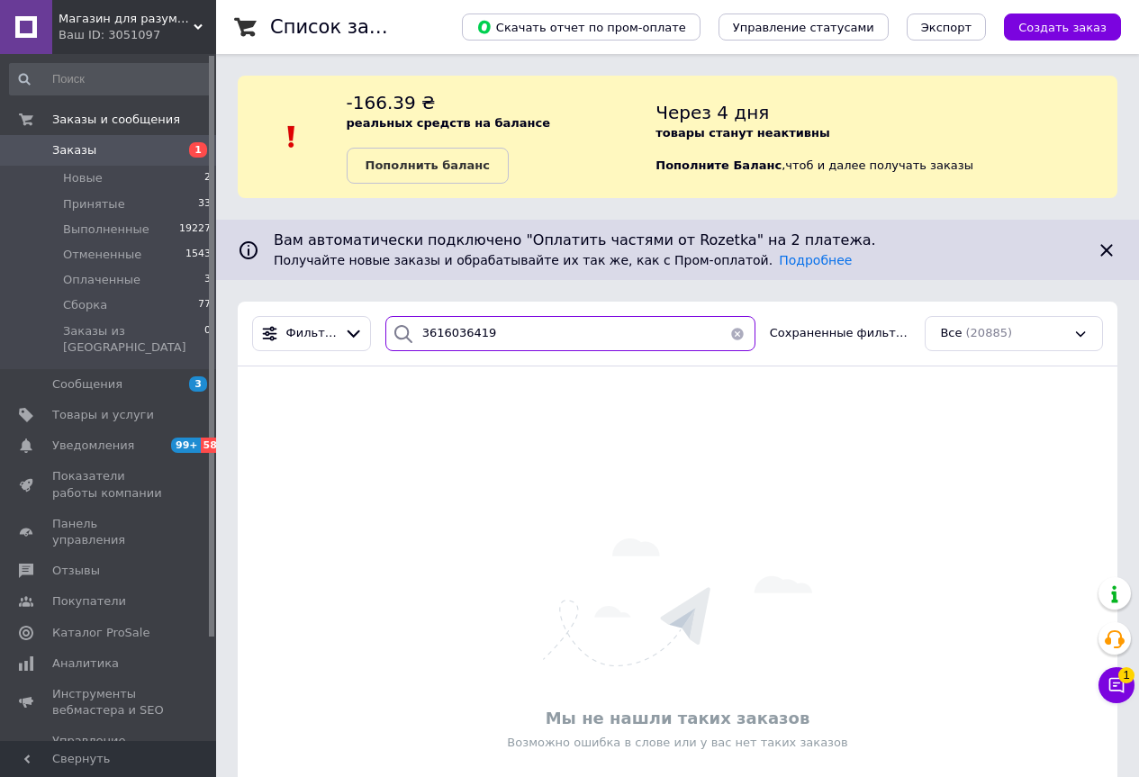
click at [450, 335] on input "3616036419" at bounding box center [570, 333] width 370 height 35
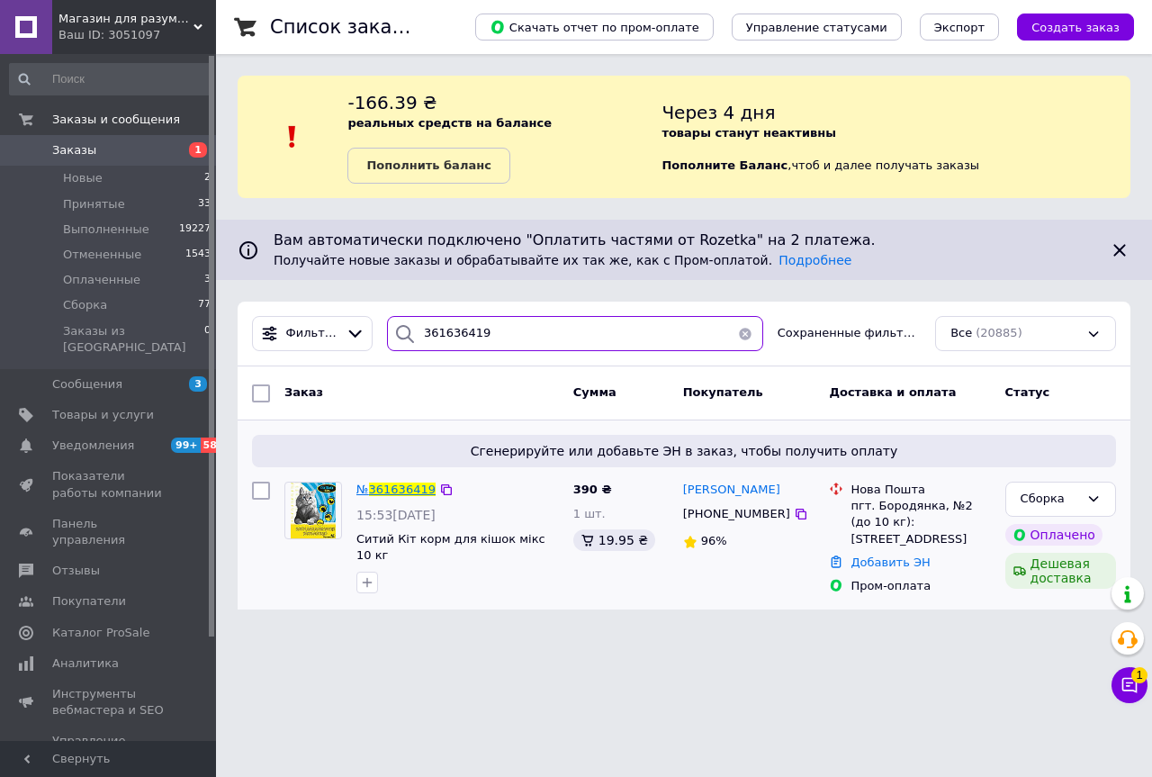
type input "361636419"
click at [401, 494] on span "361636419" at bounding box center [402, 489] width 67 height 14
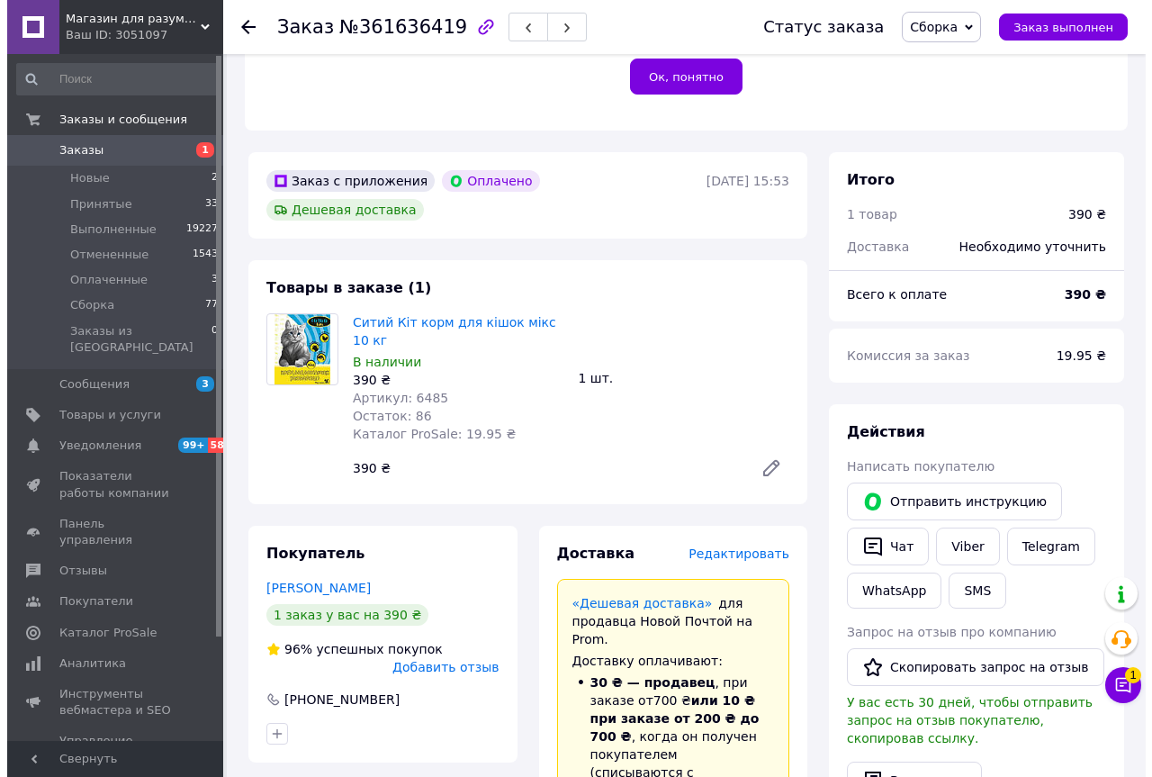
scroll to position [496, 0]
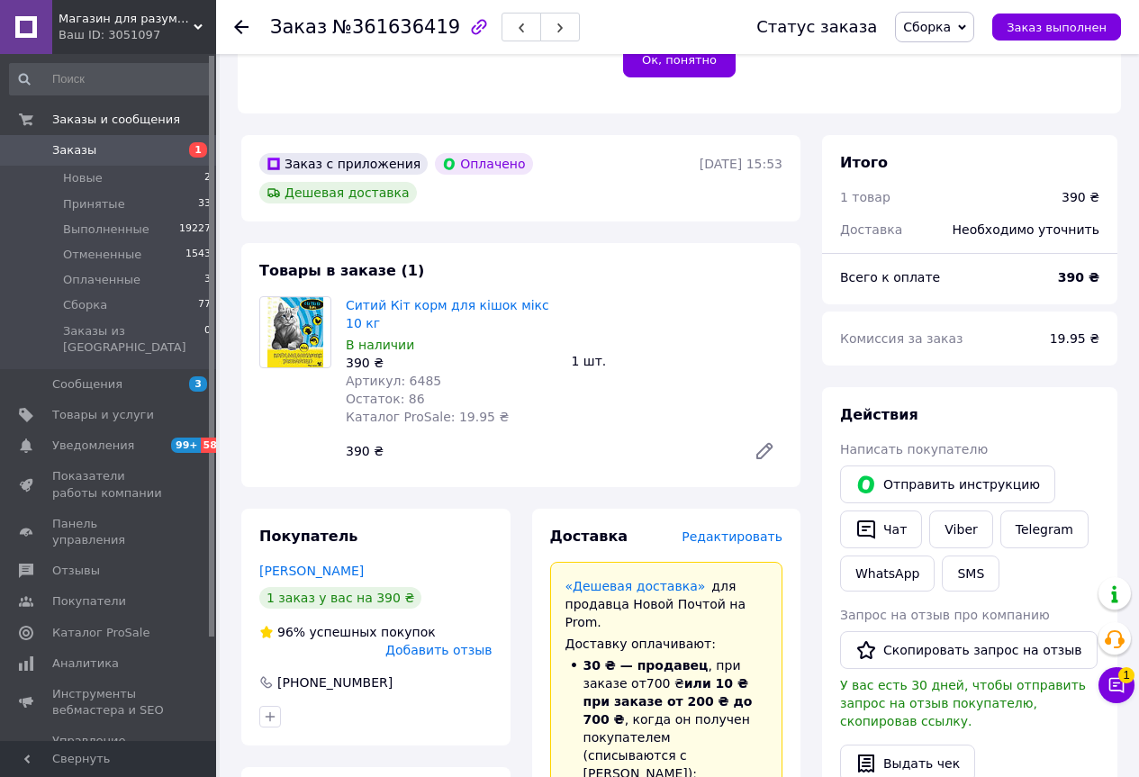
click at [703, 529] on span "Редактировать" at bounding box center [731, 536] width 101 height 14
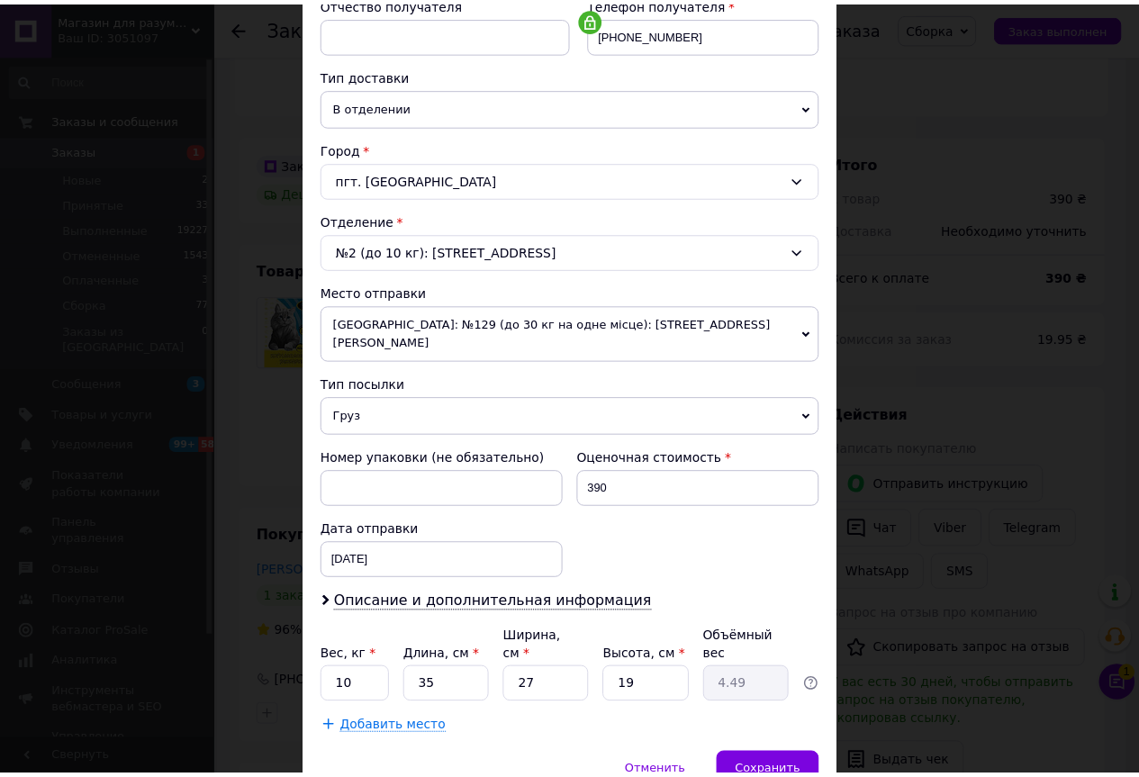
scroll to position [419, 0]
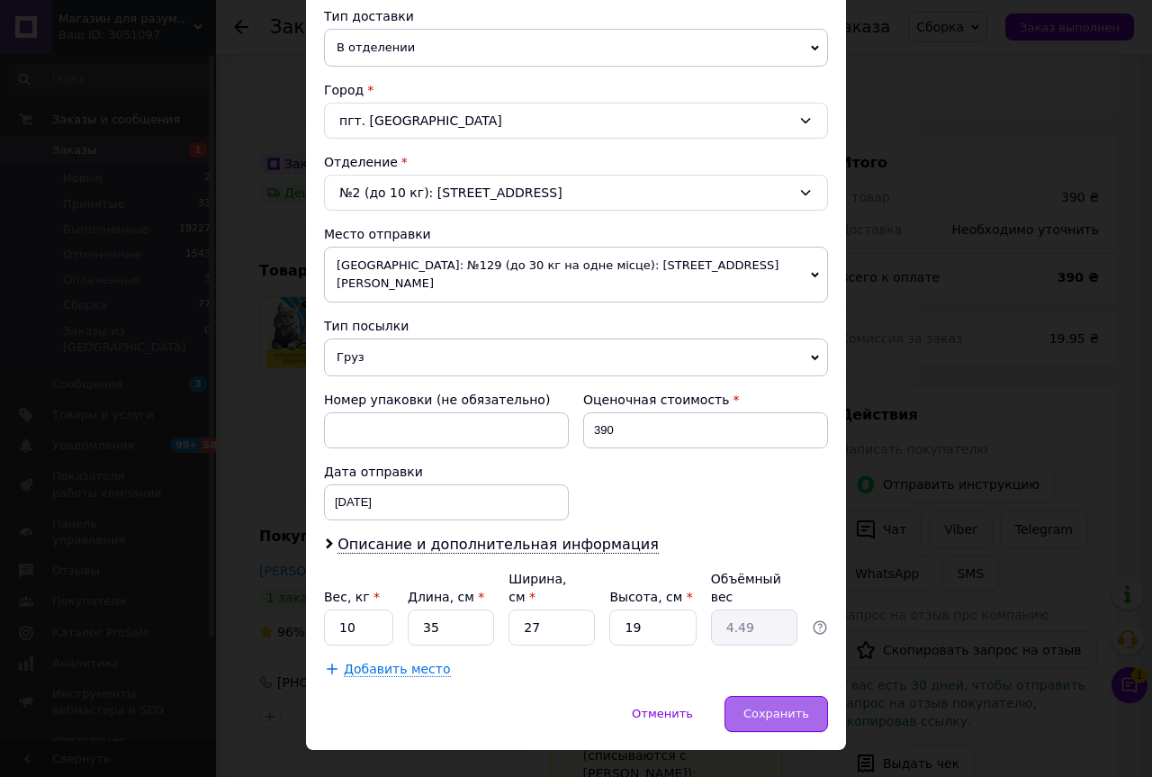
click at [768, 696] on div "Сохранить" at bounding box center [777, 714] width 104 height 36
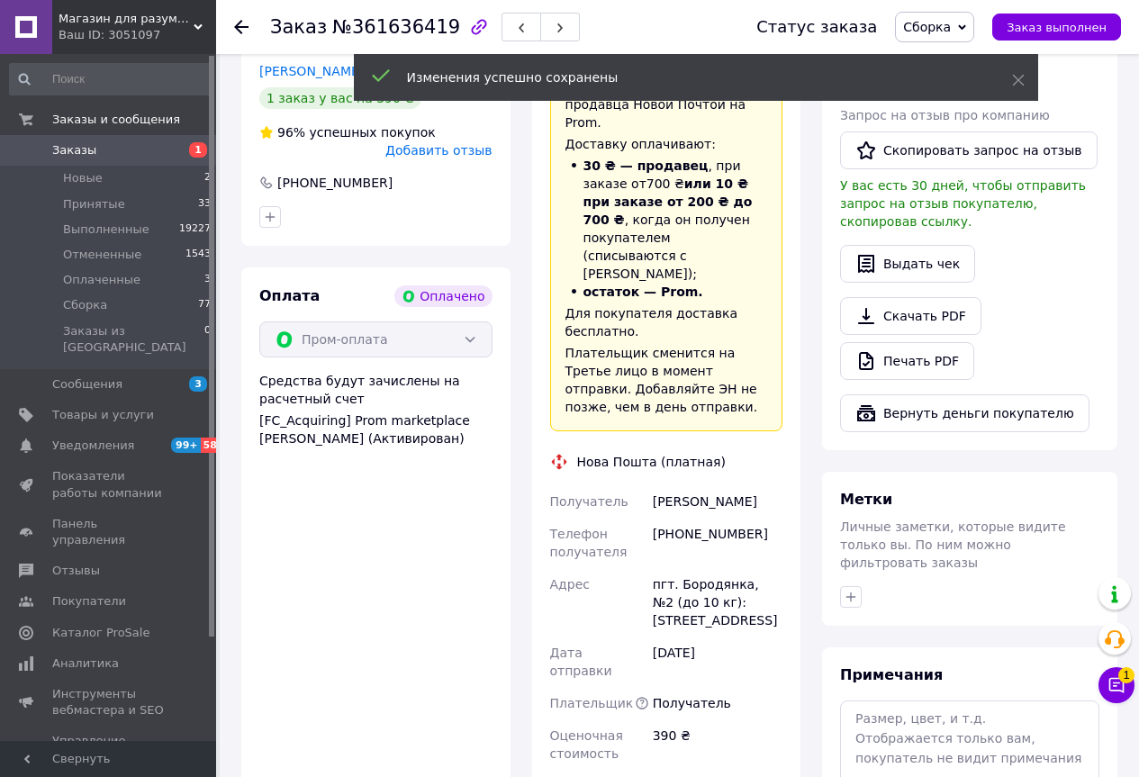
scroll to position [1036, 0]
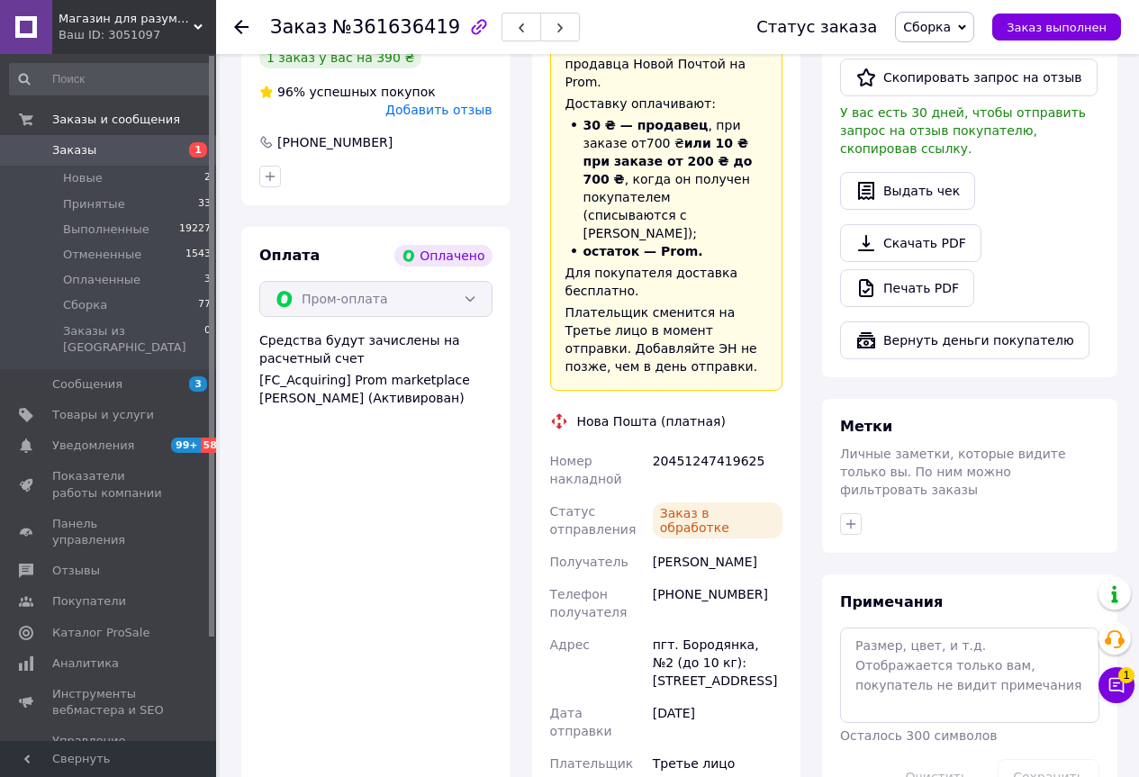
drag, startPoint x: 578, startPoint y: 334, endPoint x: 755, endPoint y: 333, distance: 177.3
click at [755, 333] on div "Доставка Редактировать «Дешевая доставка»   для продавца [GEOGRAPHIC_DATA] на P…" at bounding box center [666, 433] width 291 height 930
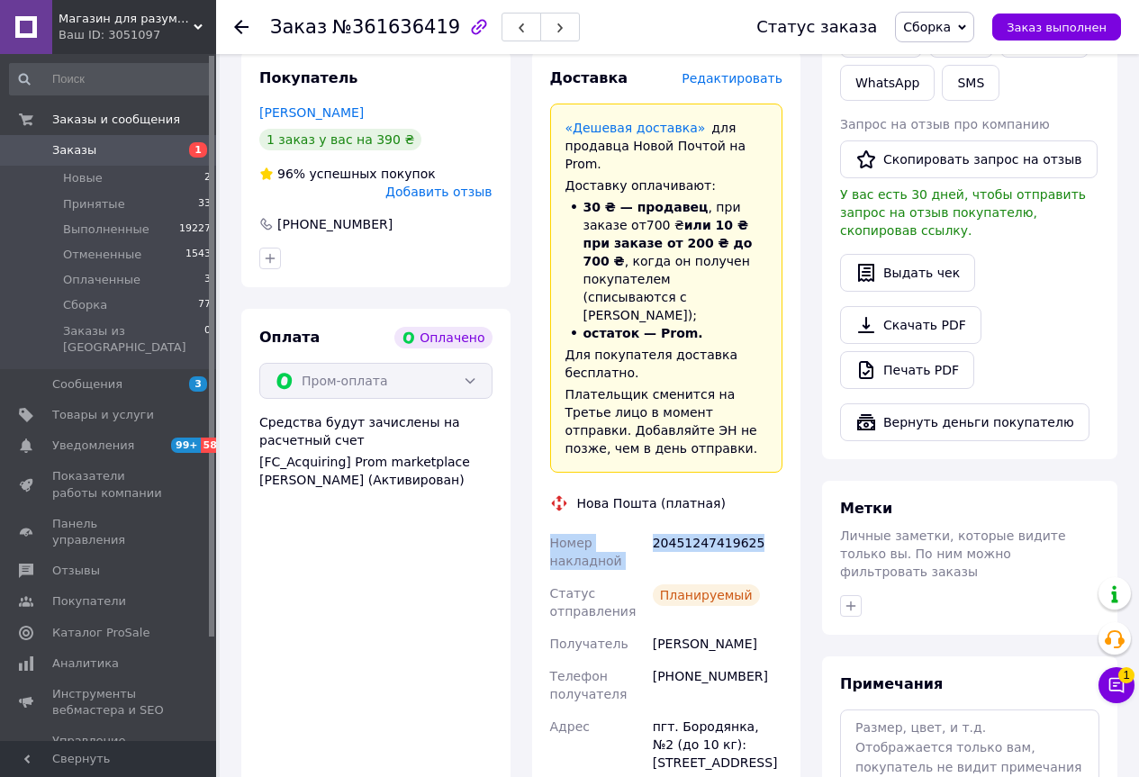
scroll to position [766, 0]
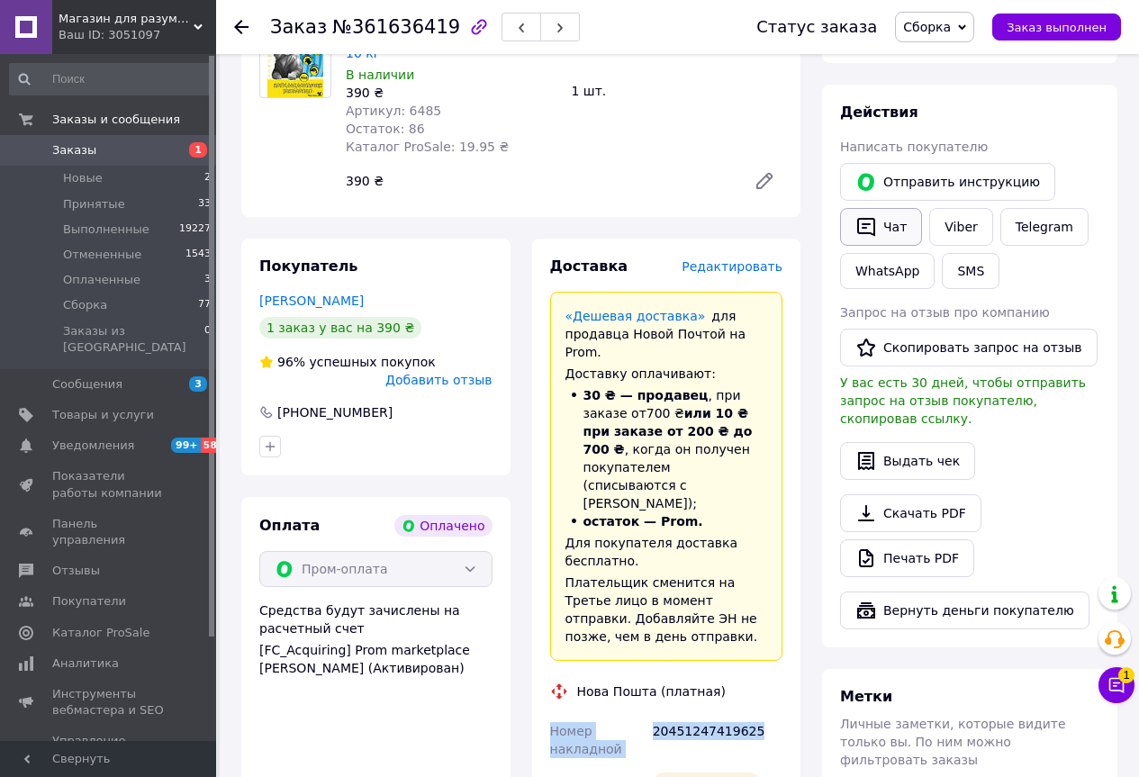
click at [885, 208] on button "Чат" at bounding box center [881, 227] width 82 height 38
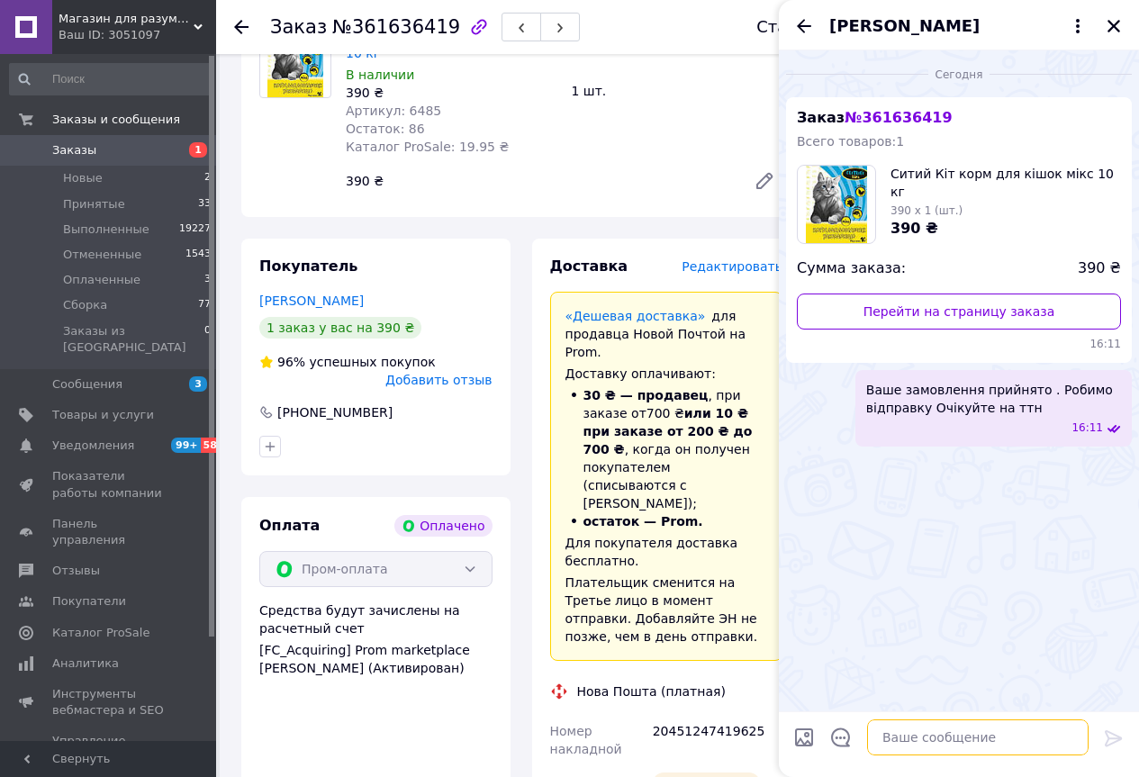
paste textarea "Номер накладной 20451247419625"
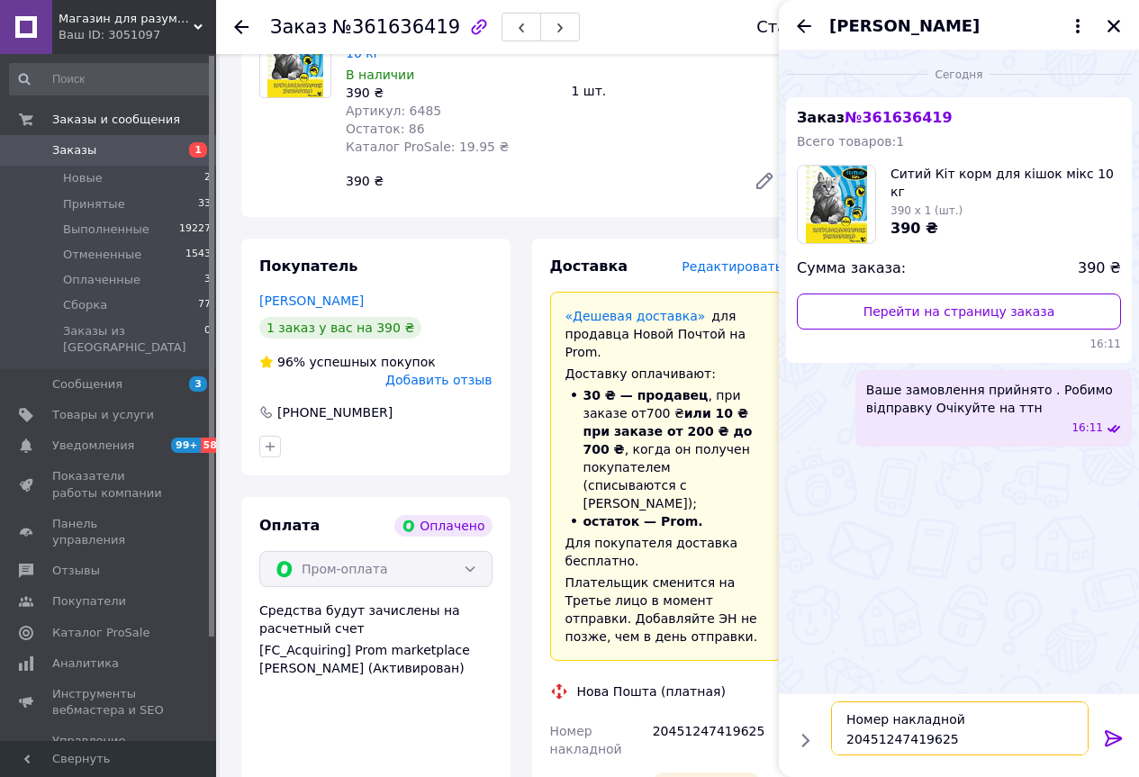
type textarea "Номер накладной 20451247419625"
click at [1109, 737] on icon at bounding box center [1112, 738] width 17 height 16
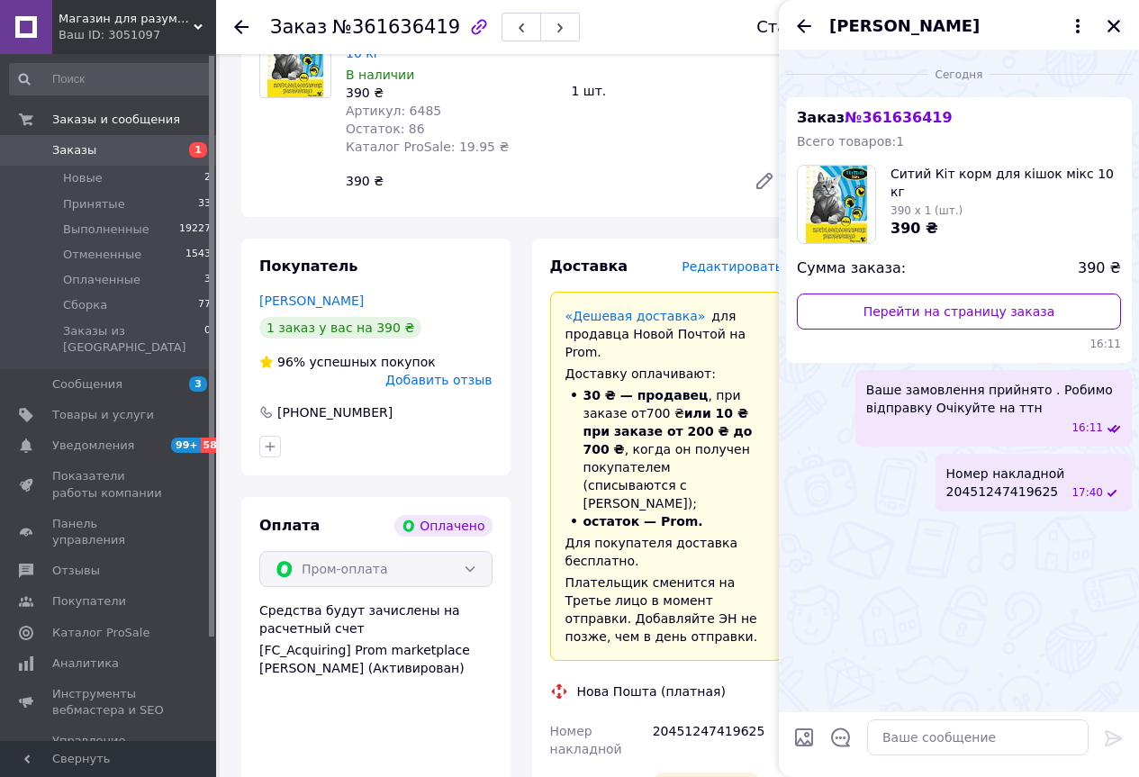
click at [1118, 25] on icon "Закрыть" at bounding box center [1113, 26] width 16 height 16
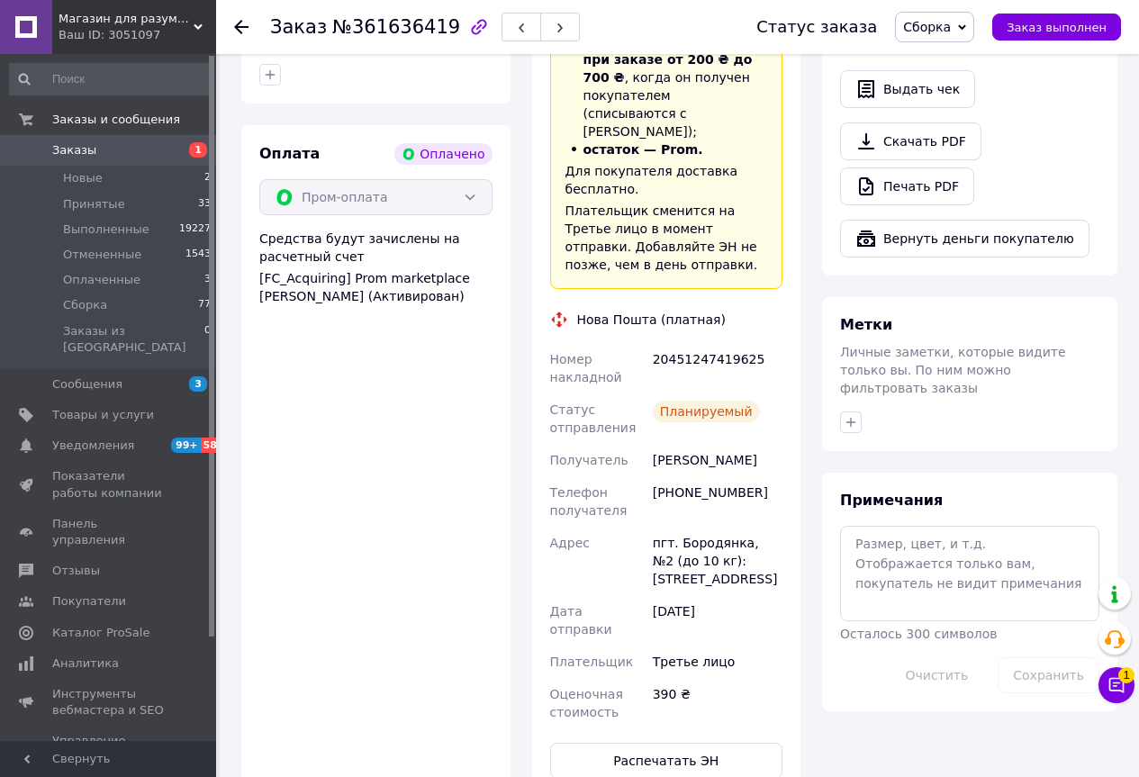
scroll to position [1216, 0]
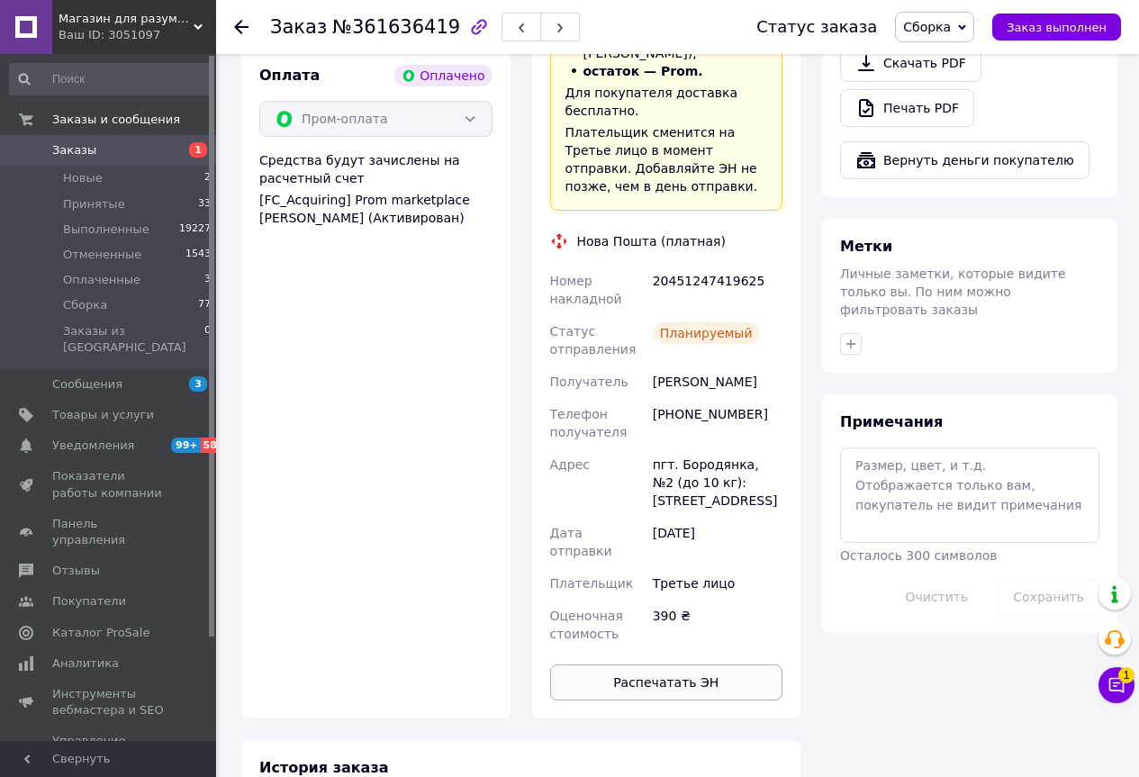
click at [666, 664] on button "Распечатать ЭН" at bounding box center [666, 682] width 233 height 36
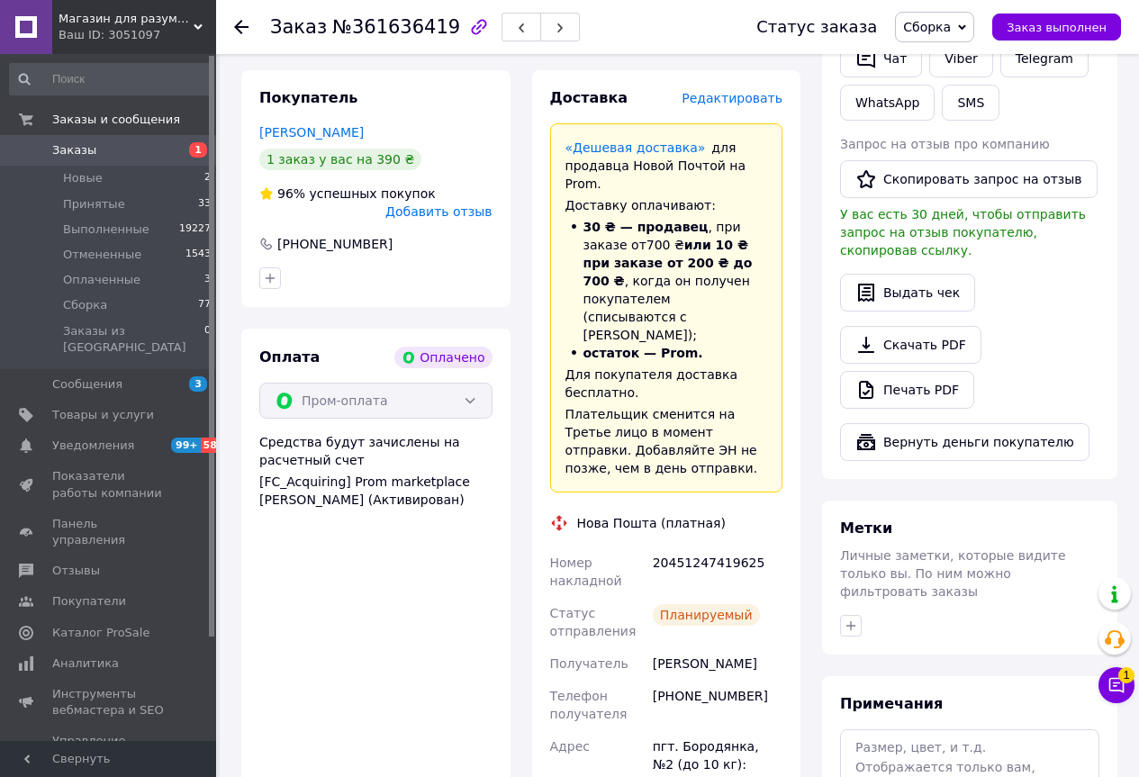
scroll to position [946, 0]
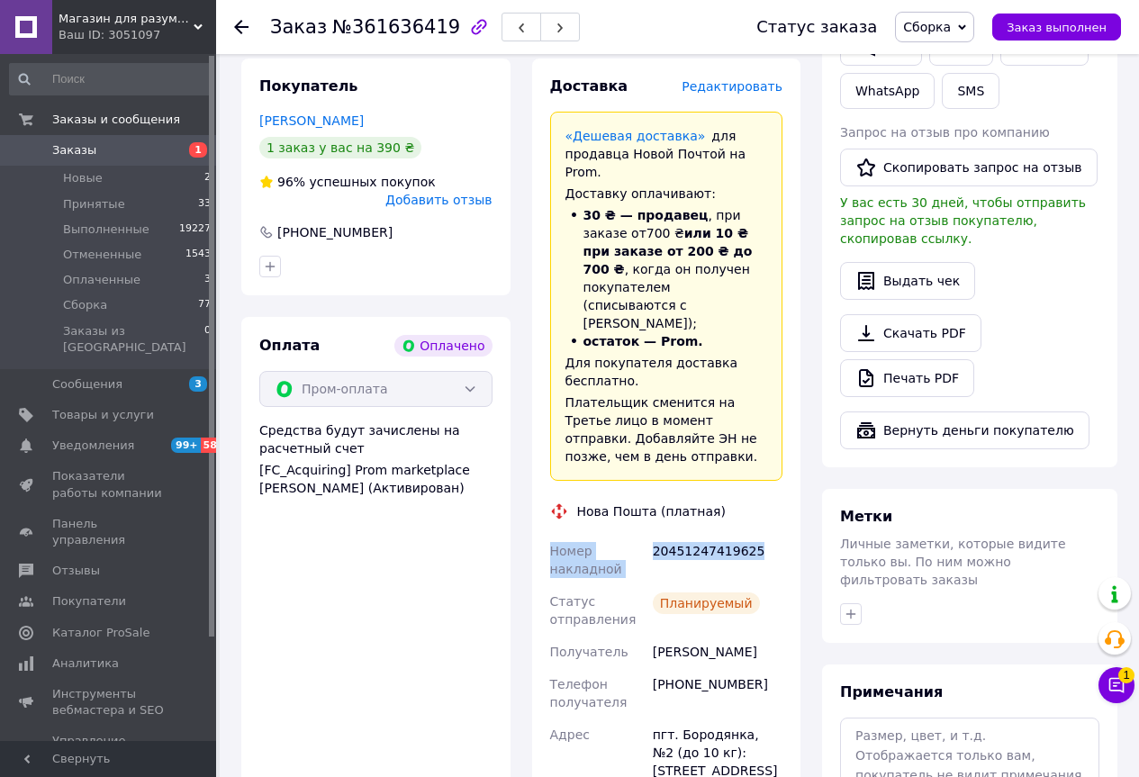
drag, startPoint x: 543, startPoint y: 419, endPoint x: 748, endPoint y: 417, distance: 205.2
click at [751, 417] on div "Доставка Редактировать «Дешевая доставка»   для продавца [GEOGRAPHIC_DATA] на P…" at bounding box center [666, 524] width 269 height 930
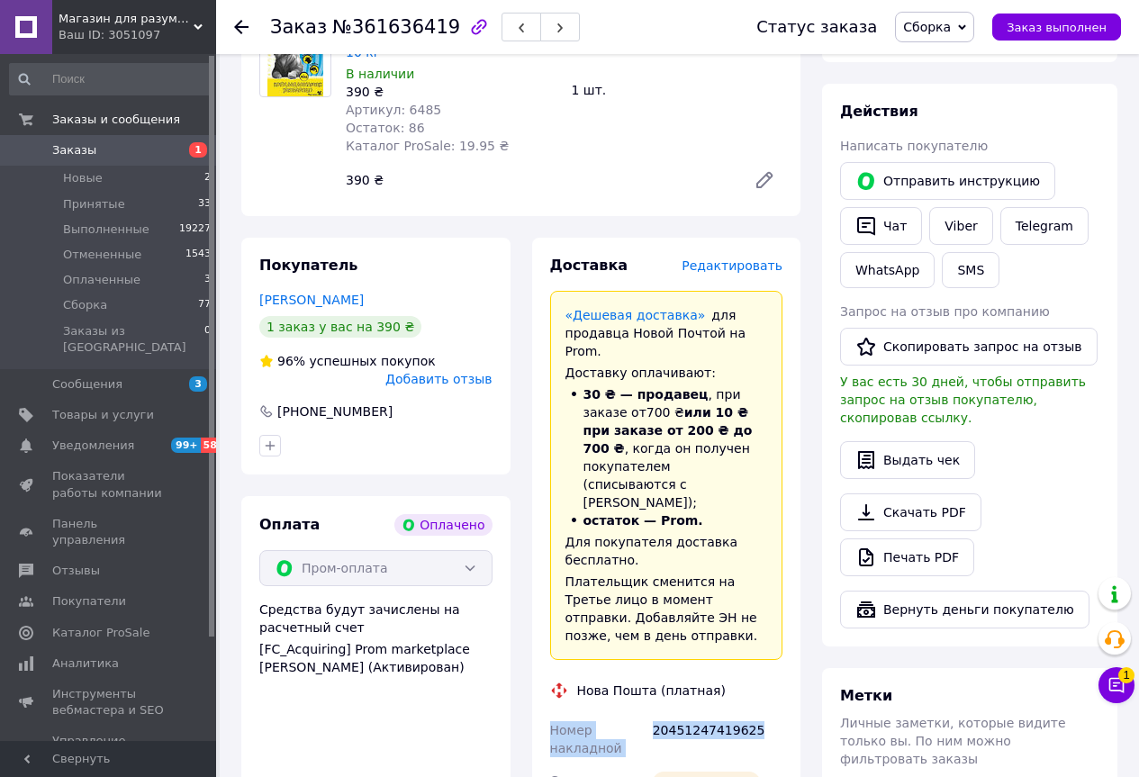
scroll to position [766, 0]
click at [866, 216] on icon "button" at bounding box center [866, 227] width 22 height 22
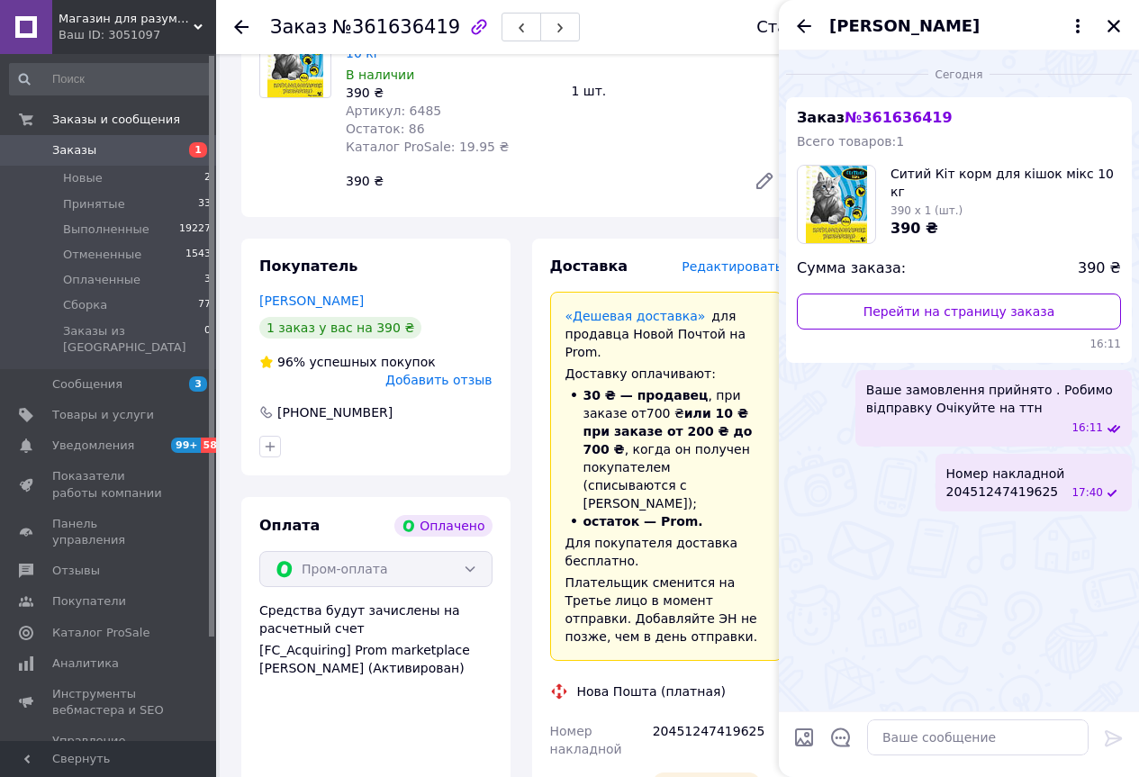
click at [238, 24] on use at bounding box center [241, 27] width 14 height 14
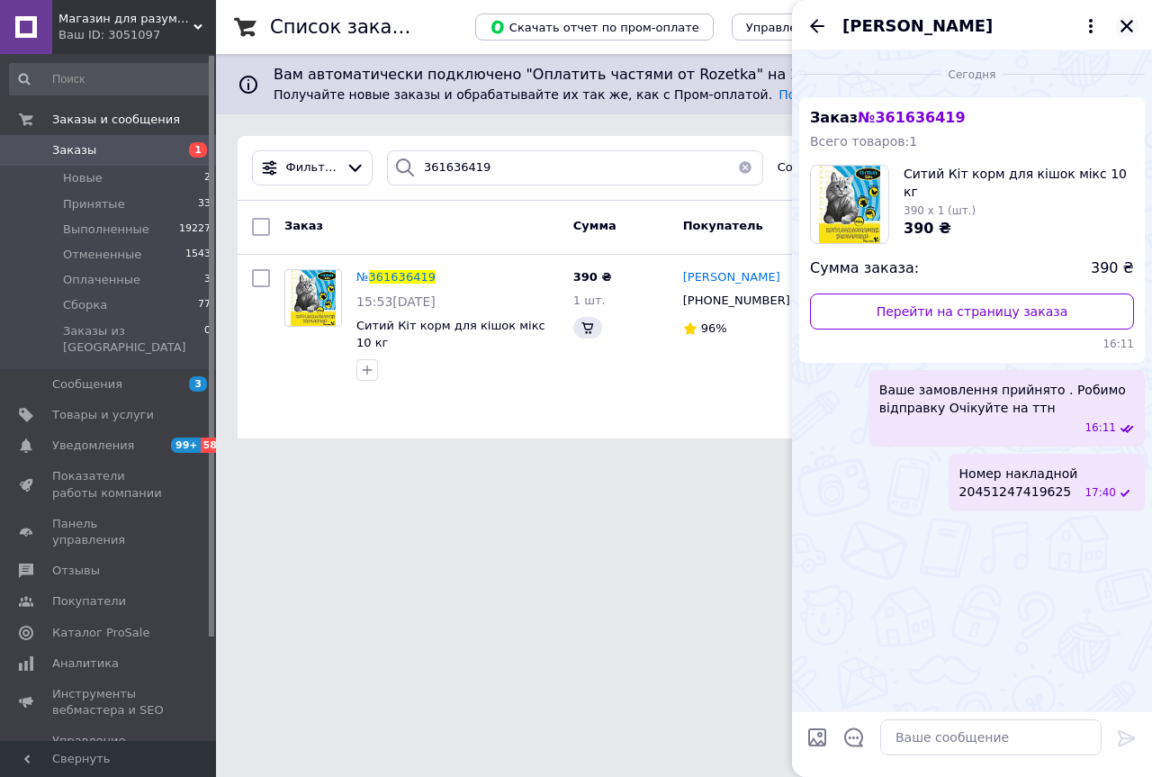
click at [1128, 28] on icon "Закрыть" at bounding box center [1127, 26] width 13 height 13
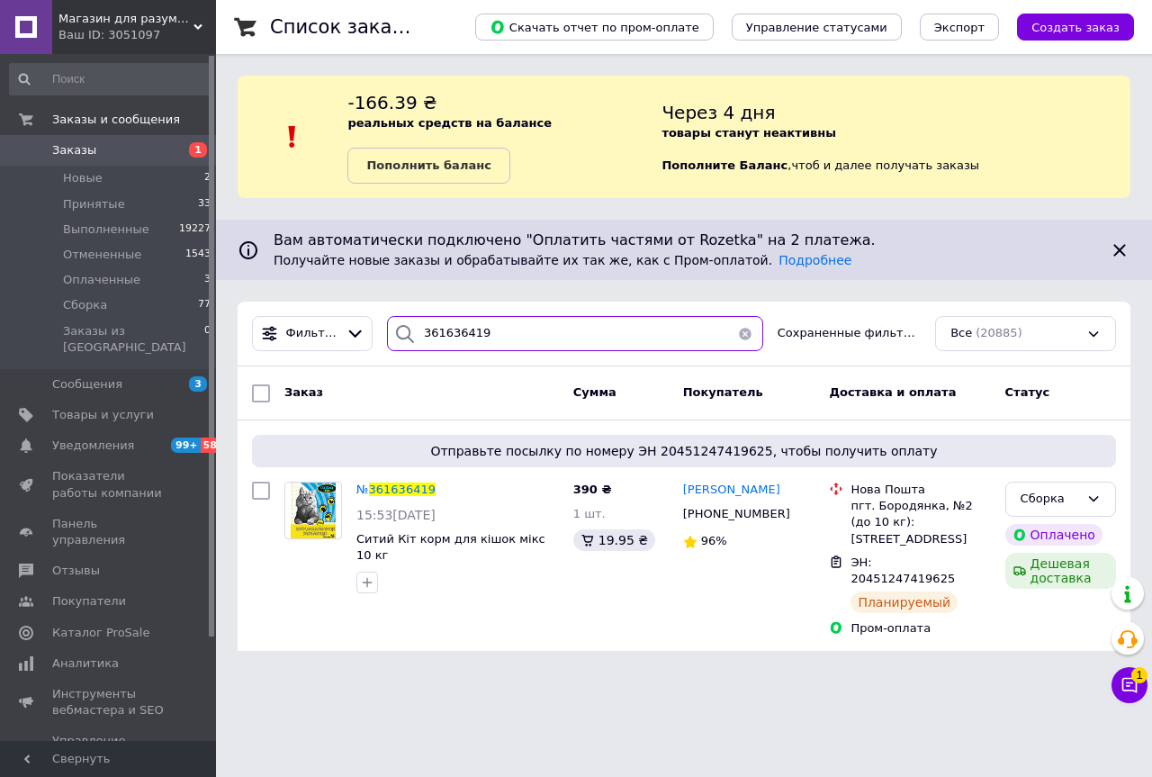
drag, startPoint x: 473, startPoint y: 330, endPoint x: 437, endPoint y: 335, distance: 36.3
click at [437, 335] on input "361636419" at bounding box center [575, 333] width 376 height 35
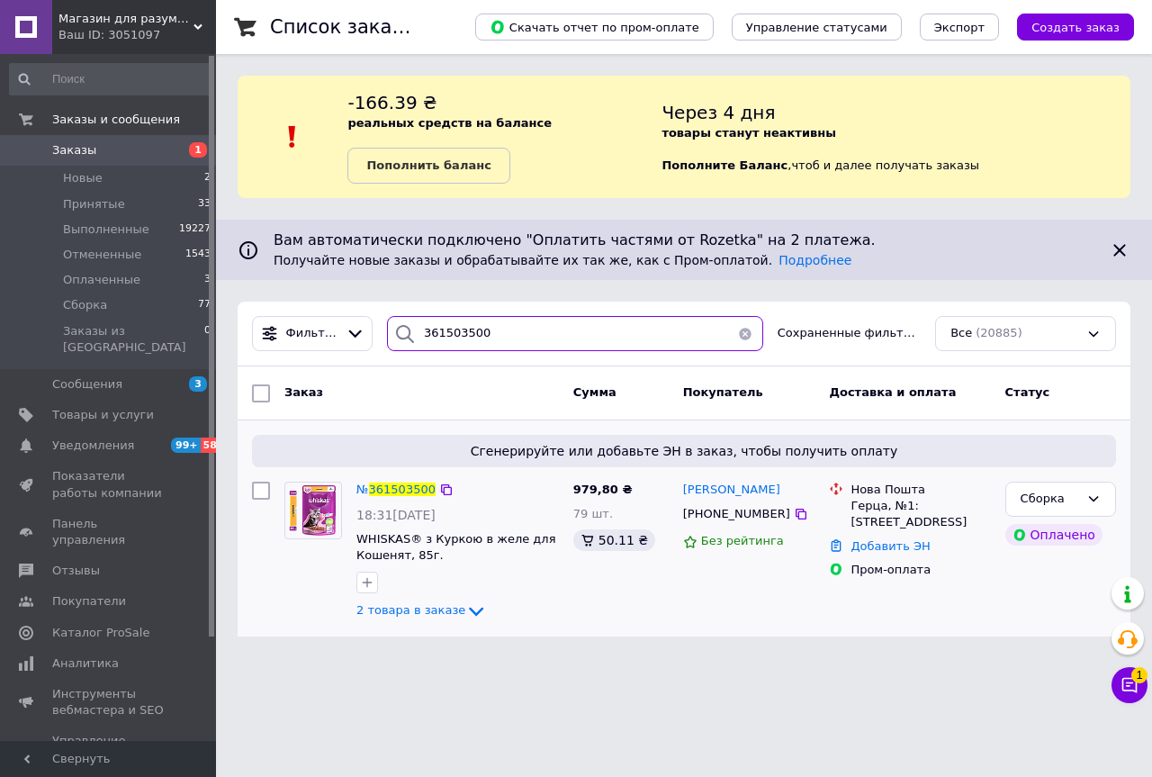
type input "361503500"
click at [415, 497] on div "№ 361503500" at bounding box center [396, 490] width 83 height 21
click at [412, 491] on span "361503500" at bounding box center [402, 489] width 67 height 14
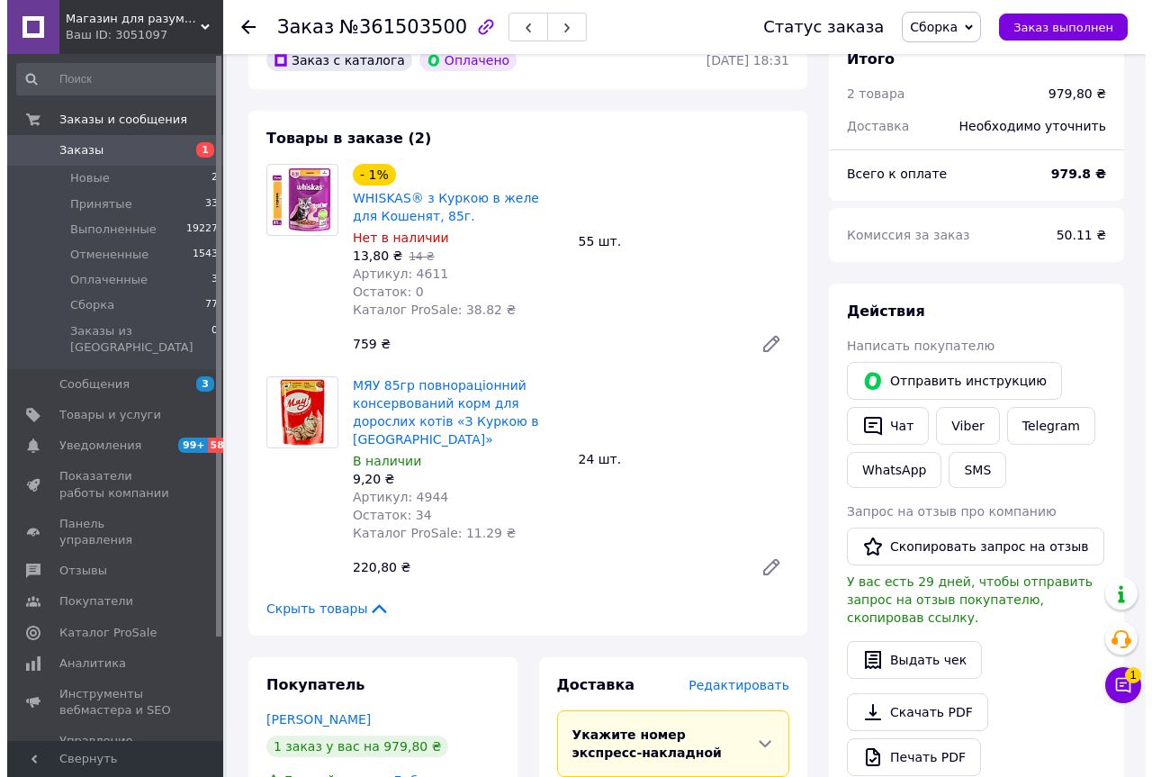
scroll to position [630, 0]
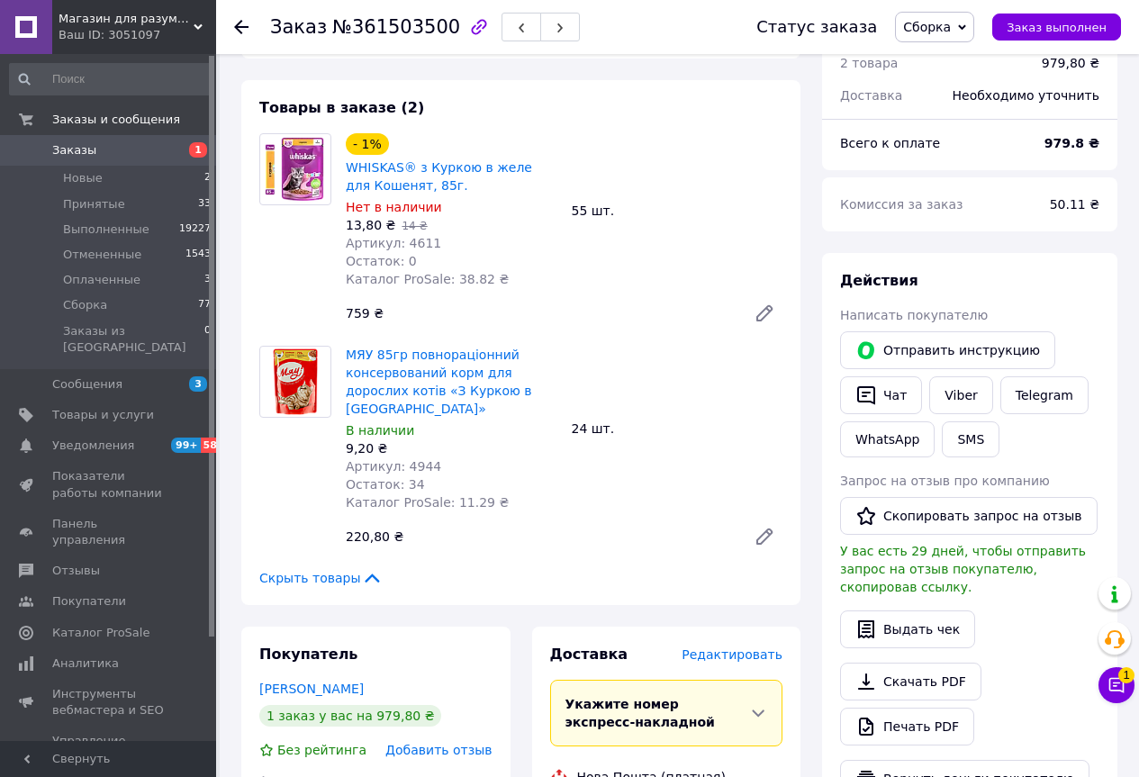
click at [710, 647] on span "Редактировать" at bounding box center [731, 654] width 101 height 14
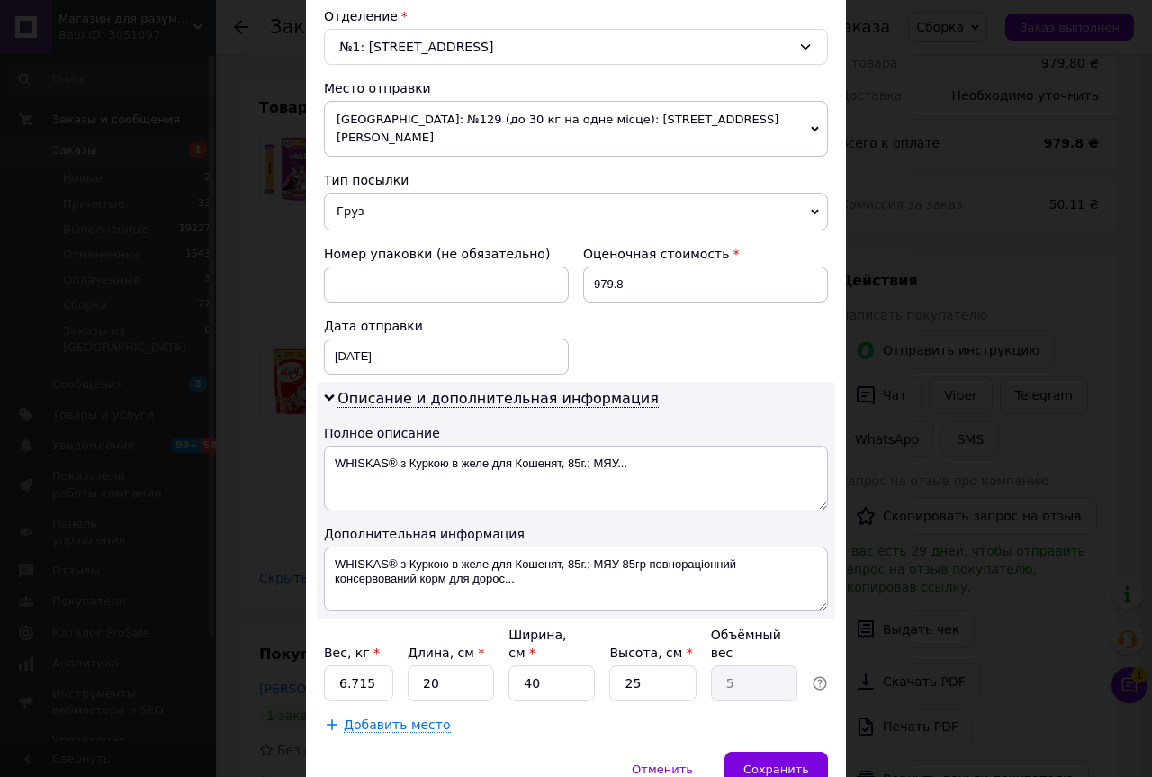
scroll to position [620, 0]
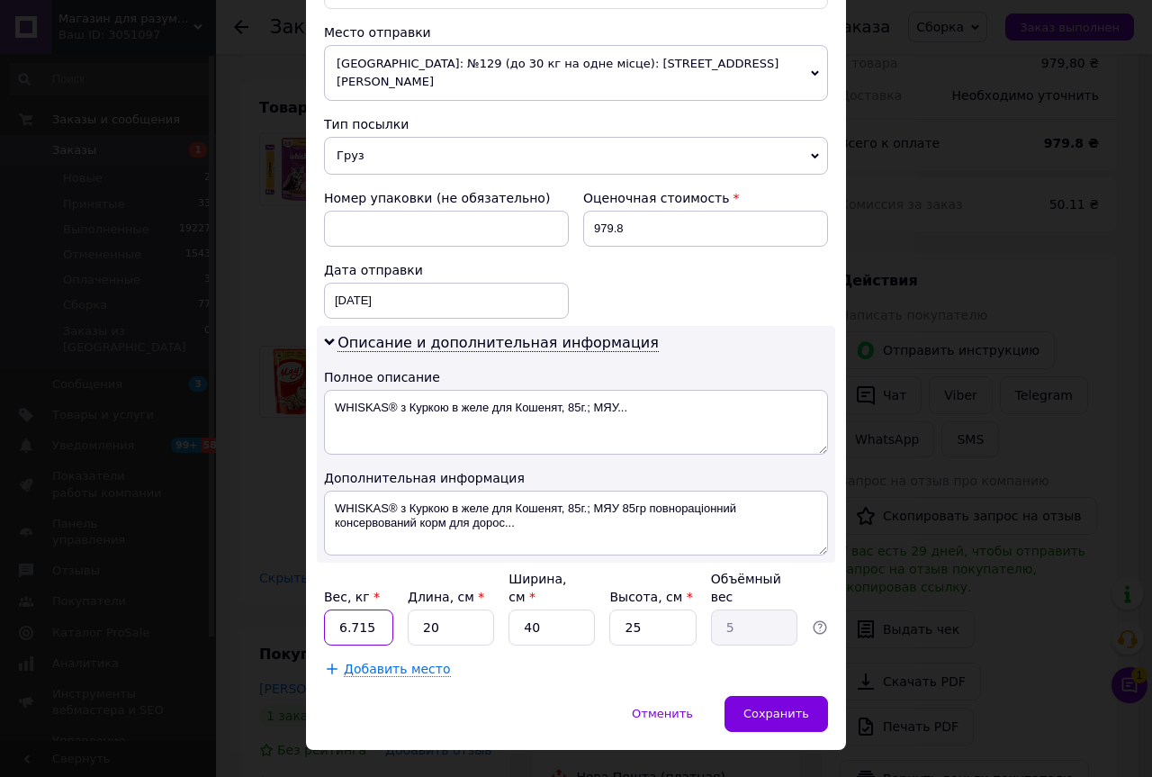
drag, startPoint x: 378, startPoint y: 598, endPoint x: 301, endPoint y: 581, distance: 79.3
click at [301, 581] on div "× Редактирование доставки Способ доставки Нова Пошта (платная) Плательщик Получ…" at bounding box center [576, 388] width 1152 height 777
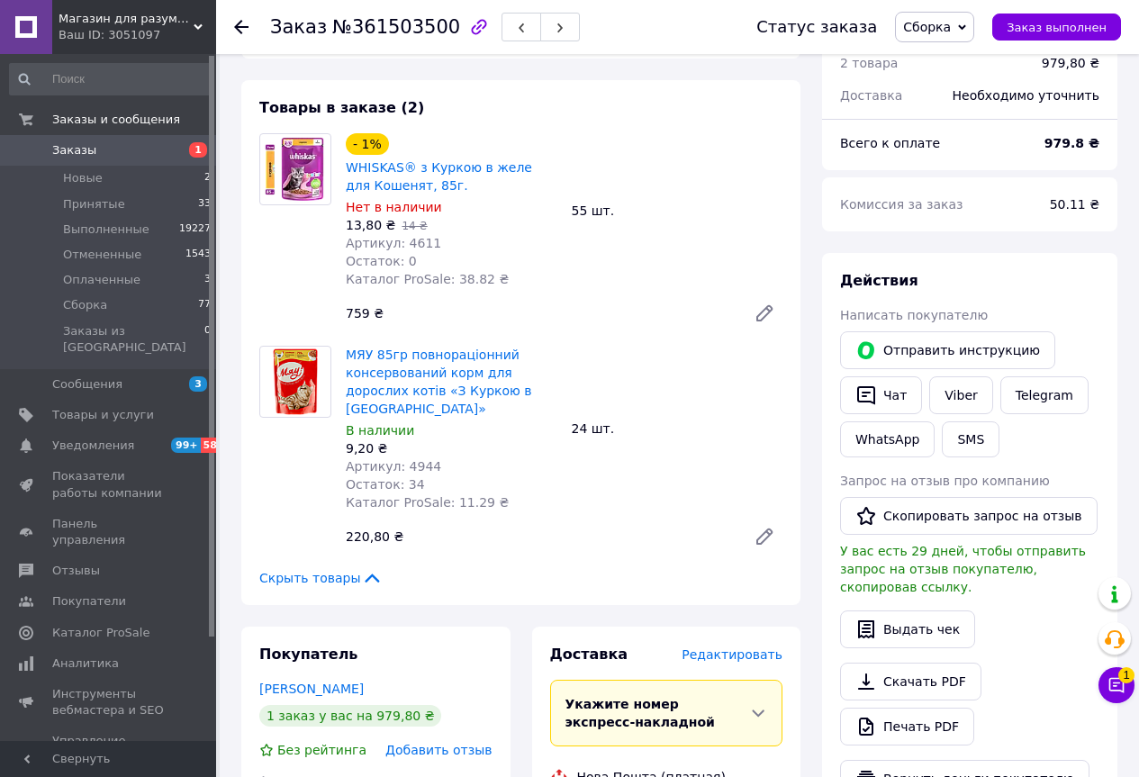
click at [733, 647] on span "Редактировать" at bounding box center [731, 654] width 101 height 14
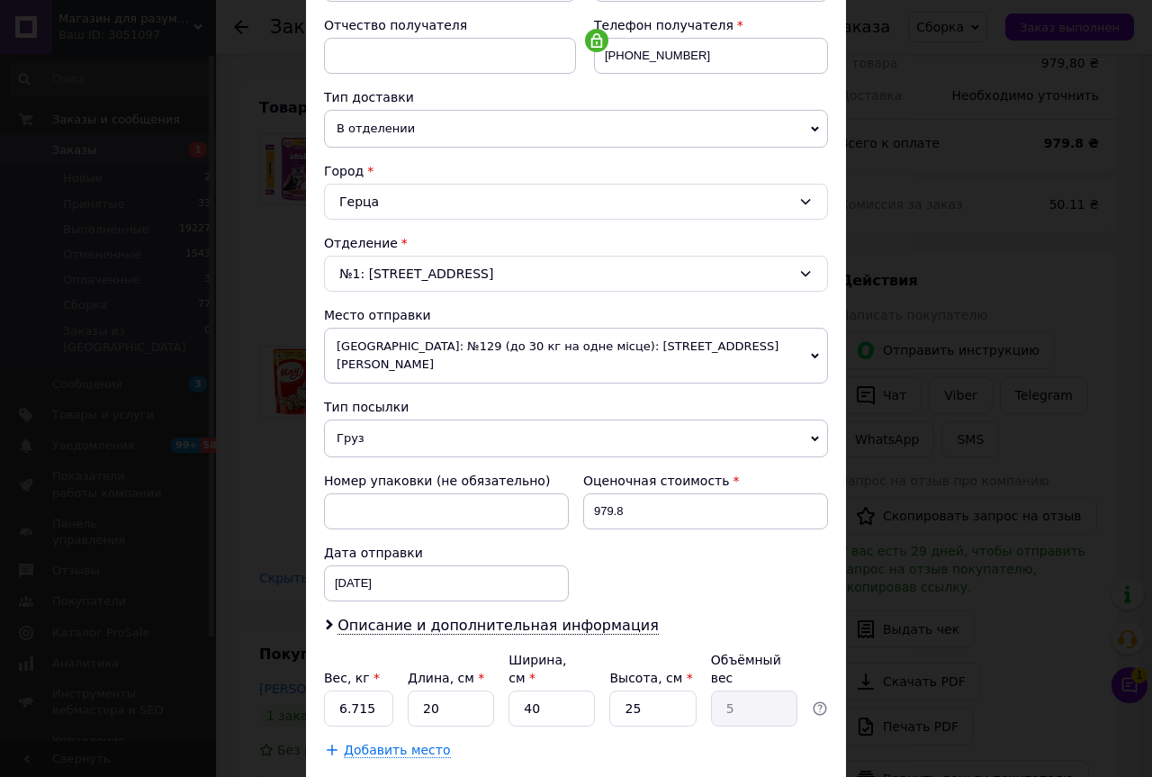
scroll to position [419, 0]
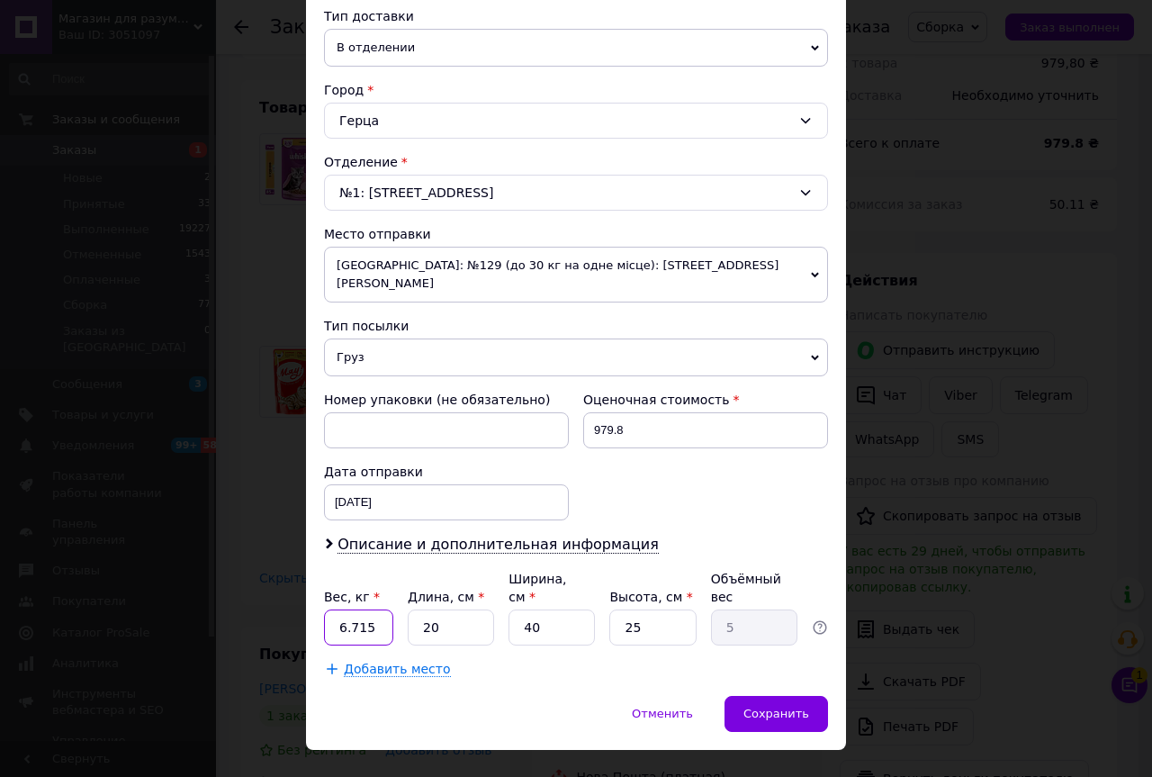
drag, startPoint x: 381, startPoint y: 591, endPoint x: 320, endPoint y: 588, distance: 60.4
click at [320, 595] on div "Способ доставки Нова Пошта (платная) Плательщик Получатель Отправитель Фамилия …" at bounding box center [576, 197] width 540 height 996
type input "7.7"
click at [437, 609] on input "20" at bounding box center [451, 627] width 86 height 36
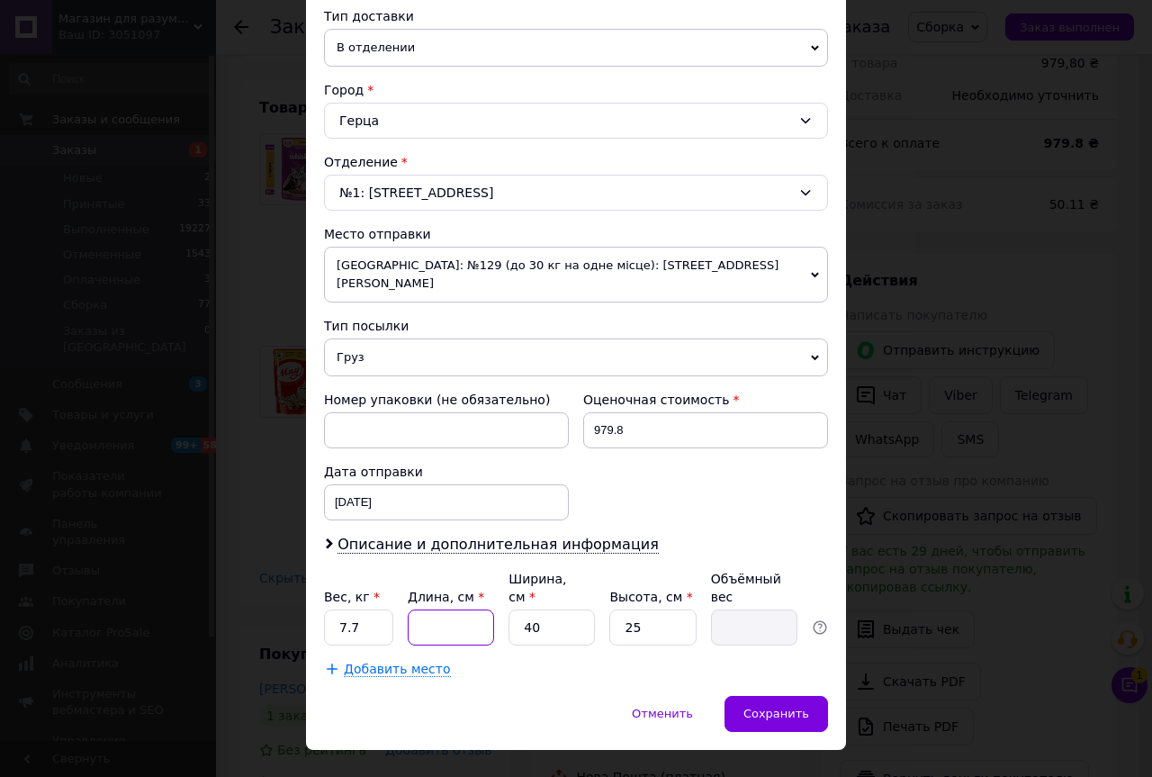
type input "3"
type input "0.75"
type input "35"
type input "8.75"
type input "35"
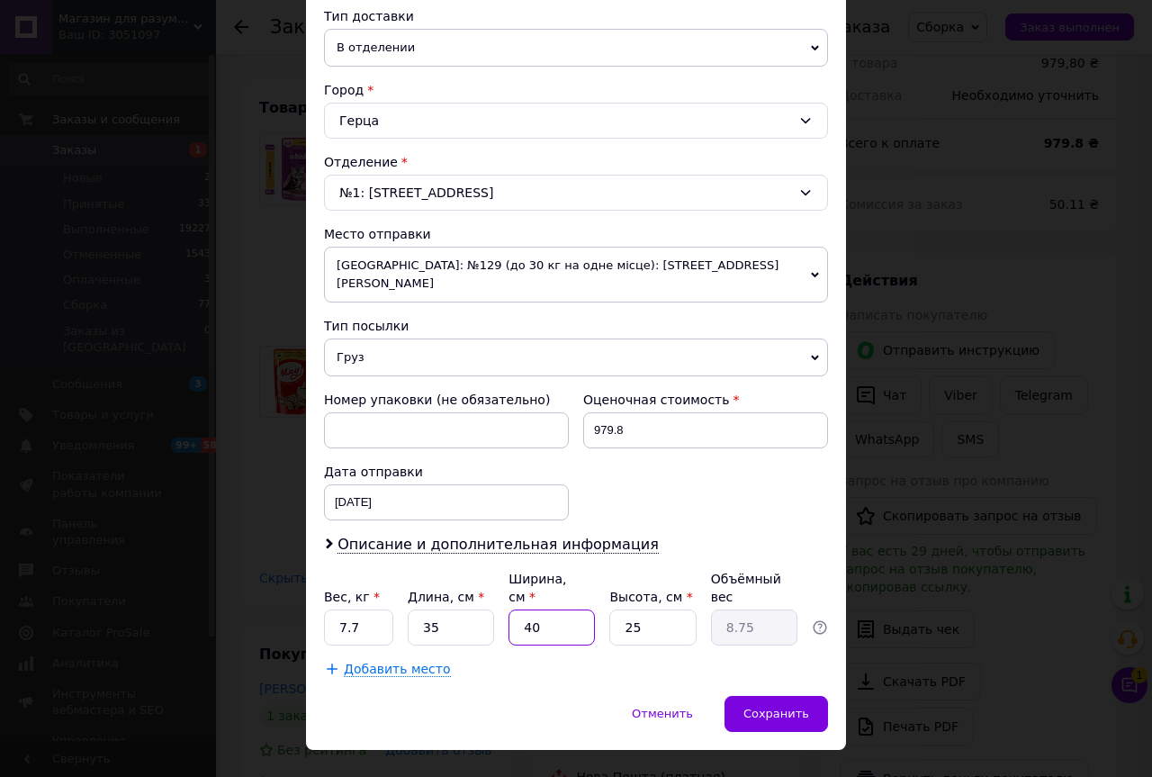
click at [559, 609] on input "40" at bounding box center [552, 627] width 86 height 36
type input "2"
type input "0.44"
type input "25"
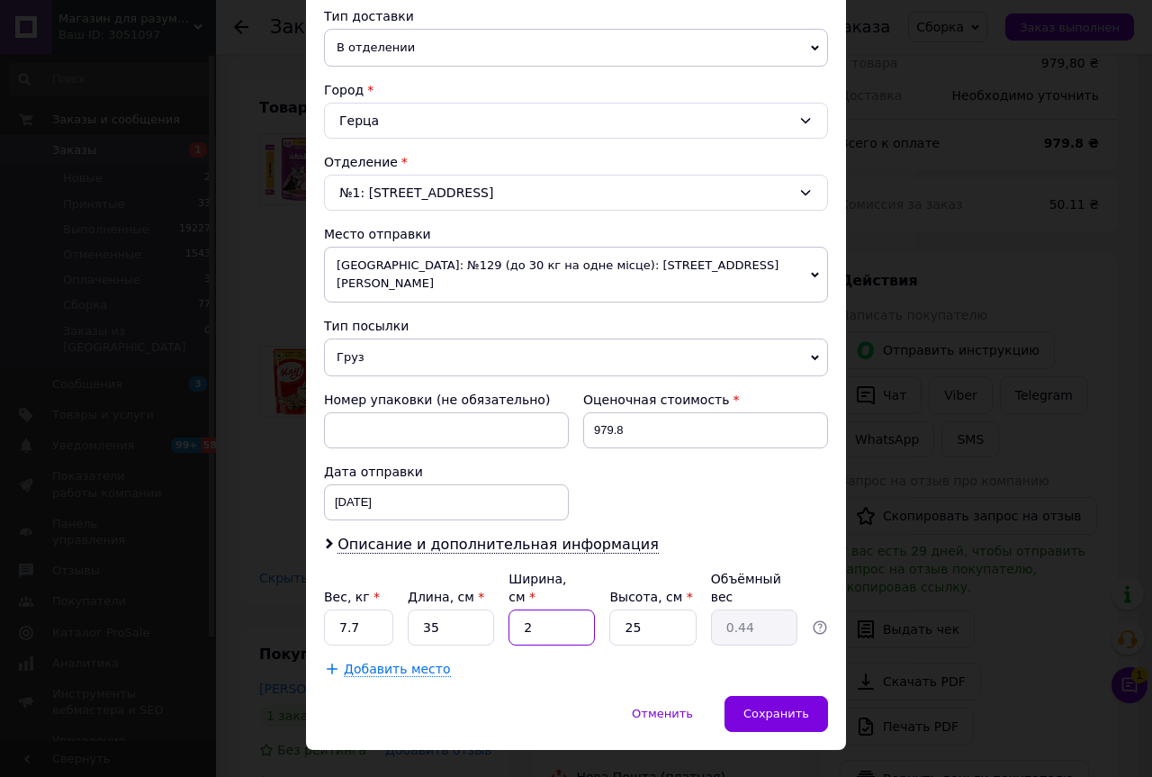
type input "5.47"
type input "25"
click at [656, 609] on input "25" at bounding box center [652, 627] width 86 height 36
type input "1"
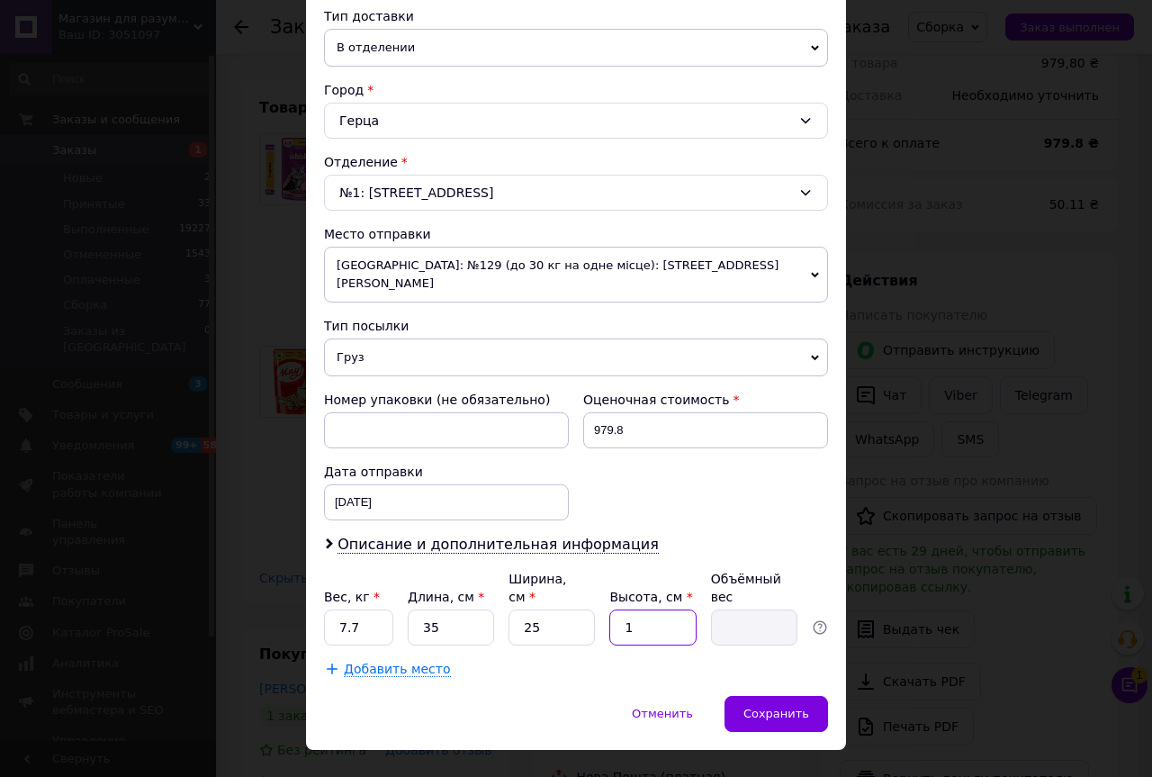
type input "0.22"
type input "15"
type input "3.28"
type input "15"
click at [800, 707] on span "Сохранить" at bounding box center [776, 714] width 66 height 14
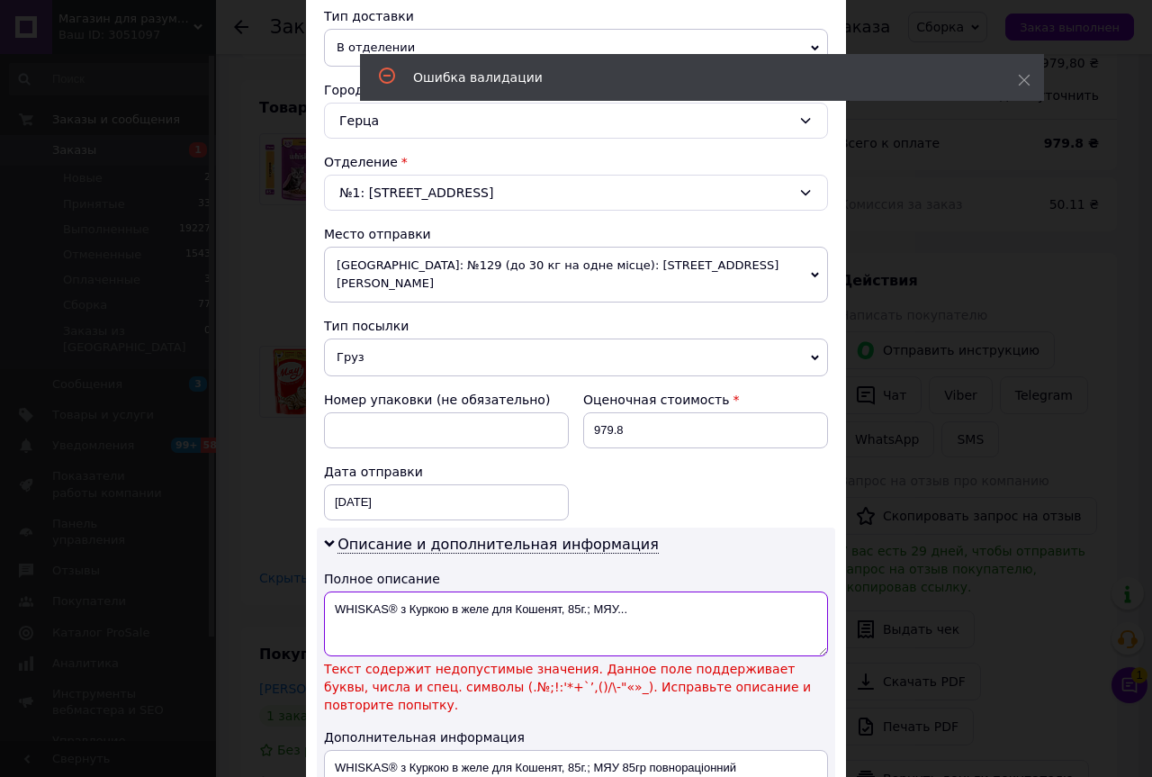
click at [398, 591] on textarea "WHISKAS® з Куркою в желе для Кошенят, 85г.; МЯУ..." at bounding box center [576, 623] width 504 height 65
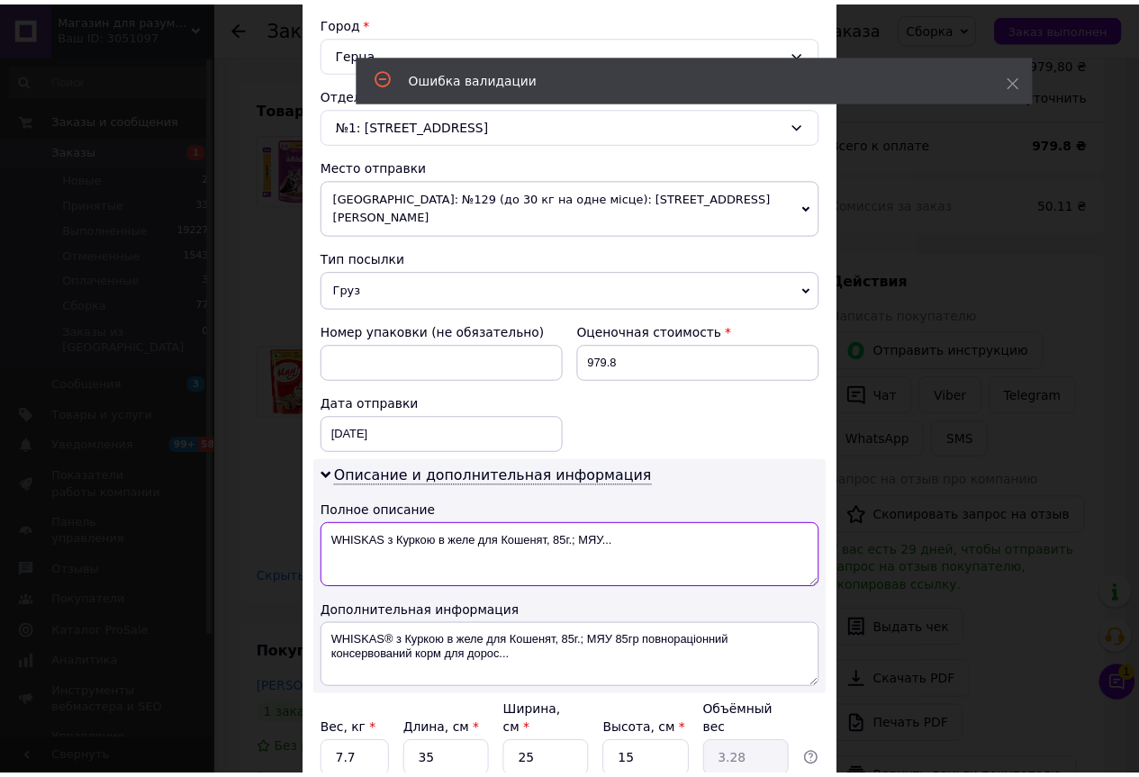
scroll to position [620, 0]
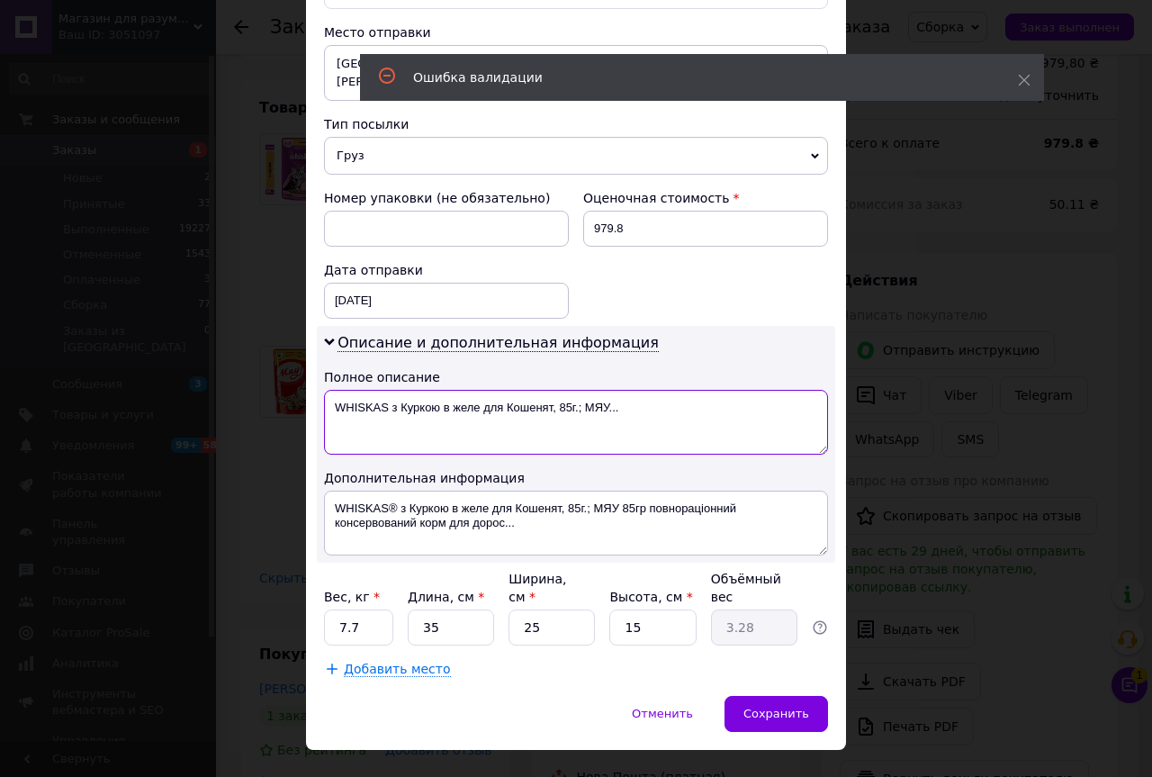
type textarea "WHISKAS з Куркою в желе для Кошенят, 85г.; МЯУ..."
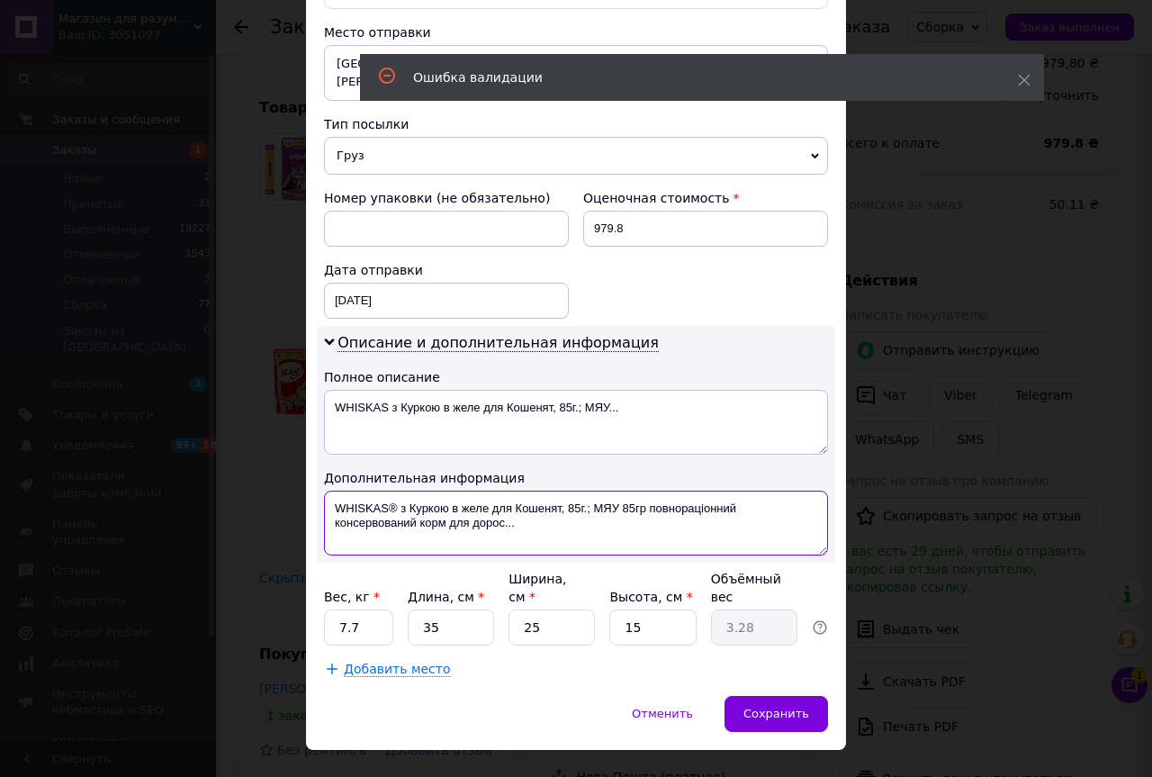
click at [396, 494] on textarea "WHISKAS® з Куркою в желе для Кошенят, 85г.; МЯУ 85гр повнораціонний консервован…" at bounding box center [576, 523] width 504 height 65
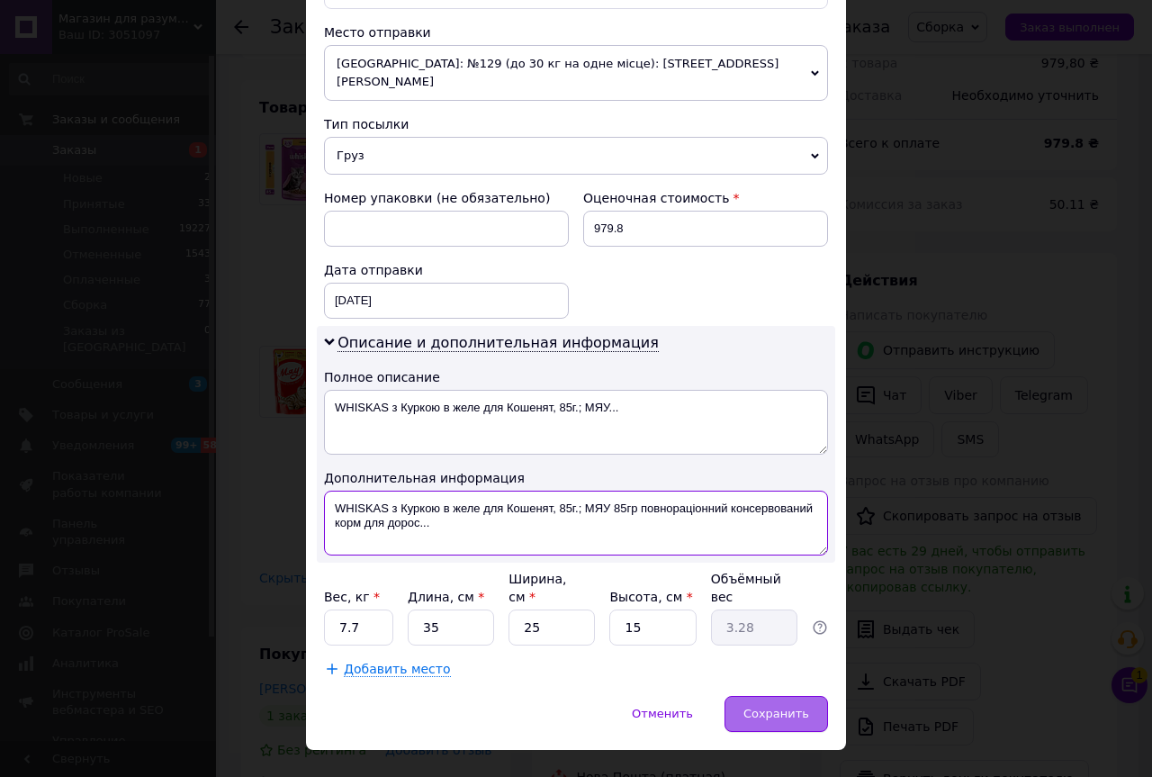
type textarea "WHISKAS з Куркою в желе для Кошенят, 85г.; МЯУ 85гр повнораціонний консервовани…"
click at [748, 696] on div "Сохранить" at bounding box center [777, 714] width 104 height 36
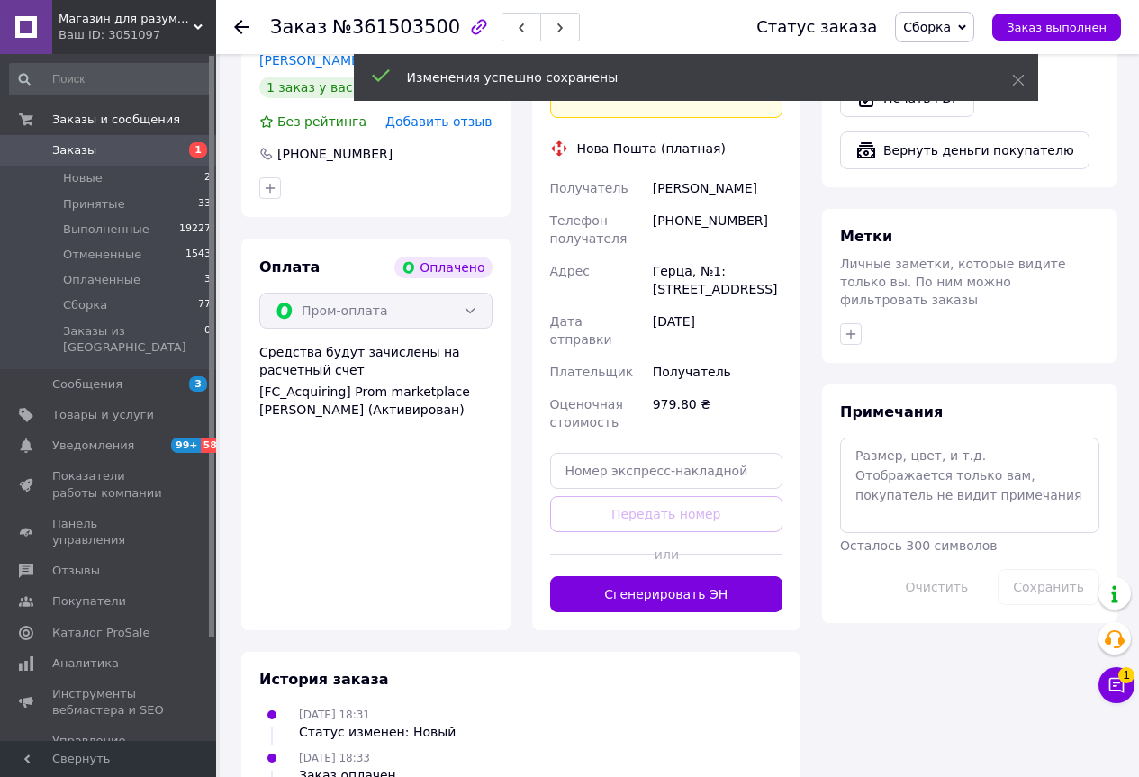
scroll to position [1260, 0]
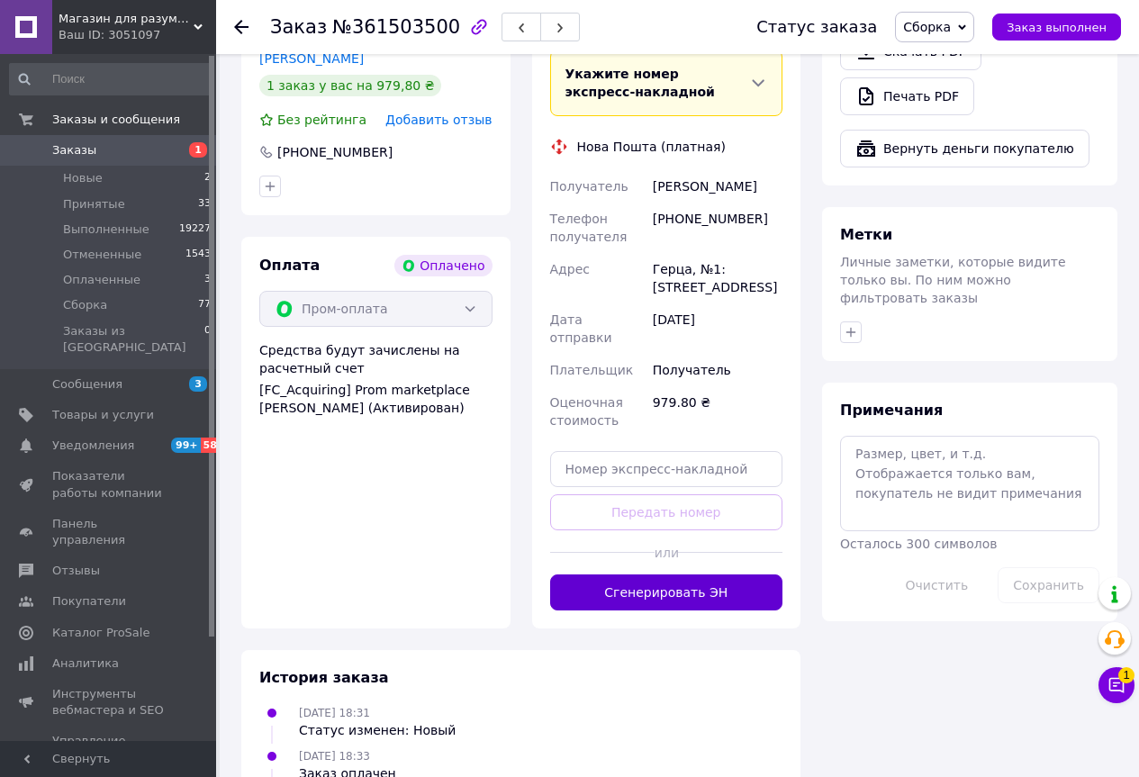
click at [578, 574] on button "Сгенерировать ЭН" at bounding box center [666, 592] width 233 height 36
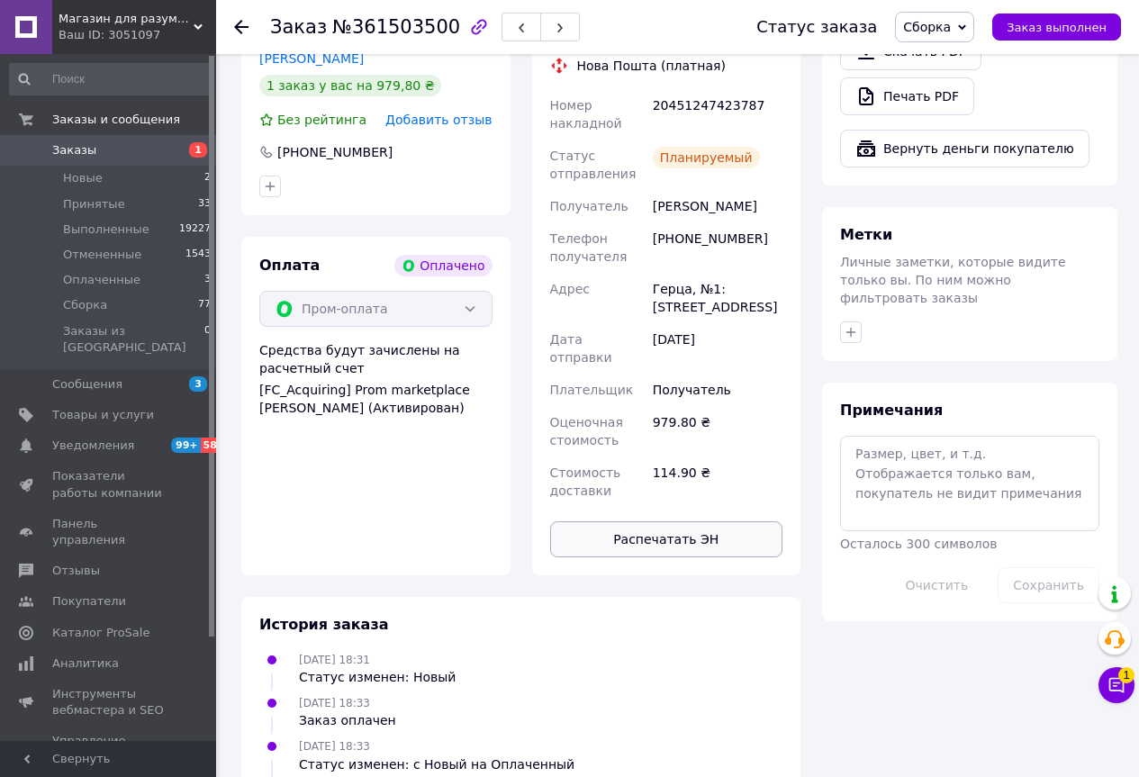
click at [618, 521] on button "Распечатать ЭН" at bounding box center [666, 539] width 233 height 36
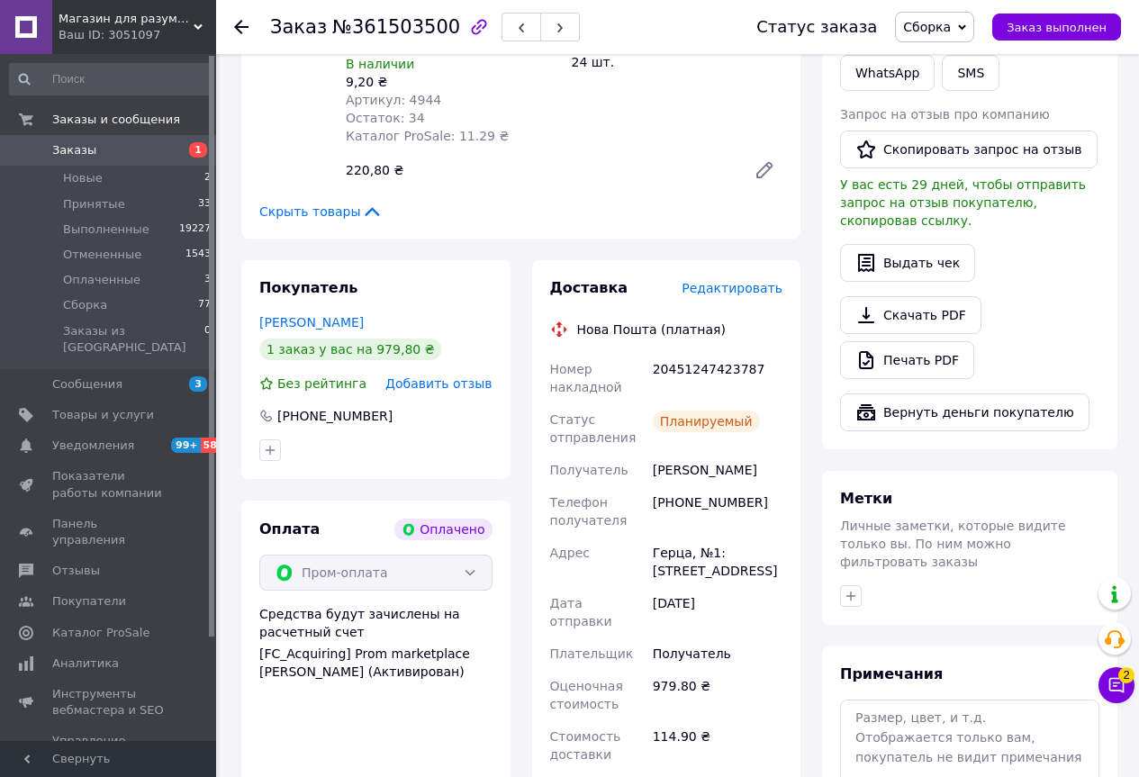
scroll to position [990, 0]
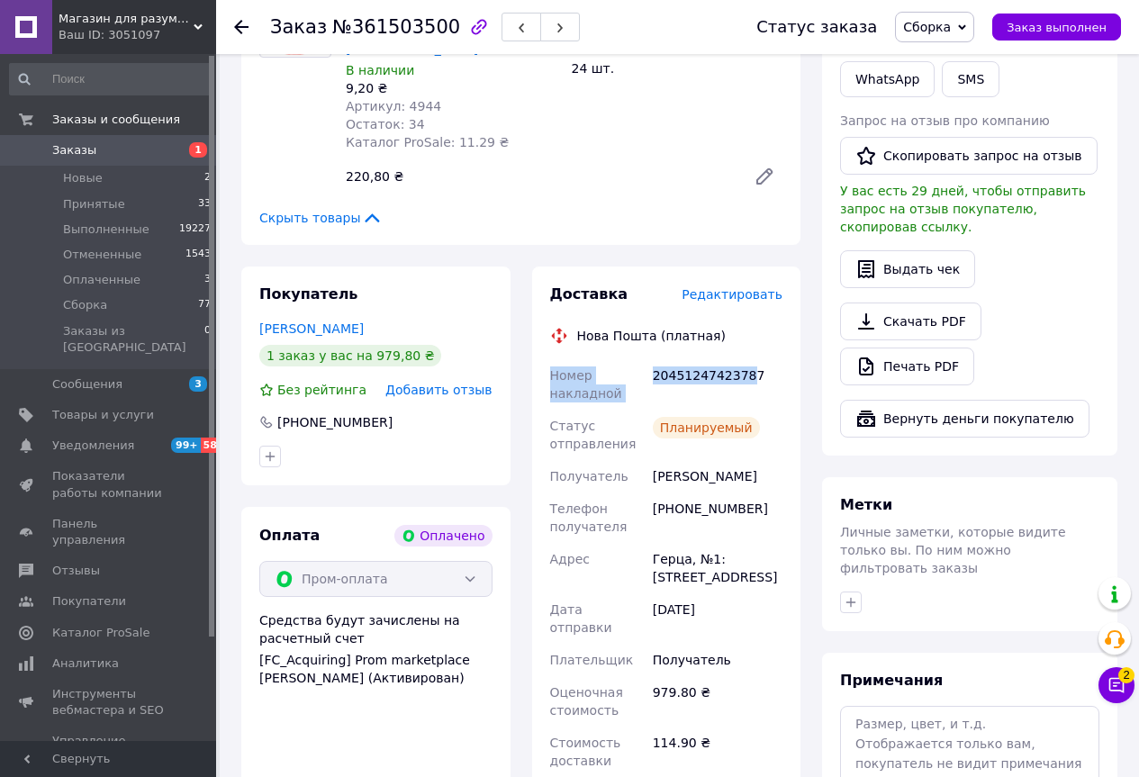
drag, startPoint x: 548, startPoint y: 311, endPoint x: 743, endPoint y: 328, distance: 195.2
click at [743, 359] on div "Номер накладной 20451247423787 Статус отправления Планируемый Получатель [PERSO…" at bounding box center [666, 568] width 240 height 418
drag, startPoint x: 748, startPoint y: 318, endPoint x: 547, endPoint y: 320, distance: 200.7
click at [547, 359] on div "Номер накладной 20451247423787 Статус отправления Планируемый Получатель [PERSO…" at bounding box center [666, 568] width 240 height 418
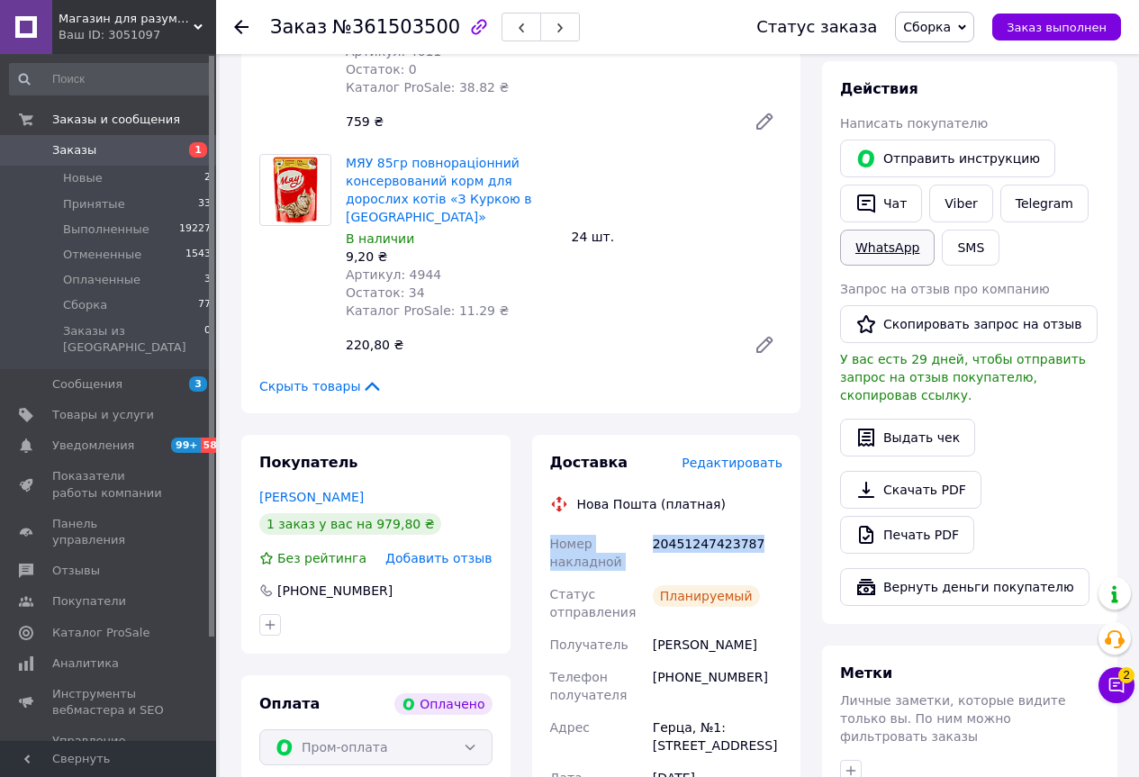
scroll to position [810, 0]
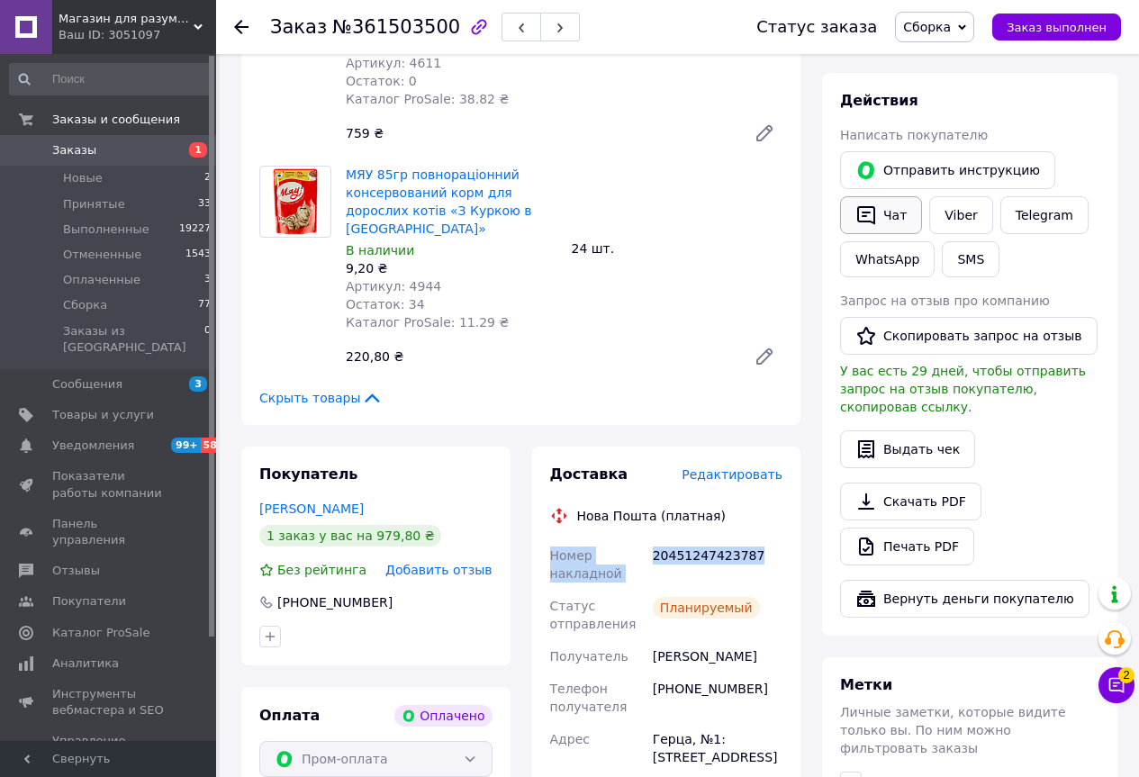
click at [887, 196] on button "Чат" at bounding box center [881, 215] width 82 height 38
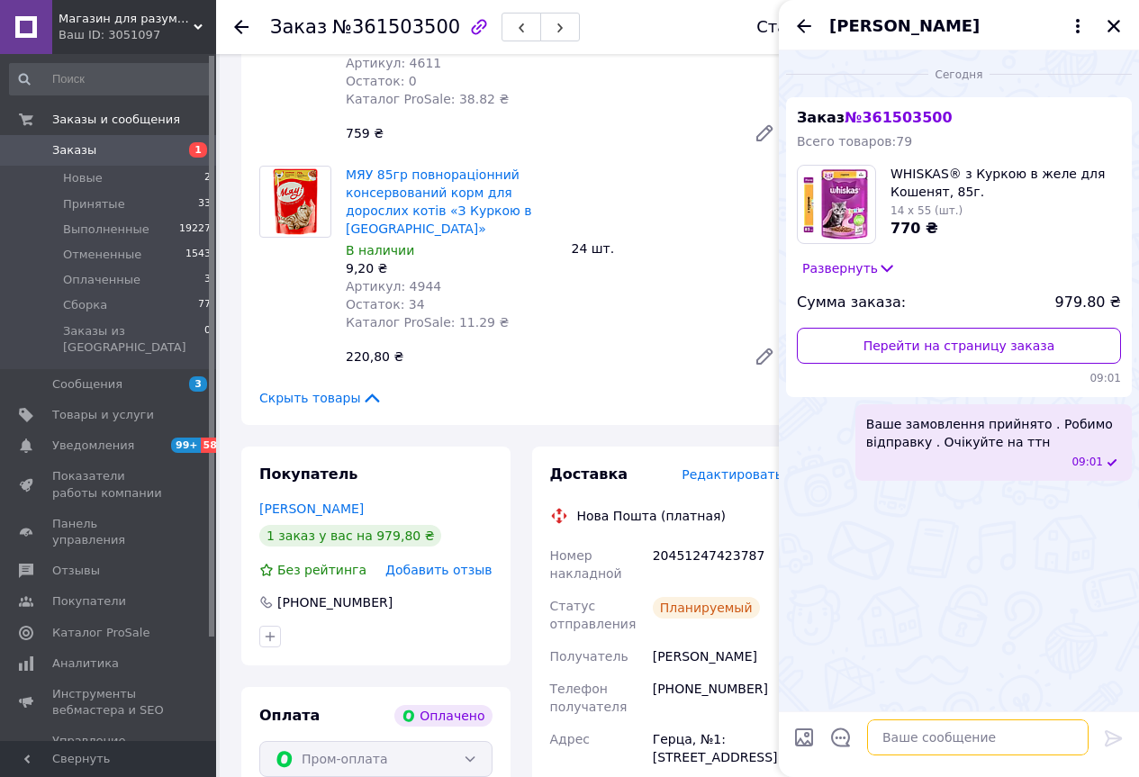
paste textarea "Номер накладной 20451247423787"
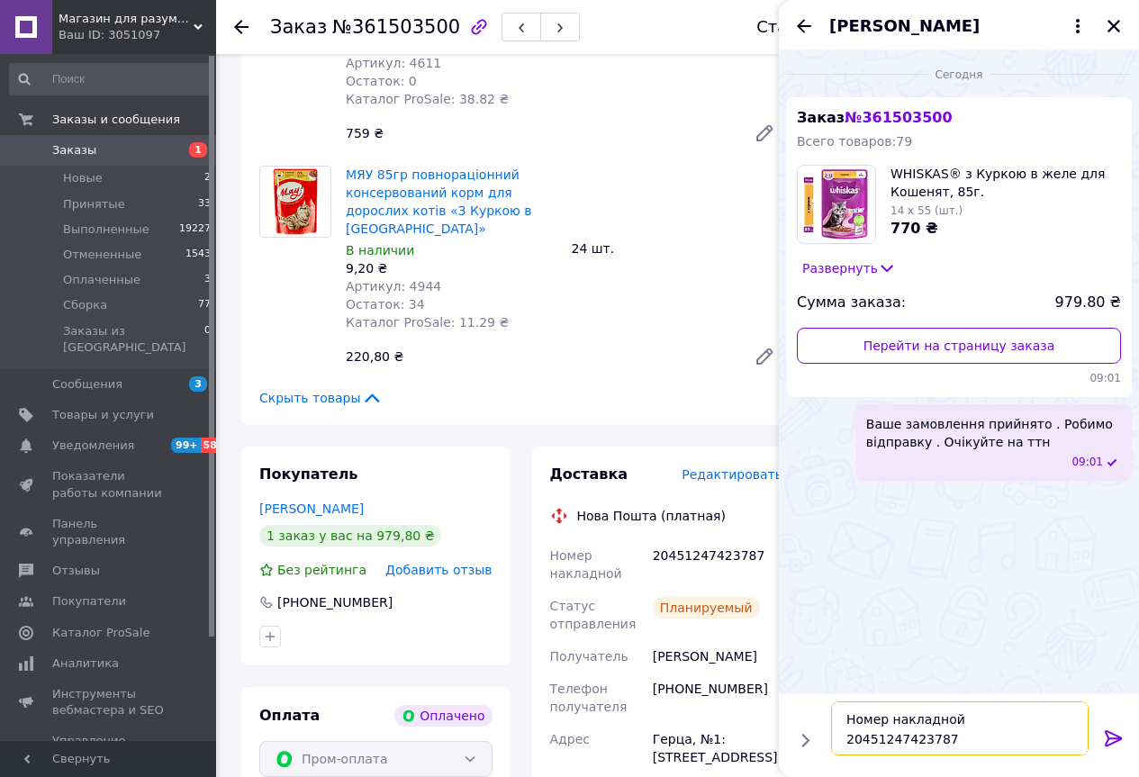
type textarea "Номер накладной 20451247423787"
click at [1114, 738] on icon at bounding box center [1112, 738] width 17 height 16
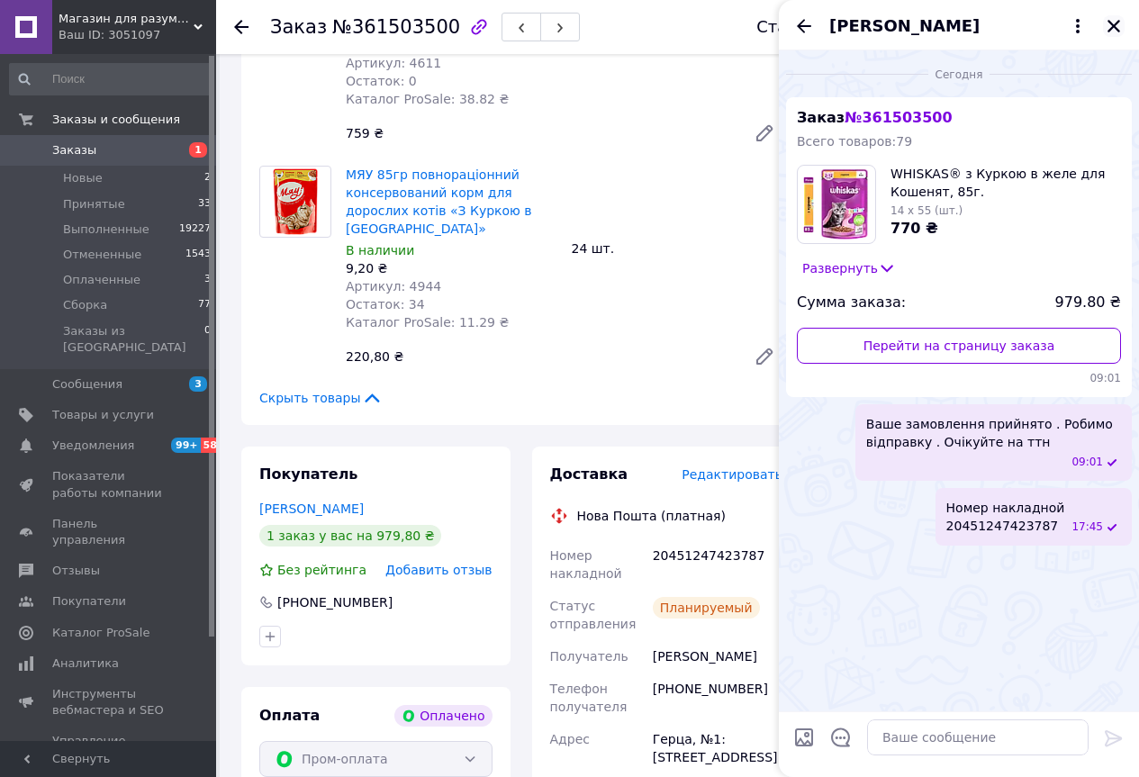
click at [1118, 24] on icon "Закрыть" at bounding box center [1113, 26] width 16 height 16
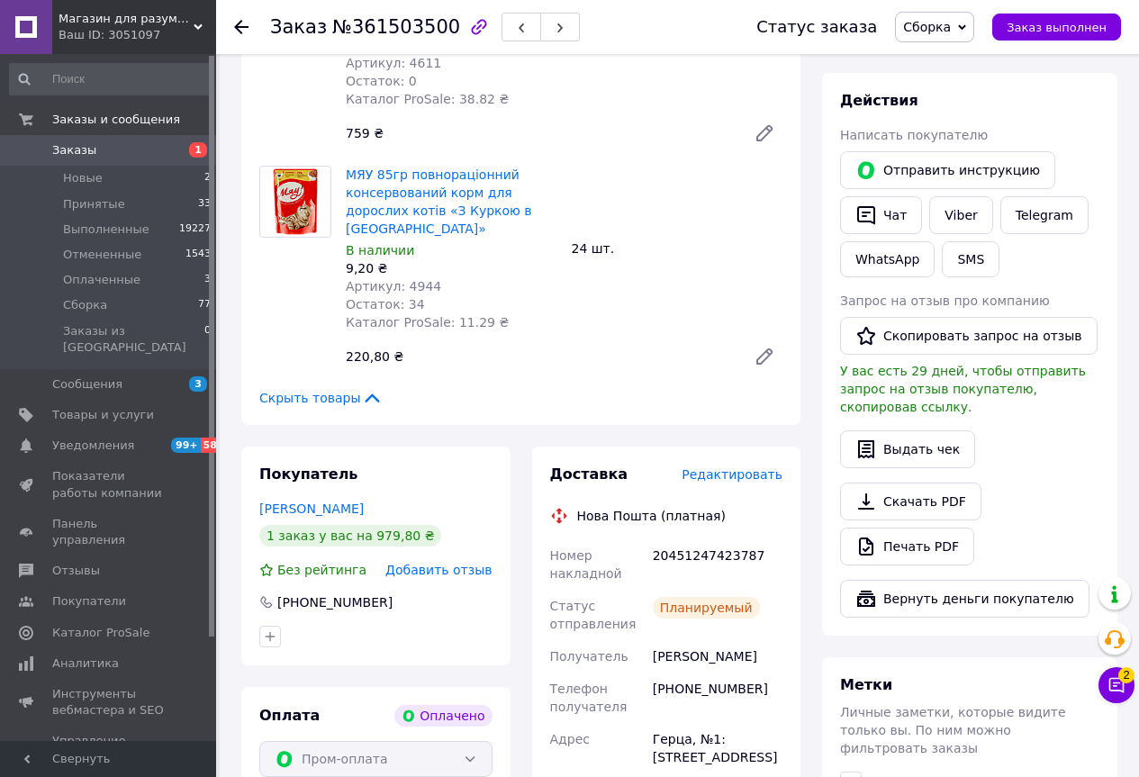
scroll to position [720, 0]
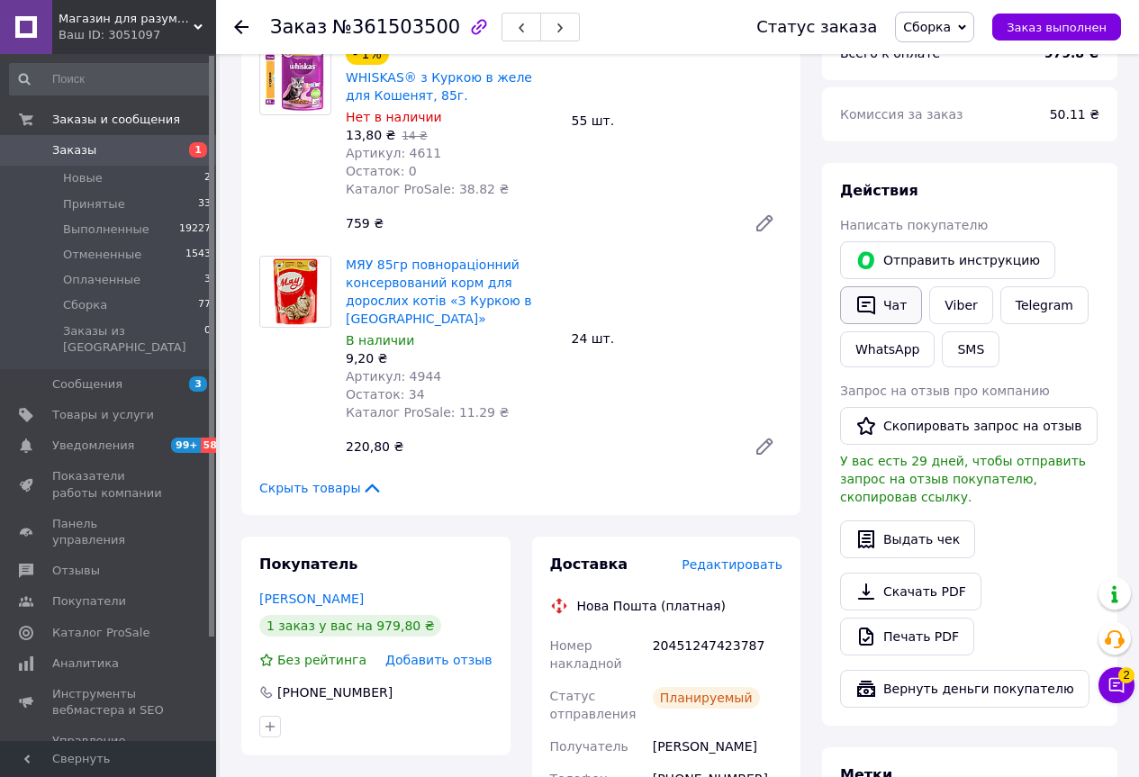
click at [870, 294] on icon "button" at bounding box center [866, 305] width 22 height 22
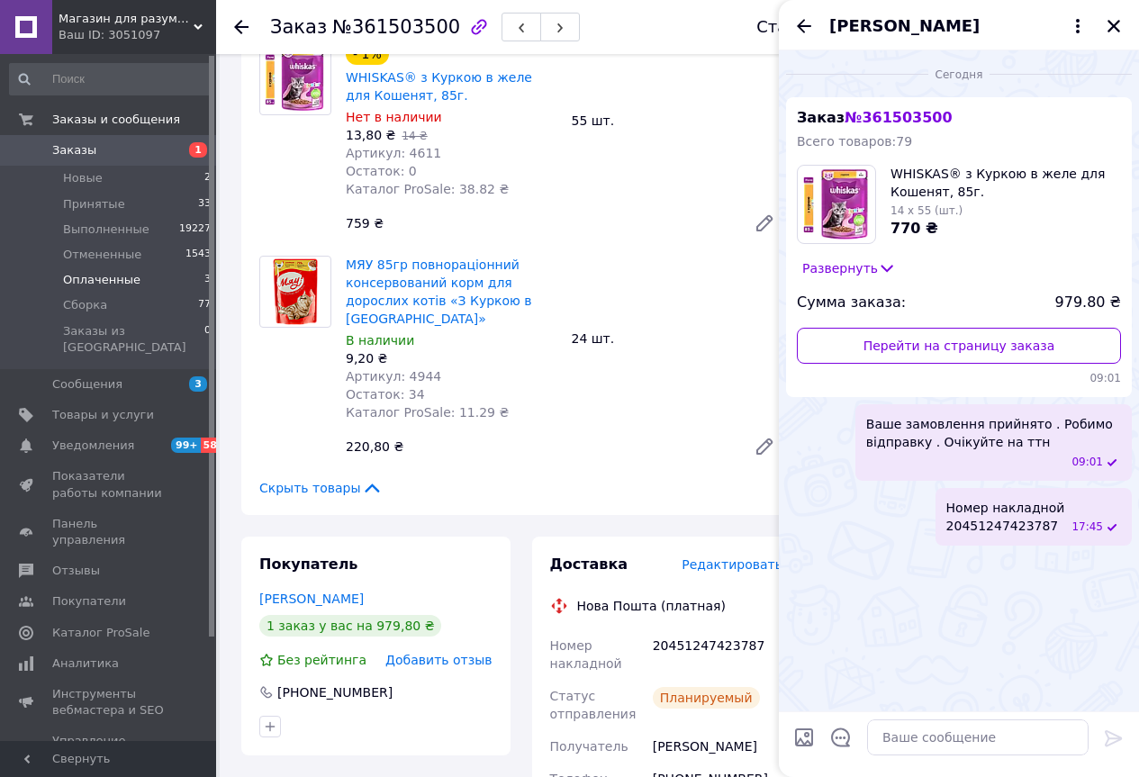
click at [117, 275] on span "Оплаченные" at bounding box center [101, 280] width 77 height 16
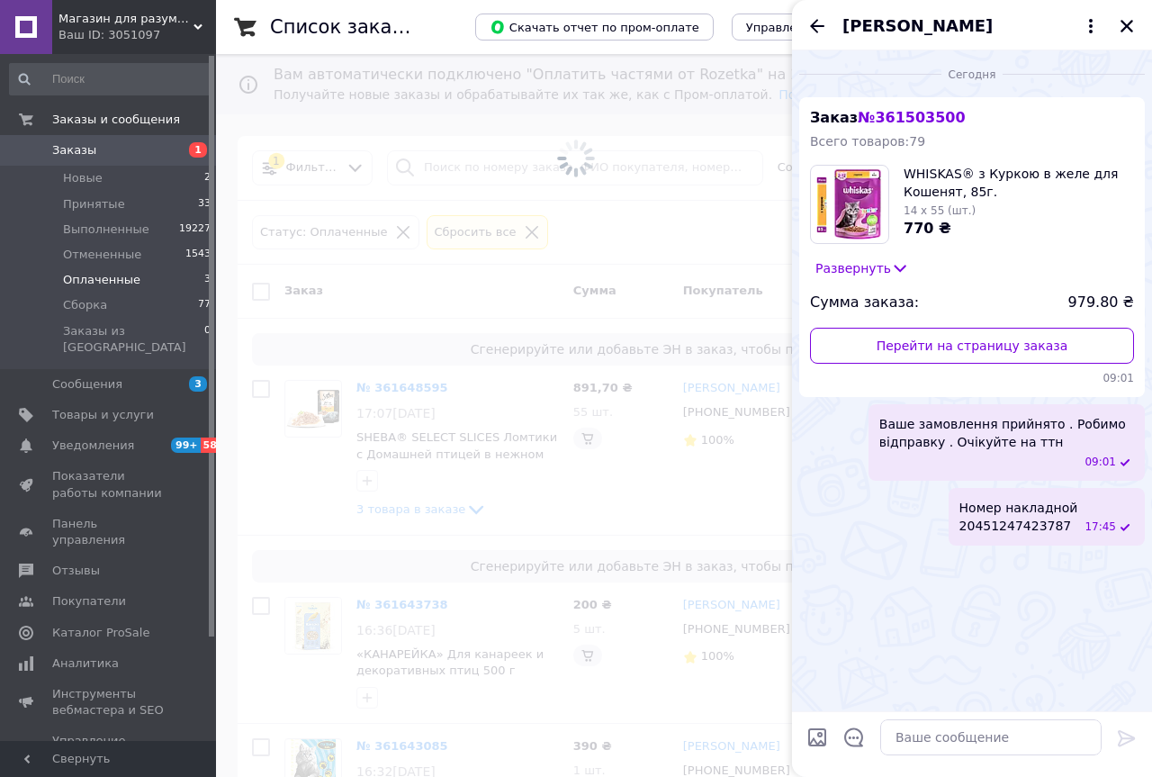
click at [1119, 20] on icon "Закрыть" at bounding box center [1127, 26] width 16 height 16
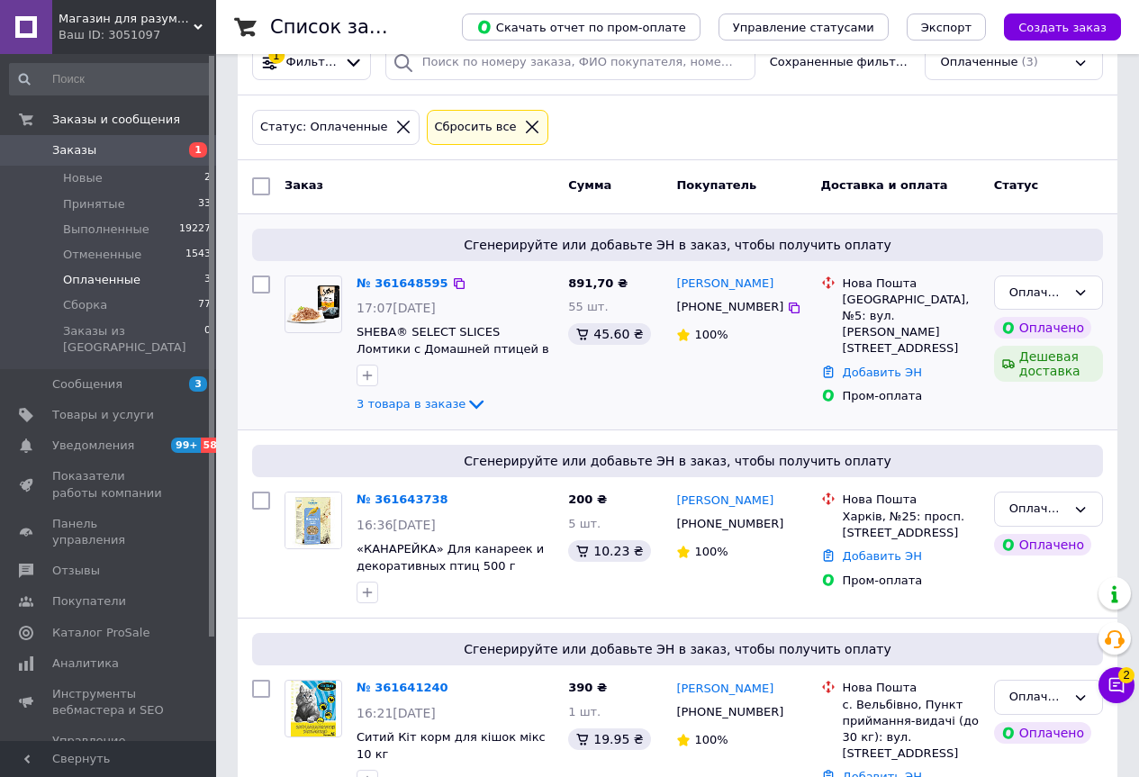
scroll to position [322, 0]
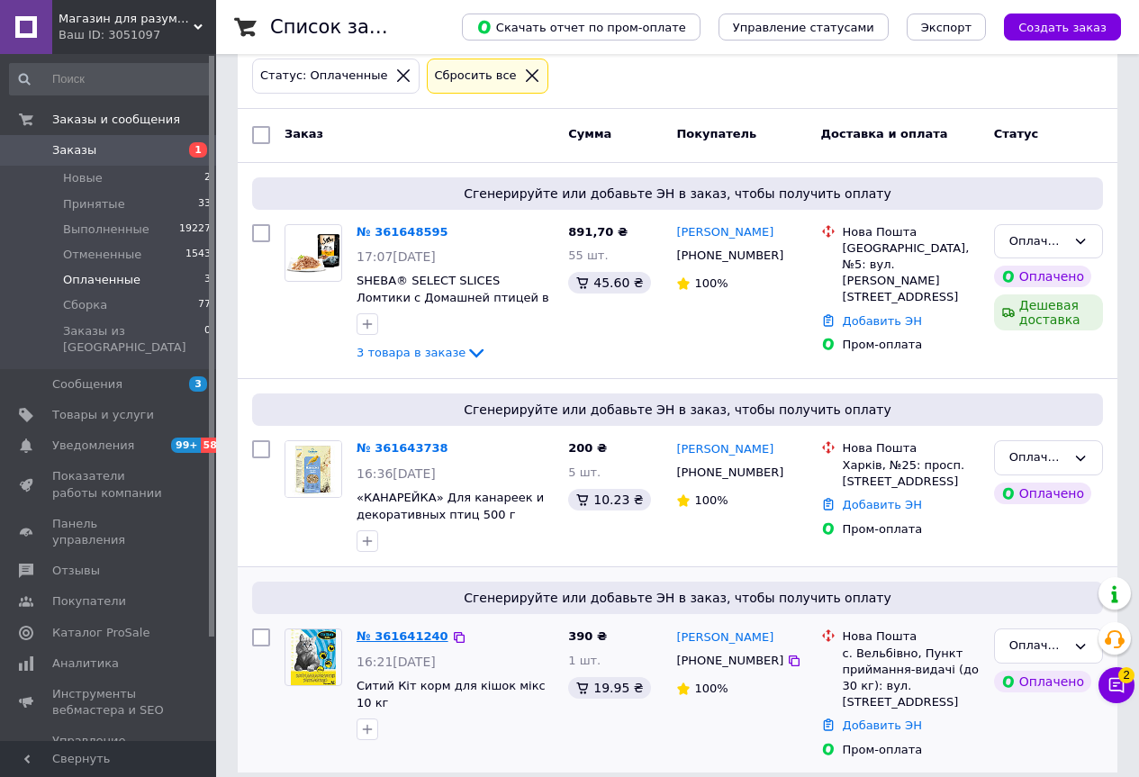
click at [403, 635] on link "№ 361641240" at bounding box center [402, 636] width 92 height 14
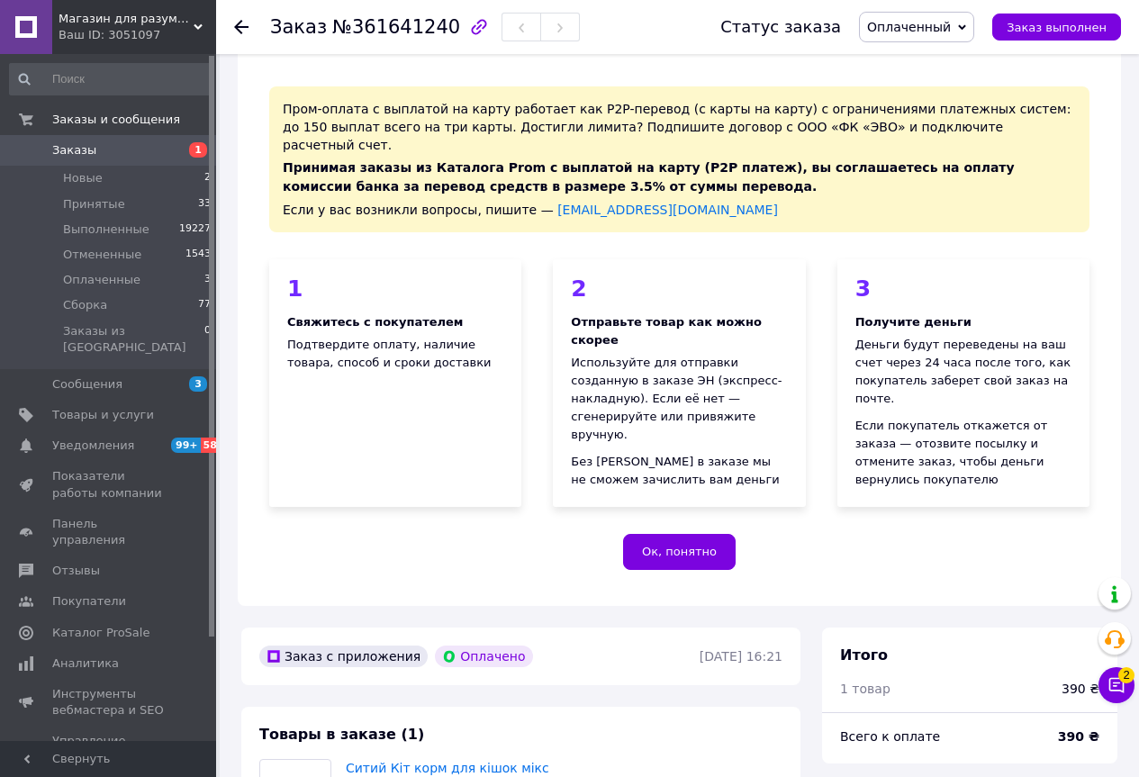
scroll to position [322, 0]
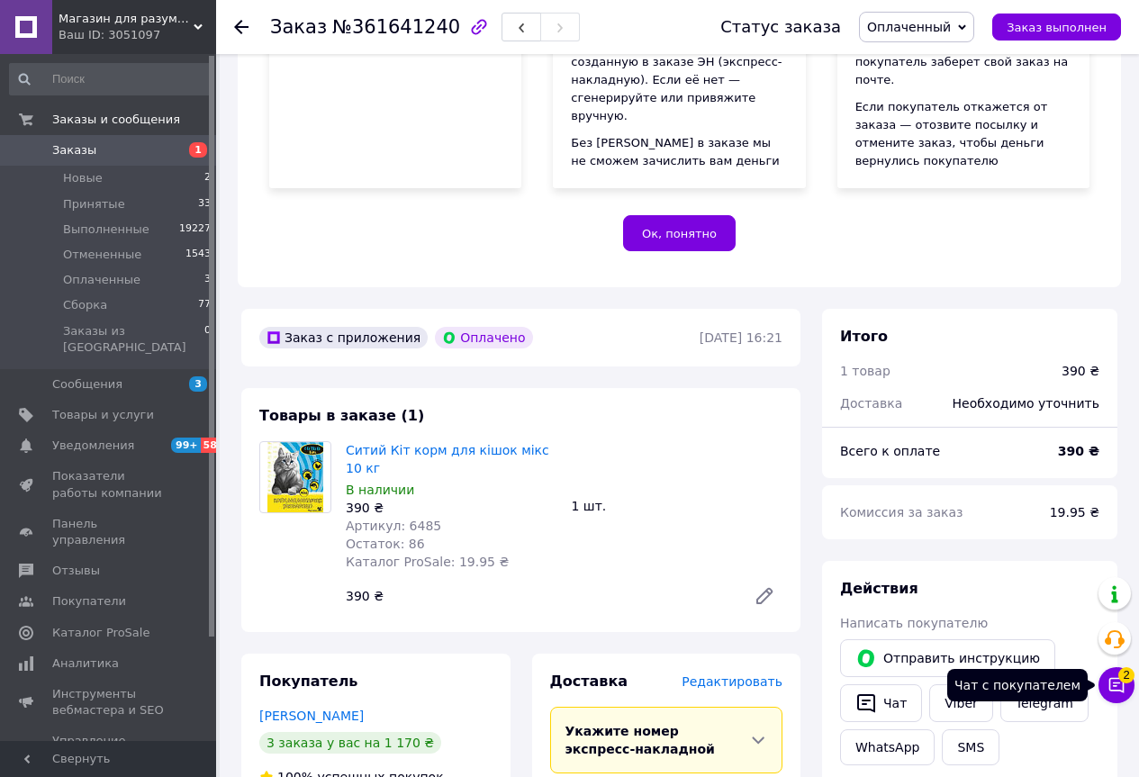
click at [1113, 685] on icon at bounding box center [1116, 685] width 15 height 15
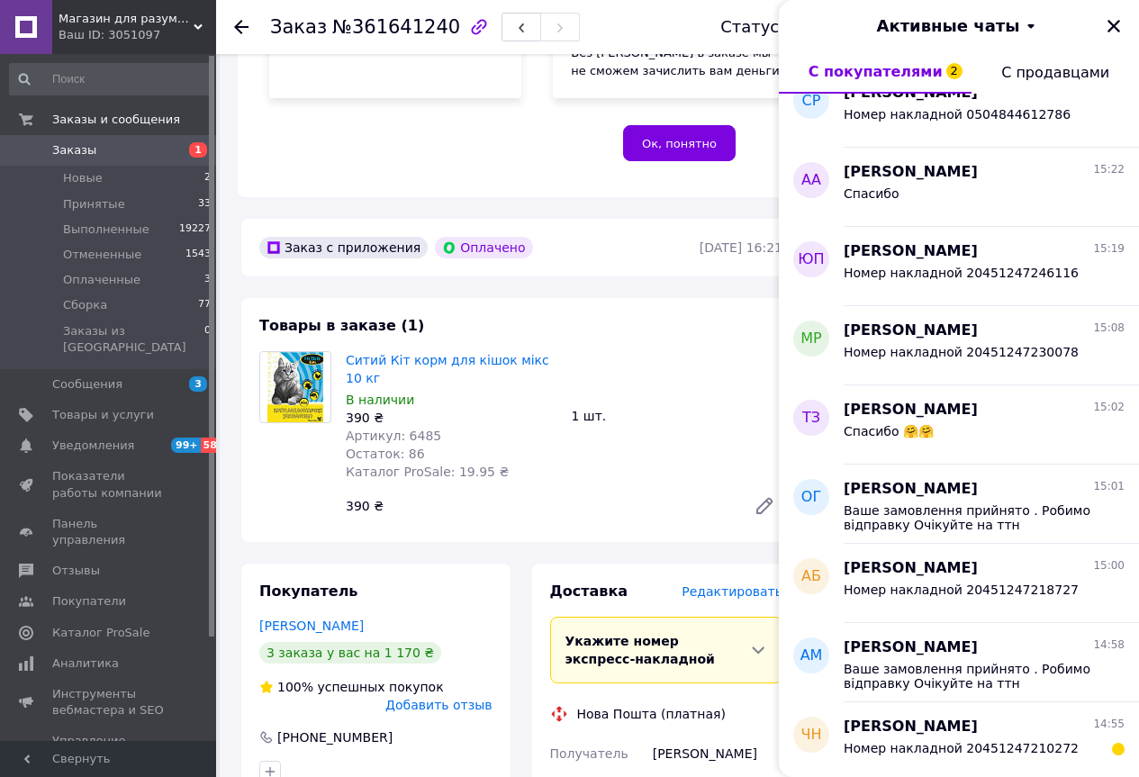
scroll to position [1614, 0]
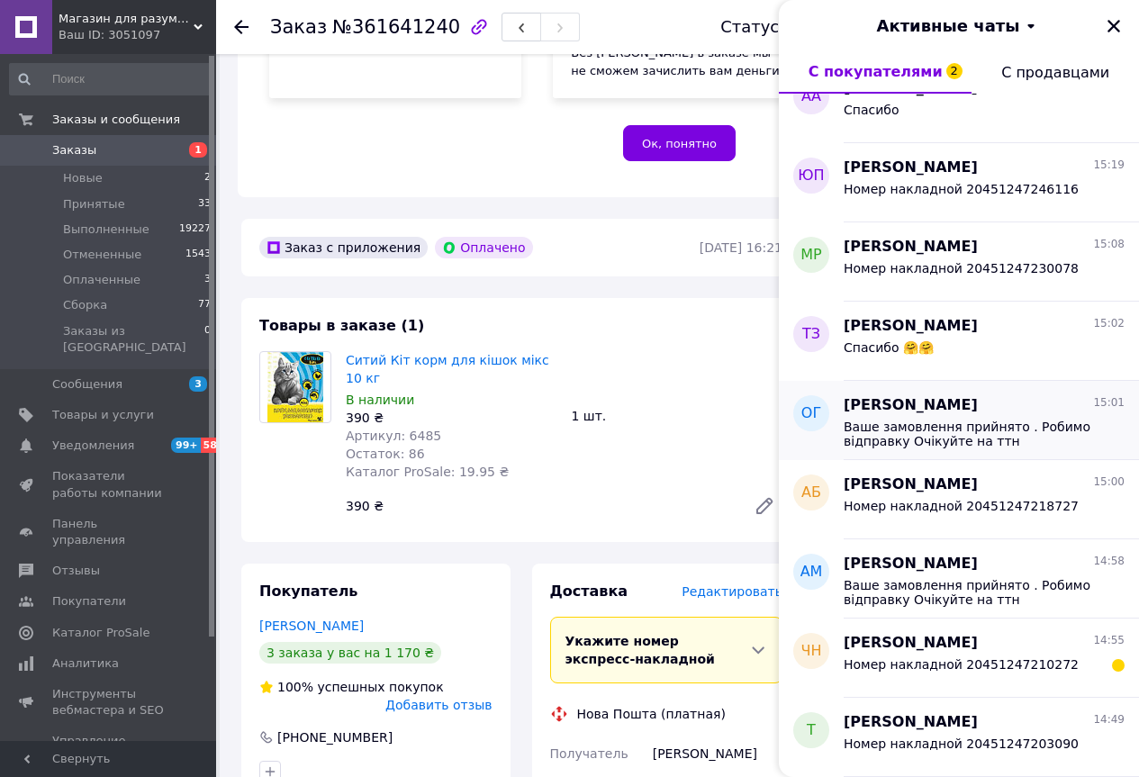
click at [969, 435] on span "Ваше замовлення прийнято . Робимо відправку Очікуйте на ттн" at bounding box center [971, 433] width 256 height 29
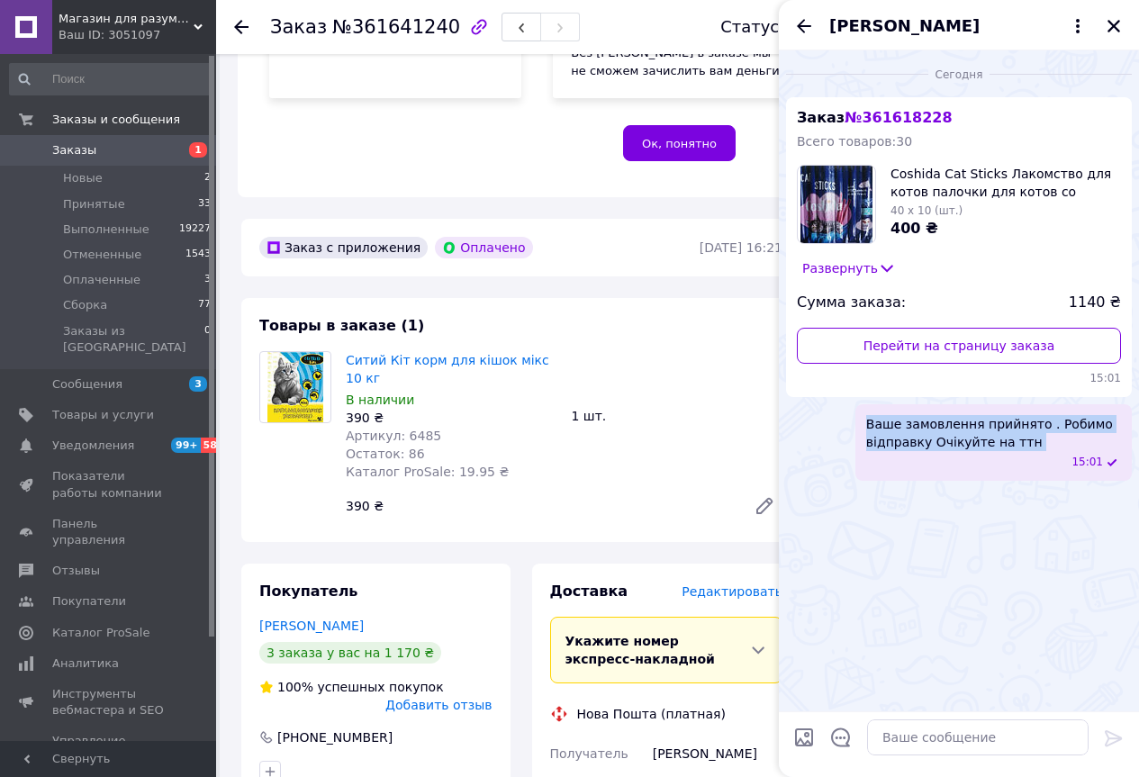
drag, startPoint x: 862, startPoint y: 420, endPoint x: 1029, endPoint y: 458, distance: 170.8
click at [1029, 458] on div "Ваше замовлення прийнято . Робимо відправку Очікуйте на ттн 15:01" at bounding box center [993, 442] width 276 height 77
click at [1120, 26] on icon "Закрыть" at bounding box center [1113, 26] width 16 height 16
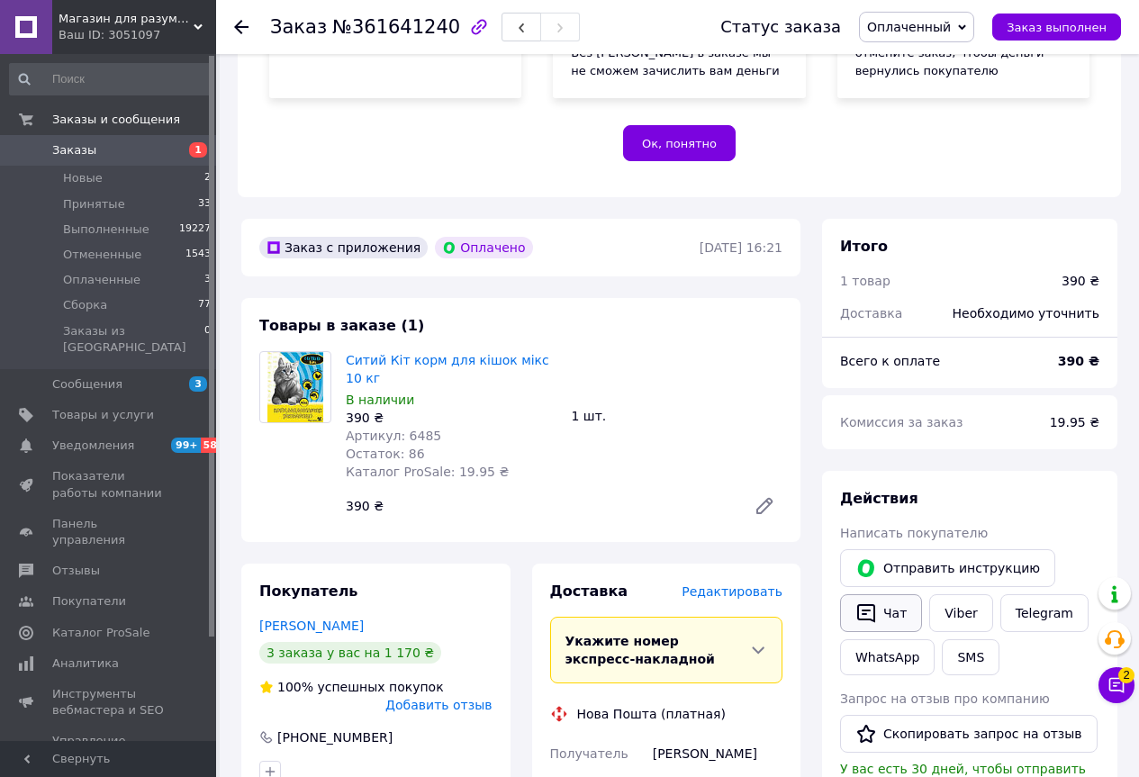
click at [869, 594] on button "Чат" at bounding box center [881, 613] width 82 height 38
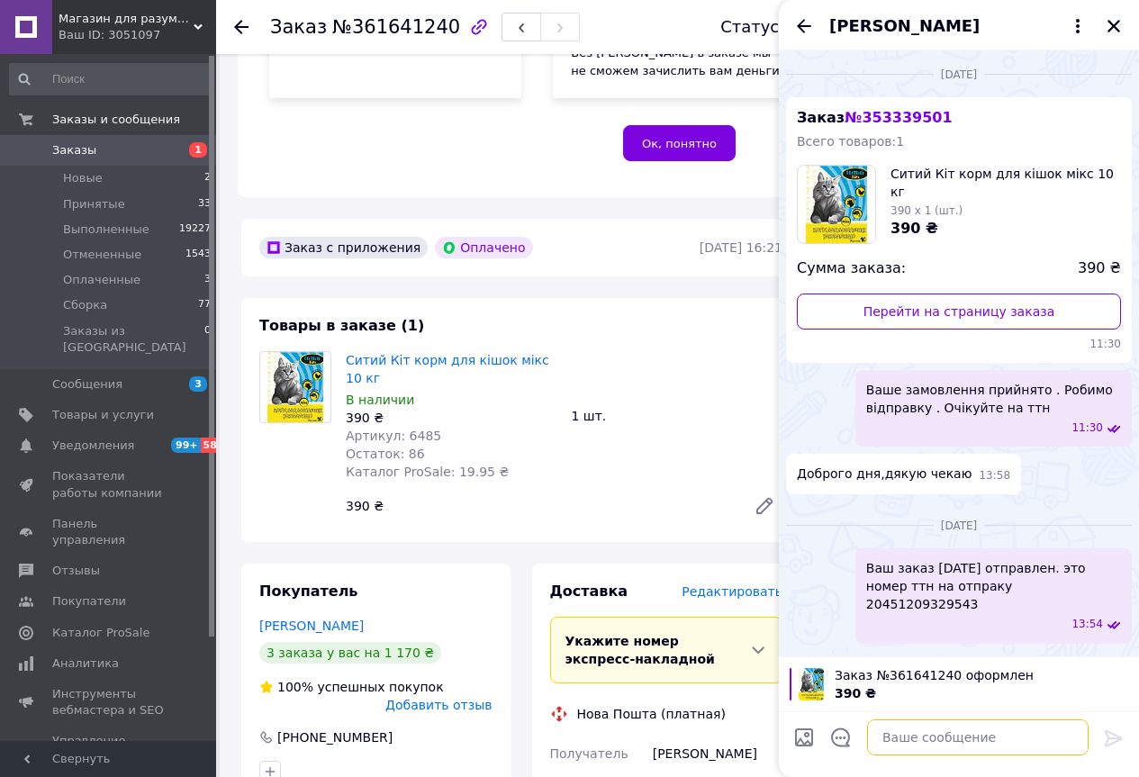
paste textarea "Ваше замовлення прийнято . Робимо відправку Очікуйте на ттн"
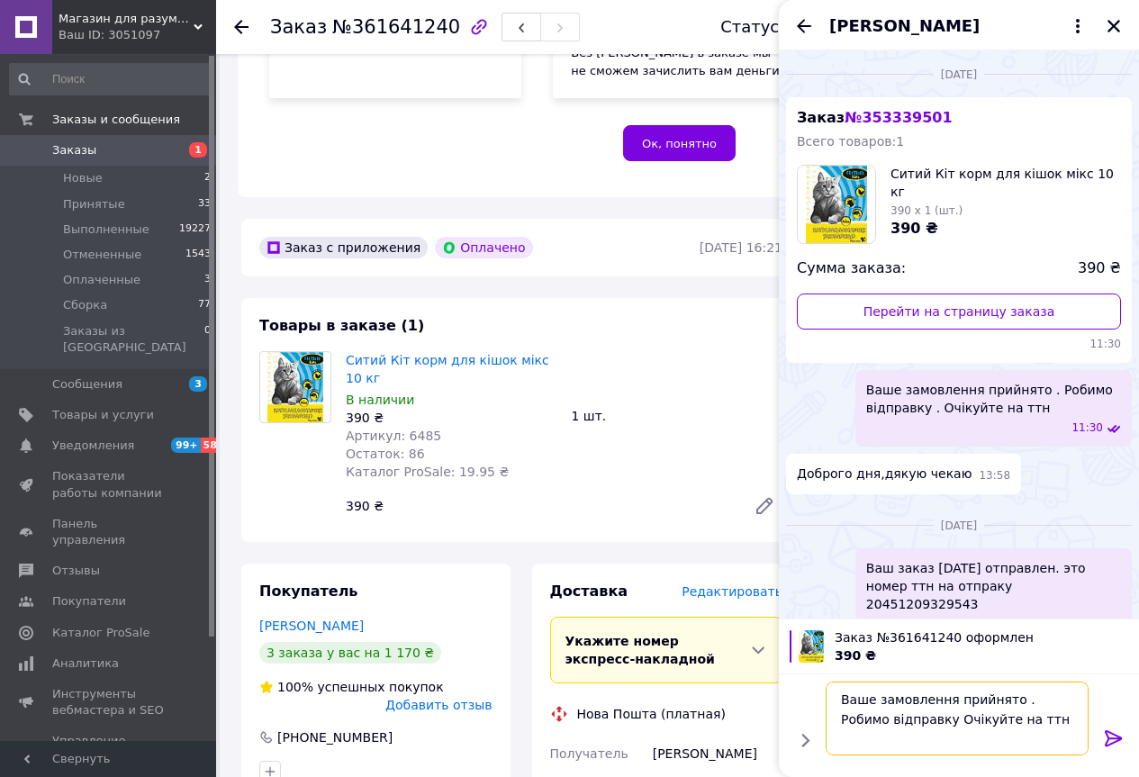
scroll to position [2, 0]
click at [904, 717] on textarea "Ваше замовлення прийнято . Робимо відправку Очікуйте на ттн" at bounding box center [959, 718] width 257 height 74
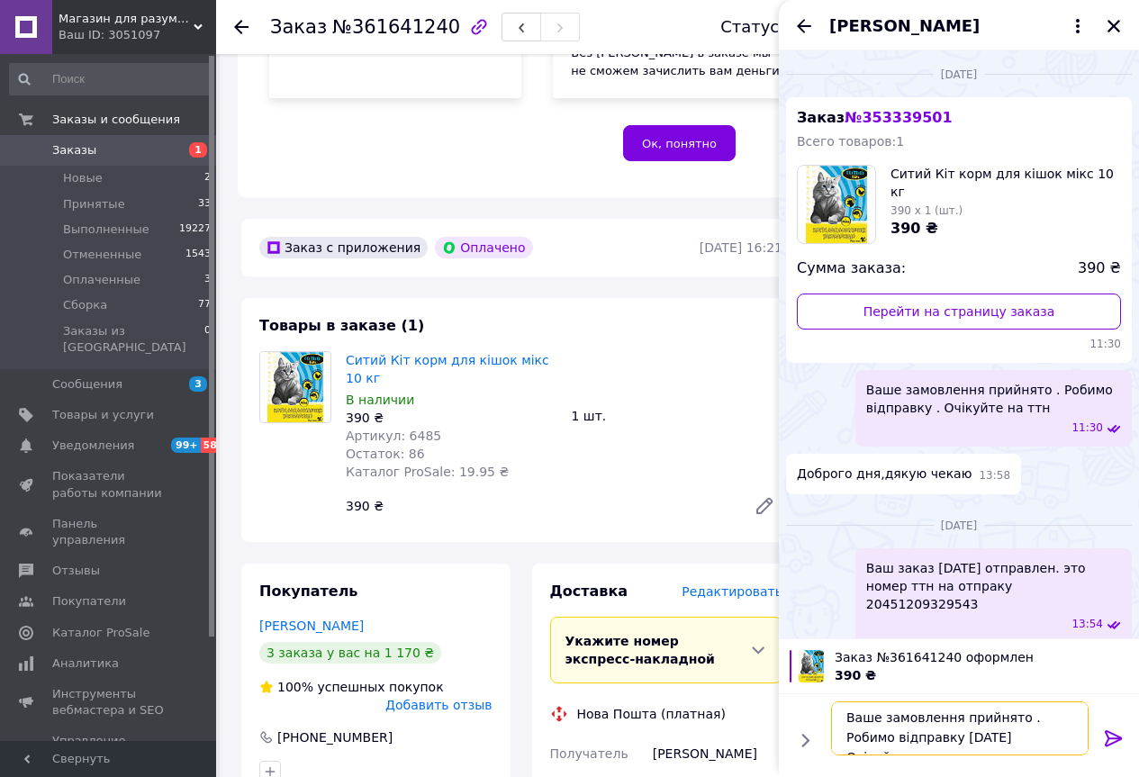
type textarea "Ваше замовлення прийнято . Робимо відправку [DATE] Очікуйте на ттн"
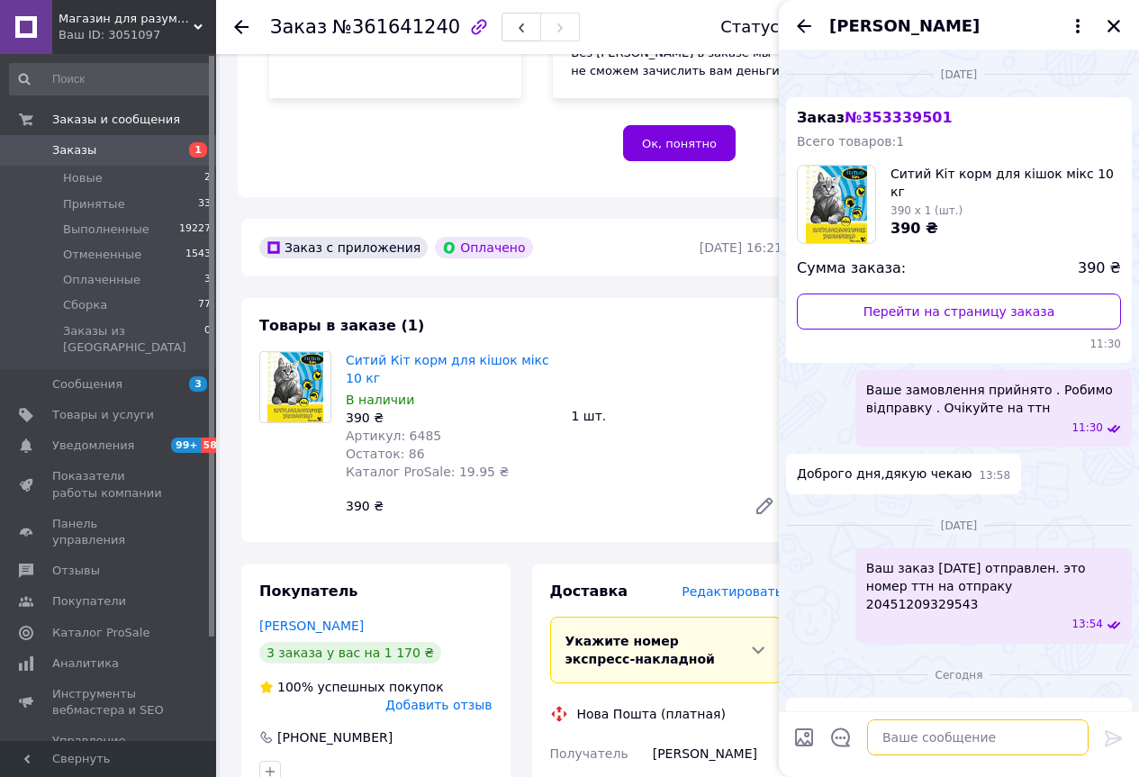
scroll to position [342, 0]
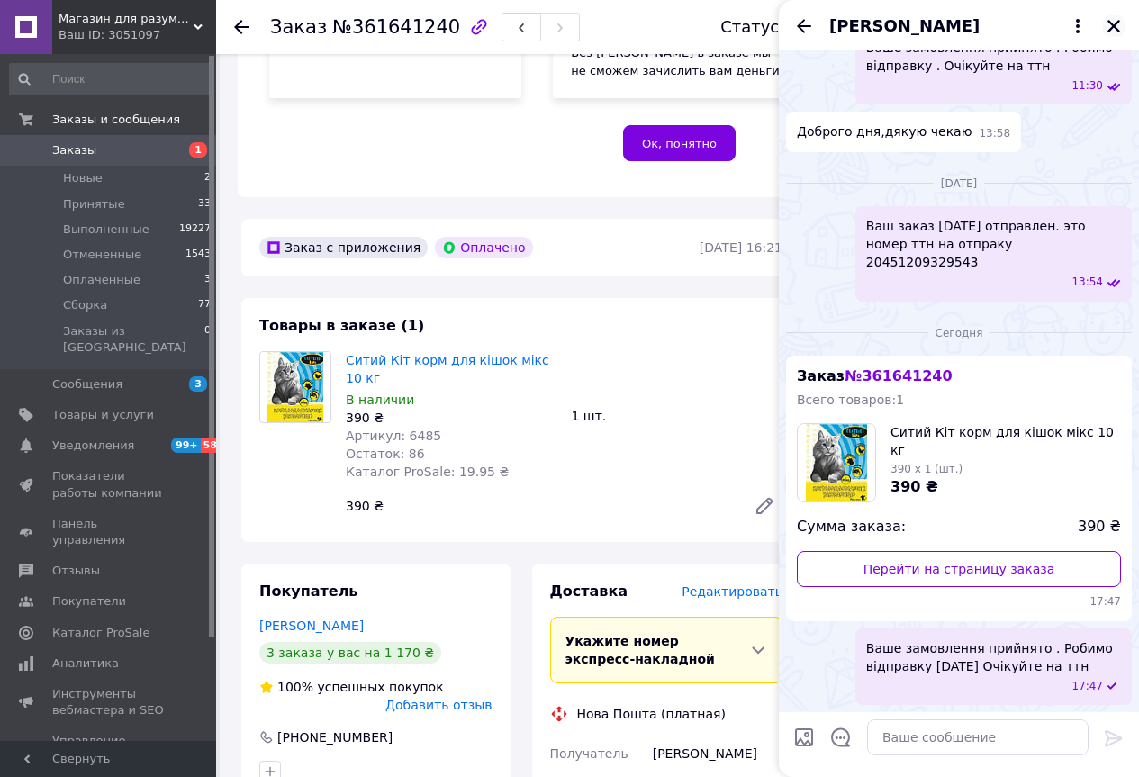
click at [1117, 25] on icon "Закрыть" at bounding box center [1113, 26] width 16 height 16
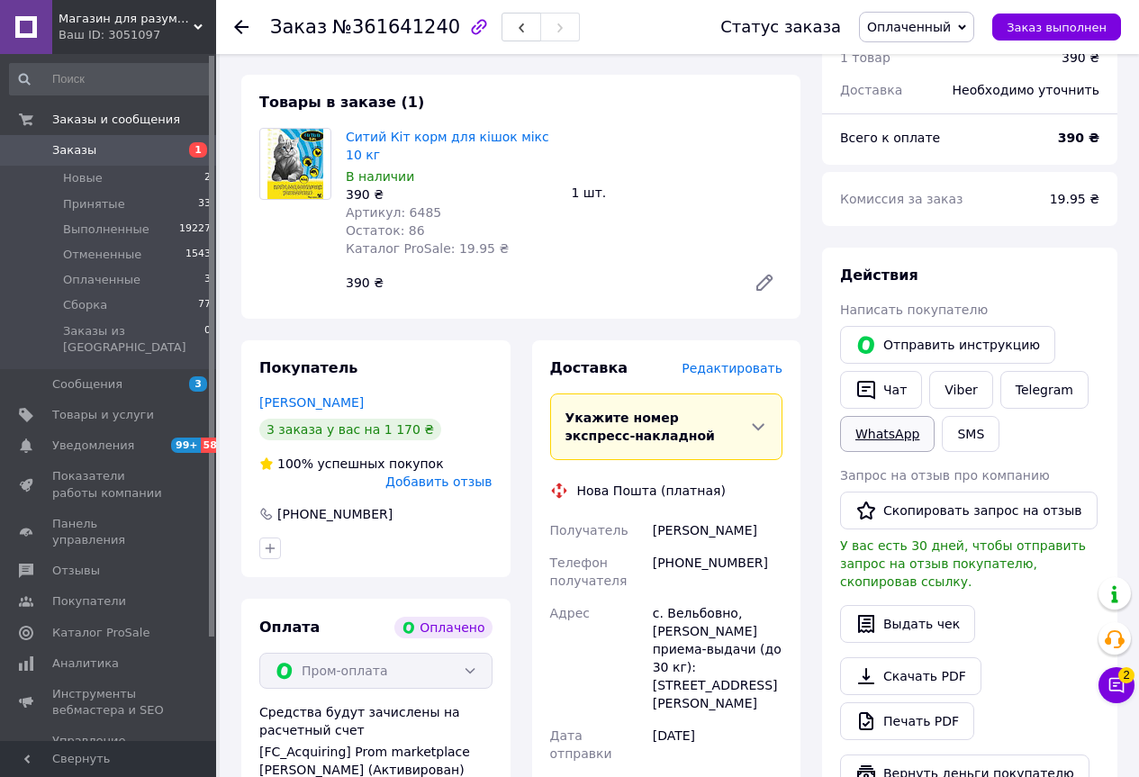
scroll to position [682, 0]
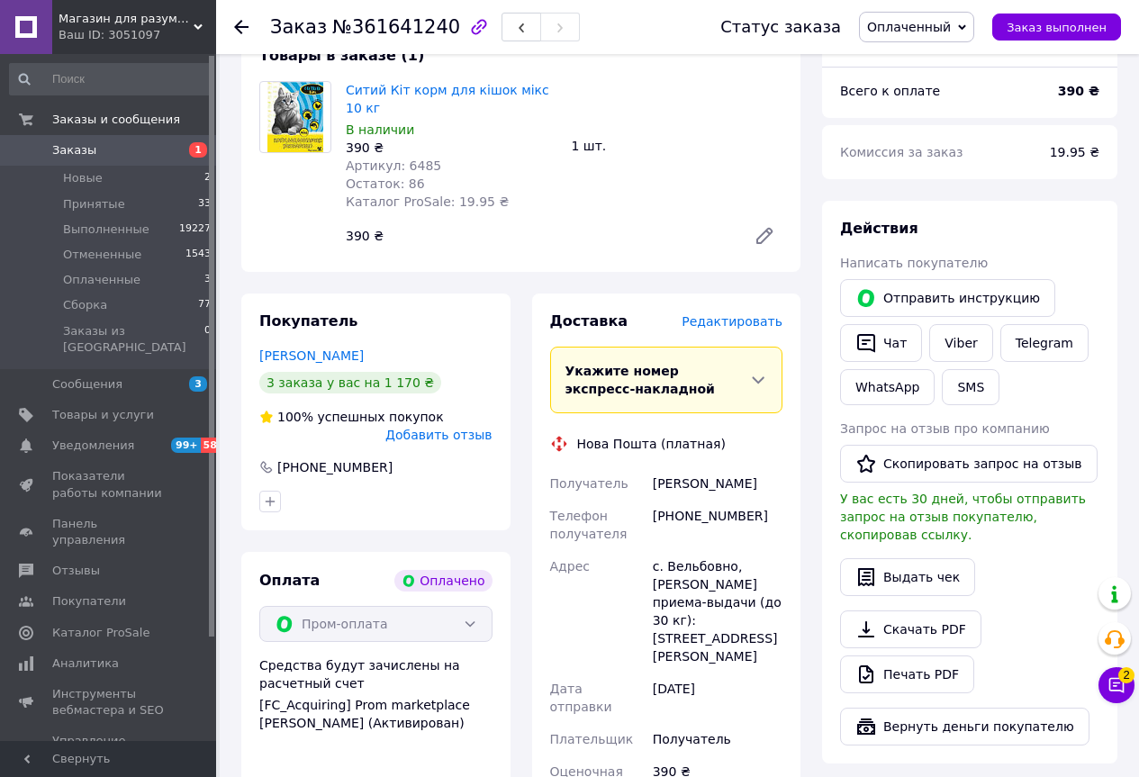
click at [888, 18] on span "Оплаченный" at bounding box center [916, 27] width 115 height 31
click at [913, 143] on li "Сборка" at bounding box center [916, 144] width 113 height 27
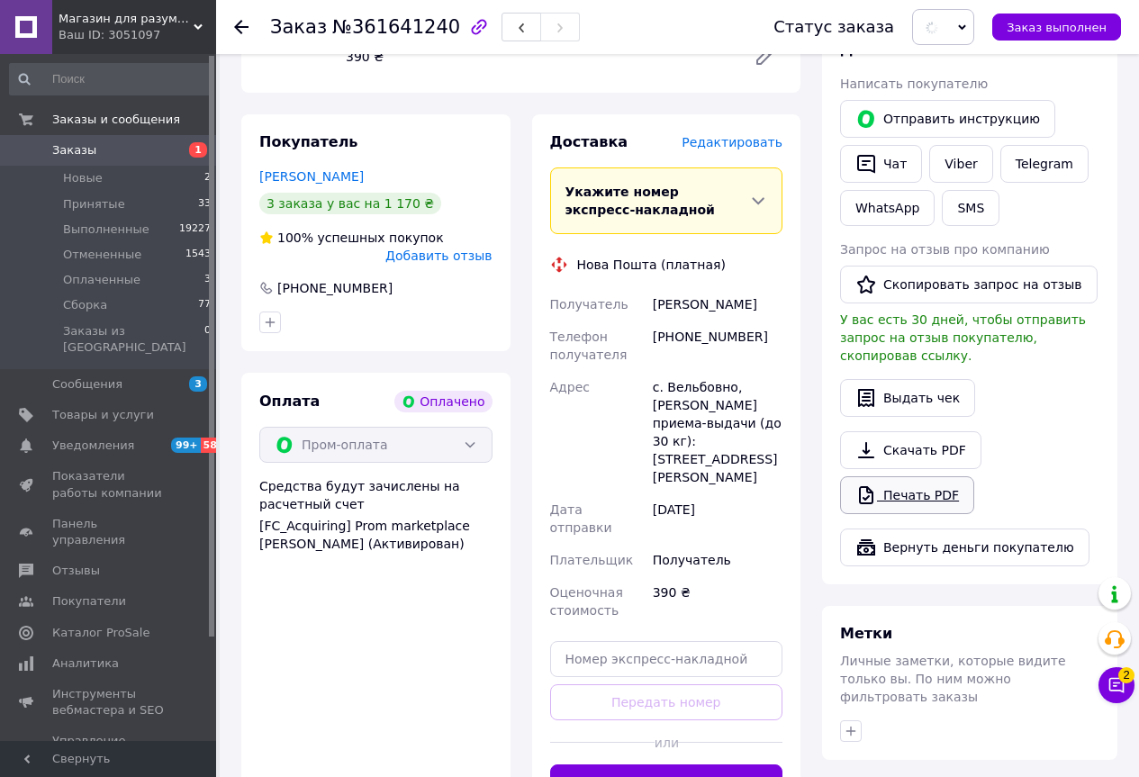
scroll to position [862, 0]
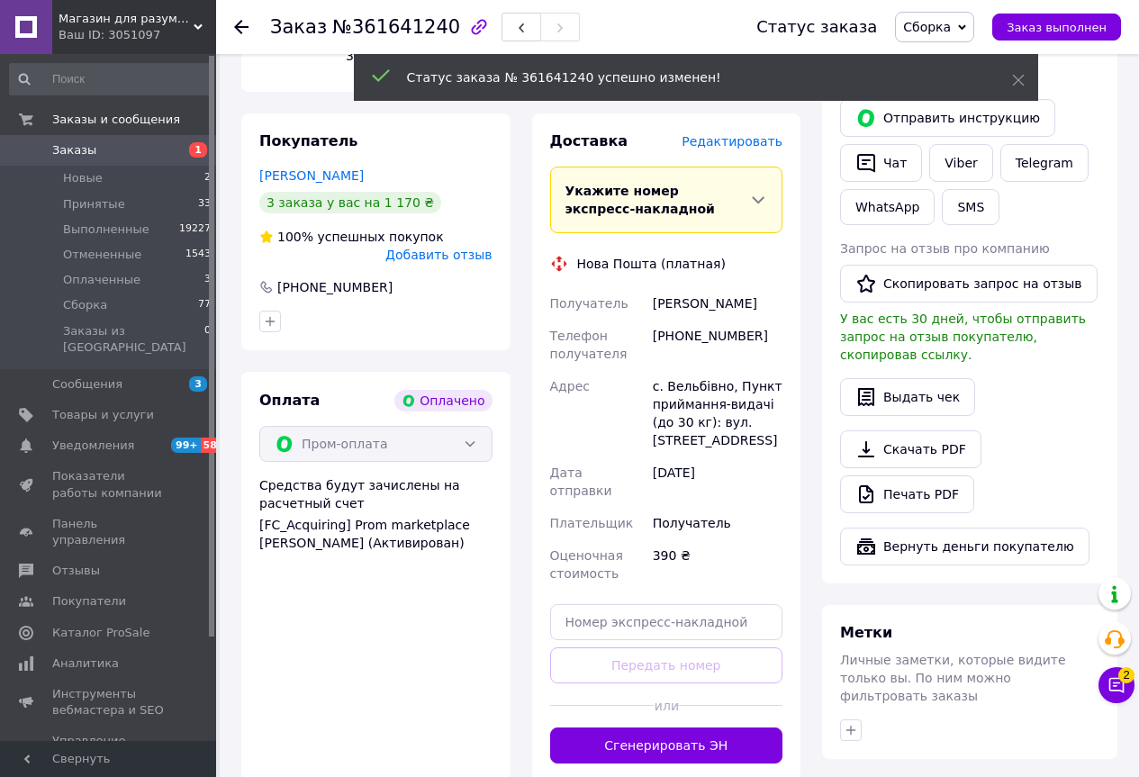
click at [917, 475] on link "Печать PDF" at bounding box center [907, 494] width 134 height 38
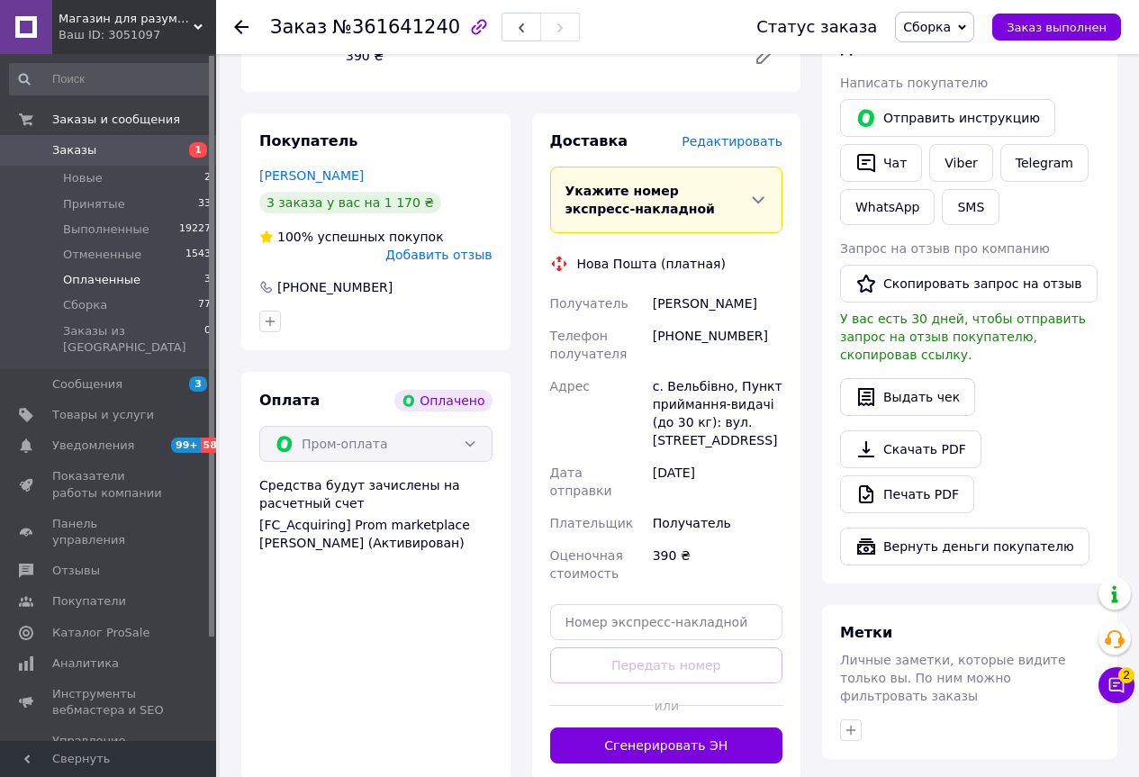
click at [177, 282] on li "Оплаченные 3" at bounding box center [110, 279] width 221 height 25
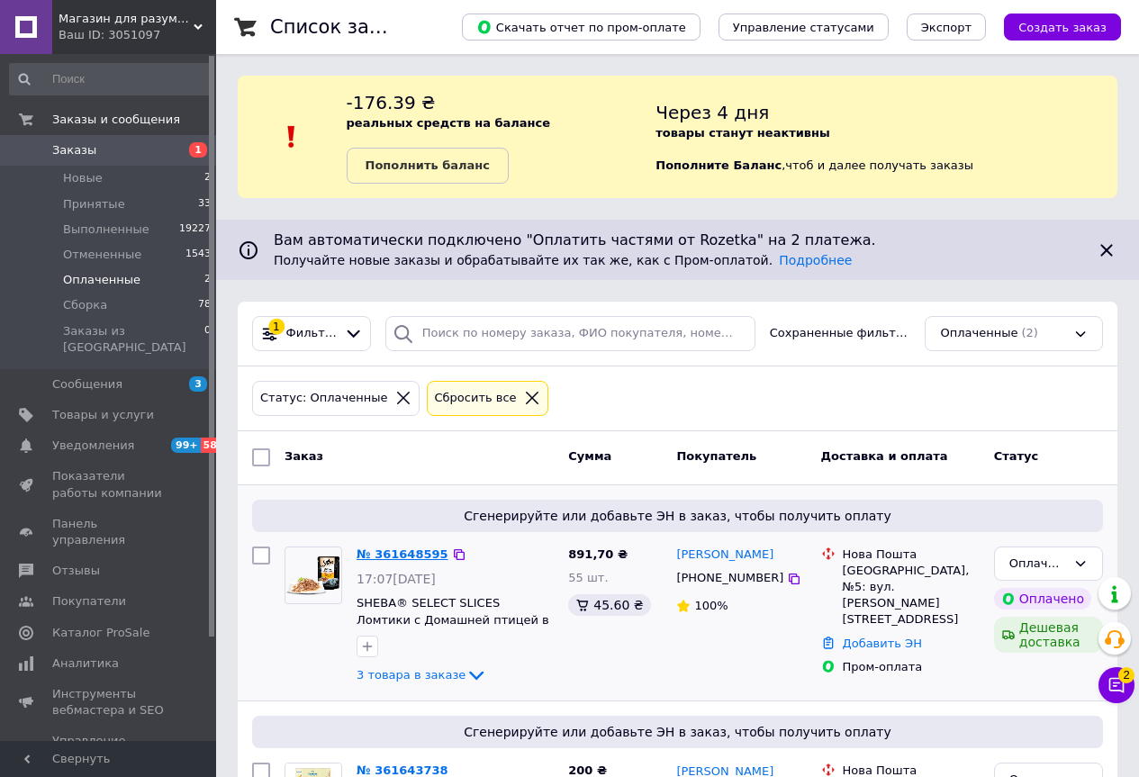
click at [407, 554] on link "№ 361648595" at bounding box center [402, 554] width 92 height 14
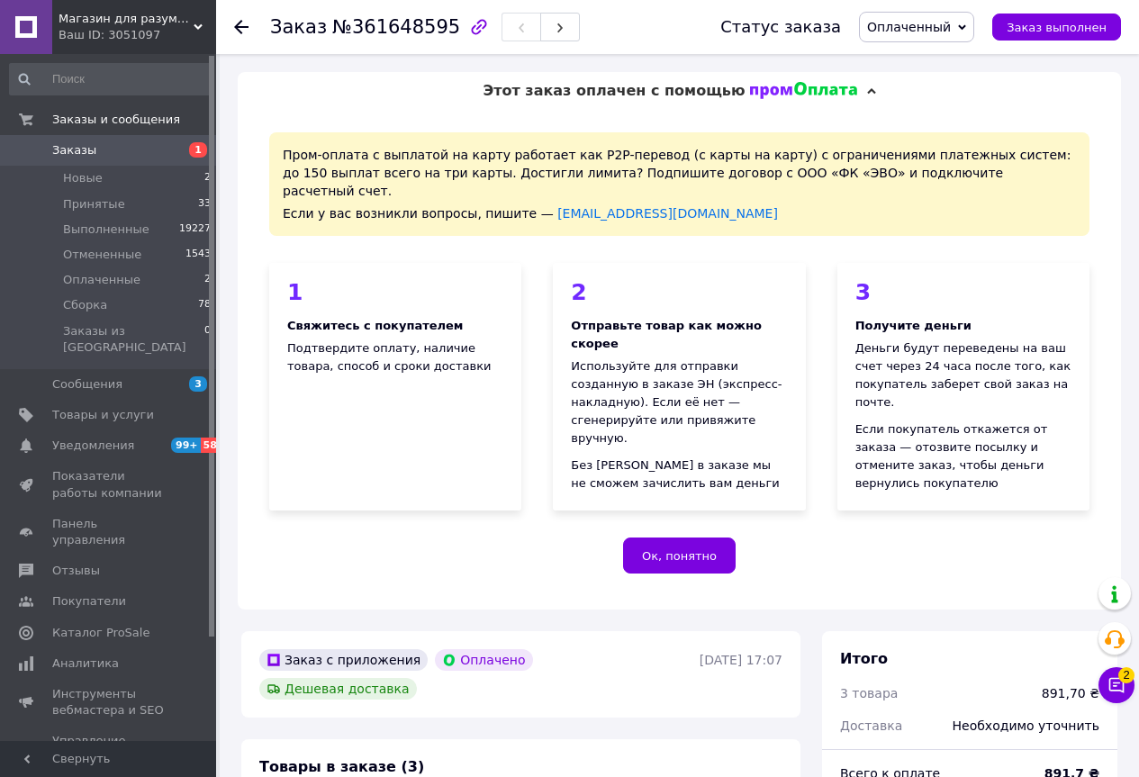
click at [970, 27] on span "Оплаченный" at bounding box center [916, 27] width 115 height 31
click at [909, 149] on li "Сборка" at bounding box center [916, 144] width 113 height 27
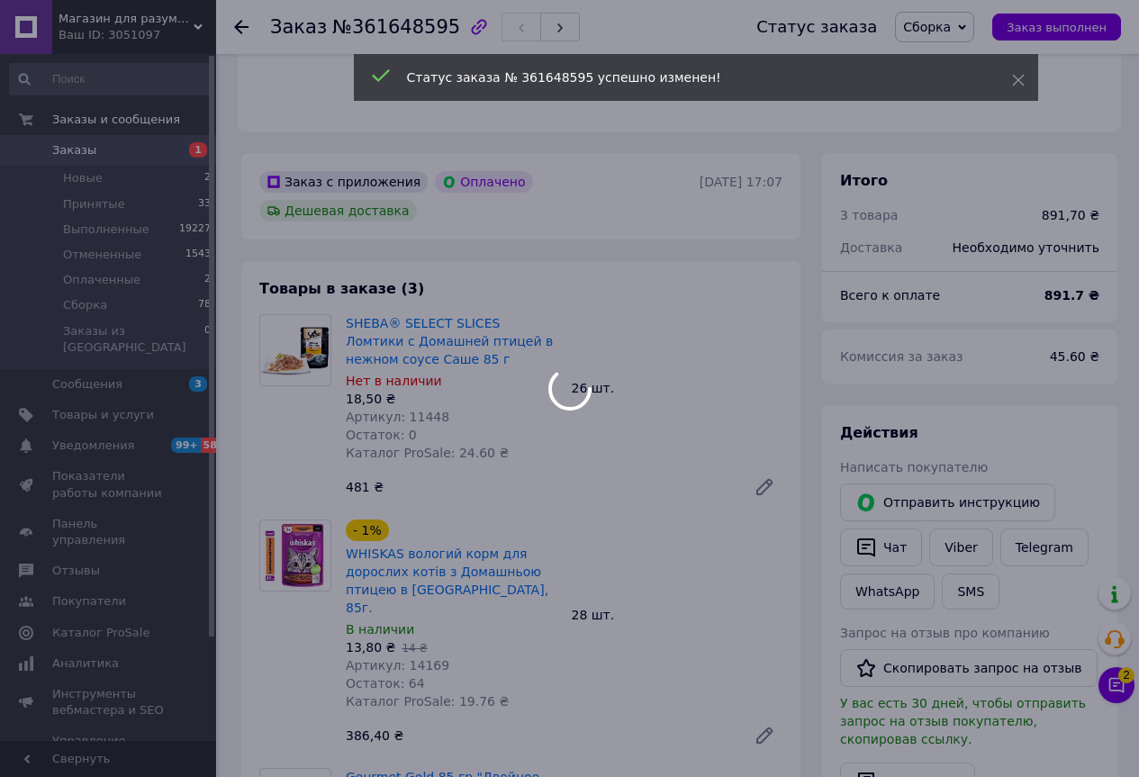
scroll to position [540, 0]
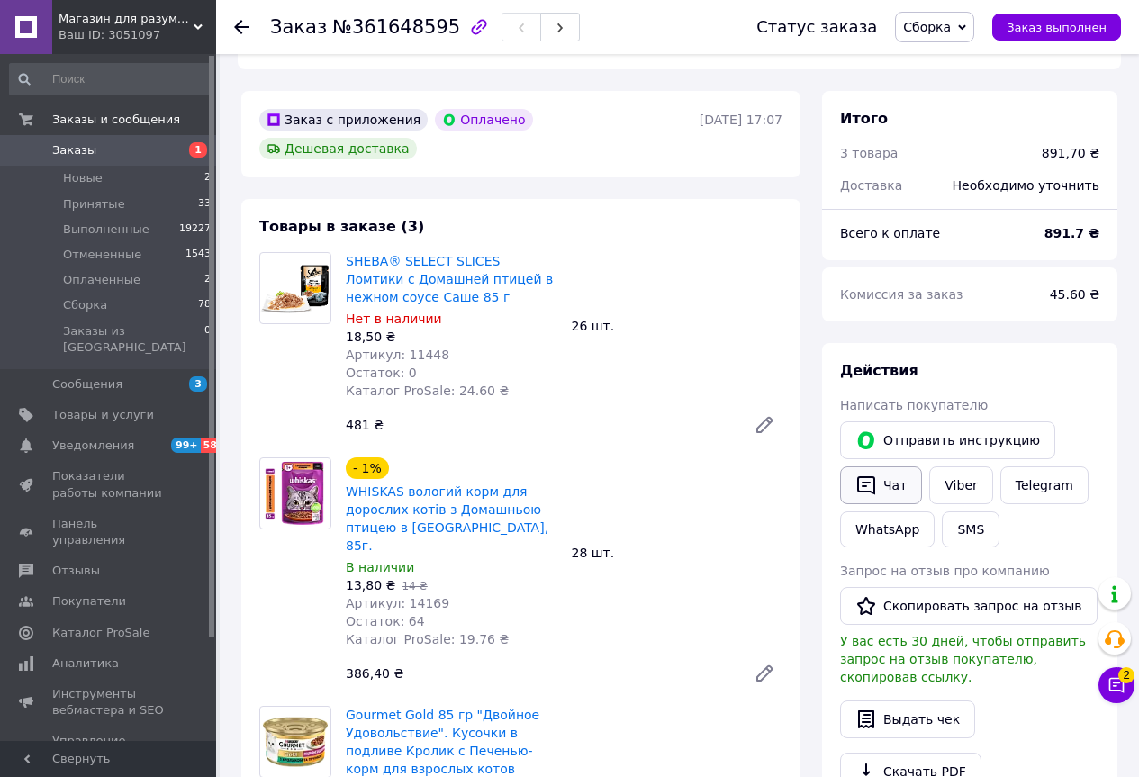
click at [894, 466] on button "Чат" at bounding box center [881, 485] width 82 height 38
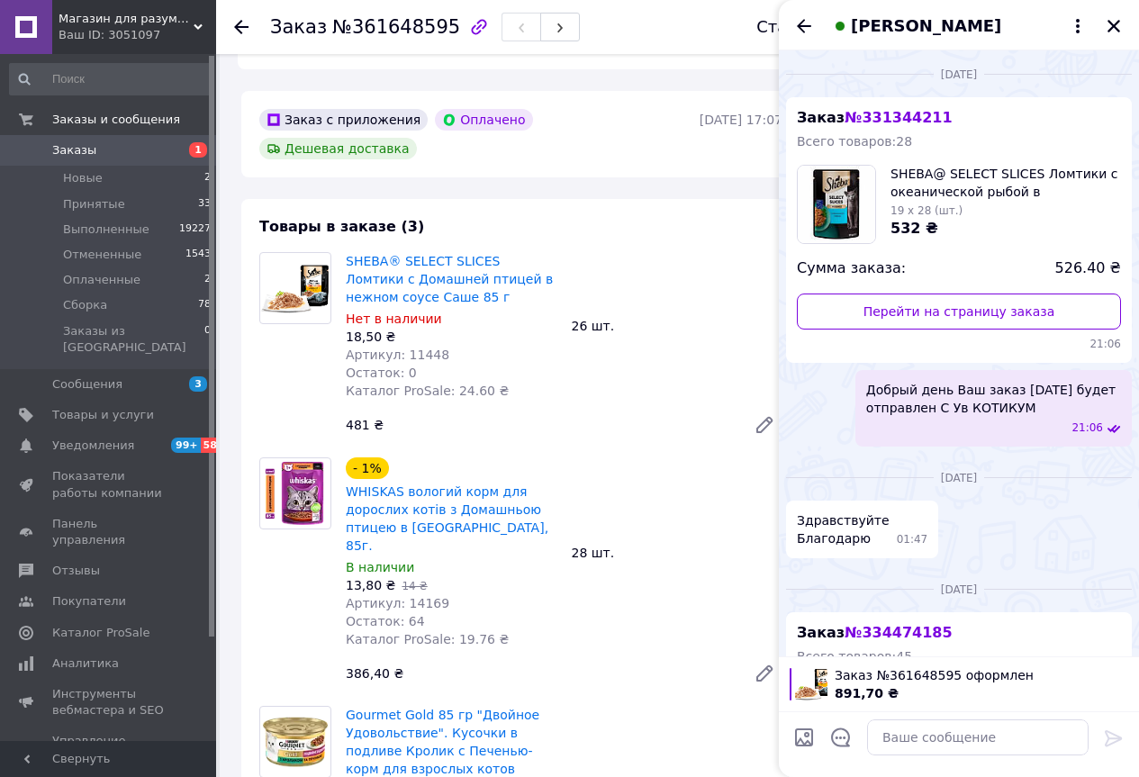
scroll to position [218, 0]
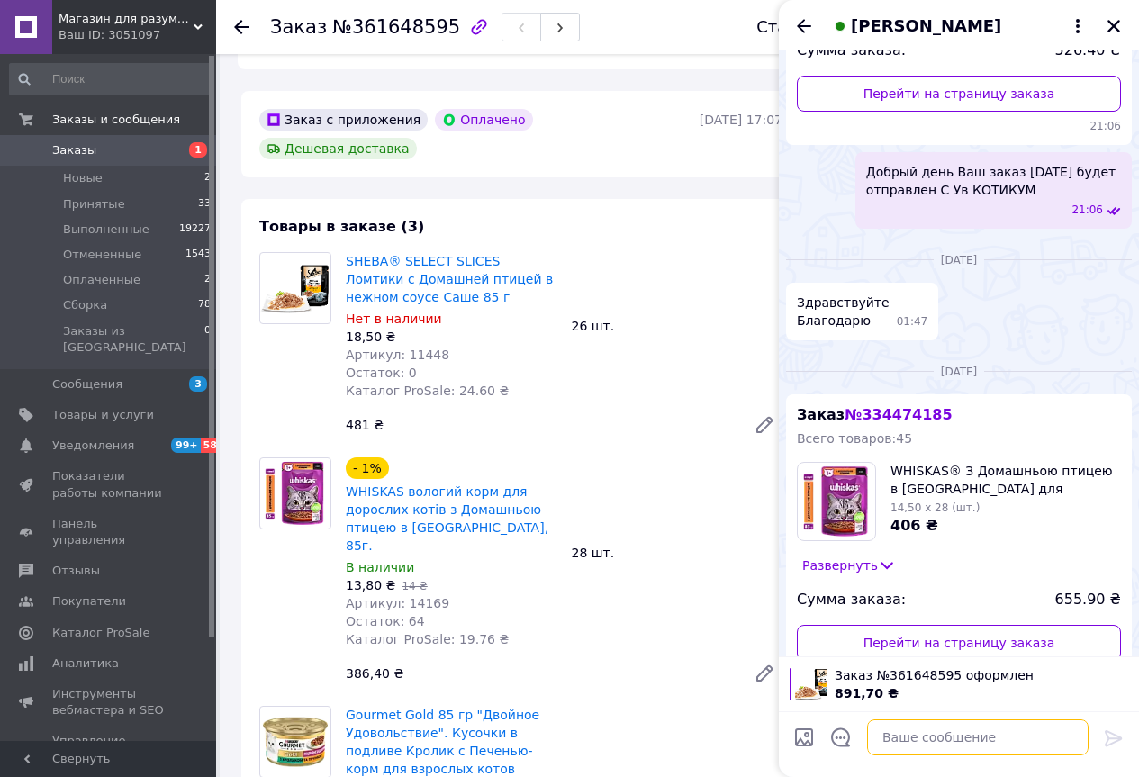
paste textarea "Ваше замовлення прийнято . Робимо відправку Очікуйте на ттн"
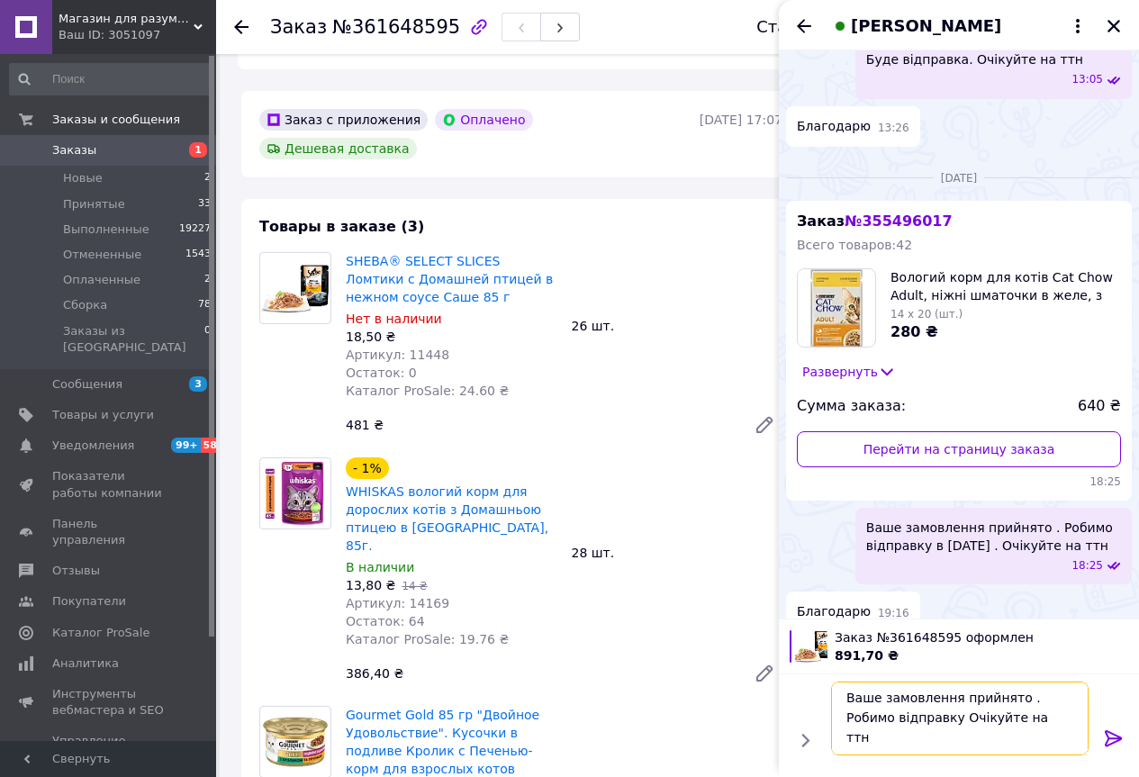
scroll to position [3008, 0]
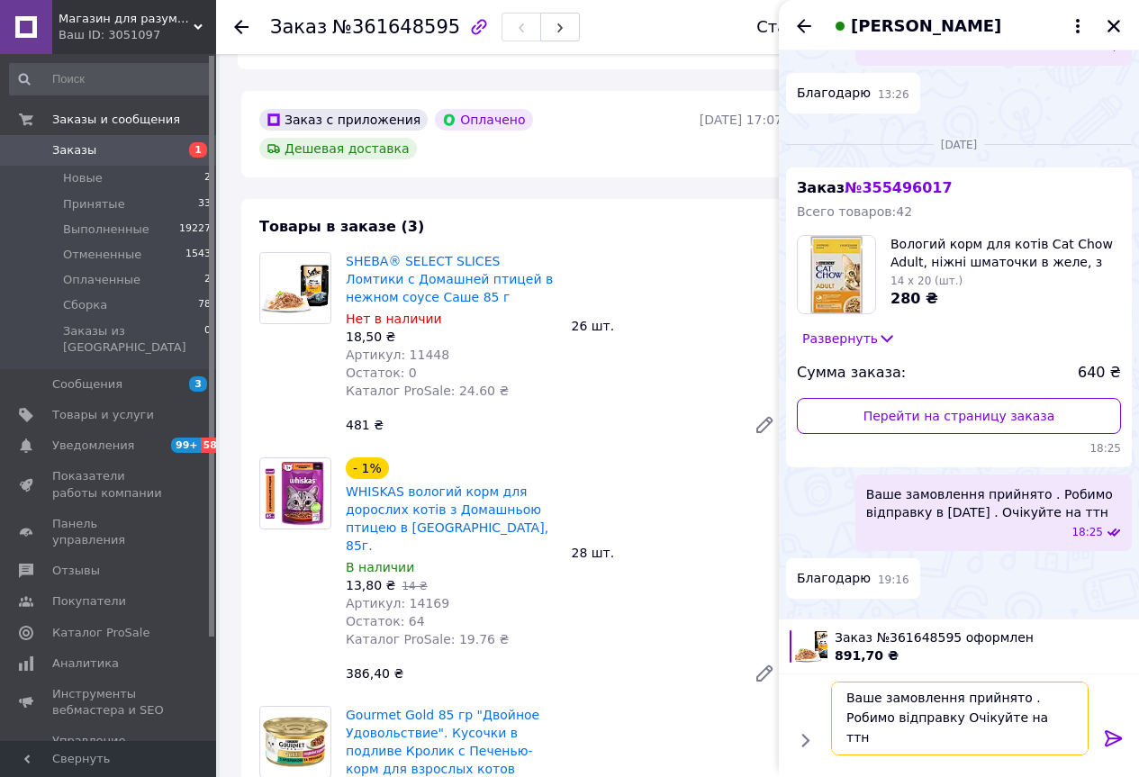
type textarea "Ваше замовлення прийнято . Робимо відправку Очікуйте на ттн"
click at [1114, 733] on icon at bounding box center [1114, 738] width 22 height 22
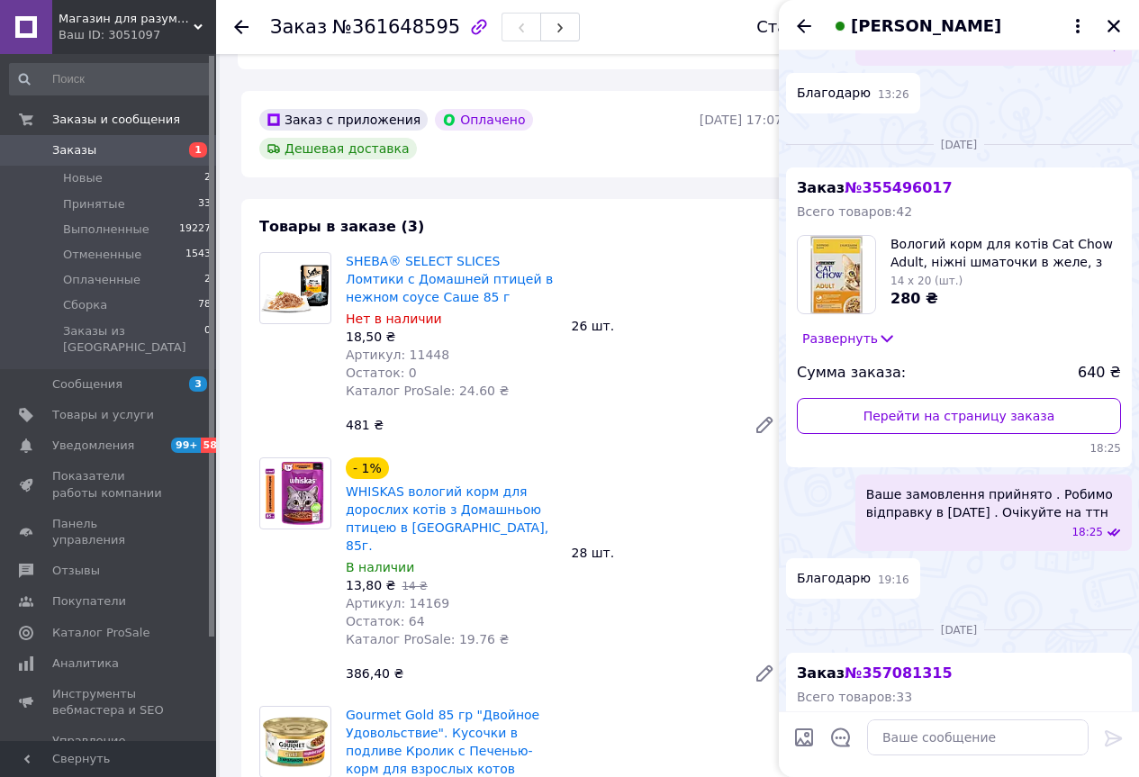
scroll to position [900, 0]
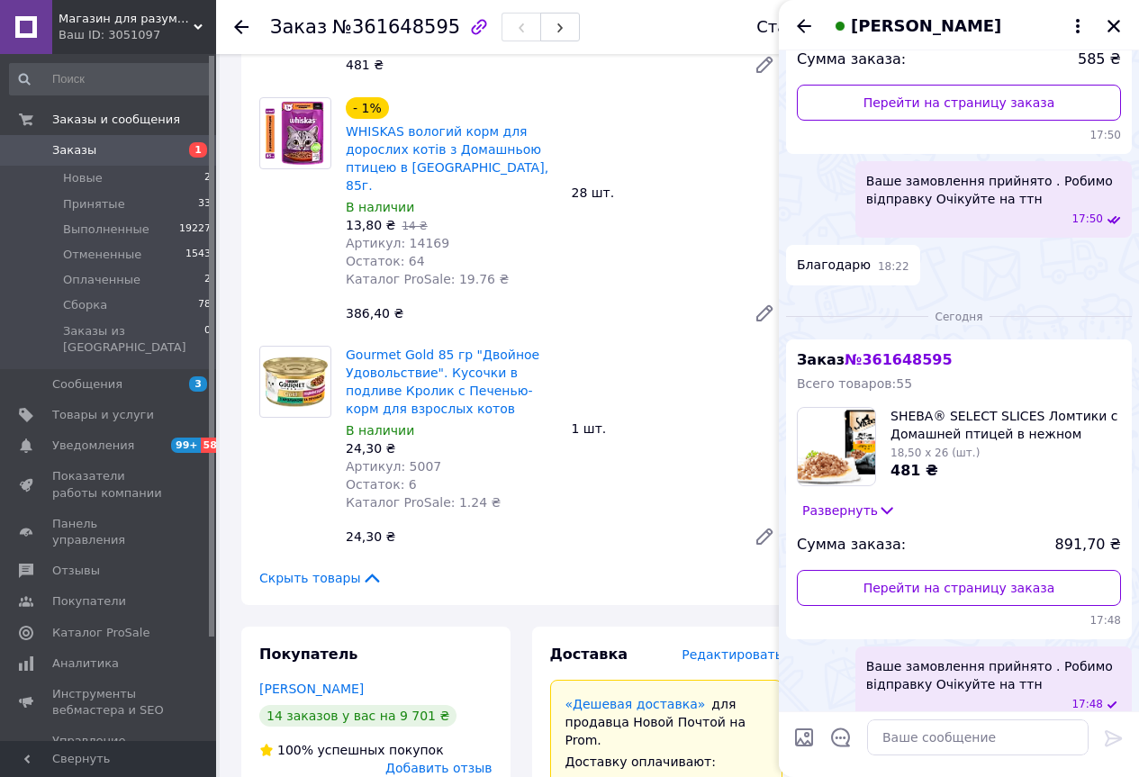
click at [1084, 673] on span "Ваше замовлення прийнято . Робимо відправку Очікуйте на ттн" at bounding box center [993, 675] width 255 height 36
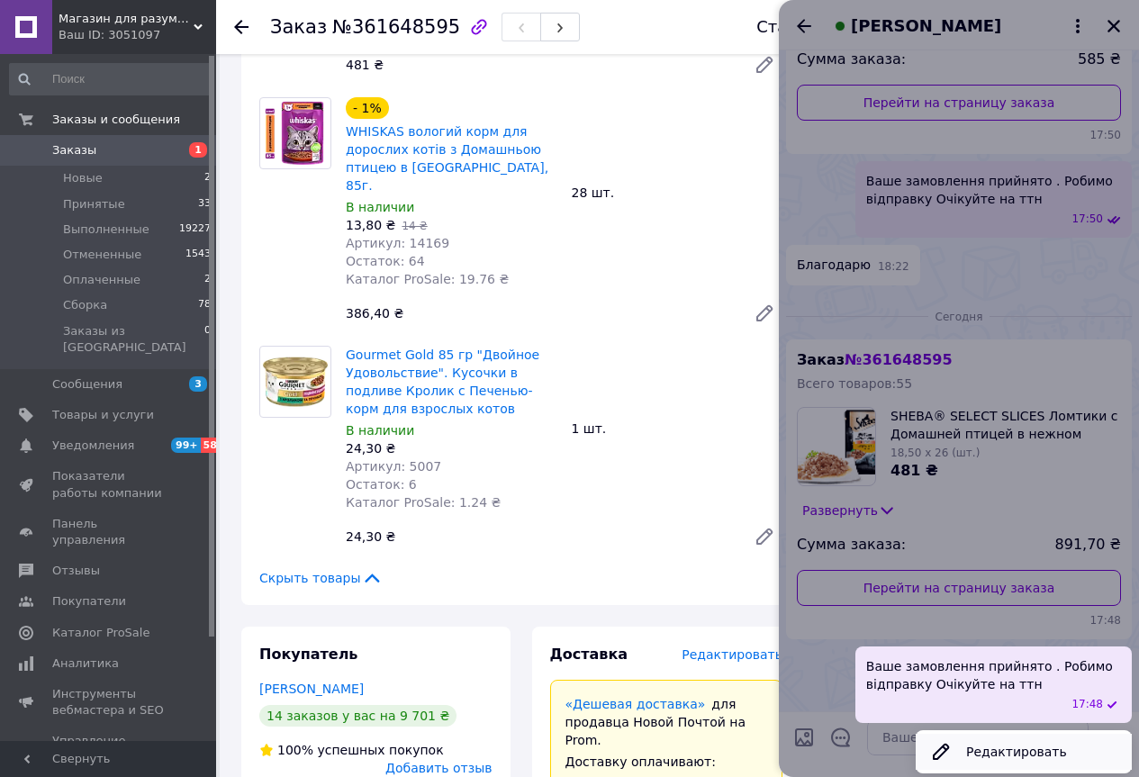
drag, startPoint x: 968, startPoint y: 731, endPoint x: 963, endPoint y: 722, distance: 10.1
click at [963, 734] on button "Редактировать" at bounding box center [1023, 752] width 216 height 36
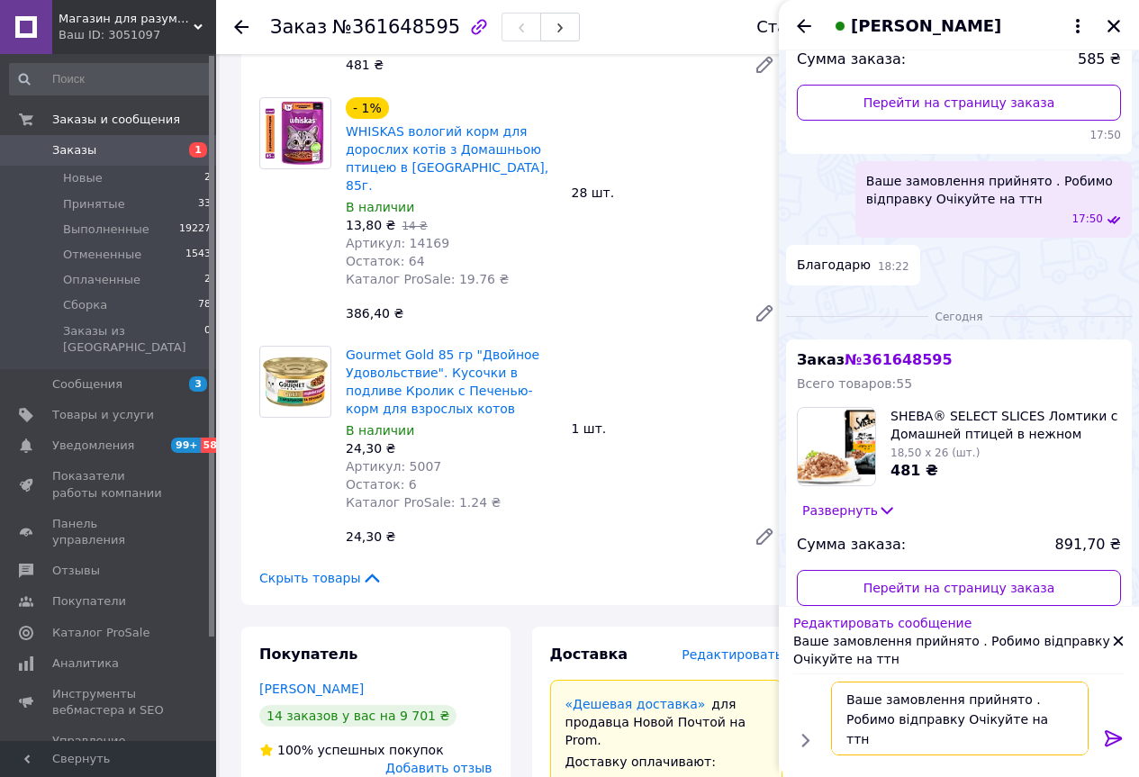
click at [912, 719] on textarea "Ваше замовлення прийнято . Робимо відправку Очікуйте на ттн" at bounding box center [959, 718] width 257 height 74
click at [905, 718] on textarea "Ваше замовлення прийнято . Робимо відправку Очікуйте на ттн" at bounding box center [959, 718] width 257 height 74
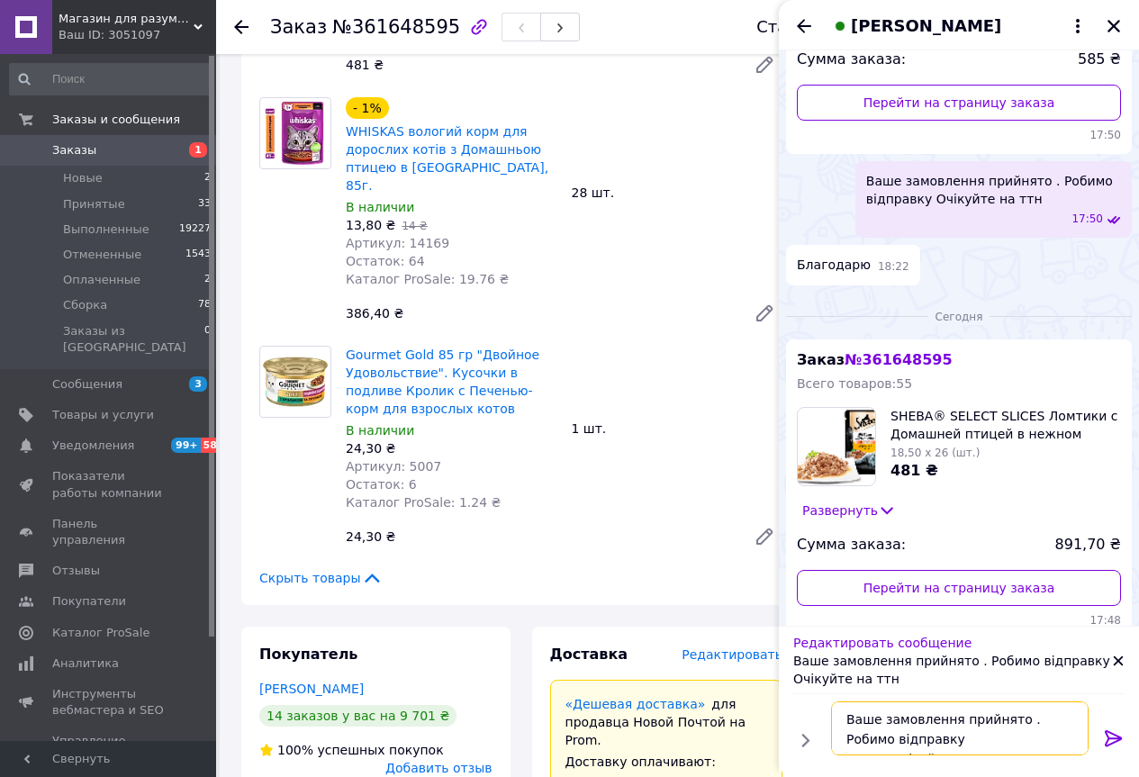
type textarea "Ваше замовлення прийнято . Робимо відправку [DATE] Очікуйте на ттн"
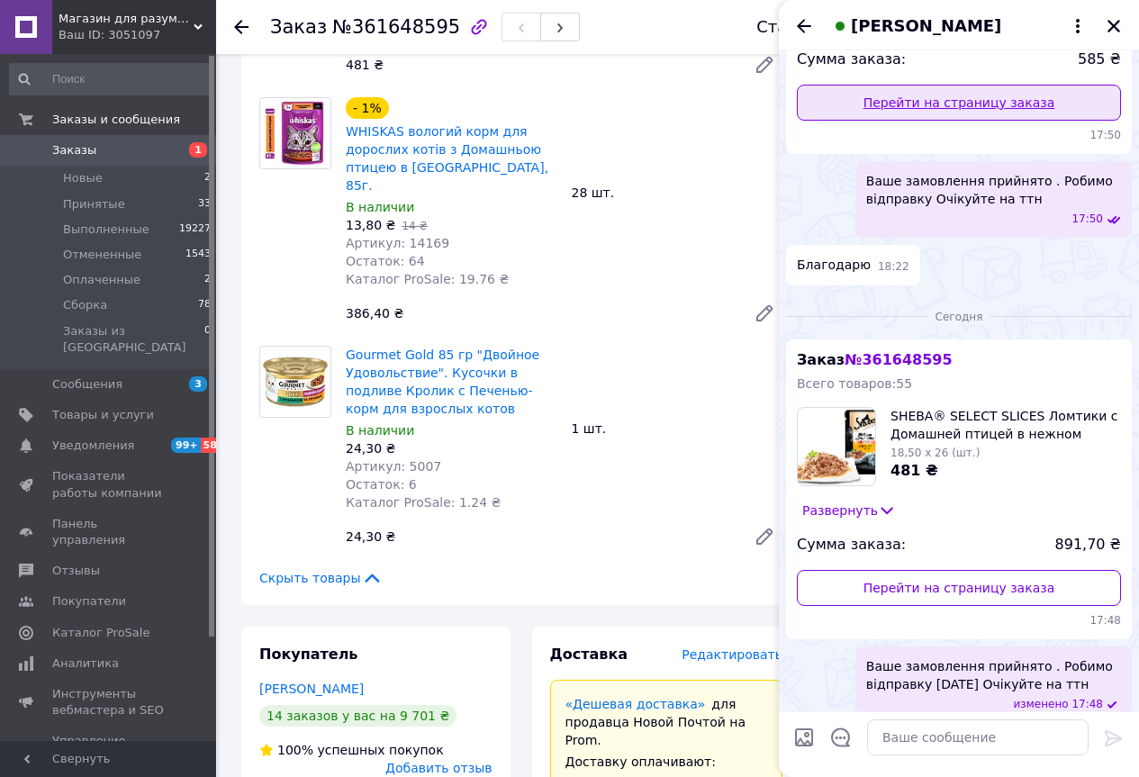
click at [1114, 28] on icon "Закрыть" at bounding box center [1113, 26] width 13 height 13
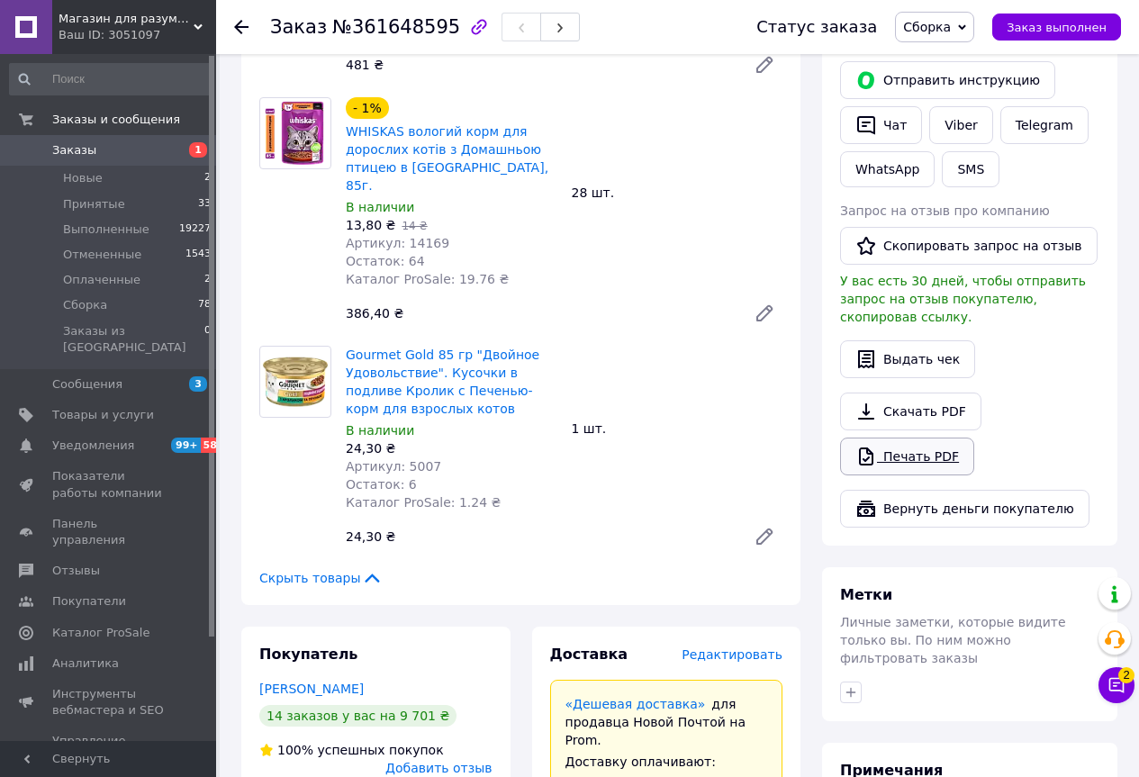
click at [896, 437] on link "Печать PDF" at bounding box center [907, 456] width 134 height 38
click at [173, 269] on li "Оплаченные 2" at bounding box center [110, 279] width 221 height 25
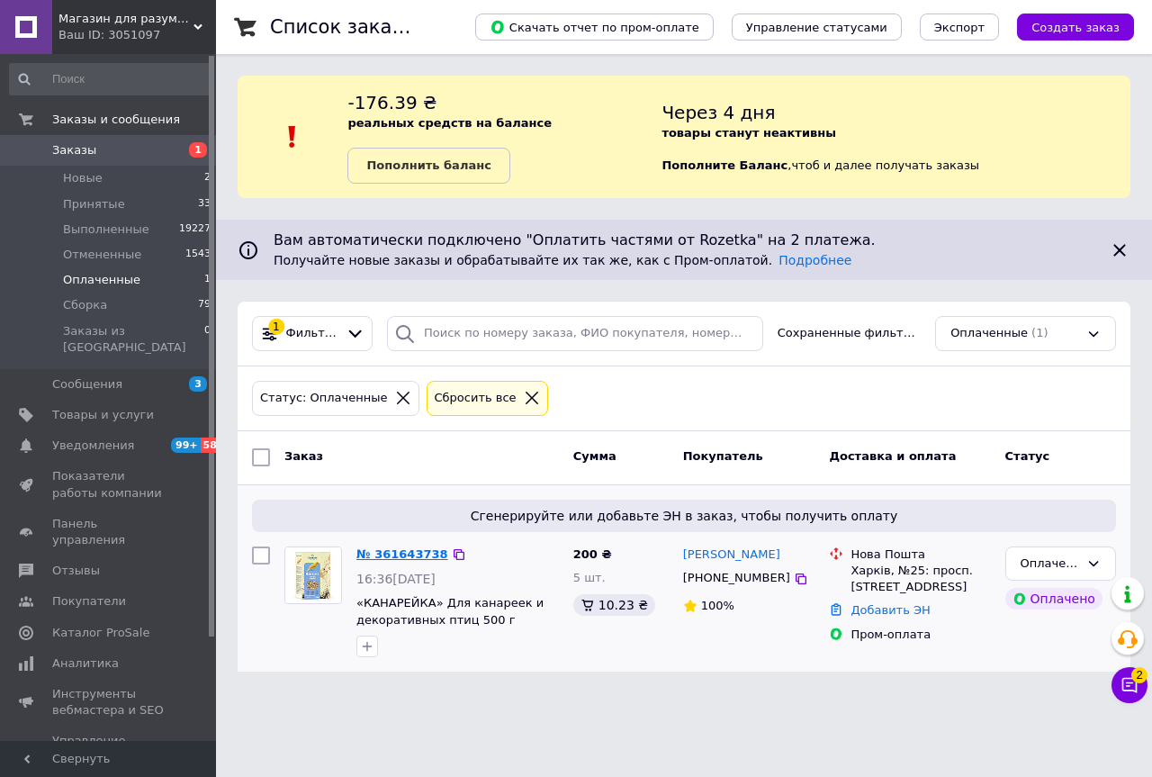
click at [409, 547] on link "№ 361643738" at bounding box center [402, 554] width 92 height 14
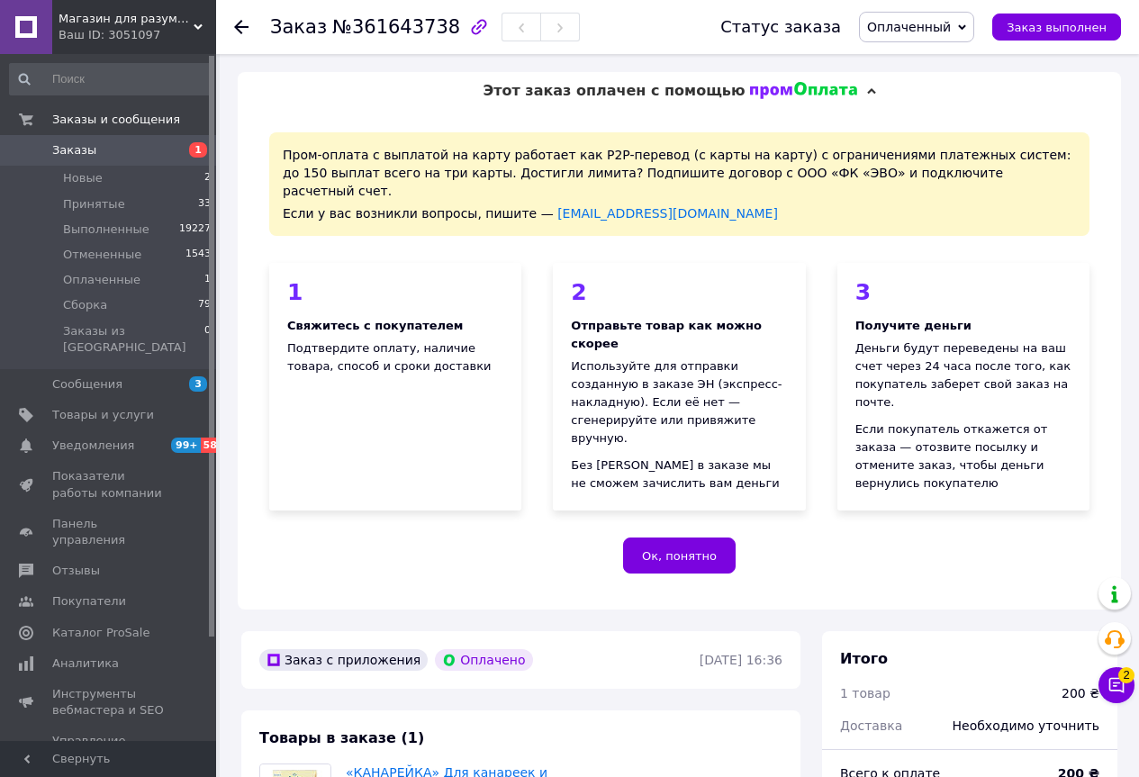
click at [932, 27] on span "Оплаченный" at bounding box center [909, 27] width 84 height 14
click at [933, 136] on li "Сборка" at bounding box center [916, 144] width 113 height 27
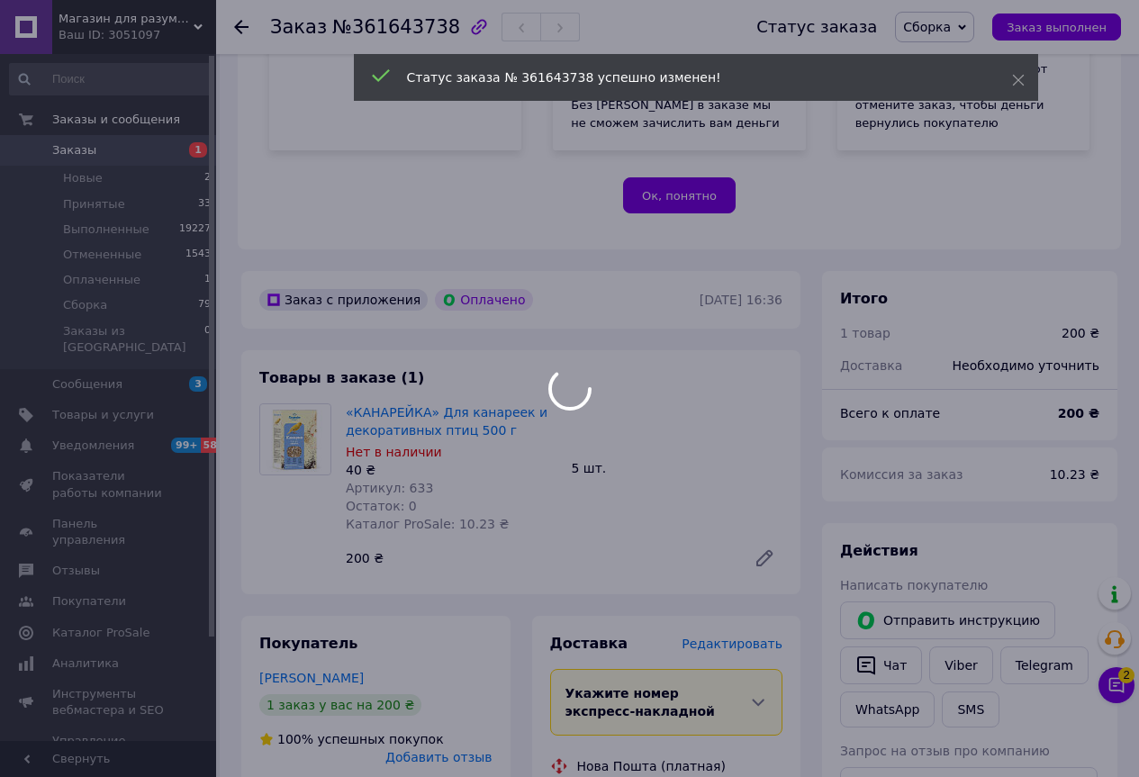
scroll to position [450, 0]
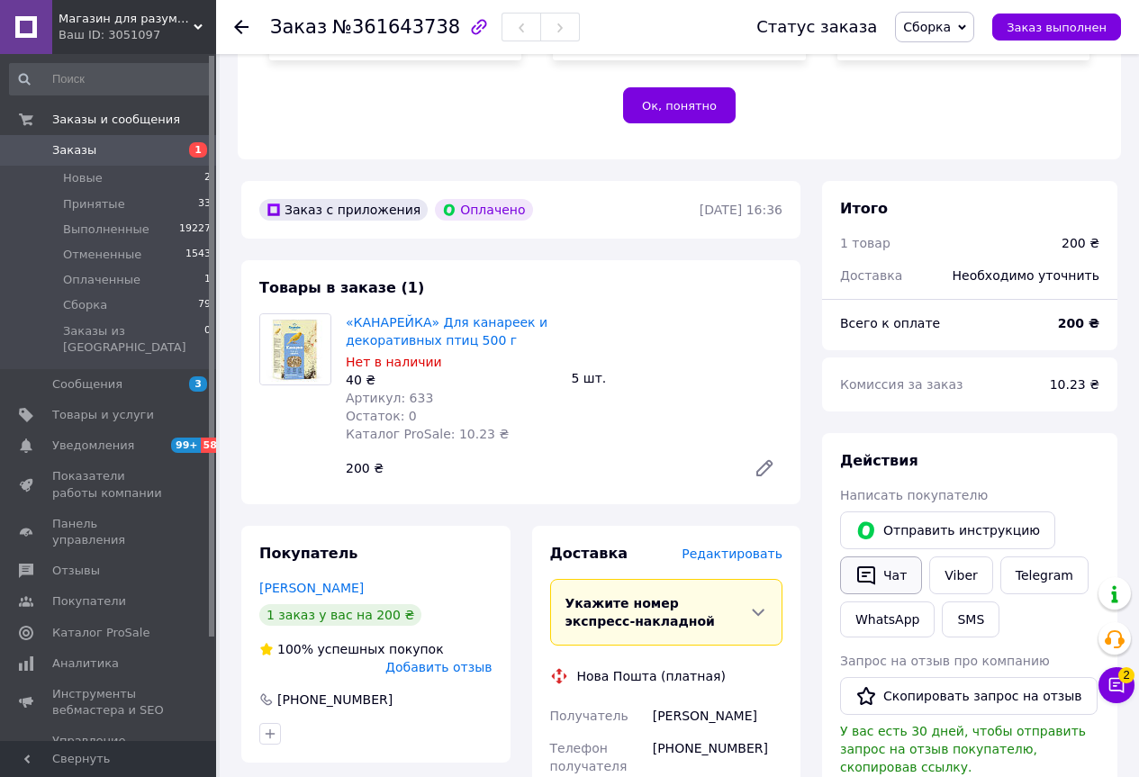
click at [866, 564] on icon "button" at bounding box center [866, 575] width 22 height 22
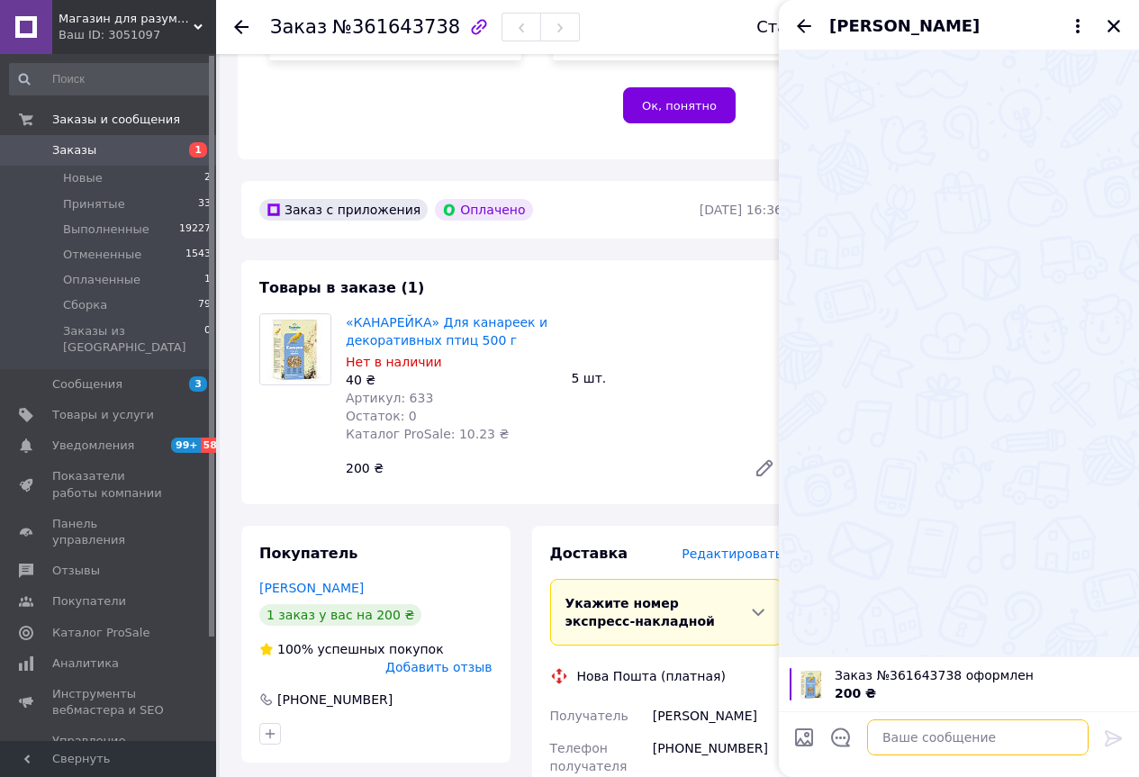
paste textarea "Ваше замовлення прийнято . Робимо відправку Очікуйте на ттн"
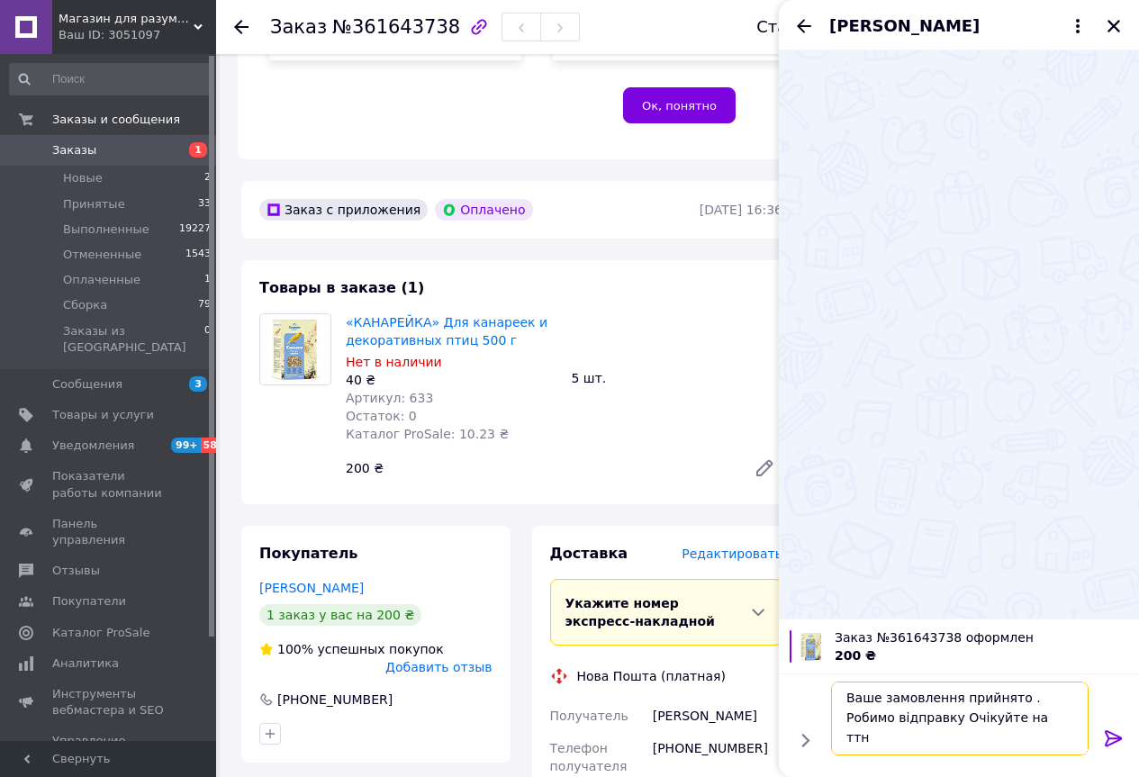
type textarea "Ваше замовлення прийнято . Робимо відправку Очікуйте на ттн"
drag, startPoint x: 1106, startPoint y: 733, endPoint x: 1151, endPoint y: 744, distance: 46.5
click at [1109, 731] on icon at bounding box center [1112, 738] width 17 height 16
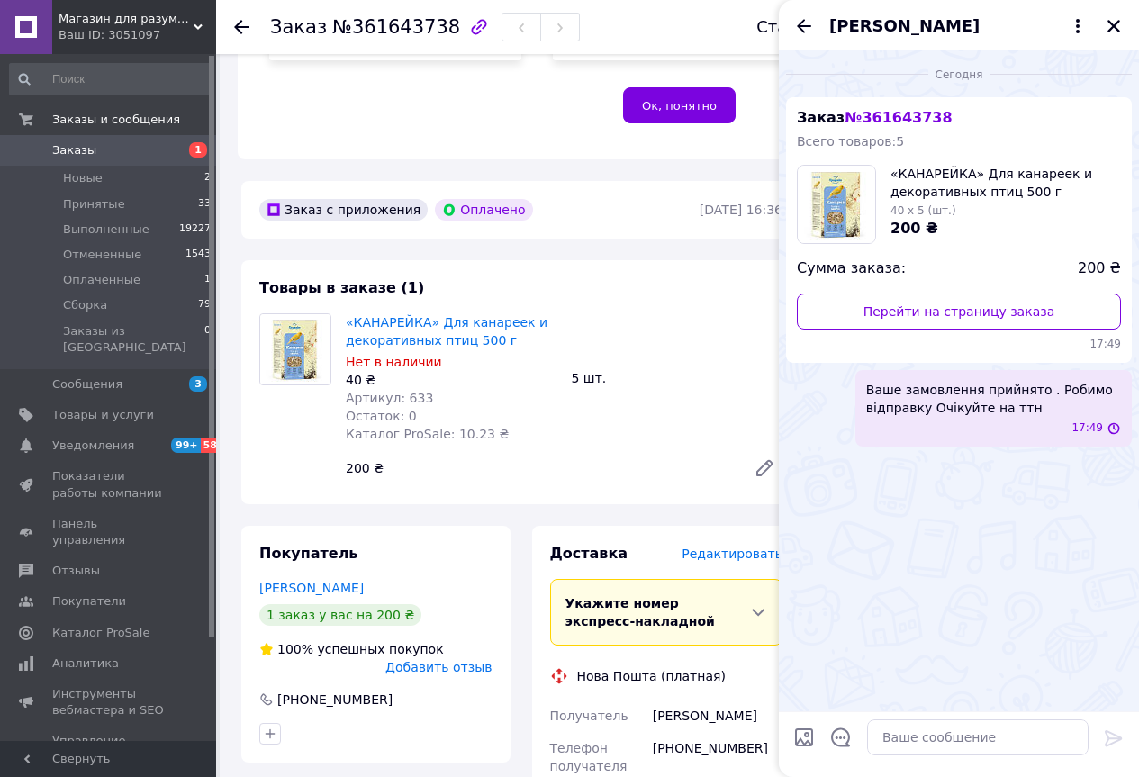
scroll to position [0, 0]
drag, startPoint x: 1116, startPoint y: 27, endPoint x: 995, endPoint y: 422, distance: 413.1
click at [995, 422] on div "[PERSON_NAME] [DATE] Заказ № 361643738 Всего товаров: 5 «КАНАРЕЙКА» Для канарее…" at bounding box center [959, 388] width 360 height 777
click at [995, 423] on div "17:49" at bounding box center [997, 427] width 248 height 15
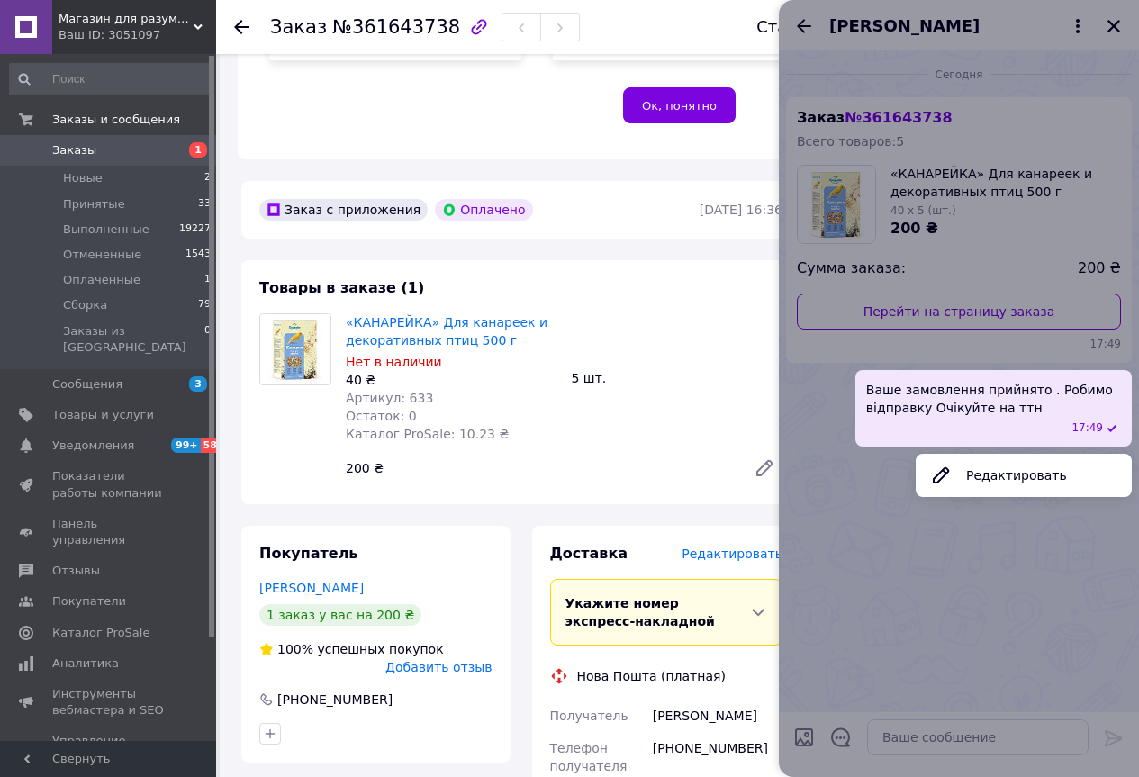
drag, startPoint x: 1047, startPoint y: 473, endPoint x: 1058, endPoint y: 469, distance: 11.7
click at [1053, 471] on button "Редактировать" at bounding box center [1023, 475] width 216 height 36
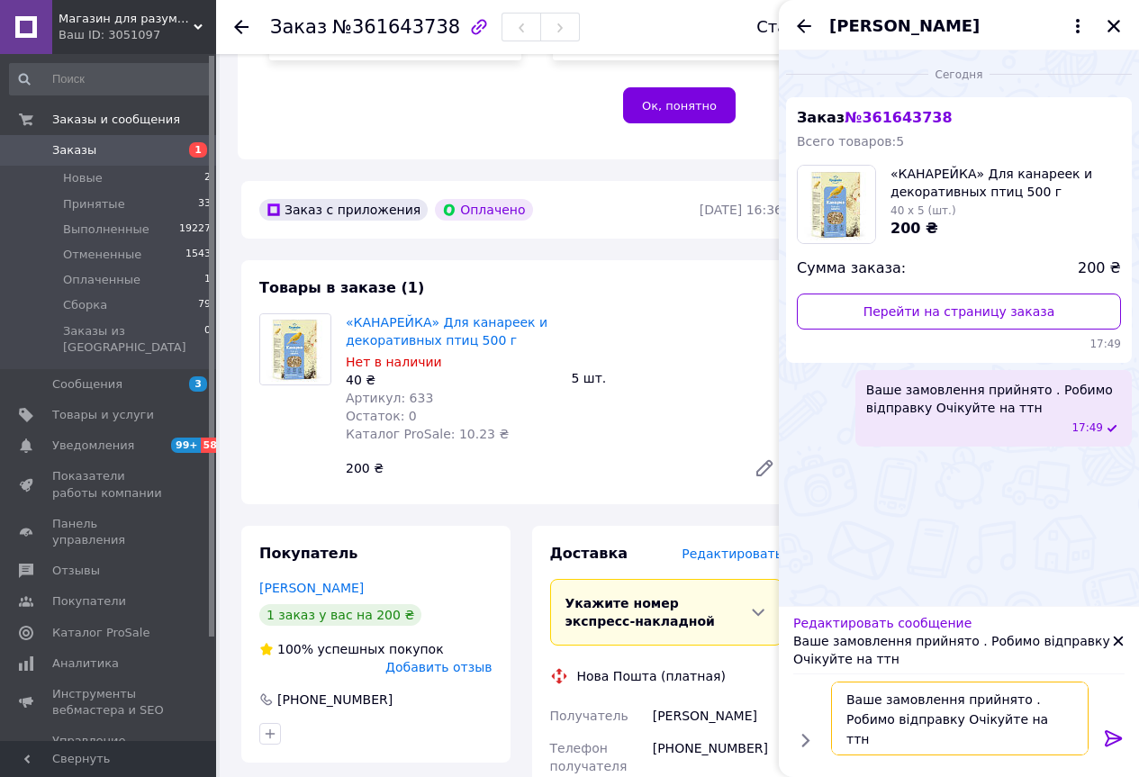
click at [901, 719] on textarea "Ваше замовлення прийнято . Робимо відправку Очікуйте на ттн" at bounding box center [959, 718] width 257 height 74
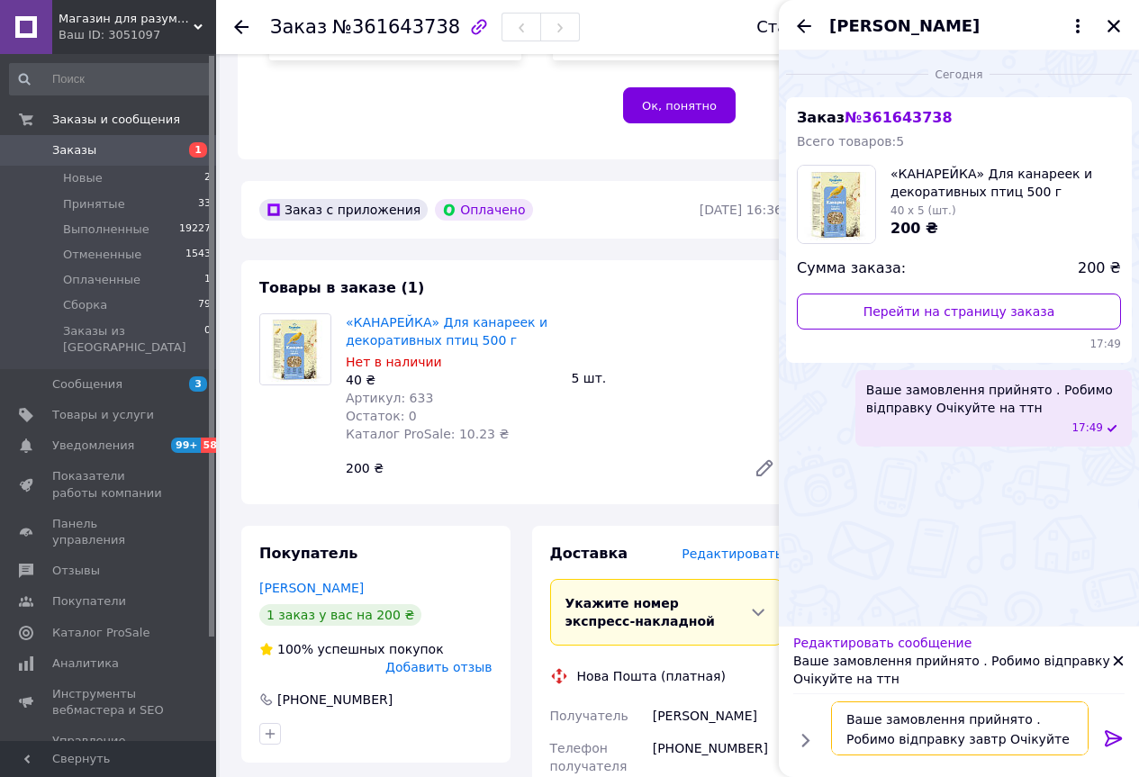
type textarea "Ваше замовлення прийнято . Робимо відправку [DATE] Очікуйте на ттн"
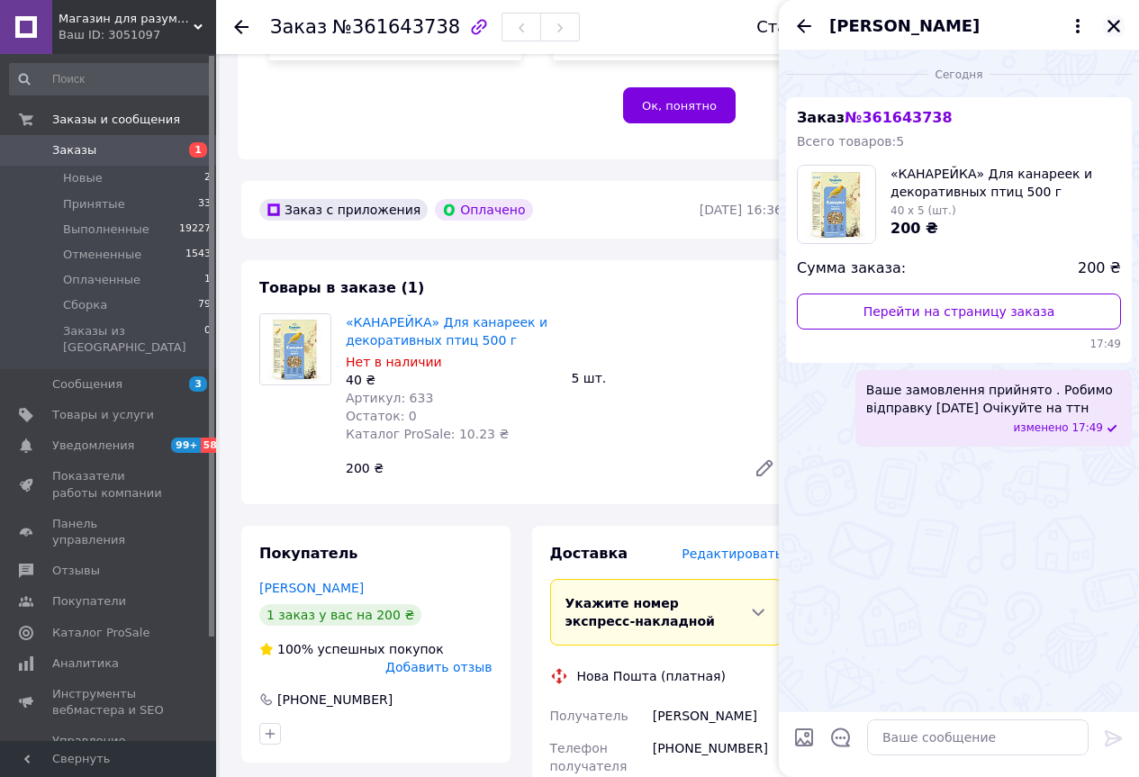
click at [1111, 23] on icon "Закрыть" at bounding box center [1113, 26] width 13 height 13
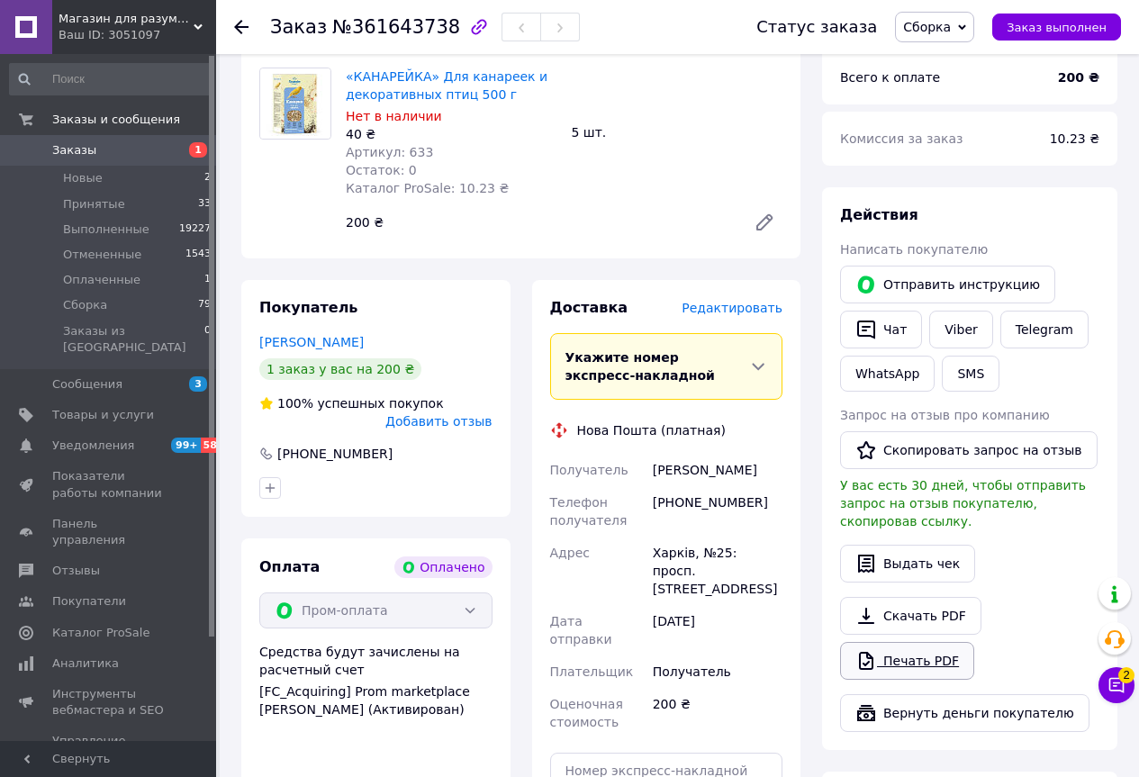
scroll to position [720, 0]
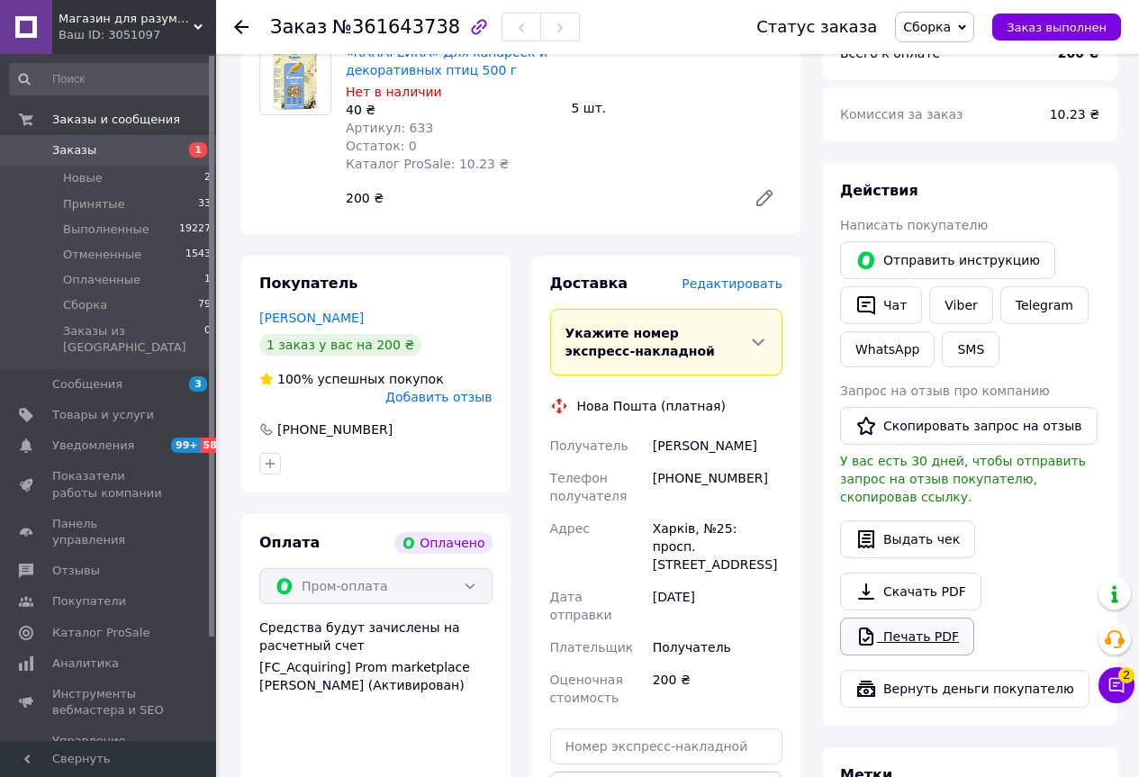
click at [877, 617] on link "Печать PDF" at bounding box center [907, 636] width 134 height 38
click at [171, 176] on li "Новые 2" at bounding box center [110, 178] width 221 height 25
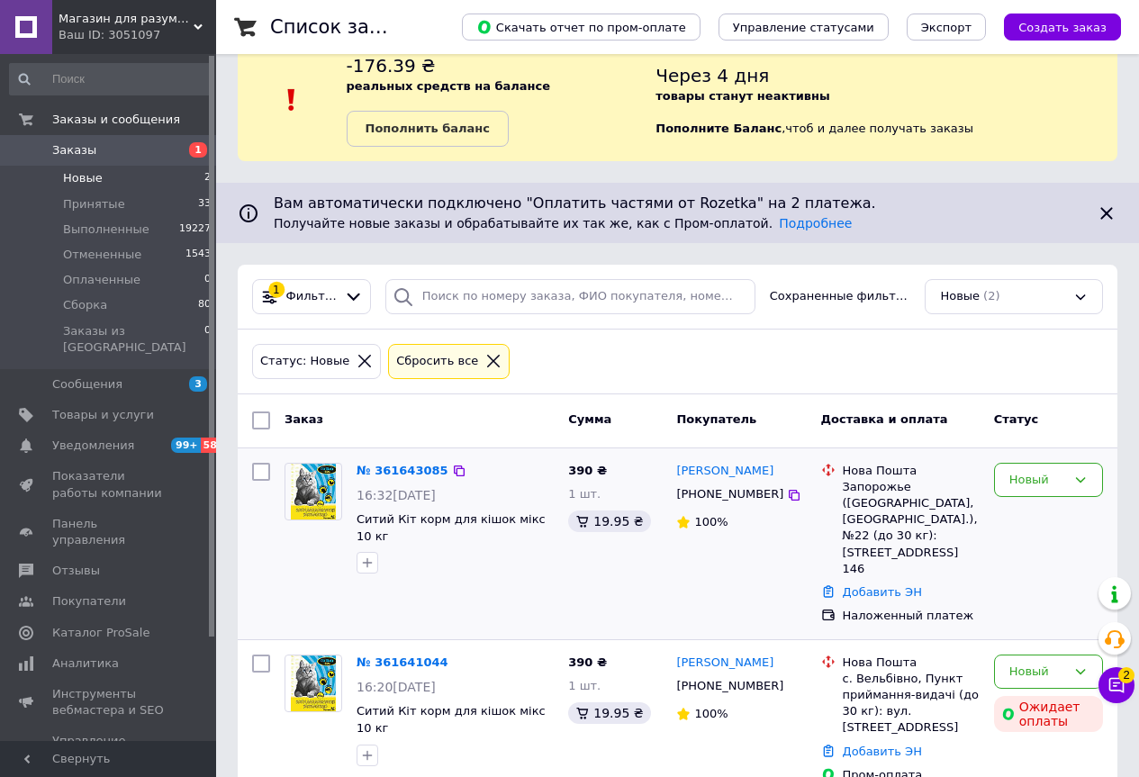
scroll to position [47, 0]
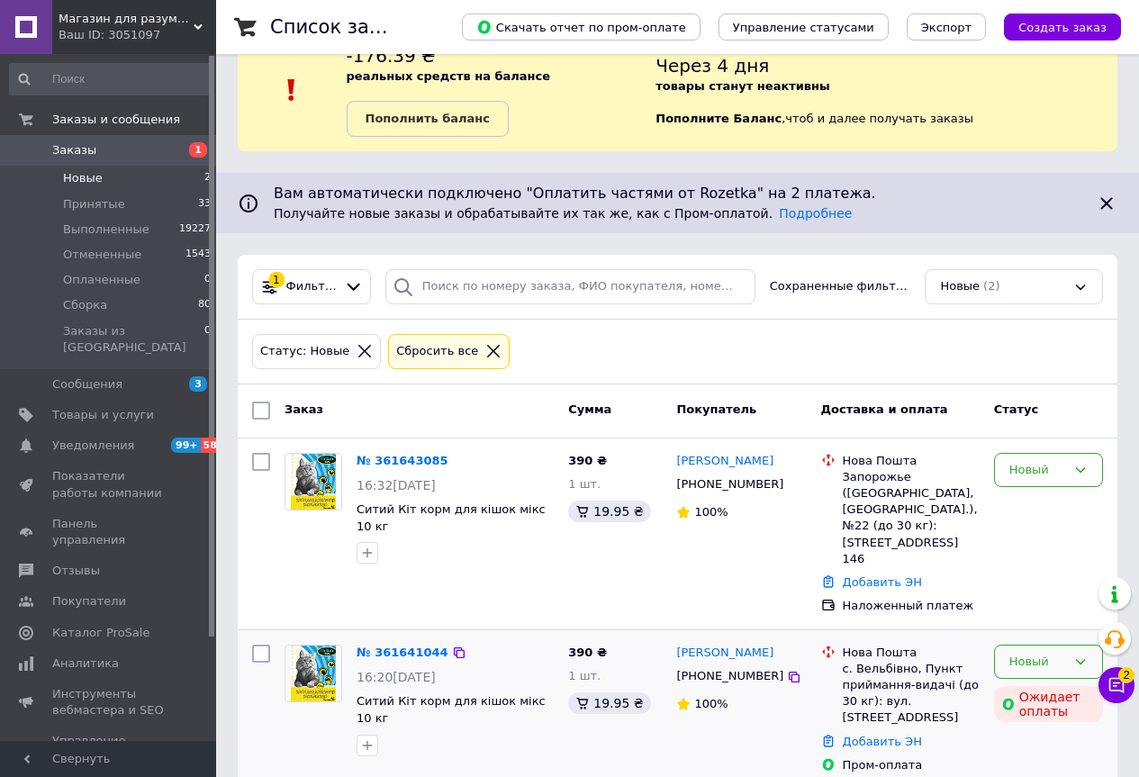
click at [1031, 653] on div "Новый" at bounding box center [1037, 662] width 57 height 19
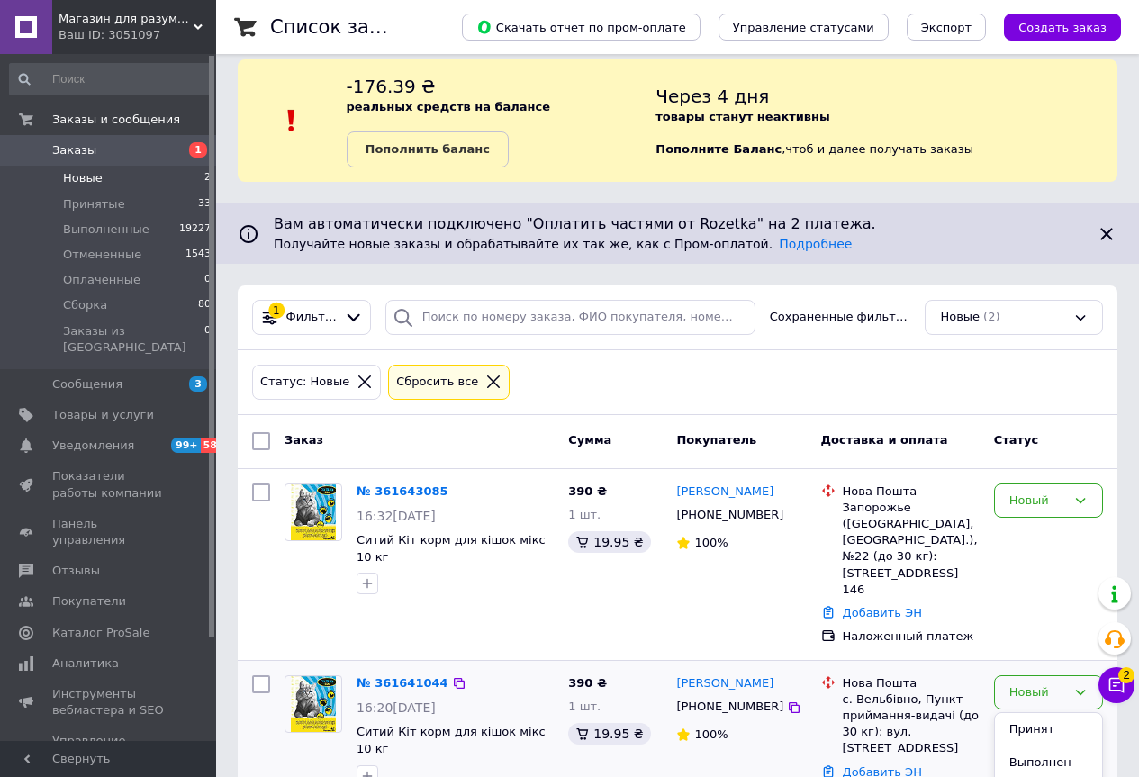
scroll to position [0, 0]
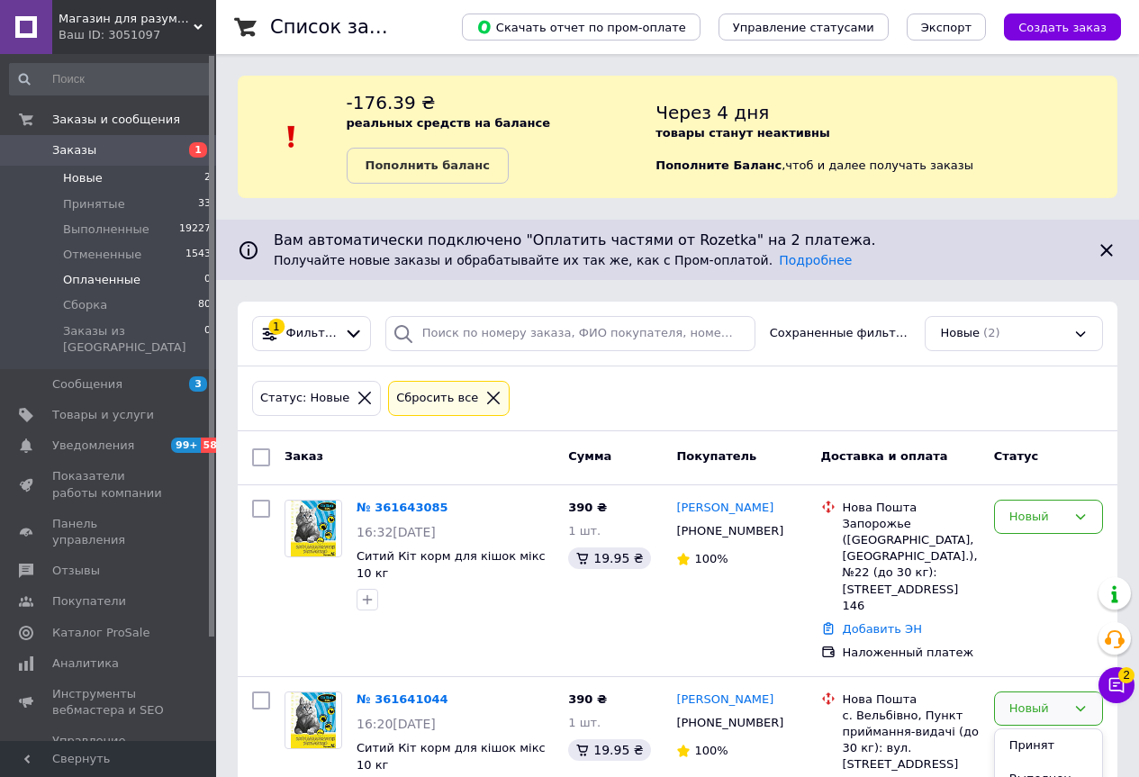
click at [113, 284] on span "Оплаченные" at bounding box center [101, 280] width 77 height 16
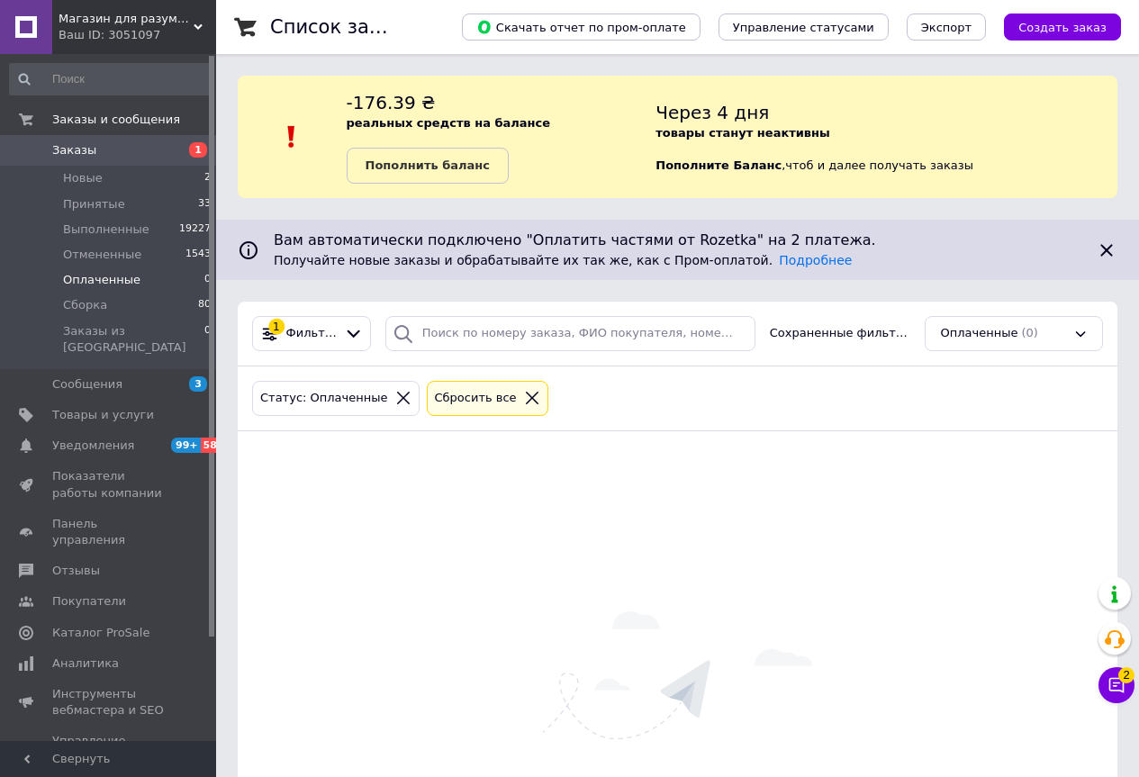
click at [123, 149] on span "Заказы" at bounding box center [109, 150] width 114 height 16
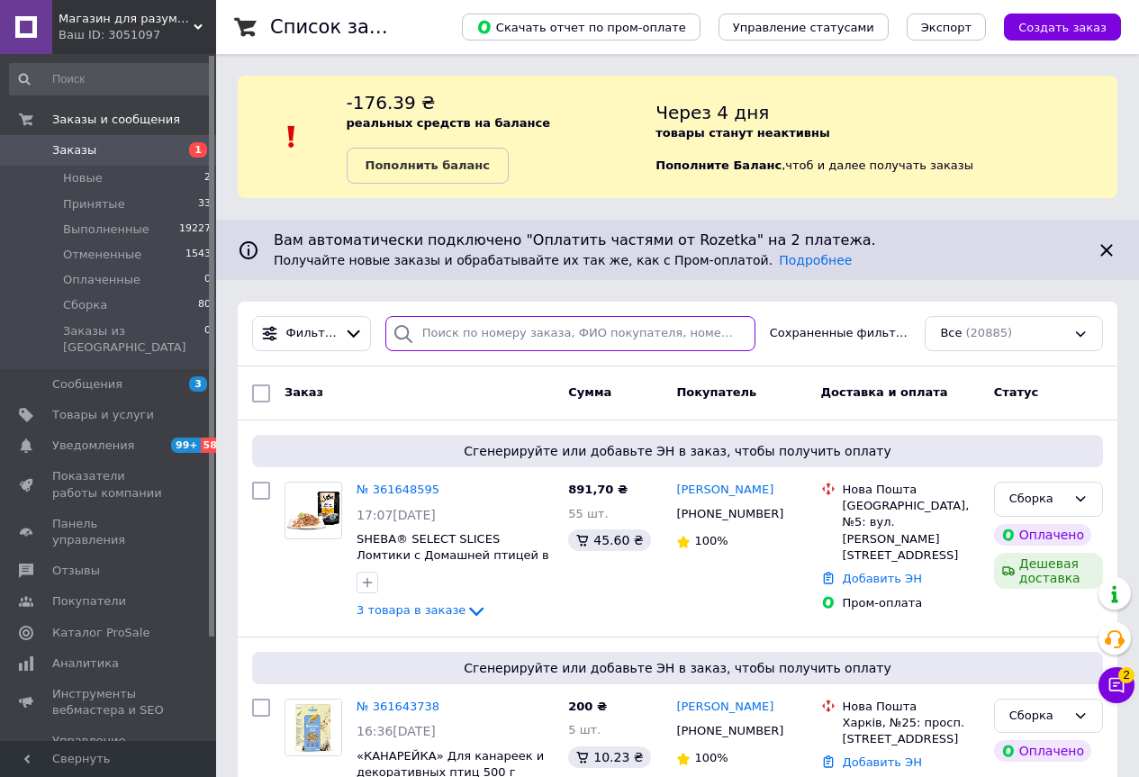
click at [475, 331] on input "search" at bounding box center [570, 333] width 370 height 35
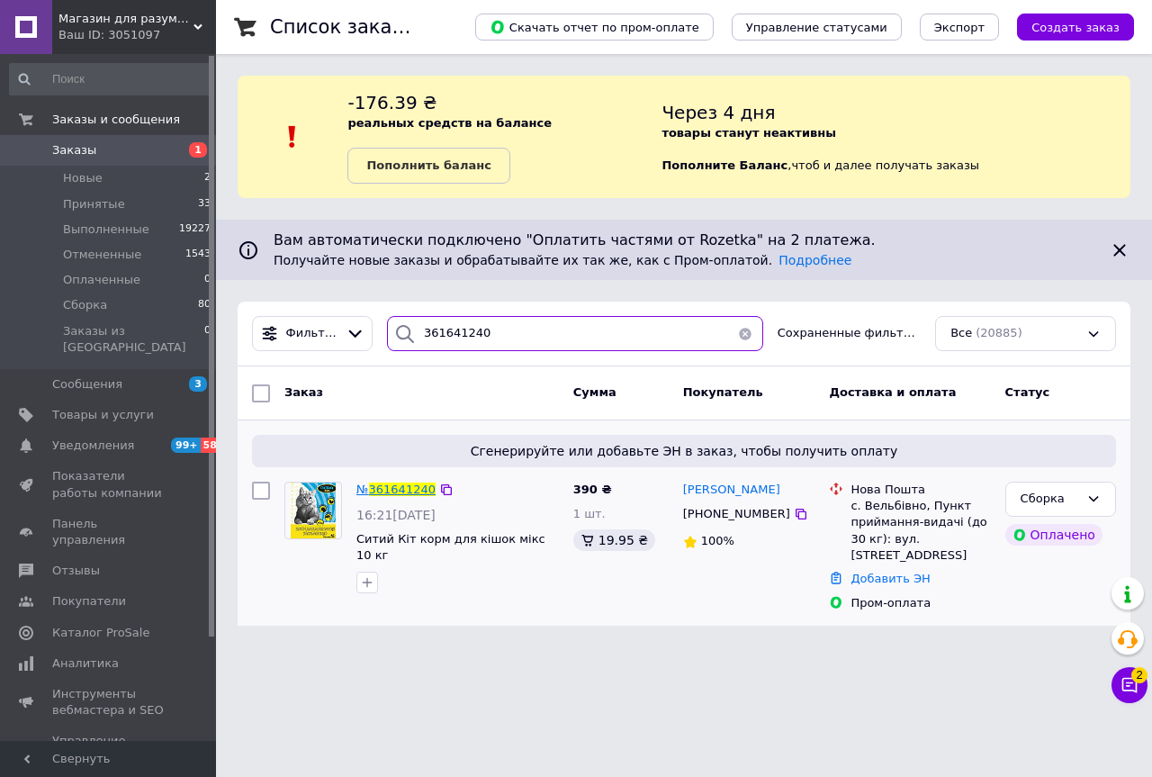
type input "361641240"
click at [415, 491] on span "361641240" at bounding box center [402, 489] width 67 height 14
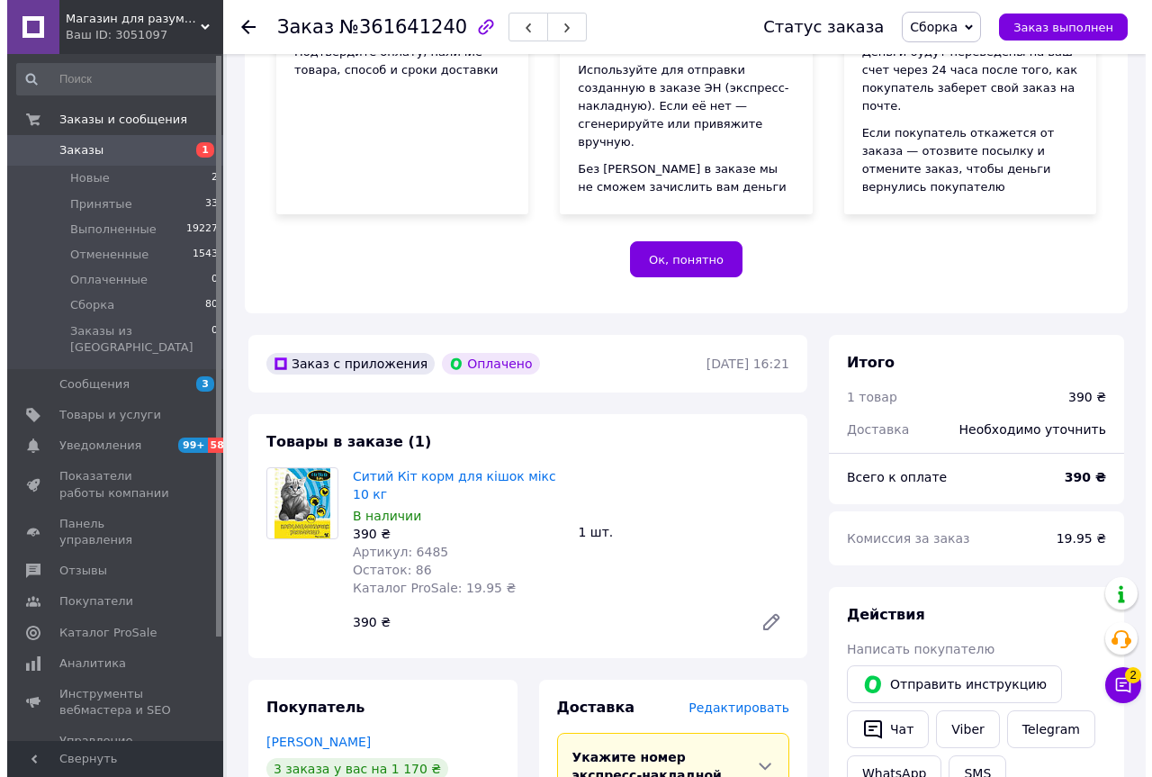
scroll to position [360, 0]
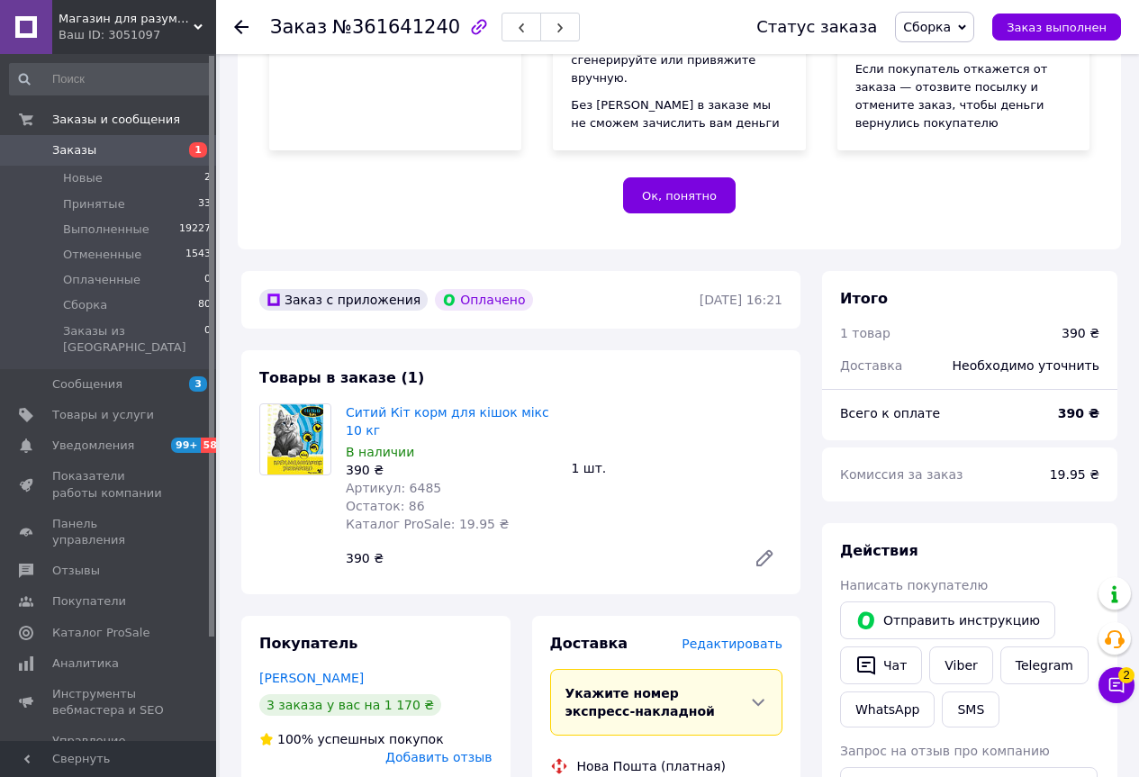
click at [770, 636] on span "Редактировать" at bounding box center [731, 643] width 101 height 14
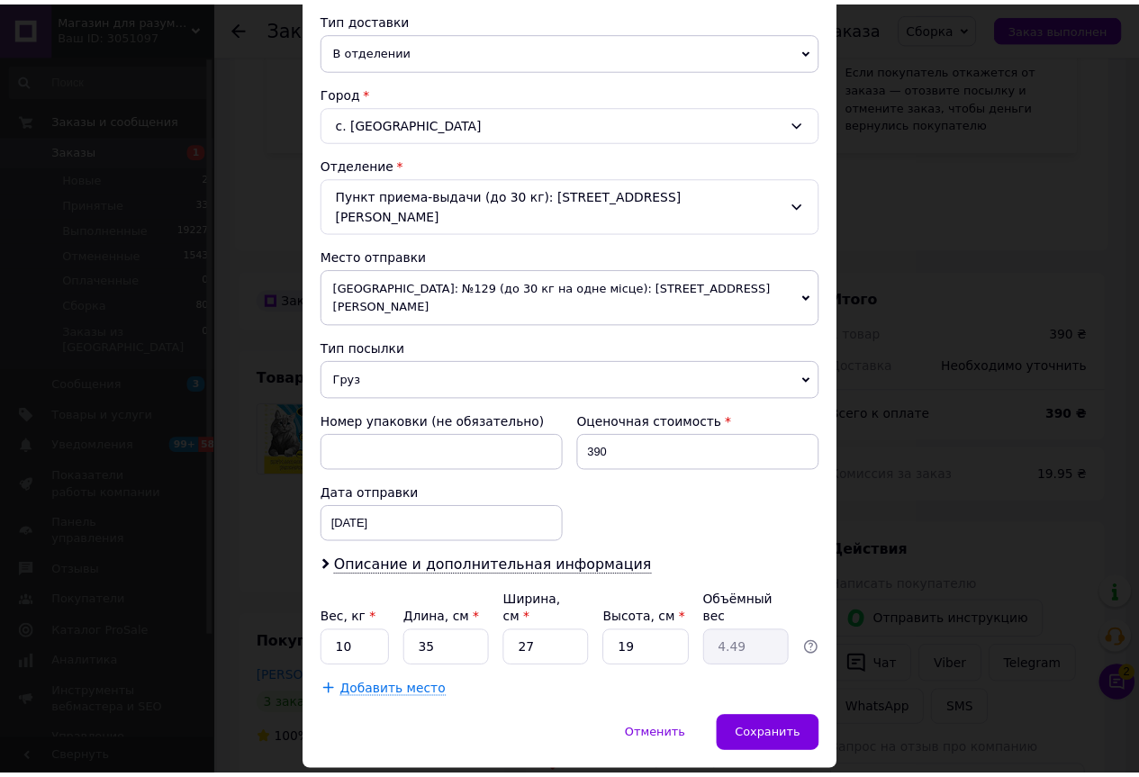
scroll to position [419, 0]
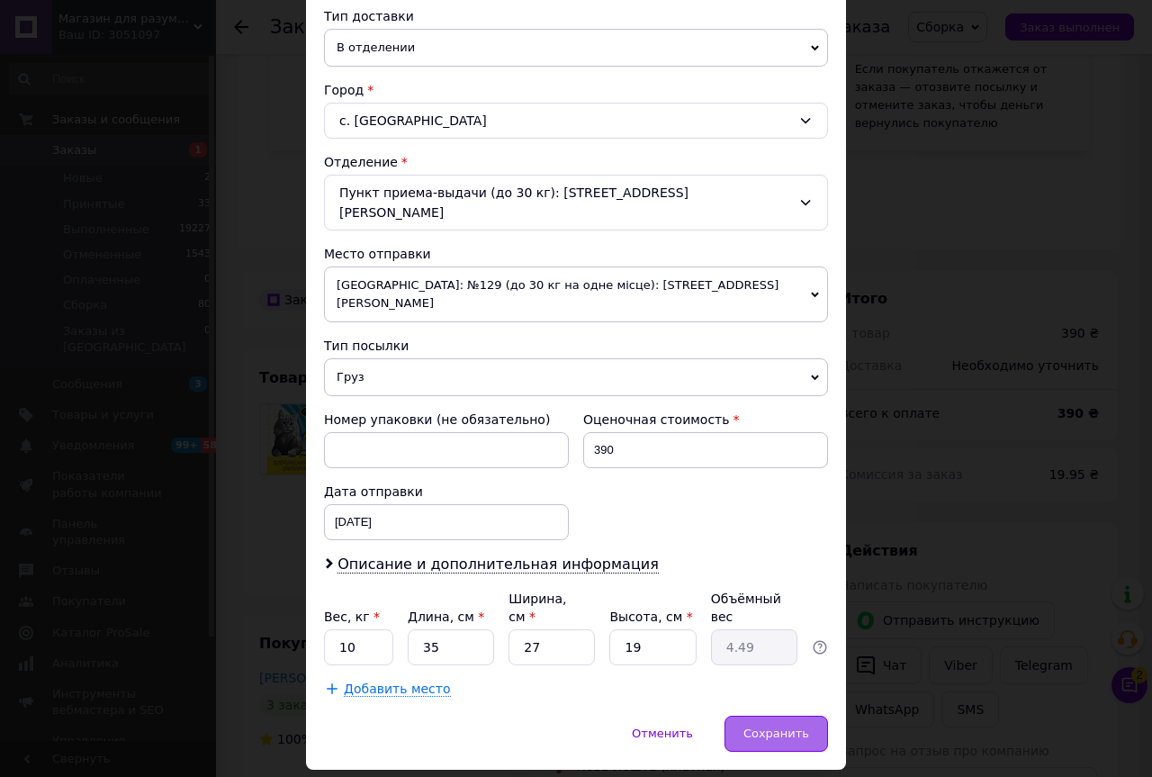
click at [779, 726] on span "Сохранить" at bounding box center [776, 733] width 66 height 14
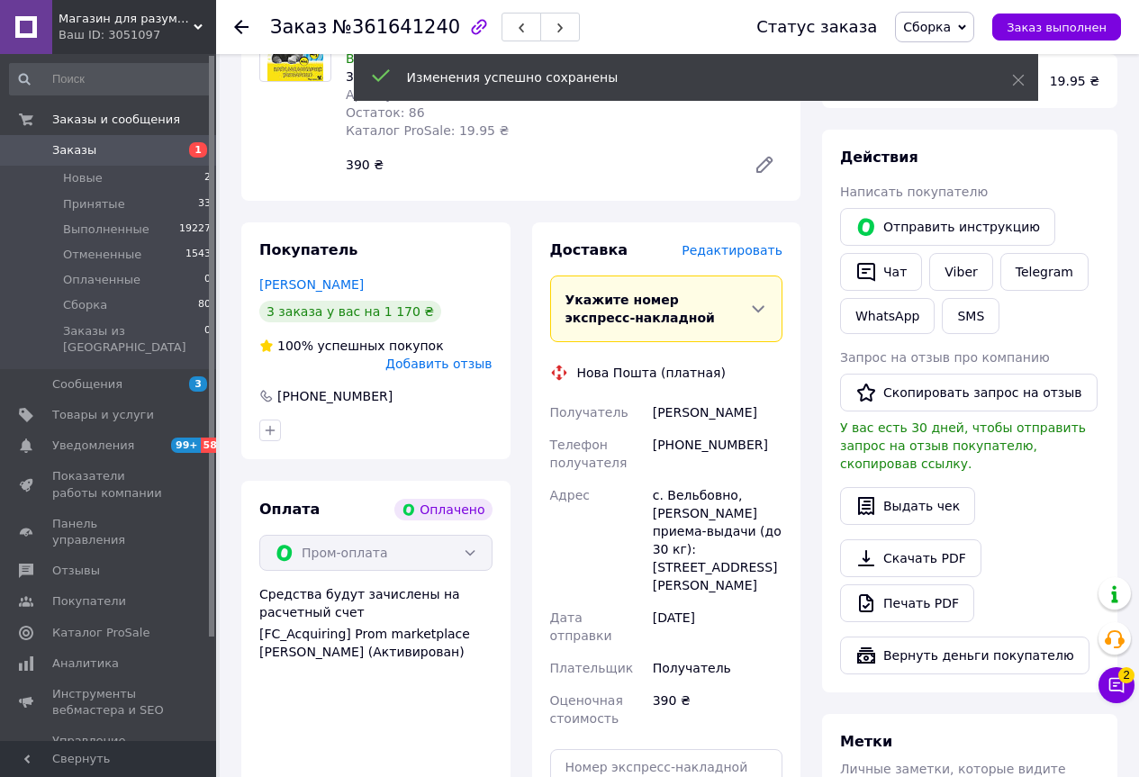
scroll to position [900, 0]
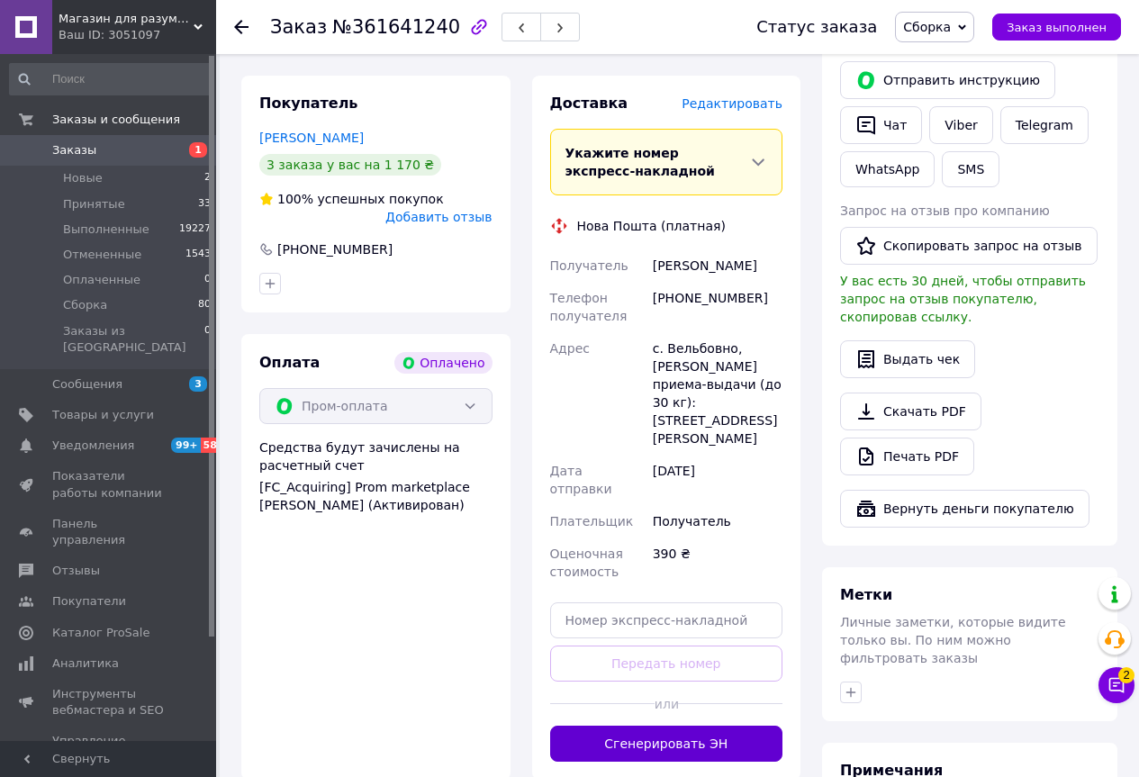
click at [758, 725] on button "Сгенерировать ЭН" at bounding box center [666, 743] width 233 height 36
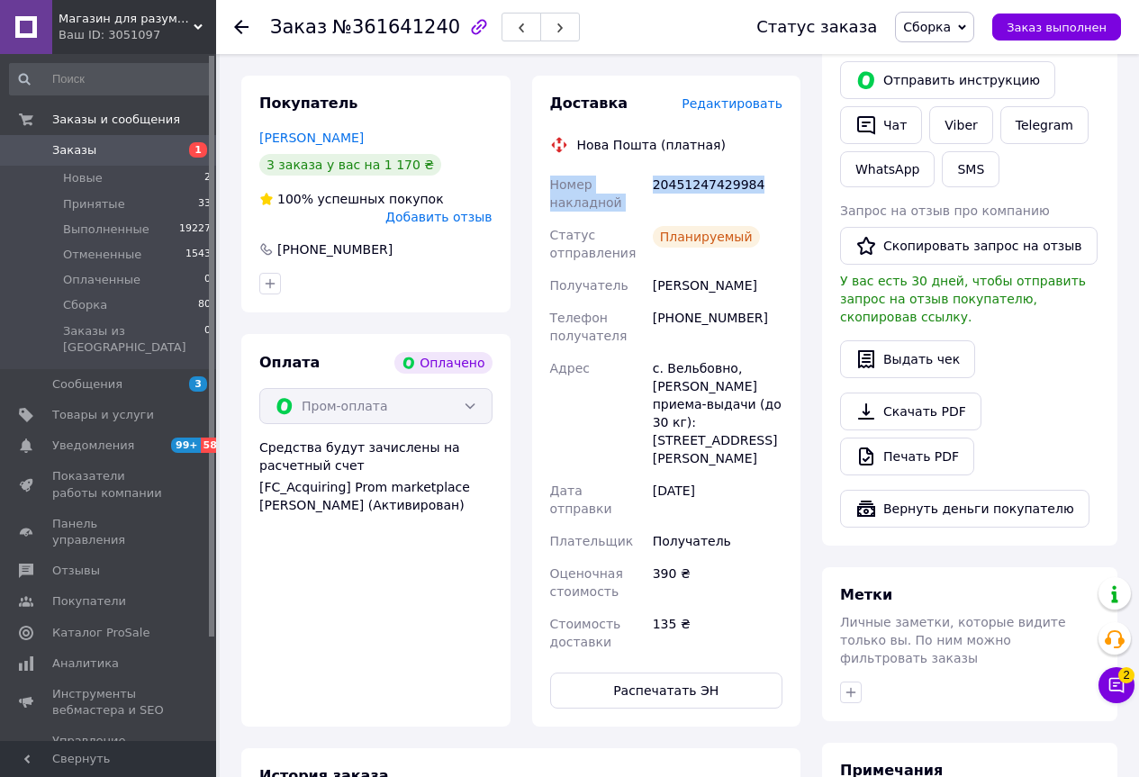
drag, startPoint x: 538, startPoint y: 130, endPoint x: 754, endPoint y: 159, distance: 218.1
click at [754, 161] on div "Доставка Редактировать Нова Пошта (платная) Номер накладной 20451247429984 Стат…" at bounding box center [666, 401] width 269 height 651
click at [882, 106] on button "Чат" at bounding box center [881, 125] width 82 height 38
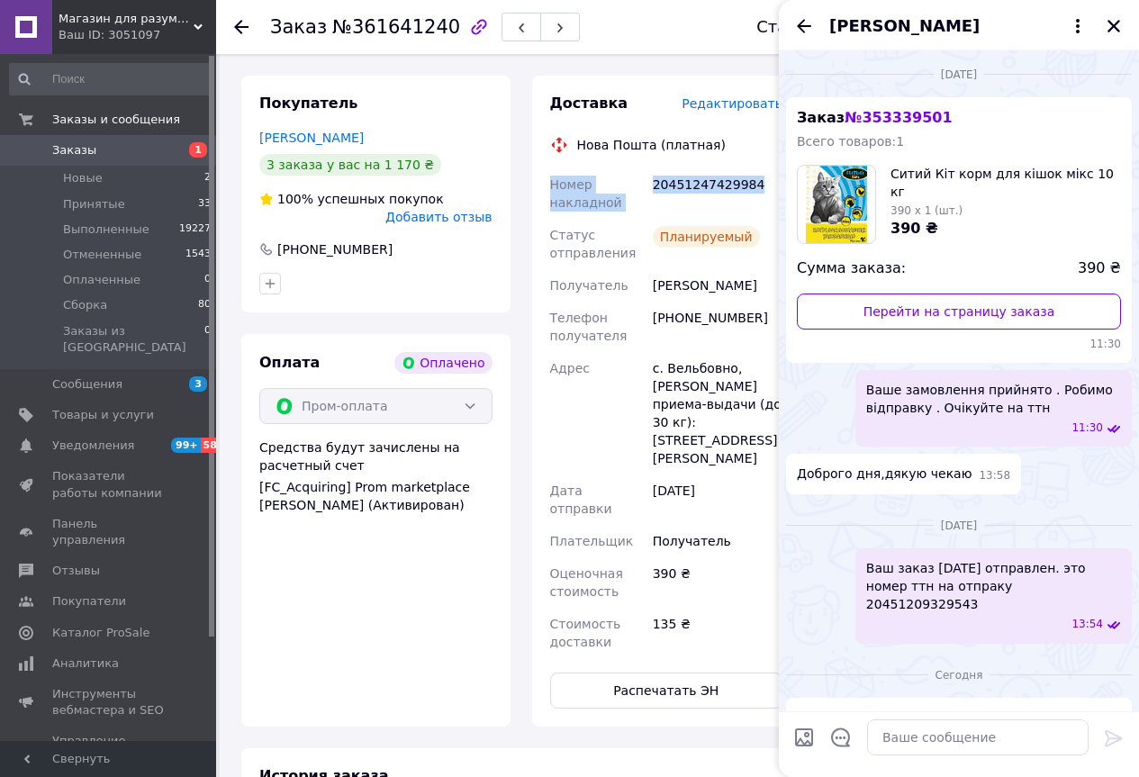
scroll to position [342, 0]
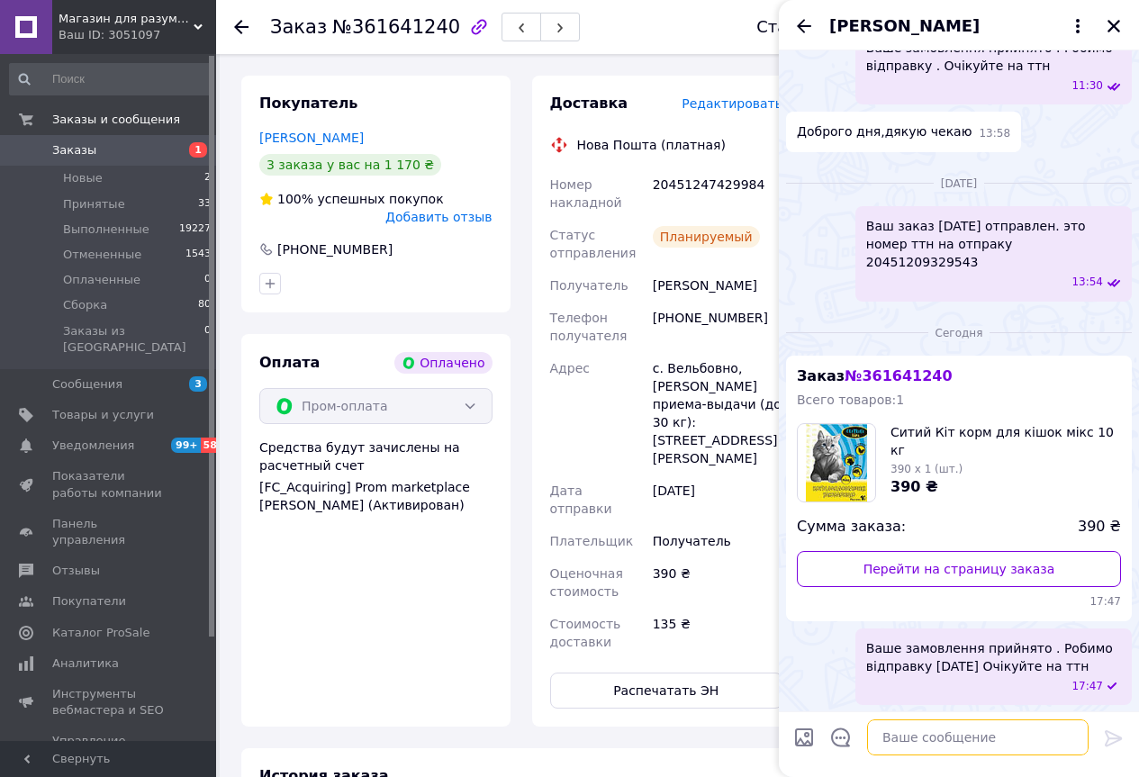
paste textarea "Номер накладной 20451247429984"
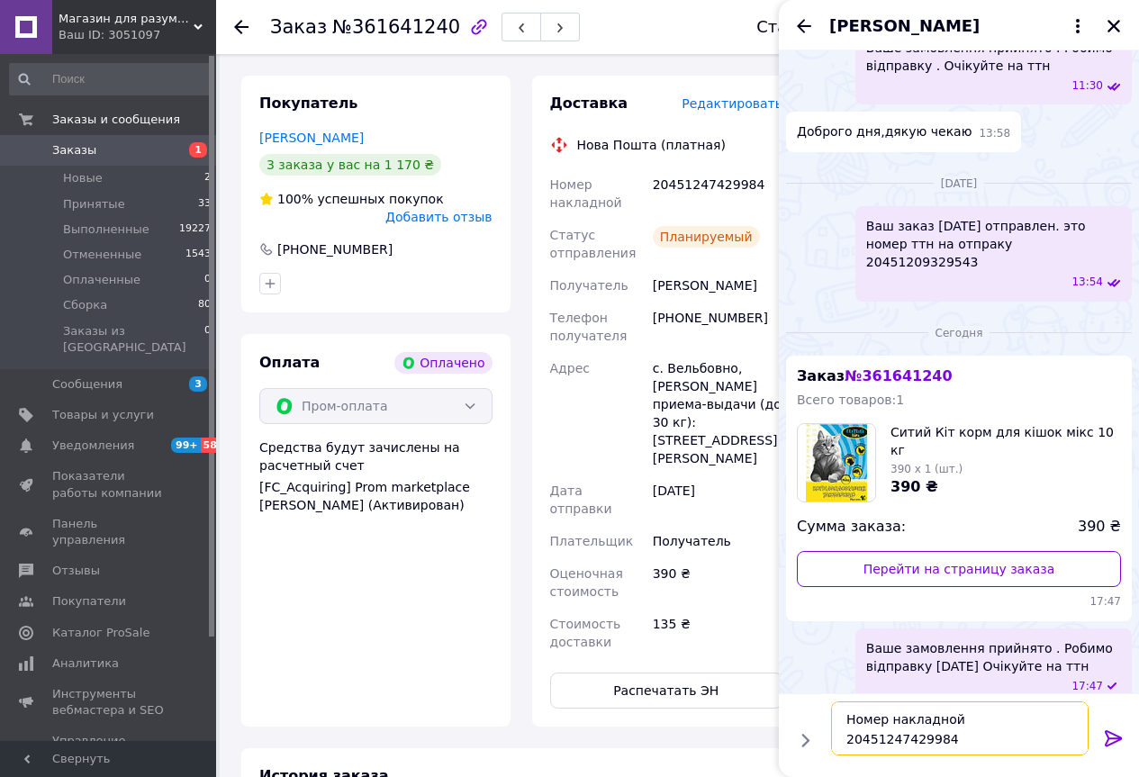
type textarea "Номер накладной 20451247429984"
click at [1103, 734] on icon at bounding box center [1114, 738] width 22 height 22
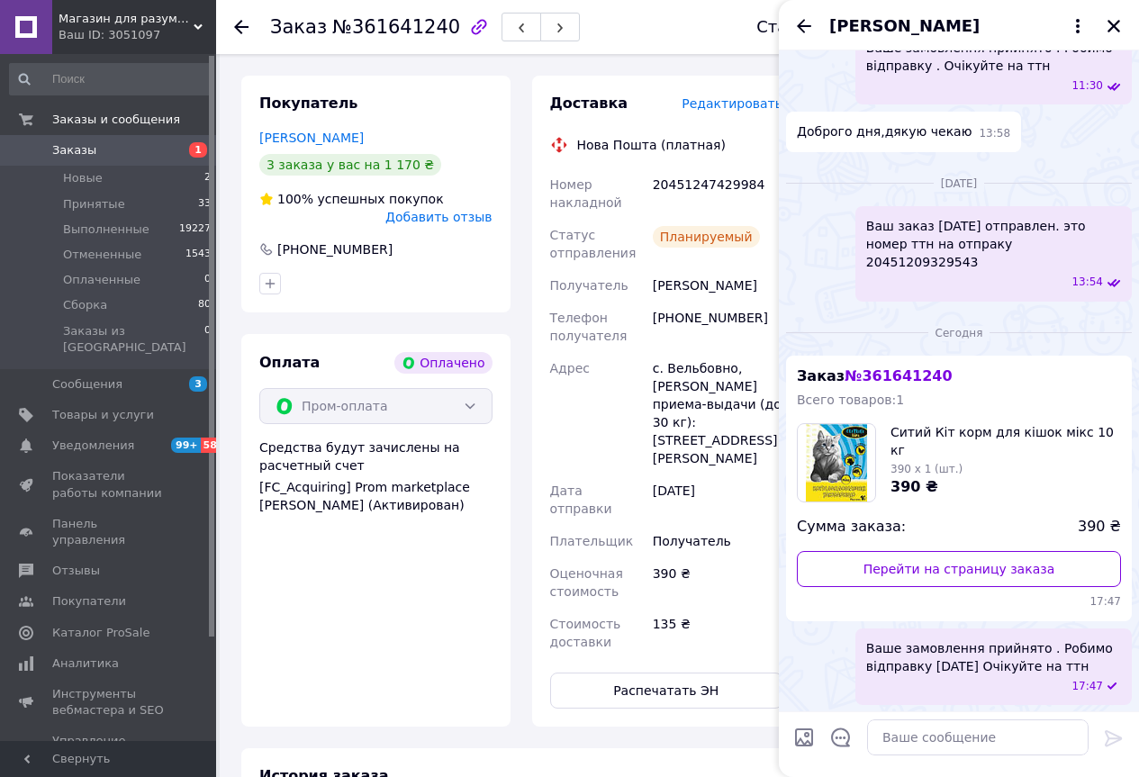
scroll to position [407, 0]
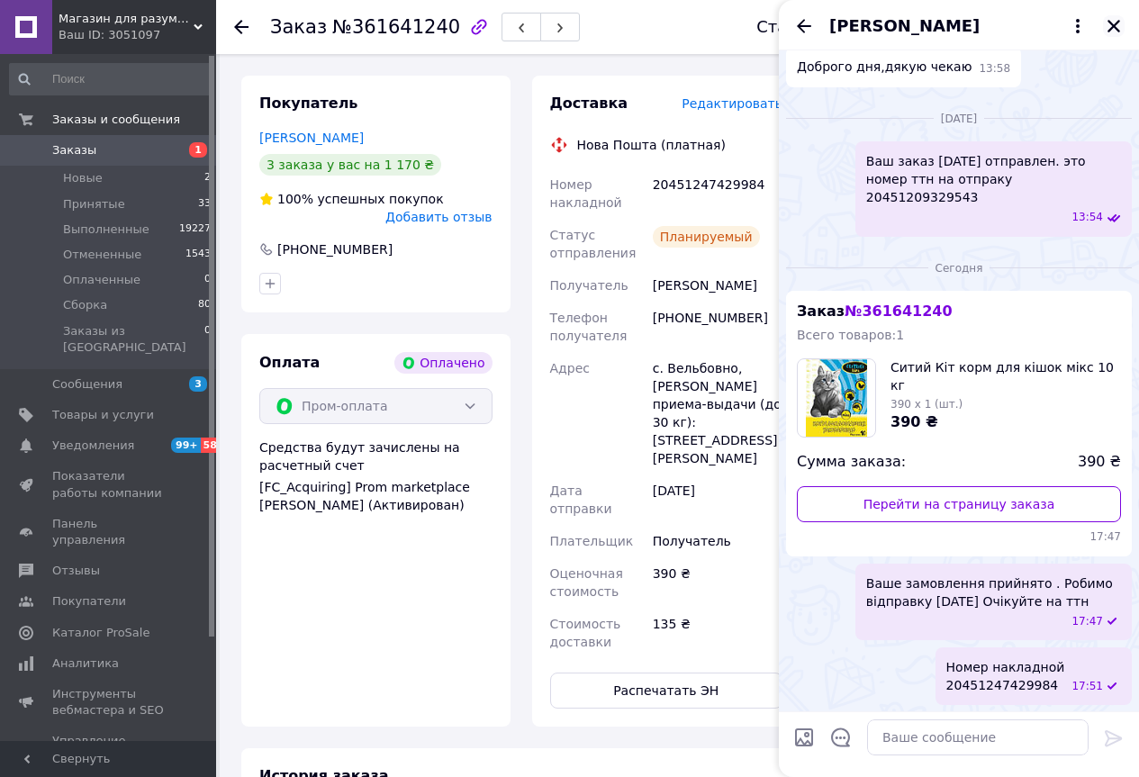
click at [1112, 16] on button "Закрыть" at bounding box center [1114, 26] width 22 height 22
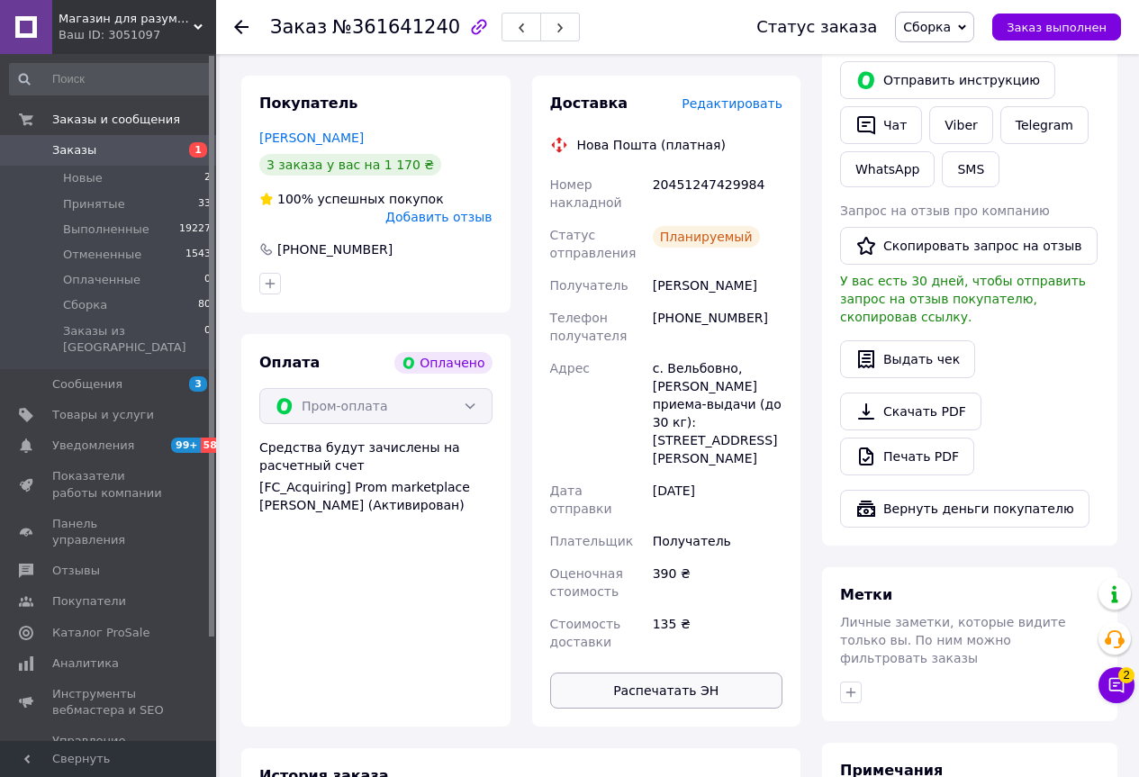
click at [696, 672] on button "Распечатать ЭН" at bounding box center [666, 690] width 233 height 36
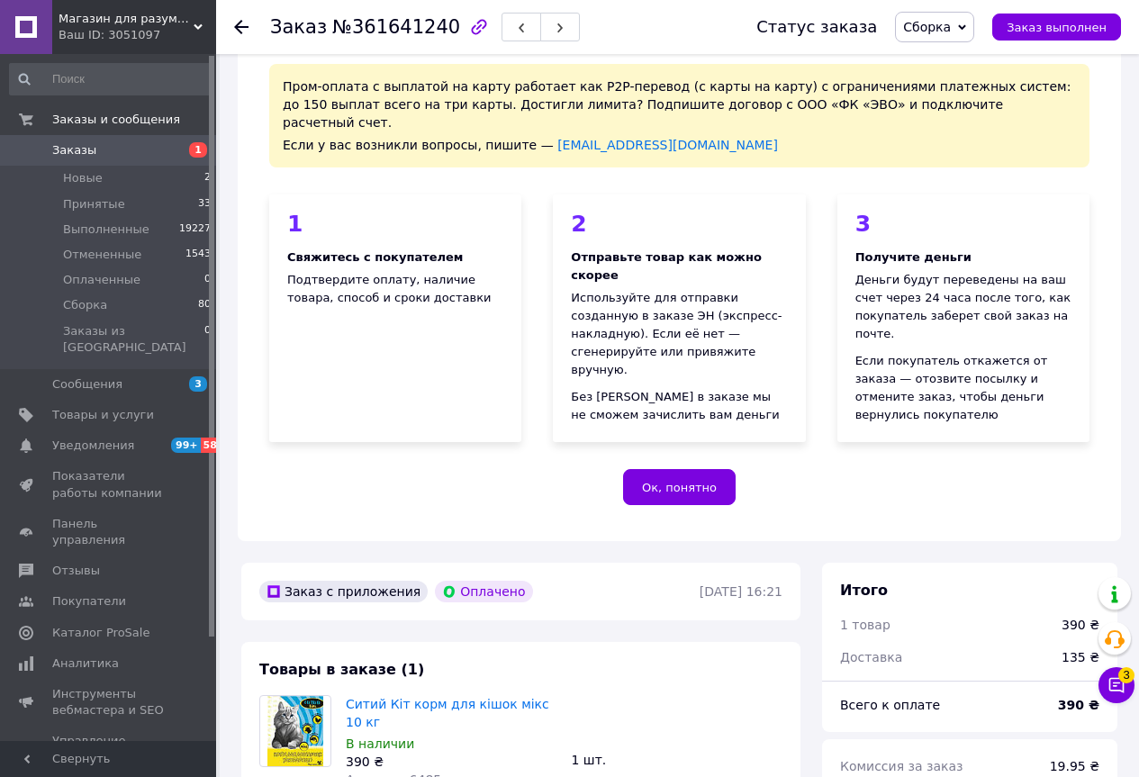
scroll to position [0, 0]
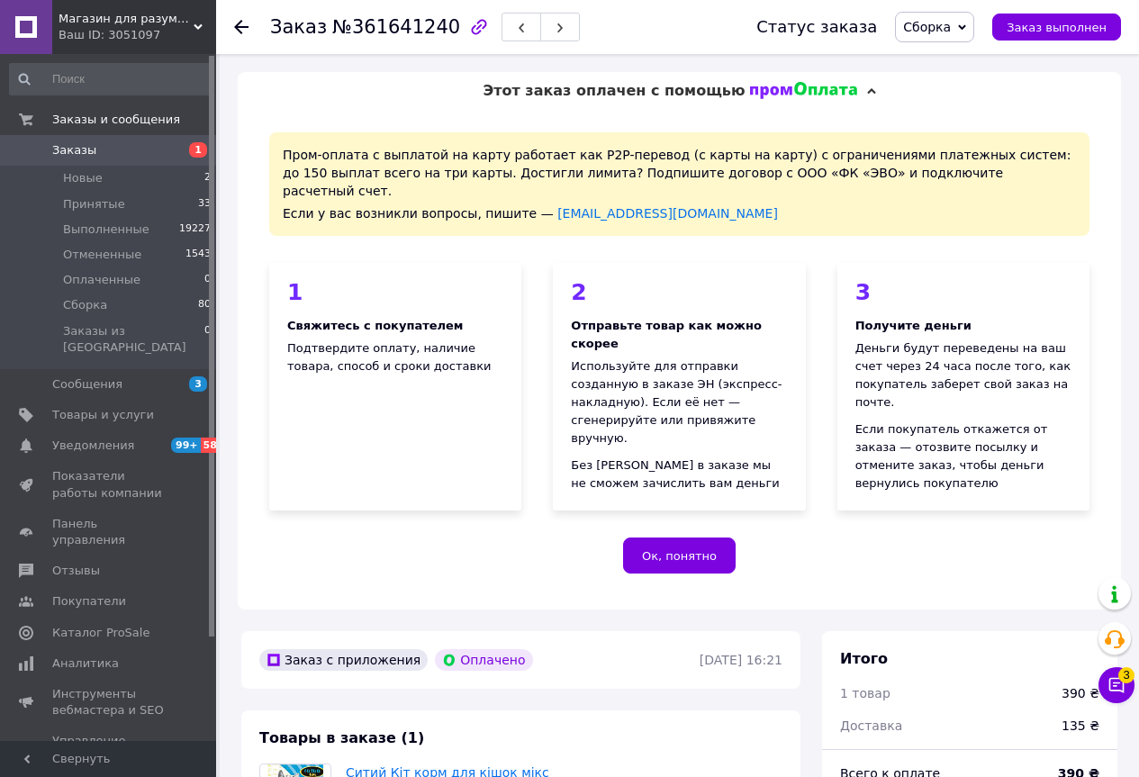
drag, startPoint x: 236, startPoint y: 24, endPoint x: 248, endPoint y: 5, distance: 23.0
click at [241, 19] on div at bounding box center [241, 27] width 14 height 18
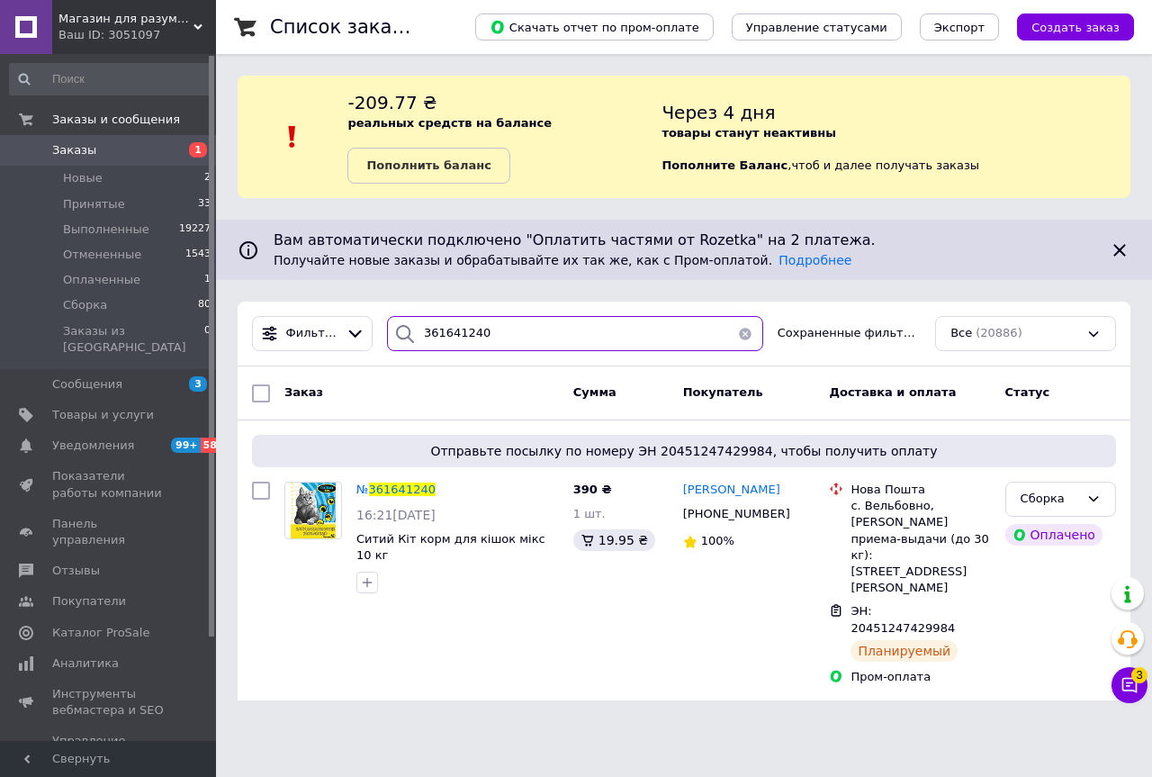
drag, startPoint x: 504, startPoint y: 338, endPoint x: 446, endPoint y: 355, distance: 60.7
click at [446, 355] on div "Фильтры 361641240 Сохраненные фильтры: Все (20886)" at bounding box center [684, 334] width 893 height 65
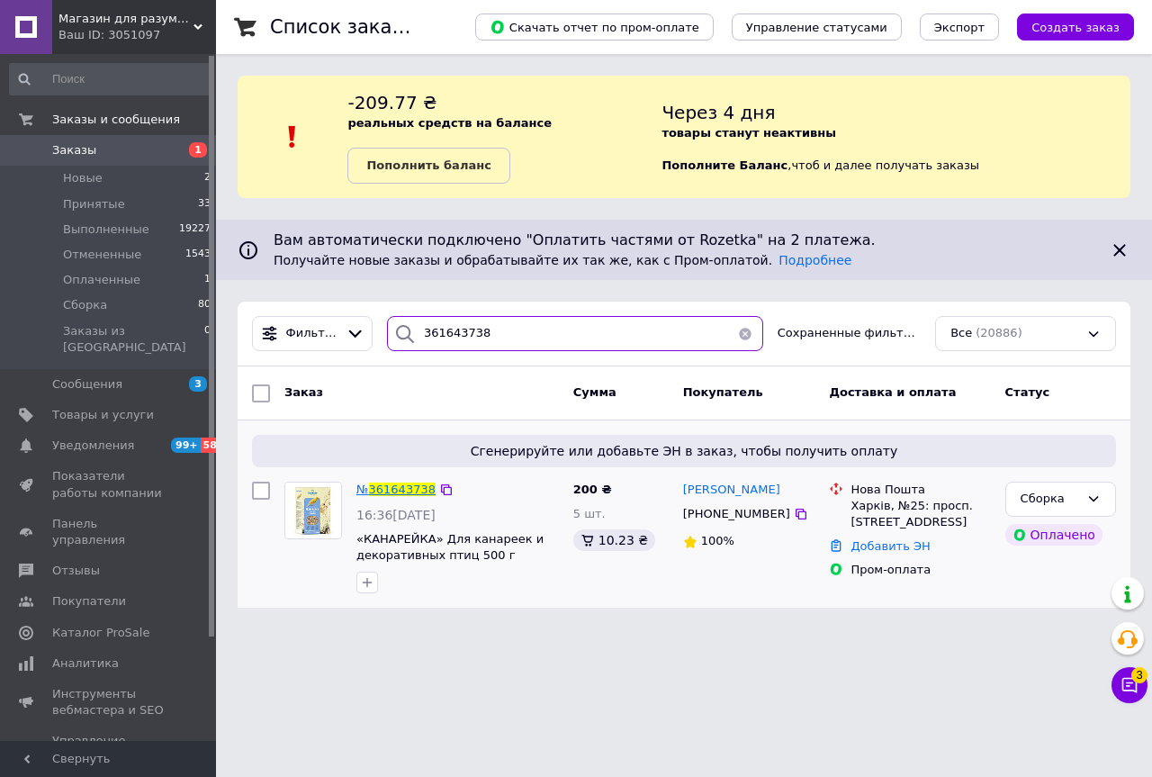
type input "361643738"
click at [415, 483] on span "361643738" at bounding box center [402, 489] width 67 height 14
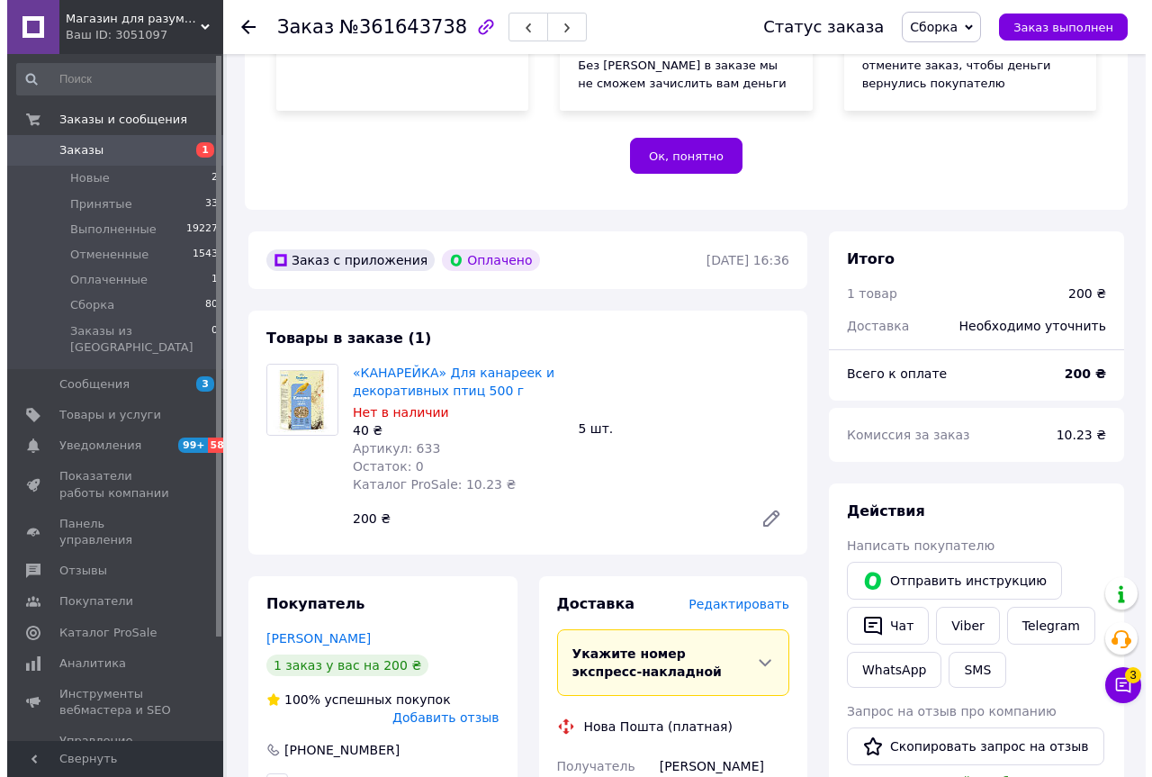
scroll to position [450, 0]
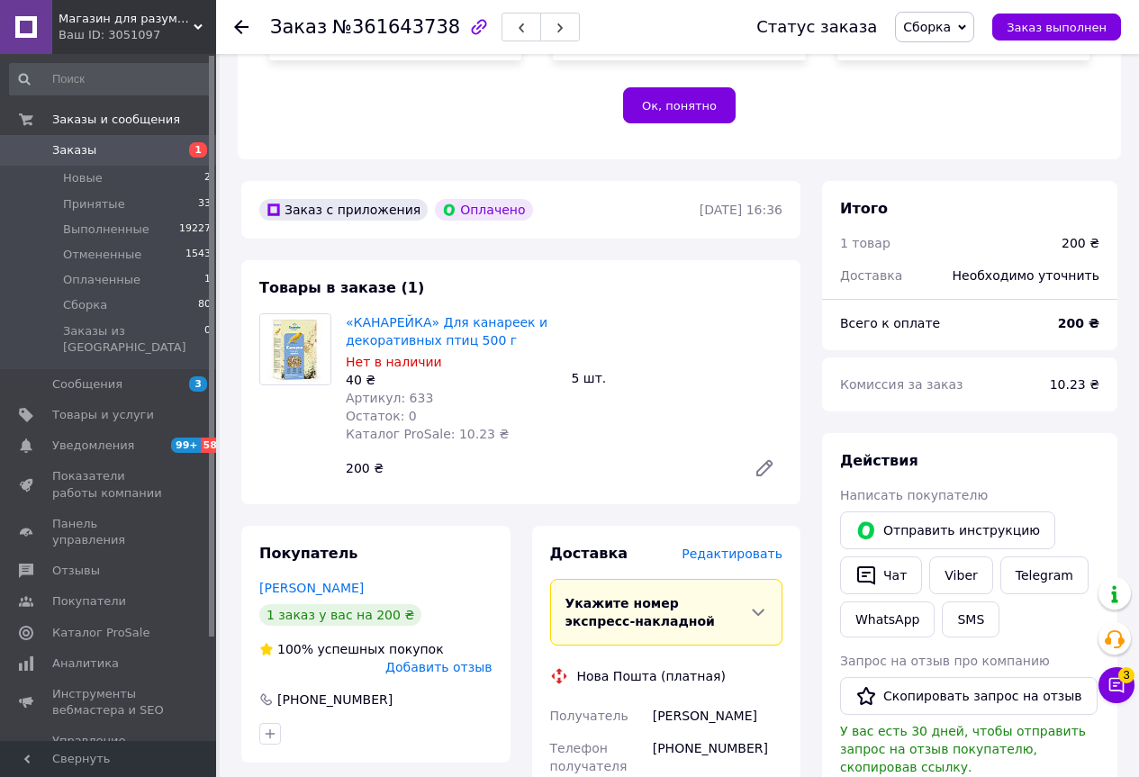
click at [698, 546] on span "Редактировать" at bounding box center [731, 553] width 101 height 14
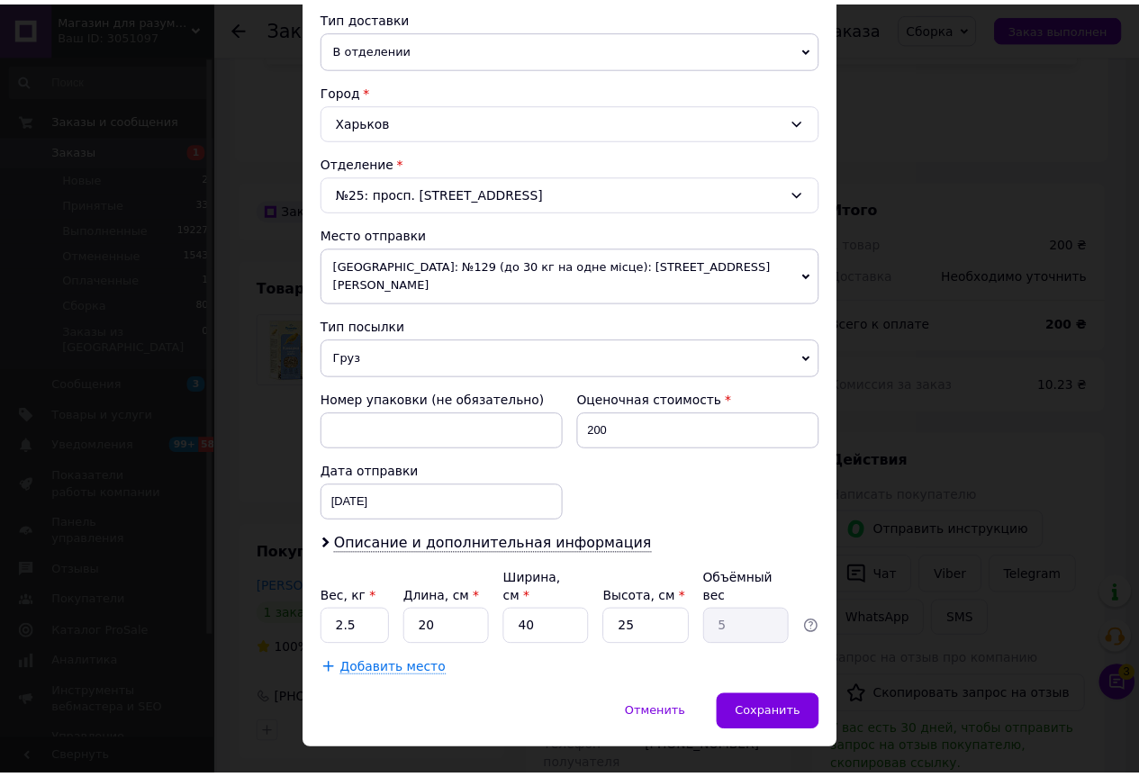
scroll to position [419, 0]
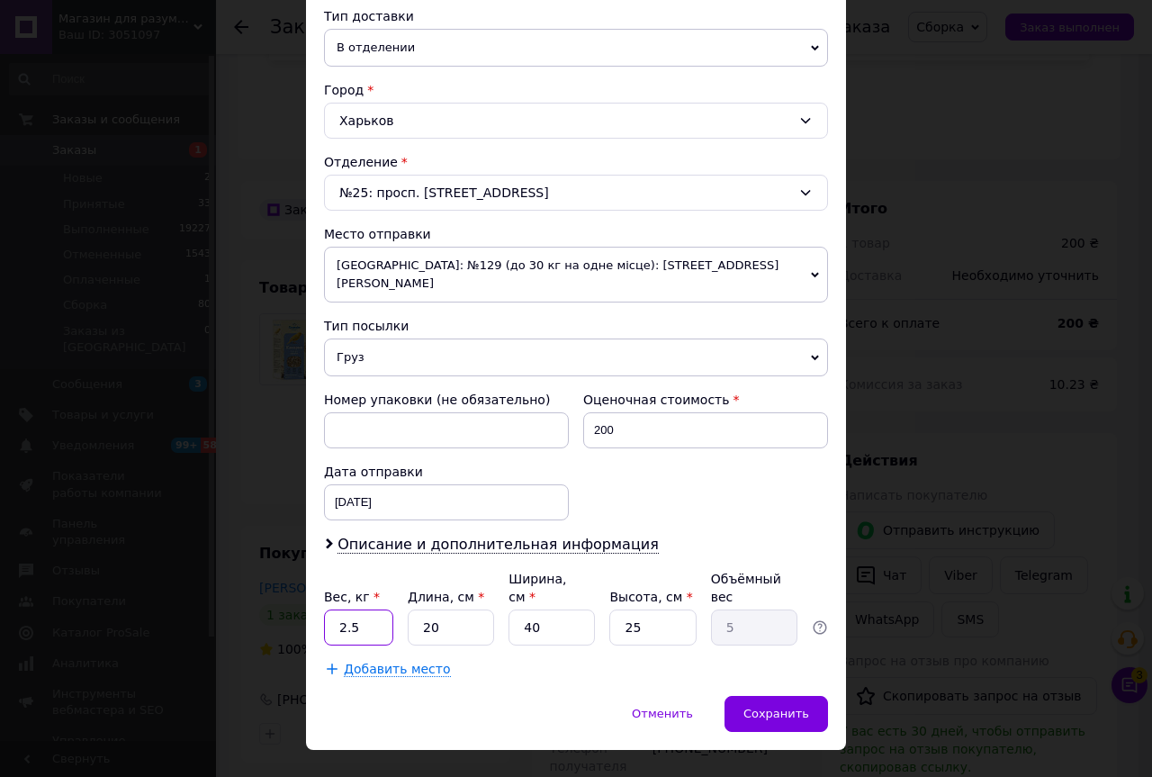
click at [366, 609] on input "2.5" at bounding box center [358, 627] width 69 height 36
type input "2.6"
click at [437, 609] on input "20" at bounding box center [451, 627] width 86 height 36
drag, startPoint x: 548, startPoint y: 595, endPoint x: 489, endPoint y: 583, distance: 60.5
click at [489, 583] on div "Вес, кг * 2.6 Длина, см * 20 Ширина, см * 40 Высота, см * 25 Объёмный вес 5" at bounding box center [576, 608] width 504 height 76
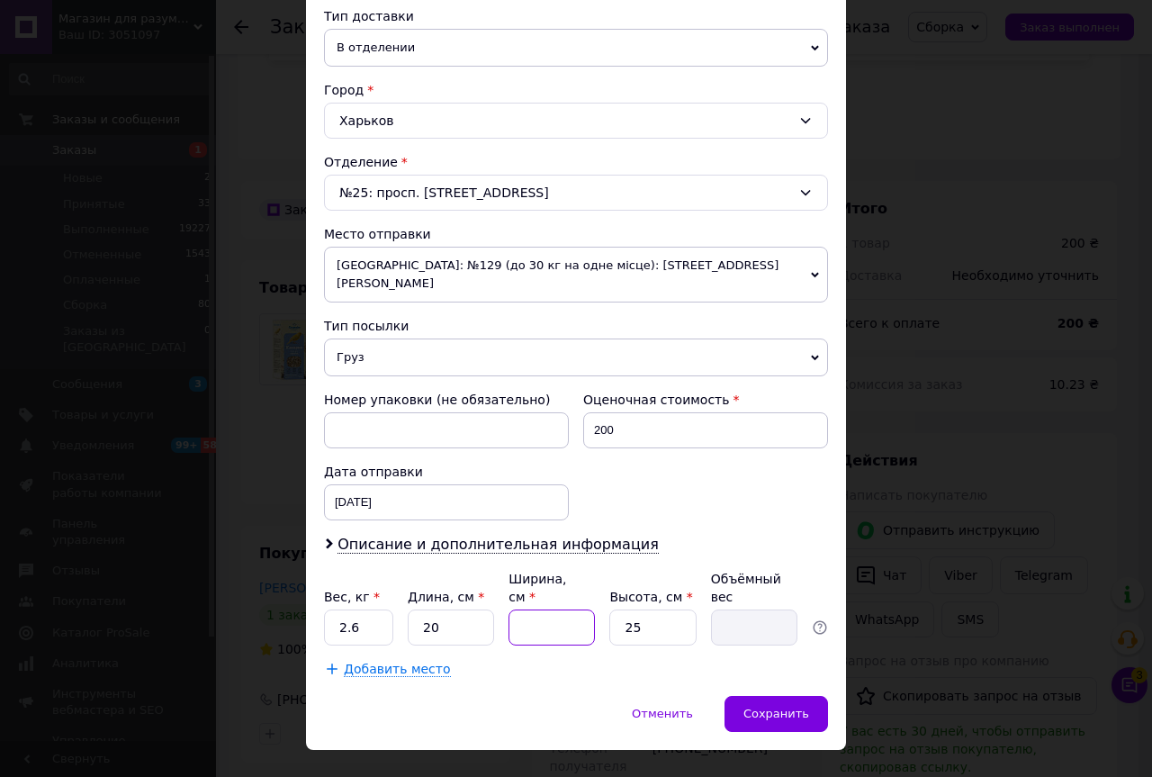
type input "1"
type input "0.13"
type input "15"
type input "1.88"
type input "15"
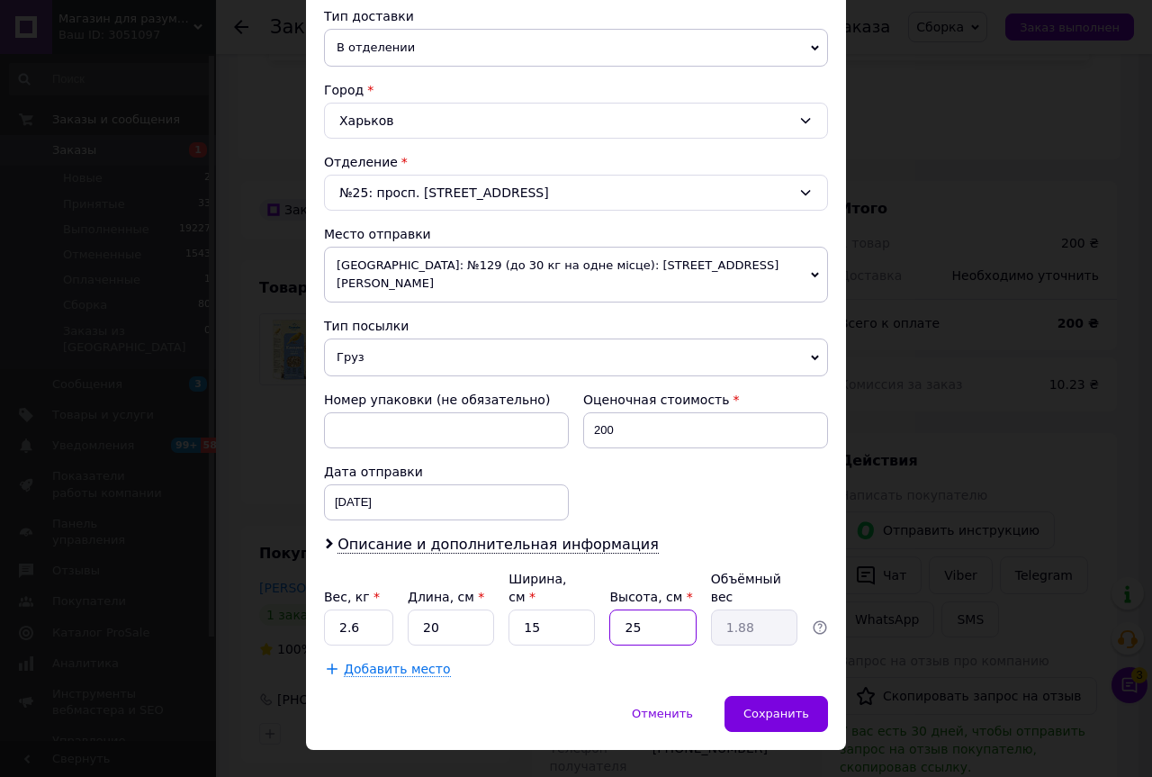
click at [643, 609] on input "25" at bounding box center [652, 627] width 86 height 36
type input "1"
type input "0.1"
type input "12"
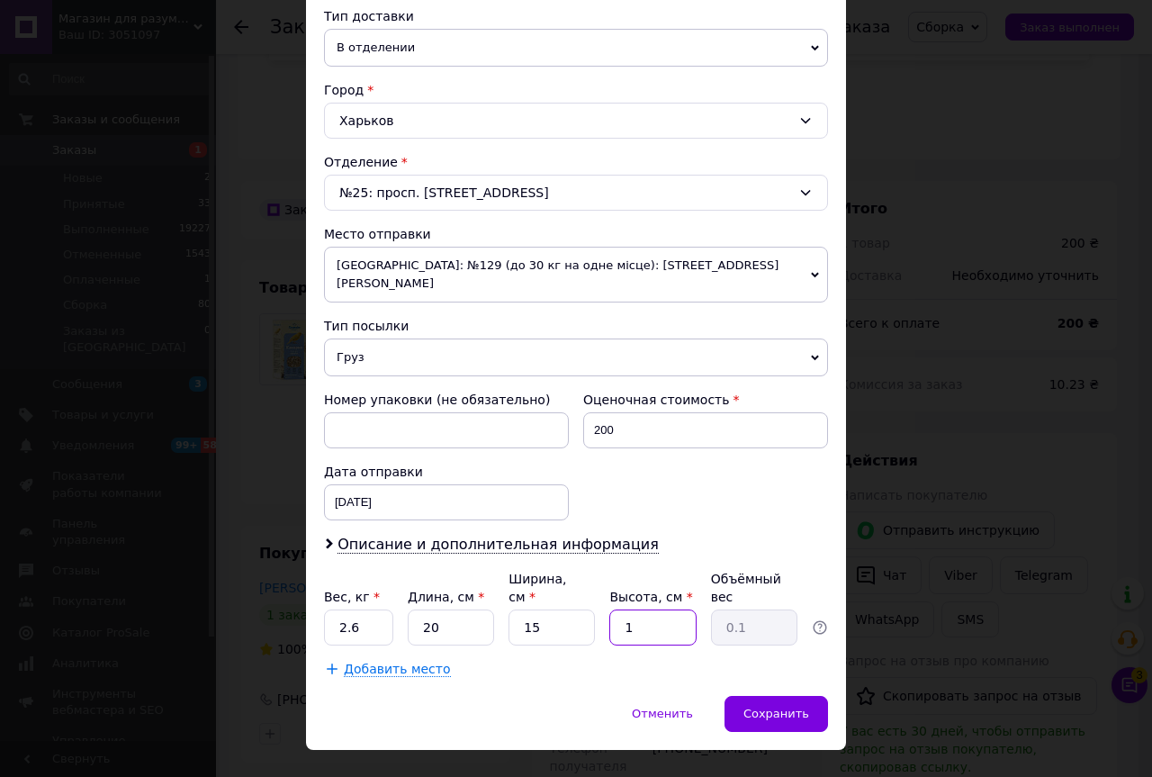
type input "0.9"
type input "12"
click at [797, 707] on span "Сохранить" at bounding box center [776, 714] width 66 height 14
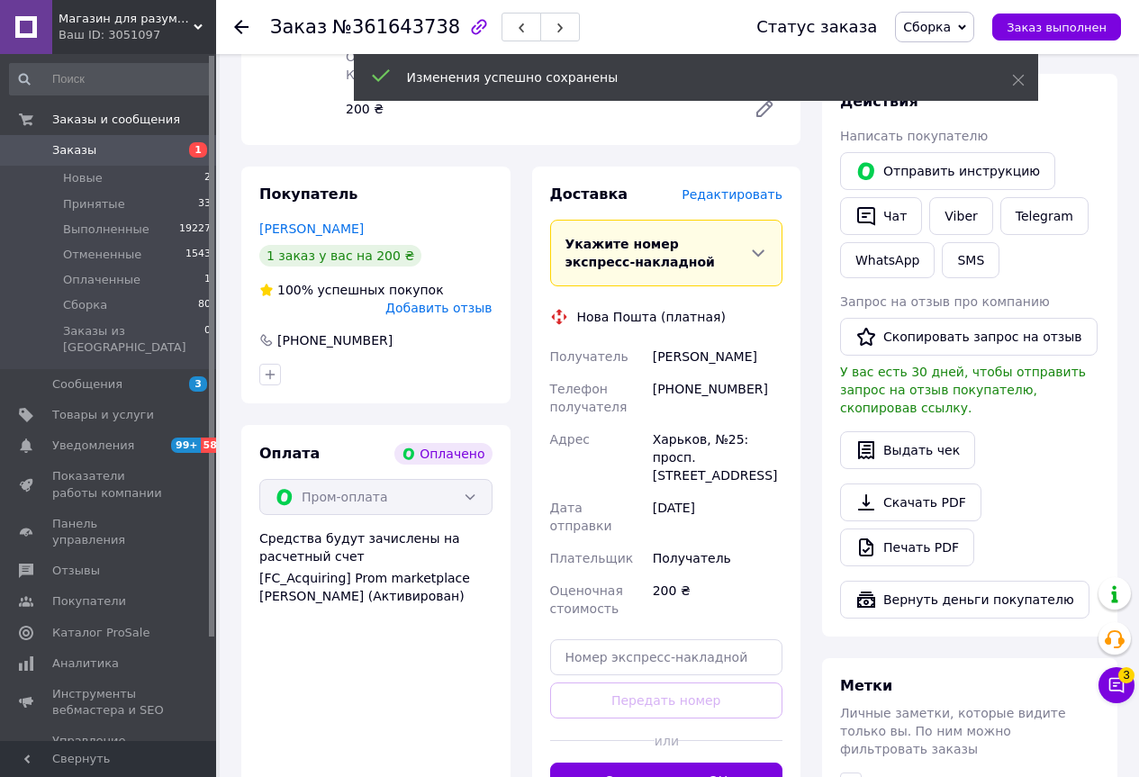
scroll to position [810, 0]
click at [652, 761] on button "Сгенерировать ЭН" at bounding box center [666, 779] width 233 height 36
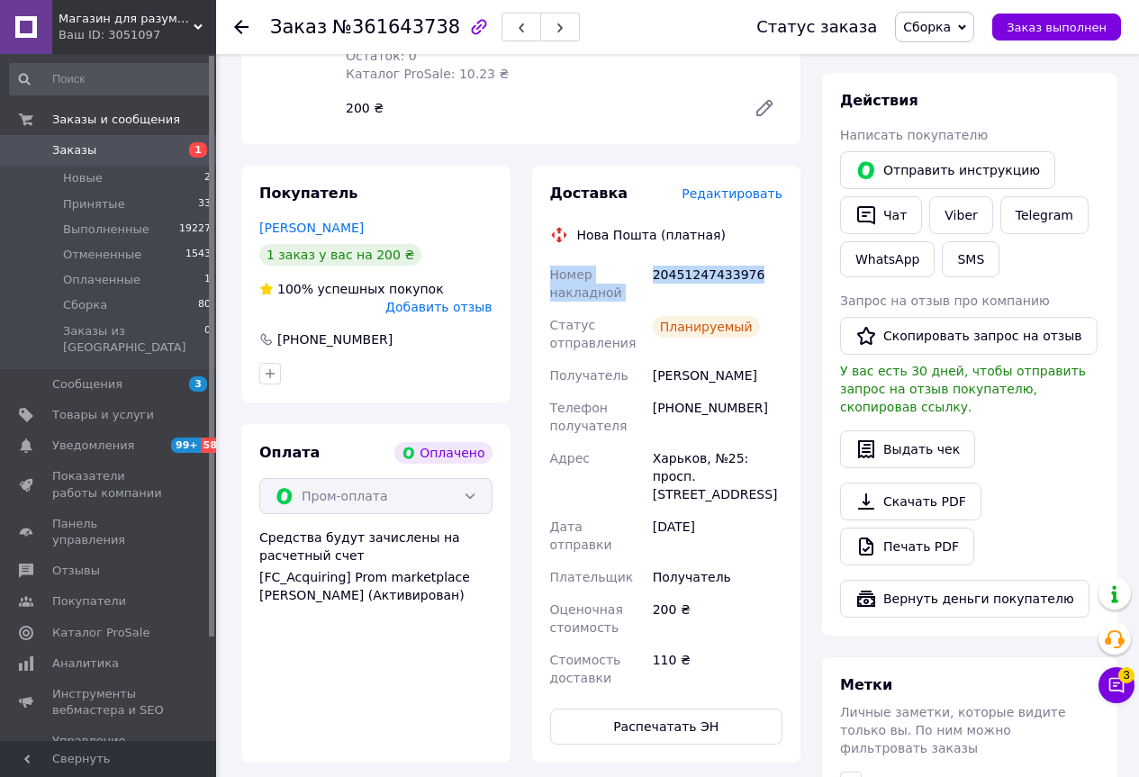
drag, startPoint x: 544, startPoint y: 241, endPoint x: 749, endPoint y: 248, distance: 205.3
click at [749, 248] on div "Доставка Редактировать Нова Пошта (платная) Номер накладной 20451247433976 Стат…" at bounding box center [666, 464] width 269 height 597
drag, startPoint x: 872, startPoint y: 185, endPoint x: 853, endPoint y: 196, distance: 21.8
click at [871, 204] on icon "button" at bounding box center [866, 215] width 22 height 22
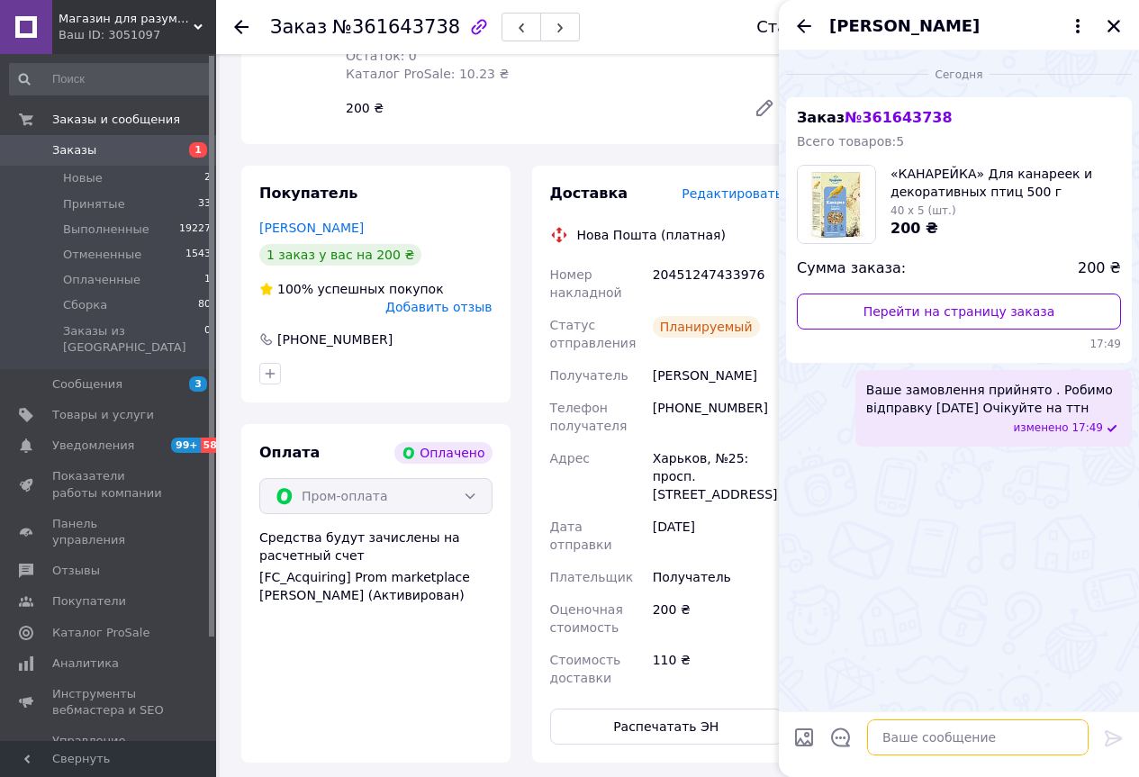
paste textarea "Номер накладной 20451247433976"
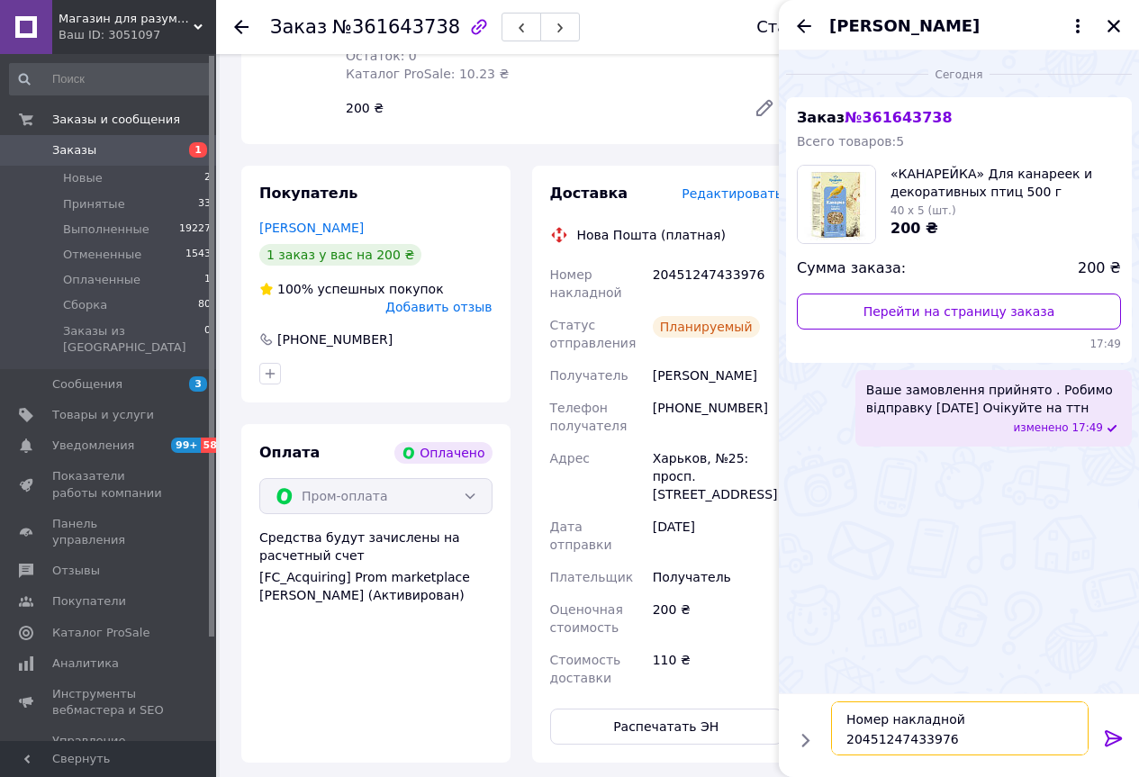
scroll to position [1270, 0]
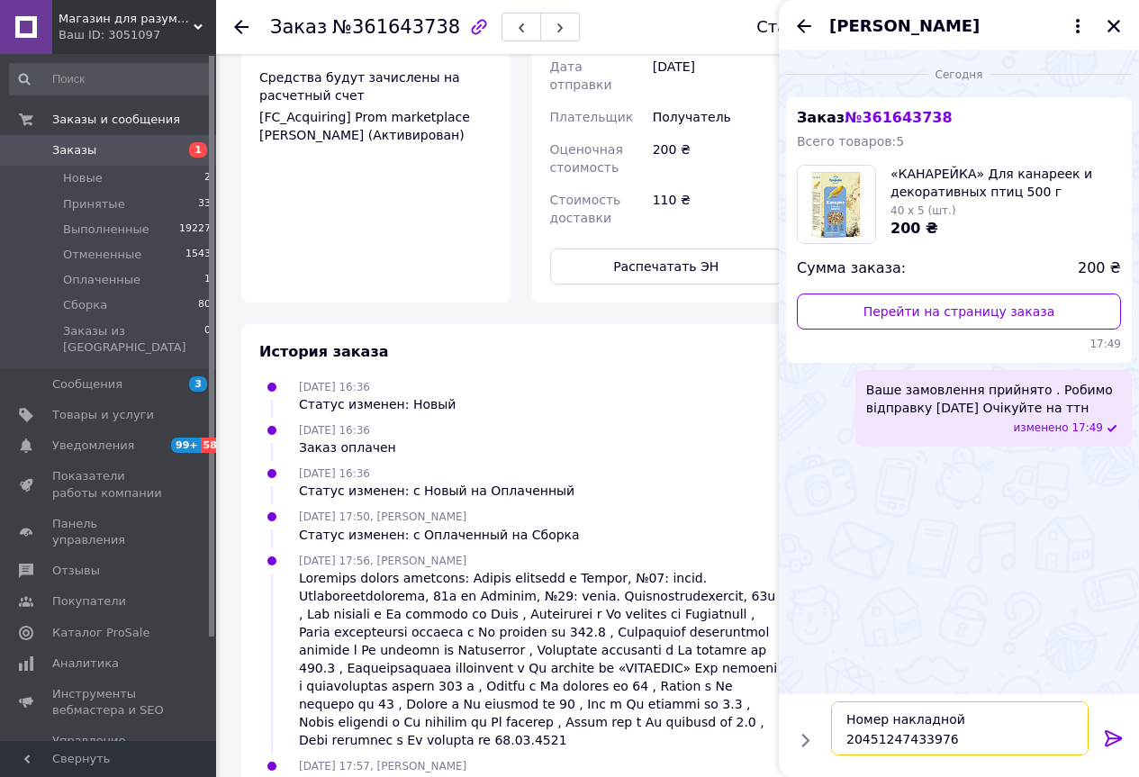
type textarea "Номер накладной 20451247433976"
click at [1115, 732] on icon at bounding box center [1114, 738] width 22 height 22
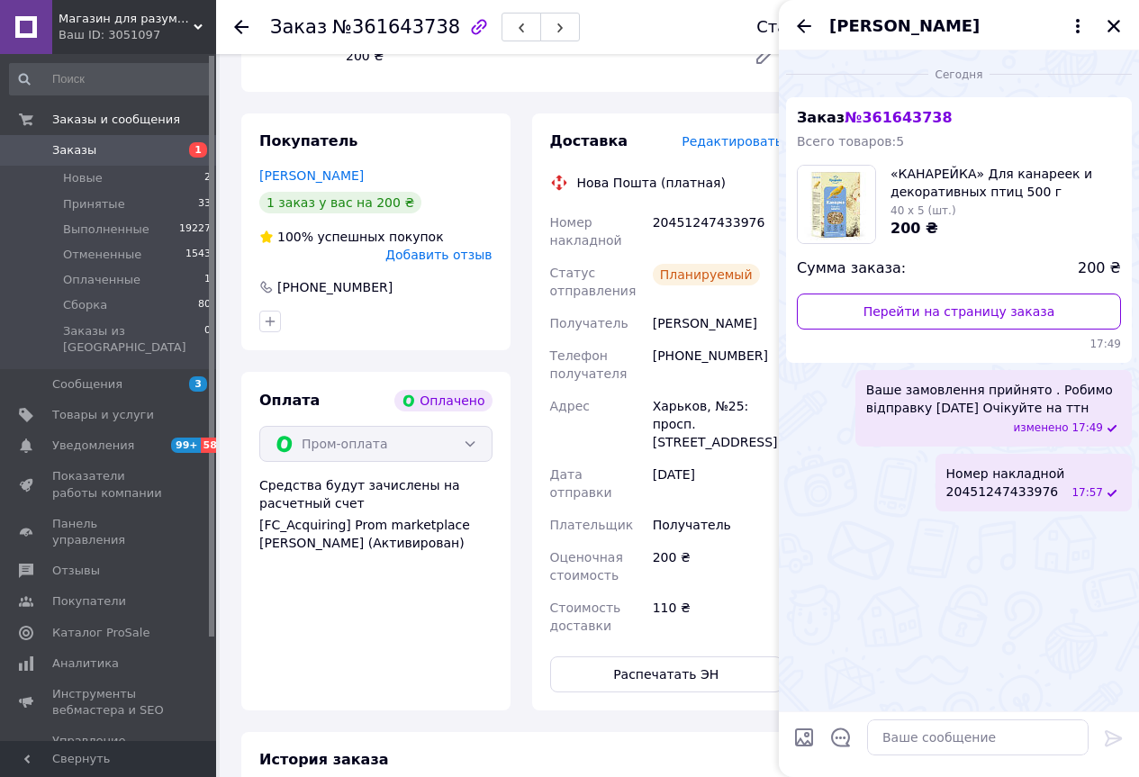
scroll to position [820, 0]
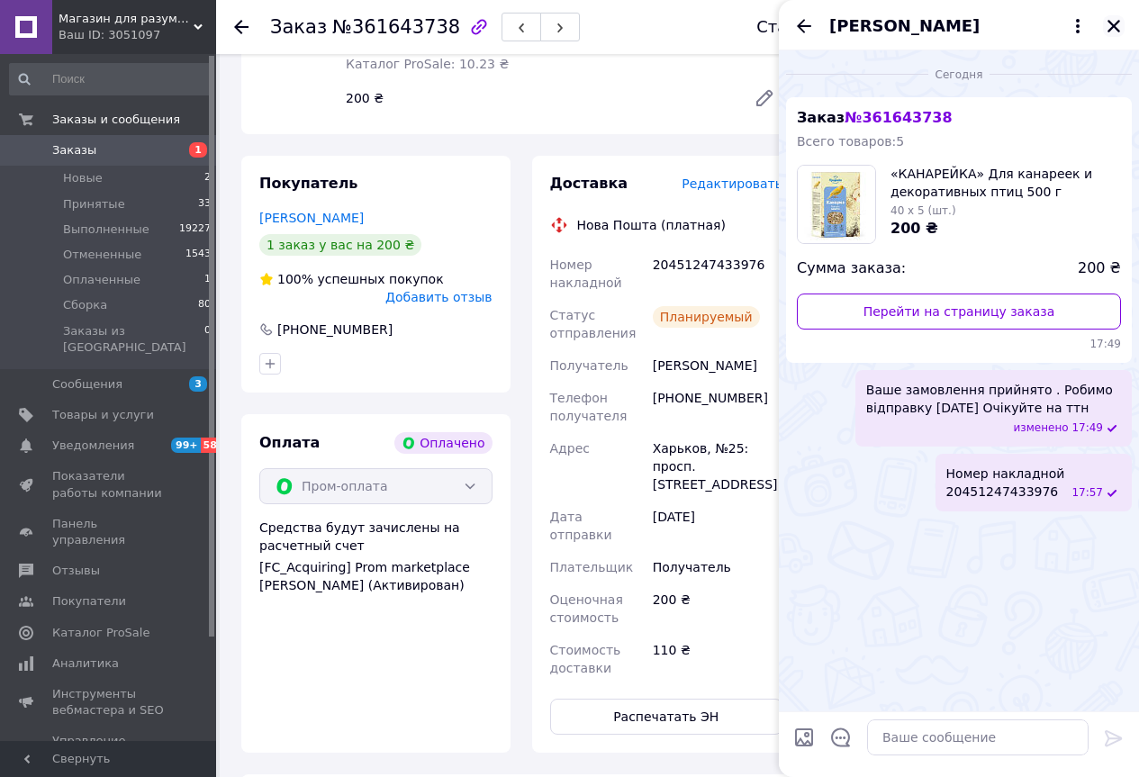
click at [1116, 26] on icon "Закрыть" at bounding box center [1113, 26] width 16 height 16
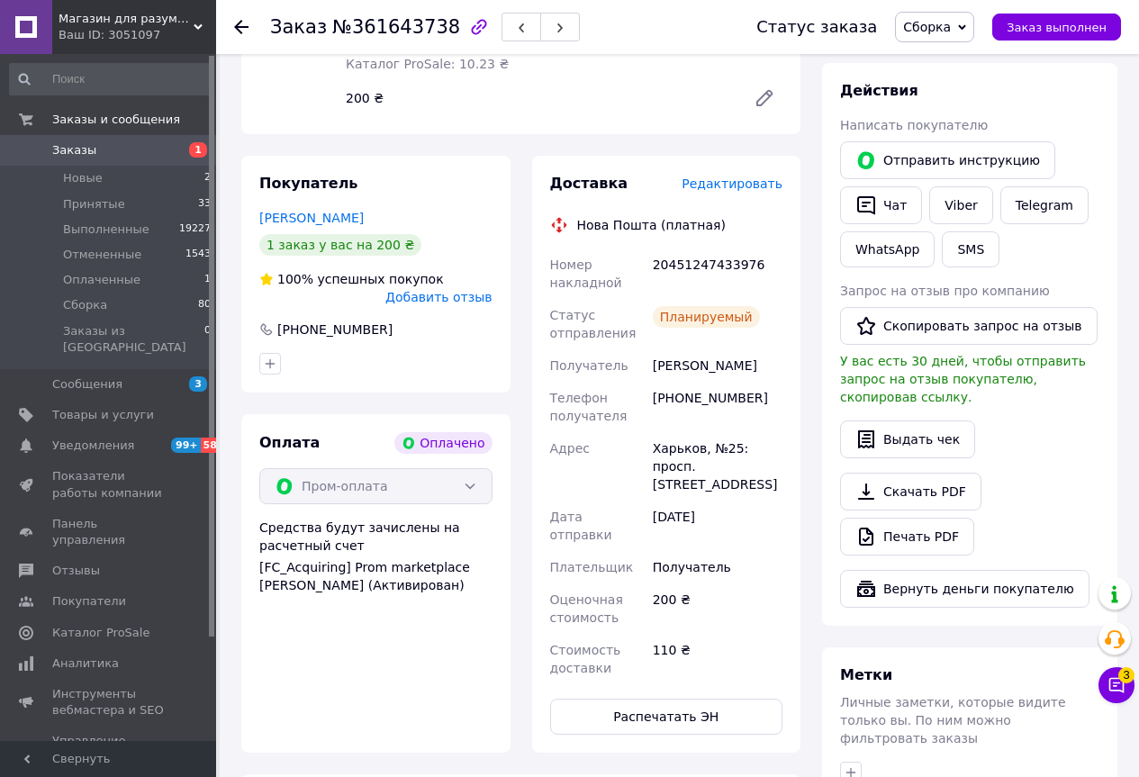
click at [674, 635] on div "Доставка Редактировать Нова Пошта (платная) Номер накладной 20451247433976 Стат…" at bounding box center [666, 454] width 233 height 561
click at [677, 698] on button "Распечатать ЭН" at bounding box center [666, 716] width 233 height 36
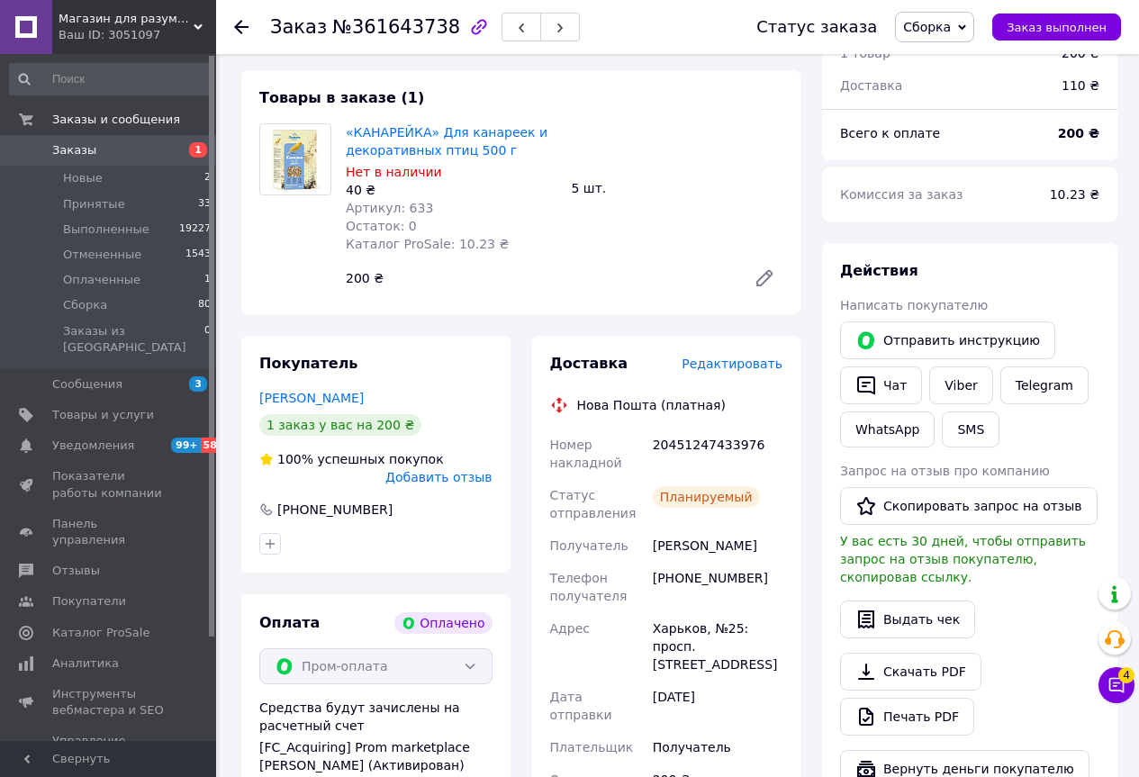
scroll to position [550, 0]
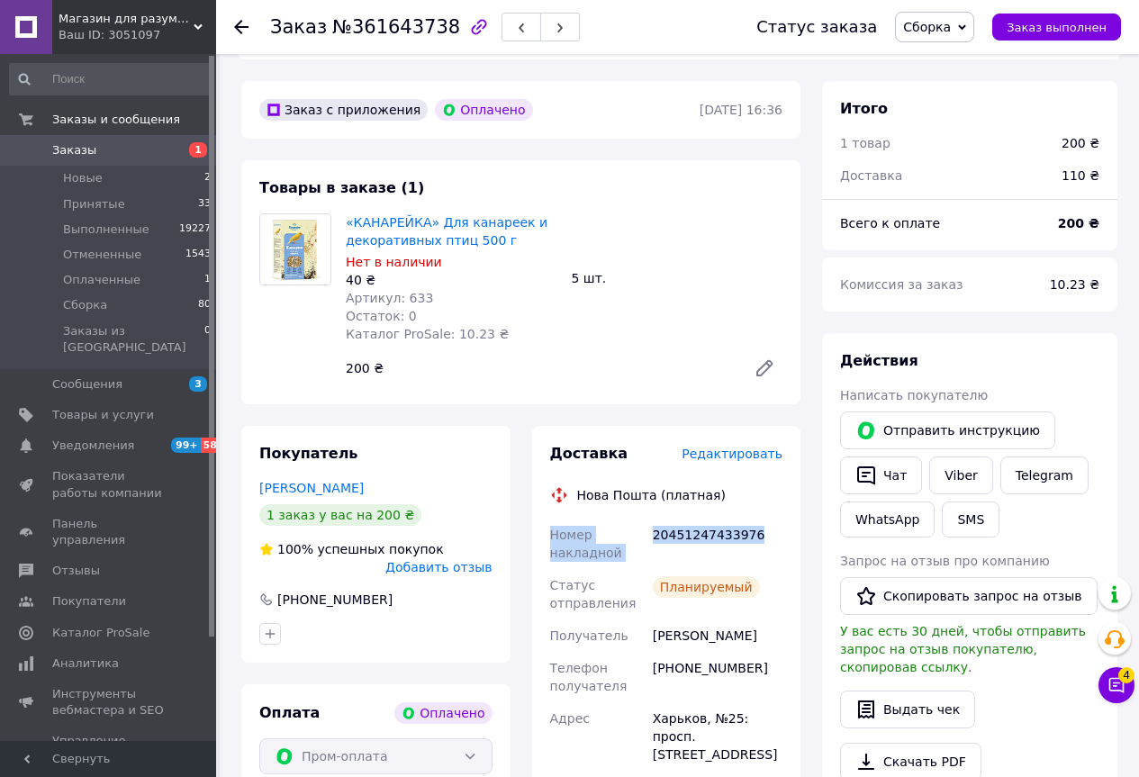
drag, startPoint x: 551, startPoint y: 491, endPoint x: 751, endPoint y: 501, distance: 200.1
click at [751, 518] on div "Номер накладной 20451247433976 Статус отправления Планируемый Получатель [PERSO…" at bounding box center [666, 736] width 240 height 436
click at [864, 464] on icon "button" at bounding box center [866, 475] width 22 height 22
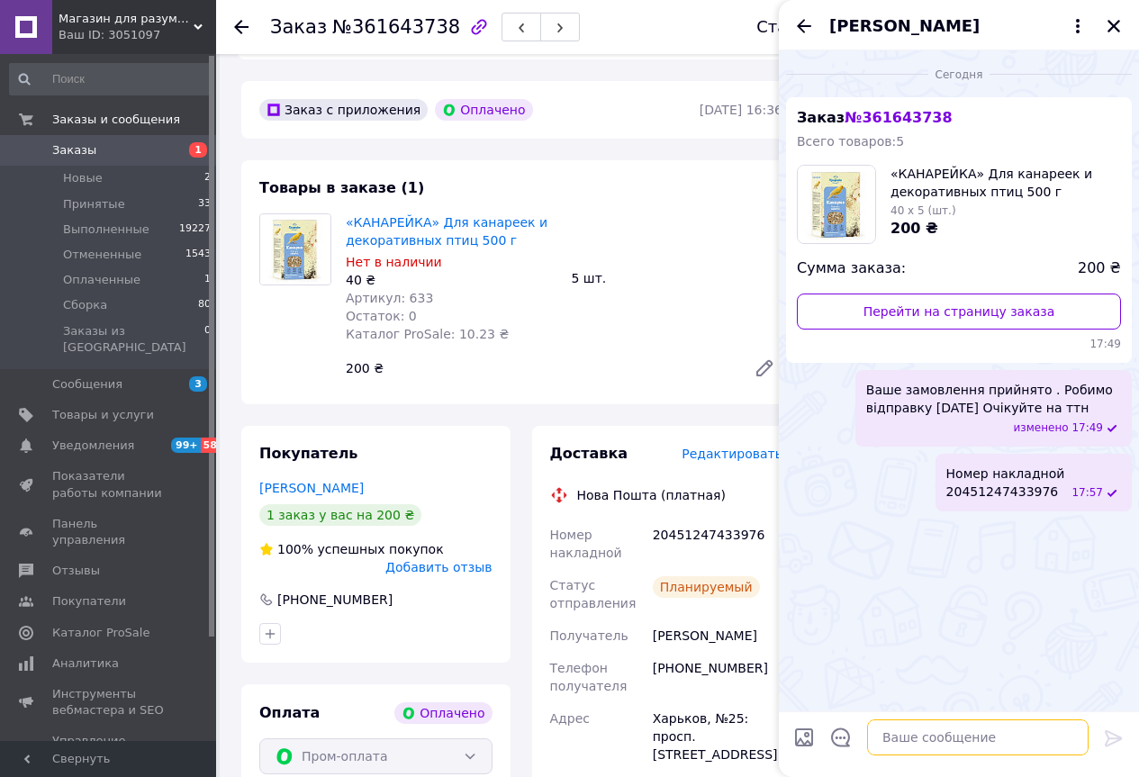
paste textarea "Номер накладной 20451247433976"
type textarea "Номер накладной 20451247433976"
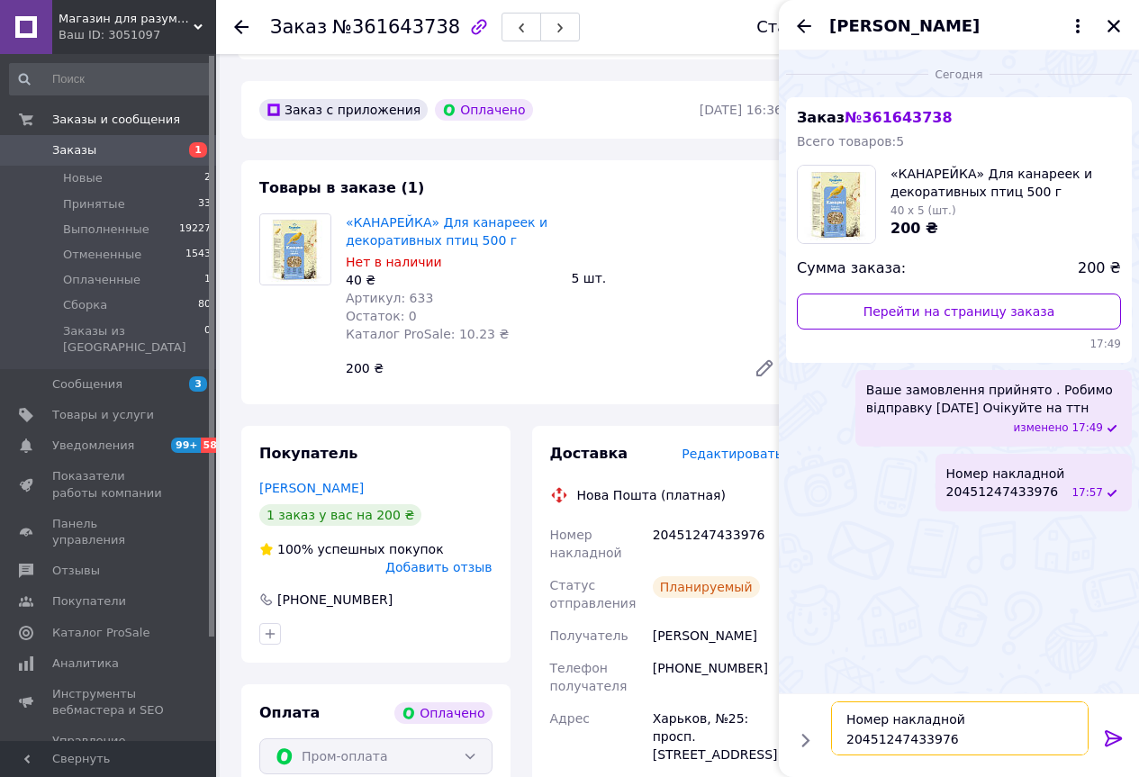
drag, startPoint x: 1014, startPoint y: 736, endPoint x: 838, endPoint y: 705, distance: 179.2
click at [838, 705] on textarea "Номер накладной 20451247433976" at bounding box center [959, 728] width 257 height 54
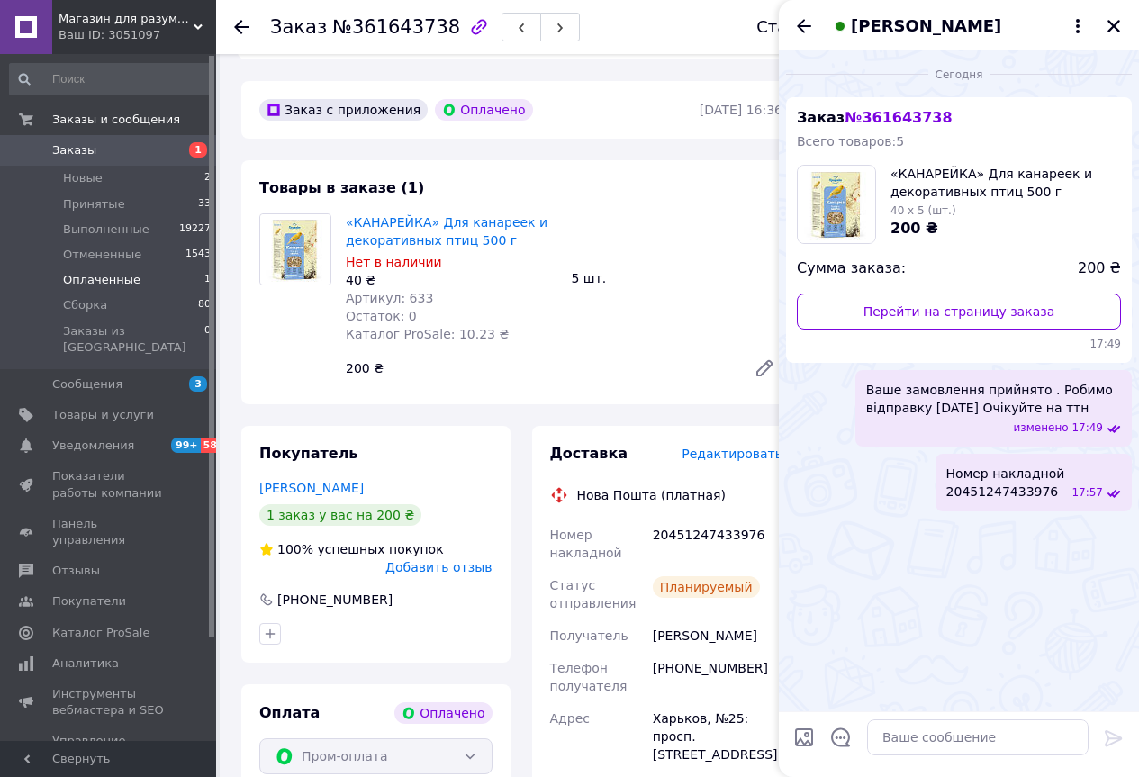
click at [176, 281] on li "Оплаченные 1" at bounding box center [110, 279] width 221 height 25
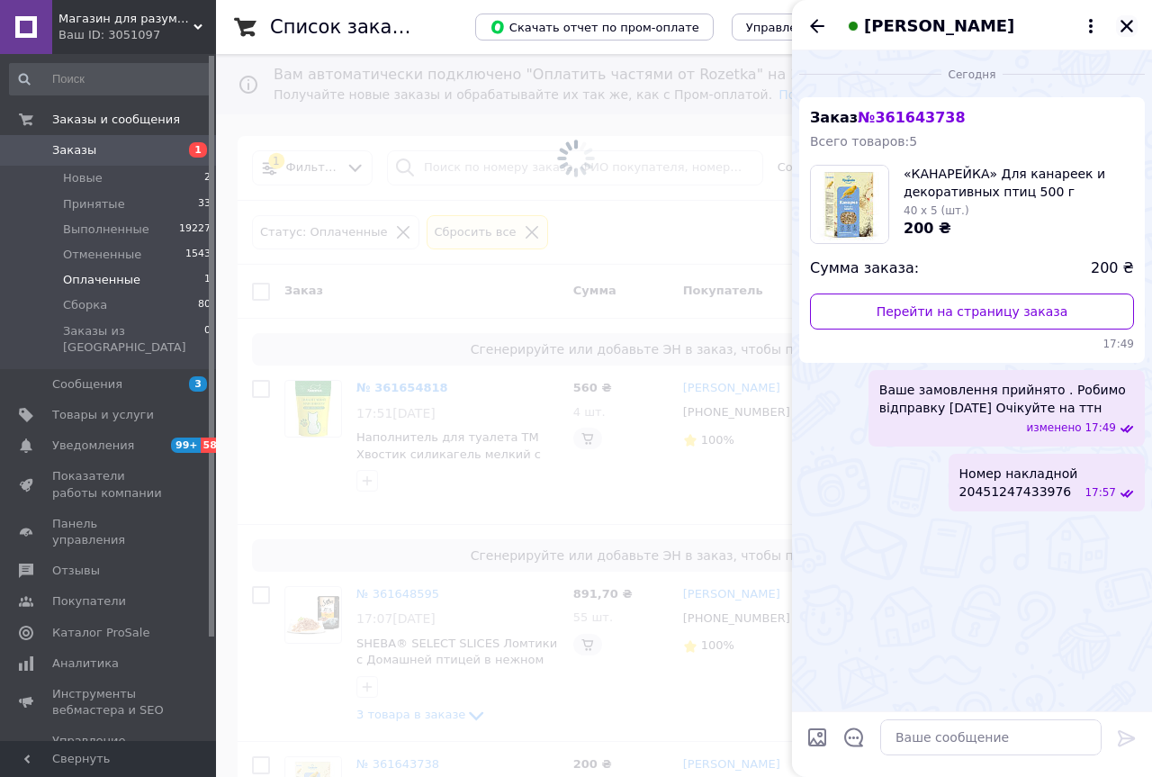
click at [1119, 20] on icon "Закрыть" at bounding box center [1127, 26] width 16 height 16
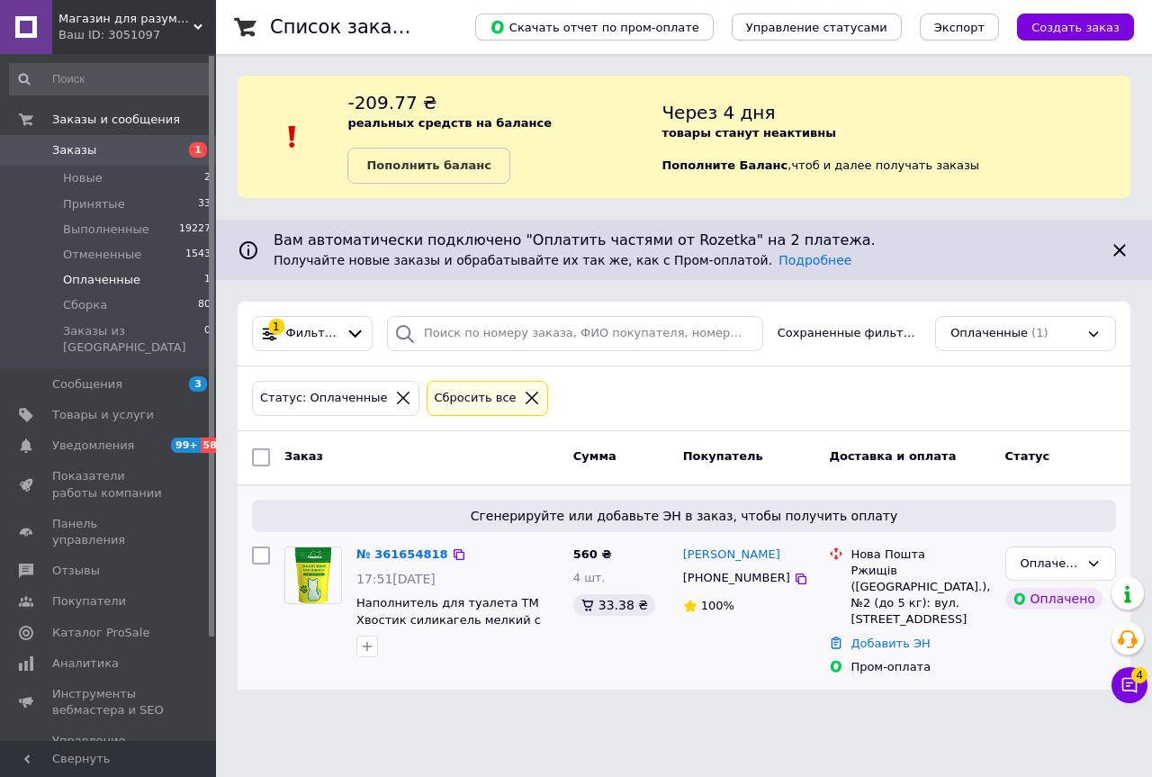
click at [400, 545] on div "№ 361654818" at bounding box center [402, 555] width 95 height 21
click at [423, 553] on link "№ 361654818" at bounding box center [402, 554] width 92 height 14
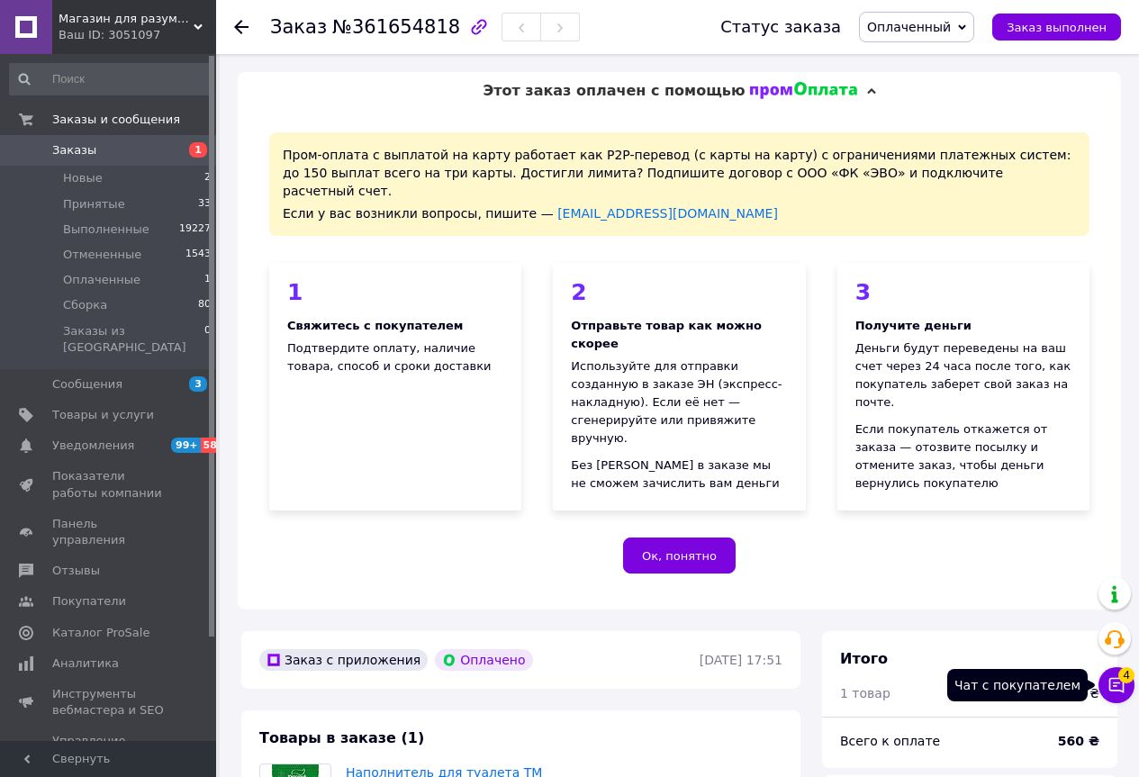
click at [1108, 683] on icon at bounding box center [1116, 685] width 18 height 18
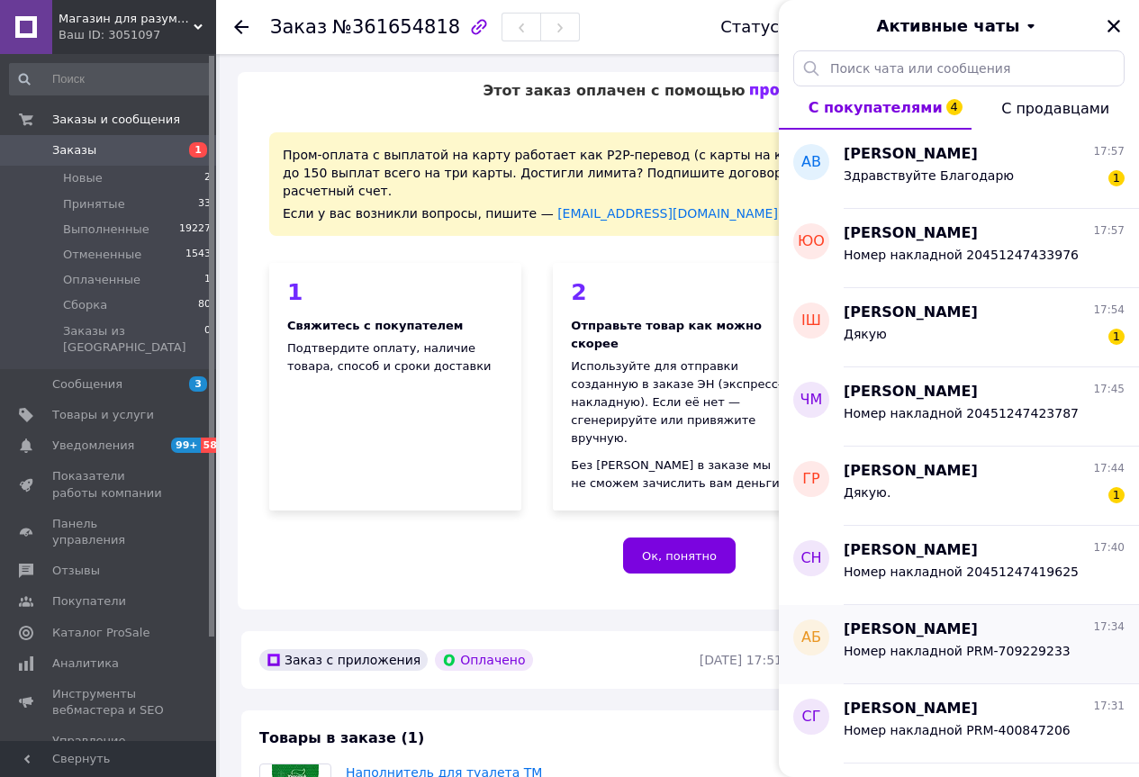
scroll to position [270, 0]
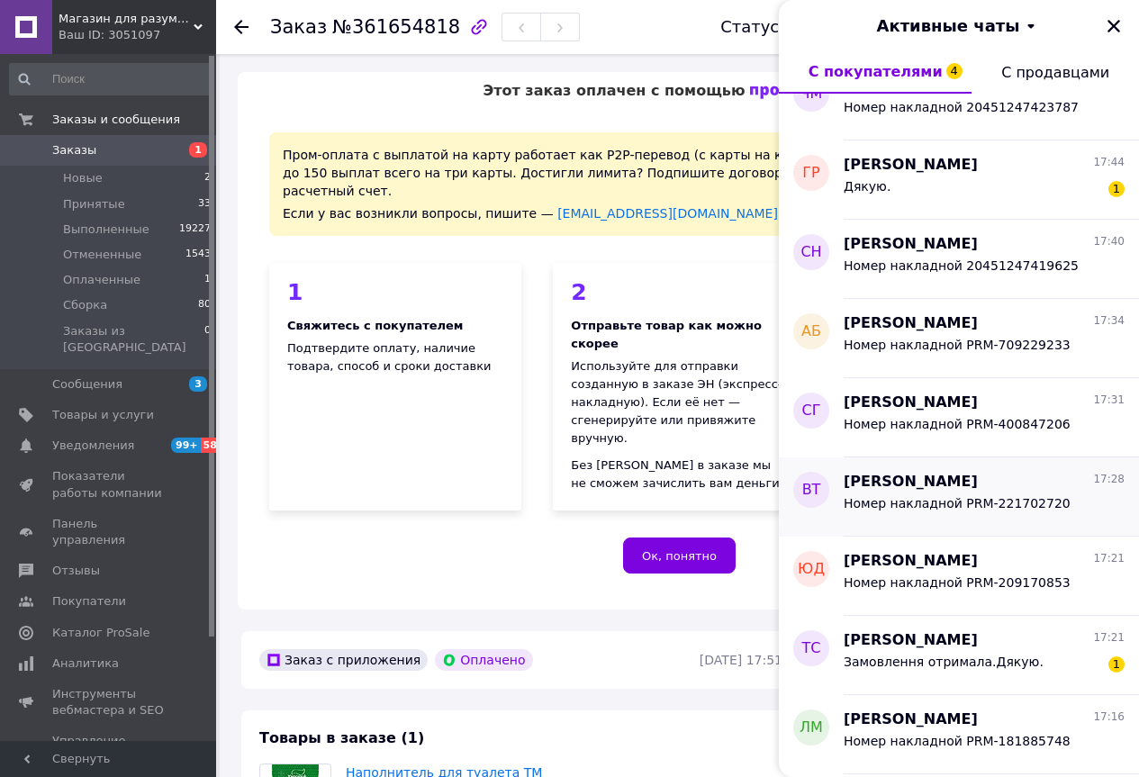
click at [899, 478] on span "[PERSON_NAME]" at bounding box center [910, 482] width 134 height 21
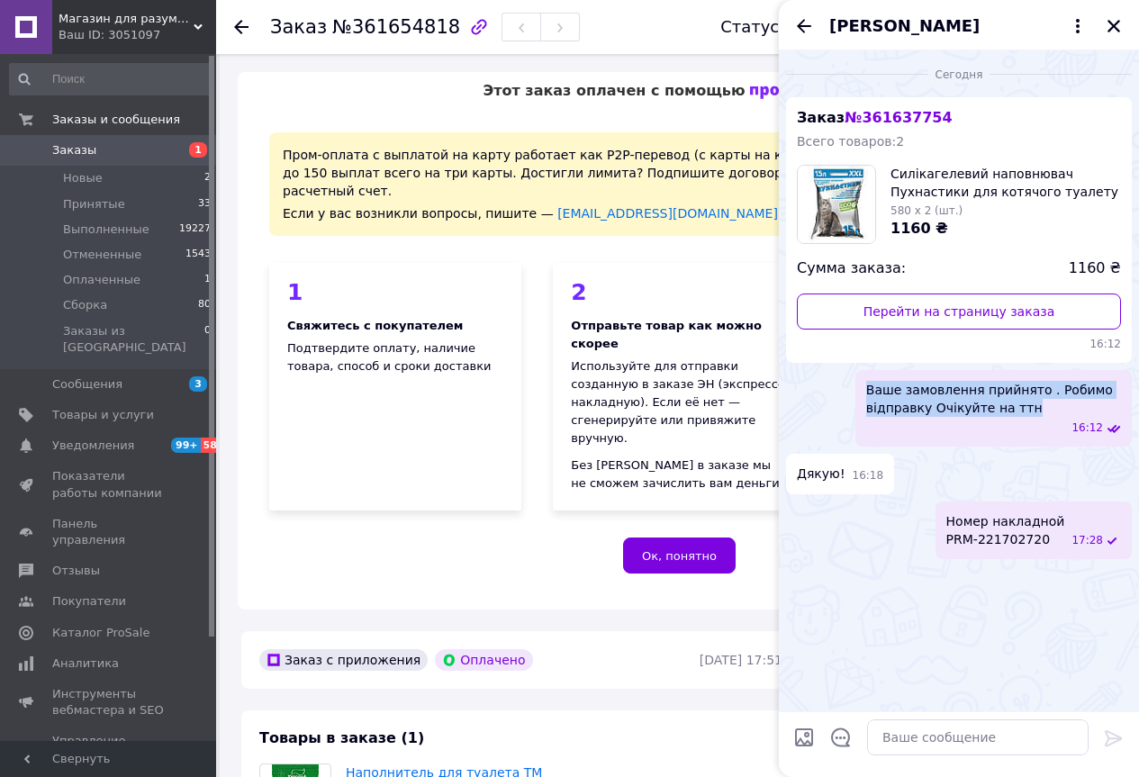
drag, startPoint x: 905, startPoint y: 396, endPoint x: 1013, endPoint y: 405, distance: 108.4
click at [1013, 405] on div "Ваше замовлення прийнято . Робимо відправку Очікуйте на ттн 16:12" at bounding box center [993, 408] width 276 height 77
click at [1113, 28] on icon "Закрыть" at bounding box center [1113, 26] width 16 height 16
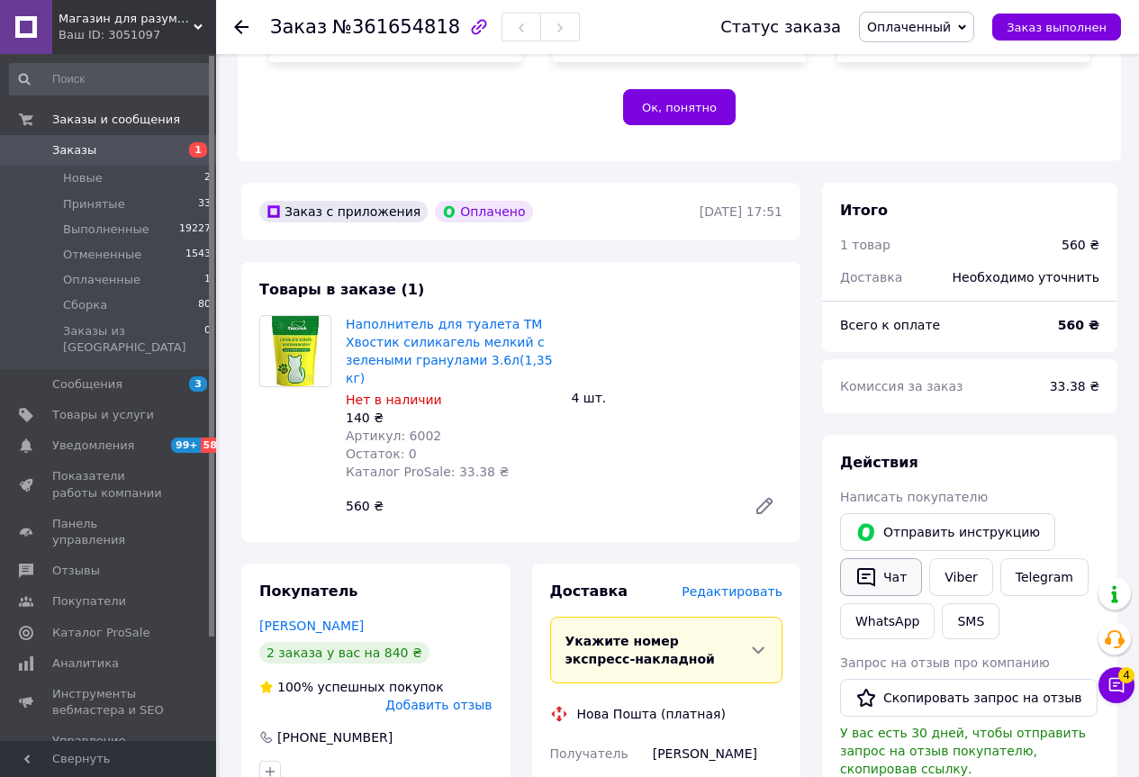
scroll to position [450, 0]
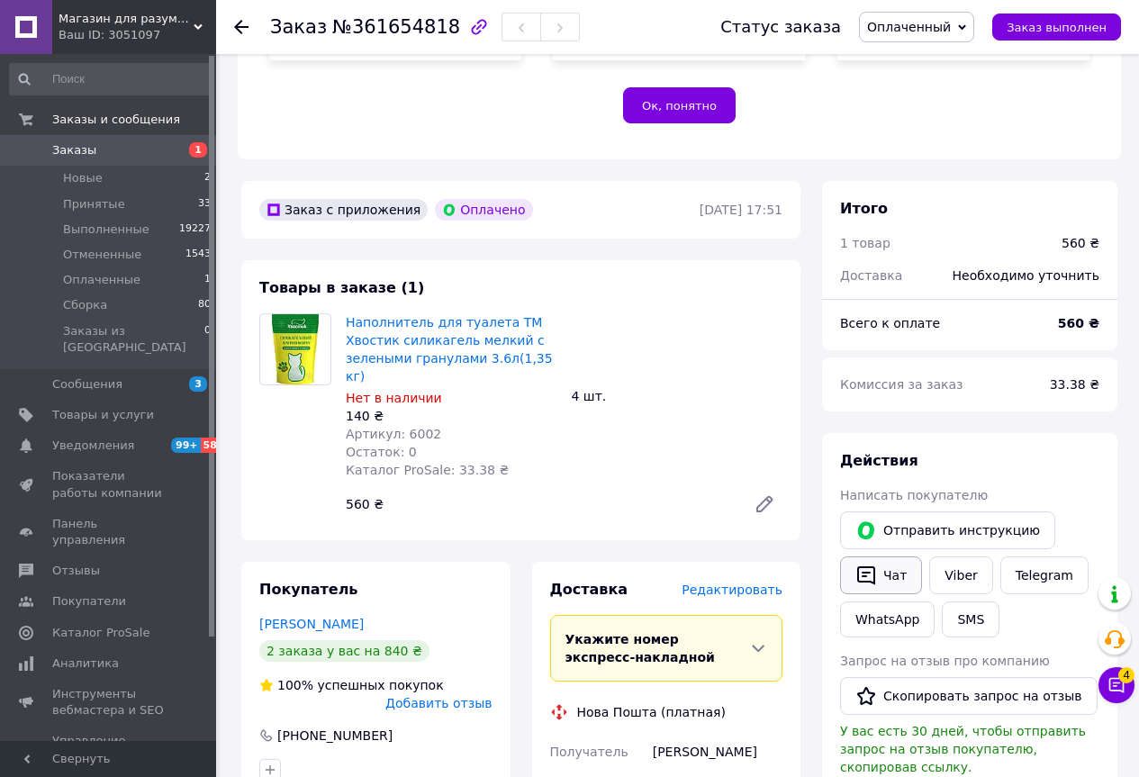
click at [850, 556] on button "Чат" at bounding box center [881, 575] width 82 height 38
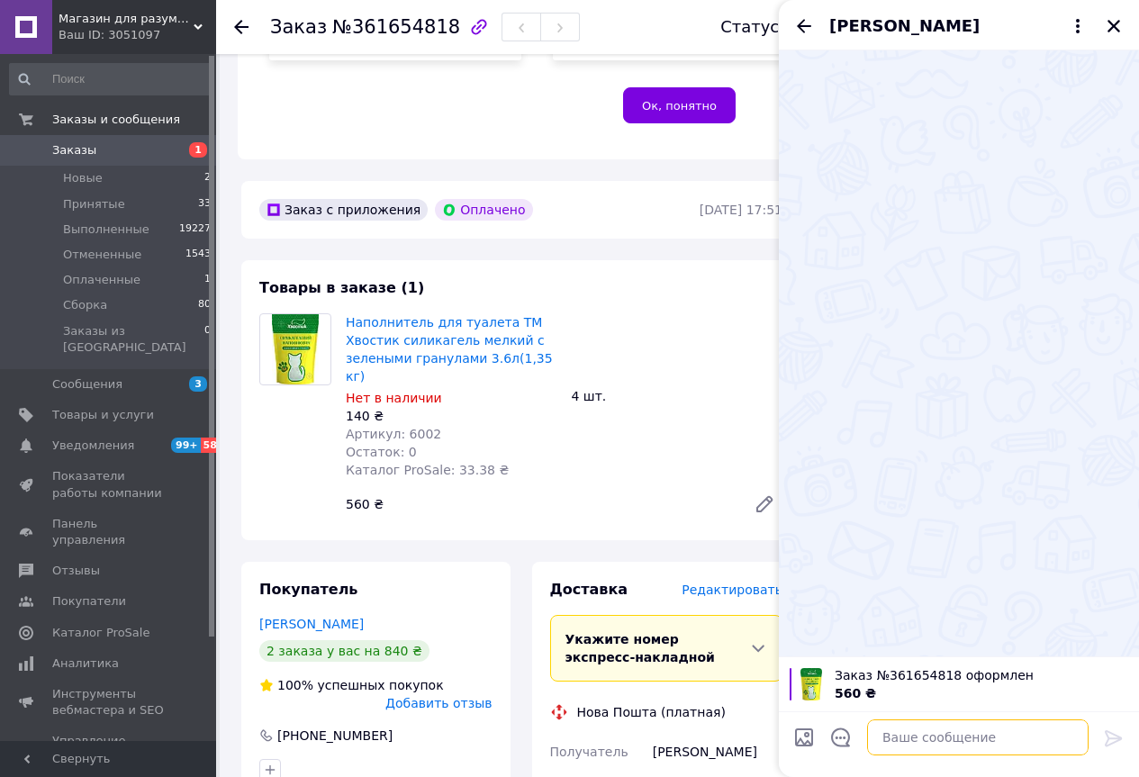
drag, startPoint x: 882, startPoint y: 742, endPoint x: 888, endPoint y: 750, distance: 10.3
paste textarea "Ваше замовлення прийнято . Робимо відправку Очікуйте на ттн"
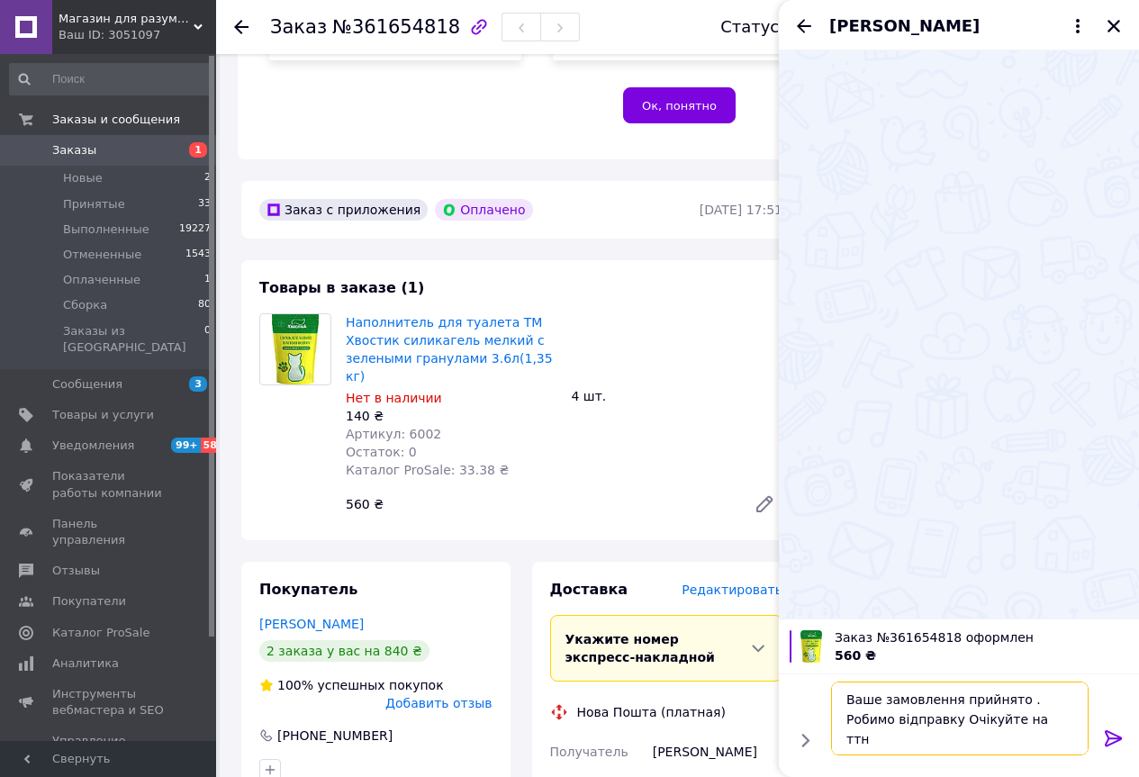
click at [911, 719] on textarea "Ваше замовлення прийнято . Робимо відправку Очікуйте на ттн" at bounding box center [959, 718] width 257 height 74
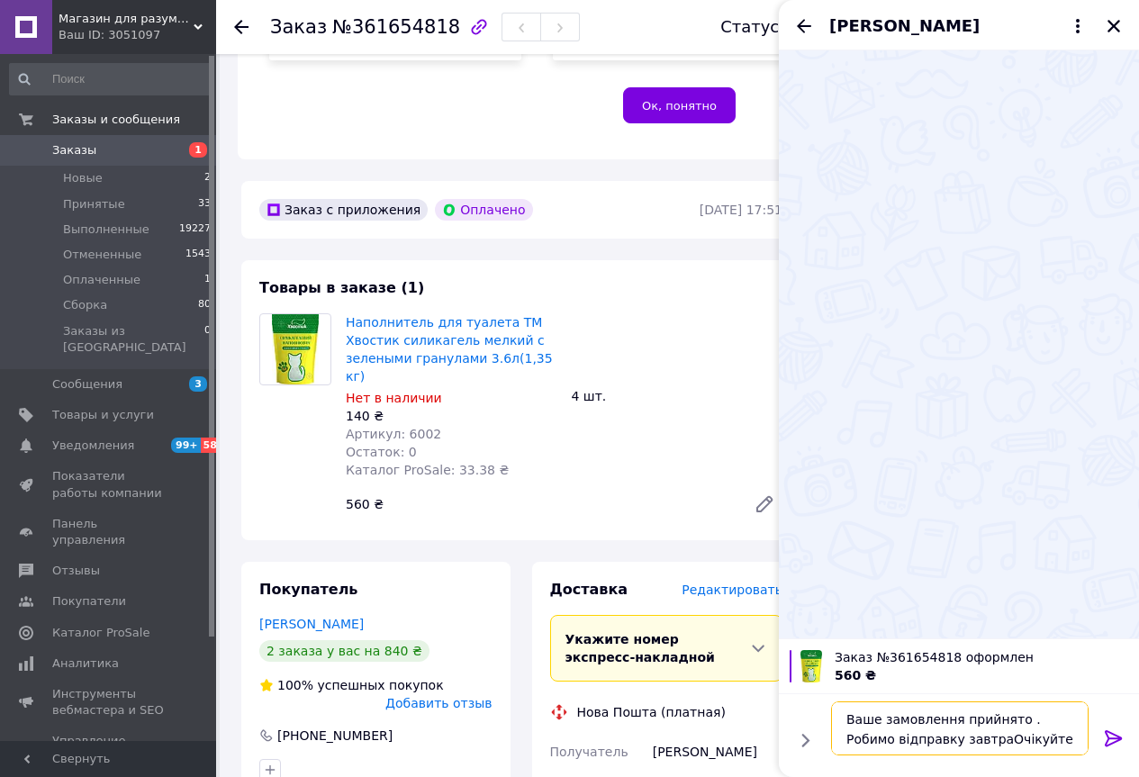
type textarea "Ваше замовлення прийнято . Робимо відправку [DATE] Очікуйте на ттн"
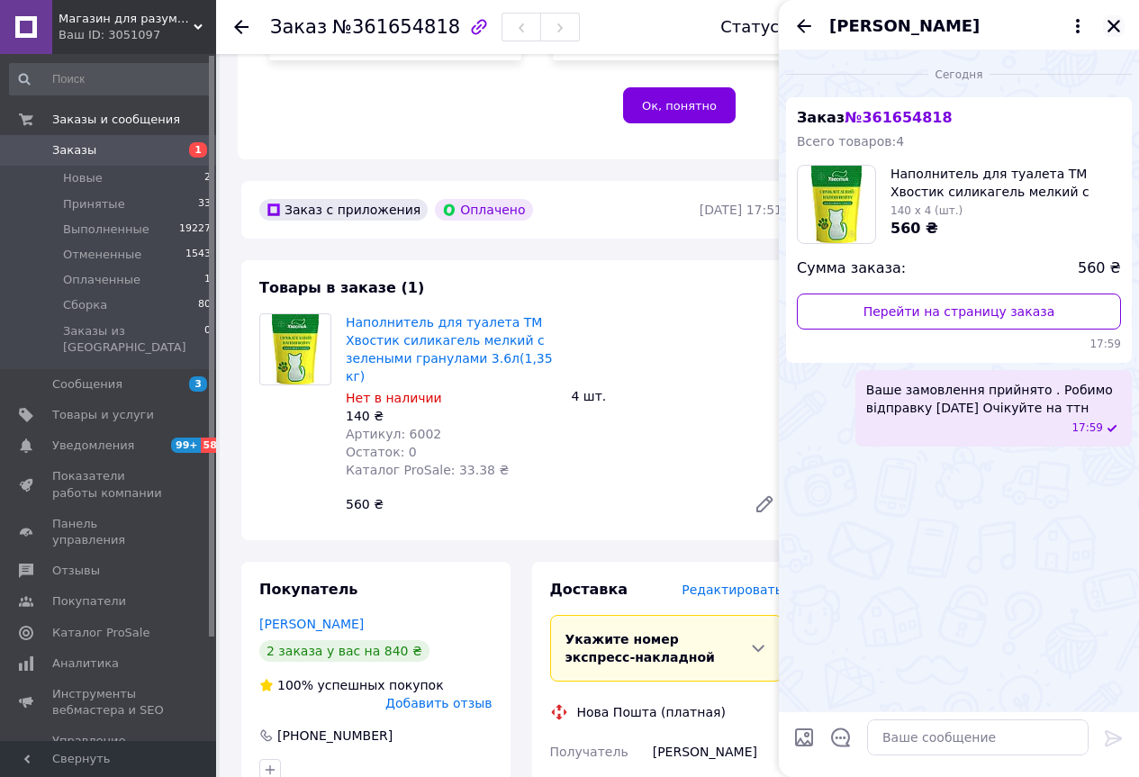
click at [1112, 16] on button "Закрыть" at bounding box center [1114, 26] width 22 height 22
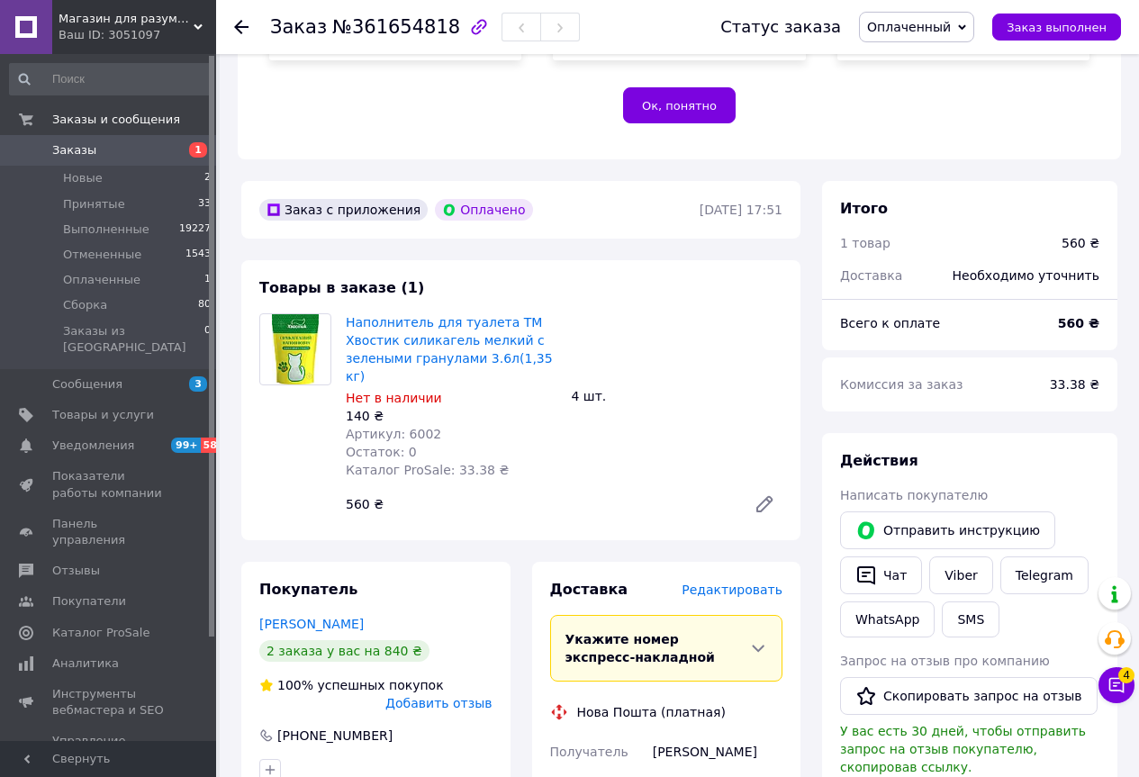
click at [917, 22] on span "Оплаченный" at bounding box center [909, 27] width 84 height 14
click at [928, 147] on li "Сборка" at bounding box center [916, 144] width 113 height 27
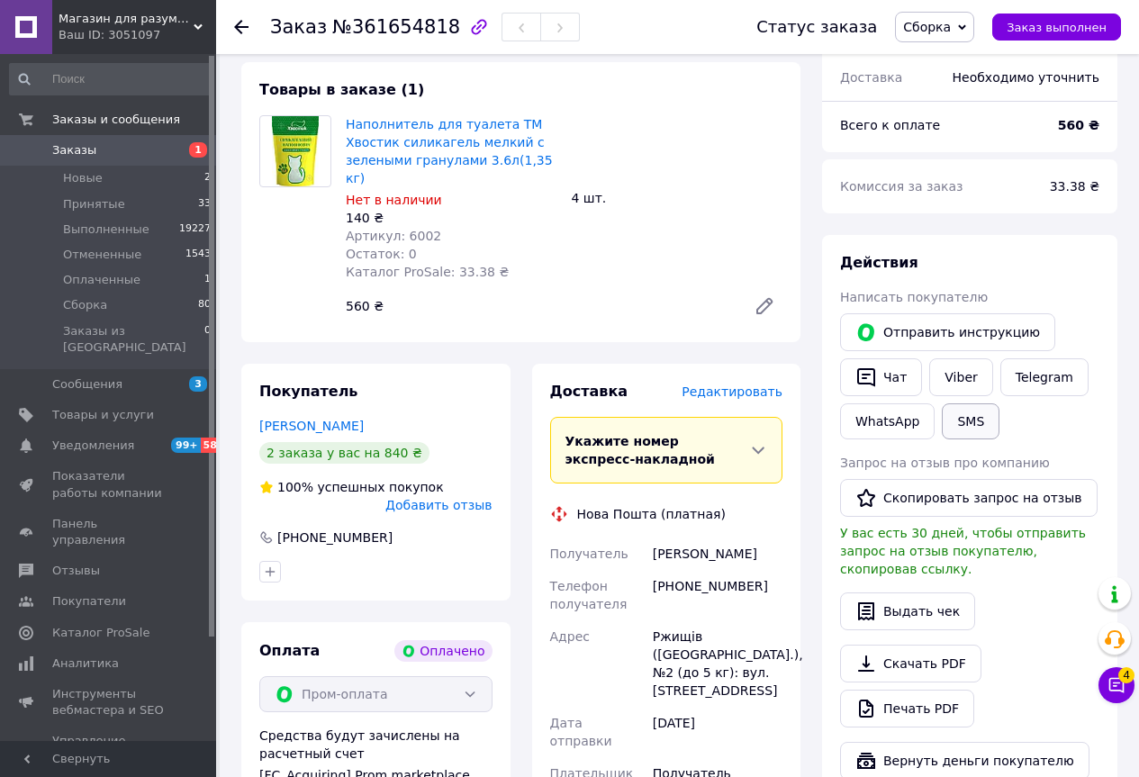
scroll to position [720, 0]
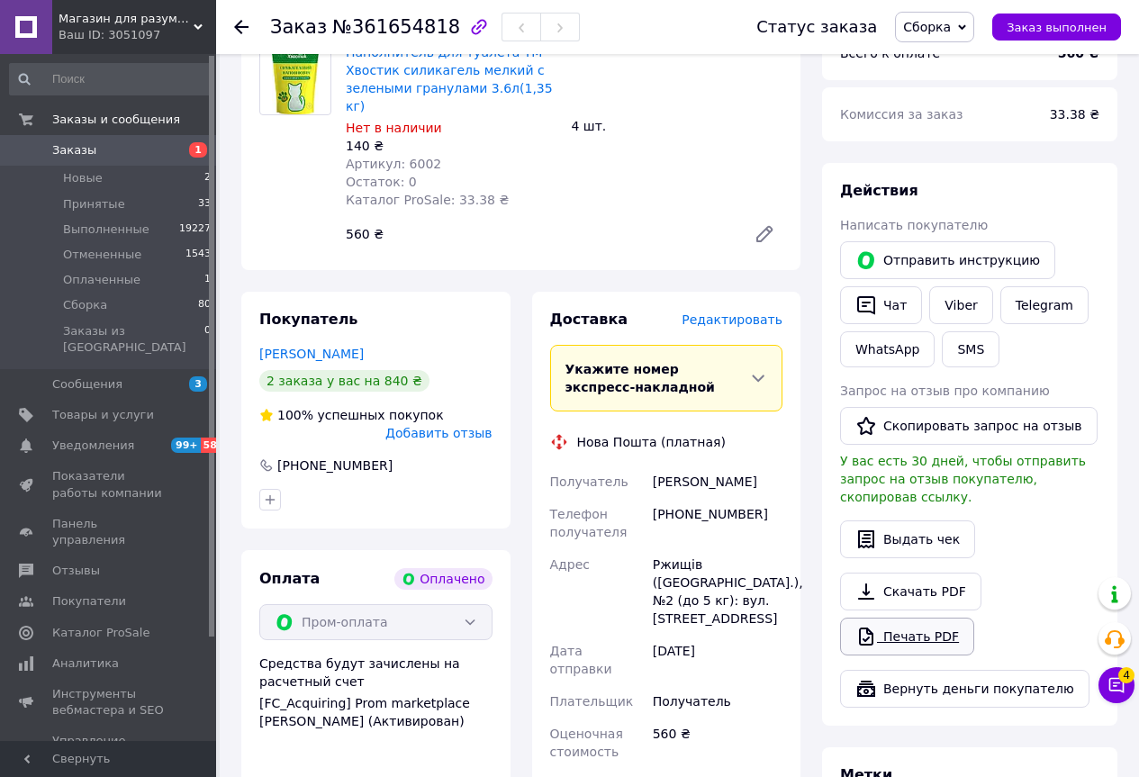
click at [903, 617] on link "Печать PDF" at bounding box center [907, 636] width 134 height 38
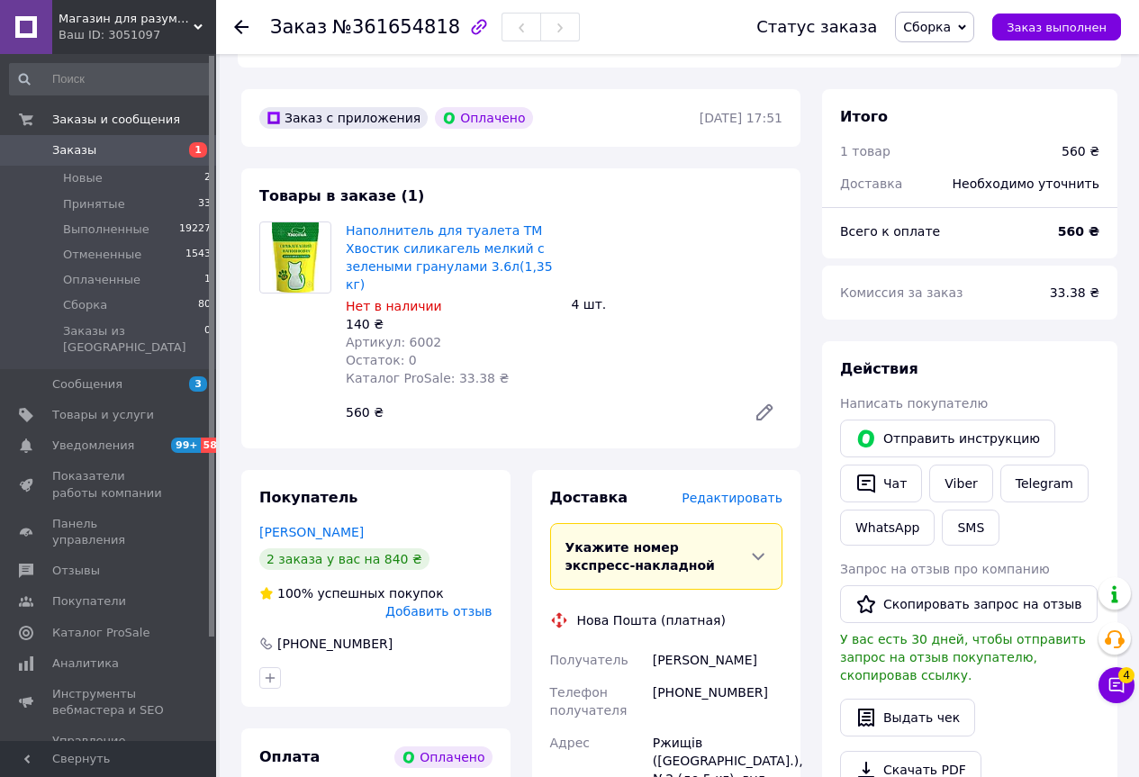
scroll to position [540, 0]
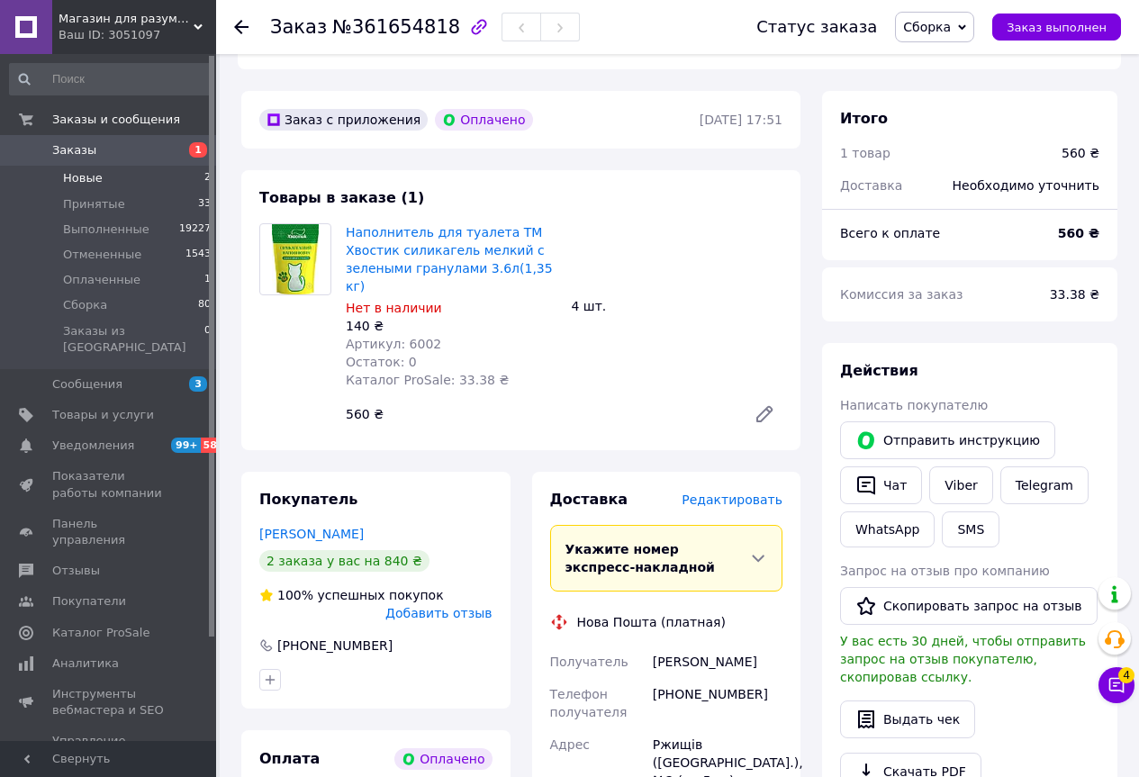
click at [195, 176] on li "Новые 2" at bounding box center [110, 178] width 221 height 25
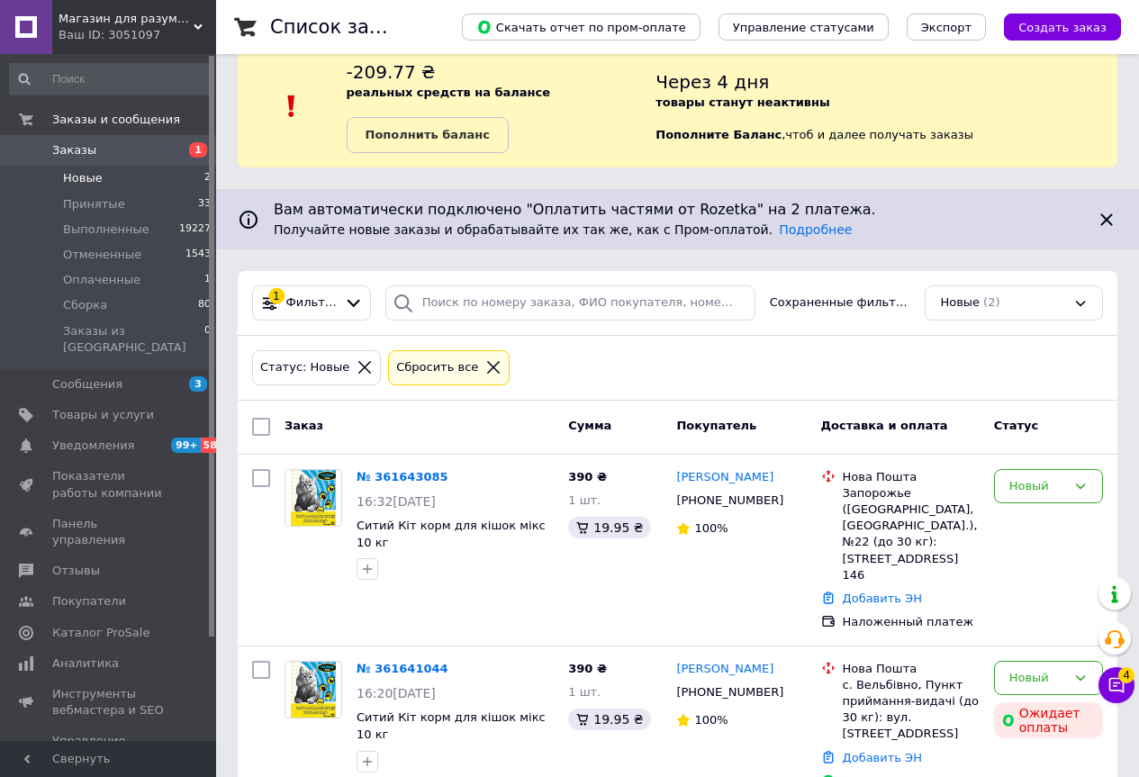
scroll to position [47, 0]
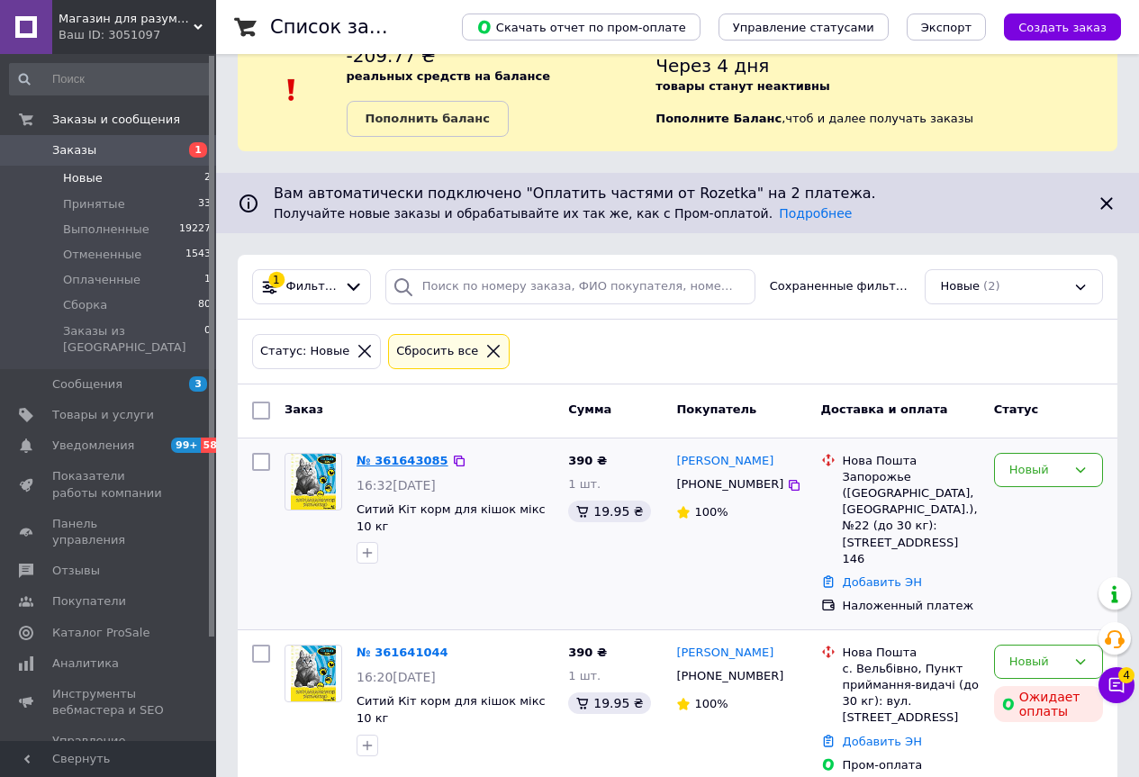
click at [407, 457] on link "№ 361643085" at bounding box center [402, 461] width 92 height 14
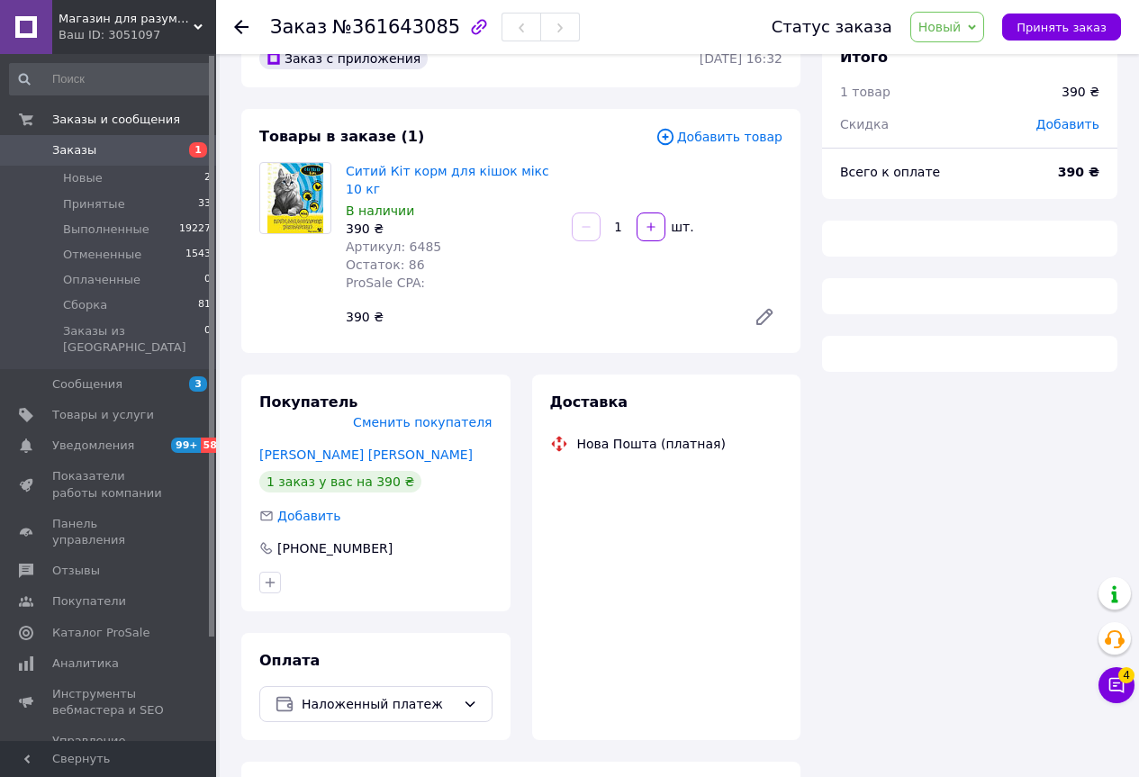
scroll to position [47, 0]
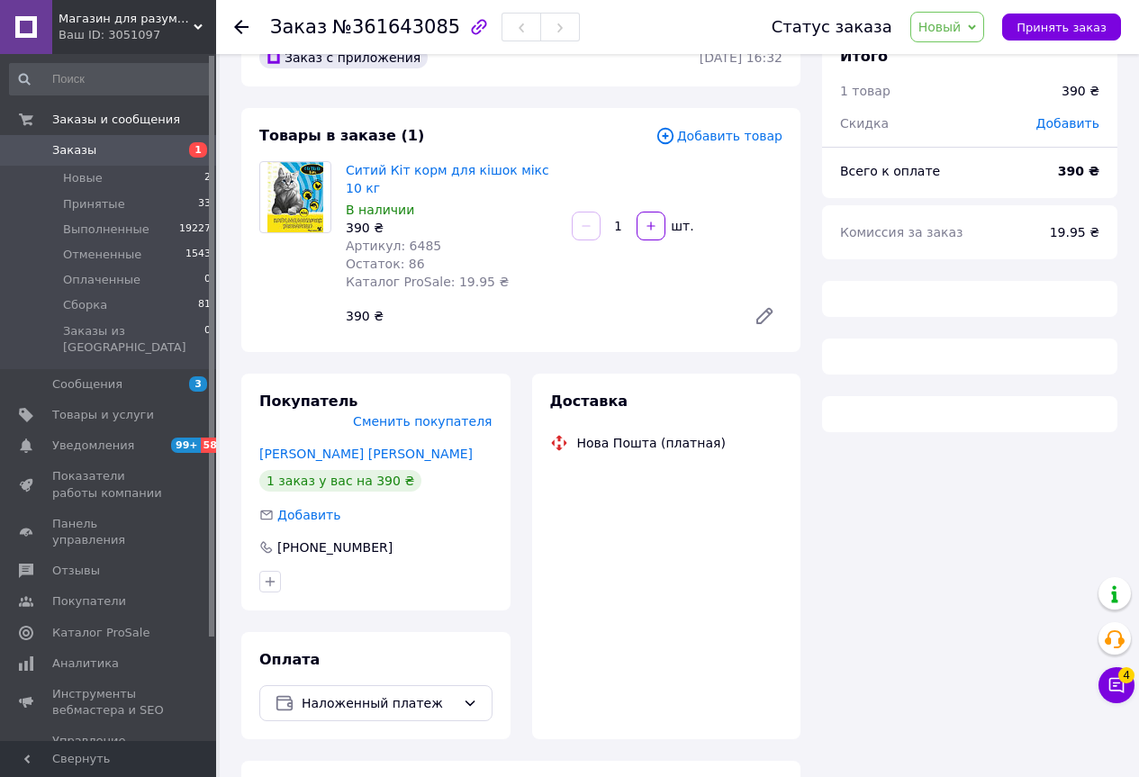
click at [961, 31] on span "Новый" at bounding box center [939, 27] width 43 height 14
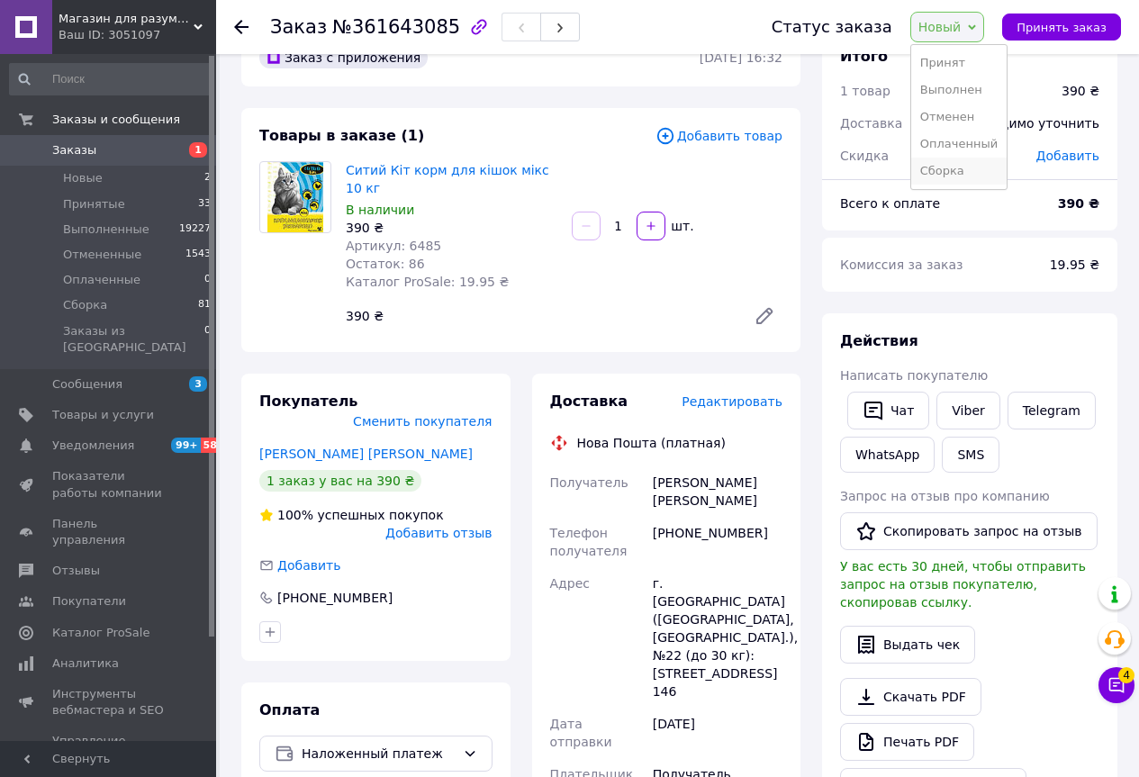
click at [948, 166] on li "Сборка" at bounding box center [958, 171] width 95 height 27
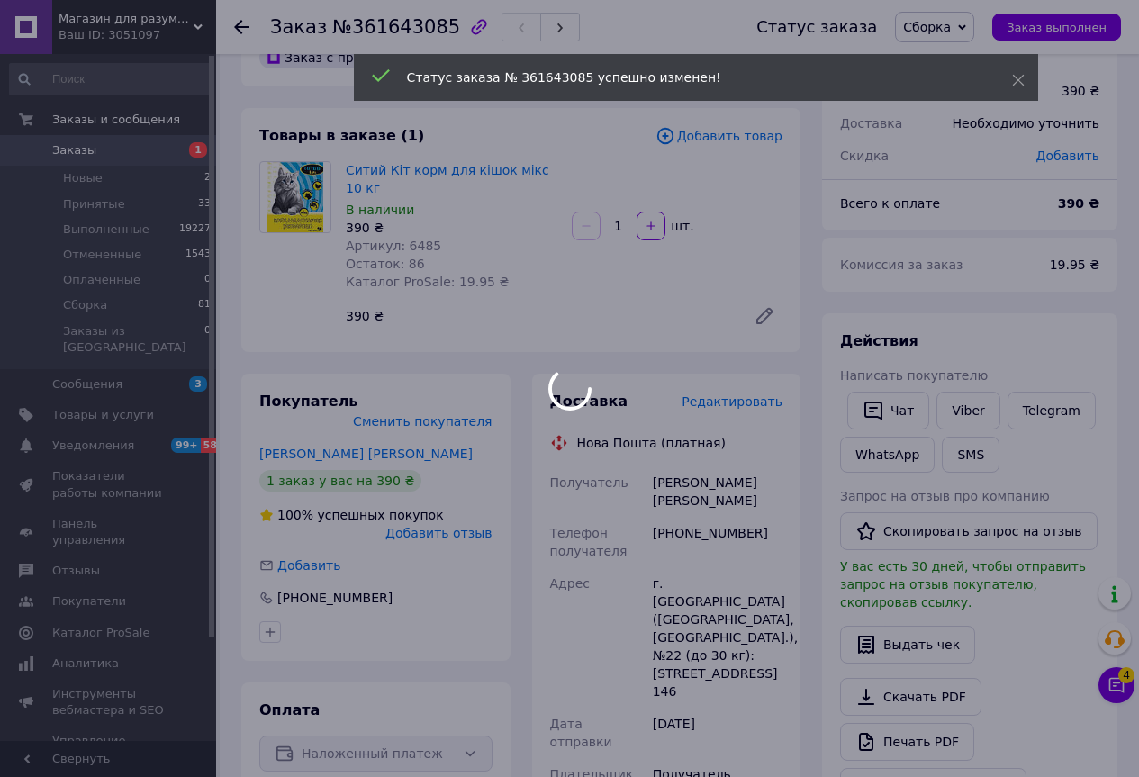
click at [861, 408] on div at bounding box center [569, 388] width 1139 height 777
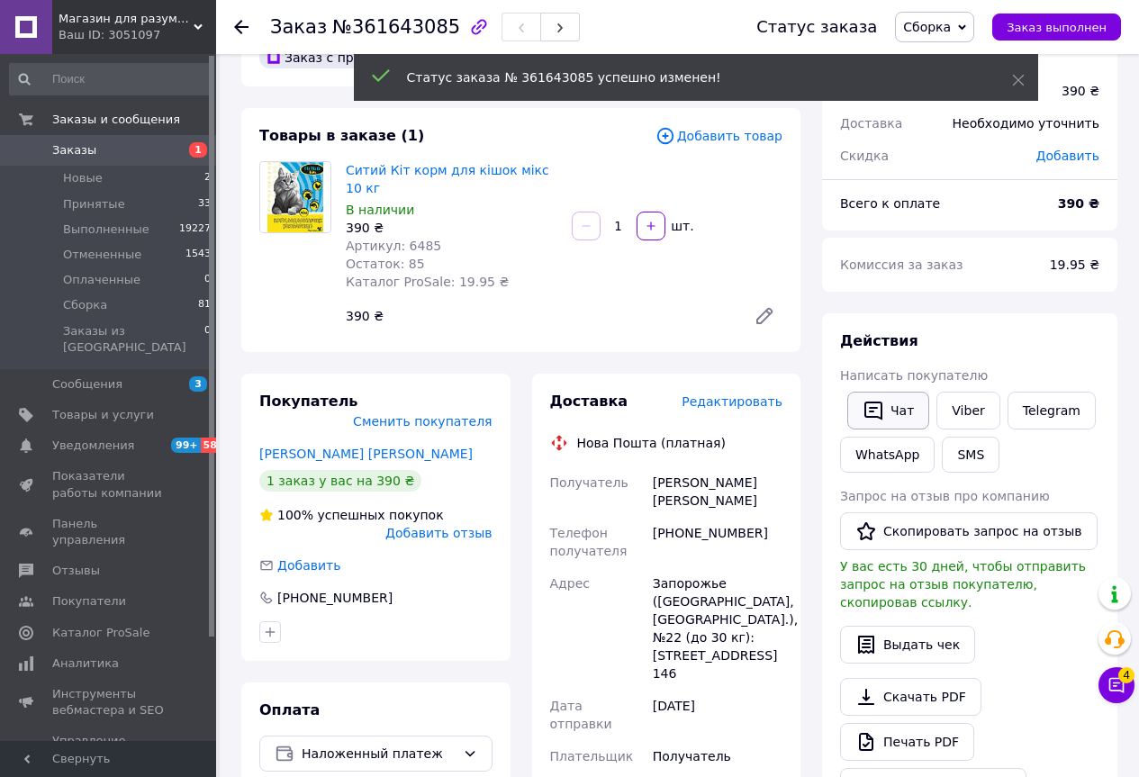
click at [868, 410] on icon "button" at bounding box center [873, 411] width 22 height 22
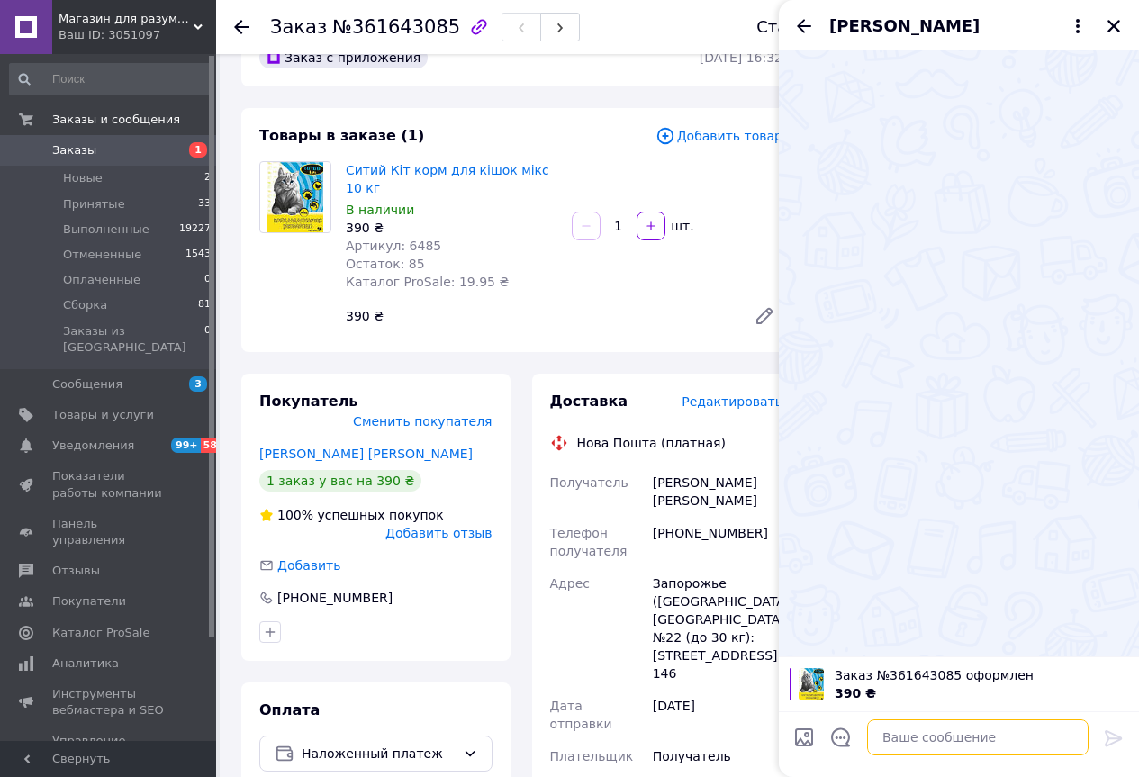
paste textarea "Ваше замовлення прийнято . Робимо відправку Очікуйте на ттн"
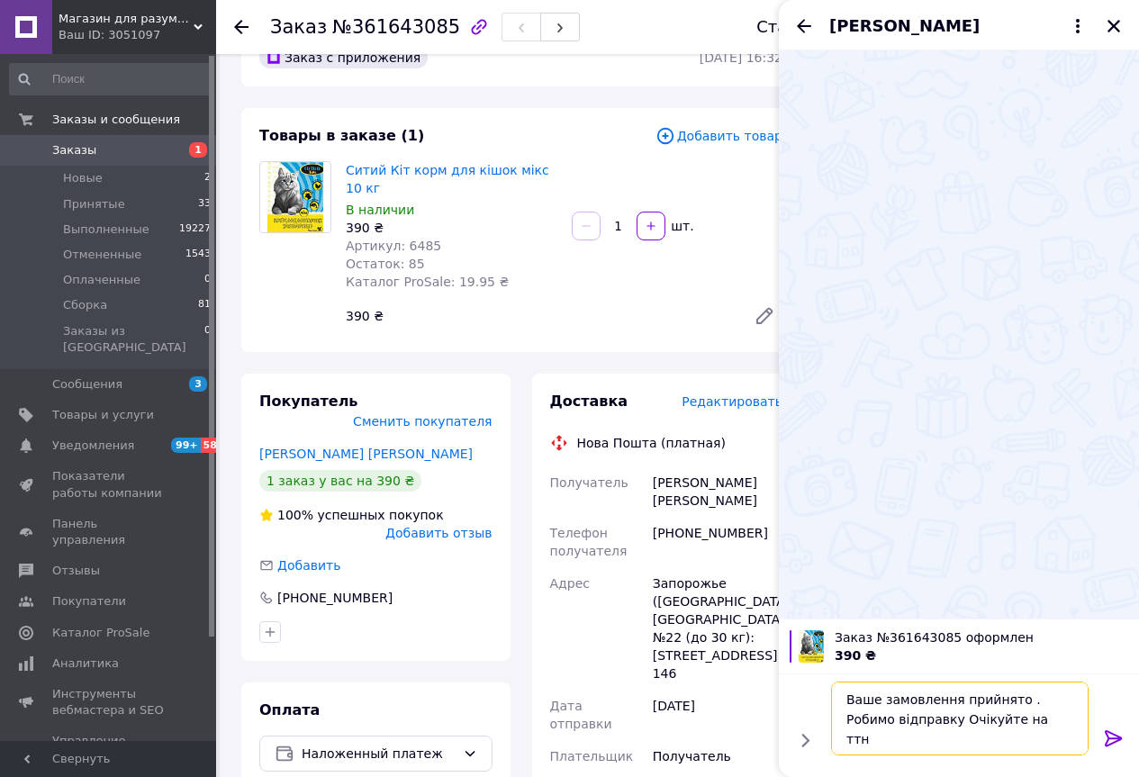
click at [903, 725] on textarea "Ваше замовлення прийнято . Робимо відправку Очікуйте на ттн" at bounding box center [959, 718] width 257 height 74
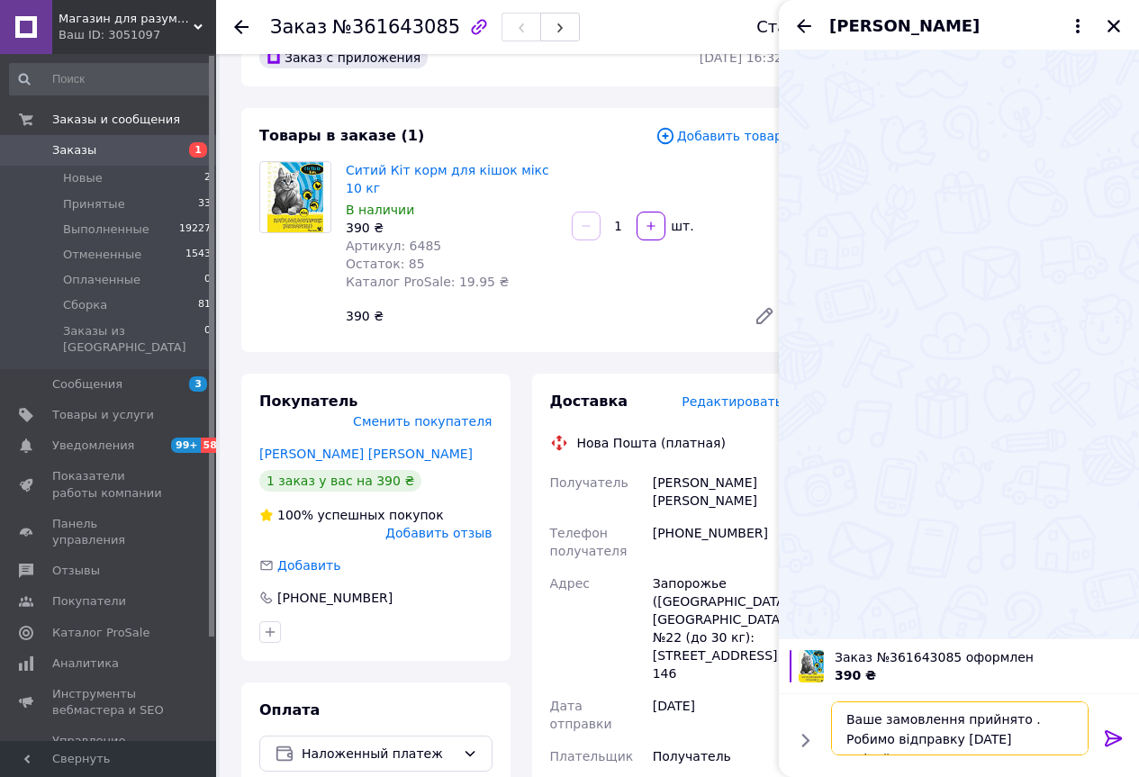
type textarea "Ваше замовлення прийнято . Робимо відправку [DATE] Очікуйте на ттн"
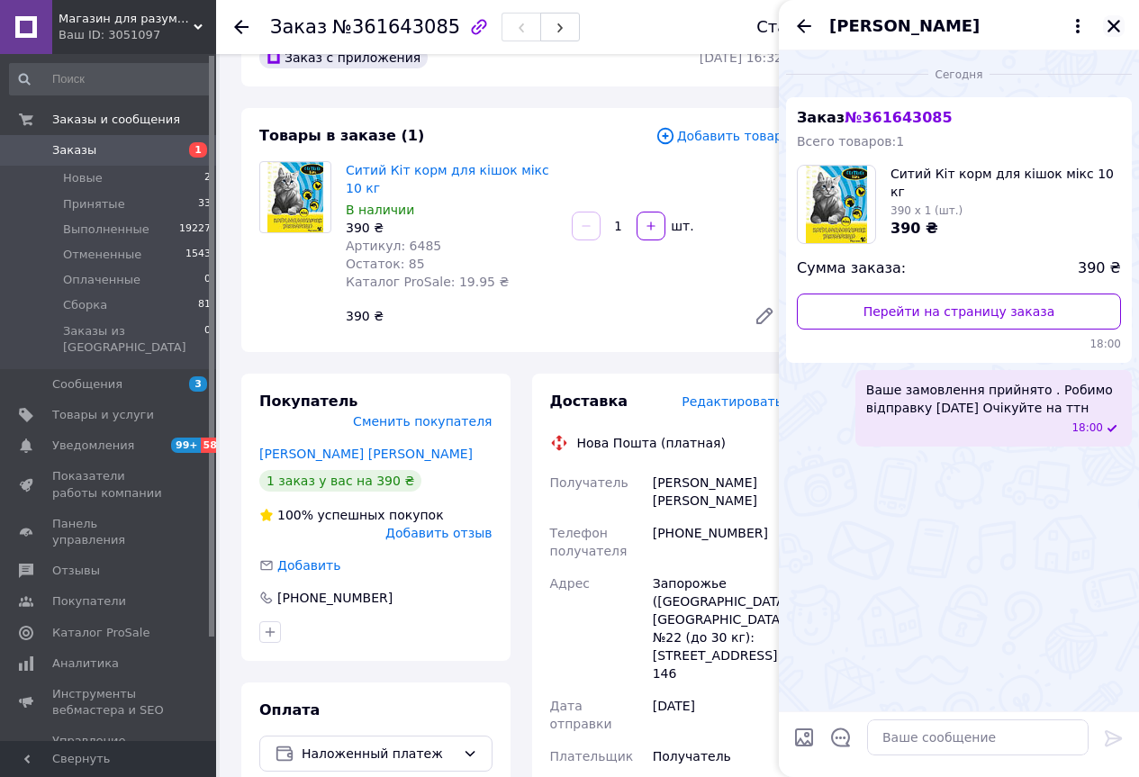
click at [1110, 23] on icon "Закрыть" at bounding box center [1113, 26] width 13 height 13
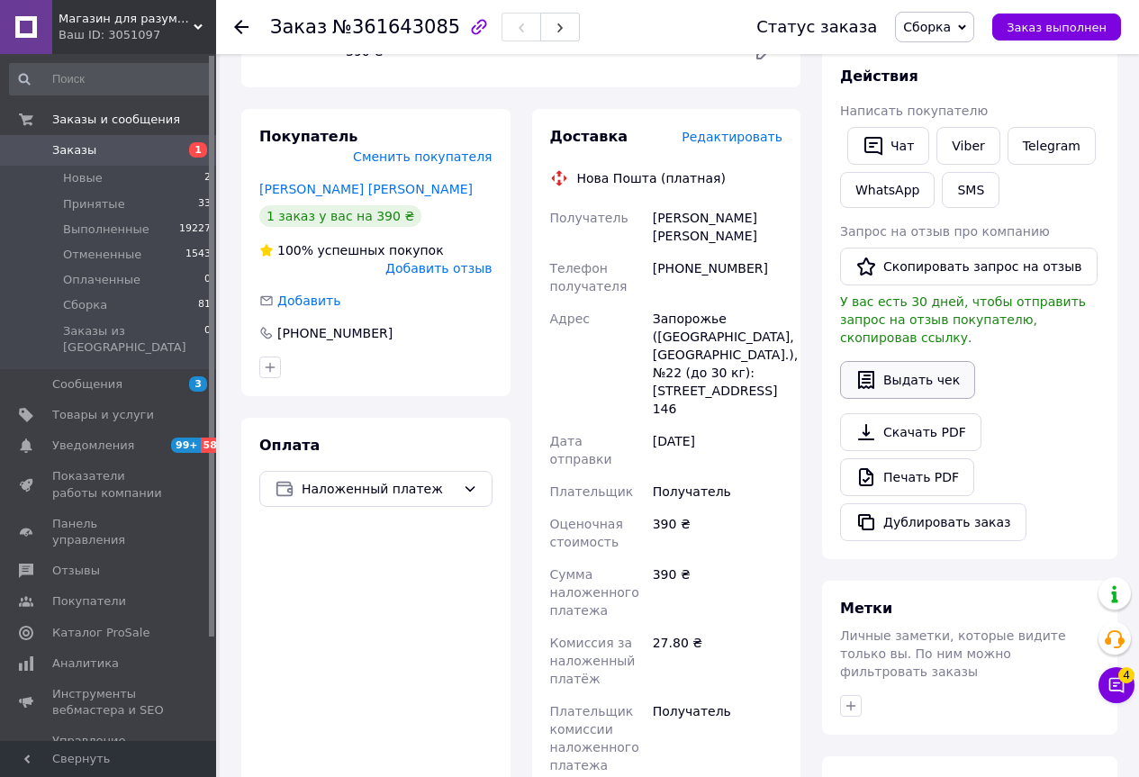
scroll to position [317, 0]
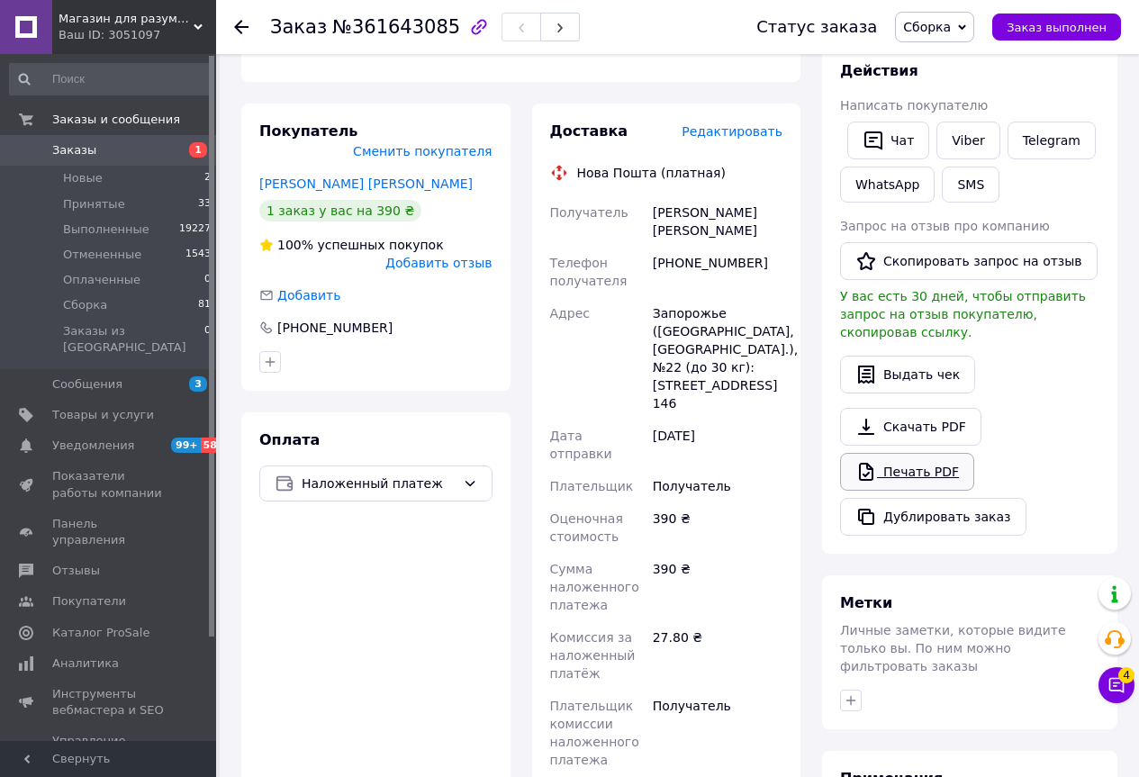
click at [898, 453] on link "Печать PDF" at bounding box center [907, 472] width 134 height 38
